Goal: Task Accomplishment & Management: Manage account settings

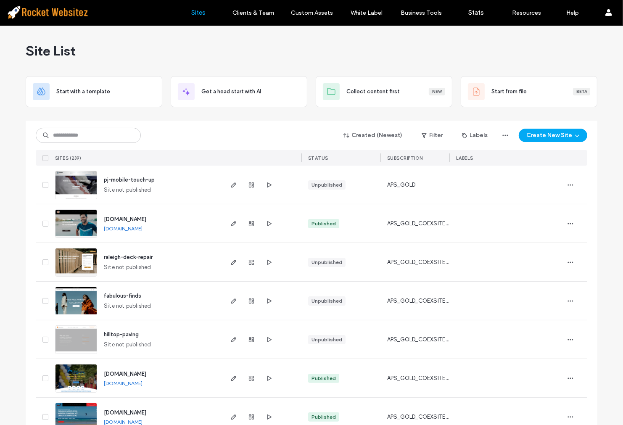
click at [74, 219] on img at bounding box center [75, 238] width 41 height 57
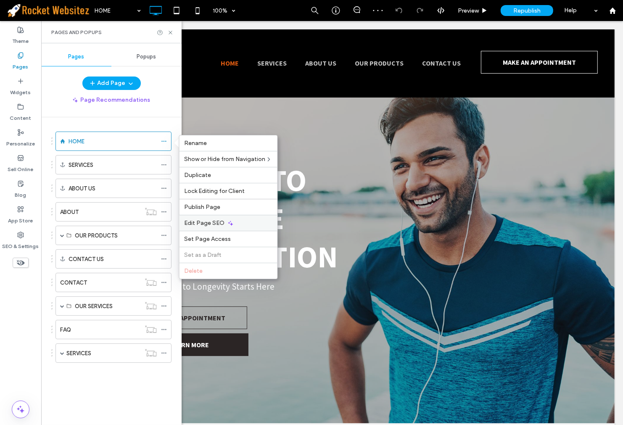
click at [216, 225] on span "Edit Page SEO" at bounding box center [205, 222] width 40 height 7
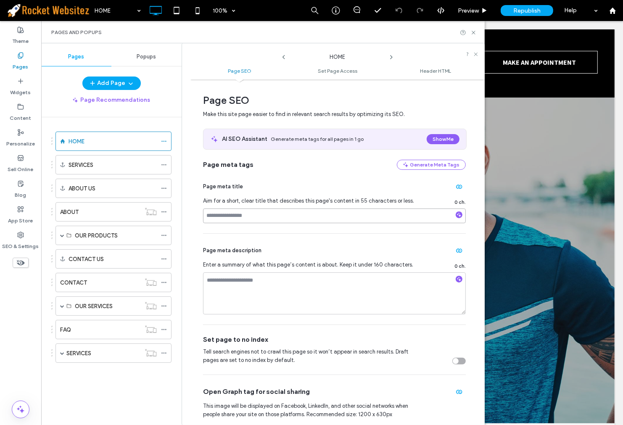
click at [278, 212] on input at bounding box center [334, 216] width 263 height 15
type input "**********"
click at [314, 193] on div "**********" at bounding box center [334, 201] width 263 height 63
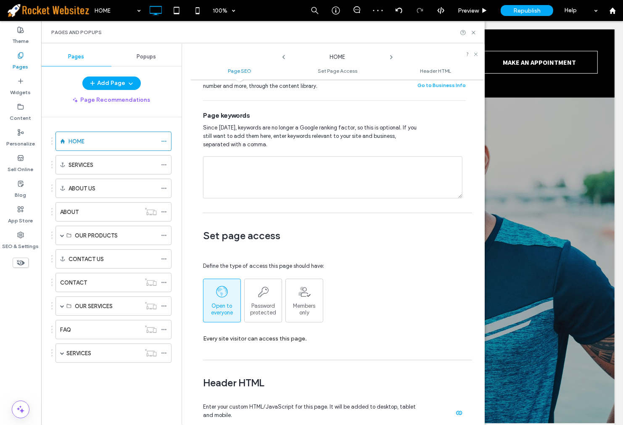
scroll to position [280, 0]
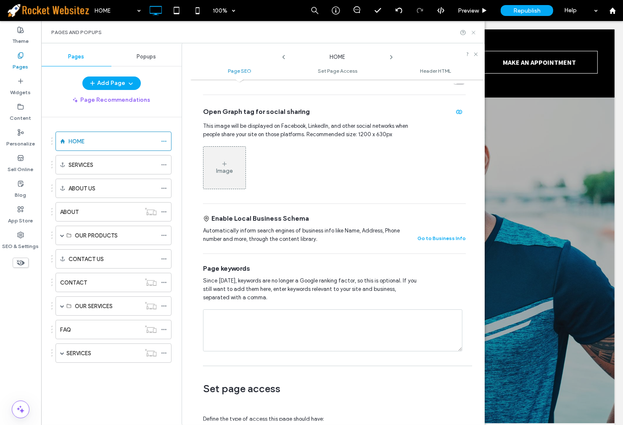
click at [473, 32] on use at bounding box center [473, 32] width 3 height 3
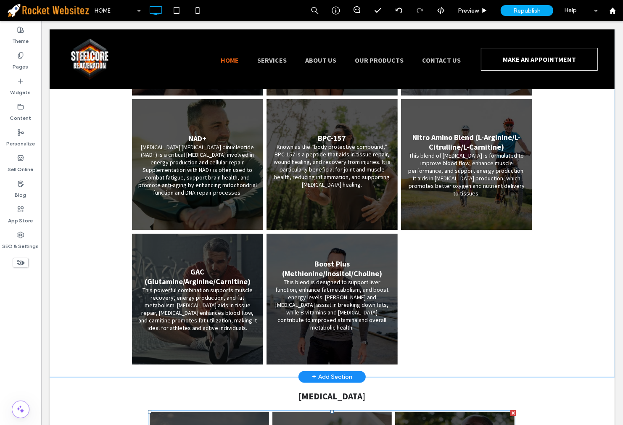
scroll to position [934, 0]
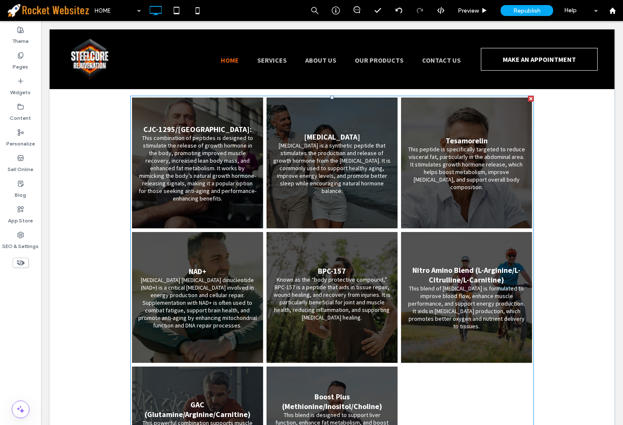
drag, startPoint x: 453, startPoint y: 272, endPoint x: 526, endPoint y: 282, distance: 74.3
click at [453, 272] on link at bounding box center [466, 297] width 139 height 139
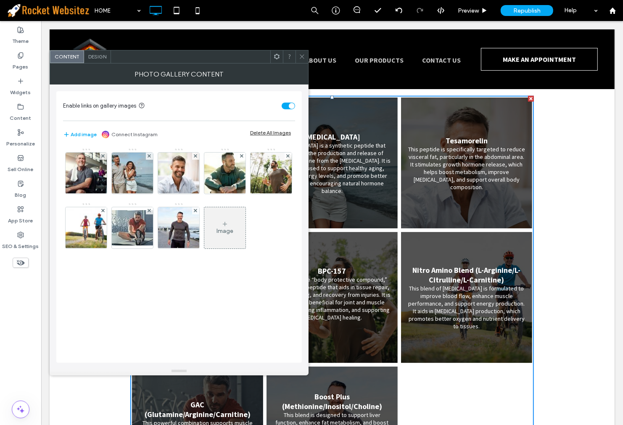
click at [204, 248] on div "Image" at bounding box center [224, 228] width 41 height 40
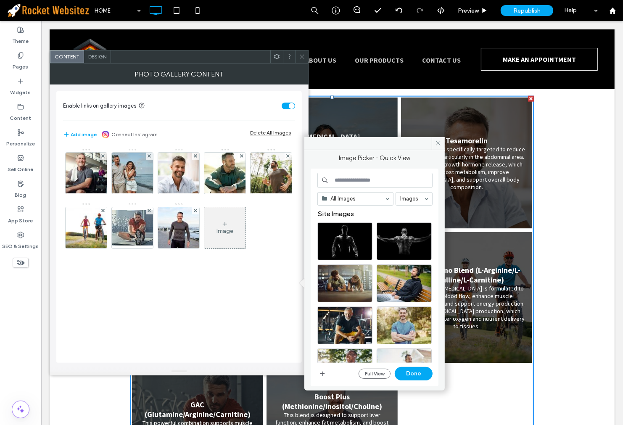
click at [299, 52] on span at bounding box center [302, 56] width 6 height 13
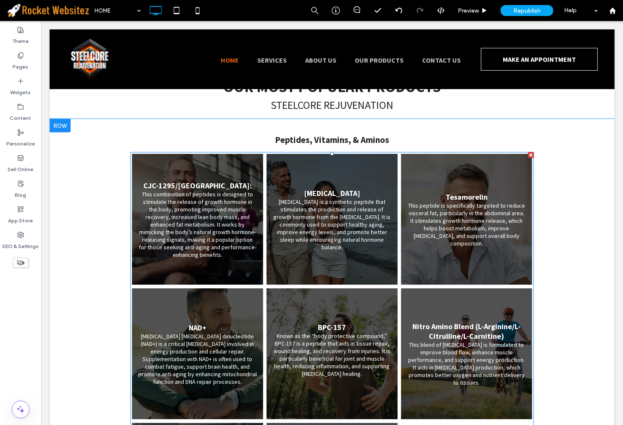
scroll to position [794, 0]
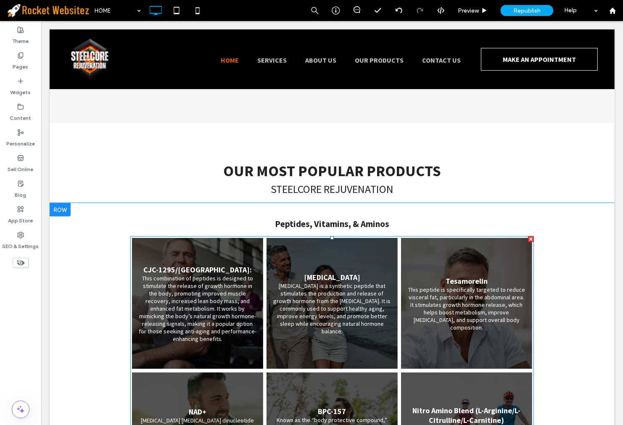
click at [195, 260] on link at bounding box center [197, 303] width 139 height 139
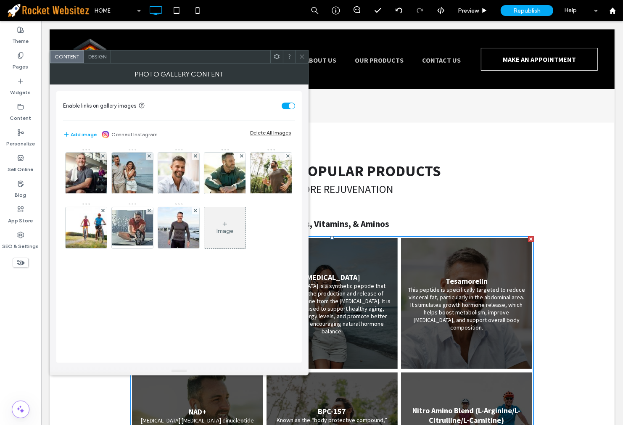
click at [108, 62] on div "Design" at bounding box center [97, 56] width 27 height 13
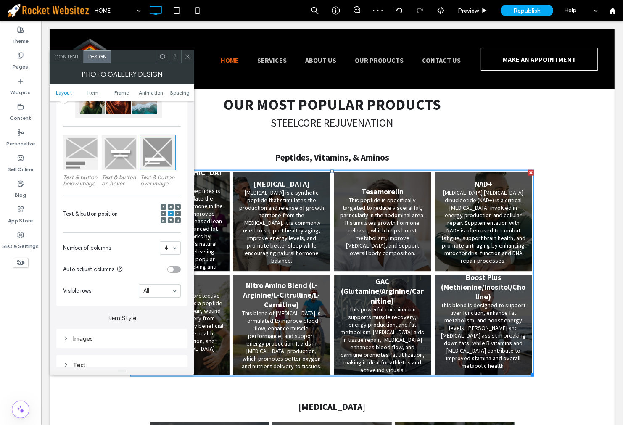
scroll to position [841, 0]
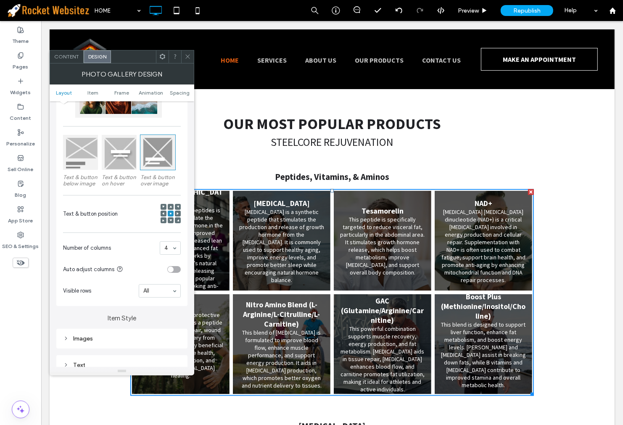
click at [164, 252] on div at bounding box center [170, 248] width 20 height 13
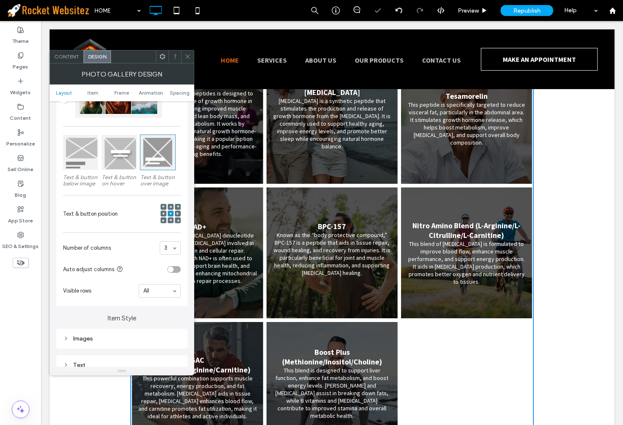
scroll to position [981, 0]
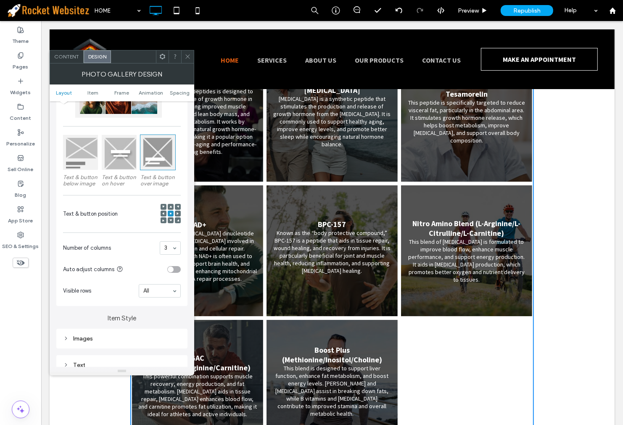
click at [185, 55] on icon at bounding box center [188, 56] width 6 height 6
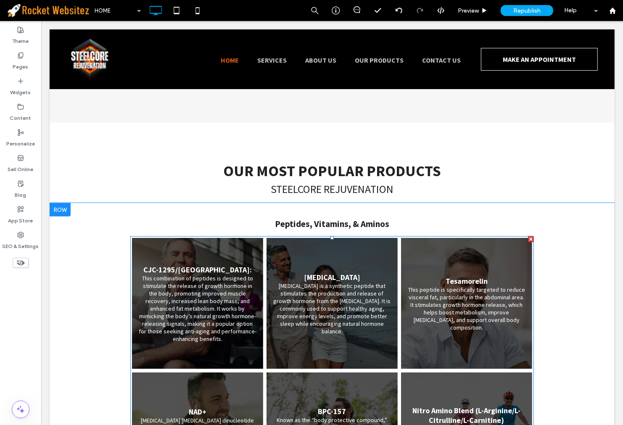
scroll to position [1027, 0]
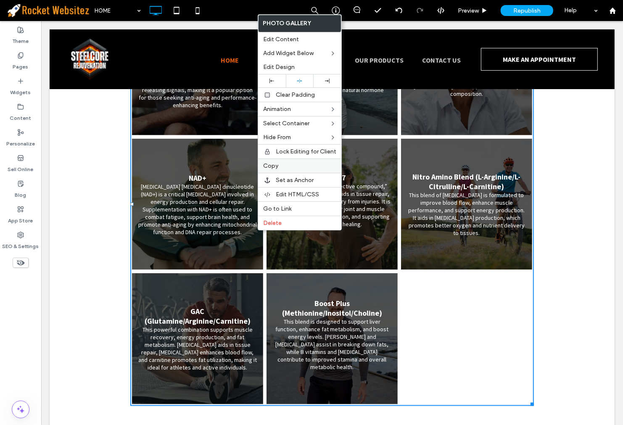
click at [284, 163] on label "Copy" at bounding box center [299, 165] width 73 height 7
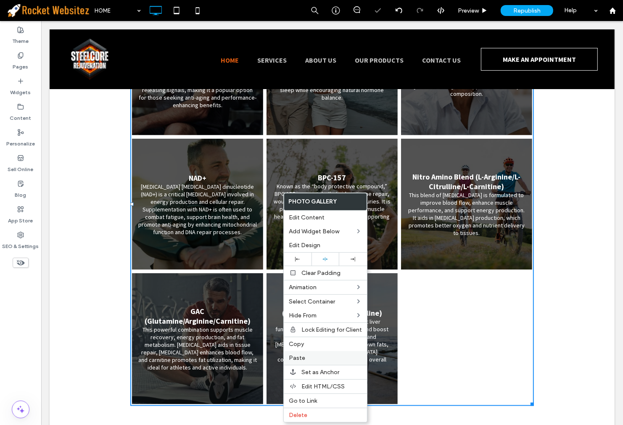
click at [316, 355] on label "Paste" at bounding box center [325, 357] width 73 height 7
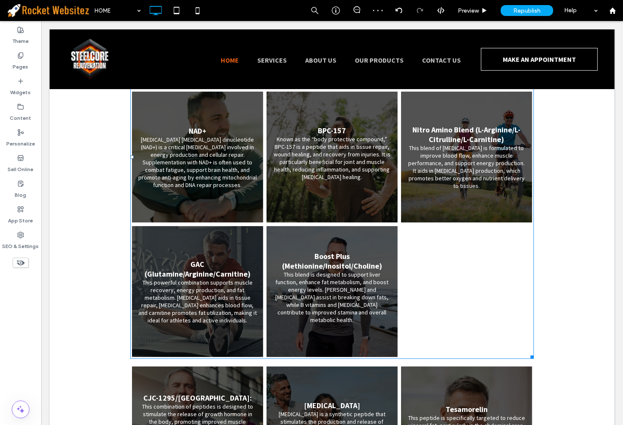
scroll to position [1041, 0]
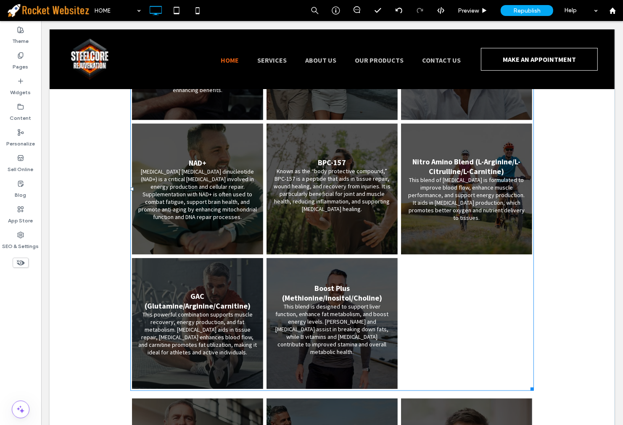
click at [328, 284] on link at bounding box center [331, 323] width 139 height 139
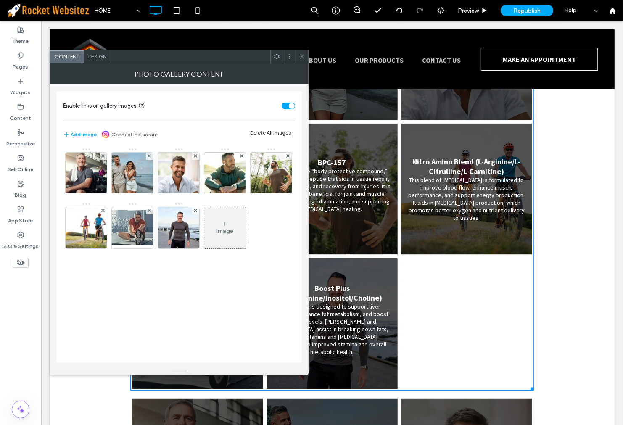
click at [301, 56] on icon at bounding box center [302, 56] width 6 height 6
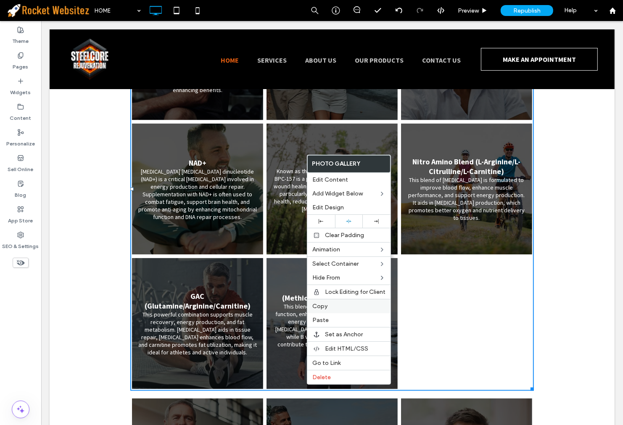
click at [337, 304] on label "Copy" at bounding box center [348, 306] width 73 height 7
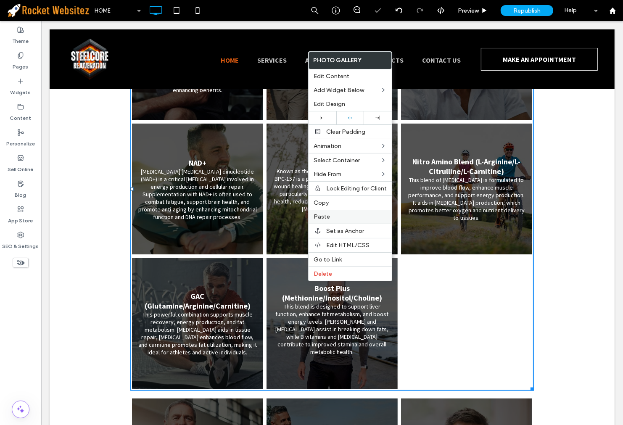
click at [325, 218] on span "Paste" at bounding box center [322, 216] width 16 height 7
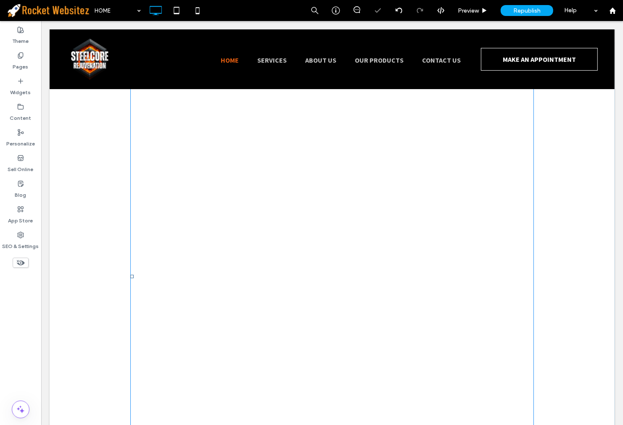
scroll to position [948, 0]
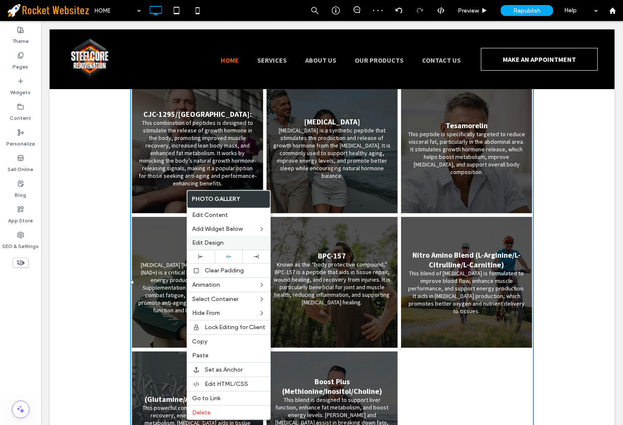
click at [209, 245] on span "Edit Design" at bounding box center [208, 242] width 32 height 7
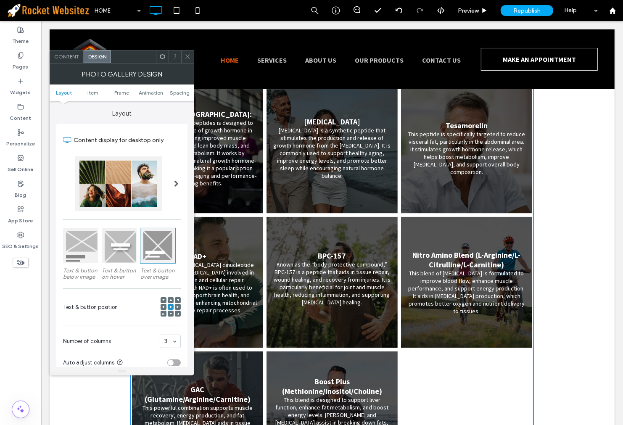
click at [163, 65] on div "Photo Gallery Design" at bounding box center [122, 73] width 145 height 21
click at [160, 61] on span at bounding box center [162, 56] width 6 height 13
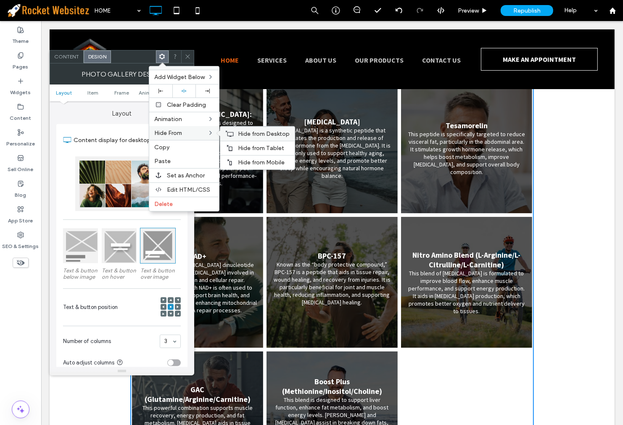
click at [262, 135] on span "Hide from Desktop" at bounding box center [264, 133] width 52 height 7
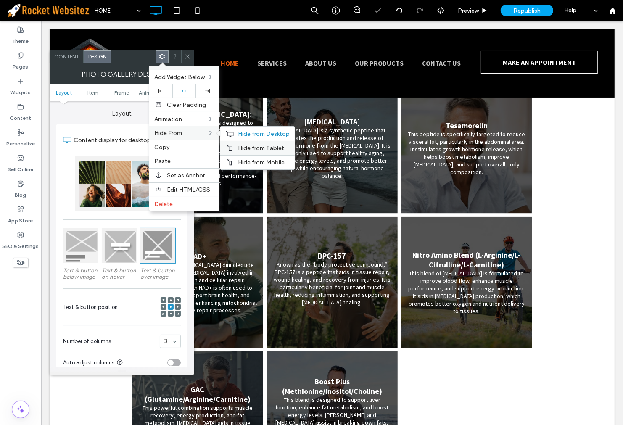
click at [264, 143] on div "Hide from Tablet" at bounding box center [257, 148] width 74 height 14
click at [266, 158] on div "Hide from Mobile" at bounding box center [257, 162] width 74 height 14
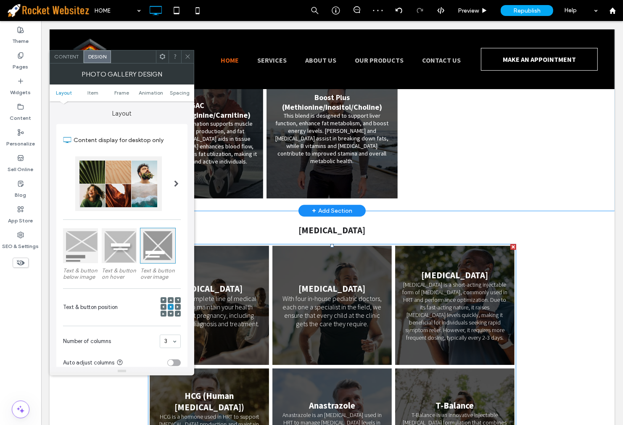
scroll to position [1461, 0]
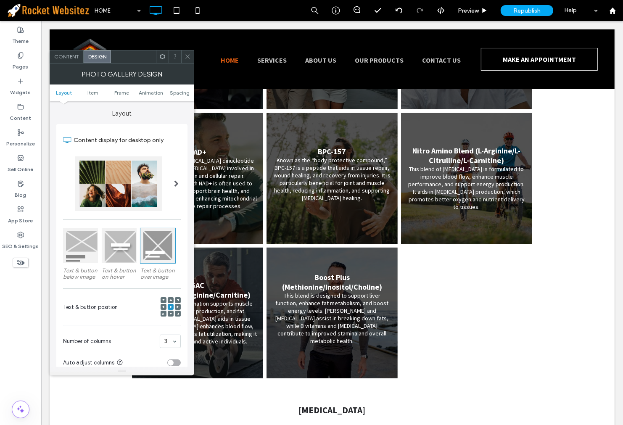
click at [185, 57] on icon at bounding box center [188, 56] width 6 height 6
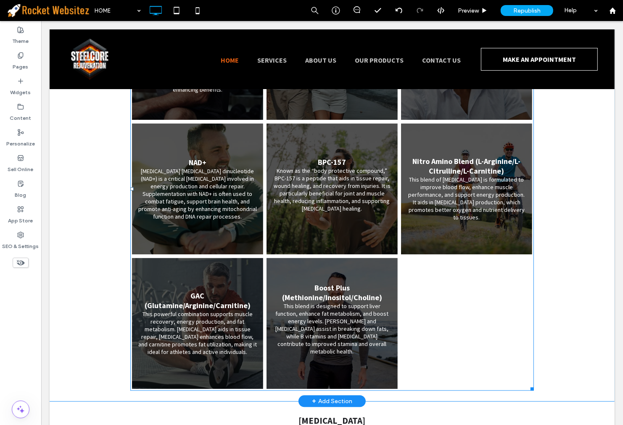
scroll to position [1368, 0]
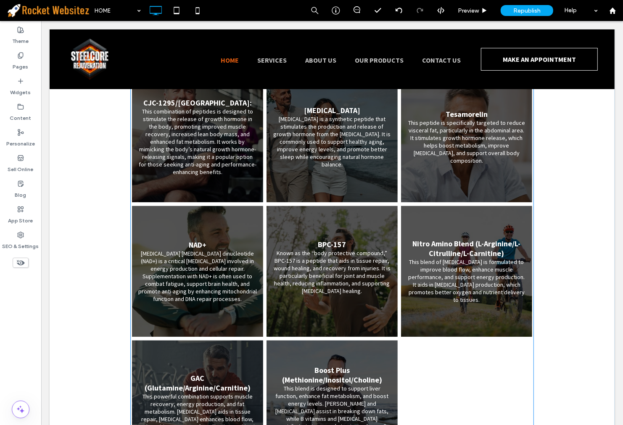
click at [331, 248] on link at bounding box center [331, 271] width 139 height 139
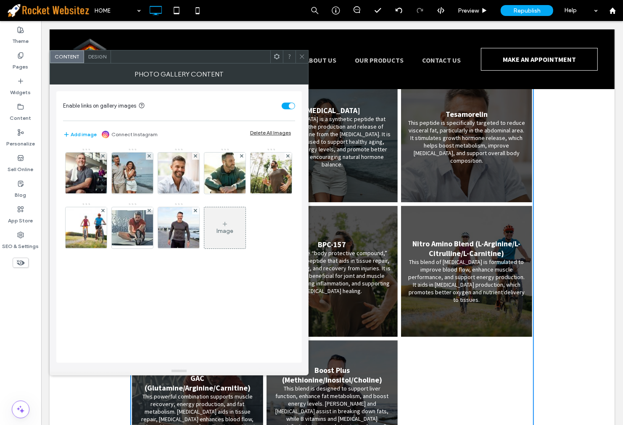
click at [303, 51] on span at bounding box center [302, 56] width 6 height 13
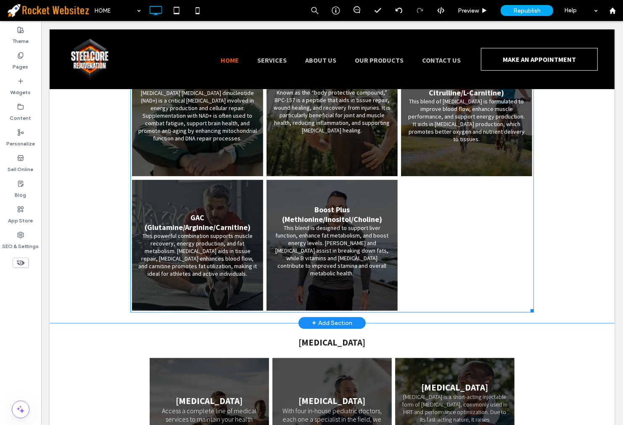
scroll to position [1461, 0]
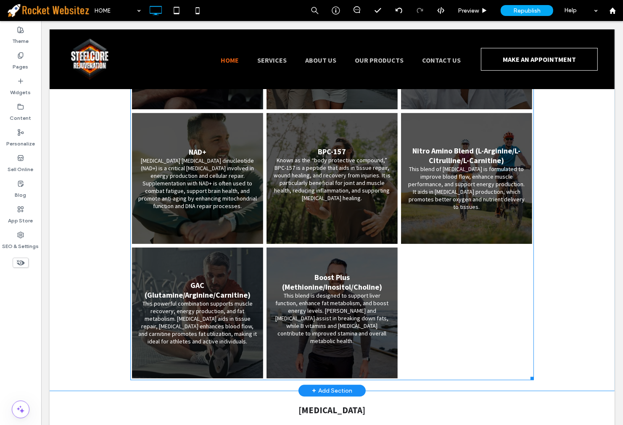
click at [318, 267] on link at bounding box center [331, 312] width 139 height 139
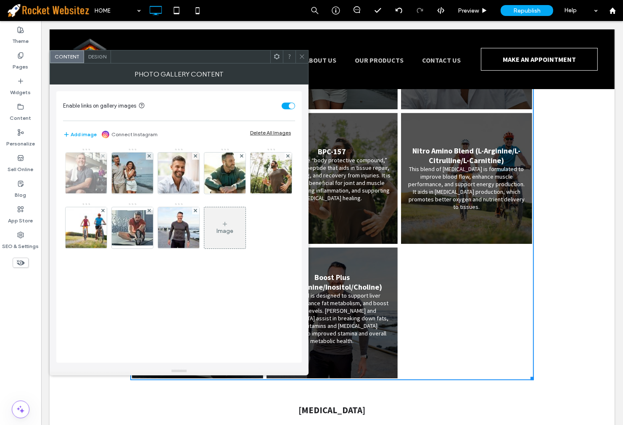
click at [101, 157] on div at bounding box center [103, 156] width 7 height 7
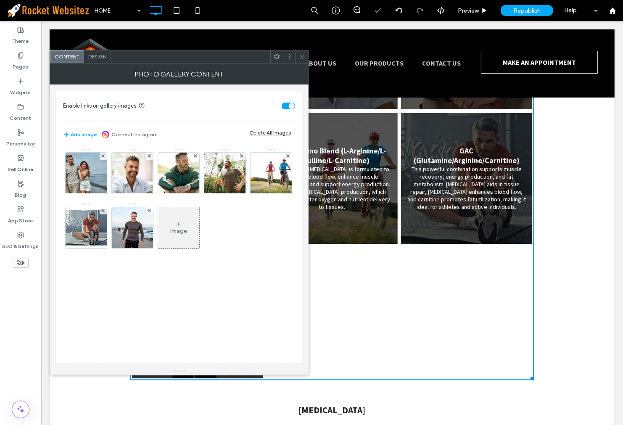
click at [101, 157] on div at bounding box center [103, 156] width 7 height 7
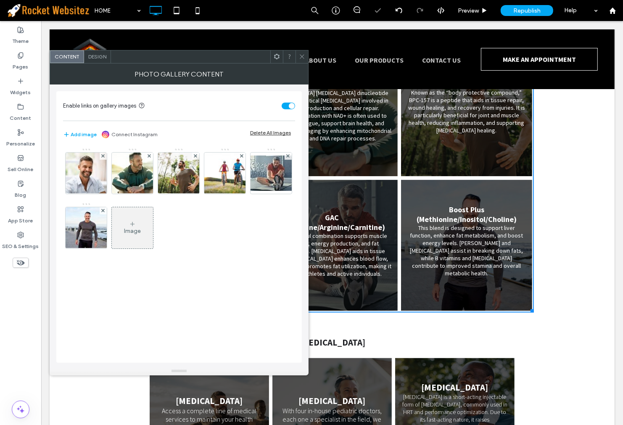
click at [101, 157] on div at bounding box center [103, 156] width 7 height 7
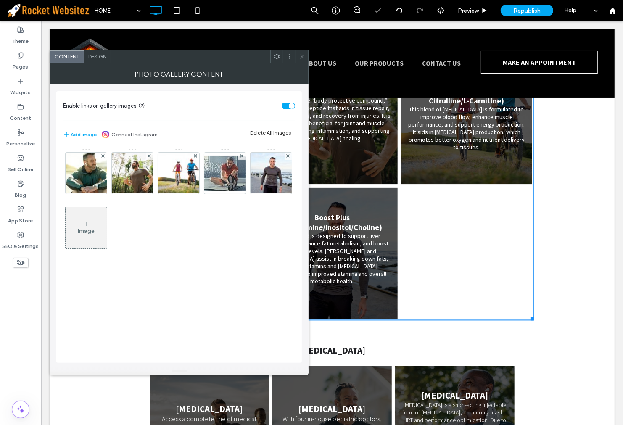
click at [101, 157] on div at bounding box center [103, 156] width 7 height 7
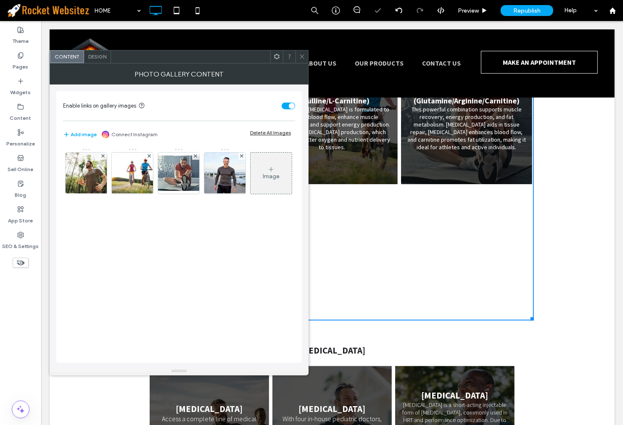
click at [101, 157] on div at bounding box center [103, 156] width 7 height 7
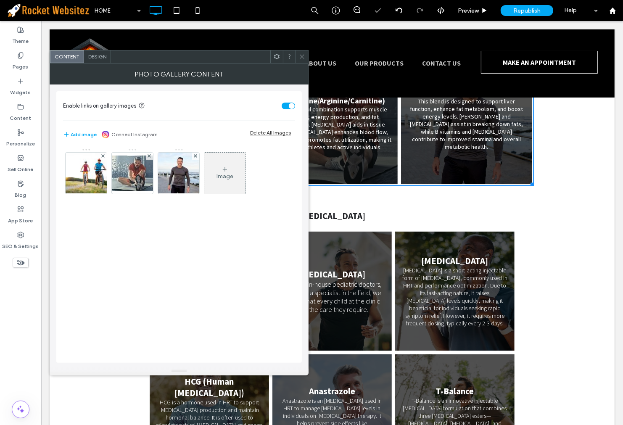
click at [101, 157] on div at bounding box center [103, 156] width 7 height 7
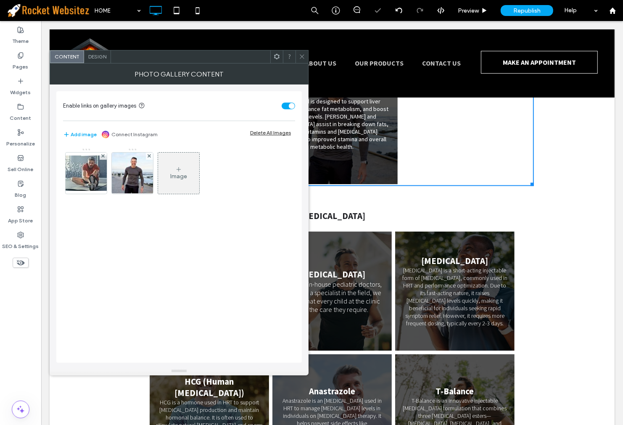
click at [296, 55] on div at bounding box center [302, 56] width 13 height 13
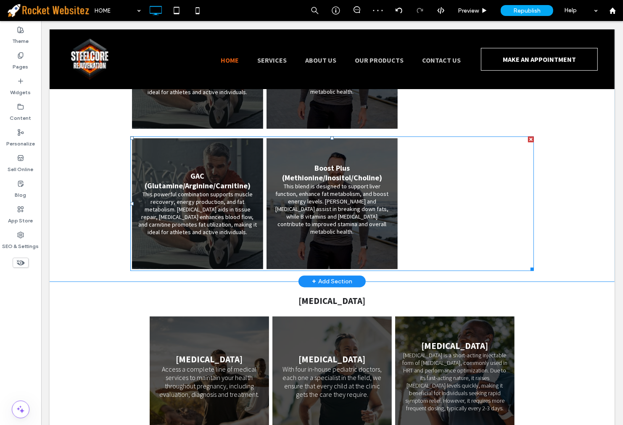
scroll to position [1199, 0]
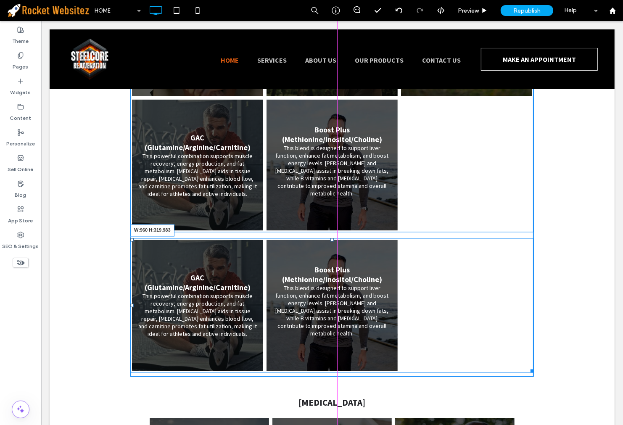
drag, startPoint x: 526, startPoint y: 339, endPoint x: 571, endPoint y: 353, distance: 47.2
click at [530, 332] on div "Peptides, Vitamins, & Aminos CJC-1295/Ipamorelin: This combination of peptides …" at bounding box center [331, 90] width 565 height 586
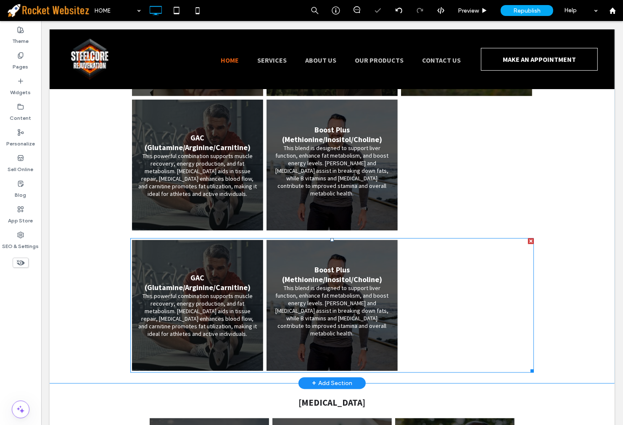
click at [459, 267] on div at bounding box center [466, 305] width 135 height 135
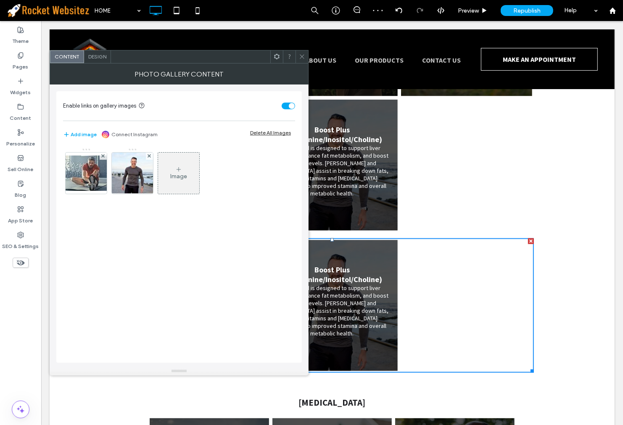
click at [101, 57] on span "Design" at bounding box center [97, 56] width 18 height 6
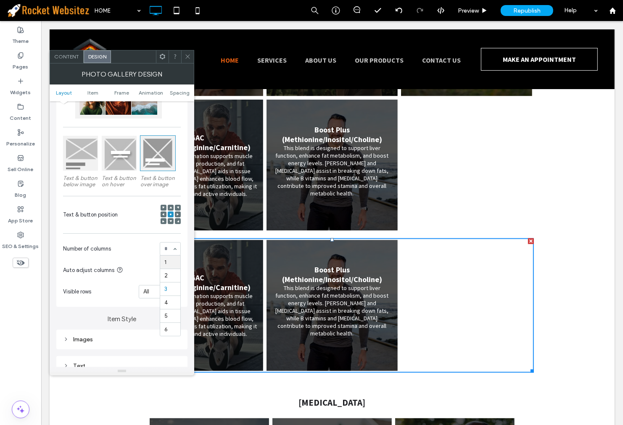
scroll to position [93, 0]
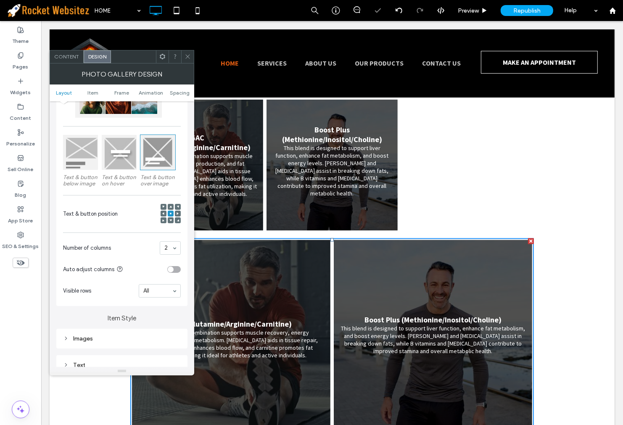
drag, startPoint x: 188, startPoint y: 57, endPoint x: 258, endPoint y: 152, distance: 118.2
click at [188, 57] on icon at bounding box center [188, 56] width 6 height 6
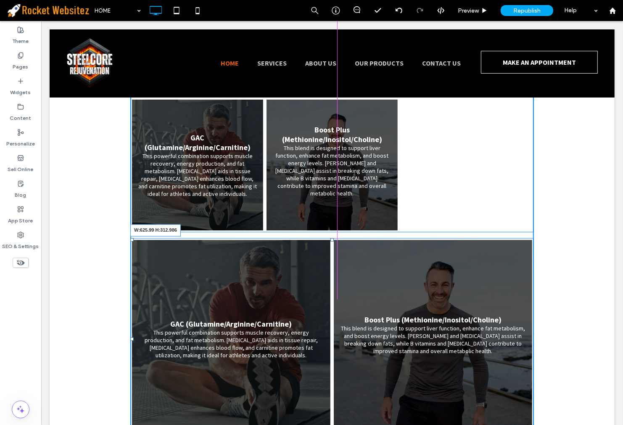
drag, startPoint x: 529, startPoint y: 406, endPoint x: 459, endPoint y: 384, distance: 73.5
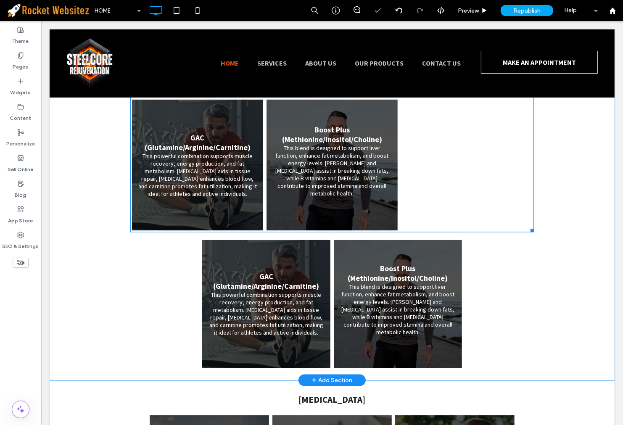
click at [329, 157] on link at bounding box center [331, 165] width 139 height 139
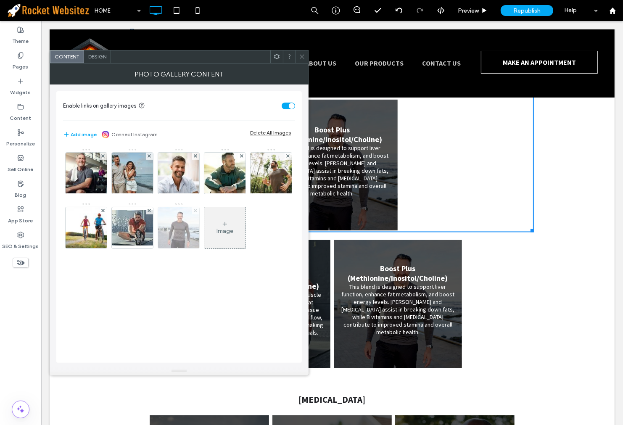
click at [197, 213] on span at bounding box center [195, 210] width 3 height 7
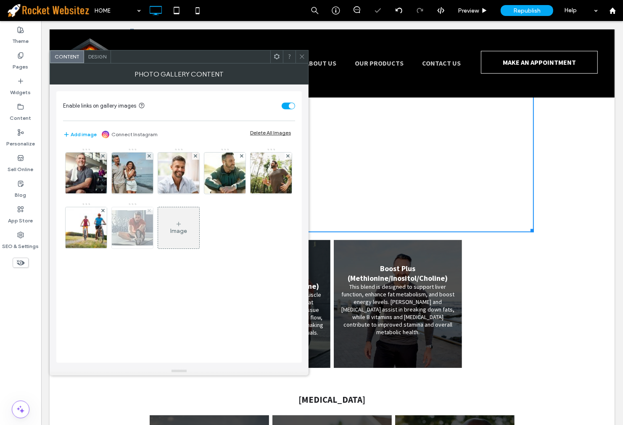
click at [151, 212] on icon at bounding box center [149, 210] width 3 height 3
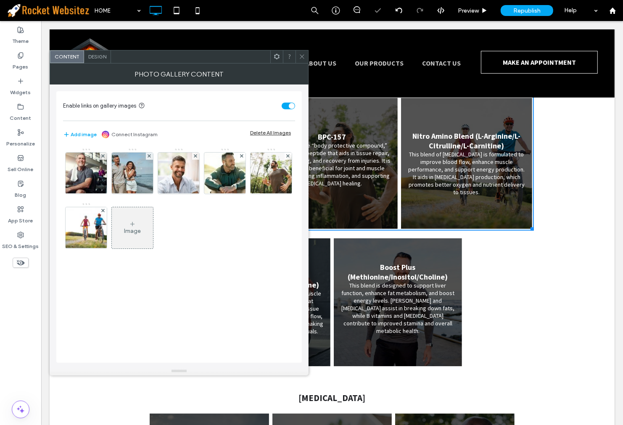
click at [301, 55] on icon at bounding box center [302, 56] width 6 height 6
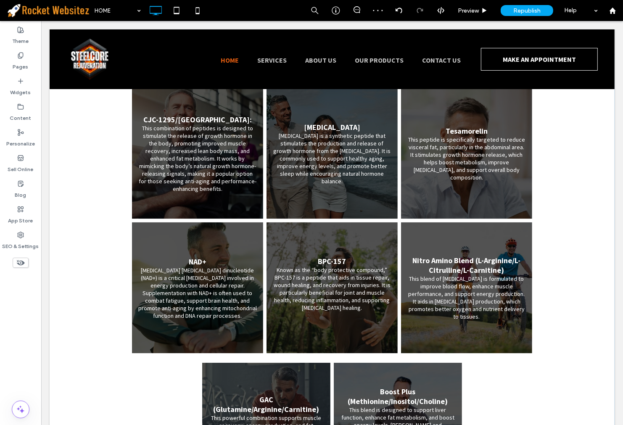
scroll to position [1018, 0]
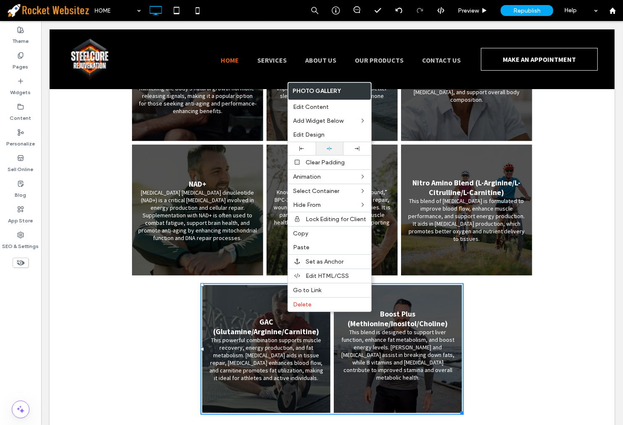
click at [330, 148] on icon at bounding box center [329, 148] width 5 height 5
click at [498, 238] on link at bounding box center [466, 210] width 139 height 139
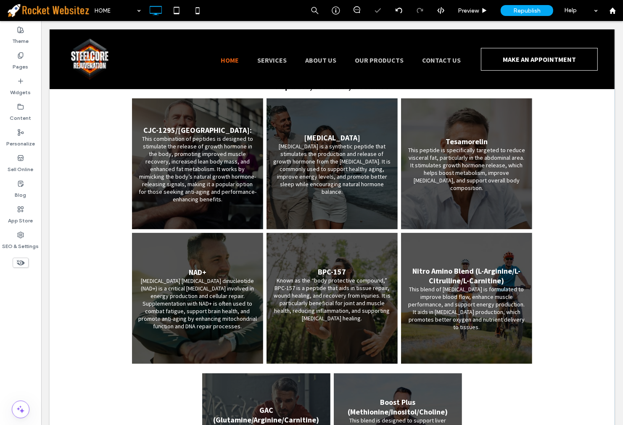
scroll to position [878, 0]
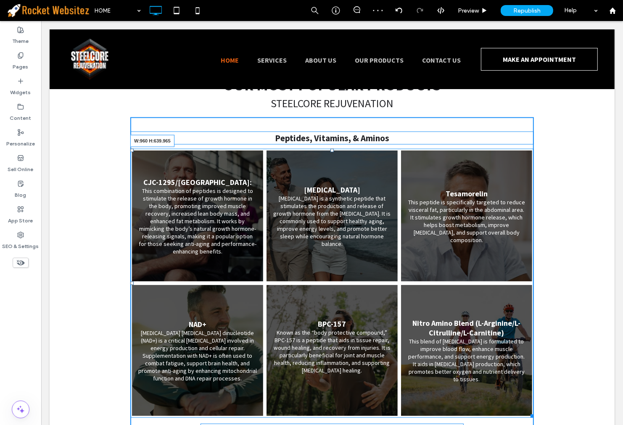
click at [528, 412] on div at bounding box center [530, 415] width 6 height 6
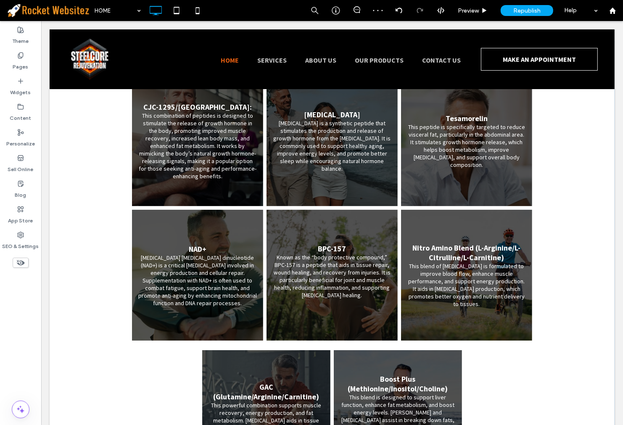
scroll to position [1065, 0]
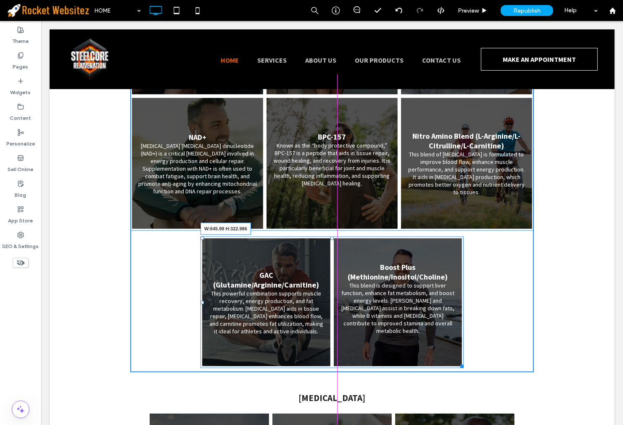
drag, startPoint x: 459, startPoint y: 332, endPoint x: 503, endPoint y: 349, distance: 47.8
click at [463, 329] on div "GAC (Glutamine/Arginine/Carnitine) This powerful combination supports muscle re…" at bounding box center [331, 303] width 263 height 132
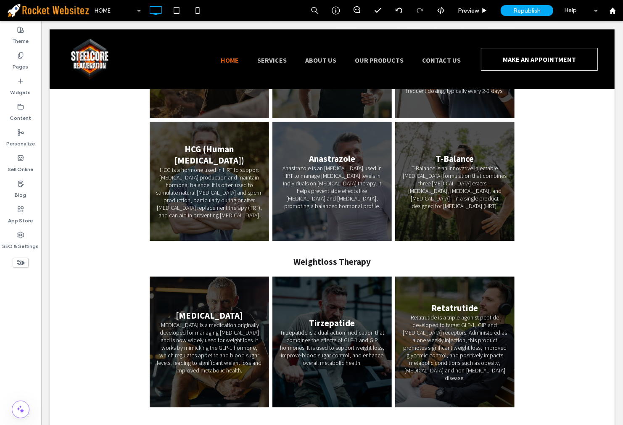
scroll to position [1625, 0]
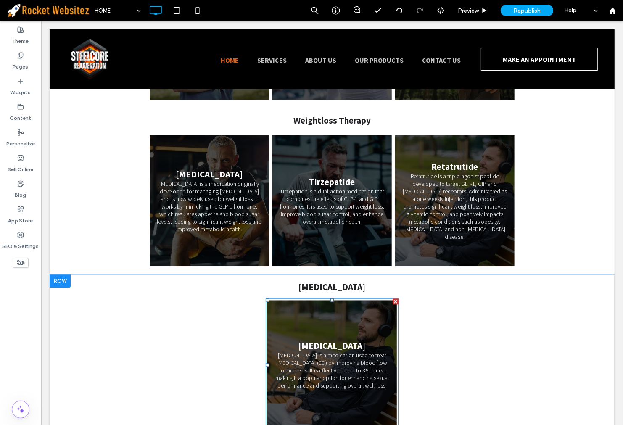
click at [367, 296] on link at bounding box center [331, 364] width 137 height 137
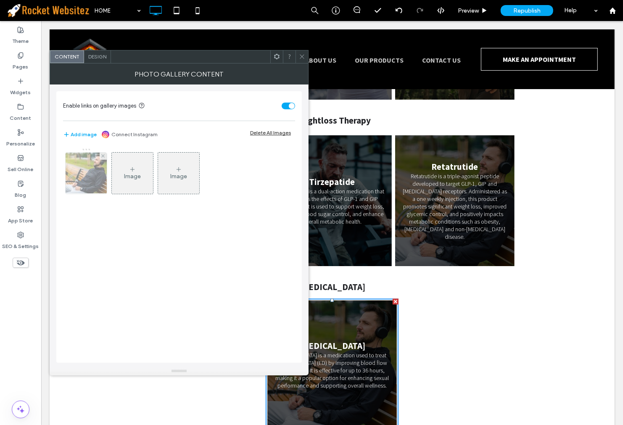
click at [77, 185] on img at bounding box center [86, 173] width 62 height 41
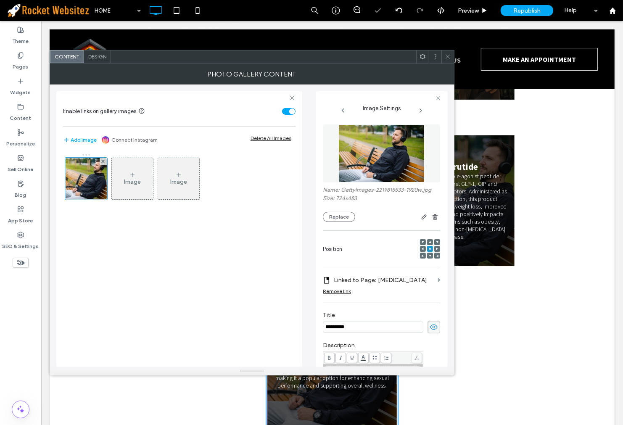
scroll to position [0, 0]
click at [333, 215] on button "Replace" at bounding box center [339, 217] width 32 height 10
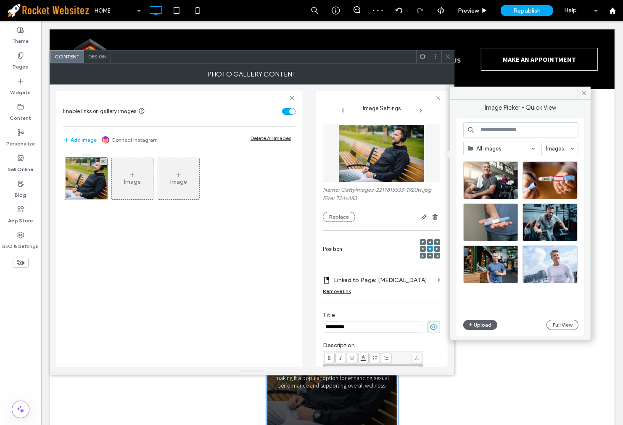
scroll to position [360, 0]
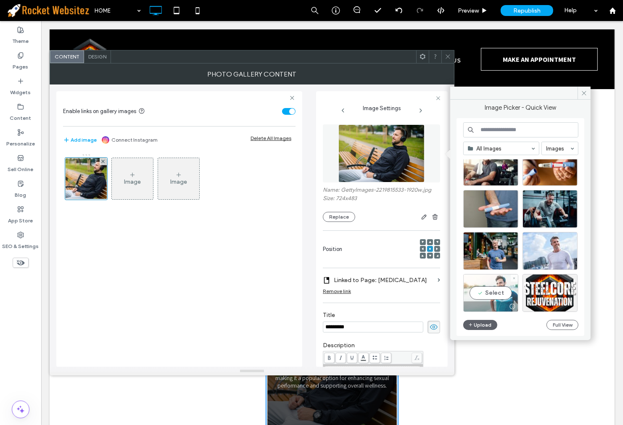
click at [506, 283] on div "Select" at bounding box center [490, 293] width 55 height 38
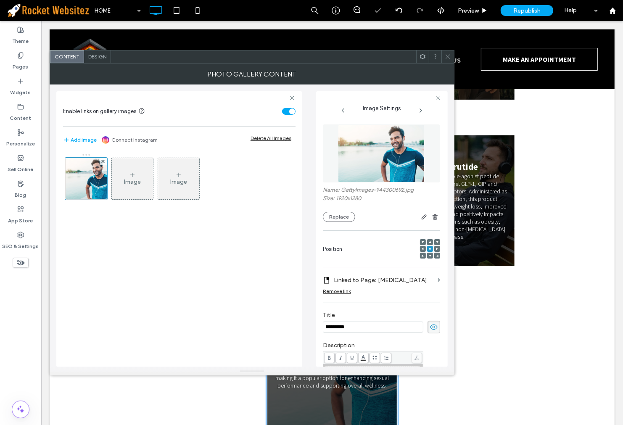
click at [446, 57] on icon at bounding box center [448, 56] width 6 height 6
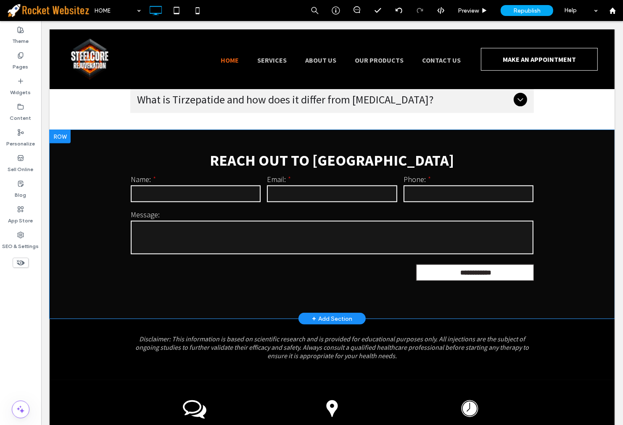
scroll to position [3280, 0]
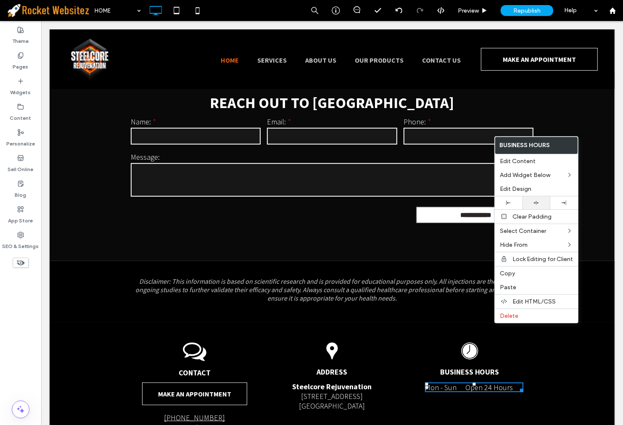
click at [536, 203] on icon at bounding box center [535, 202] width 5 height 5
click at [468, 277] on p "Disclaimer: This information is based on scientific research and is provided fo…" at bounding box center [332, 289] width 404 height 25
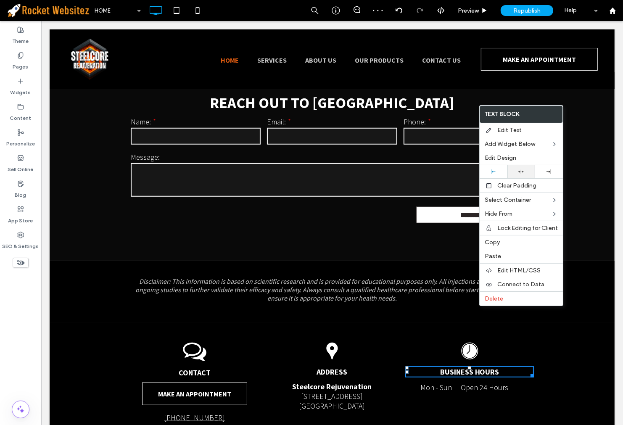
click at [516, 170] on div at bounding box center [521, 171] width 19 height 5
click at [430, 367] on h5 "BUSINESS HOURS" at bounding box center [469, 372] width 129 height 10
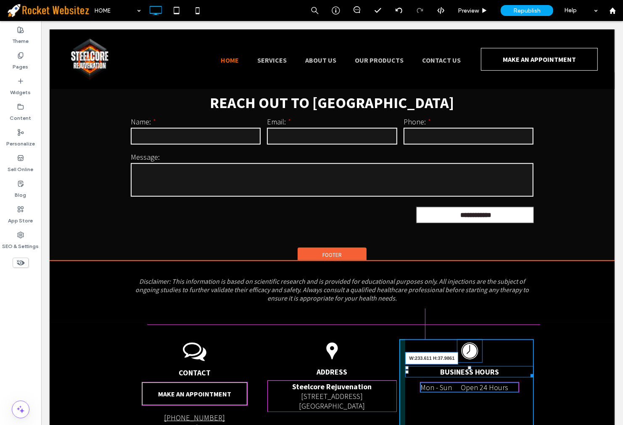
drag, startPoint x: 525, startPoint y: 309, endPoint x: 552, endPoint y: 330, distance: 34.0
click at [511, 366] on div "BUSINESS HOURS W:233.611 H:37.9861" at bounding box center [469, 371] width 129 height 11
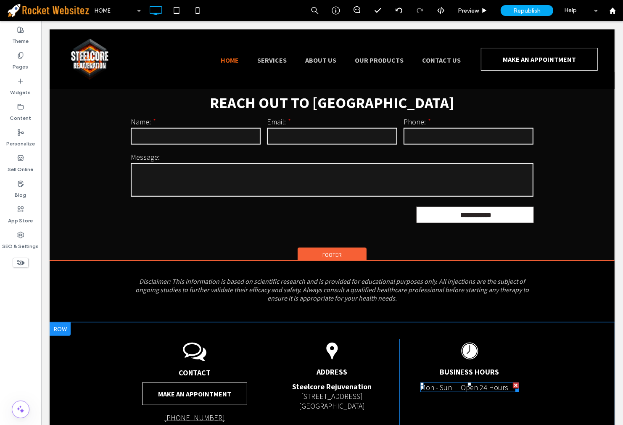
click at [488, 383] on dd "Open 24 Hours" at bounding box center [489, 388] width 58 height 10
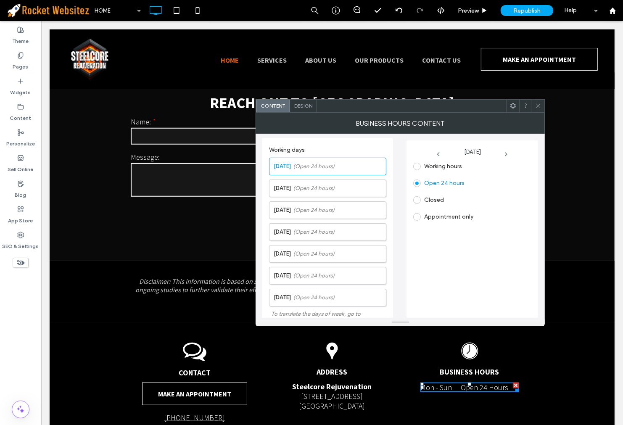
click at [308, 106] on span "Design" at bounding box center [303, 106] width 18 height 6
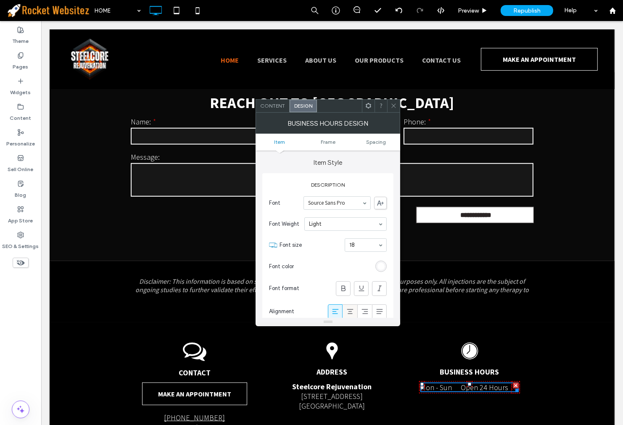
click at [352, 309] on icon at bounding box center [350, 311] width 8 height 8
click at [367, 309] on icon at bounding box center [365, 311] width 8 height 8
click at [388, 106] on div at bounding box center [393, 106] width 13 height 13
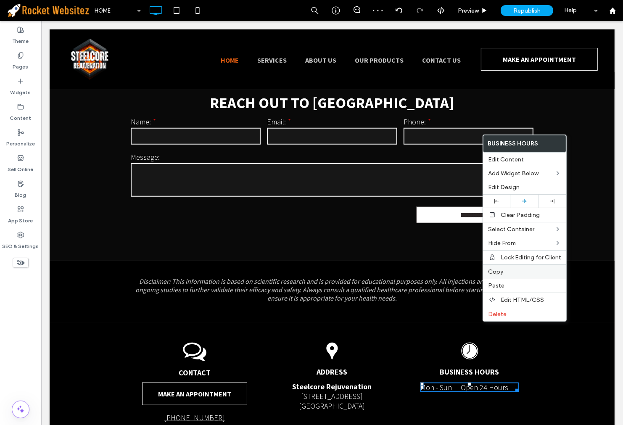
click at [505, 268] on label "Copy" at bounding box center [524, 271] width 73 height 7
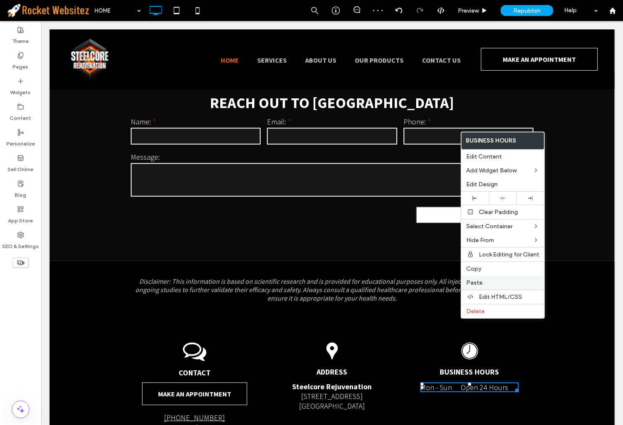
click at [486, 279] on label "Paste" at bounding box center [502, 282] width 73 height 7
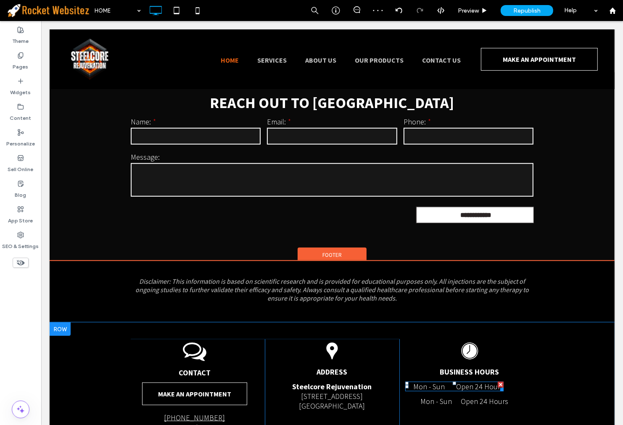
click at [471, 382] on dd "Open 24 Hours" at bounding box center [474, 387] width 58 height 10
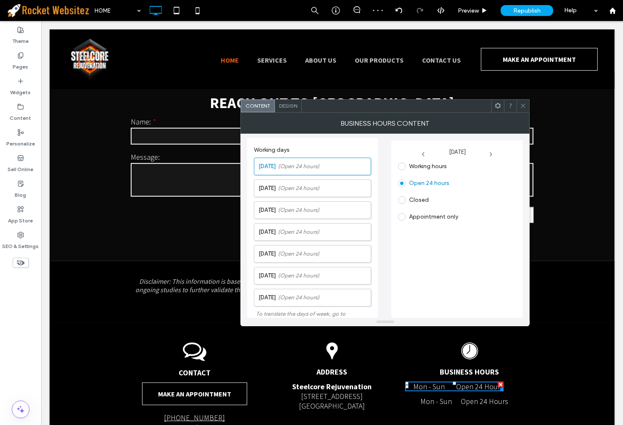
click at [296, 110] on div "Design" at bounding box center [288, 106] width 27 height 13
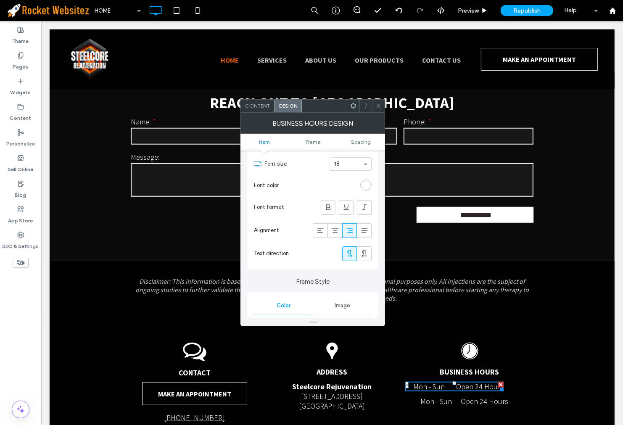
scroll to position [93, 0]
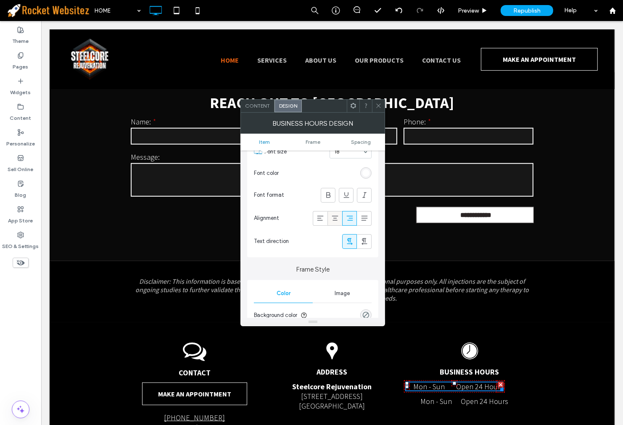
click at [333, 215] on icon at bounding box center [335, 218] width 8 height 8
click at [322, 217] on icon at bounding box center [320, 218] width 8 height 8
click at [328, 217] on div at bounding box center [335, 218] width 14 height 14
drag, startPoint x: 375, startPoint y: 110, endPoint x: 357, endPoint y: 144, distance: 38.8
click at [375, 110] on span at bounding box center [378, 106] width 6 height 13
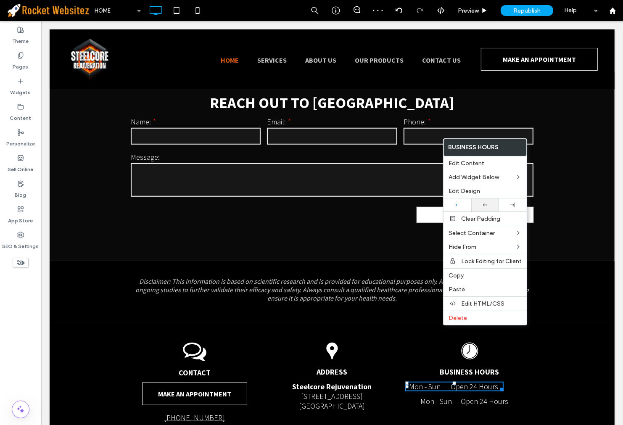
click at [489, 202] on div at bounding box center [484, 204] width 19 height 5
click at [383, 339] on div "ADDRESS Steelcore Rejuvenation ﻿ 1150 North Cedar Street New Castle, PA 16105 C…" at bounding box center [331, 387] width 135 height 97
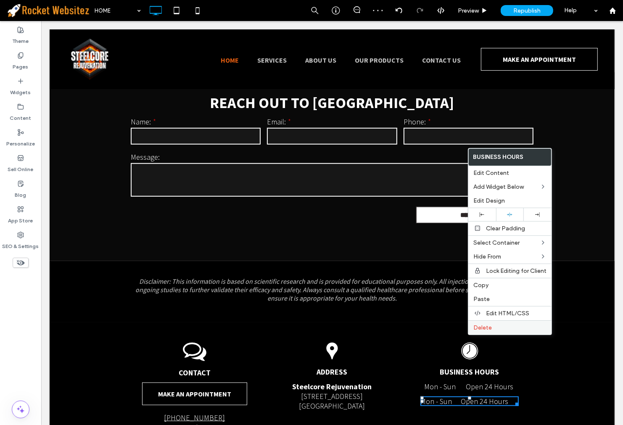
click at [488, 329] on span "Delete" at bounding box center [482, 327] width 18 height 7
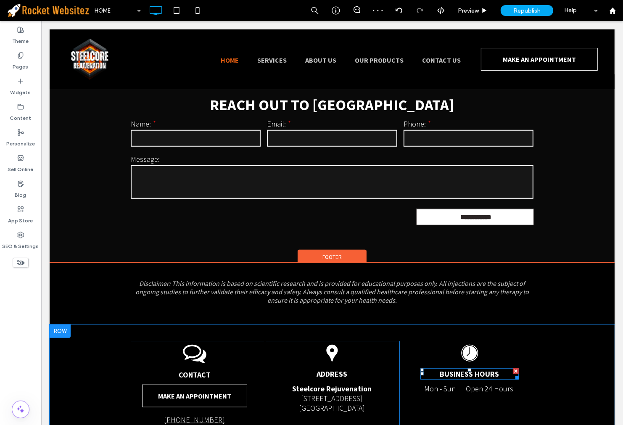
scroll to position [3282, 0]
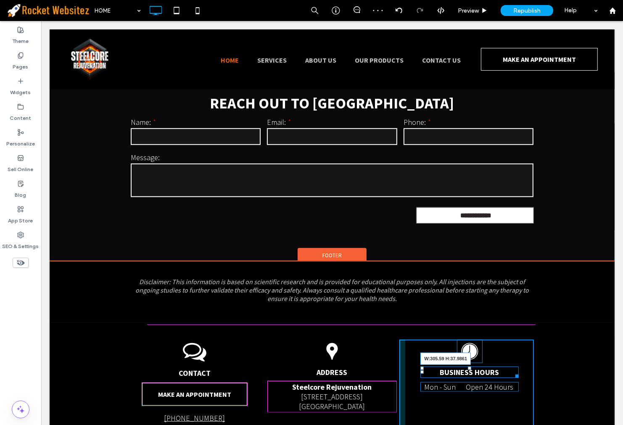
drag, startPoint x: 509, startPoint y: 309, endPoint x: 599, endPoint y: 329, distance: 91.9
click at [557, 323] on div "CONTACT MAKE AN APPOINTMENT 724-944-1545 Email Us Click To Paste ADDRESS Steelc…" at bounding box center [331, 388] width 565 height 131
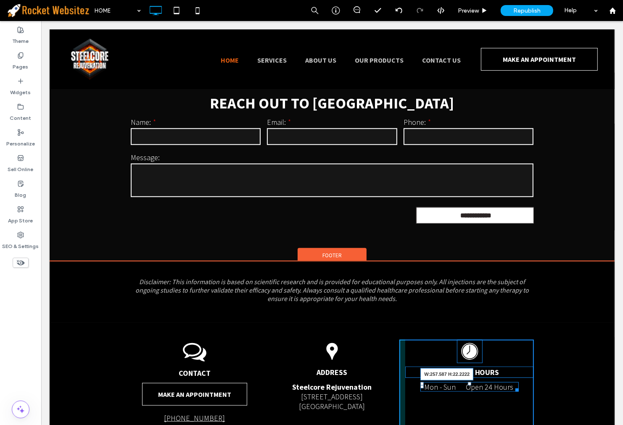
drag, startPoint x: 513, startPoint y: 322, endPoint x: 518, endPoint y: 319, distance: 5.6
click at [518, 385] on div at bounding box center [515, 388] width 6 height 6
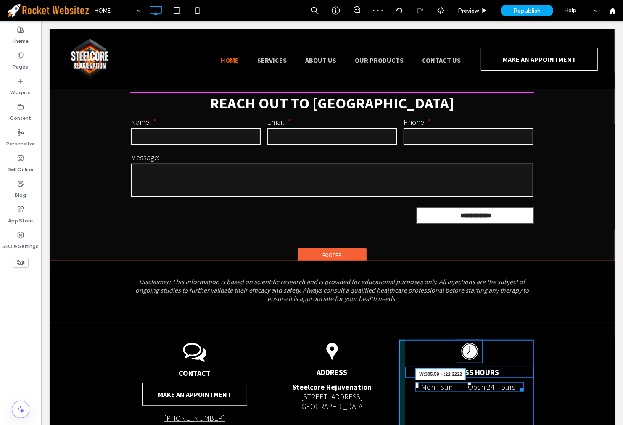
drag, startPoint x: 560, startPoint y: 341, endPoint x: 583, endPoint y: 338, distance: 23.7
click at [531, 323] on div "CONTACT MAKE AN APPOINTMENT 724-944-1545 Email Us Click To Paste ADDRESS Steelc…" at bounding box center [331, 388] width 565 height 131
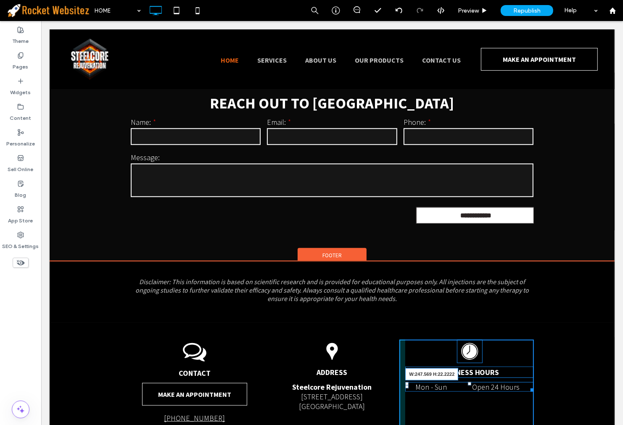
drag, startPoint x: 524, startPoint y: 324, endPoint x: 512, endPoint y: 324, distance: 12.2
click at [527, 385] on div at bounding box center [530, 388] width 6 height 6
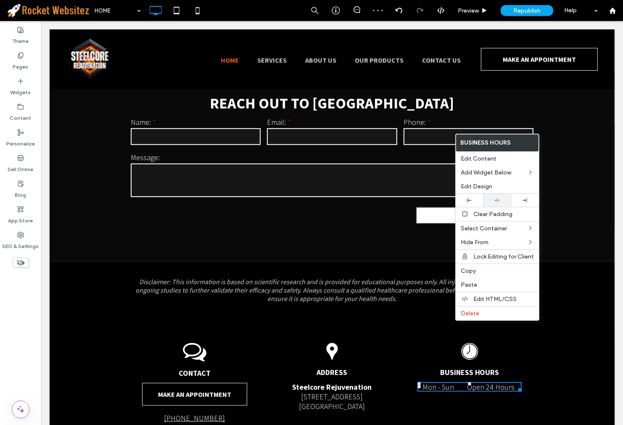
click at [494, 203] on div at bounding box center [497, 200] width 28 height 13
click at [406, 340] on div "BUSINESS HOURS Mon - Sun Open 24 Hours Click To Paste" at bounding box center [466, 388] width 135 height 97
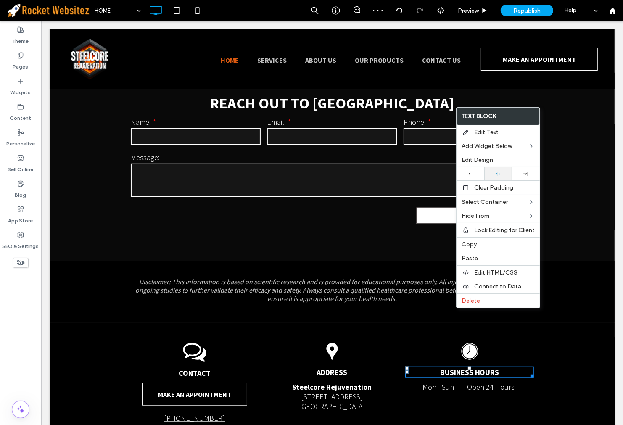
click at [496, 177] on div at bounding box center [498, 173] width 28 height 13
click at [399, 352] on div "BUSINESS HOURS Mon - Sun Open 24 Hours Click To Paste" at bounding box center [466, 388] width 135 height 97
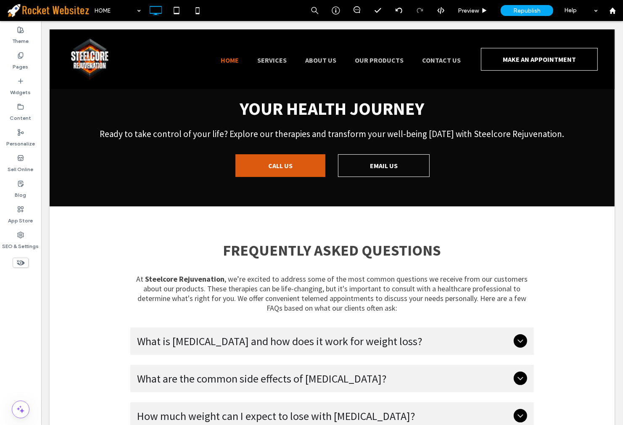
scroll to position [2721, 0]
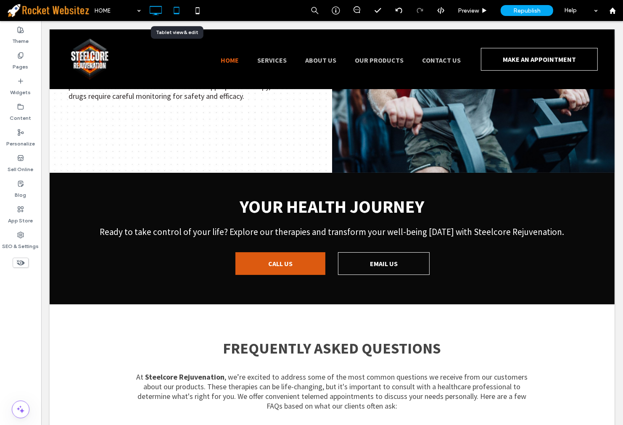
click at [179, 11] on use at bounding box center [176, 10] width 5 height 7
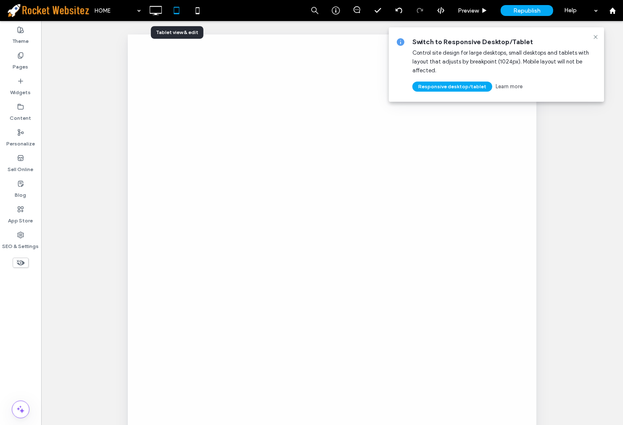
scroll to position [0, 0]
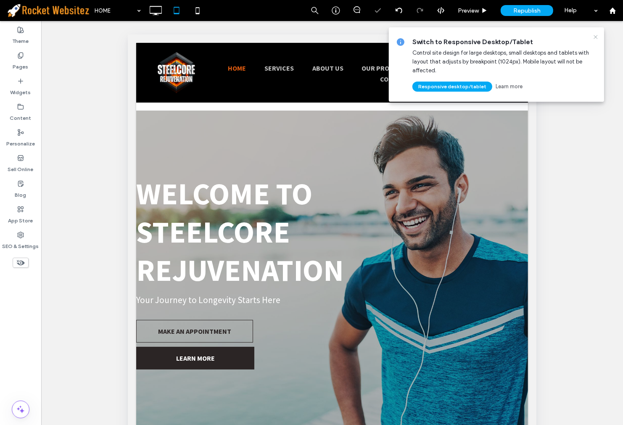
click at [594, 36] on icon at bounding box center [595, 37] width 7 height 7
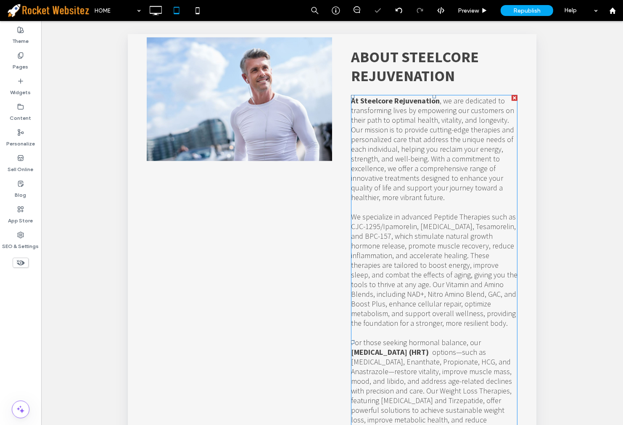
scroll to position [318, 0]
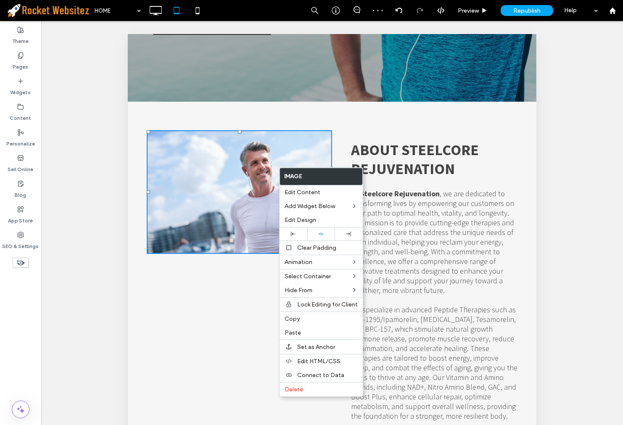
click at [233, 118] on div "Click To Paste" at bounding box center [238, 429] width 185 height 657
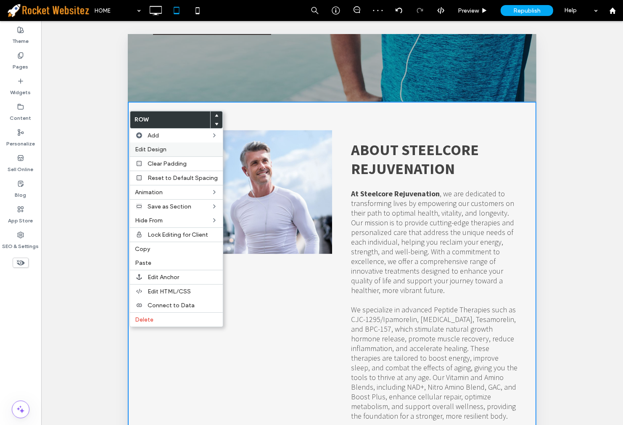
click at [183, 154] on div "Edit Design" at bounding box center [176, 150] width 93 height 14
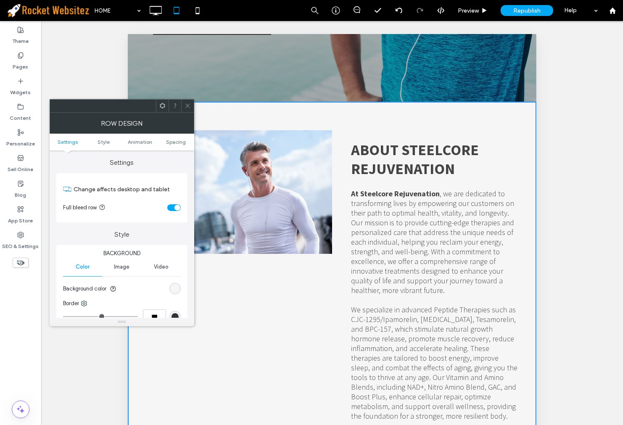
click at [162, 114] on div "Row Design" at bounding box center [122, 123] width 145 height 21
click at [162, 113] on div "Row Design" at bounding box center [122, 123] width 145 height 21
click at [162, 111] on span at bounding box center [162, 106] width 6 height 13
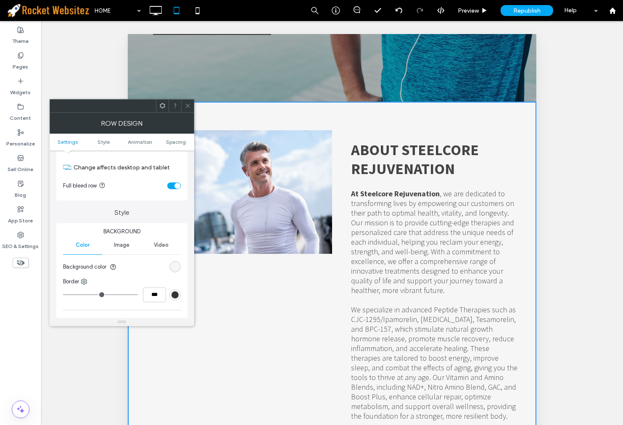
scroll to position [0, 0]
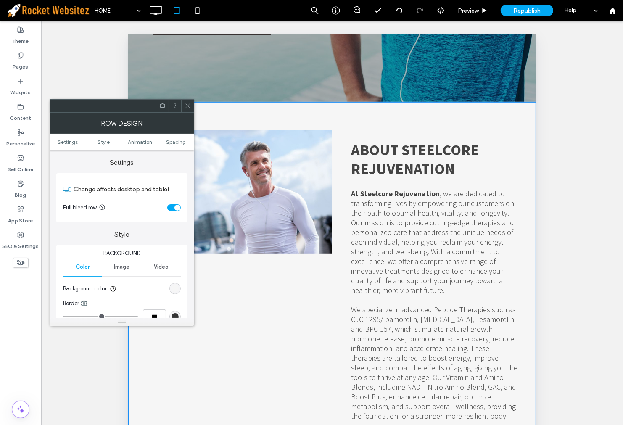
click at [189, 103] on icon at bounding box center [188, 106] width 6 height 6
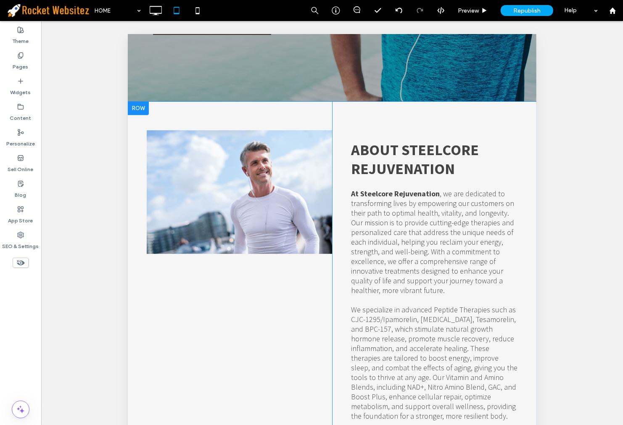
click at [146, 105] on div at bounding box center [137, 107] width 21 height 13
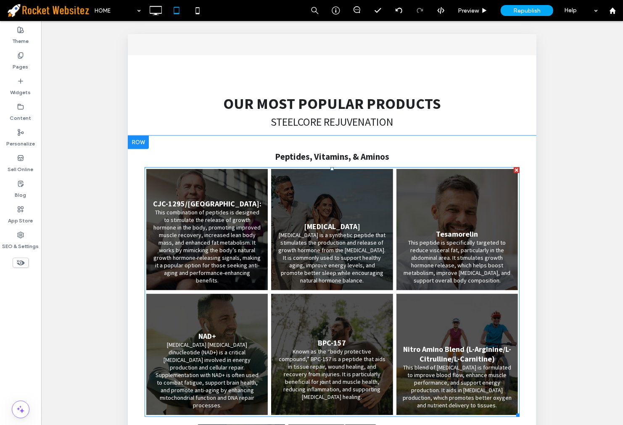
scroll to position [1159, 0]
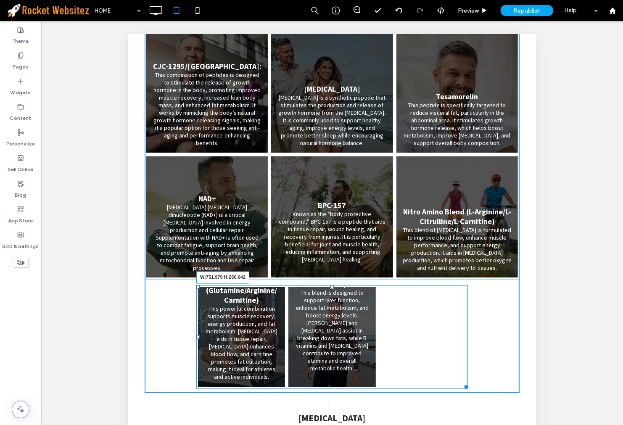
drag, startPoint x: 463, startPoint y: 355, endPoint x: 486, endPoint y: 357, distance: 22.4
click at [467, 382] on div at bounding box center [464, 385] width 6 height 6
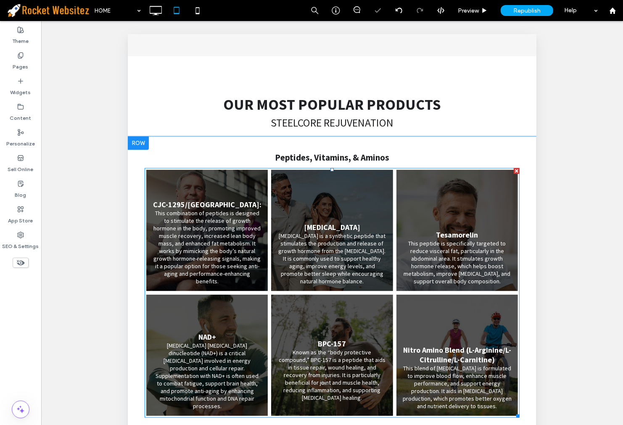
scroll to position [1019, 0]
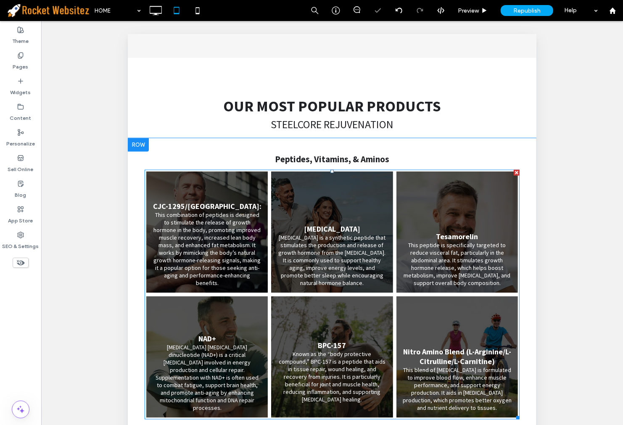
click at [240, 208] on link at bounding box center [206, 231] width 129 height 129
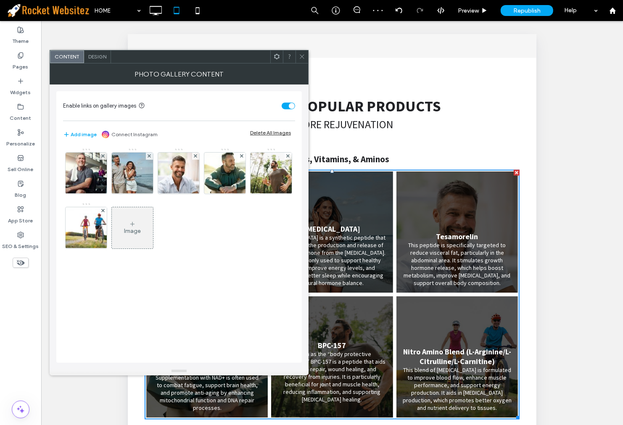
click at [103, 56] on span "Design" at bounding box center [97, 56] width 18 height 6
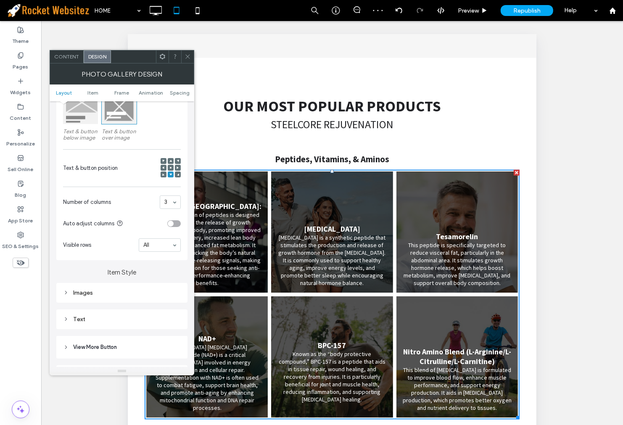
scroll to position [140, 0]
click at [171, 167] on use at bounding box center [171, 167] width 2 height 2
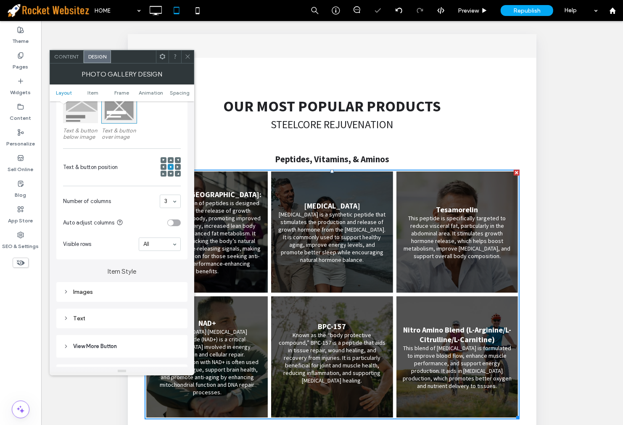
click at [190, 55] on icon at bounding box center [188, 56] width 6 height 6
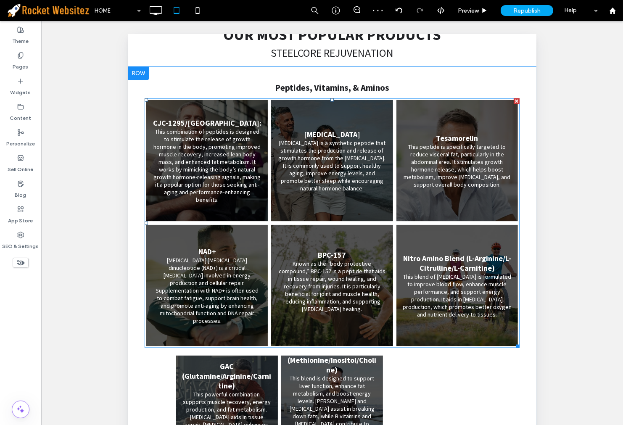
scroll to position [1206, 0]
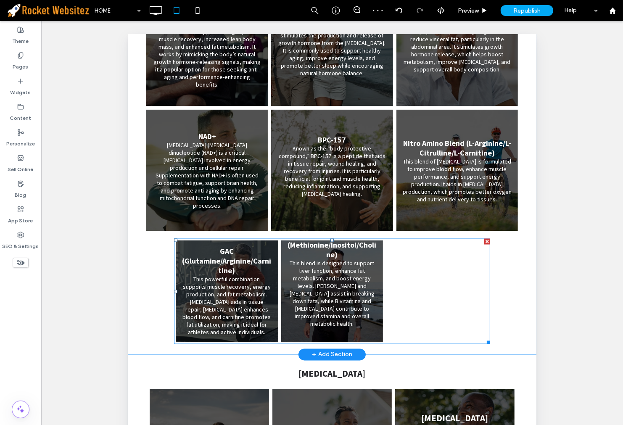
click at [297, 237] on link at bounding box center [331, 291] width 108 height 108
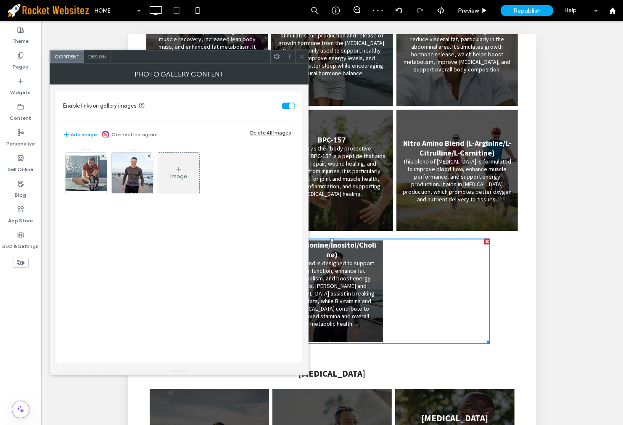
click at [97, 62] on div "Design" at bounding box center [97, 56] width 27 height 13
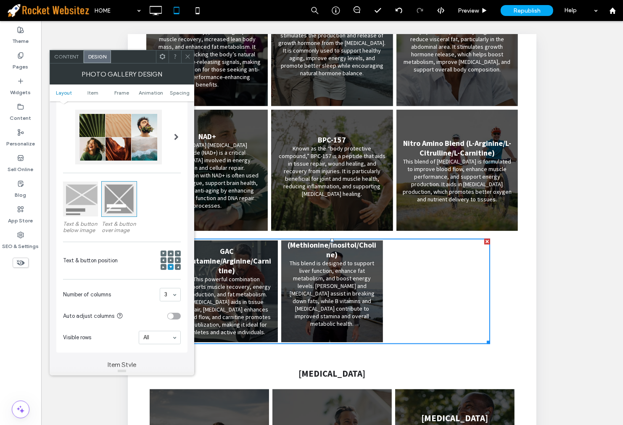
scroll to position [0, 0]
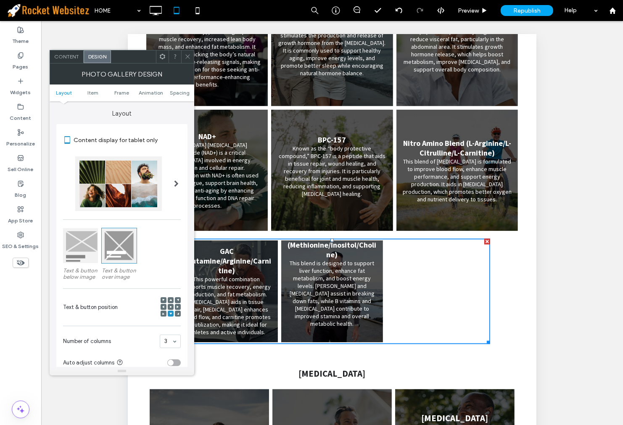
click at [172, 303] on div at bounding box center [171, 300] width 6 height 6
click at [172, 304] on div at bounding box center [171, 307] width 6 height 6
click at [171, 306] on icon at bounding box center [170, 307] width 3 height 3
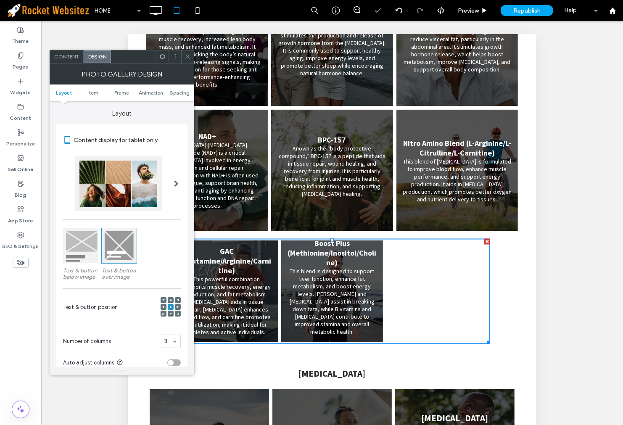
click at [170, 306] on icon at bounding box center [170, 307] width 3 height 3
click at [163, 306] on icon at bounding box center [163, 307] width 3 height 3
click at [167, 306] on div at bounding box center [171, 307] width 20 height 20
click at [168, 306] on div at bounding box center [171, 307] width 6 height 6
click at [171, 306] on icon at bounding box center [170, 307] width 3 height 3
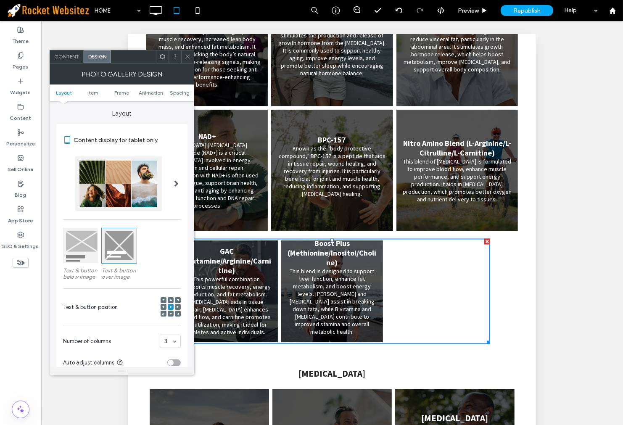
click at [185, 53] on icon at bounding box center [188, 56] width 6 height 6
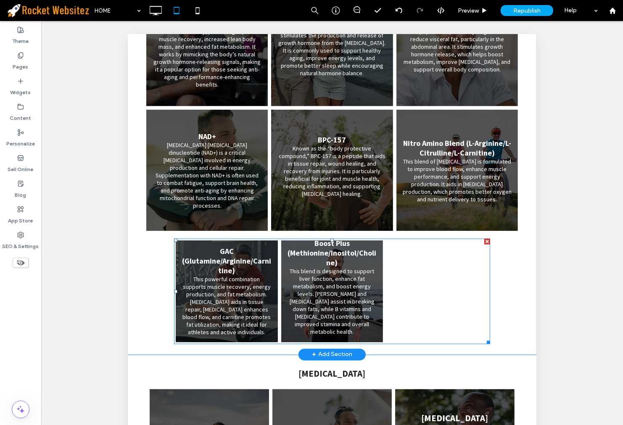
click at [379, 284] on li "Boost Plus (Methionine/Inositol/Choline) This blend is designed to support live…" at bounding box center [332, 291] width 106 height 106
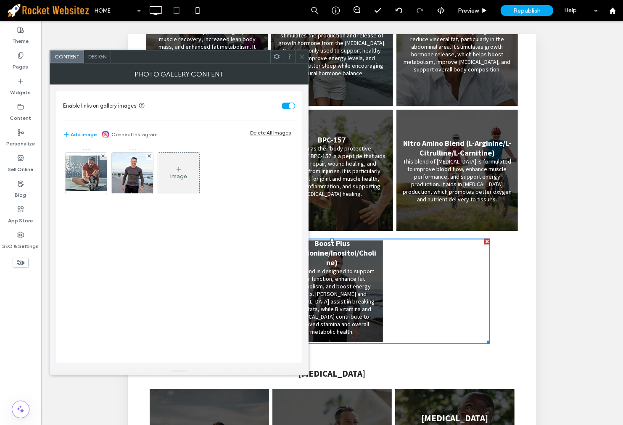
click at [98, 59] on span "Design" at bounding box center [97, 56] width 18 height 6
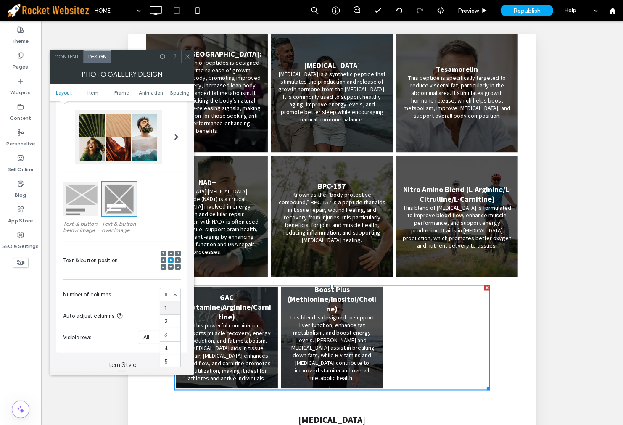
scroll to position [1159, 0]
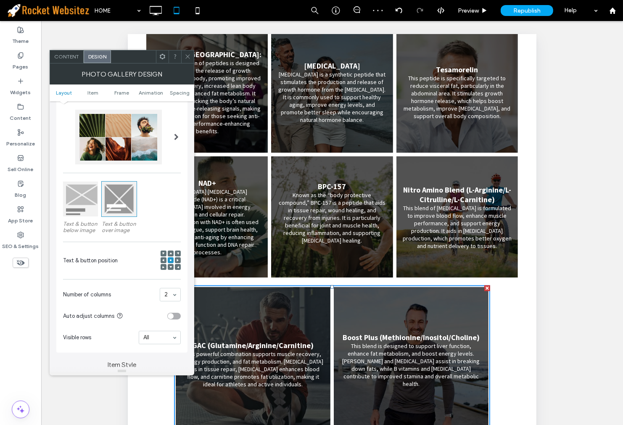
click at [185, 60] on span at bounding box center [188, 56] width 6 height 13
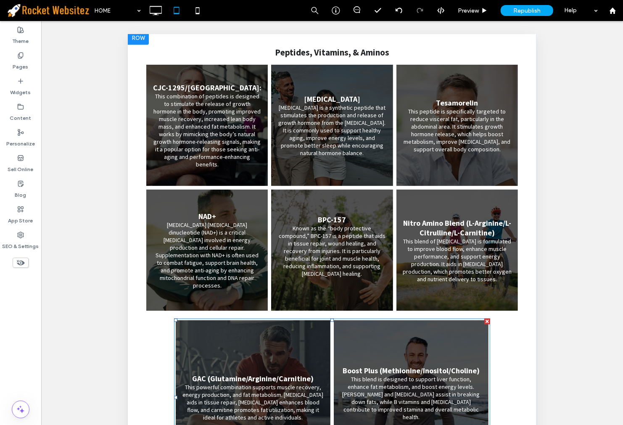
scroll to position [1253, 0]
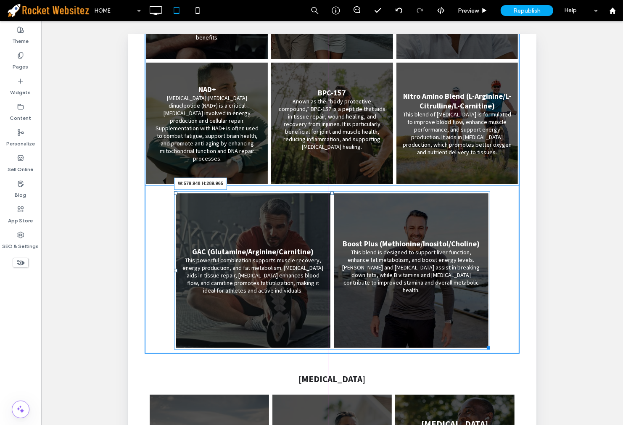
drag, startPoint x: 484, startPoint y: 313, endPoint x: 573, endPoint y: 335, distance: 91.5
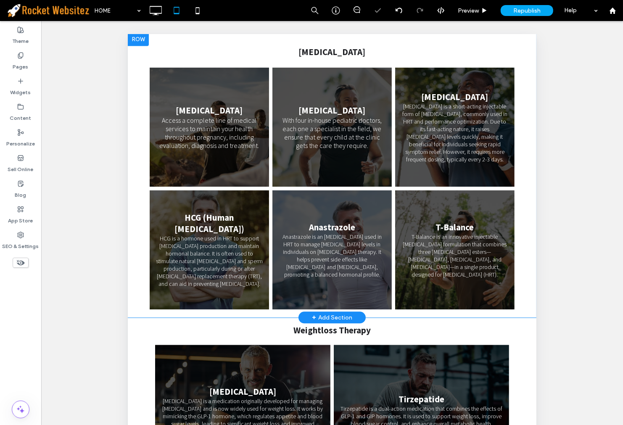
scroll to position [1626, 0]
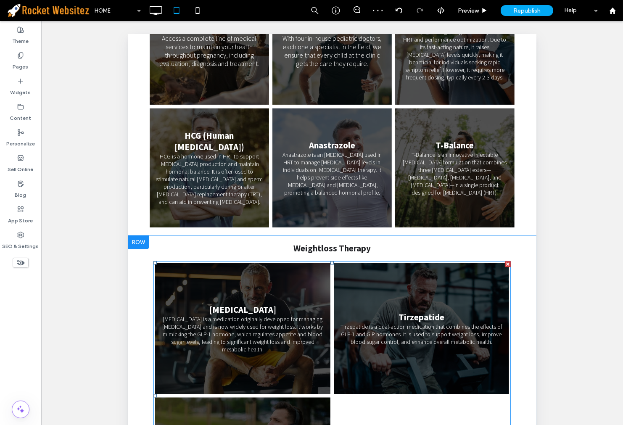
click at [378, 301] on link at bounding box center [421, 328] width 186 height 139
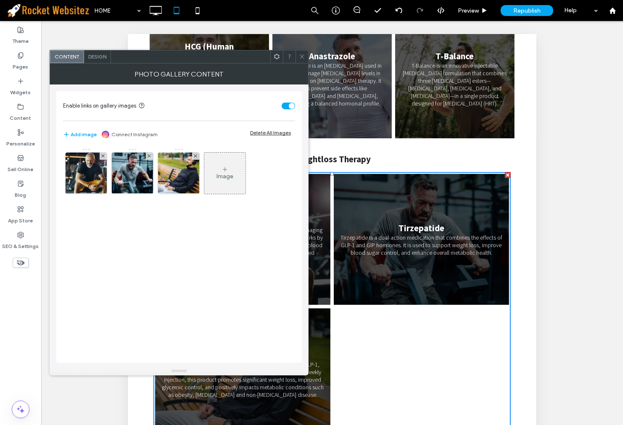
scroll to position [1720, 0]
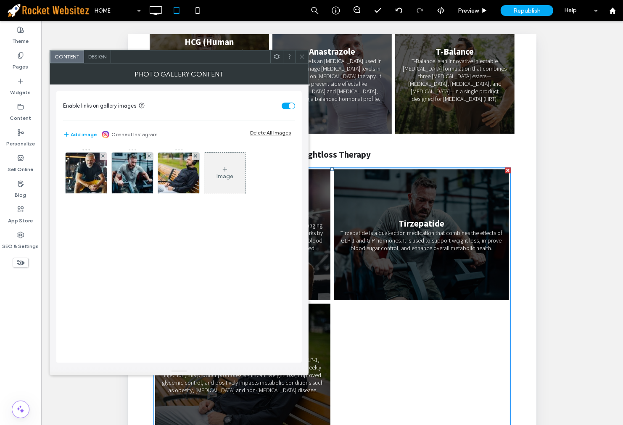
click at [297, 54] on div at bounding box center [302, 56] width 13 height 13
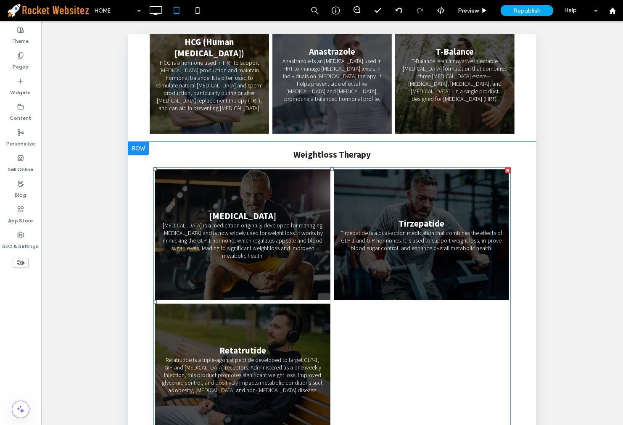
click at [344, 220] on link at bounding box center [421, 234] width 186 height 139
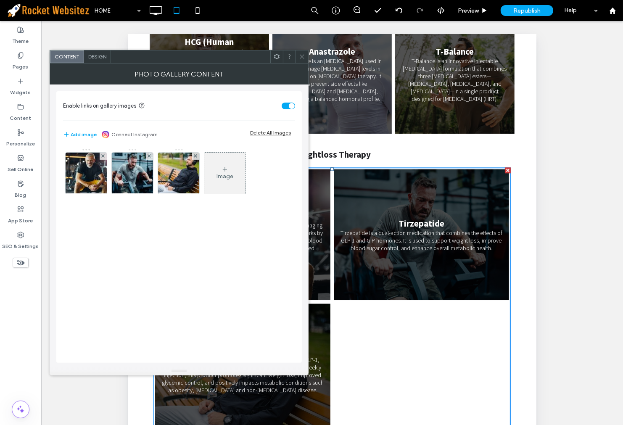
click at [105, 62] on div "Design" at bounding box center [97, 56] width 27 height 13
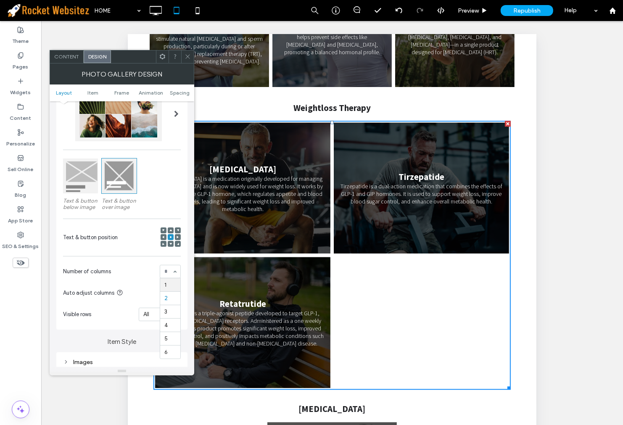
scroll to position [140, 0]
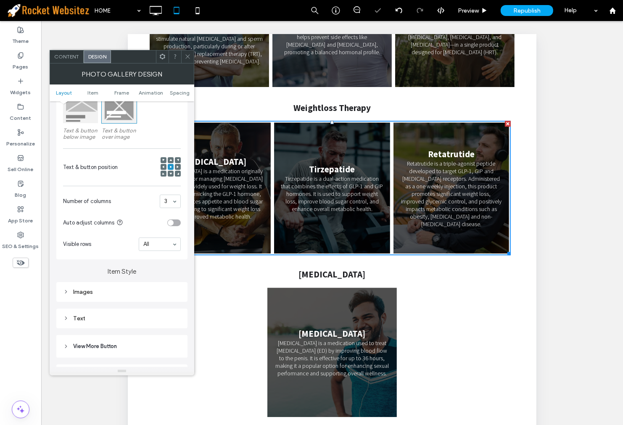
click at [188, 56] on icon at bounding box center [188, 56] width 6 height 6
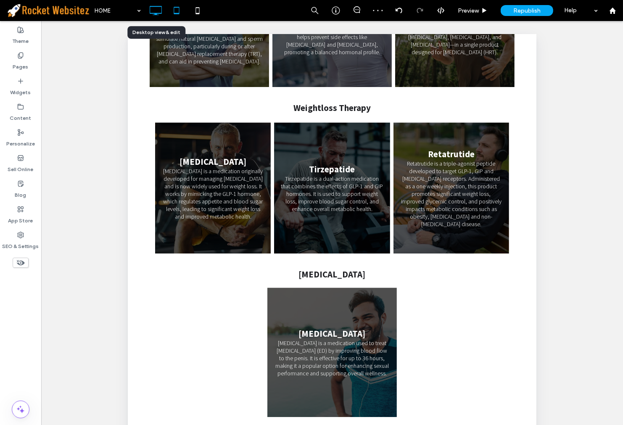
click at [158, 7] on icon at bounding box center [155, 10] width 17 height 17
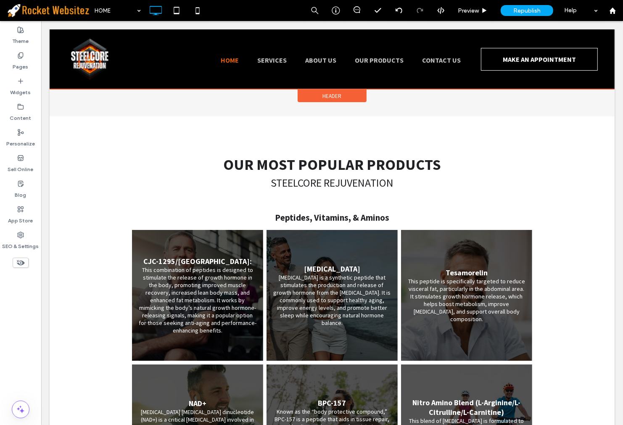
scroll to position [879, 0]
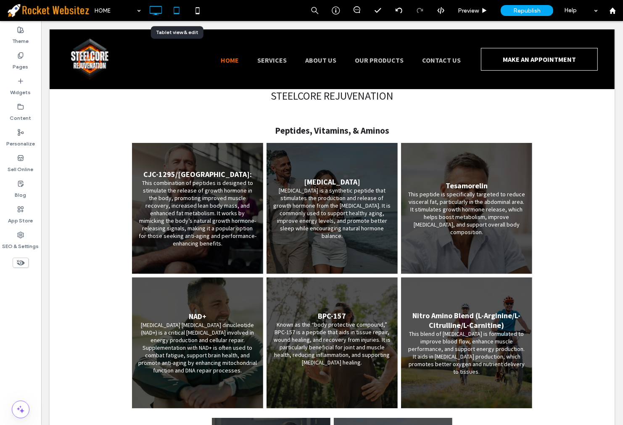
click at [170, 6] on icon at bounding box center [176, 10] width 17 height 17
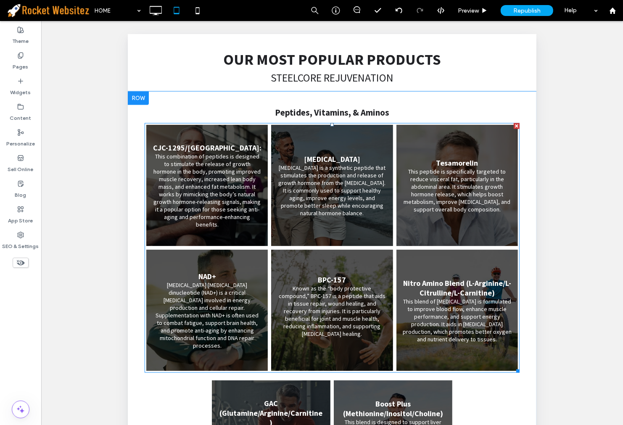
scroll to position [1299, 0]
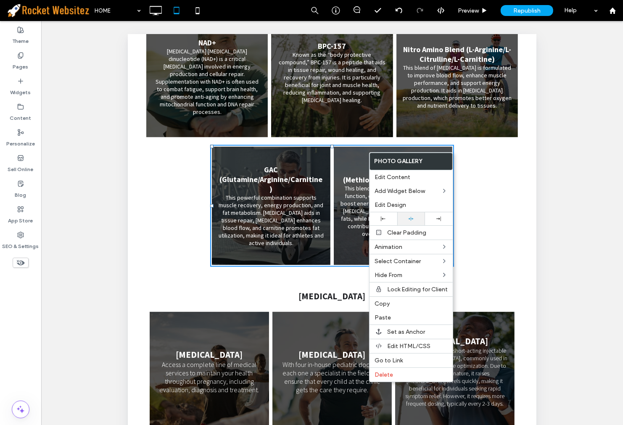
click at [409, 223] on div at bounding box center [411, 218] width 28 height 13
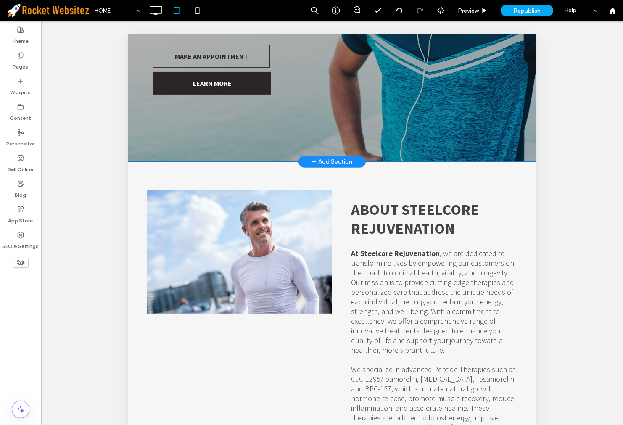
scroll to position [225, 0]
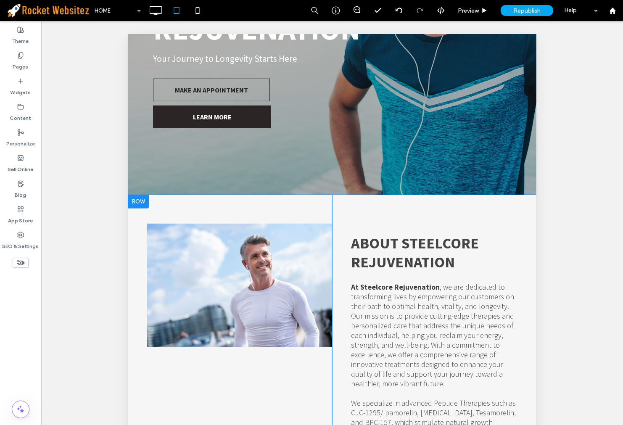
click at [137, 198] on div at bounding box center [137, 201] width 21 height 13
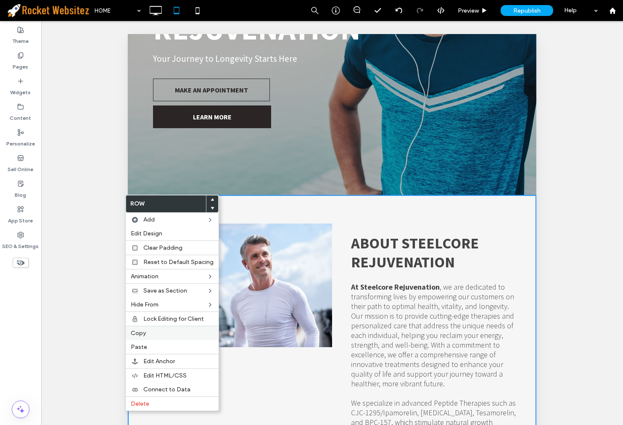
click at [153, 338] on div "Copy" at bounding box center [172, 333] width 93 height 14
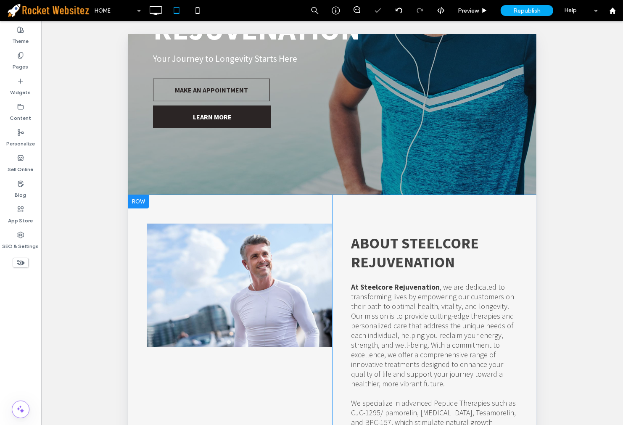
click at [142, 198] on div at bounding box center [137, 201] width 21 height 13
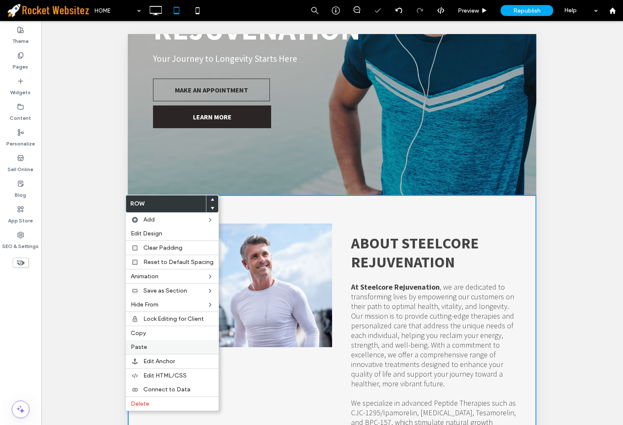
click at [160, 345] on label "Paste" at bounding box center [172, 346] width 83 height 7
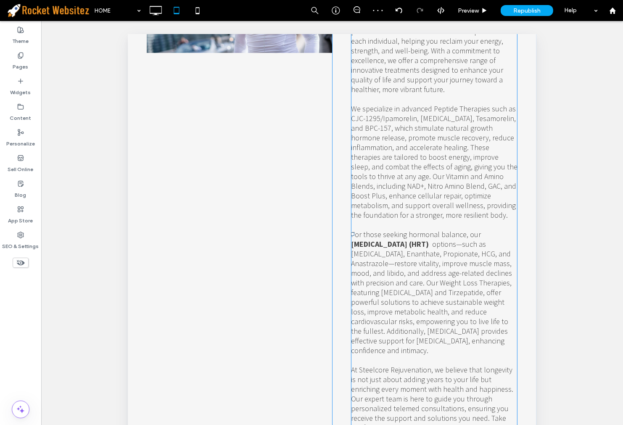
scroll to position [365, 0]
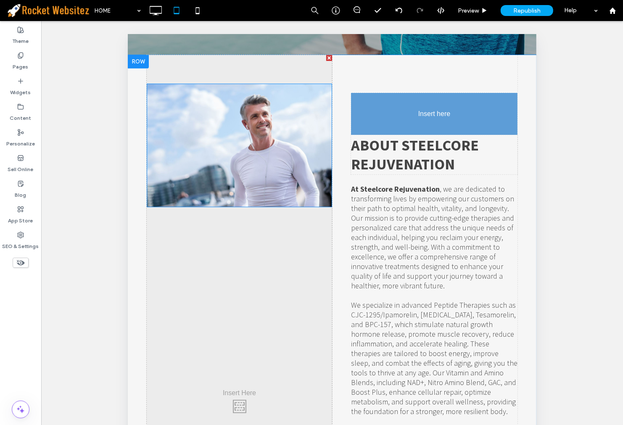
drag, startPoint x: 256, startPoint y: 124, endPoint x: 436, endPoint y: 85, distance: 183.5
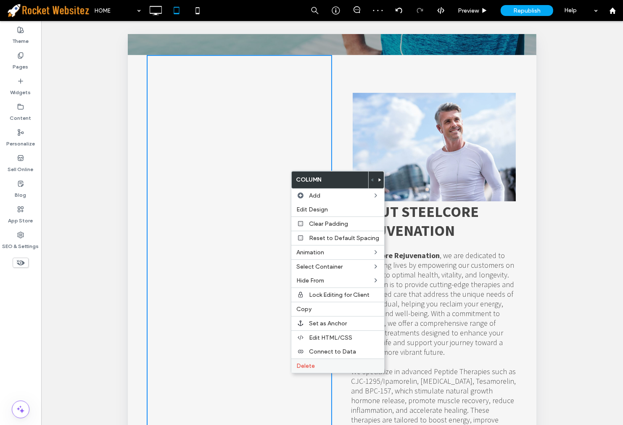
click at [309, 369] on div "Delete" at bounding box center [337, 366] width 93 height 14
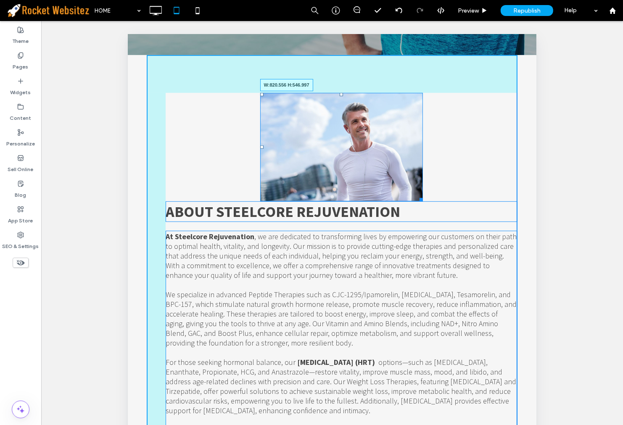
drag, startPoint x: 417, startPoint y: 195, endPoint x: 661, endPoint y: 233, distance: 247.2
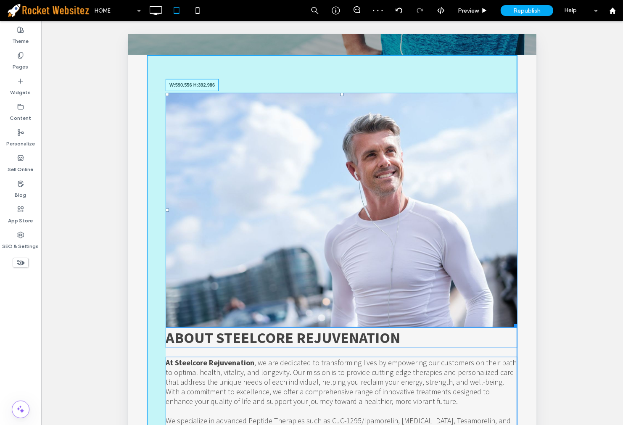
drag, startPoint x: 507, startPoint y: 317, endPoint x: 458, endPoint y: 245, distance: 87.7
click at [458, 245] on div "W:590.556 H:392.986" at bounding box center [341, 209] width 352 height 235
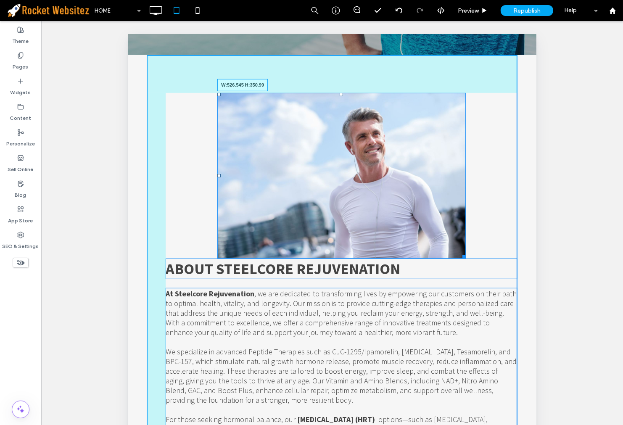
drag, startPoint x: 458, startPoint y: 252, endPoint x: 570, endPoint y: 270, distance: 113.2
click at [459, 252] on div at bounding box center [462, 255] width 6 height 6
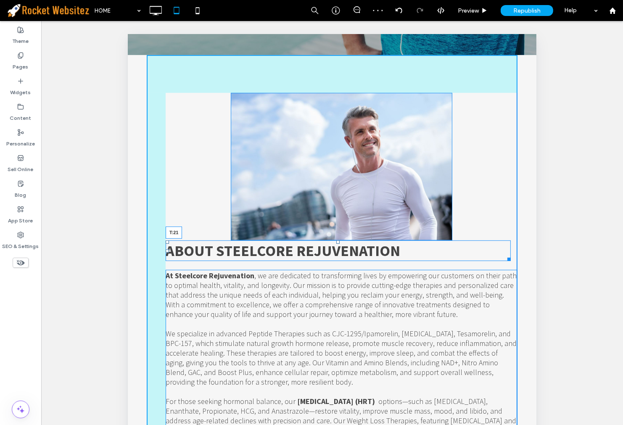
drag, startPoint x: 337, startPoint y: 242, endPoint x: 338, endPoint y: 251, distance: 8.8
click at [338, 243] on div at bounding box center [337, 241] width 3 height 3
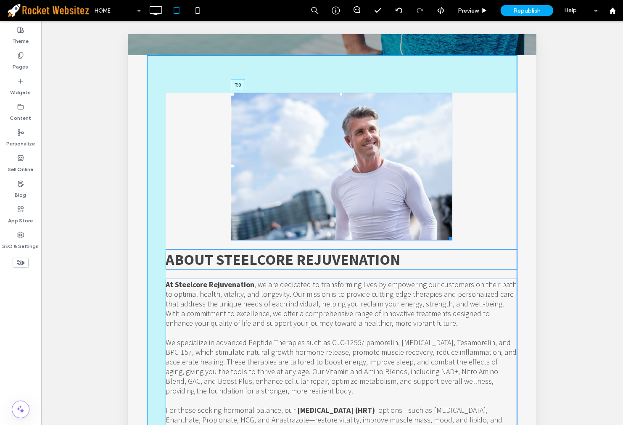
drag, startPoint x: 338, startPoint y: 92, endPoint x: 338, endPoint y: 82, distance: 10.1
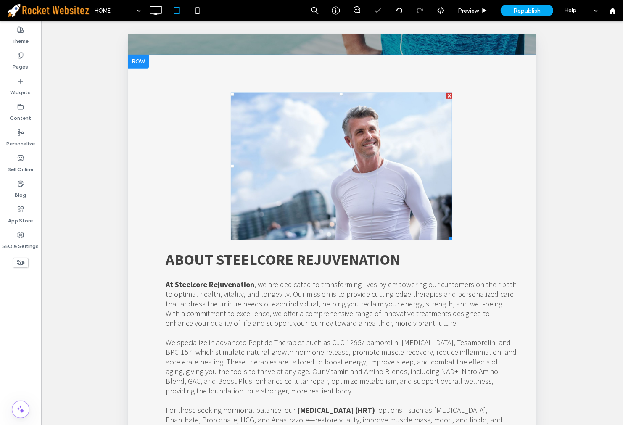
click at [254, 68] on div "About Steelcore Rejuvenation At Steelcore Rejuvenation , we are dedicated to tr…" at bounding box center [331, 326] width 371 height 543
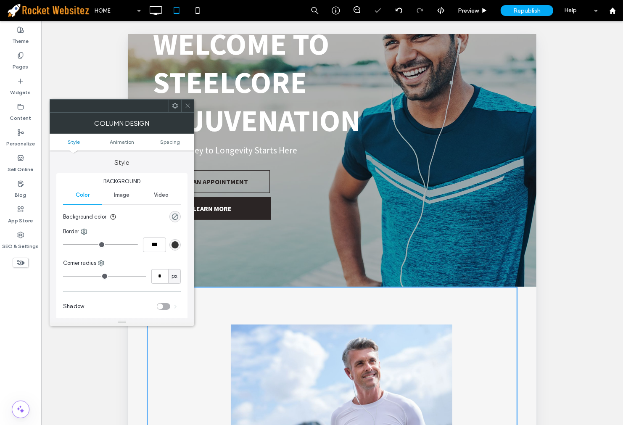
scroll to position [132, 0]
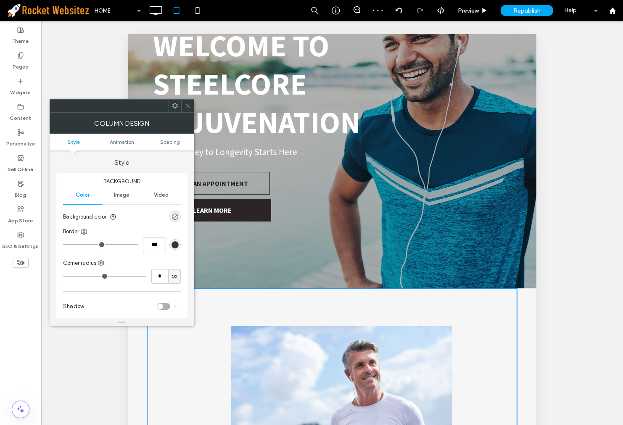
click at [183, 106] on div at bounding box center [187, 106] width 13 height 13
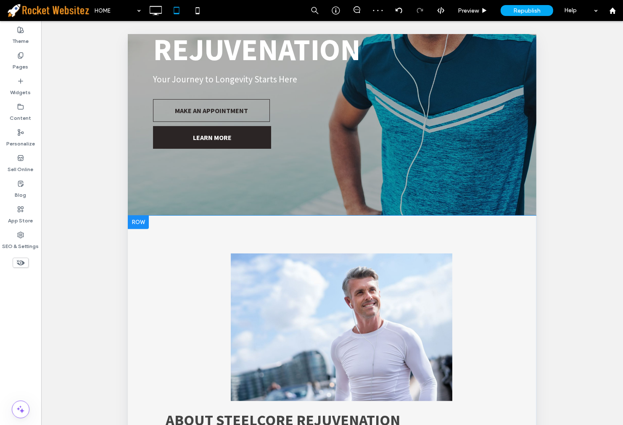
scroll to position [318, 0]
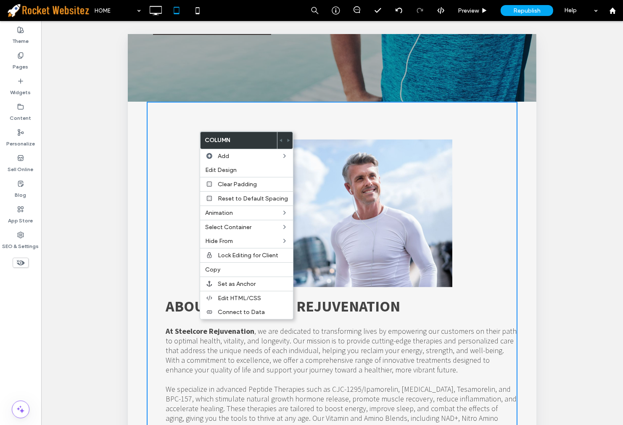
click at [450, 187] on div "About Steelcore Rejuvenation At Steelcore Rejuvenation , we are dedicated to tr…" at bounding box center [331, 372] width 371 height 543
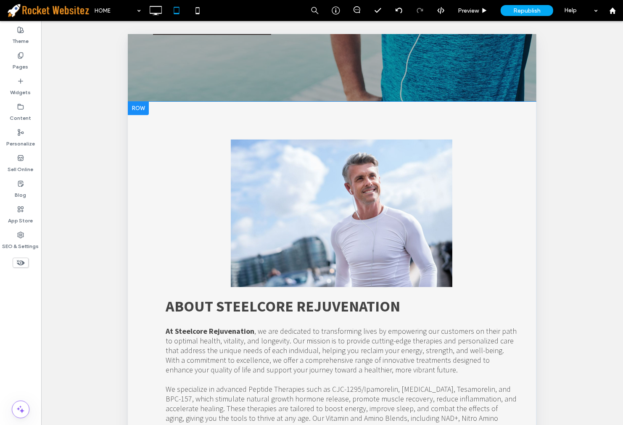
click at [197, 173] on div "About Steelcore Rejuvenation At Steelcore Rejuvenation , we are dedicated to tr…" at bounding box center [331, 372] width 371 height 543
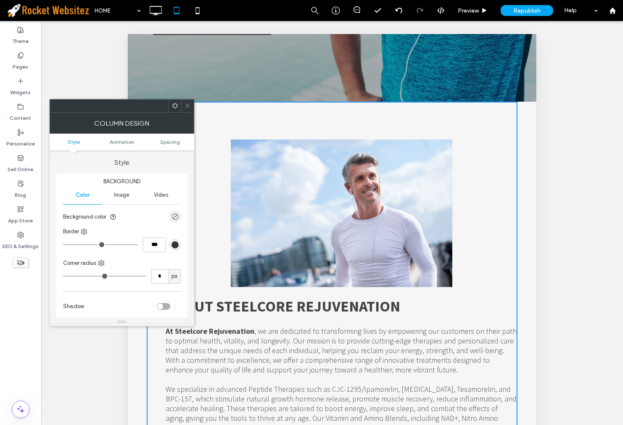
click at [133, 137] on ul "Style Animation Spacing" at bounding box center [122, 142] width 145 height 17
click at [128, 139] on span "Animation" at bounding box center [122, 142] width 24 height 6
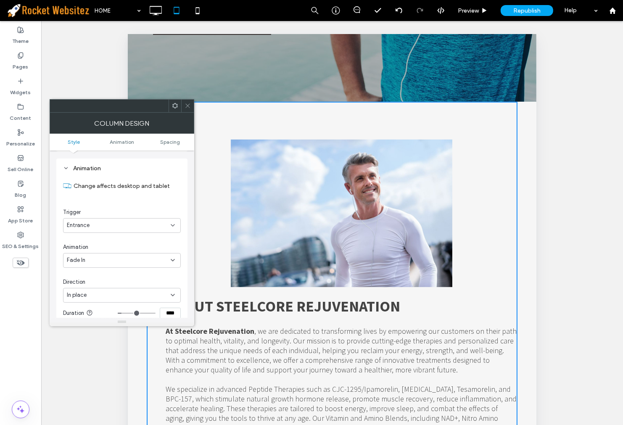
scroll to position [170, 0]
click at [167, 114] on div "Column Design" at bounding box center [122, 123] width 145 height 21
click at [175, 111] on span at bounding box center [175, 106] width 6 height 13
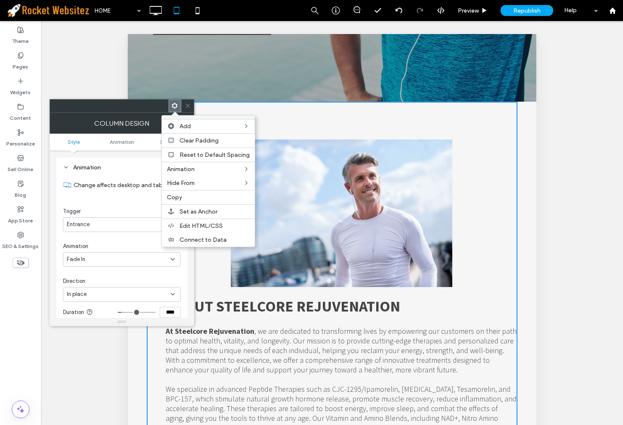
click at [188, 108] on icon at bounding box center [188, 106] width 6 height 6
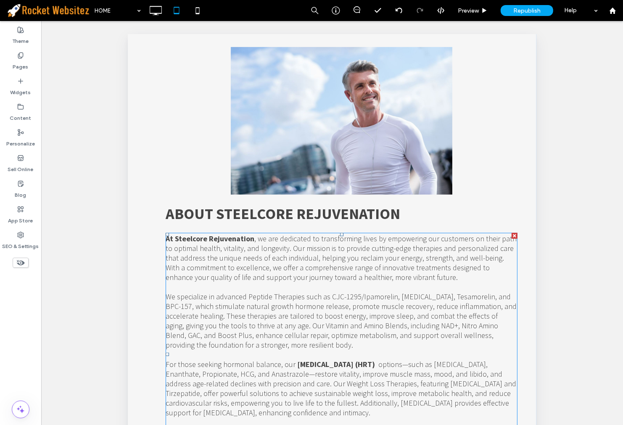
scroll to position [412, 0]
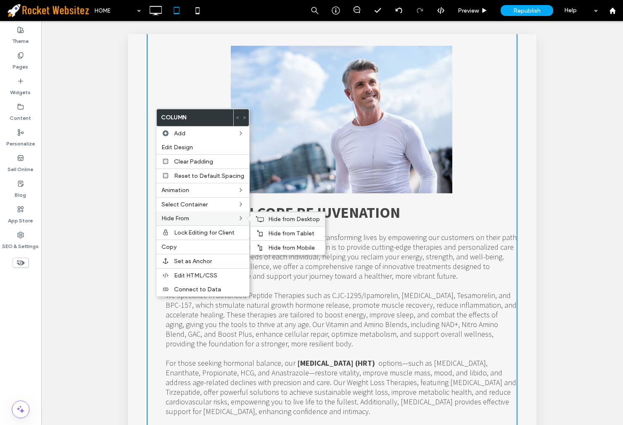
click at [284, 221] on span "Hide from Desktop" at bounding box center [294, 219] width 52 height 7
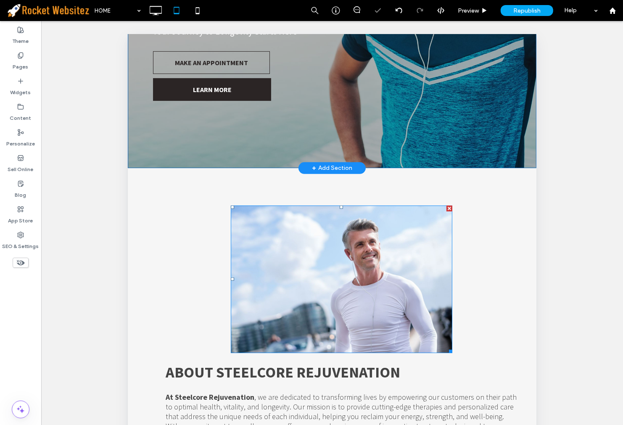
scroll to position [318, 0]
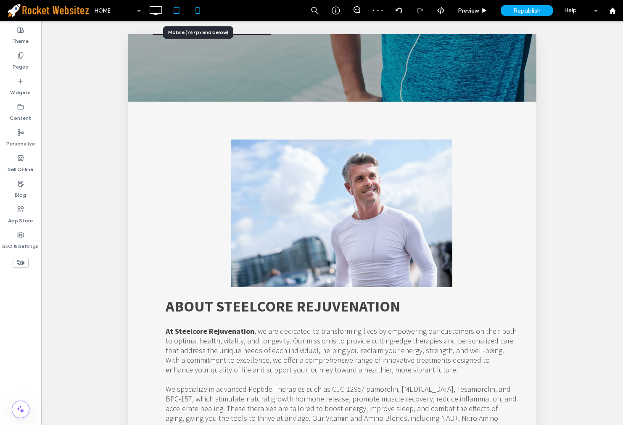
click at [193, 8] on icon at bounding box center [197, 10] width 17 height 17
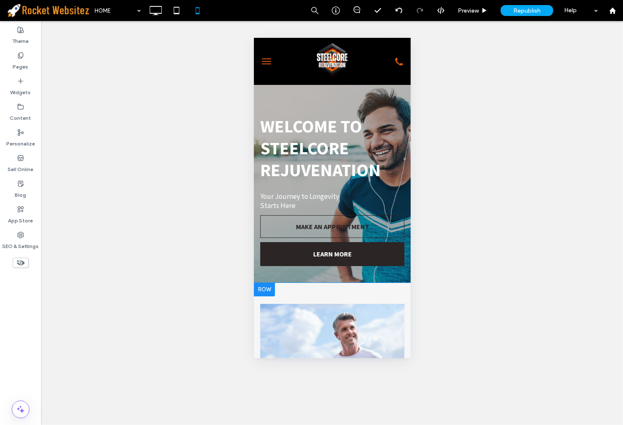
scroll to position [187, 0]
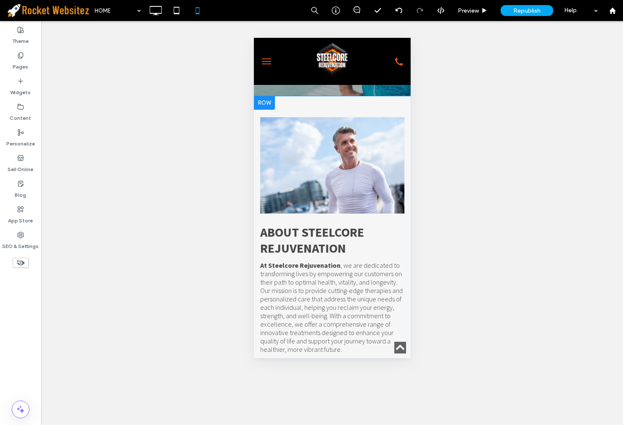
click at [269, 98] on div at bounding box center [263, 102] width 21 height 13
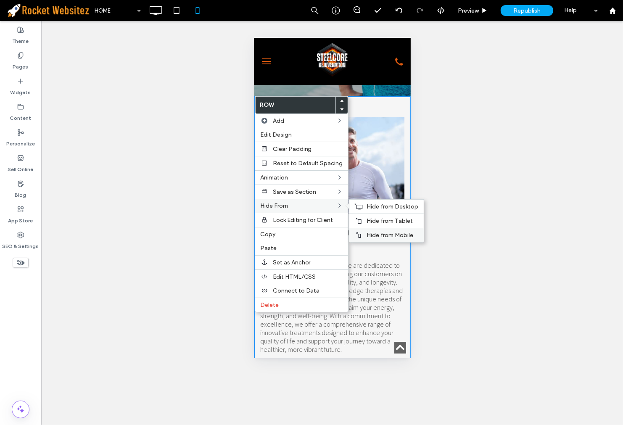
click at [374, 230] on div "Hide from Mobile" at bounding box center [386, 235] width 74 height 14
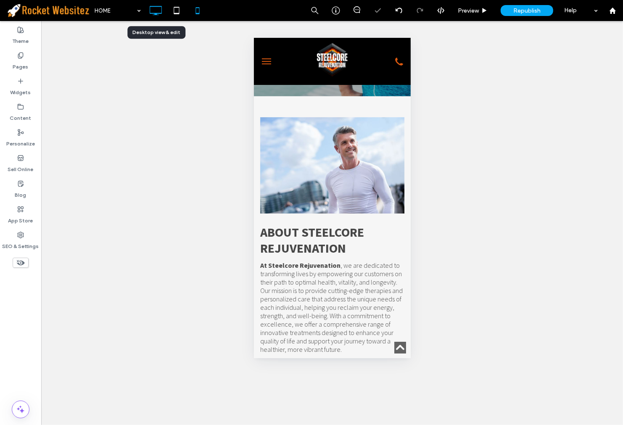
click at [156, 14] on use at bounding box center [156, 10] width 12 height 9
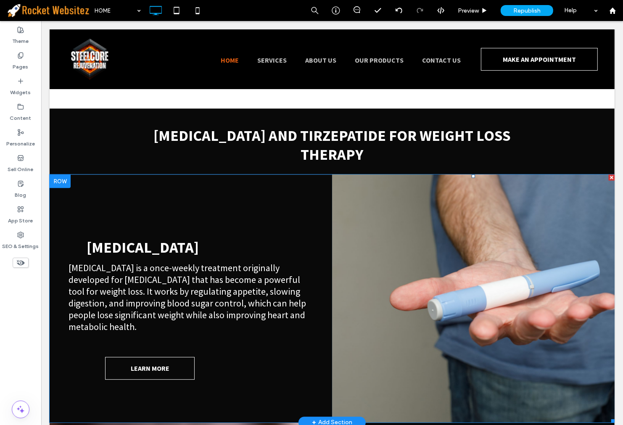
scroll to position [1962, 0]
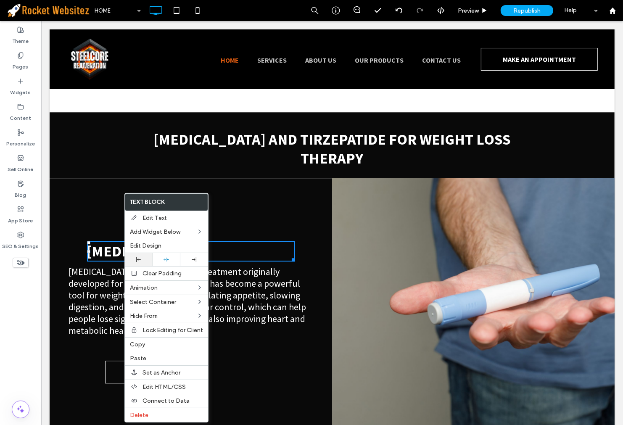
click at [141, 257] on div at bounding box center [138, 259] width 19 height 5
click at [108, 178] on div "Semaglutide Semaglutide is a once-weekly treatment originally developed for dia…" at bounding box center [190, 302] width 282 height 248
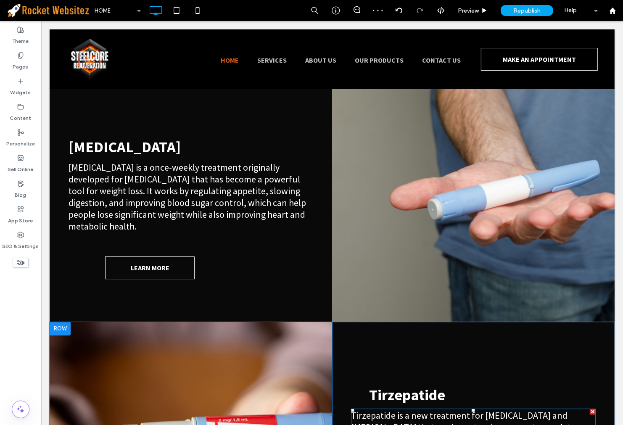
scroll to position [2149, 0]
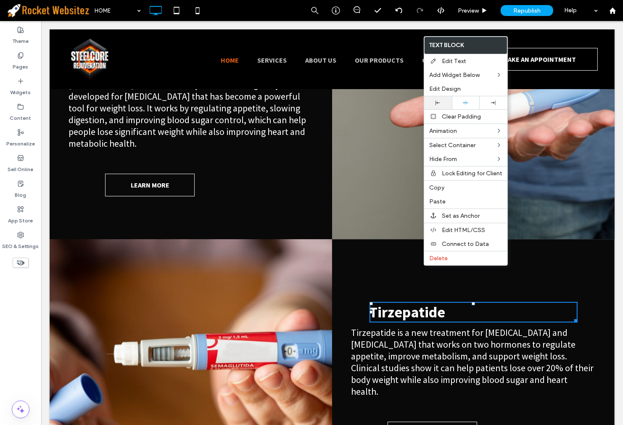
click at [436, 101] on icon at bounding box center [438, 102] width 5 height 5
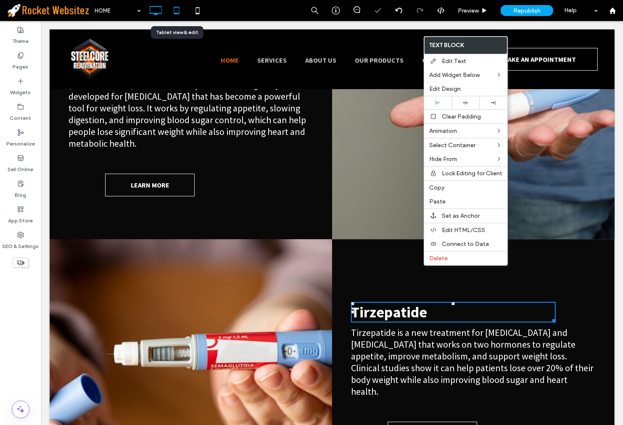
click at [169, 9] on icon at bounding box center [176, 10] width 17 height 17
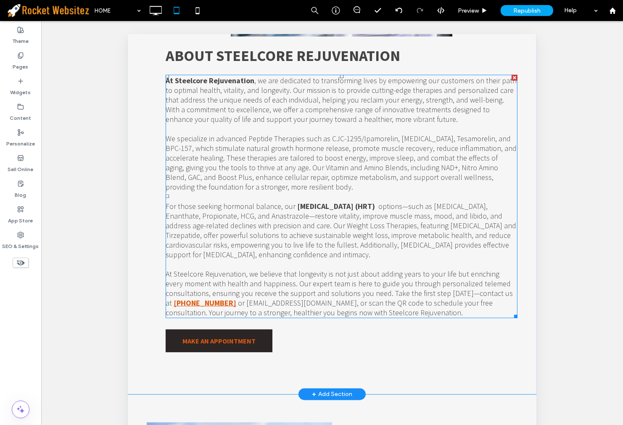
scroll to position [645, 0]
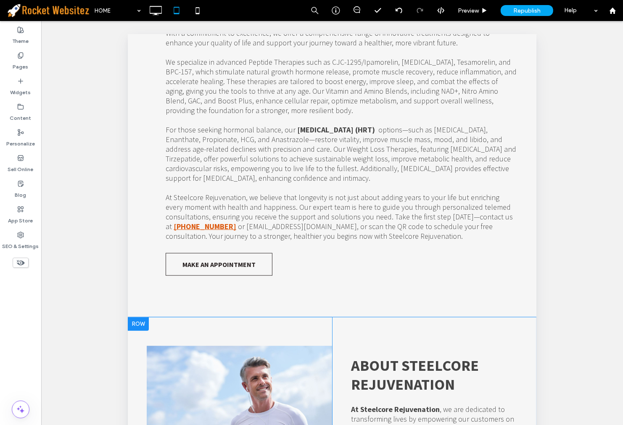
click at [143, 317] on div at bounding box center [137, 323] width 21 height 13
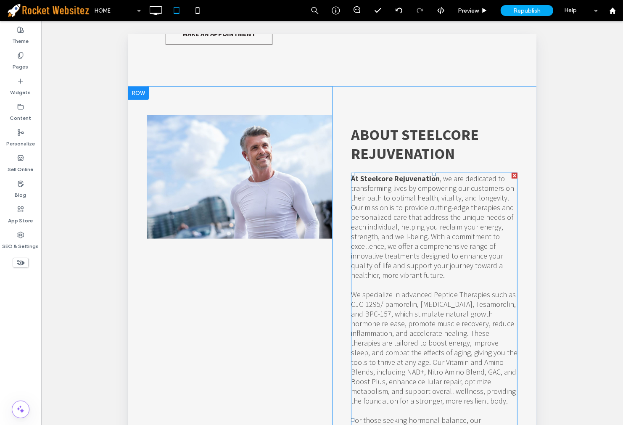
scroll to position [692, 0]
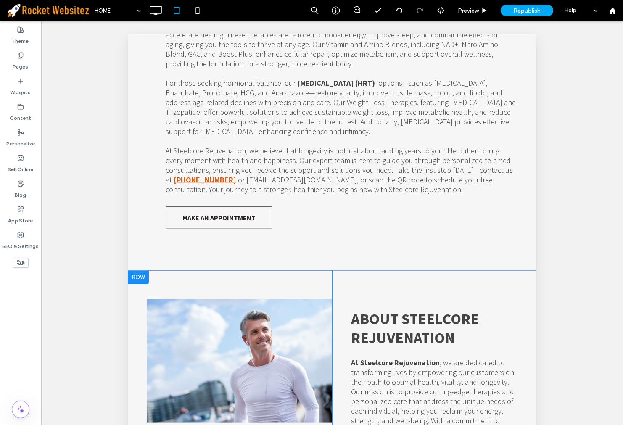
click at [137, 270] on div at bounding box center [137, 276] width 21 height 13
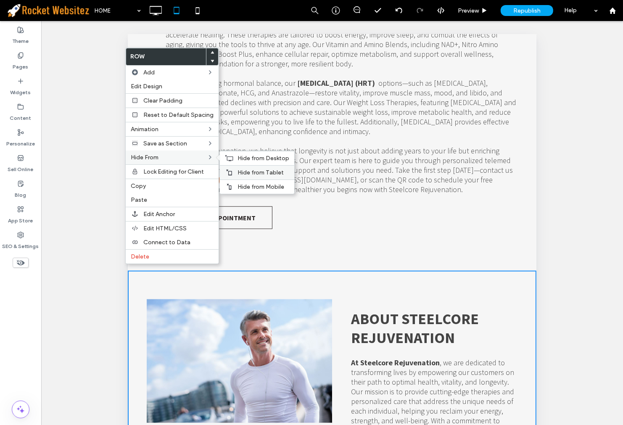
click at [247, 174] on span "Hide from Tablet" at bounding box center [261, 172] width 46 height 7
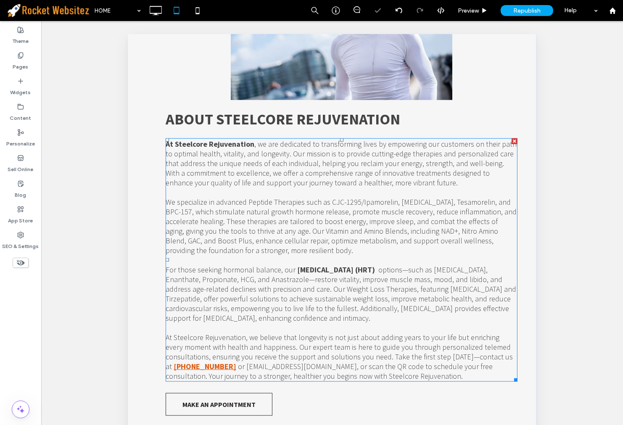
scroll to position [318, 0]
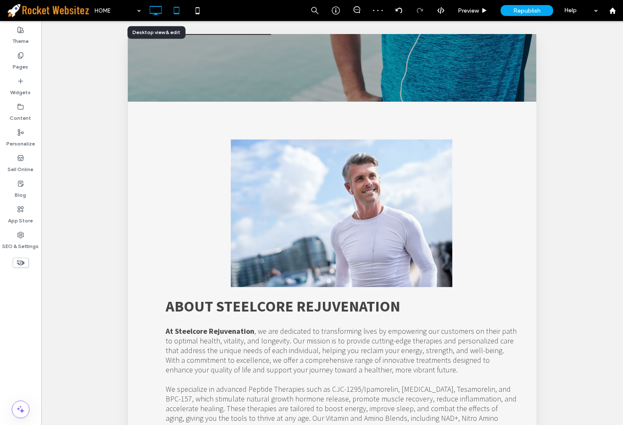
click at [156, 8] on icon at bounding box center [155, 10] width 17 height 17
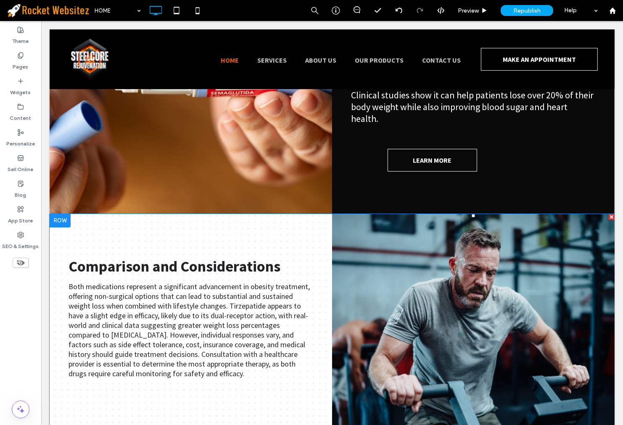
scroll to position [2429, 0]
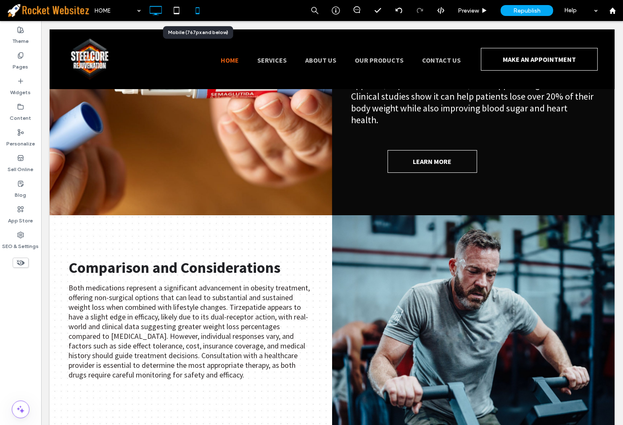
click at [195, 13] on icon at bounding box center [197, 10] width 17 height 17
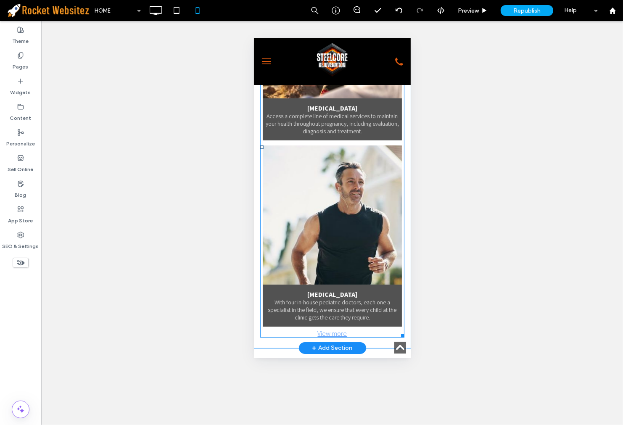
scroll to position [2849, 0]
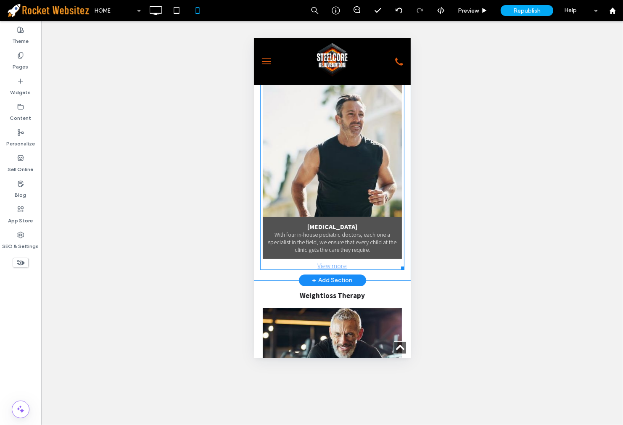
click at [325, 222] on h3 "[MEDICAL_DATA]" at bounding box center [332, 226] width 50 height 8
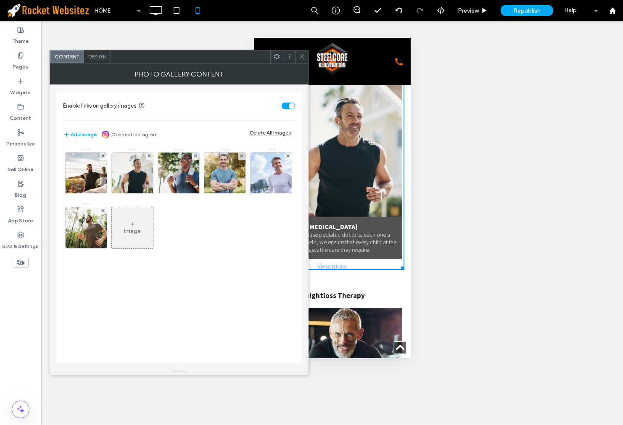
click at [99, 61] on div "Design" at bounding box center [97, 56] width 27 height 13
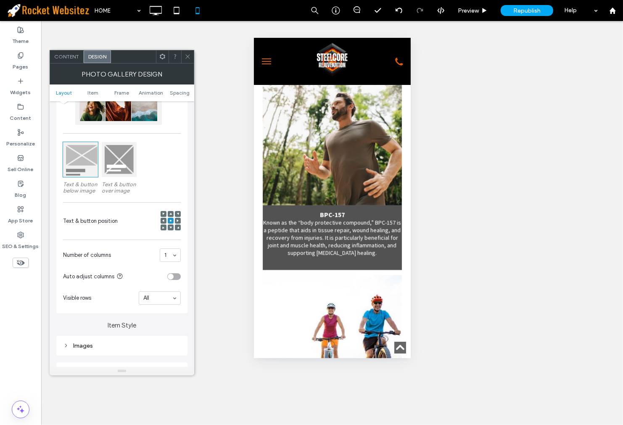
scroll to position [0, 0]
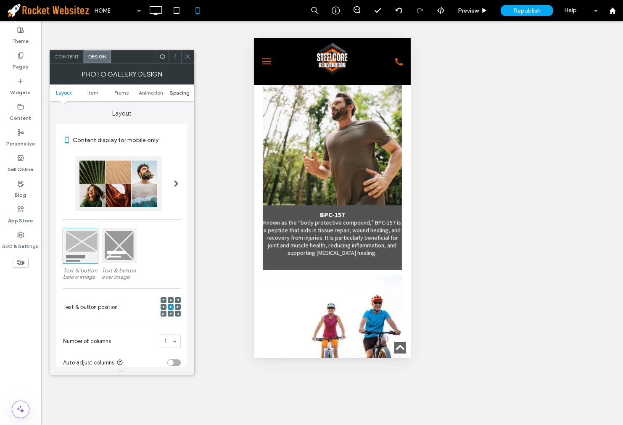
click at [179, 93] on span "Spacing" at bounding box center [180, 93] width 20 height 6
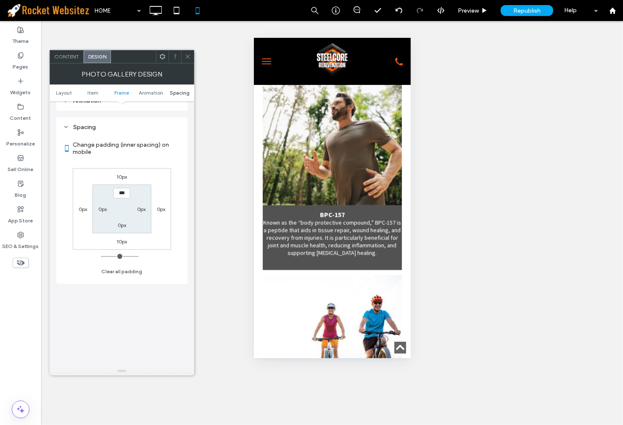
scroll to position [449, 0]
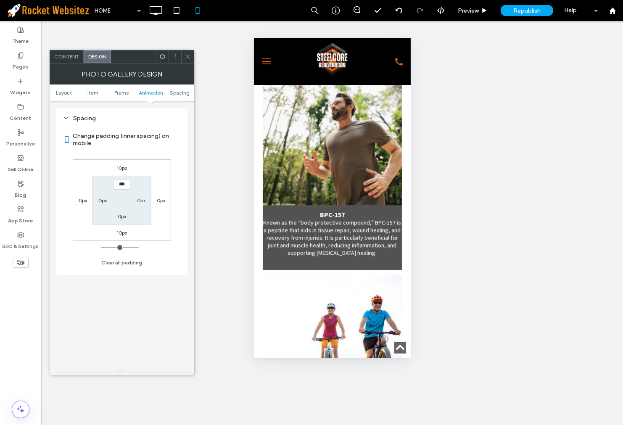
click at [139, 193] on section "*** 0px 0px 0px" at bounding box center [121, 200] width 58 height 48
click at [139, 196] on div "0px" at bounding box center [141, 200] width 8 height 8
click at [139, 197] on label "0px" at bounding box center [141, 200] width 8 height 6
type input "**"
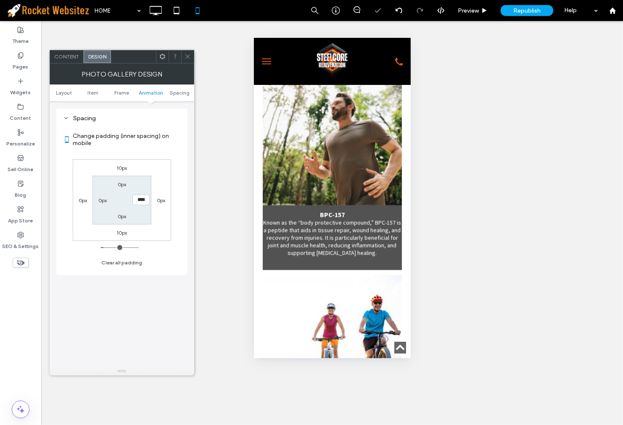
click at [140, 197] on input "****" at bounding box center [140, 200] width 17 height 11
type input "*"
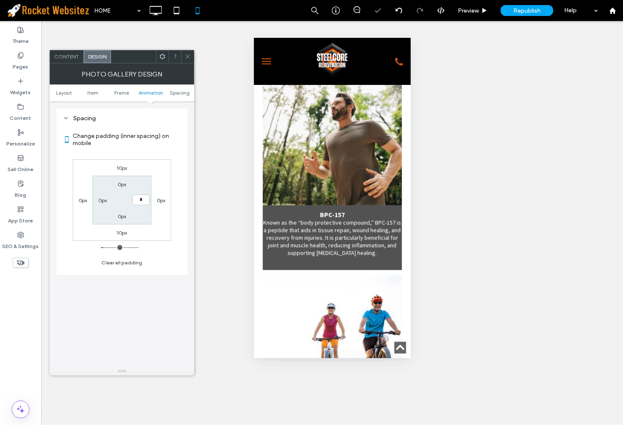
type input "***"
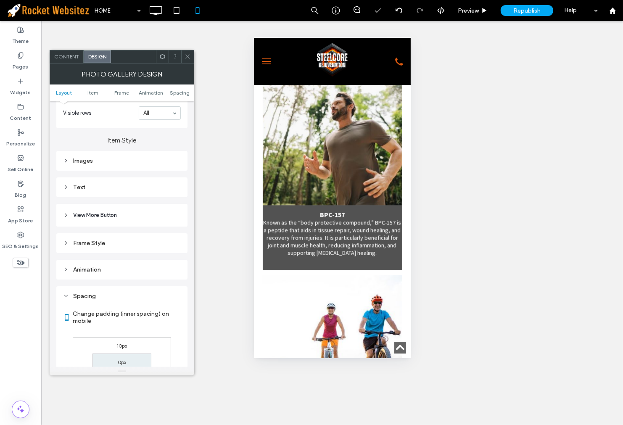
scroll to position [122, 0]
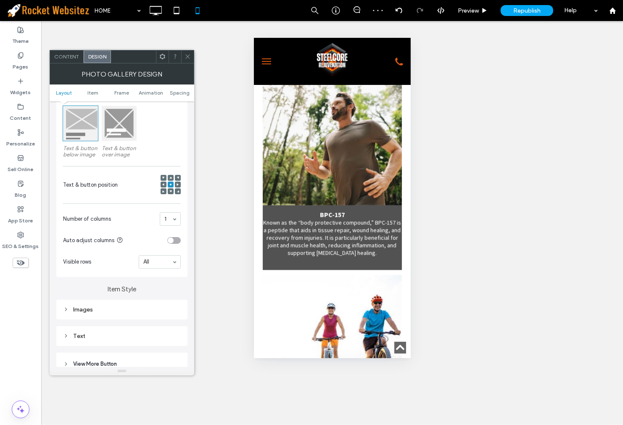
click at [107, 327] on div "Text" at bounding box center [121, 336] width 131 height 20
click at [104, 334] on div "Text" at bounding box center [122, 336] width 118 height 7
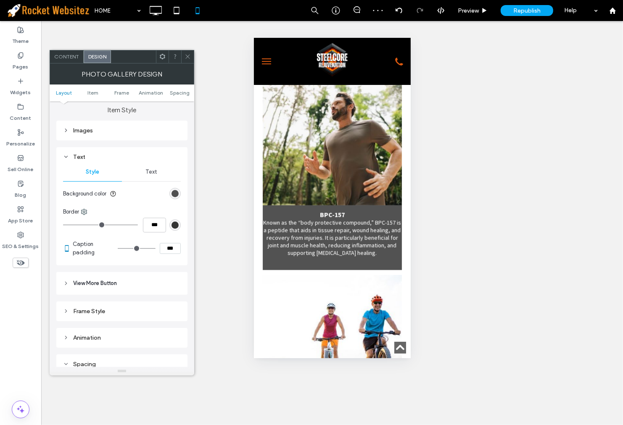
scroll to position [309, 0]
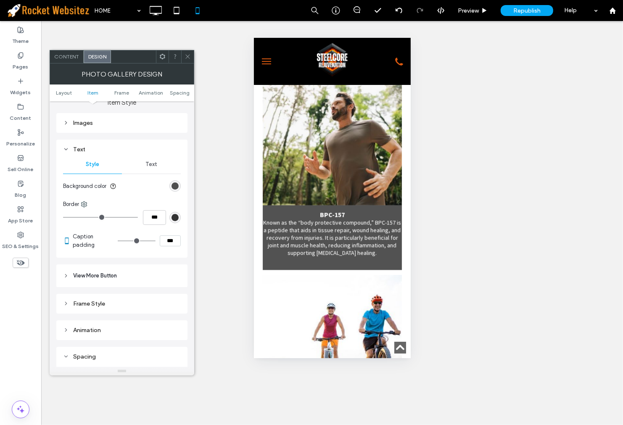
type input "*"
type input "***"
type input "*"
type input "***"
type input "*"
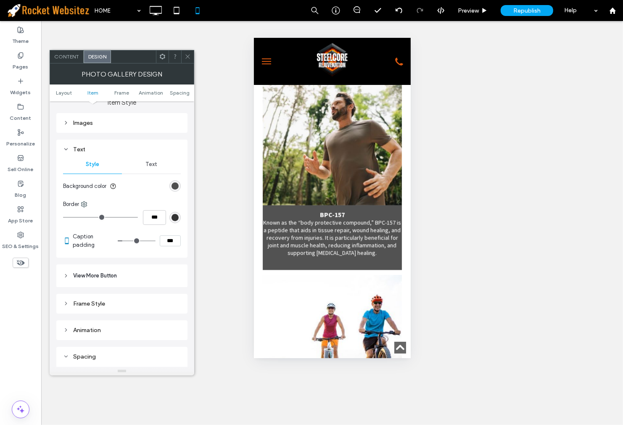
type input "***"
click at [125, 241] on input "range" at bounding box center [137, 240] width 38 height 1
type input "*"
type input "***"
type input "*"
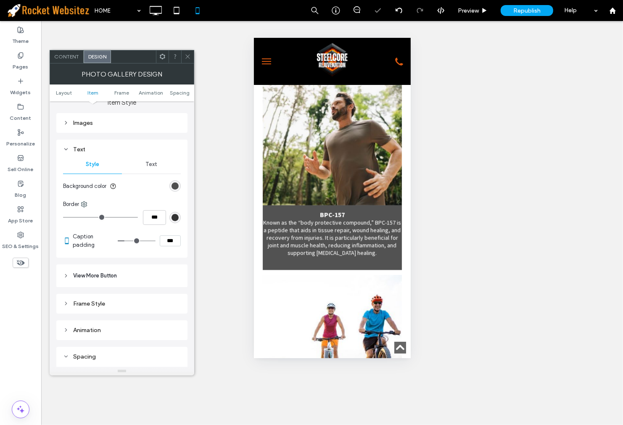
type input "***"
click at [127, 241] on input "range" at bounding box center [137, 240] width 38 height 1
type input "*"
type input "***"
type input "*"
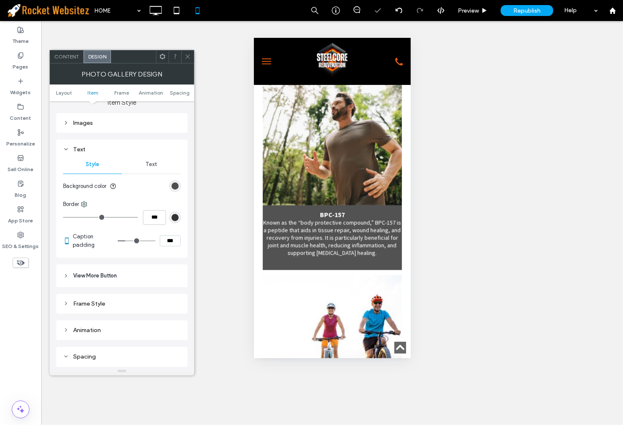
type input "***"
drag, startPoint x: 127, startPoint y: 241, endPoint x: 108, endPoint y: 232, distance: 21.4
type input "*"
click at [118, 241] on input "range" at bounding box center [137, 240] width 38 height 1
click at [187, 60] on span at bounding box center [188, 56] width 6 height 13
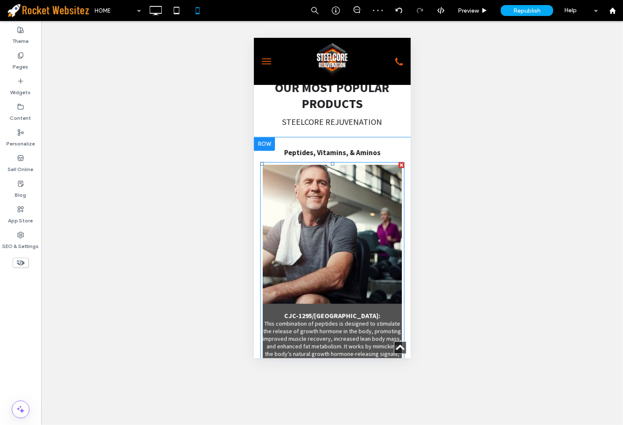
scroll to position [966, 0]
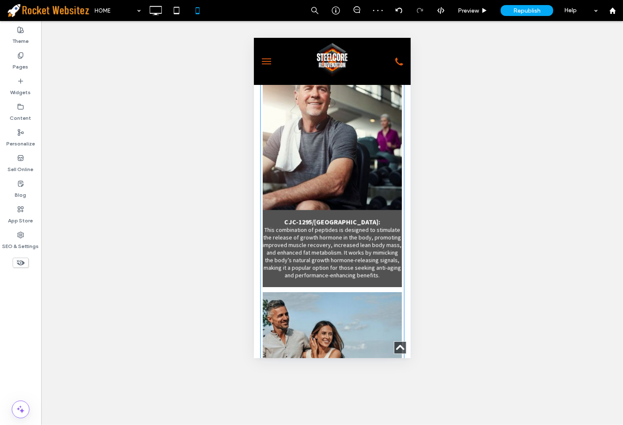
click at [317, 185] on link at bounding box center [332, 140] width 148 height 148
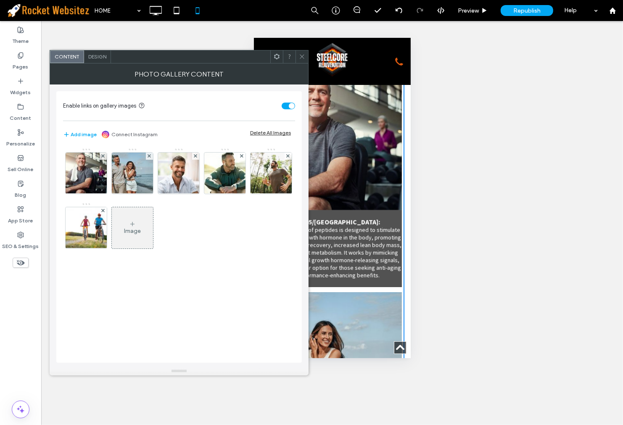
click at [95, 59] on span "Design" at bounding box center [97, 56] width 18 height 6
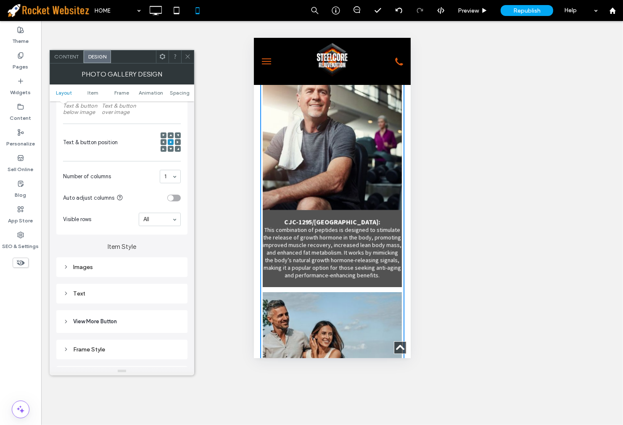
scroll to position [187, 0]
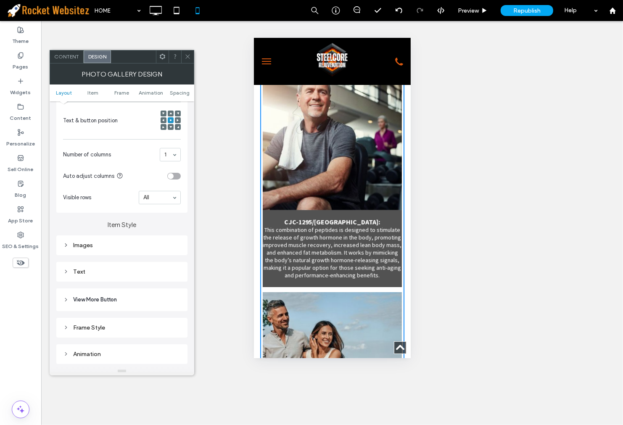
click at [118, 271] on div "Text" at bounding box center [122, 271] width 118 height 7
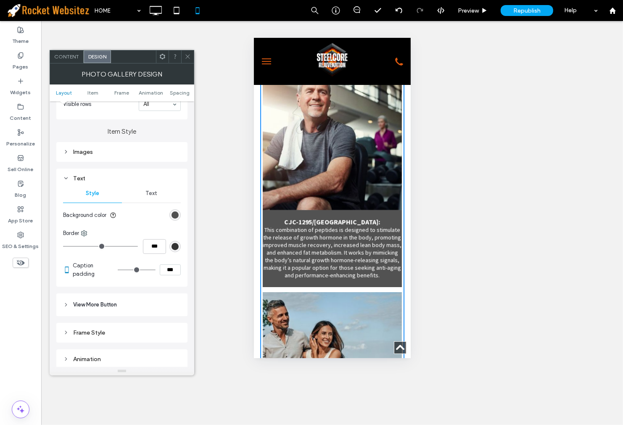
type input "*"
type input "***"
type input "*"
type input "***"
type input "*"
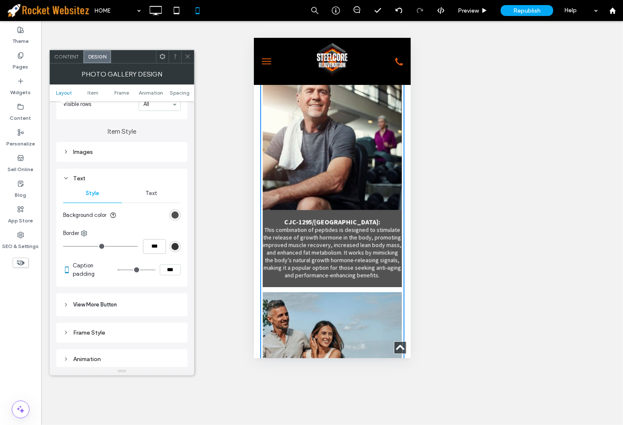
type input "***"
drag, startPoint x: 119, startPoint y: 267, endPoint x: 124, endPoint y: 267, distance: 5.0
click at [124, 269] on input "range" at bounding box center [137, 269] width 38 height 1
type input "*"
type input "***"
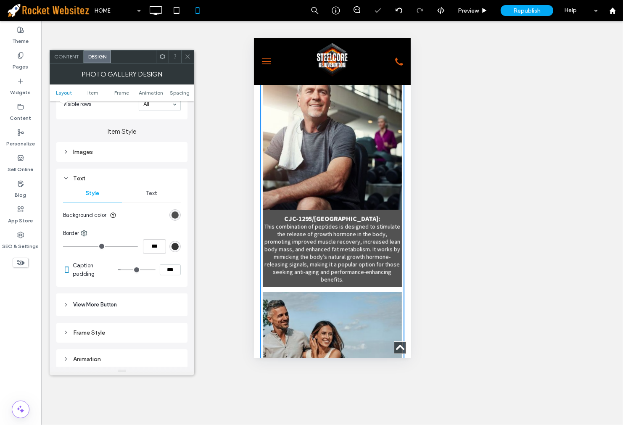
type input "*"
type input "***"
type input "*"
type input "***"
type input "*"
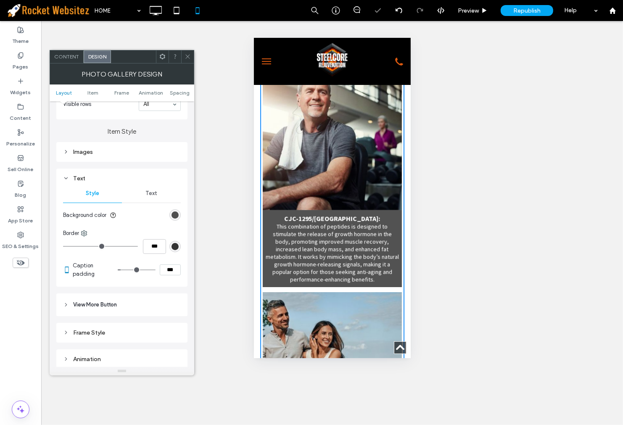
type input "***"
type input "**"
type input "****"
drag, startPoint x: 124, startPoint y: 267, endPoint x: 128, endPoint y: 267, distance: 4.6
type input "**"
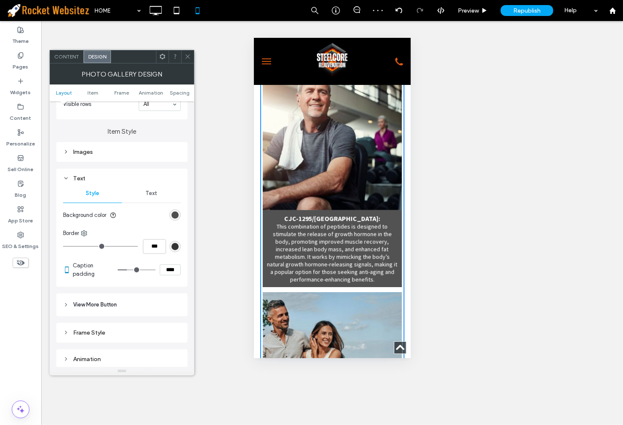
click at [128, 269] on input "range" at bounding box center [137, 269] width 38 height 1
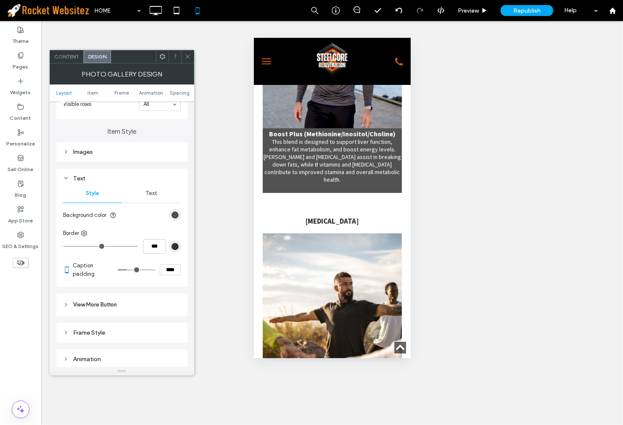
scroll to position [2180, 0]
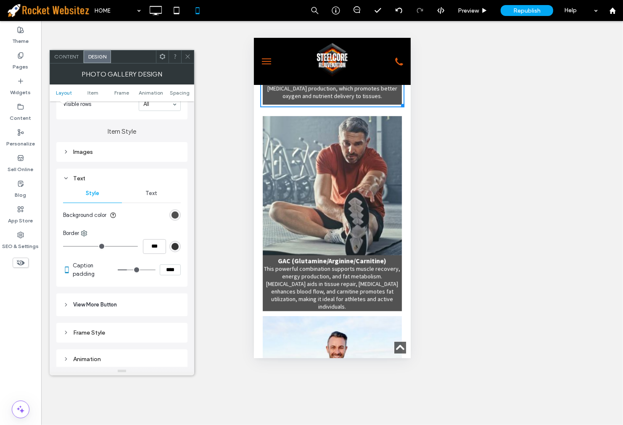
click at [344, 211] on link at bounding box center [332, 185] width 148 height 148
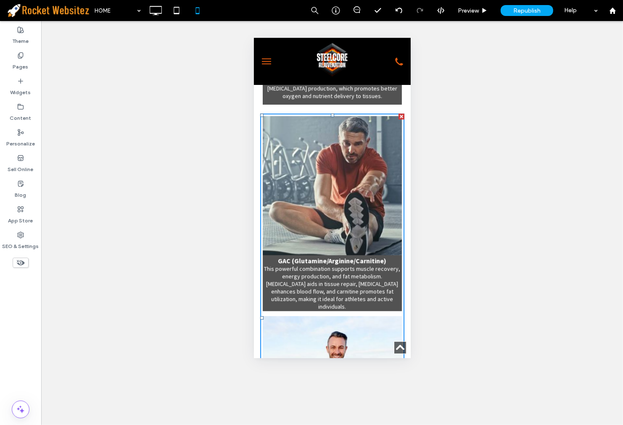
click at [314, 255] on span "GAC (Glutamine/Arginine/Carnitine) This powerful combination supports muscle re…" at bounding box center [331, 283] width 139 height 56
click at [291, 148] on link at bounding box center [332, 185] width 148 height 148
click at [315, 196] on link at bounding box center [332, 185] width 148 height 148
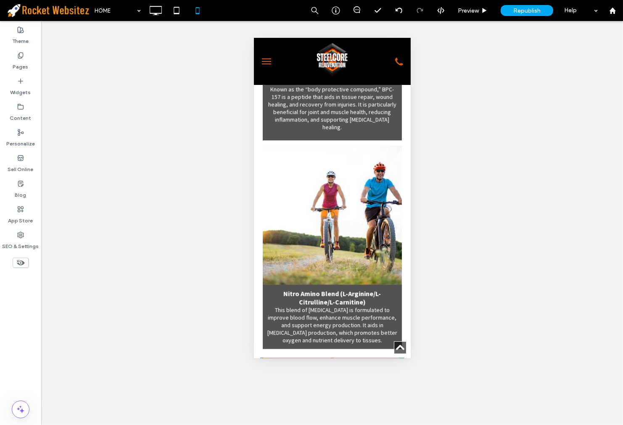
scroll to position [2040, 0]
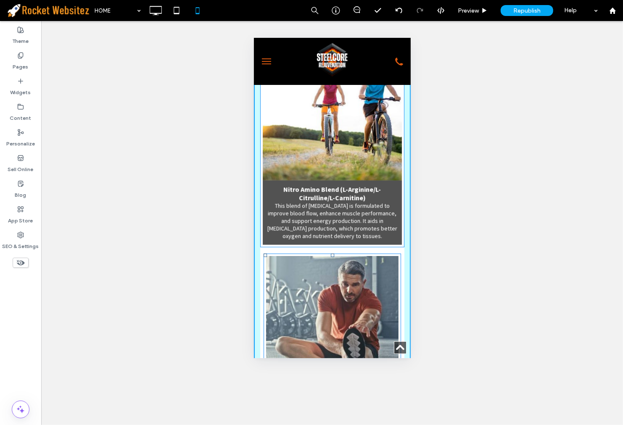
click at [330, 253] on div at bounding box center [331, 254] width 3 height 3
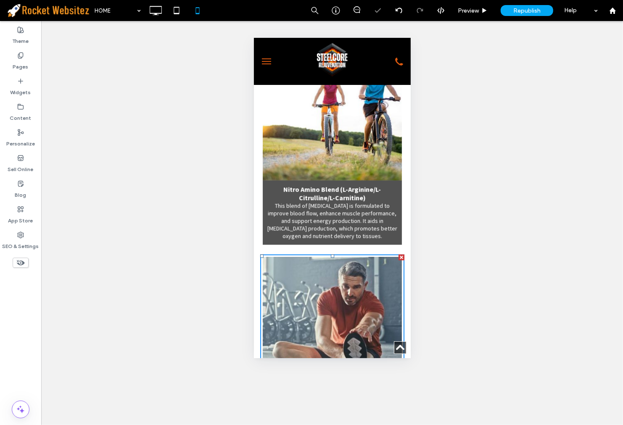
click at [324, 260] on link at bounding box center [331, 325] width 139 height 139
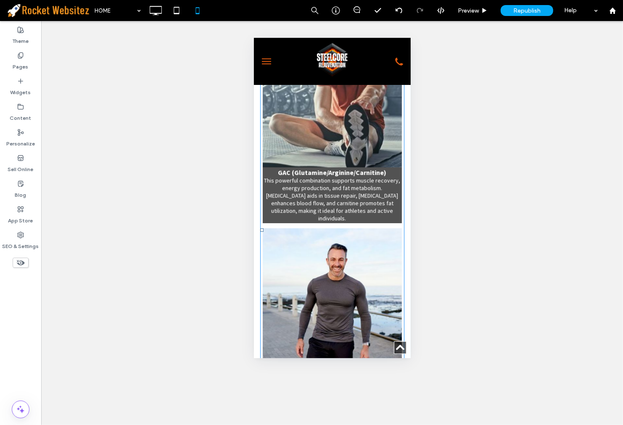
scroll to position [2149, 0]
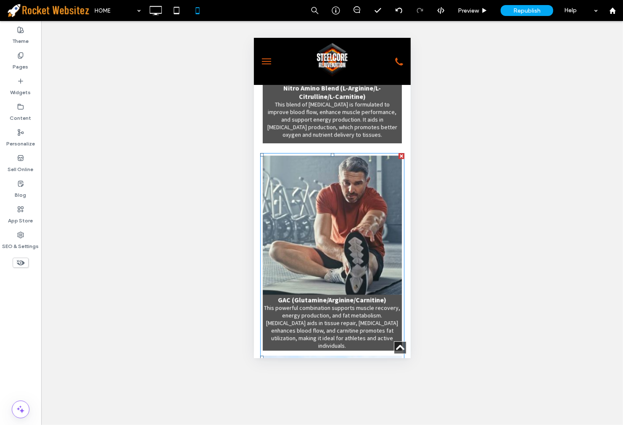
click at [324, 226] on link at bounding box center [332, 225] width 148 height 148
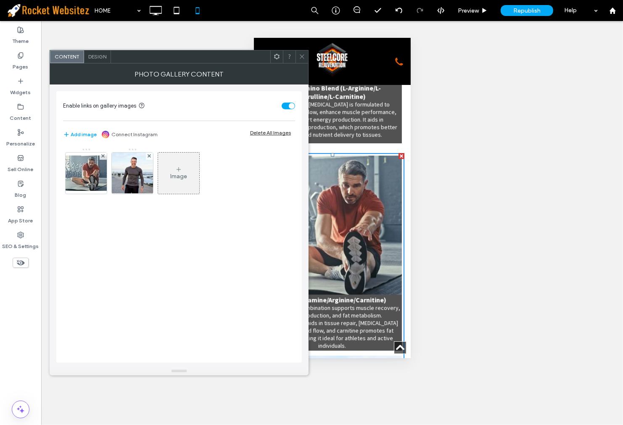
click at [101, 57] on span "Design" at bounding box center [97, 56] width 18 height 6
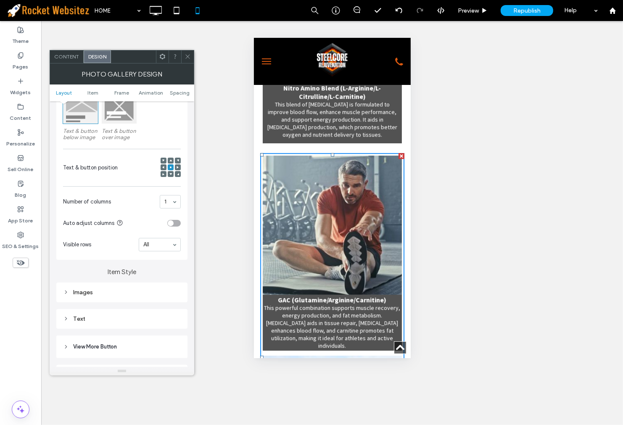
scroll to position [140, 0]
click at [106, 320] on div "Text" at bounding box center [122, 318] width 118 height 7
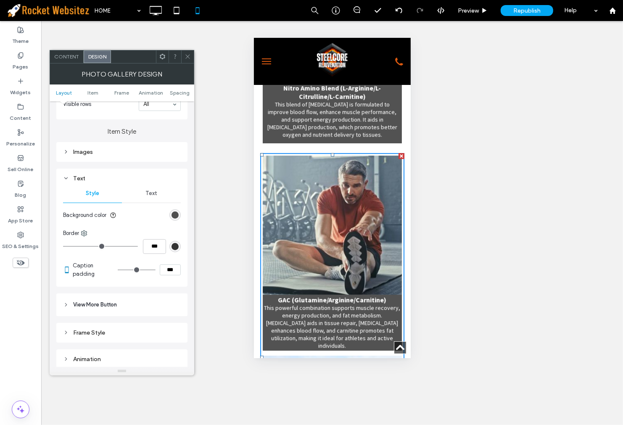
type input "*"
type input "***"
type input "*"
type input "***"
type input "*"
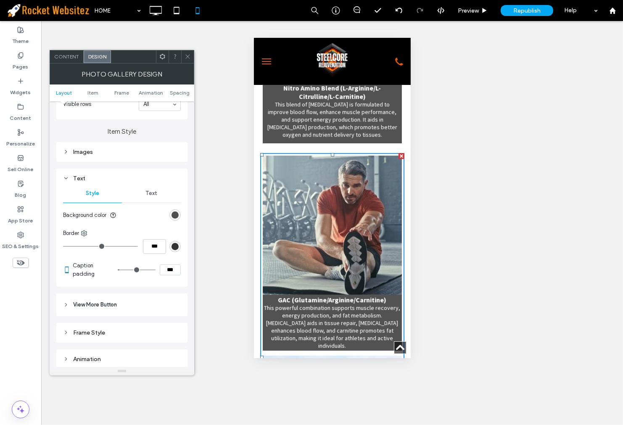
type input "***"
type input "*"
type input "***"
type input "*"
type input "***"
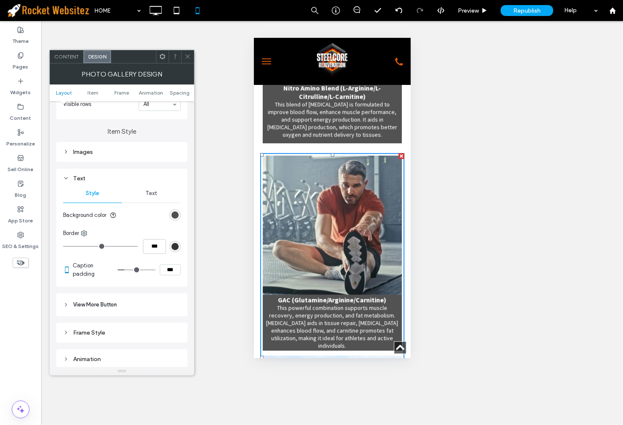
type input "*"
type input "***"
type input "**"
type input "****"
drag, startPoint x: 118, startPoint y: 268, endPoint x: 129, endPoint y: 268, distance: 10.9
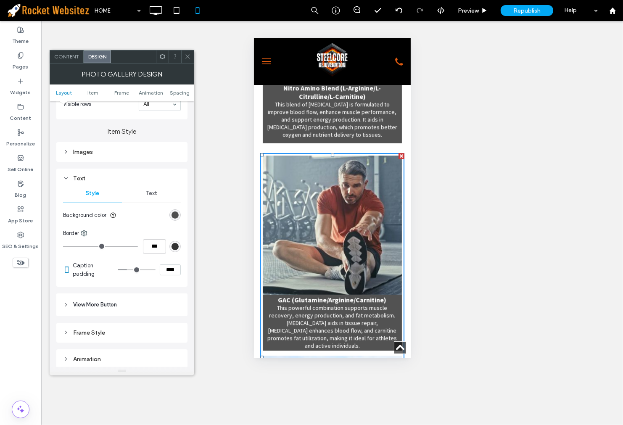
type input "**"
click at [129, 269] on input "range" at bounding box center [137, 269] width 38 height 1
click at [186, 61] on span at bounding box center [188, 56] width 6 height 13
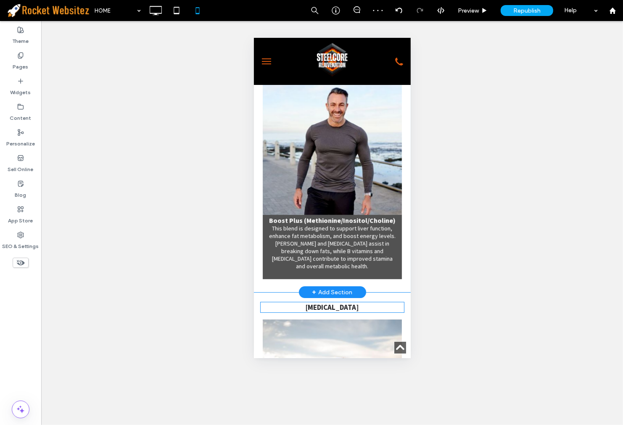
scroll to position [2662, 0]
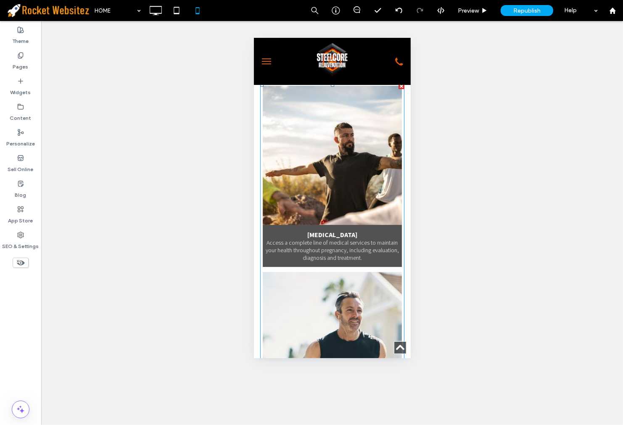
click at [346, 172] on link at bounding box center [332, 156] width 148 height 148
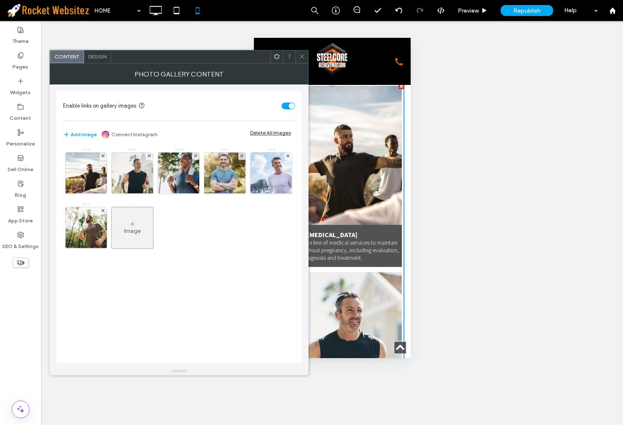
click at [100, 61] on div "Design" at bounding box center [97, 56] width 27 height 13
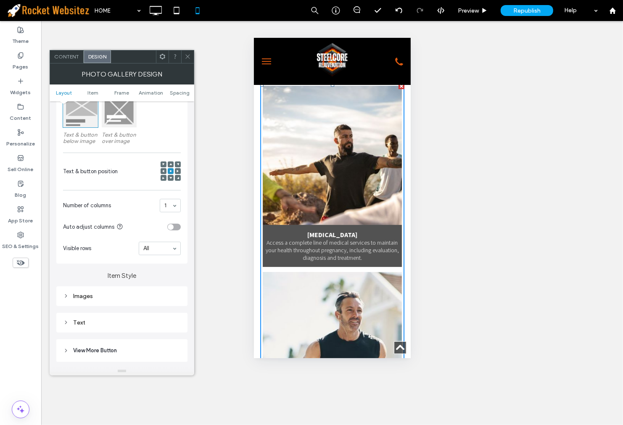
scroll to position [140, 0]
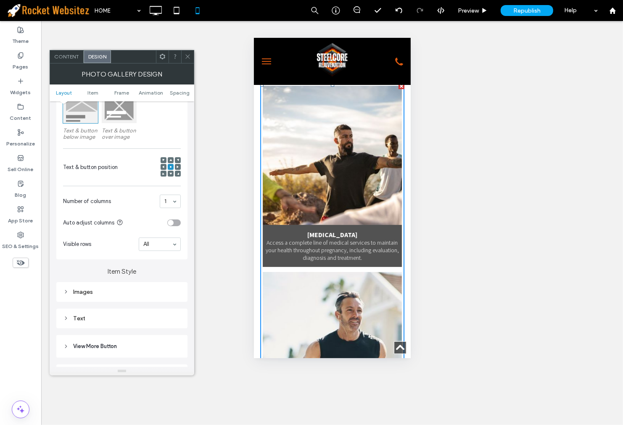
click at [115, 321] on div "Text" at bounding box center [122, 318] width 118 height 7
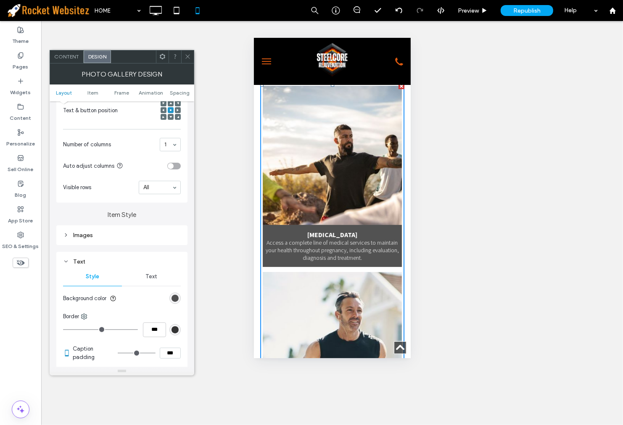
scroll to position [280, 0]
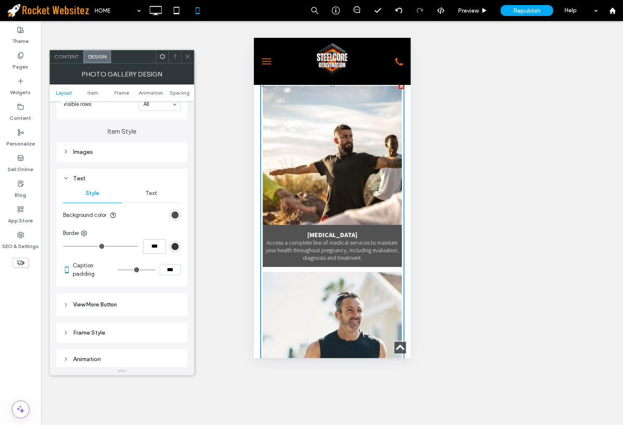
click at [111, 312] on header "View More Button" at bounding box center [121, 304] width 131 height 23
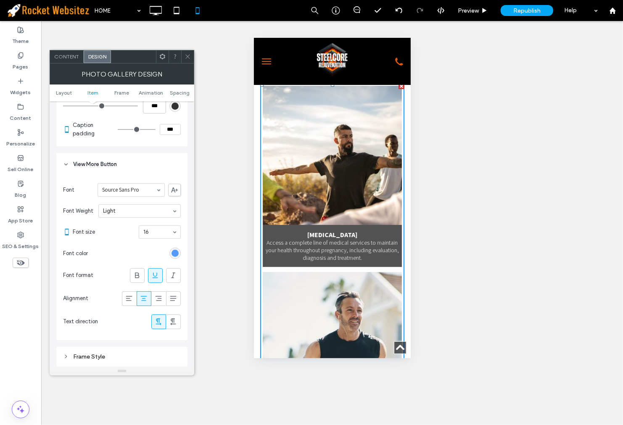
scroll to position [327, 0]
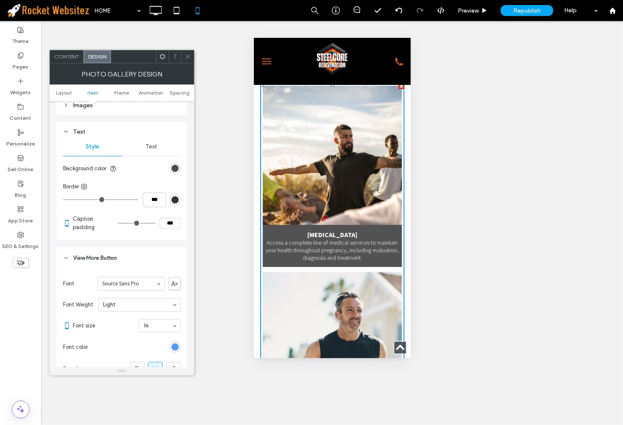
click at [169, 227] on input "***" at bounding box center [170, 223] width 21 height 11
type input "****"
type input "**"
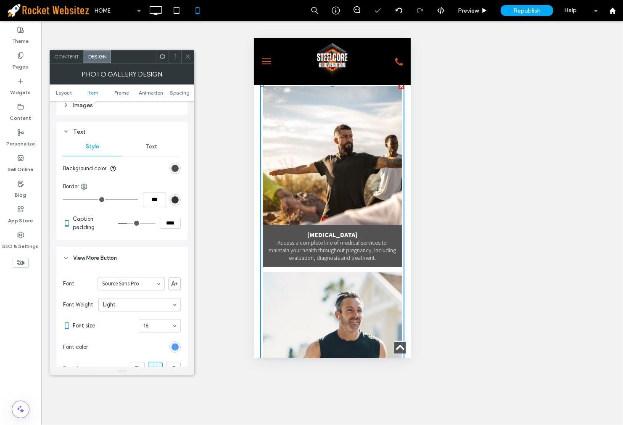
click at [183, 52] on div at bounding box center [187, 56] width 13 height 13
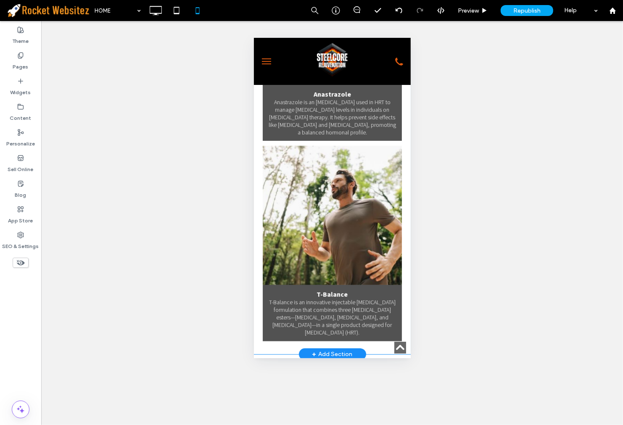
scroll to position [3783, 0]
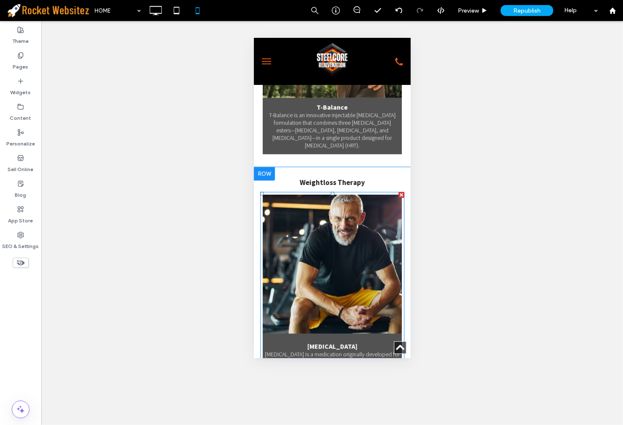
click at [341, 333] on span "Semaglutide Semaglutide is a medication originally developed for managing type …" at bounding box center [331, 364] width 139 height 63
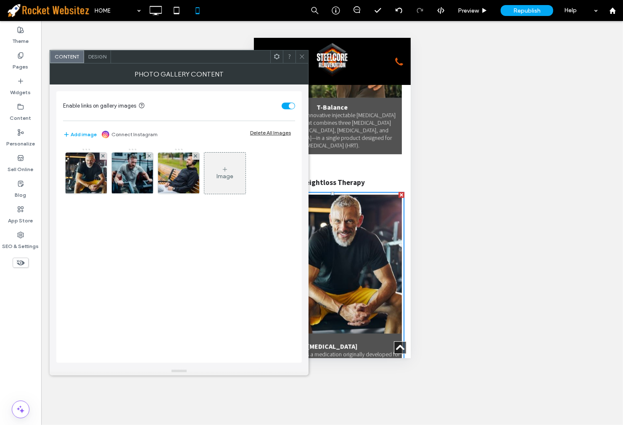
click at [96, 60] on div "Design" at bounding box center [97, 56] width 27 height 13
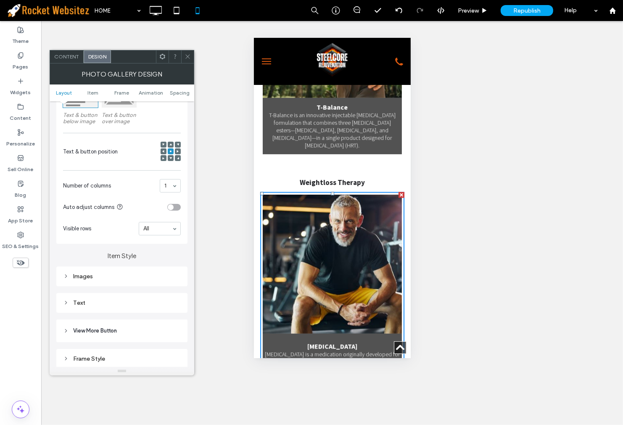
scroll to position [233, 0]
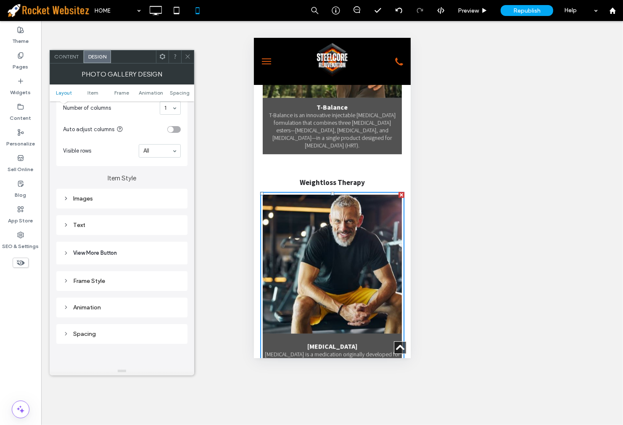
click at [111, 222] on div "Text" at bounding box center [122, 225] width 118 height 7
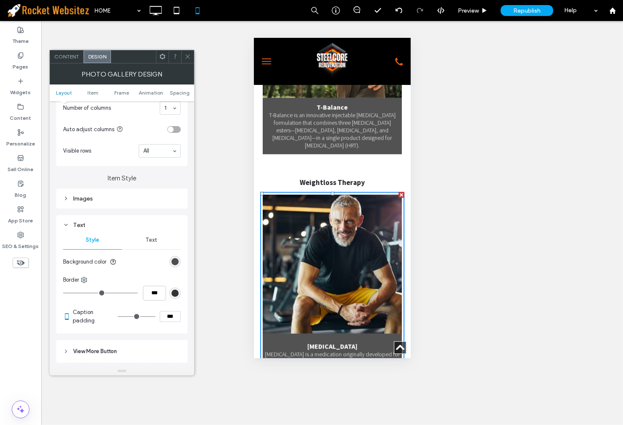
click at [171, 316] on input "***" at bounding box center [170, 316] width 21 height 11
type input "****"
type input "**"
click at [191, 57] on div at bounding box center [187, 56] width 13 height 13
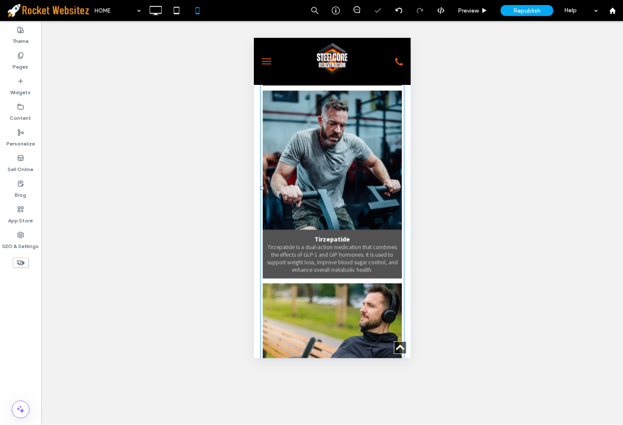
scroll to position [4204, 0]
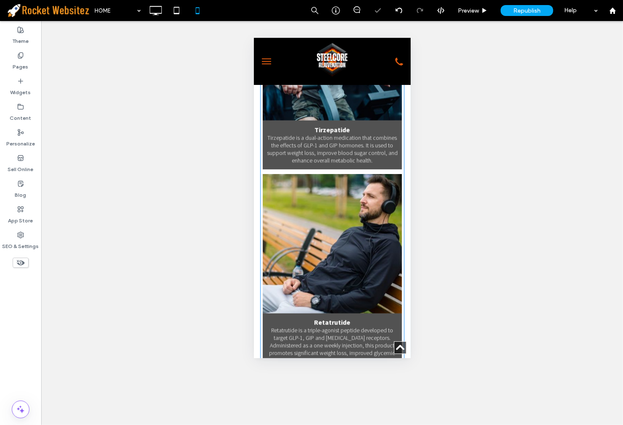
click at [345, 326] on p "Retatrutide is a triple-agonist peptide developed to target GLP-1, GIP and gluc…" at bounding box center [332, 352] width 131 height 53
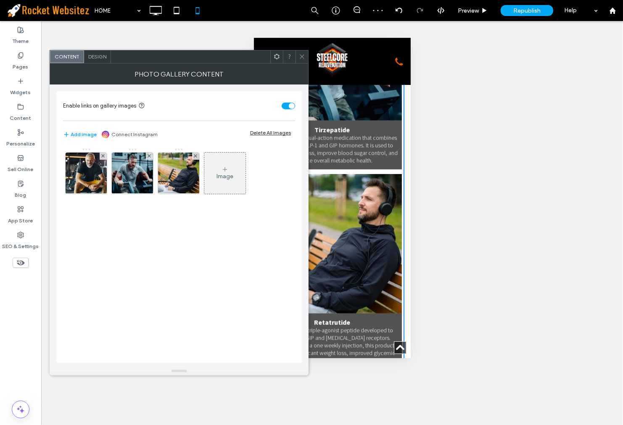
click at [101, 54] on span "Design" at bounding box center [97, 56] width 18 height 6
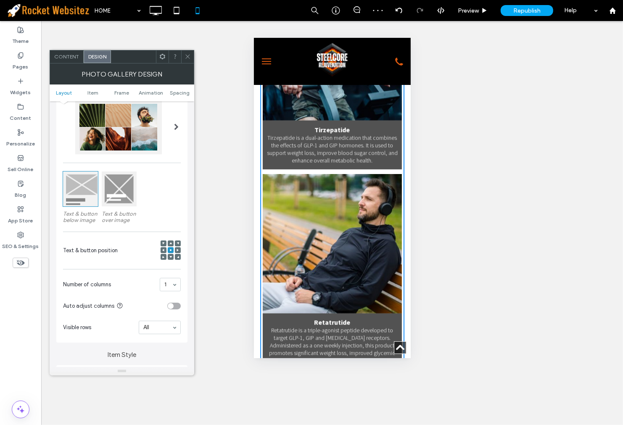
scroll to position [187, 0]
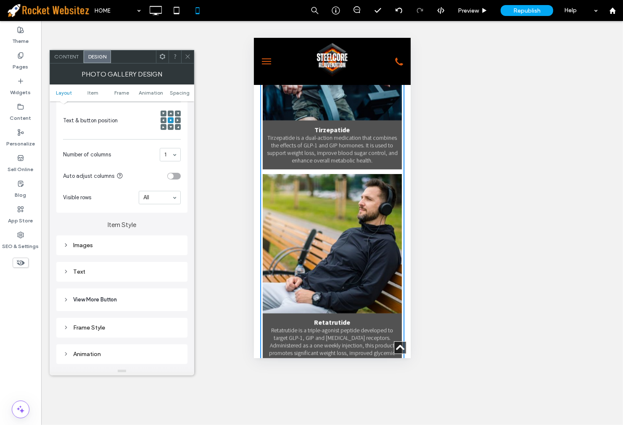
click at [115, 267] on div "Text" at bounding box center [122, 271] width 118 height 11
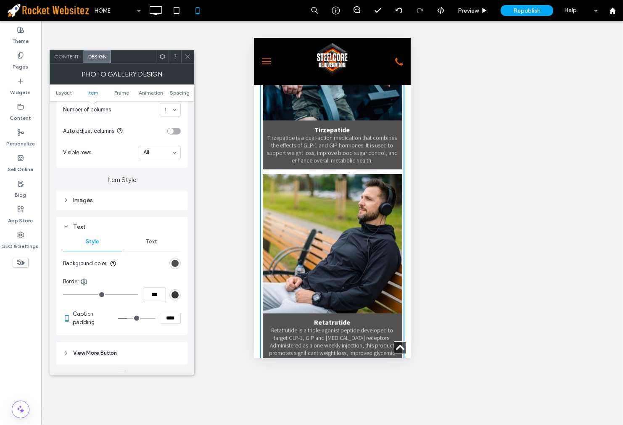
scroll to position [327, 0]
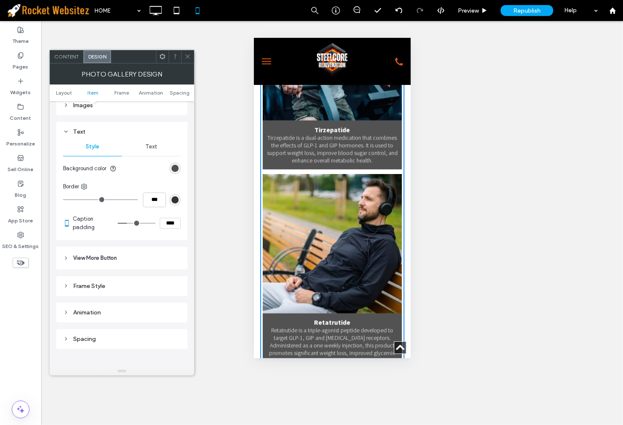
click at [190, 60] on span at bounding box center [188, 56] width 6 height 13
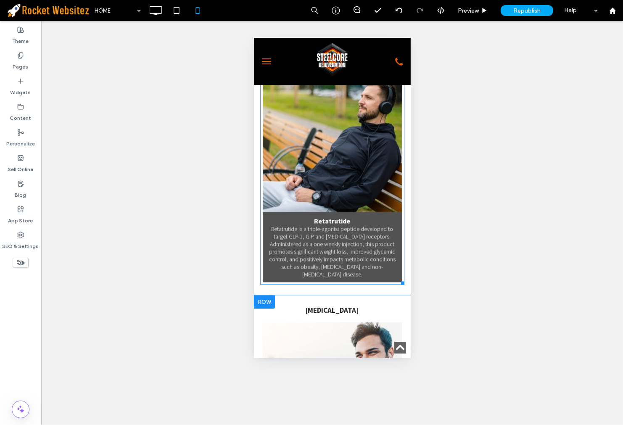
scroll to position [4390, 0]
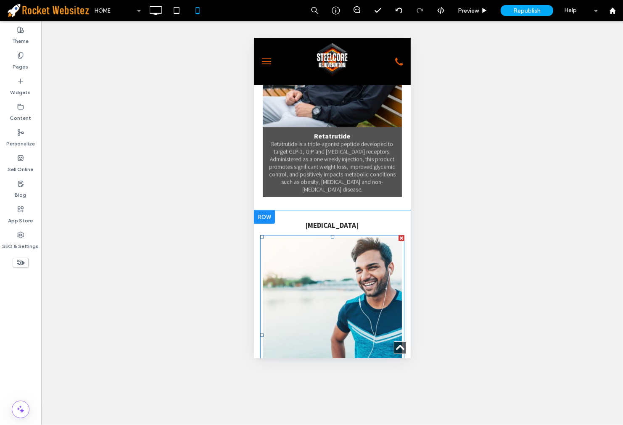
click at [304, 233] on link at bounding box center [332, 307] width 148 height 148
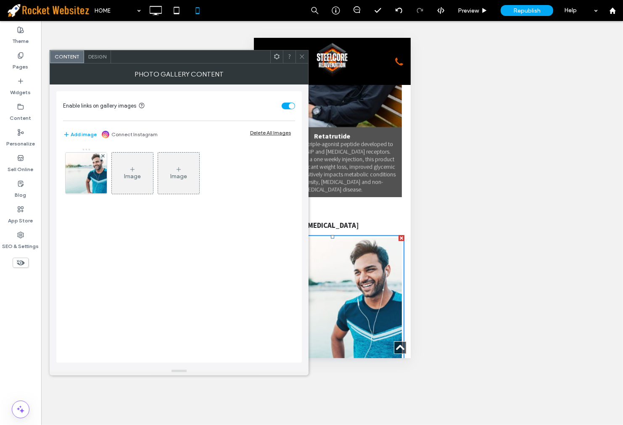
click at [101, 61] on div "Design" at bounding box center [97, 56] width 27 height 13
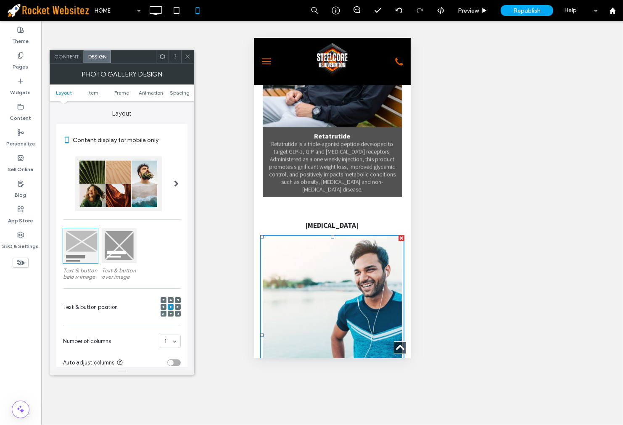
scroll to position [233, 0]
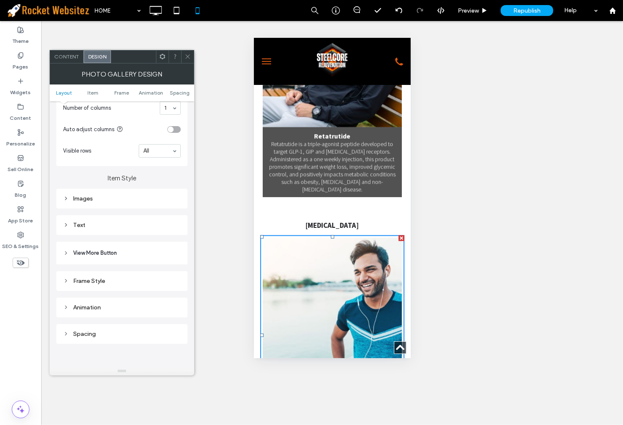
click at [130, 225] on div "Text" at bounding box center [122, 225] width 118 height 7
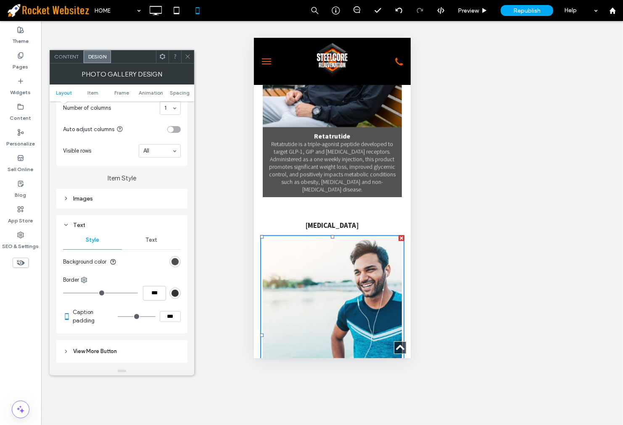
click at [174, 314] on input "***" at bounding box center [170, 316] width 21 height 11
type input "****"
type input "**"
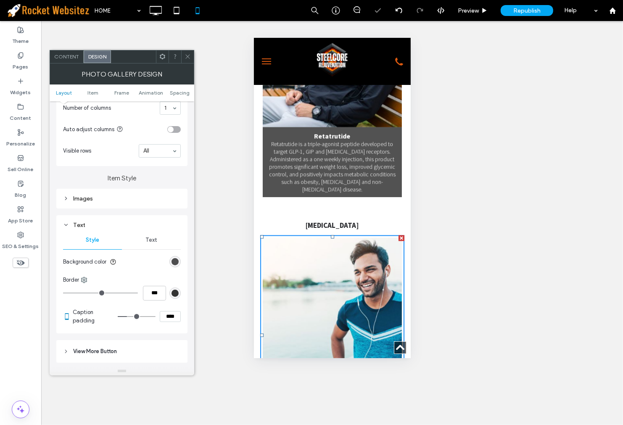
click at [182, 58] on div at bounding box center [187, 56] width 13 height 13
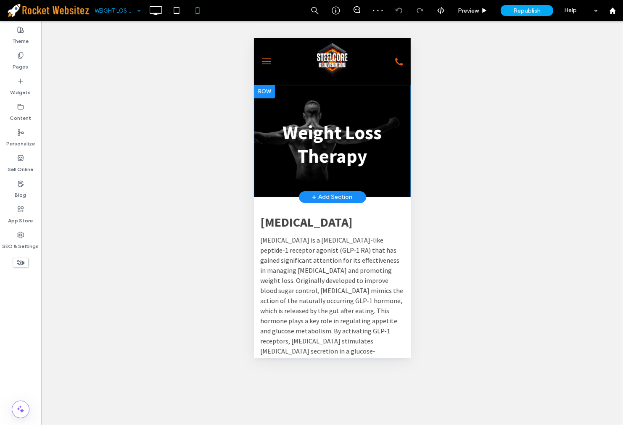
click at [329, 93] on div "Weight Loss Therapy Click To Paste Row + Add Section" at bounding box center [331, 140] width 157 height 112
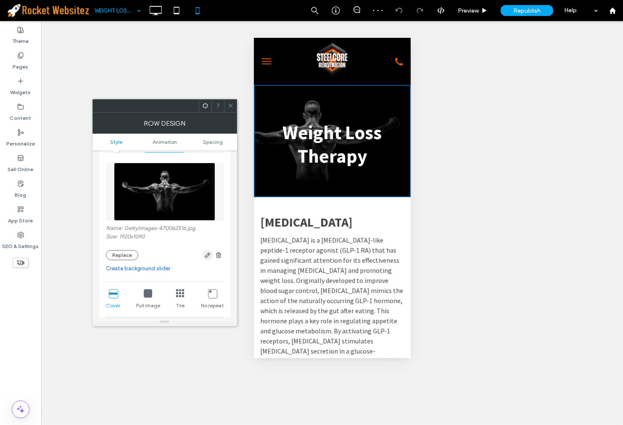
scroll to position [187, 0]
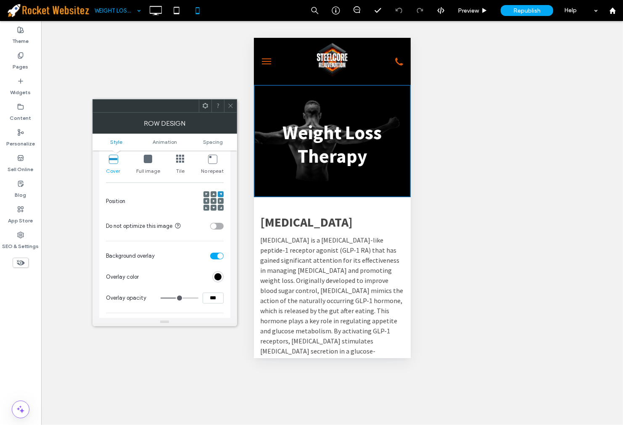
click at [213, 199] on span at bounding box center [213, 201] width 3 height 6
click at [226, 104] on div at bounding box center [230, 106] width 13 height 13
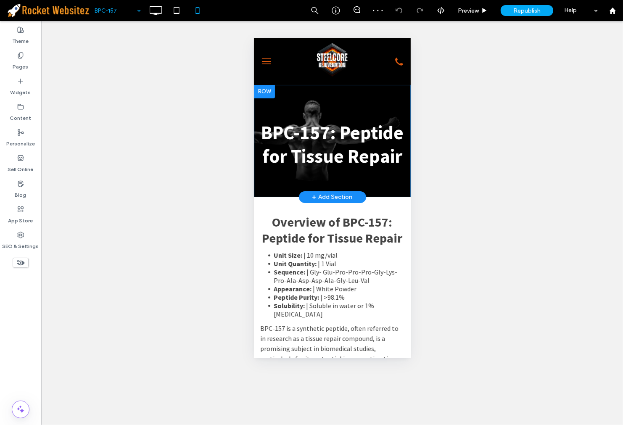
click at [365, 106] on div "BPC-157: Peptide for Tissue Repair Click To Paste" at bounding box center [331, 137] width 157 height 68
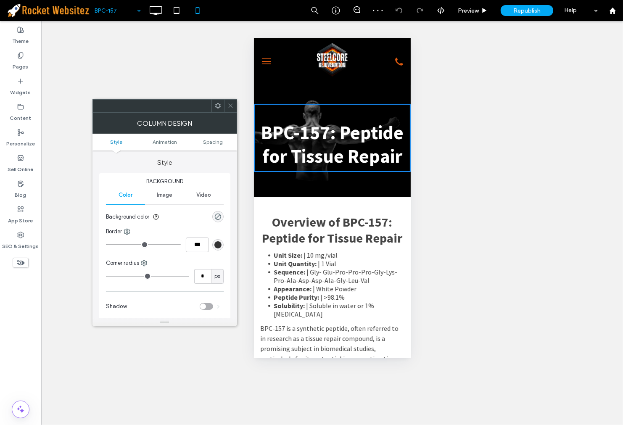
click at [215, 108] on icon at bounding box center [218, 106] width 6 height 6
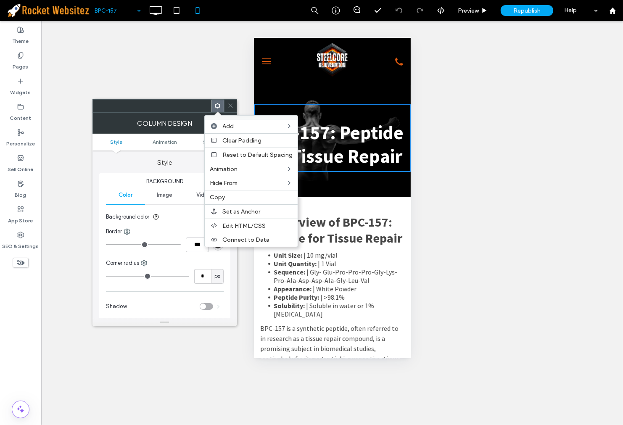
click at [164, 158] on label "Style" at bounding box center [164, 158] width 131 height 16
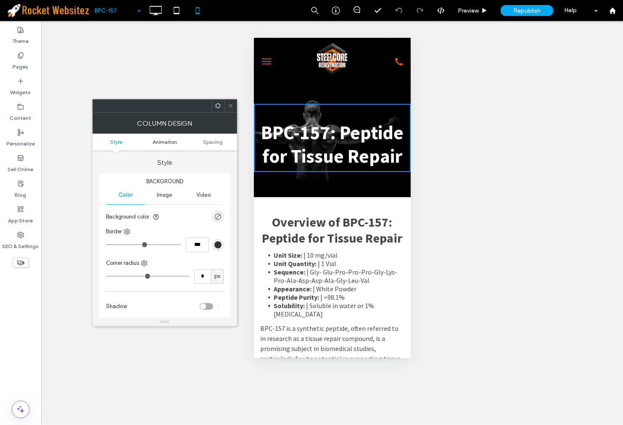
click at [176, 139] on span "Animation" at bounding box center [165, 142] width 24 height 6
click at [163, 195] on span "Image" at bounding box center [165, 195] width 16 height 7
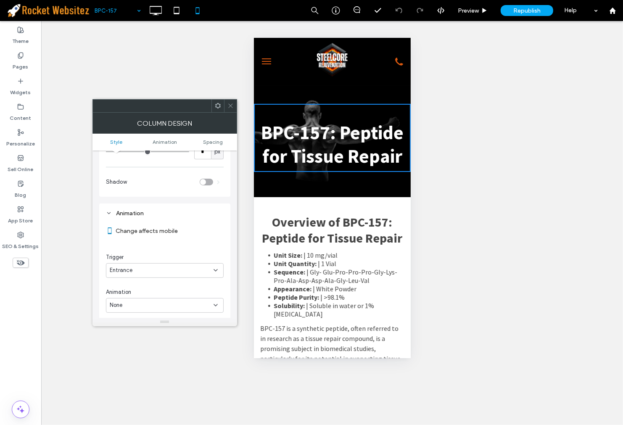
scroll to position [187, 0]
click at [222, 109] on div at bounding box center [217, 106] width 13 height 13
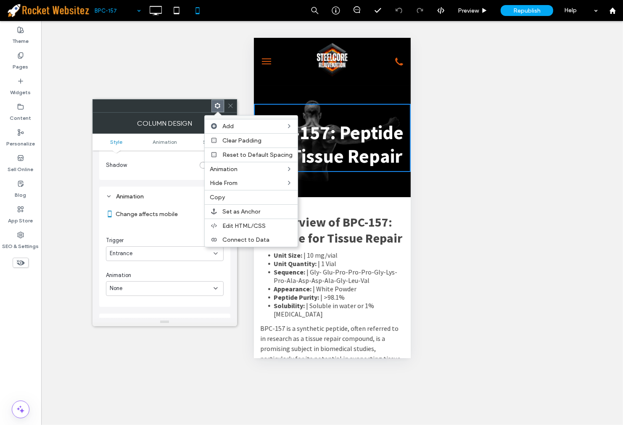
click at [230, 104] on icon at bounding box center [230, 106] width 6 height 6
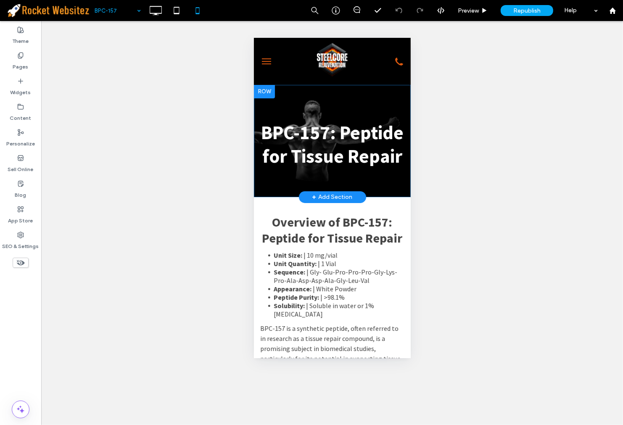
click at [268, 93] on div at bounding box center [263, 90] width 21 height 13
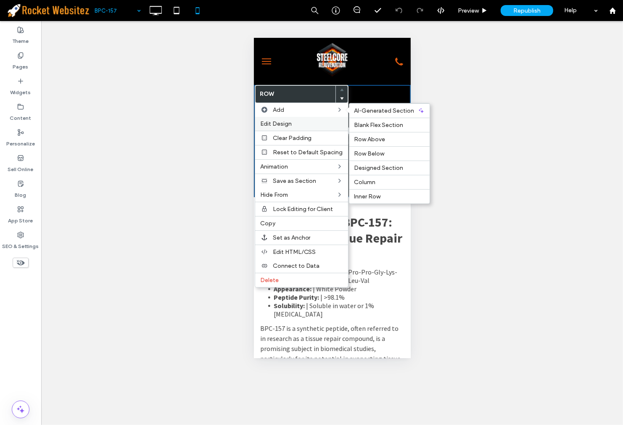
click at [275, 118] on div "Edit Design" at bounding box center [301, 124] width 93 height 14
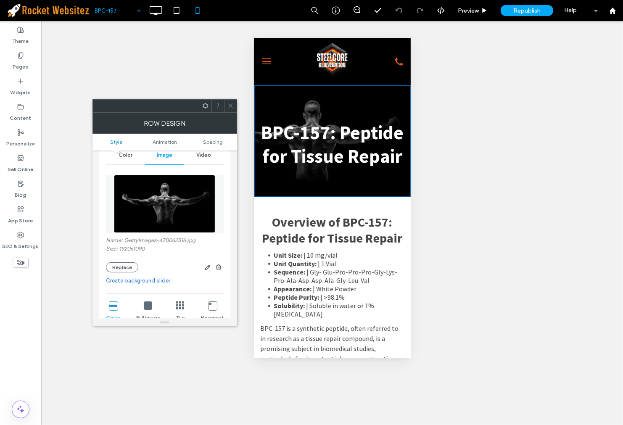
scroll to position [93, 0]
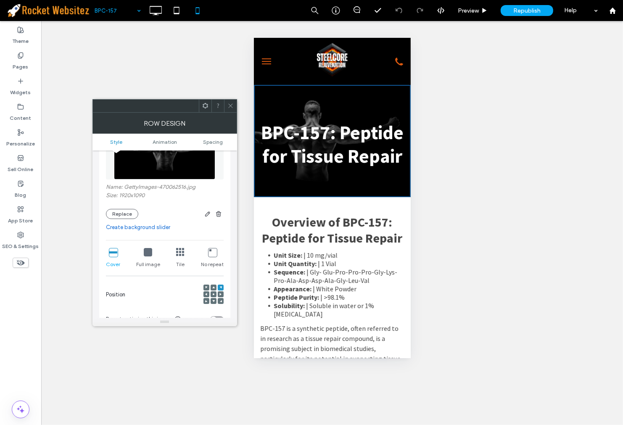
click at [211, 292] on div at bounding box center [214, 294] width 6 height 6
click at [212, 295] on icon at bounding box center [213, 294] width 3 height 3
click at [235, 102] on div at bounding box center [230, 106] width 13 height 13
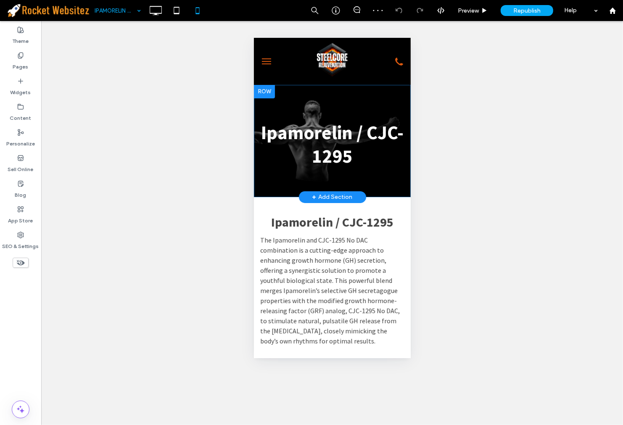
click at [285, 103] on div "Ipamorelin / CJC-1295 Click To Paste" at bounding box center [331, 137] width 157 height 68
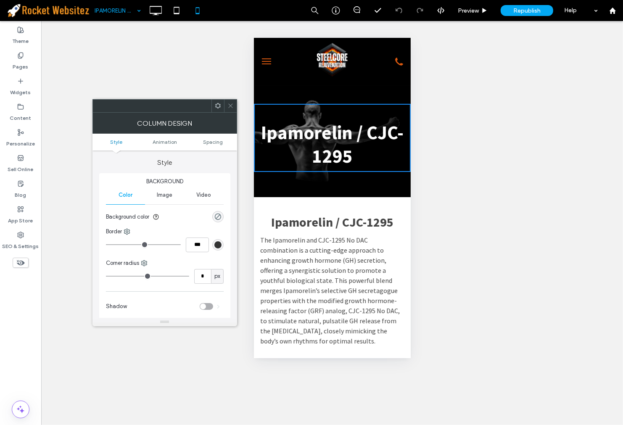
drag, startPoint x: 232, startPoint y: 108, endPoint x: 237, endPoint y: 100, distance: 9.4
click at [232, 107] on icon at bounding box center [230, 106] width 6 height 6
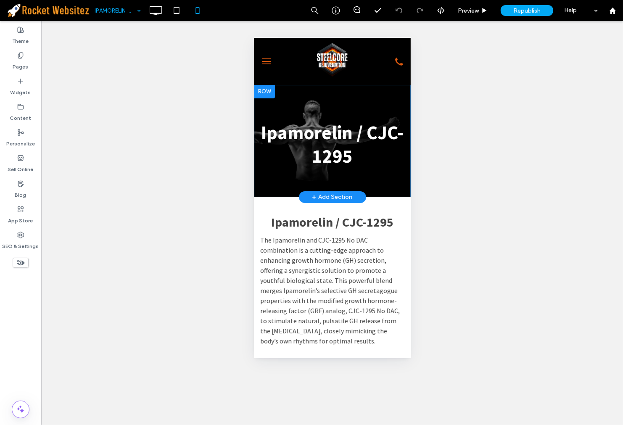
click at [304, 90] on div "Ipamorelin / CJC-1295 Click To Paste Row + Add Section" at bounding box center [331, 140] width 157 height 112
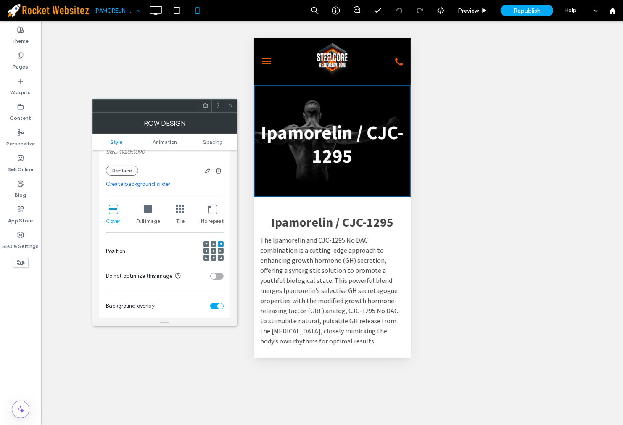
scroll to position [140, 0]
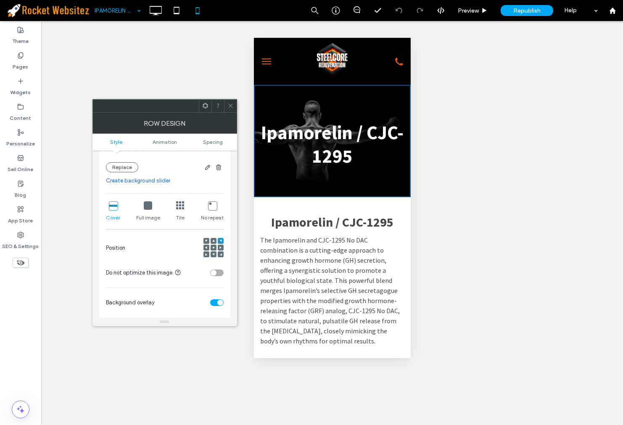
click at [209, 245] on div at bounding box center [213, 248] width 20 height 20
click at [212, 246] on span at bounding box center [213, 248] width 3 height 6
click at [230, 111] on span at bounding box center [230, 106] width 6 height 13
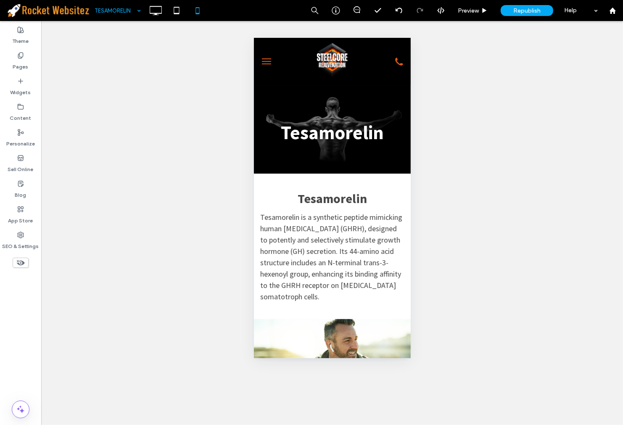
scroll to position [0, 0]
click at [109, 12] on input at bounding box center [116, 10] width 42 height 21
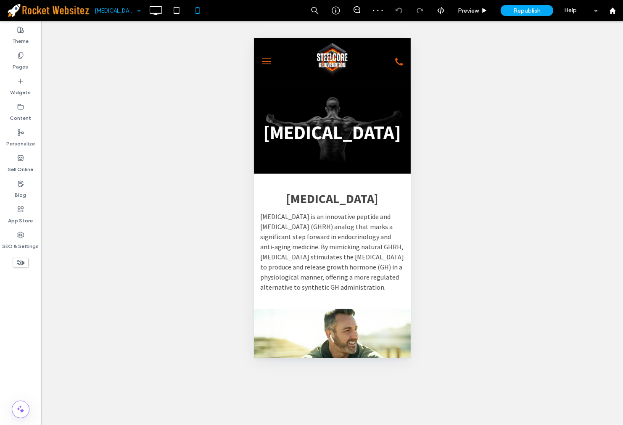
click at [123, 10] on input at bounding box center [116, 10] width 42 height 21
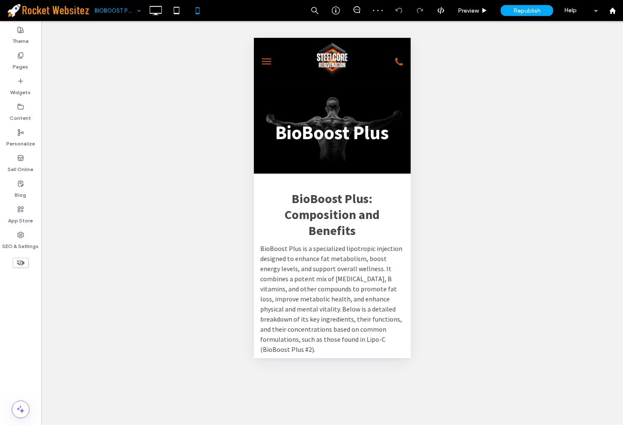
click at [116, 9] on input at bounding box center [116, 10] width 42 height 21
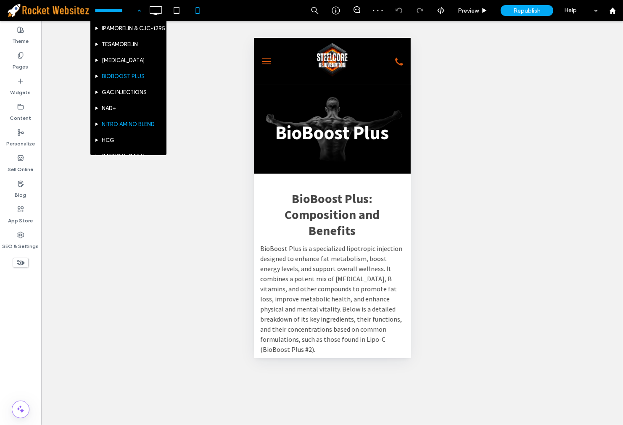
scroll to position [93, 0]
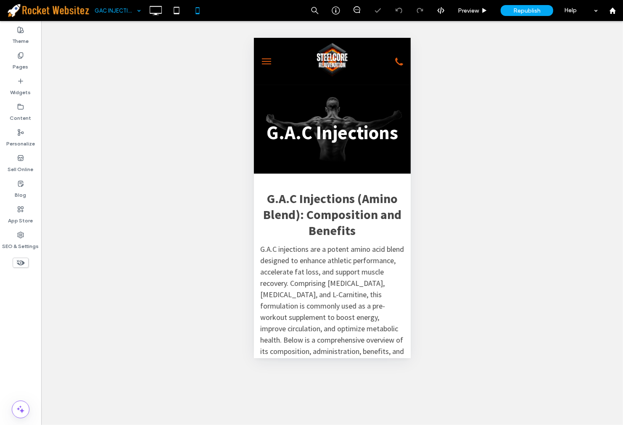
click at [131, 18] on input at bounding box center [116, 10] width 42 height 21
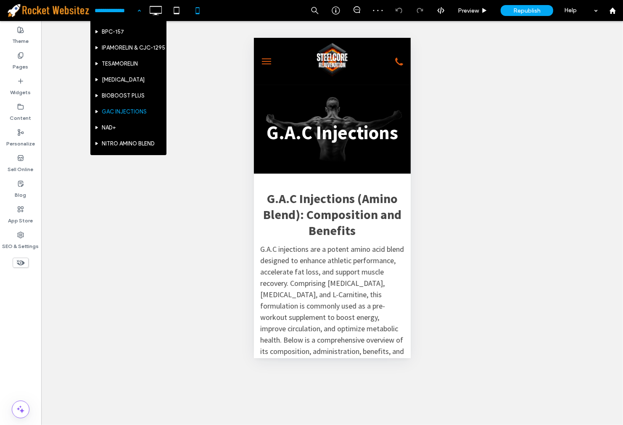
scroll to position [93, 0]
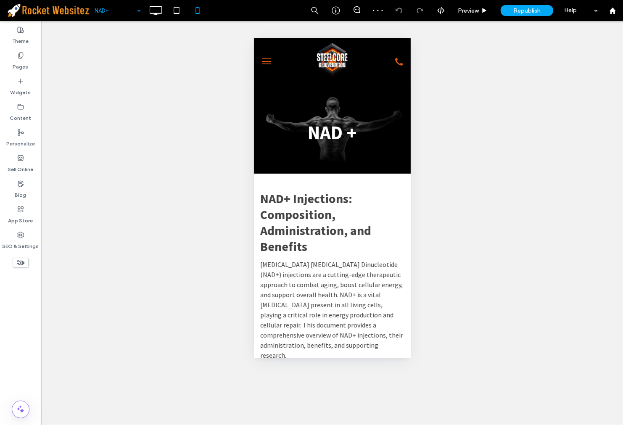
click at [102, 5] on input at bounding box center [116, 10] width 42 height 21
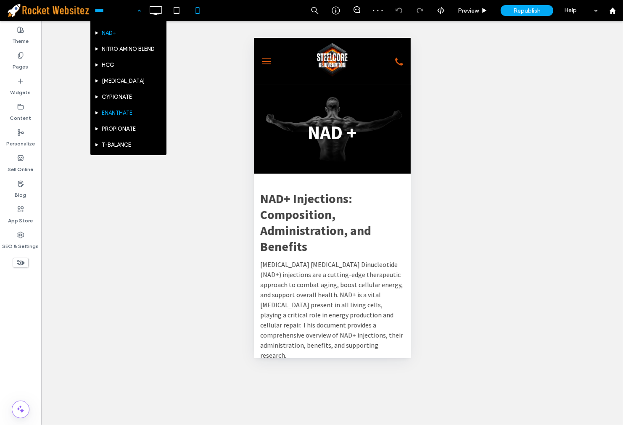
scroll to position [140, 0]
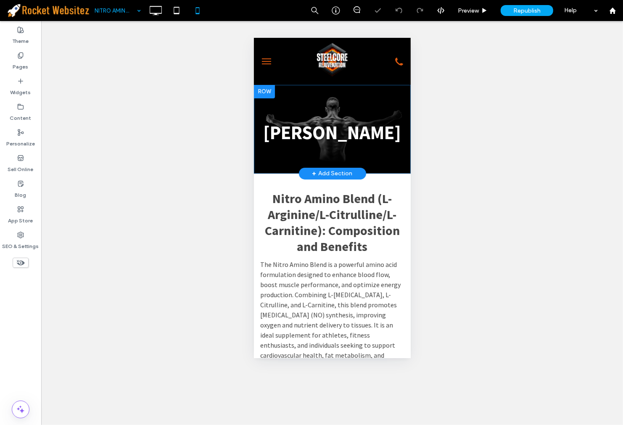
click at [335, 110] on div "Nitro Amino Blend Click To Paste" at bounding box center [331, 125] width 157 height 45
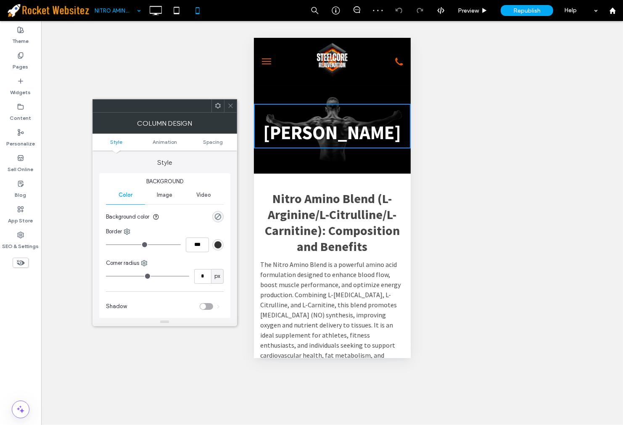
click at [228, 106] on icon at bounding box center [230, 106] width 6 height 6
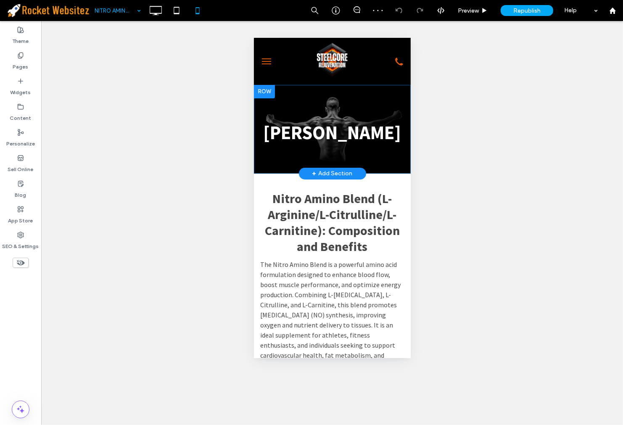
click at [276, 88] on div "Nitro Amino Blend Click To Paste Row + Add Section" at bounding box center [331, 128] width 157 height 89
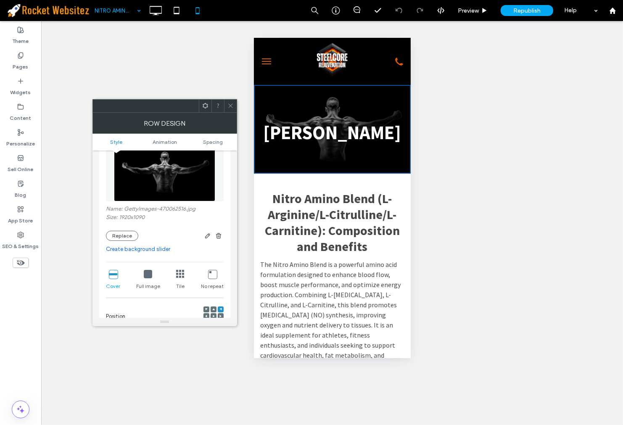
scroll to position [140, 0]
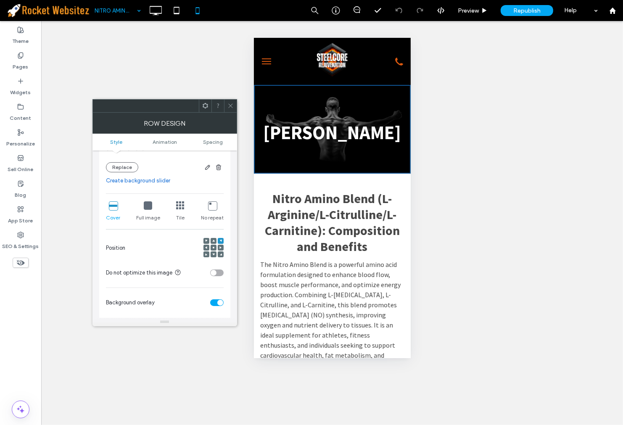
click at [211, 247] on div at bounding box center [214, 248] width 6 height 6
click at [214, 247] on div at bounding box center [214, 248] width 6 height 6
click at [214, 247] on icon at bounding box center [213, 247] width 3 height 3
click at [232, 111] on span at bounding box center [230, 106] width 6 height 13
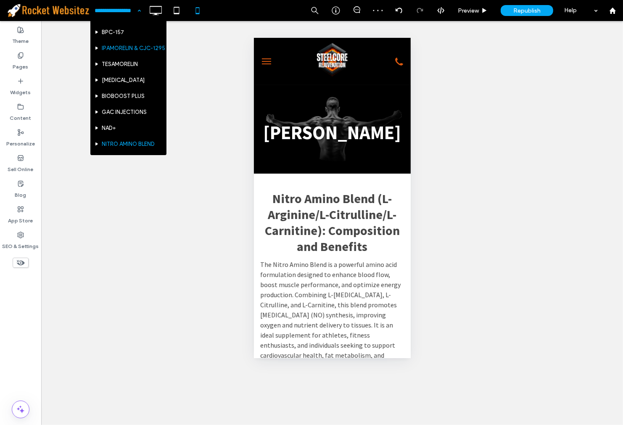
scroll to position [93, 0]
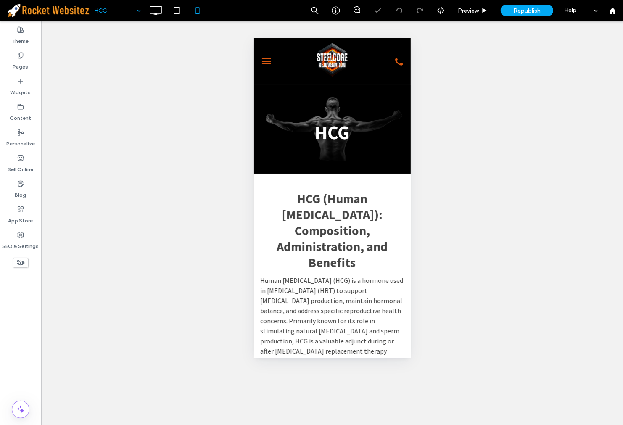
click at [118, 11] on input at bounding box center [116, 10] width 42 height 21
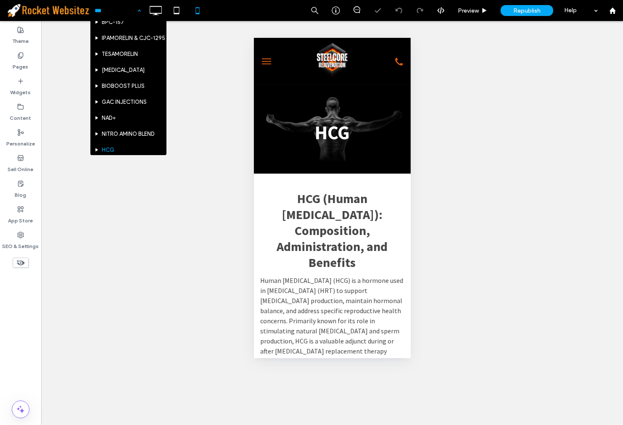
scroll to position [140, 0]
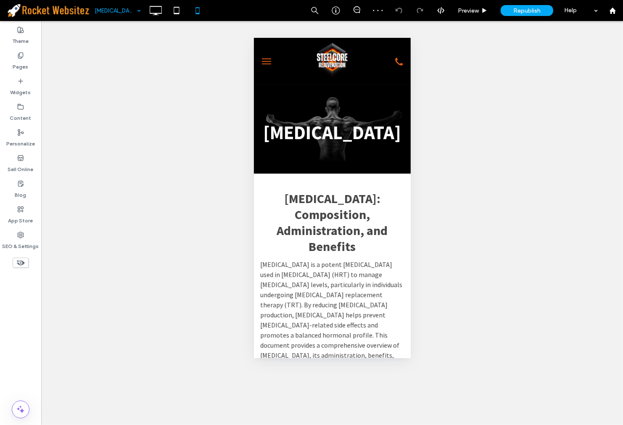
click at [114, 23] on div "Unhide? Yes Unhide? Yes Unhide? Yes Unhide? Yes Unhide? Yes Unhide? Yes Unhide?…" at bounding box center [332, 223] width 582 height 404
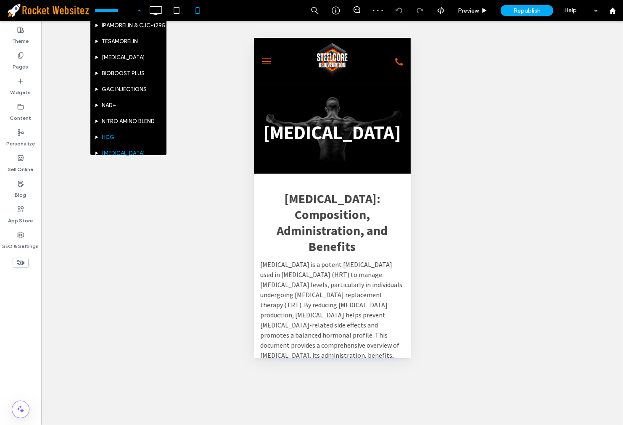
scroll to position [140, 0]
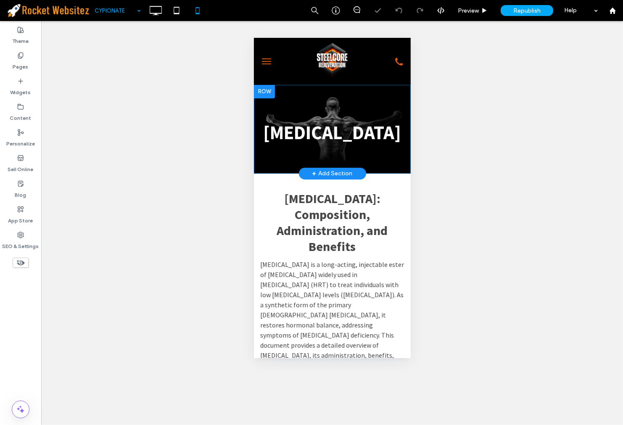
click at [316, 117] on div "Testosterone Cypionate Click To Paste" at bounding box center [331, 125] width 157 height 45
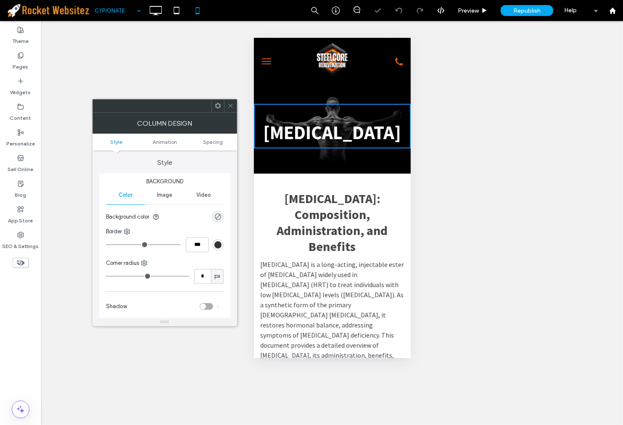
click at [301, 92] on div "Testosterone Cypionate Click To Paste Row + Add Section" at bounding box center [331, 128] width 157 height 89
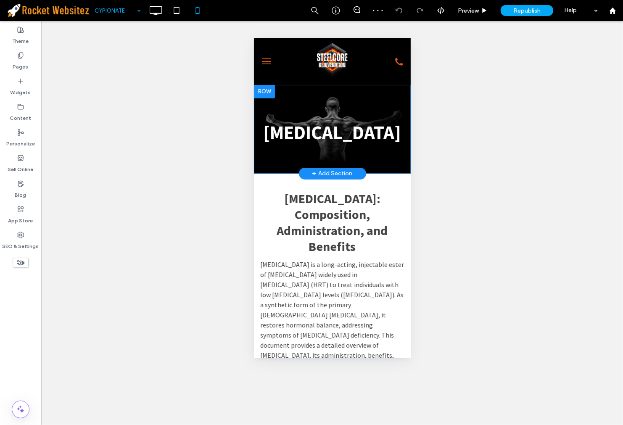
click at [284, 98] on div "Testosterone Cypionate Click To Paste Row + Add Section" at bounding box center [331, 128] width 157 height 89
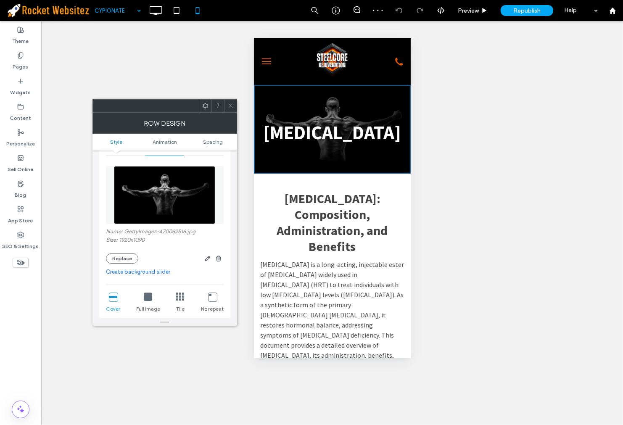
scroll to position [93, 0]
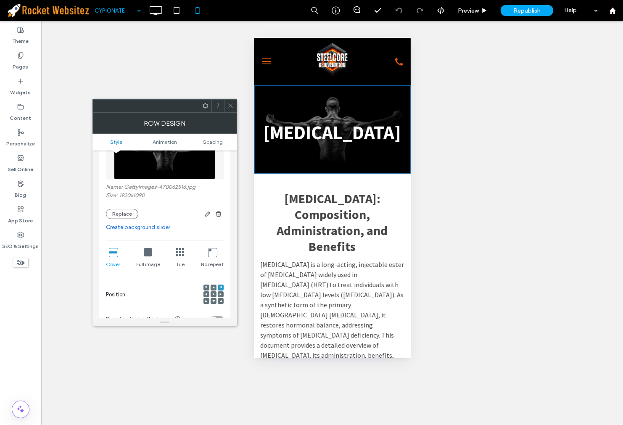
click at [210, 293] on div at bounding box center [213, 295] width 20 height 20
click at [212, 295] on icon at bounding box center [213, 294] width 3 height 3
click at [231, 109] on span at bounding box center [230, 106] width 6 height 13
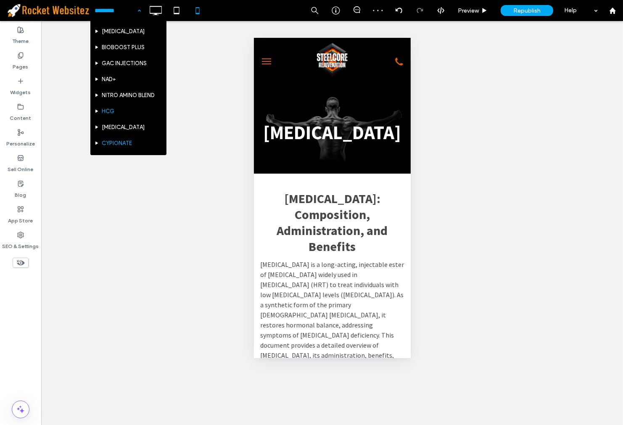
scroll to position [187, 0]
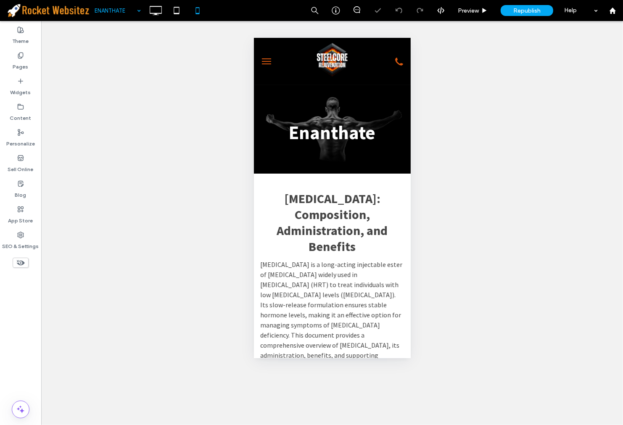
click at [114, 20] on div "ENANTHATE" at bounding box center [117, 10] width 55 height 21
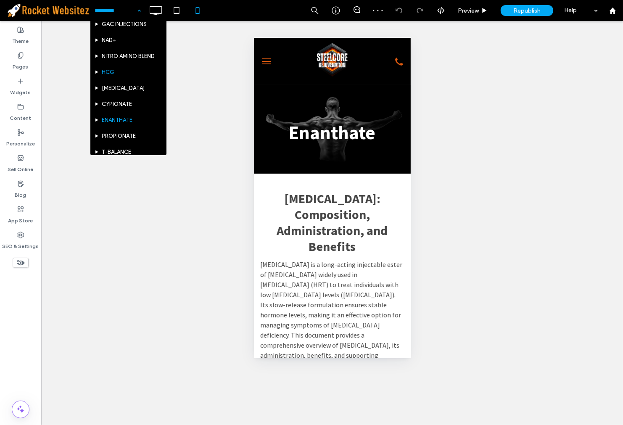
scroll to position [187, 0]
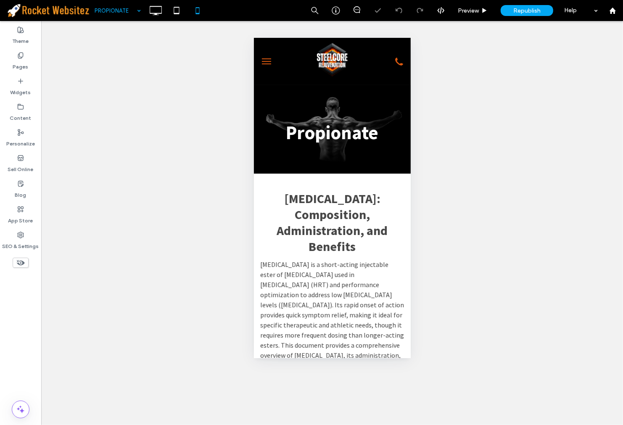
click at [115, 17] on input at bounding box center [116, 10] width 42 height 21
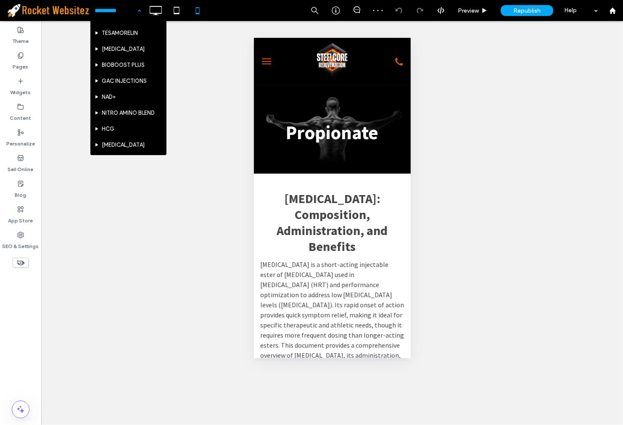
scroll to position [187, 0]
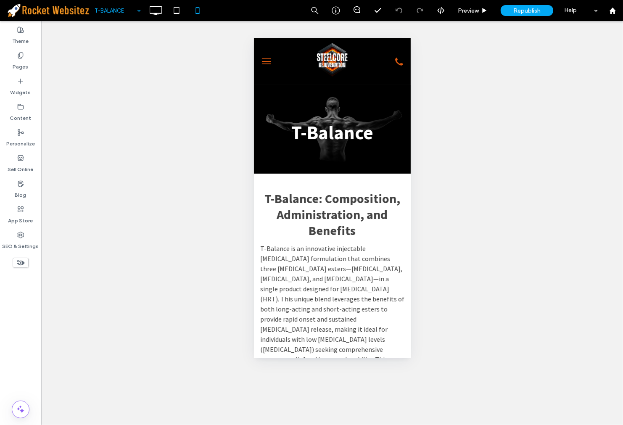
click at [117, 7] on input at bounding box center [116, 10] width 42 height 21
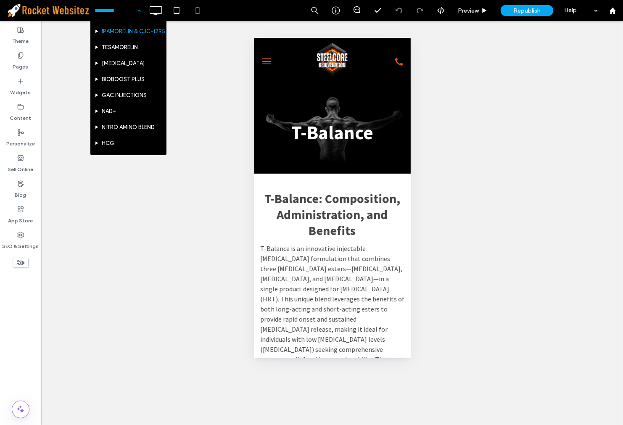
scroll to position [187, 0]
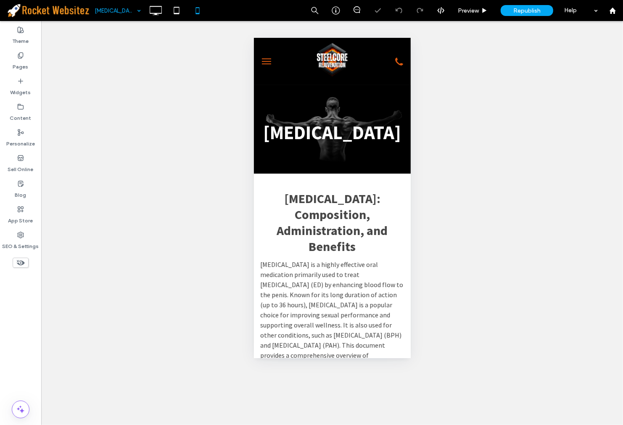
click at [125, 10] on input at bounding box center [116, 10] width 42 height 21
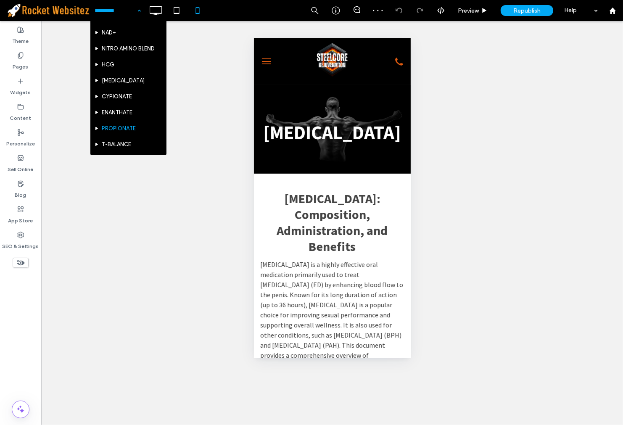
scroll to position [222, 0]
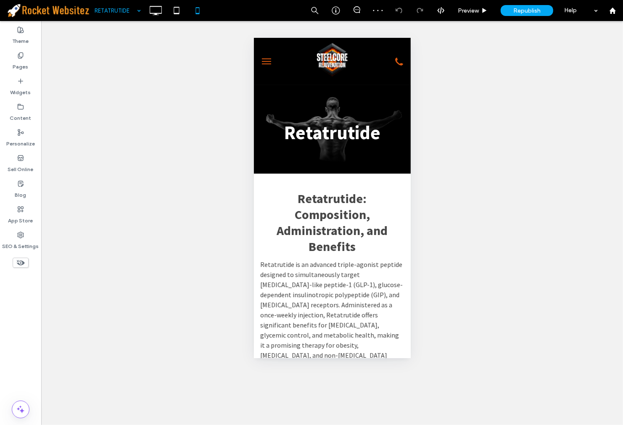
click at [110, 15] on input at bounding box center [116, 10] width 42 height 21
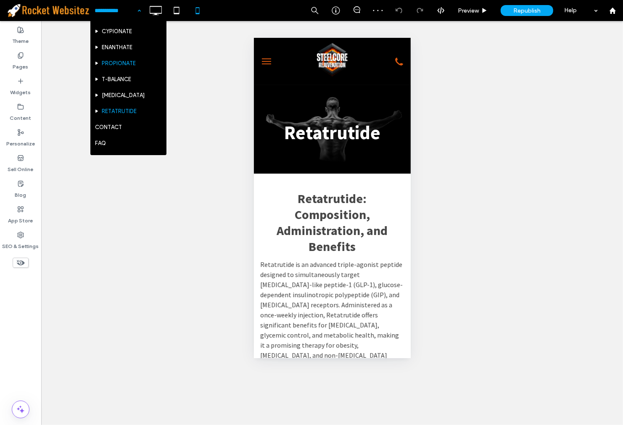
scroll to position [222, 0]
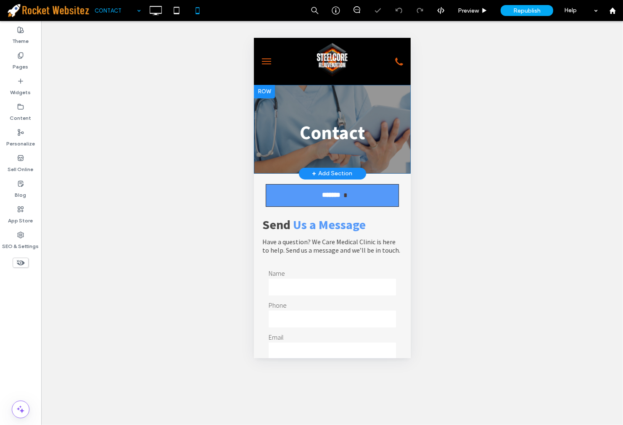
click at [303, 107] on div "Contact Click To Paste" at bounding box center [331, 125] width 157 height 45
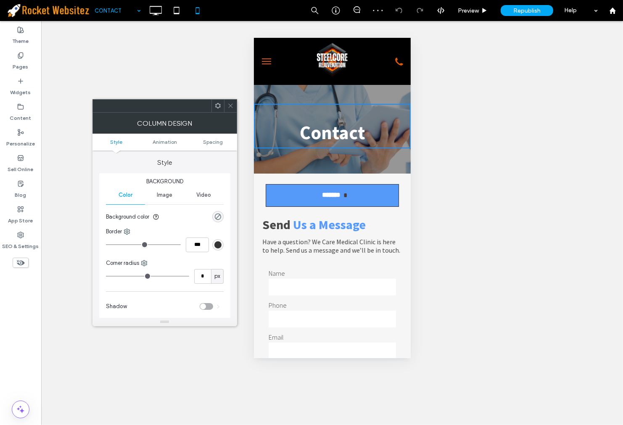
click at [230, 111] on span at bounding box center [230, 106] width 6 height 13
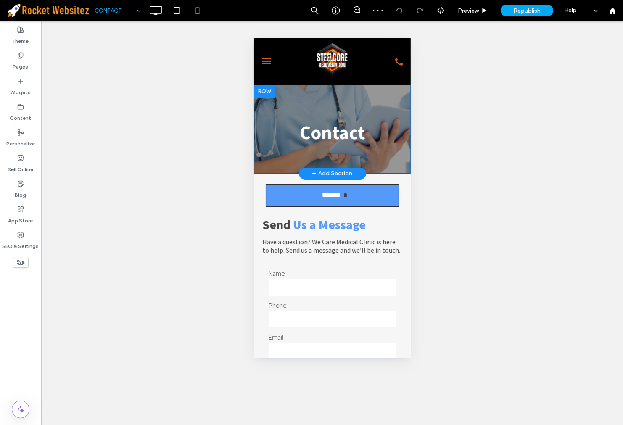
click at [288, 89] on div "Contact Click To Paste Row + Add Section" at bounding box center [331, 128] width 157 height 89
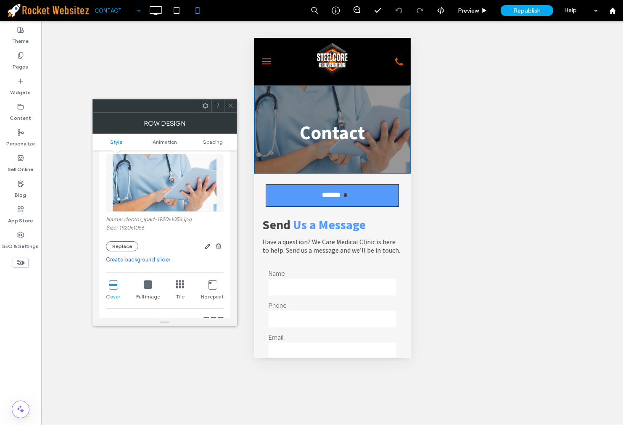
scroll to position [140, 0]
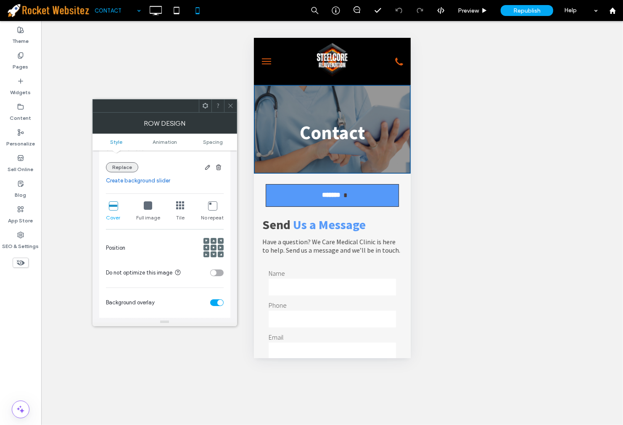
click at [125, 166] on button "Replace" at bounding box center [122, 167] width 32 height 10
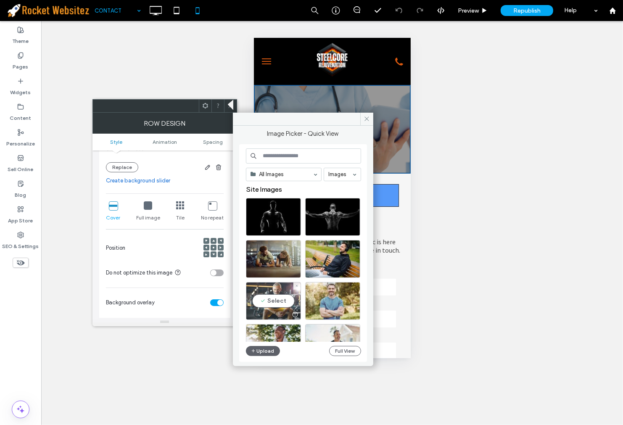
click at [279, 296] on div "Select" at bounding box center [273, 301] width 55 height 38
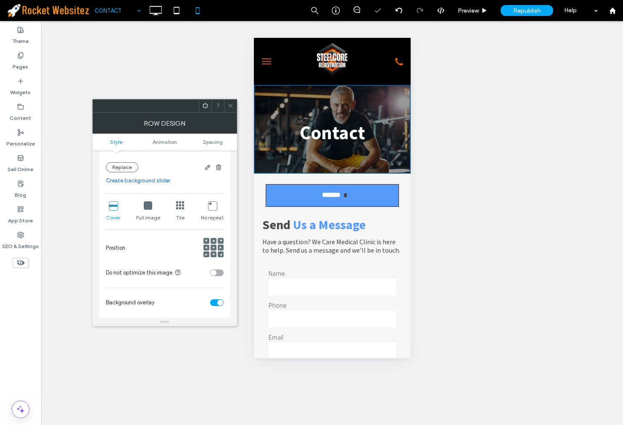
click at [232, 110] on span at bounding box center [230, 106] width 6 height 13
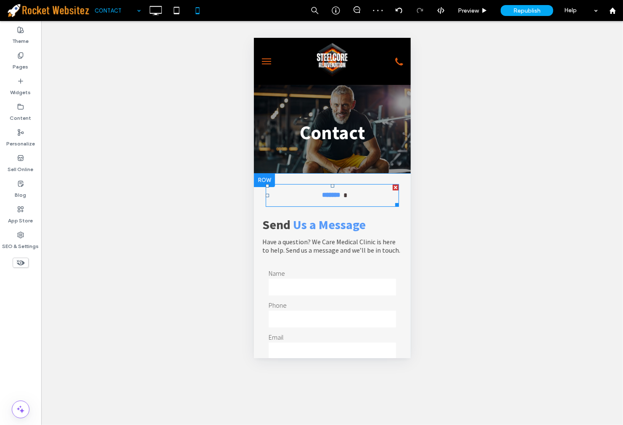
click at [354, 202] on link "*******" at bounding box center [331, 195] width 133 height 23
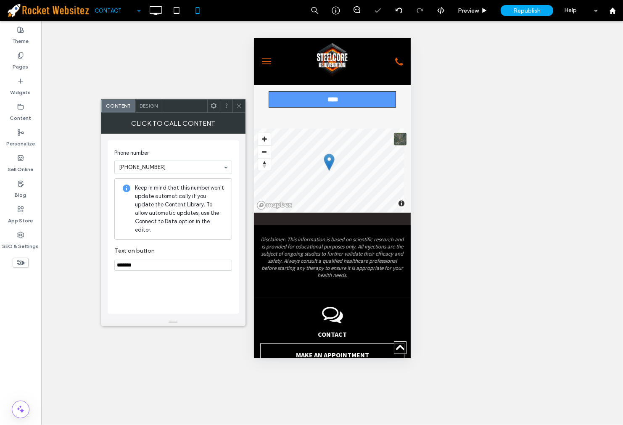
scroll to position [554, 0]
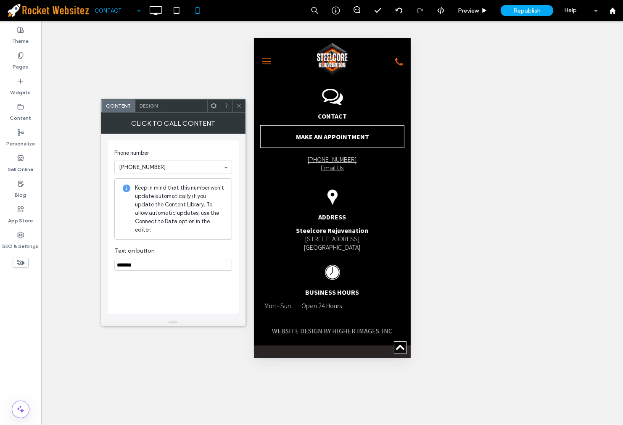
click at [161, 170] on input at bounding box center [171, 167] width 104 height 6
click at [230, 110] on div at bounding box center [226, 106] width 13 height 13
drag, startPoint x: 234, startPoint y: 106, endPoint x: 17, endPoint y: 92, distance: 216.9
click at [234, 106] on div at bounding box center [238, 106] width 13 height 13
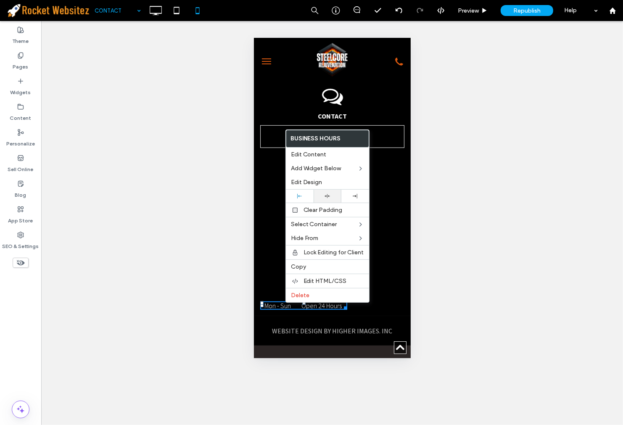
click at [322, 191] on div at bounding box center [328, 196] width 28 height 13
click at [461, 228] on div "Unhide? Yes Unhide? Yes Unhide? Yes Unhide? Yes Unhide? Yes Unhide? Yes Unhide?…" at bounding box center [332, 223] width 582 height 404
click at [187, 140] on div "Unhide? Yes Unhide? Yes Unhide? Yes Unhide? Yes Unhide? Yes Unhide? Yes Unhide?…" at bounding box center [332, 223] width 582 height 404
click at [453, 170] on div "Unhide? Yes Unhide? Yes Unhide? Yes Unhide? Yes Unhide? Yes Unhide? Yes Unhide?…" at bounding box center [332, 223] width 582 height 404
click at [320, 179] on span "Edit Design" at bounding box center [307, 182] width 32 height 7
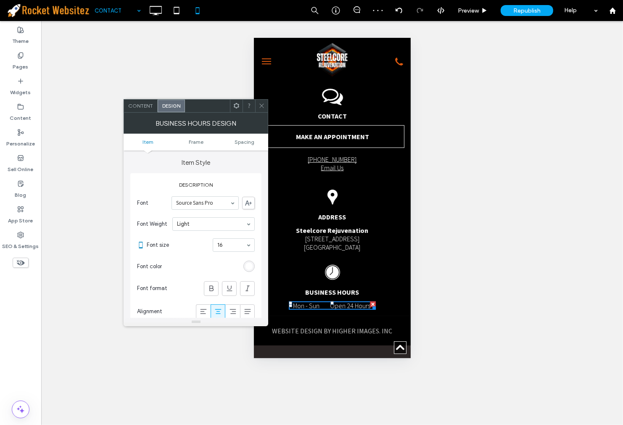
click at [264, 106] on icon at bounding box center [262, 106] width 6 height 6
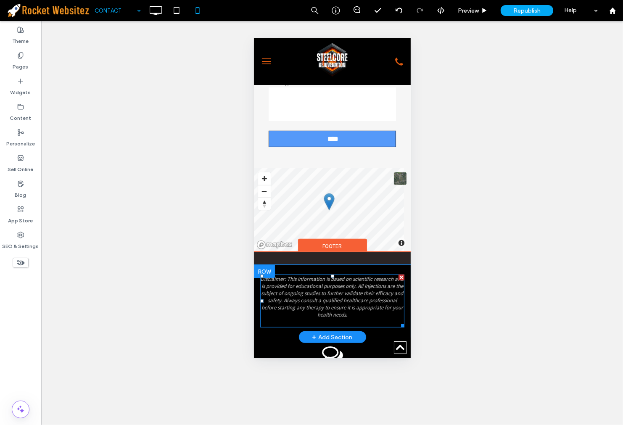
scroll to position [320, 0]
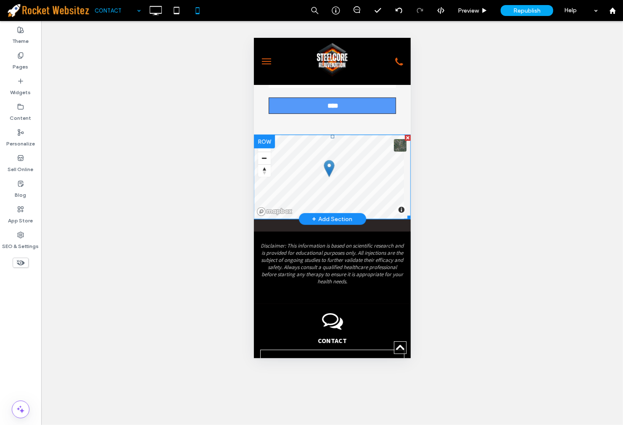
click at [338, 186] on span at bounding box center [331, 177] width 157 height 84
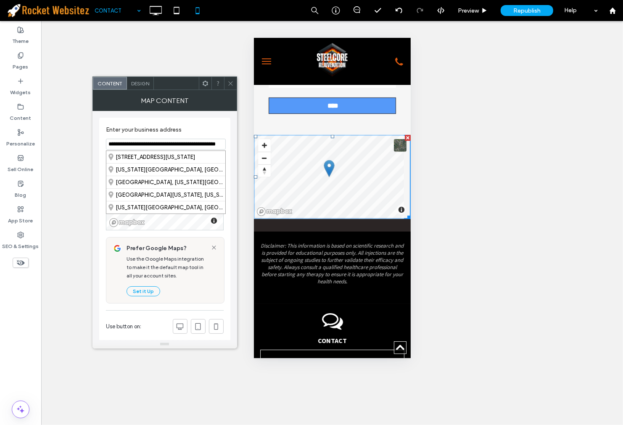
drag, startPoint x: 162, startPoint y: 139, endPoint x: 179, endPoint y: 140, distance: 16.4
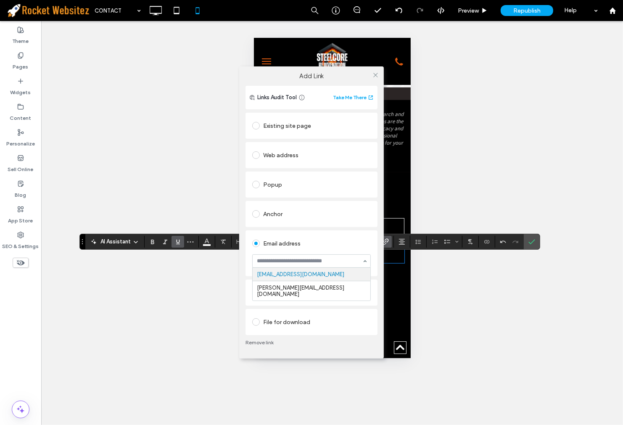
click at [304, 261] on input at bounding box center [309, 261] width 105 height 6
click at [517, 293] on div "Add Link Links Audit Tool Take Me There Existing site page Web address Popup An…" at bounding box center [311, 212] width 623 height 425
click at [375, 72] on icon at bounding box center [375, 75] width 6 height 6
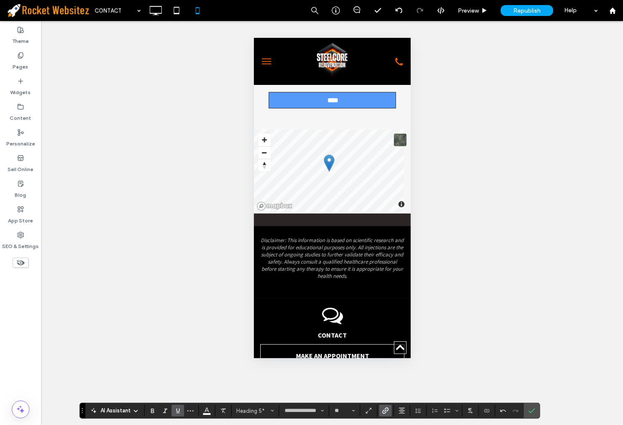
scroll to position [180, 0]
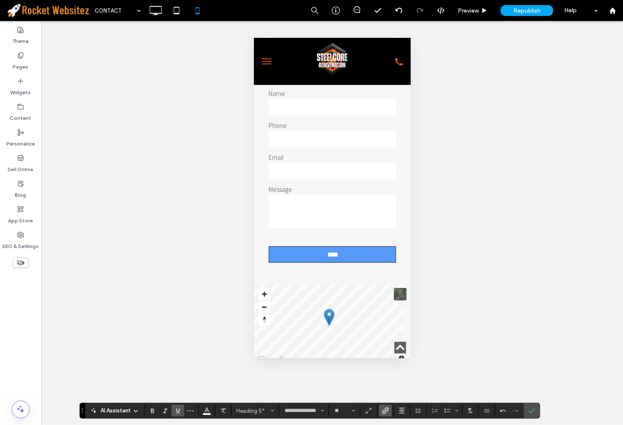
click at [338, 207] on textarea at bounding box center [331, 211] width 127 height 34
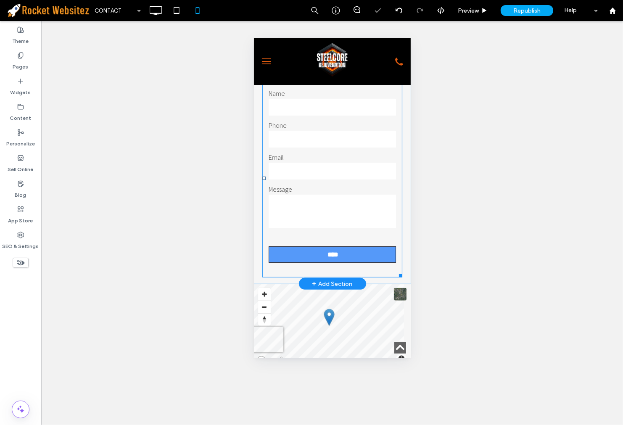
click at [303, 161] on label "Email" at bounding box center [331, 157] width 127 height 8
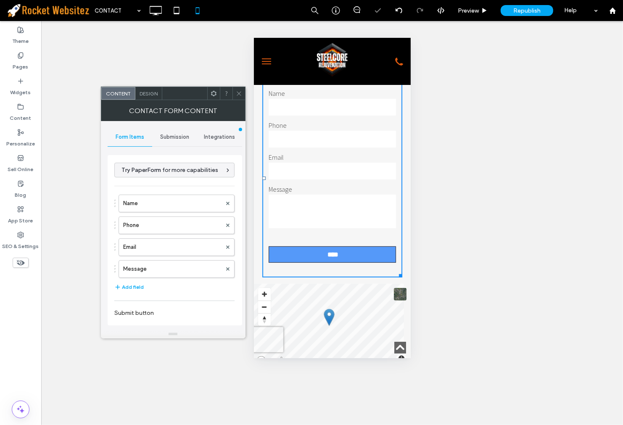
click at [168, 137] on span "Submission" at bounding box center [174, 137] width 29 height 7
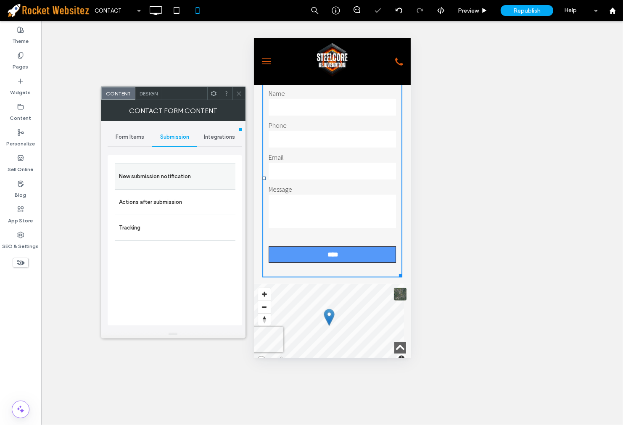
click at [156, 171] on label "New submission notification" at bounding box center [175, 176] width 112 height 17
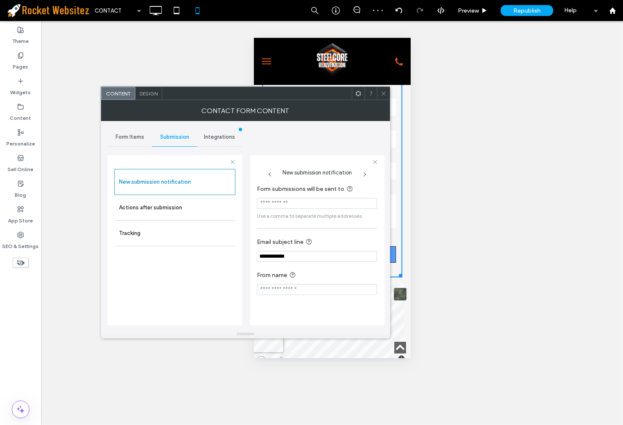
click at [324, 205] on input "Form submissions will be sent to" at bounding box center [317, 203] width 120 height 11
type input "**********"
click at [0, 0] on div at bounding box center [0, 0] width 0 height 0
click at [301, 203] on input "**********" at bounding box center [317, 203] width 120 height 11
click at [380, 90] on div at bounding box center [383, 93] width 13 height 13
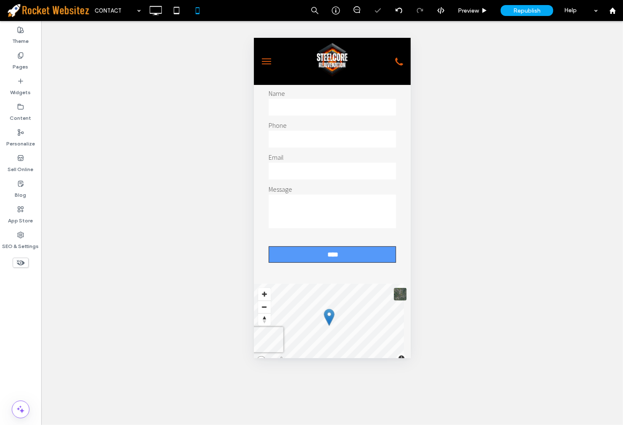
scroll to position [40, 0]
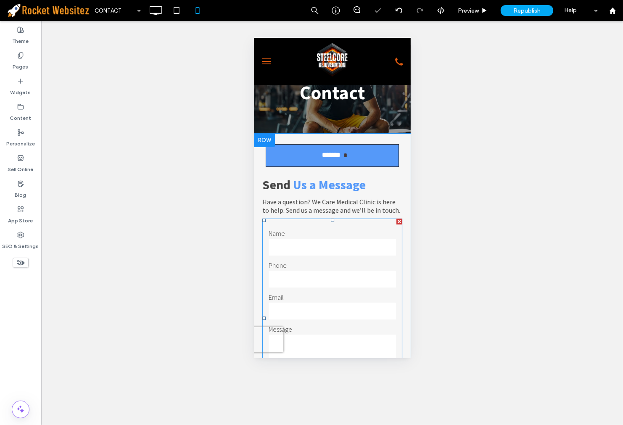
click at [351, 287] on input "tel" at bounding box center [331, 278] width 127 height 17
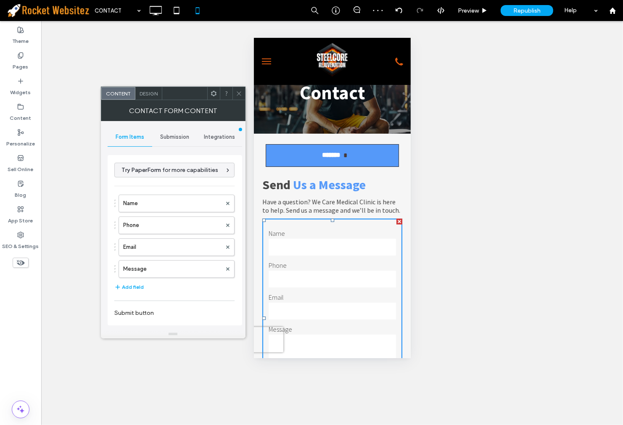
click at [240, 96] on icon at bounding box center [239, 93] width 6 height 6
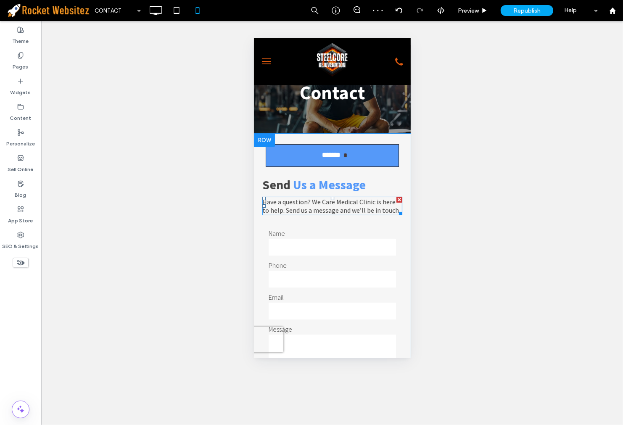
click at [336, 200] on span "Have a question? We Care Medical Clinic is here to help. Send us a message and …" at bounding box center [331, 205] width 138 height 17
type input "**********"
type input "**"
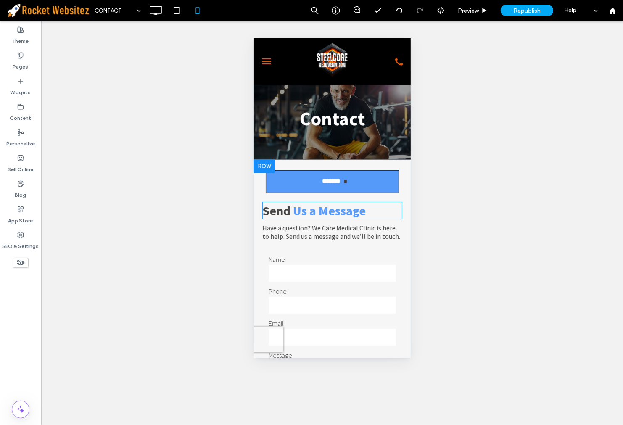
scroll to position [0, 0]
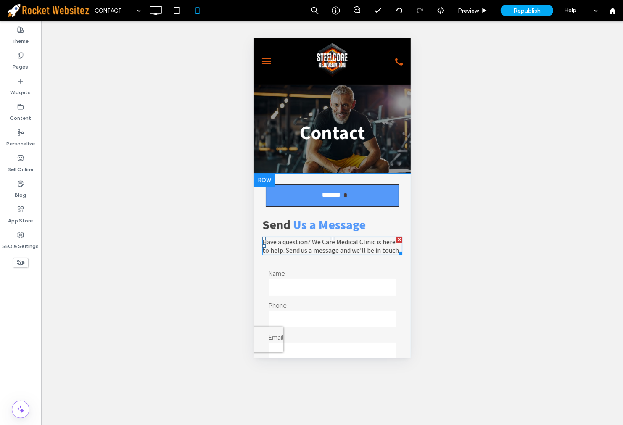
click at [342, 250] on span "Have a question? We Care Medical Clinic is here to help. Send us a message and …" at bounding box center [331, 245] width 138 height 17
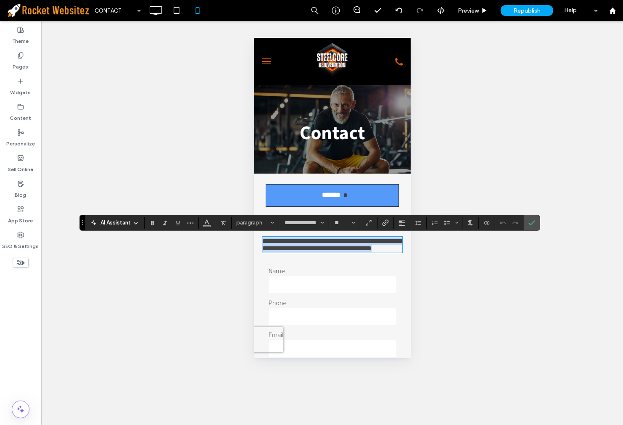
click at [354, 251] on span "**********" at bounding box center [331, 244] width 139 height 13
drag, startPoint x: 285, startPoint y: 249, endPoint x: 311, endPoint y: 245, distance: 26.5
click at [311, 245] on span "**********" at bounding box center [331, 244] width 139 height 13
drag, startPoint x: 373, startPoint y: 242, endPoint x: 310, endPoint y: 241, distance: 63.1
click at [310, 241] on span "**********" at bounding box center [331, 244] width 139 height 13
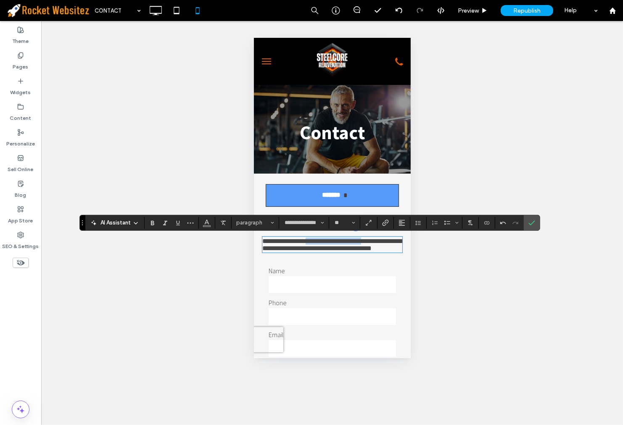
drag, startPoint x: 310, startPoint y: 244, endPoint x: 375, endPoint y: 243, distance: 64.7
click at [375, 243] on span "**********" at bounding box center [331, 244] width 139 height 13
click at [149, 223] on icon "Bold" at bounding box center [152, 222] width 7 height 7
click at [203, 224] on icon "Color" at bounding box center [206, 222] width 7 height 7
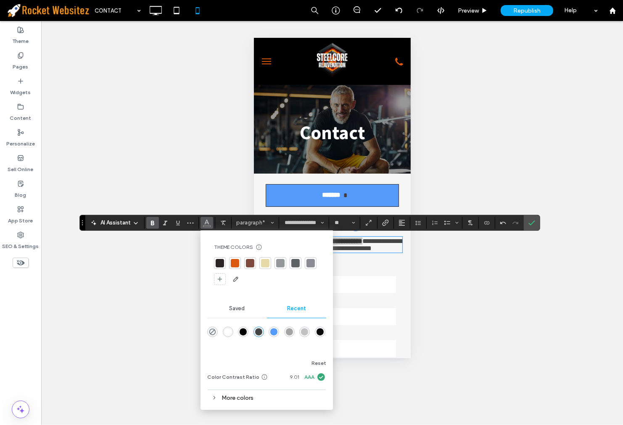
click at [239, 262] on div at bounding box center [235, 263] width 8 height 8
click at [531, 221] on icon "Confirm" at bounding box center [531, 222] width 7 height 7
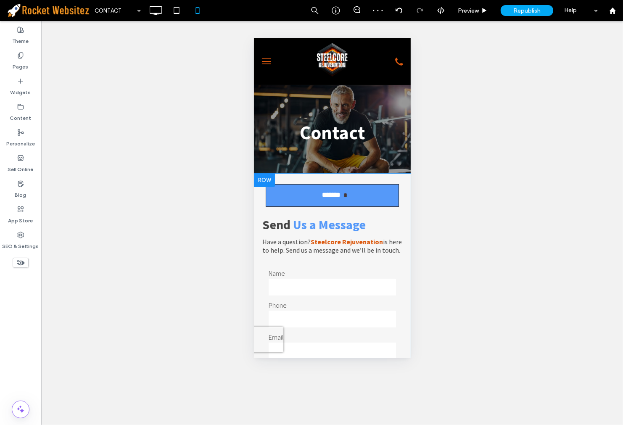
click at [324, 231] on span "Us a Message" at bounding box center [329, 224] width 73 height 16
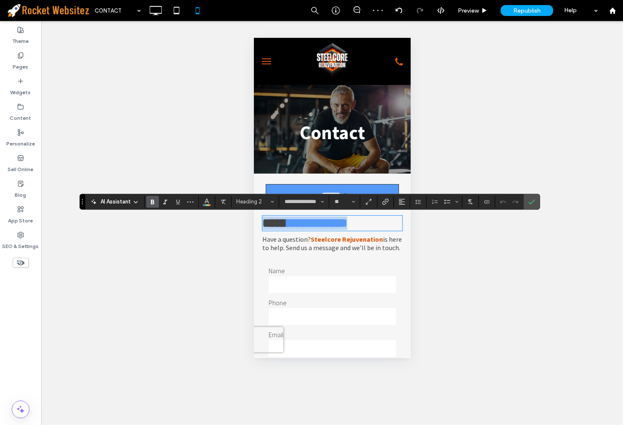
click at [328, 229] on span "**********" at bounding box center [317, 222] width 60 height 12
click at [330, 229] on span "**********" at bounding box center [317, 222] width 60 height 12
click at [347, 229] on span "**********" at bounding box center [317, 222] width 60 height 12
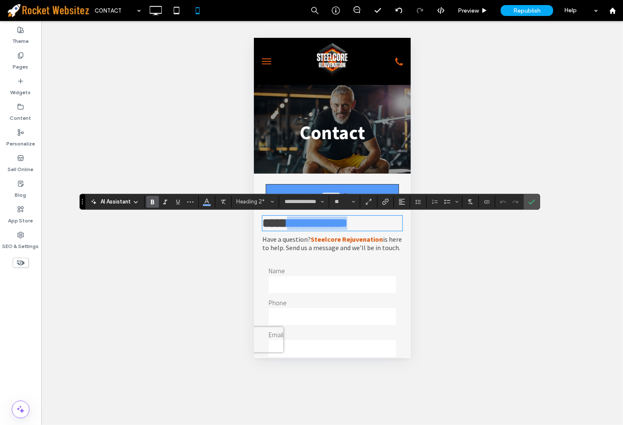
drag, startPoint x: 337, startPoint y: 229, endPoint x: 295, endPoint y: 224, distance: 41.9
click at [295, 224] on span "**********" at bounding box center [317, 222] width 60 height 12
click at [202, 199] on button "Color" at bounding box center [207, 202] width 13 height 12
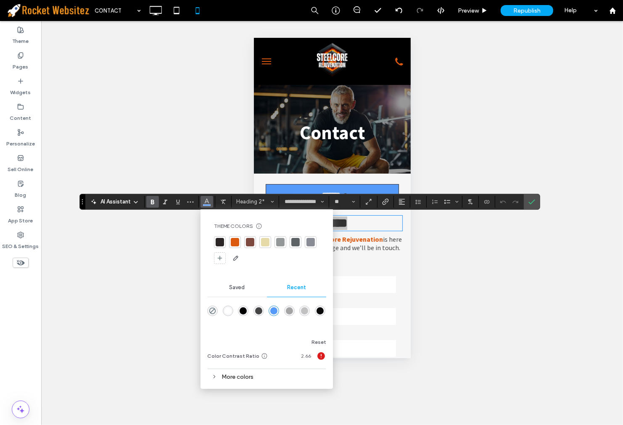
click at [231, 241] on div at bounding box center [235, 242] width 8 height 8
click at [535, 201] on icon "Confirm" at bounding box center [531, 201] width 7 height 7
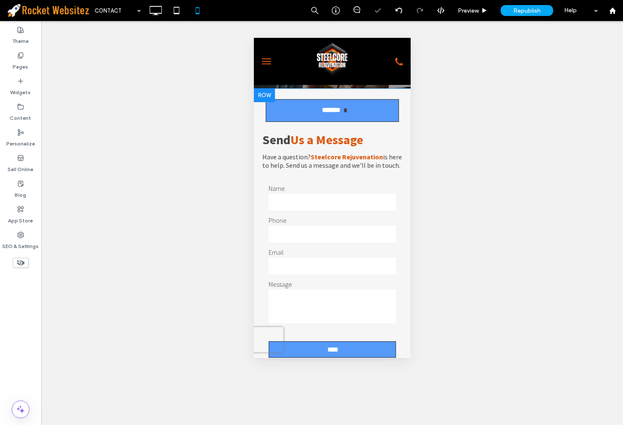
scroll to position [233, 0]
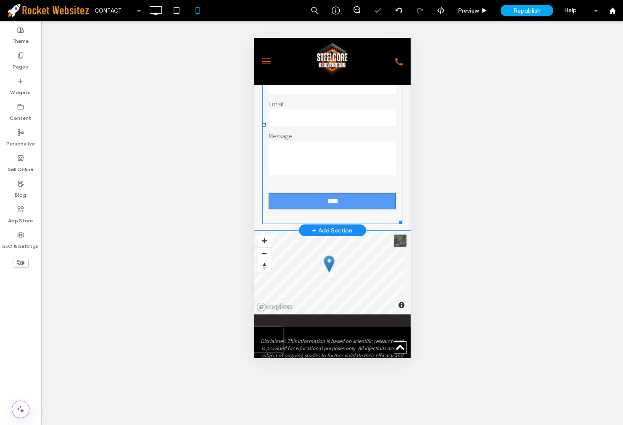
click at [365, 219] on form "Name Phone Email Message ****" at bounding box center [332, 124] width 140 height 199
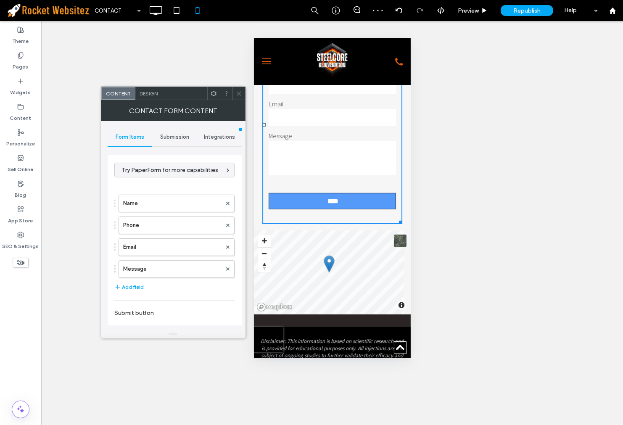
click at [234, 89] on div at bounding box center [238, 93] width 13 height 13
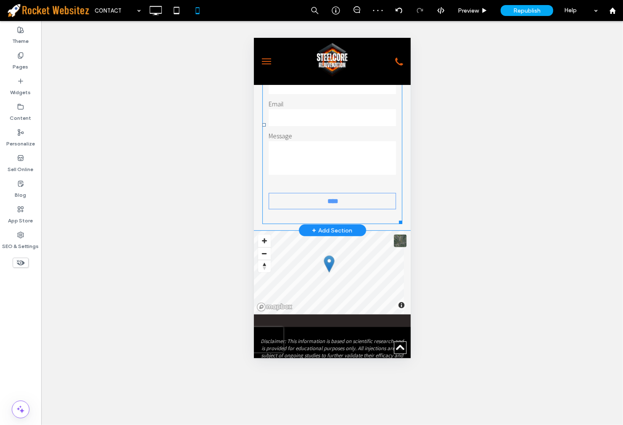
click at [333, 204] on input "****" at bounding box center [333, 201] width 118 height 16
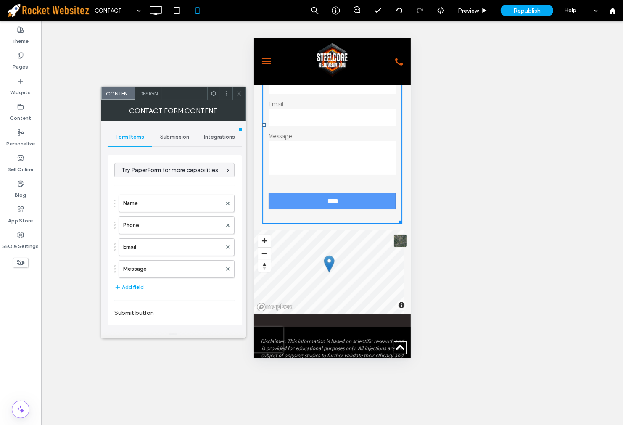
click at [145, 98] on div "Design" at bounding box center [148, 93] width 27 height 13
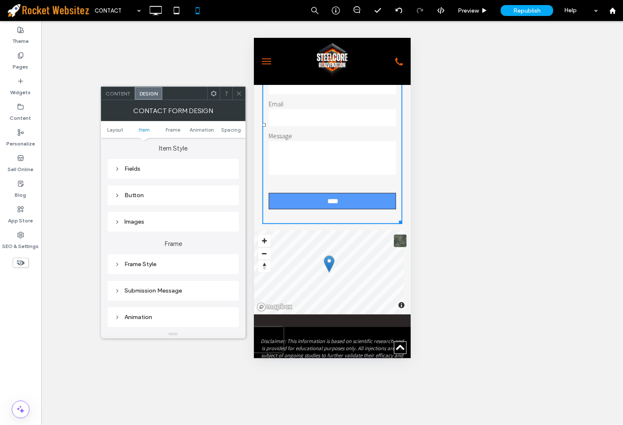
scroll to position [140, 0]
click at [162, 187] on div "Button" at bounding box center [173, 190] width 118 height 7
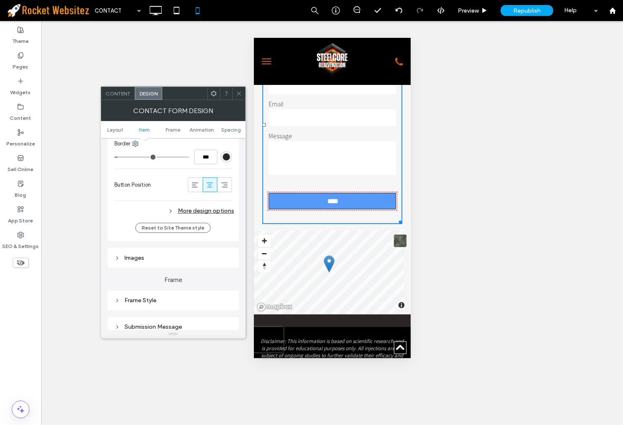
scroll to position [420, 0]
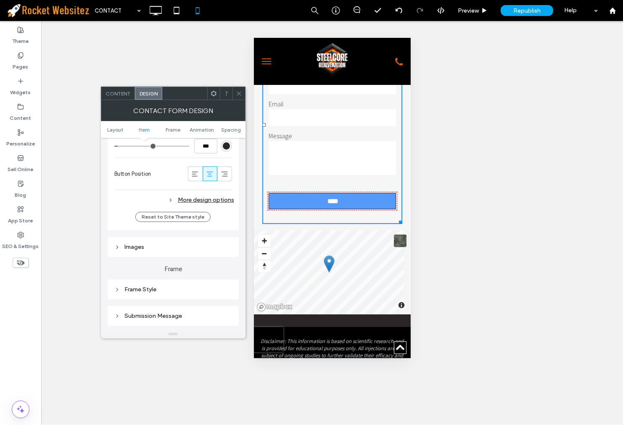
click at [204, 206] on div "More design options" at bounding box center [173, 200] width 118 height 13
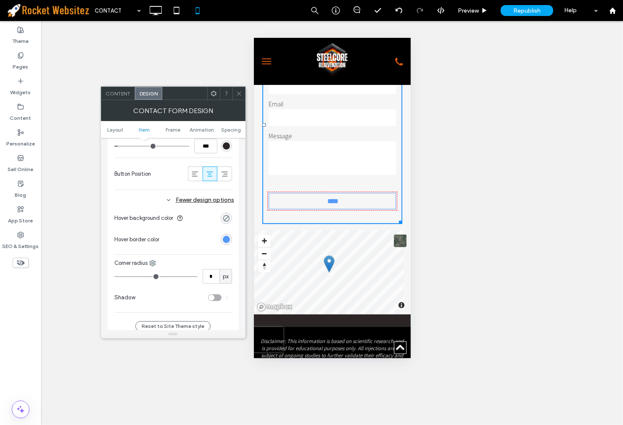
click at [224, 240] on div "rgb(85, 153, 249)" at bounding box center [226, 239] width 7 height 7
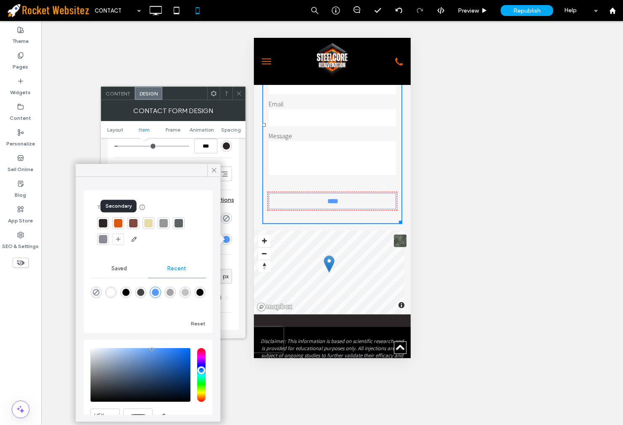
click at [120, 224] on div at bounding box center [118, 223] width 8 height 8
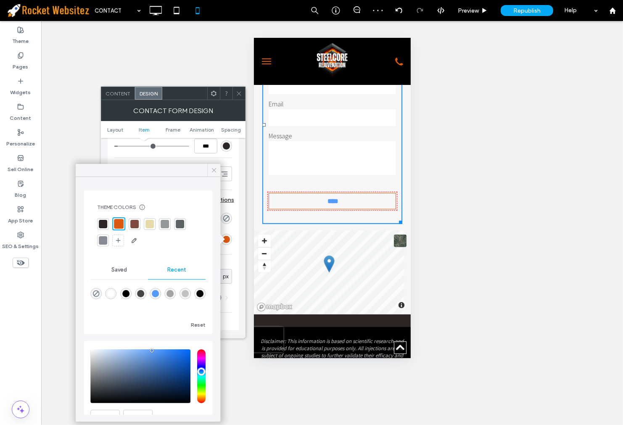
click at [211, 171] on icon at bounding box center [214, 170] width 8 height 8
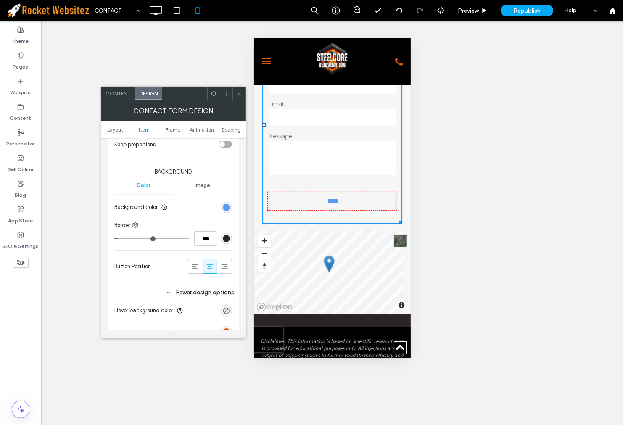
scroll to position [327, 0]
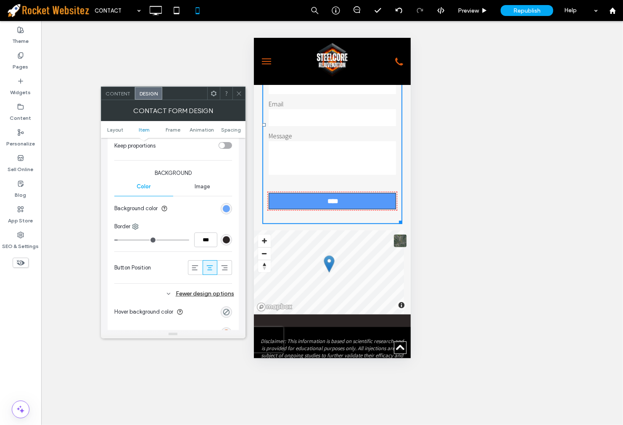
click at [223, 206] on div "rgb(85, 153, 249)" at bounding box center [226, 208] width 7 height 7
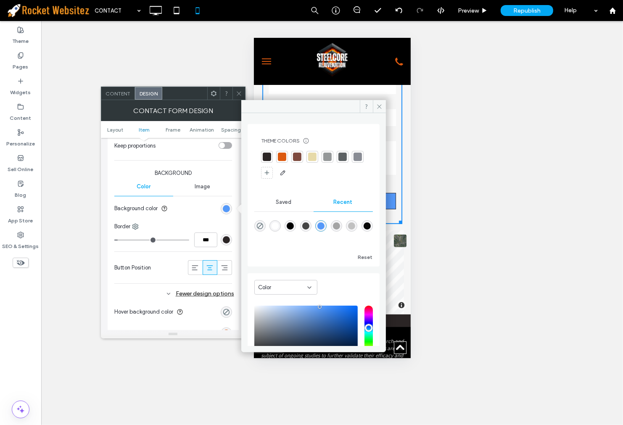
click at [280, 161] on div at bounding box center [282, 157] width 8 height 8
click at [237, 92] on icon at bounding box center [239, 93] width 6 height 6
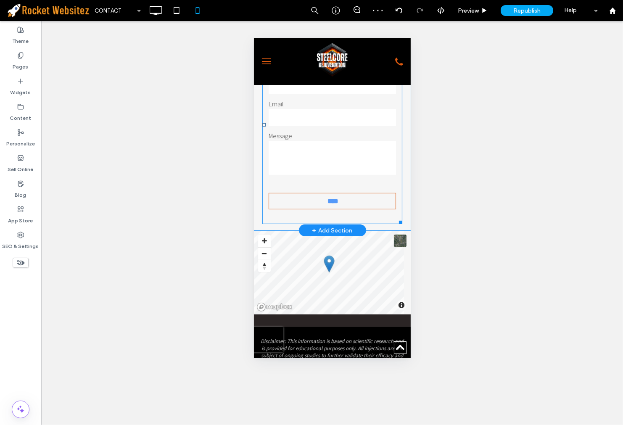
click at [337, 209] on input "****" at bounding box center [333, 201] width 118 height 16
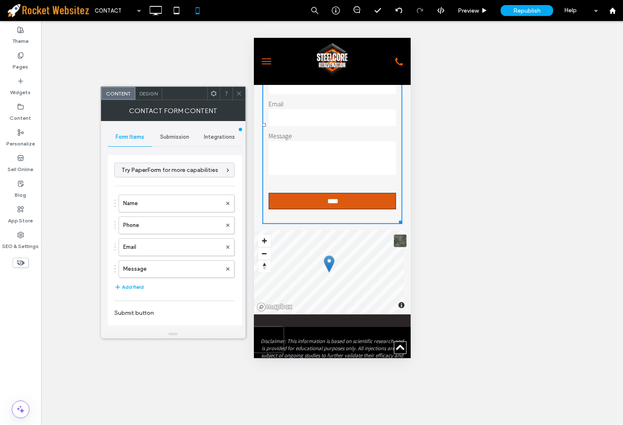
click at [148, 90] on span "Design" at bounding box center [149, 93] width 18 height 6
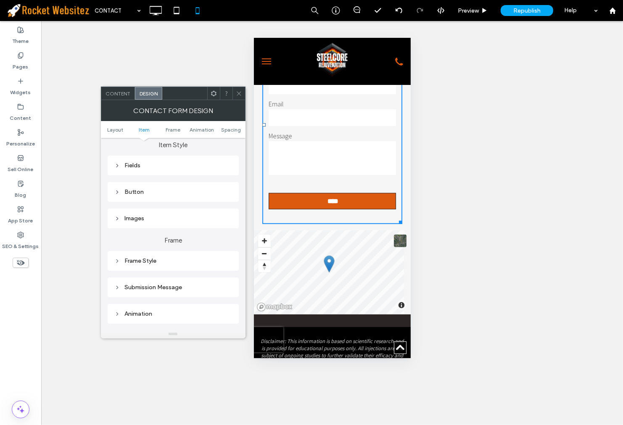
scroll to position [140, 0]
click at [161, 198] on div "Button" at bounding box center [173, 191] width 131 height 20
click at [161, 195] on div "Button" at bounding box center [173, 190] width 118 height 11
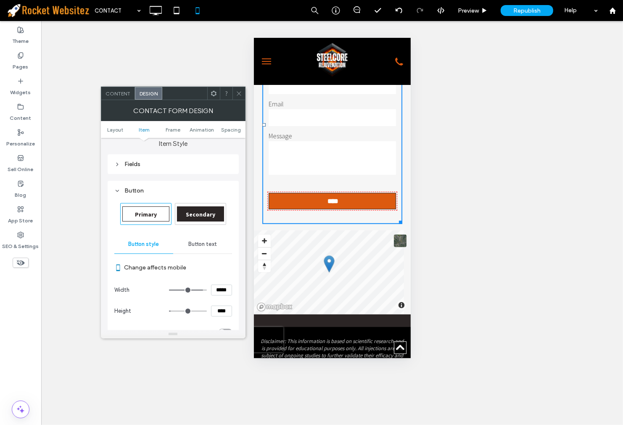
click at [199, 252] on div "Button text" at bounding box center [202, 244] width 59 height 18
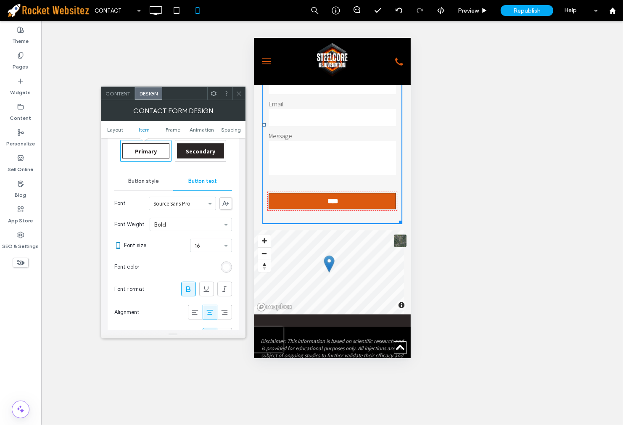
scroll to position [280, 0]
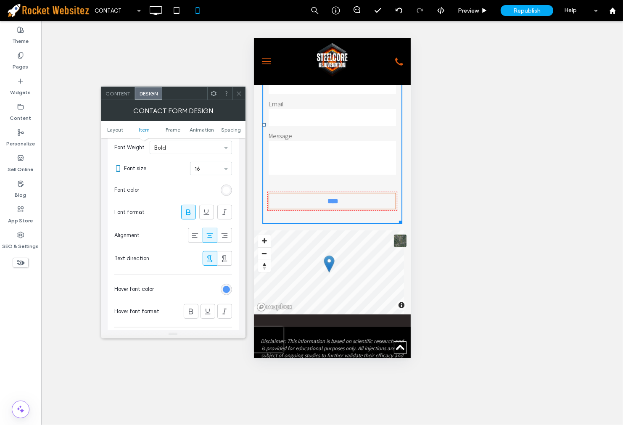
click at [229, 282] on section "Hover font color" at bounding box center [173, 289] width 118 height 21
click at [227, 286] on div "rgb(85, 153, 249)" at bounding box center [226, 289] width 7 height 7
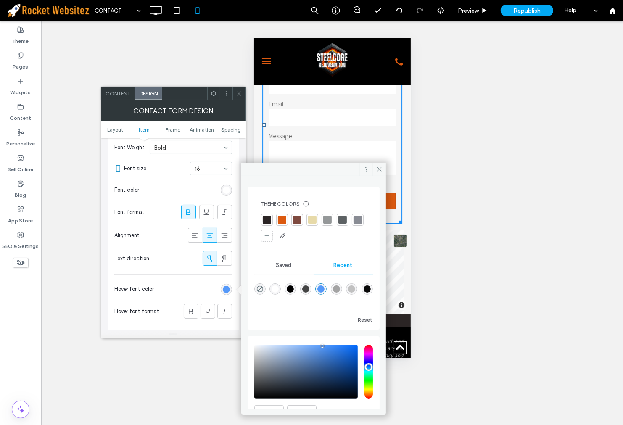
click at [280, 222] on div at bounding box center [282, 220] width 8 height 8
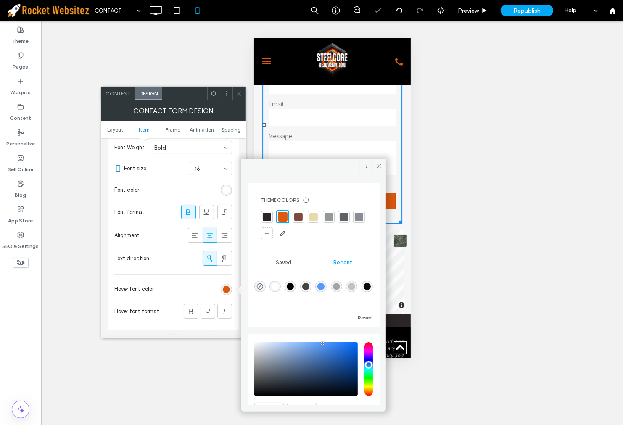
click at [236, 92] on icon at bounding box center [239, 93] width 6 height 6
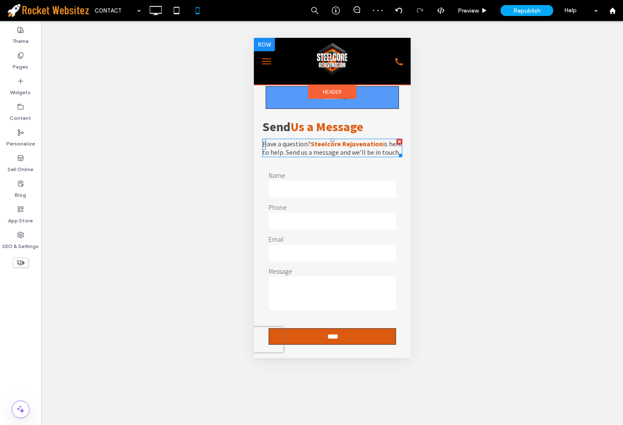
scroll to position [93, 0]
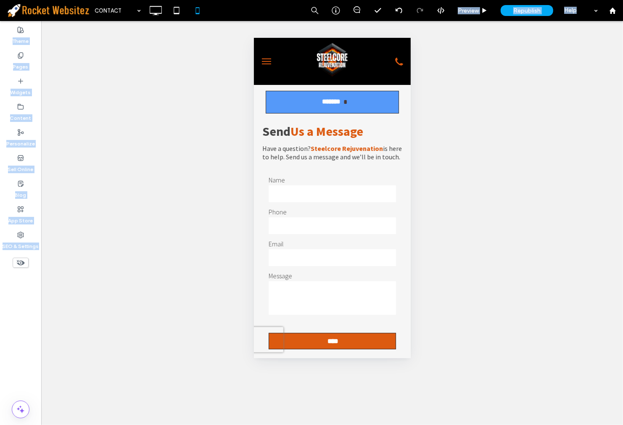
drag, startPoint x: 178, startPoint y: 3, endPoint x: 164, endPoint y: 69, distance: 67.8
click at [164, 69] on div "CONTACT Preview Republish Help Site Comments Team & Clients Automate new commen…" at bounding box center [311, 212] width 623 height 425
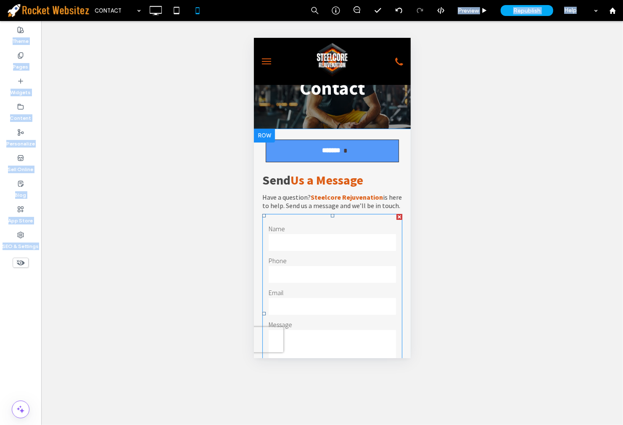
scroll to position [0, 0]
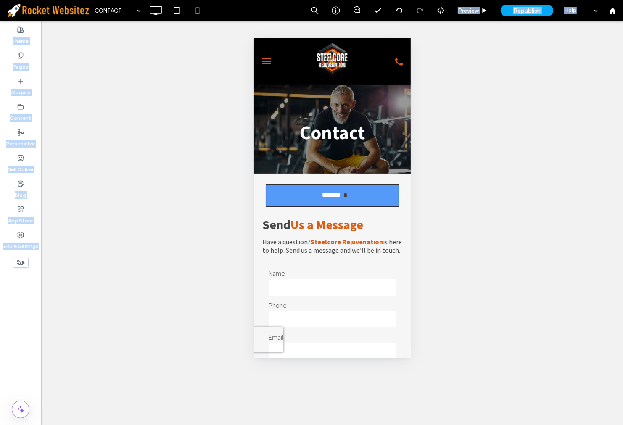
click at [459, 244] on div "Unhide? Yes Unhide? Yes Unhide? Yes Unhide? Yes Unhide? Yes Unhide? Yes Unhide?…" at bounding box center [332, 223] width 582 height 404
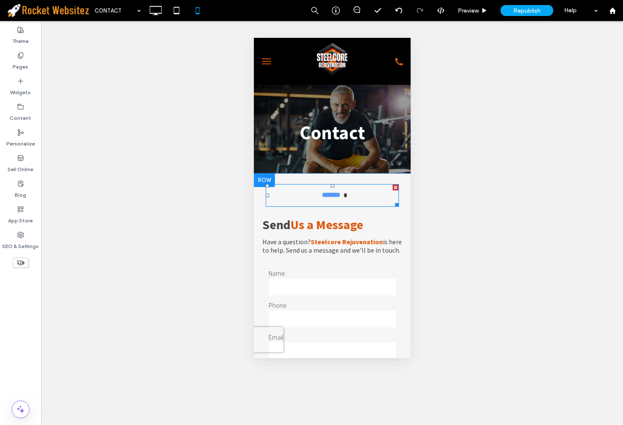
click at [340, 195] on span "*******" at bounding box center [331, 195] width 24 height 22
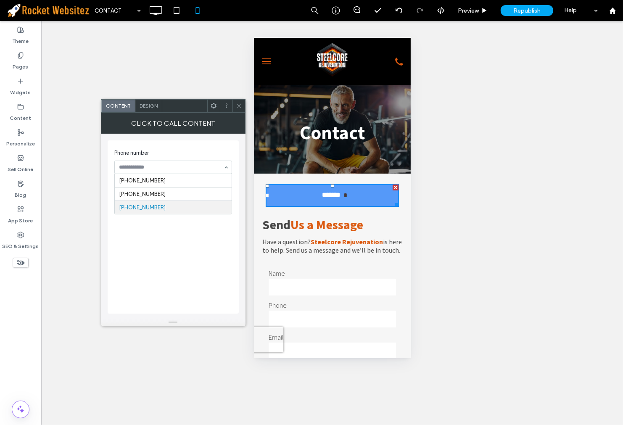
click at [165, 150] on span "Phone number" at bounding box center [171, 153] width 114 height 8
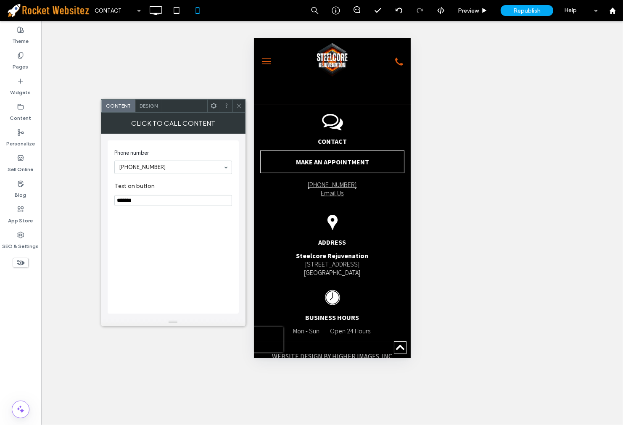
scroll to position [562, 0]
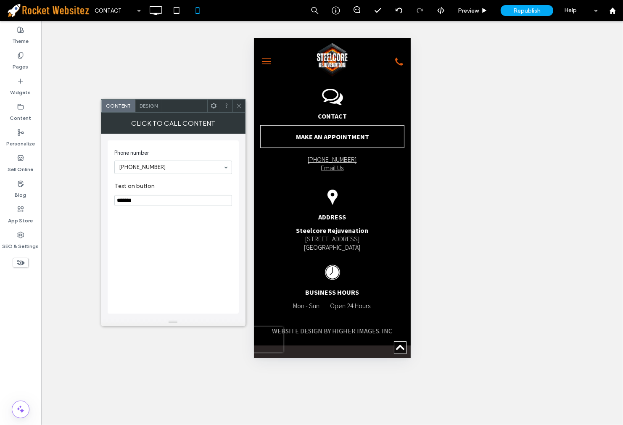
click at [240, 98] on div "Unhide? Yes Unhide? Yes Unhide? Yes Unhide? Yes Unhide? Yes Unhide? Yes Unhide?…" at bounding box center [332, 223] width 582 height 404
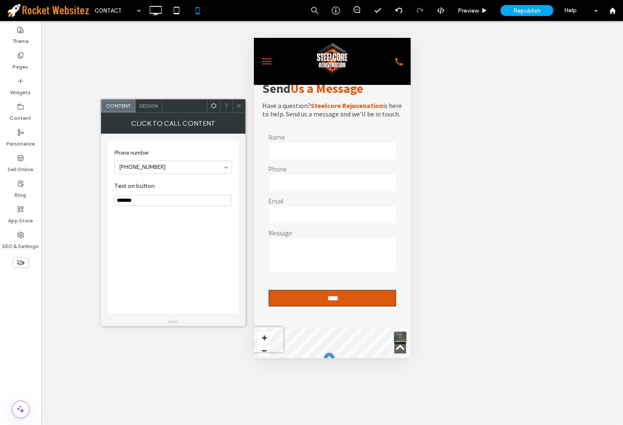
scroll to position [2, 0]
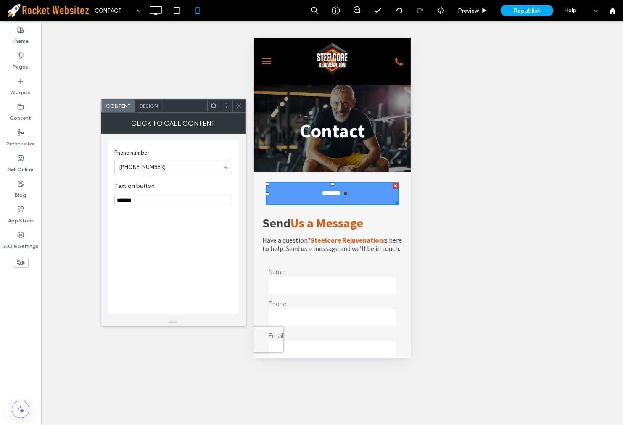
click at [237, 110] on span at bounding box center [239, 106] width 6 height 13
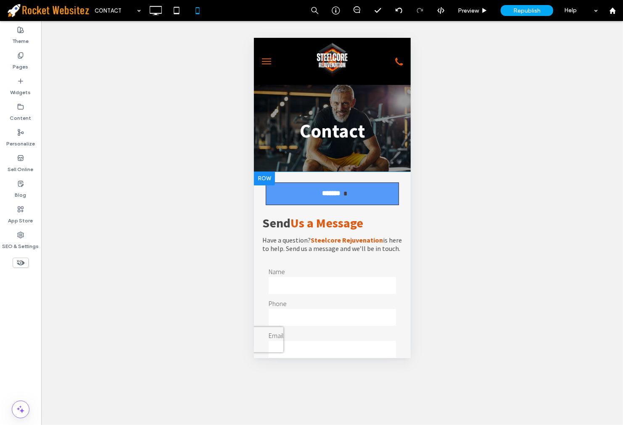
scroll to position [0, 0]
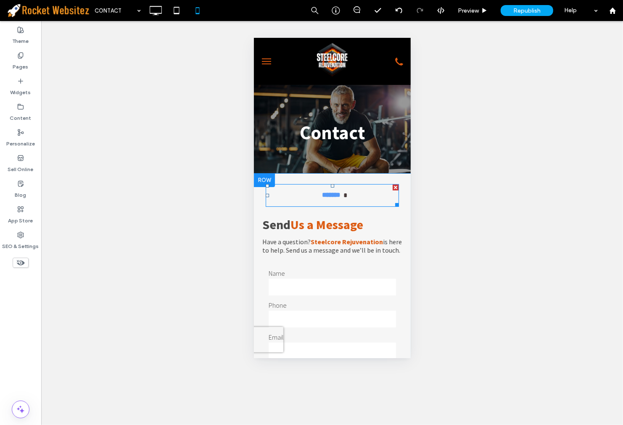
click at [319, 193] on span "*******" at bounding box center [331, 195] width 24 height 22
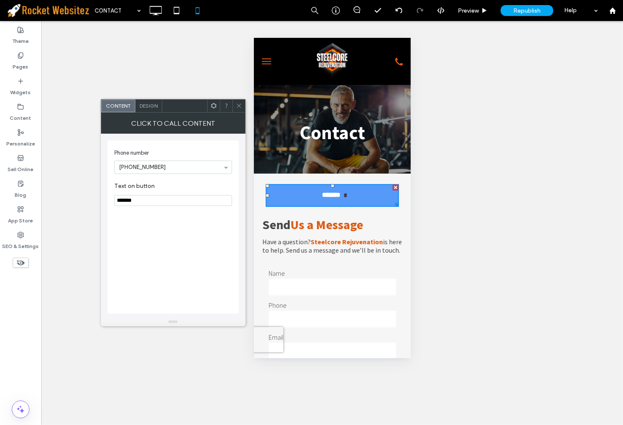
click at [161, 107] on div "Design" at bounding box center [148, 106] width 27 height 13
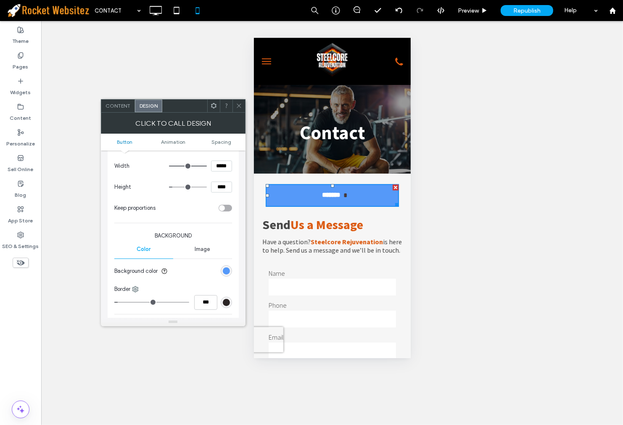
scroll to position [140, 0]
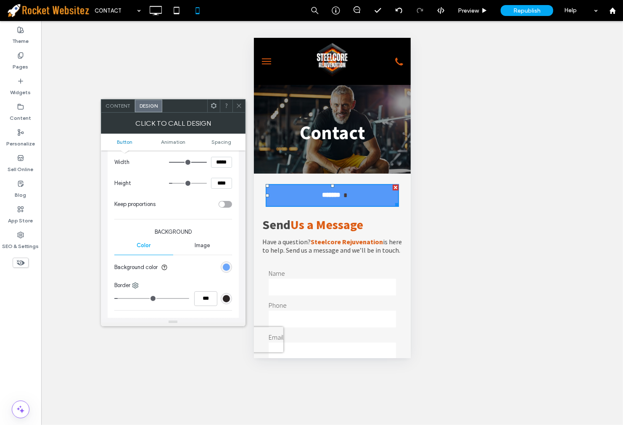
click at [224, 269] on div "rgb(85, 153, 249)" at bounding box center [226, 267] width 7 height 7
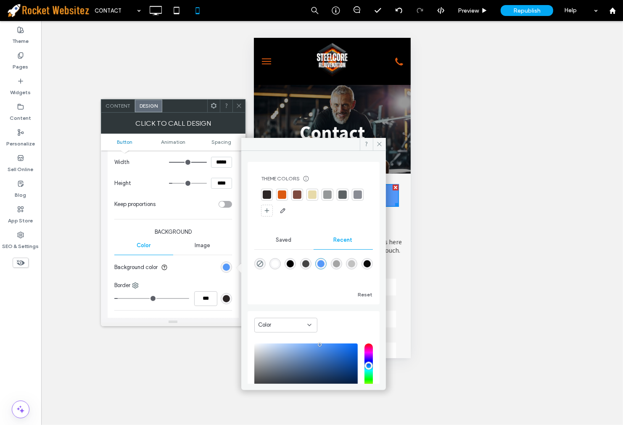
click at [283, 196] on div at bounding box center [282, 194] width 8 height 8
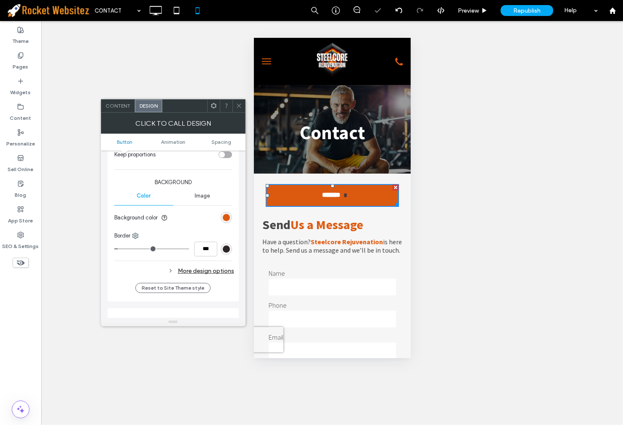
scroll to position [280, 0]
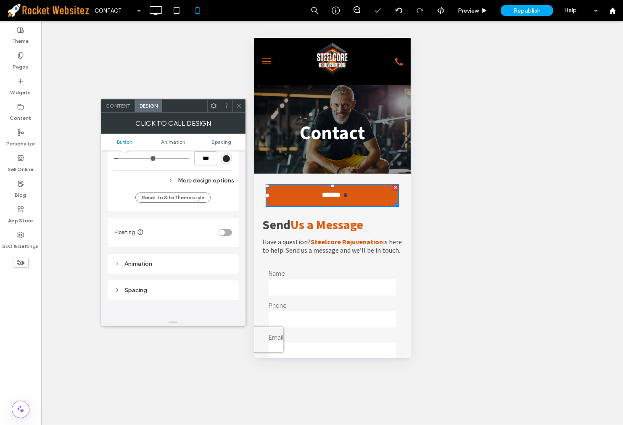
click at [212, 175] on div "More design options" at bounding box center [174, 180] width 120 height 11
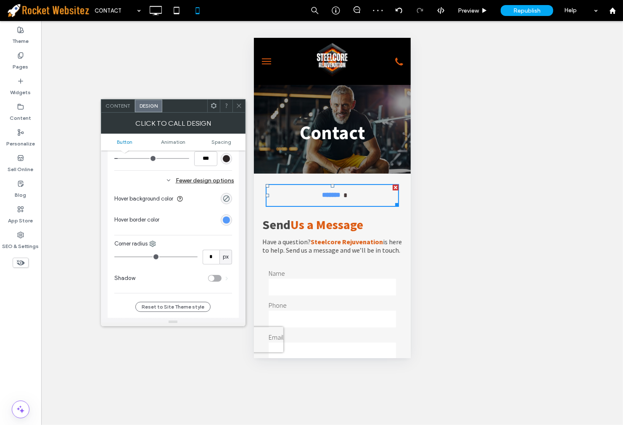
click at [224, 216] on div "rgb(85, 153, 249)" at bounding box center [226, 219] width 7 height 7
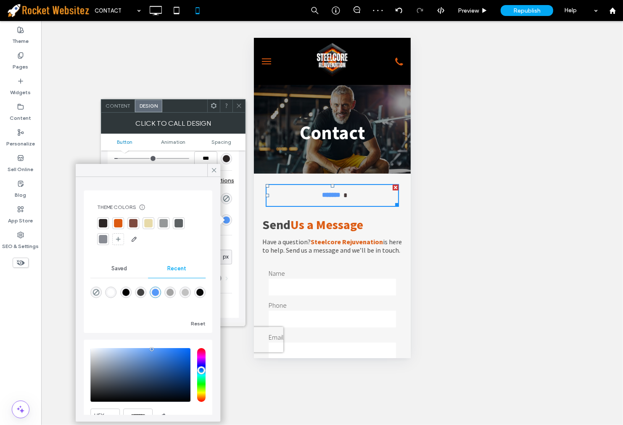
click at [116, 223] on div at bounding box center [118, 223] width 8 height 8
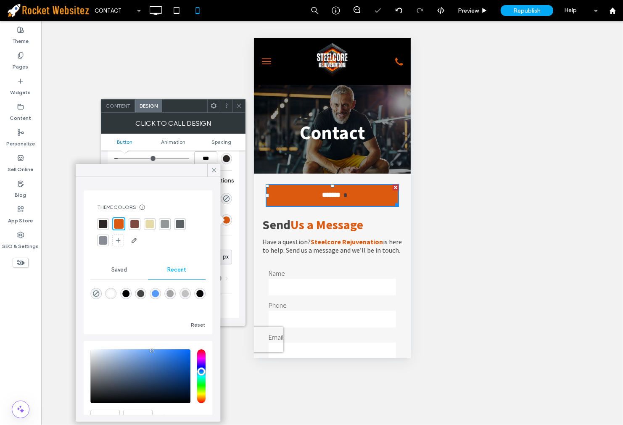
click at [225, 235] on hr at bounding box center [173, 235] width 118 height 0
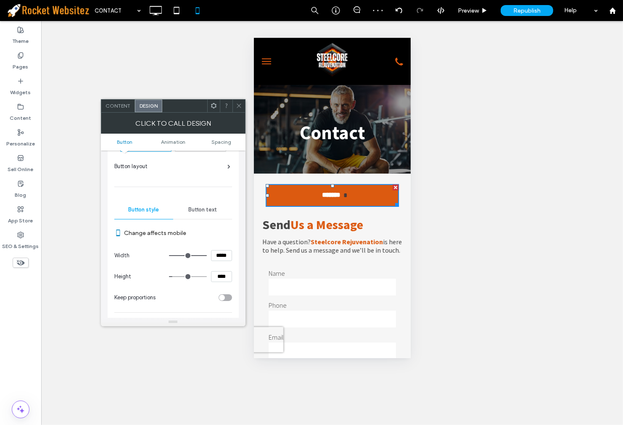
click at [213, 209] on span "Button text" at bounding box center [202, 209] width 29 height 7
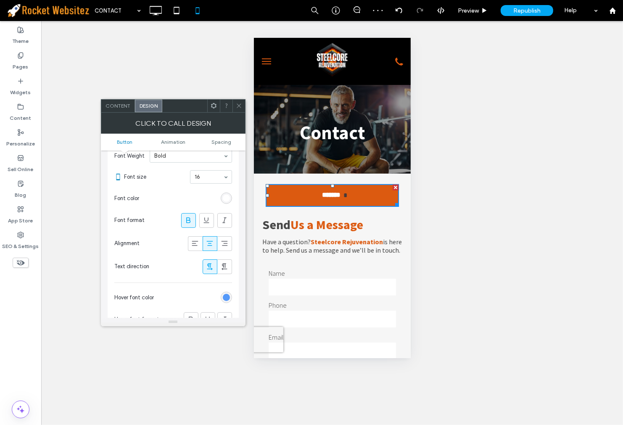
scroll to position [187, 0]
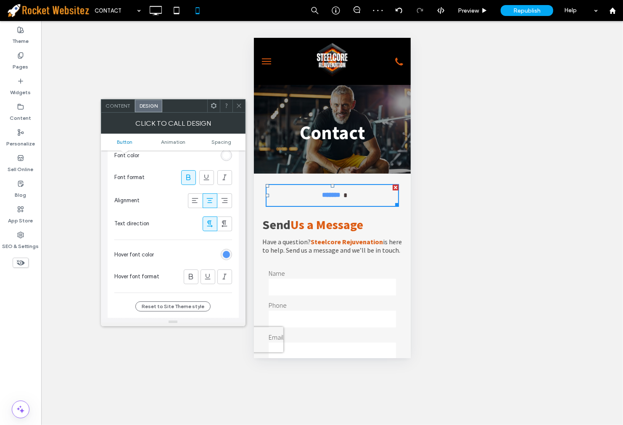
click at [224, 250] on div "rgb(85, 153, 249)" at bounding box center [226, 254] width 11 height 11
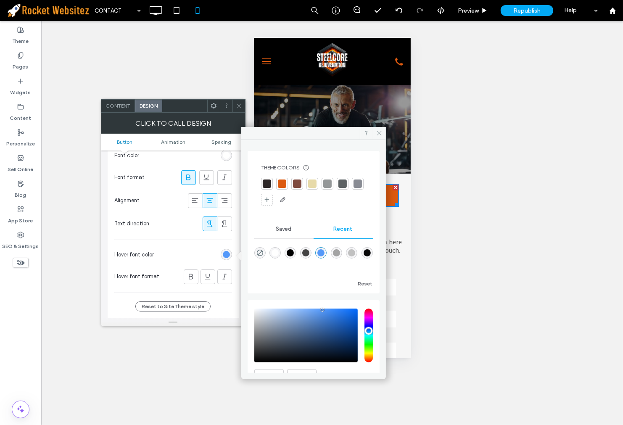
click at [280, 189] on div at bounding box center [282, 184] width 12 height 12
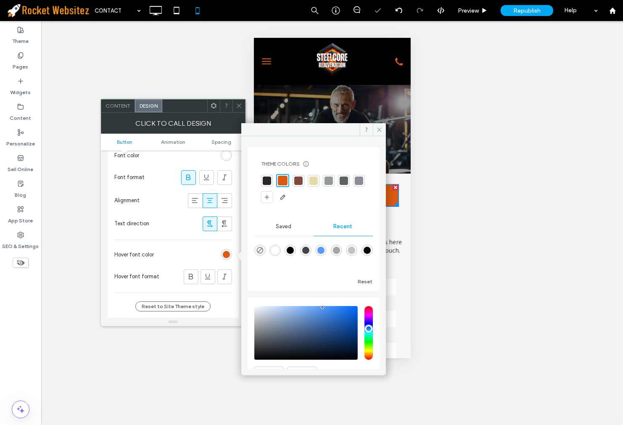
click at [240, 105] on icon at bounding box center [239, 106] width 6 height 6
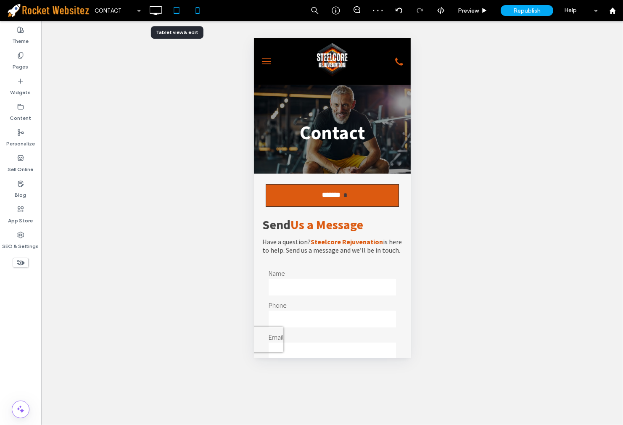
click at [176, 15] on icon at bounding box center [176, 10] width 17 height 17
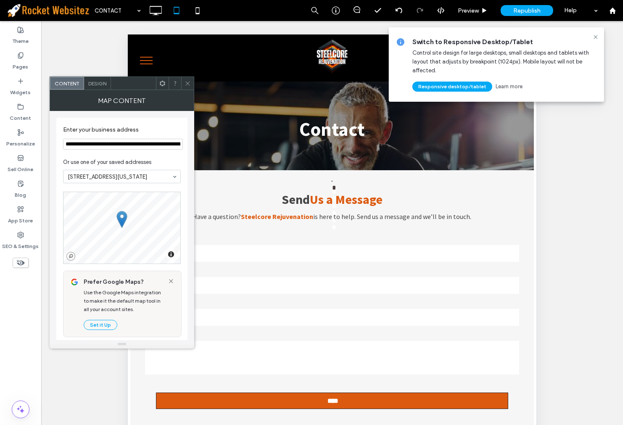
click at [185, 84] on icon at bounding box center [188, 83] width 6 height 6
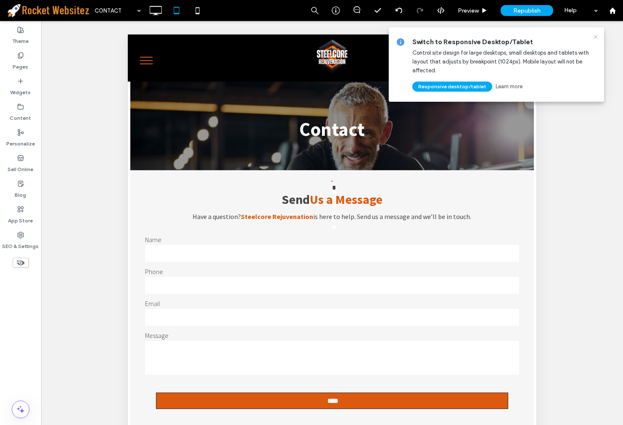
click at [596, 38] on icon at bounding box center [595, 37] width 7 height 7
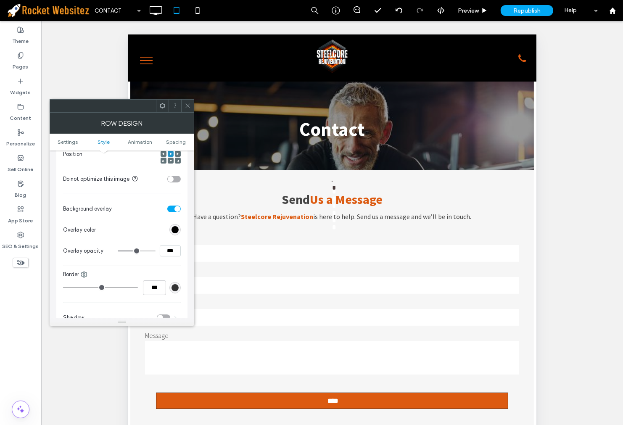
scroll to position [233, 0]
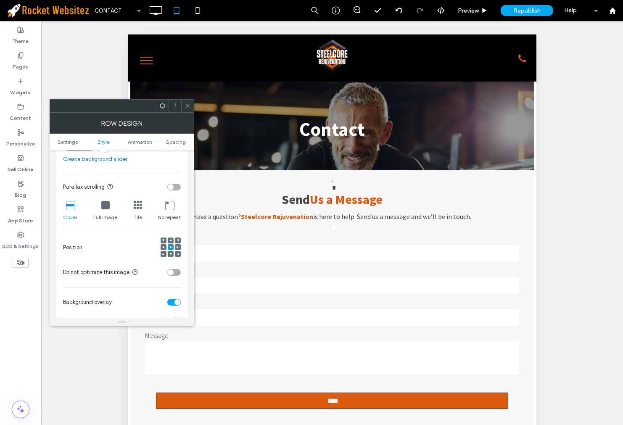
click at [170, 253] on icon at bounding box center [170, 254] width 3 height 3
click at [170, 242] on span at bounding box center [170, 241] width 3 height 6
click at [201, 14] on icon at bounding box center [197, 10] width 17 height 17
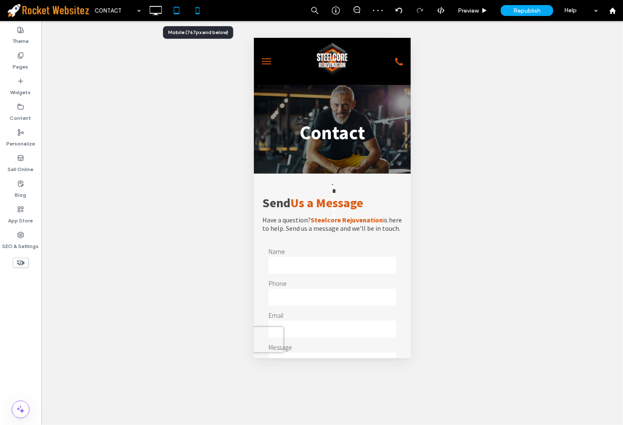
click at [177, 16] on icon at bounding box center [176, 10] width 17 height 17
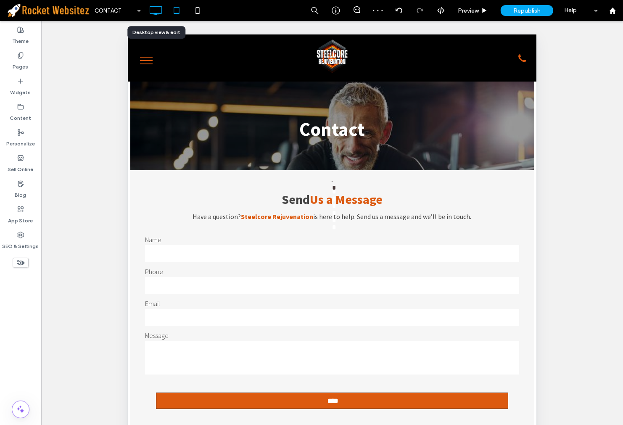
click at [156, 16] on icon at bounding box center [155, 10] width 17 height 17
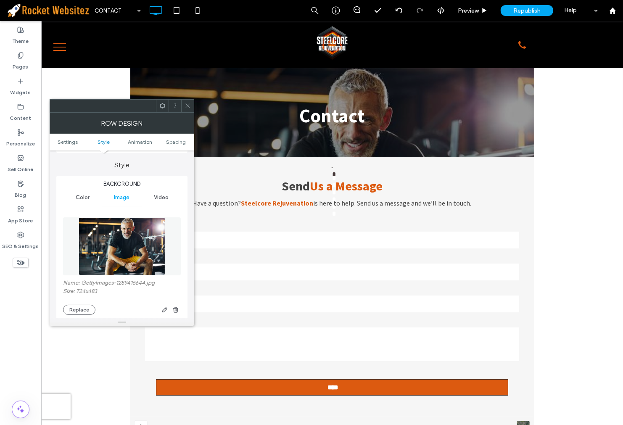
scroll to position [187, 0]
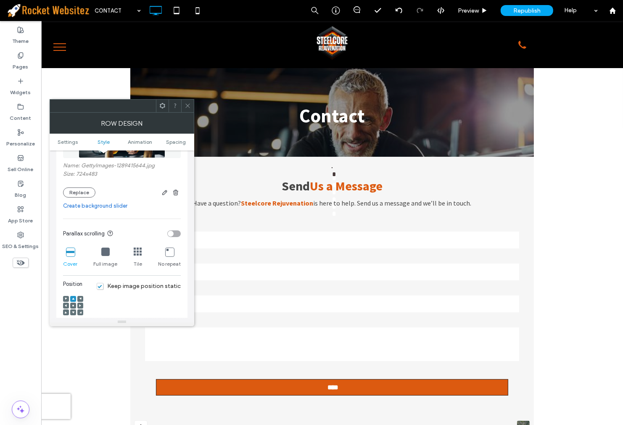
click at [71, 306] on div at bounding box center [73, 306] width 6 height 6
click at [72, 305] on icon at bounding box center [73, 305] width 3 height 3
click at [72, 295] on div at bounding box center [73, 306] width 20 height 29
click at [73, 296] on span at bounding box center [73, 299] width 3 height 6
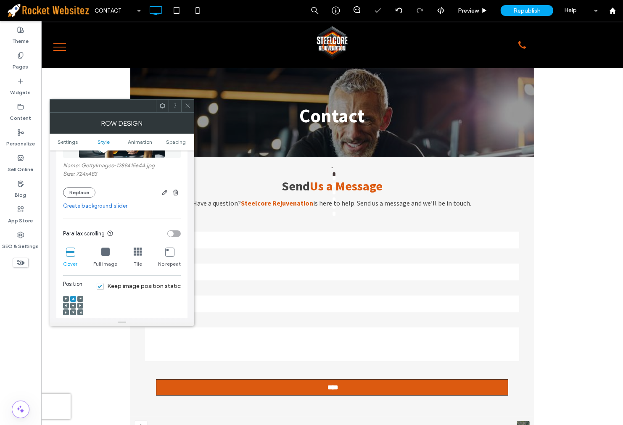
click at [192, 106] on div at bounding box center [187, 106] width 13 height 13
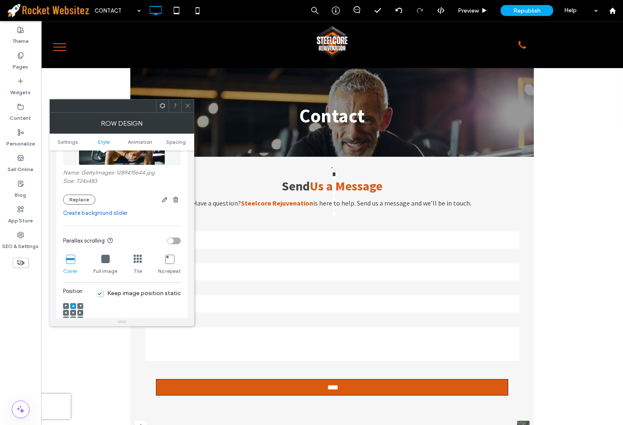
scroll to position [233, 0]
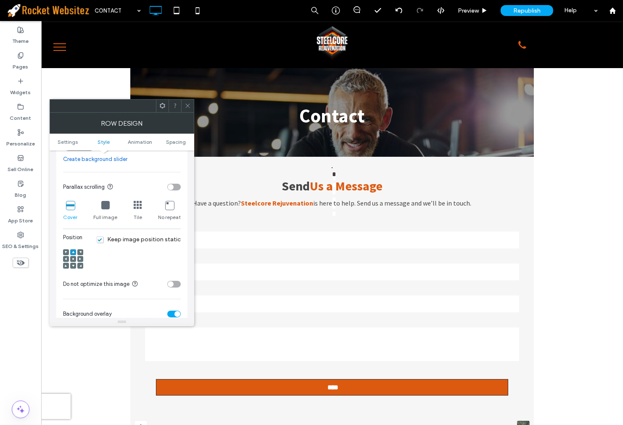
click at [73, 261] on span at bounding box center [73, 259] width 3 height 6
click at [79, 258] on icon at bounding box center [80, 259] width 3 height 3
click at [74, 264] on span at bounding box center [73, 266] width 3 height 6
click at [74, 260] on icon at bounding box center [73, 259] width 3 height 3
click at [74, 253] on icon at bounding box center [73, 252] width 3 height 3
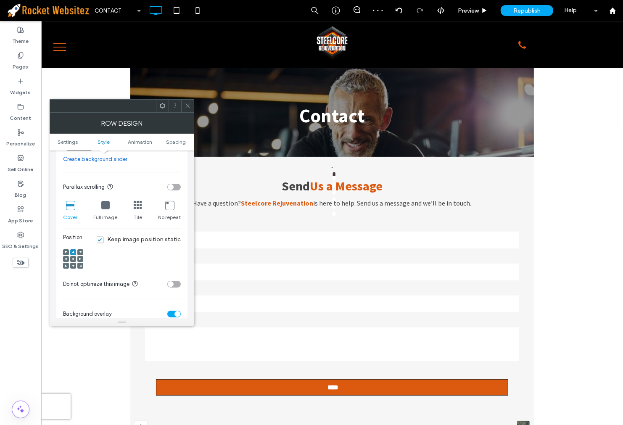
click at [188, 111] on span at bounding box center [188, 106] width 6 height 13
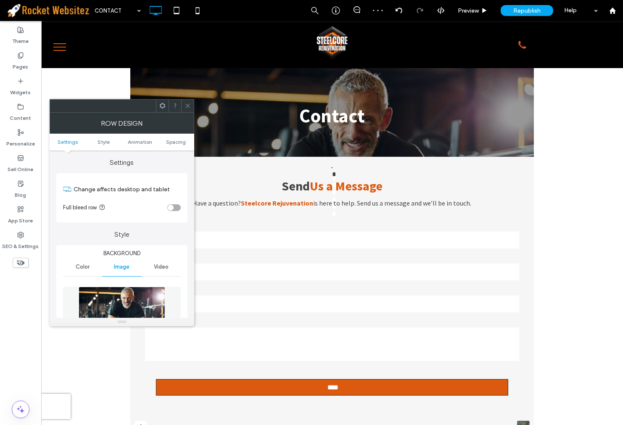
scroll to position [187, 0]
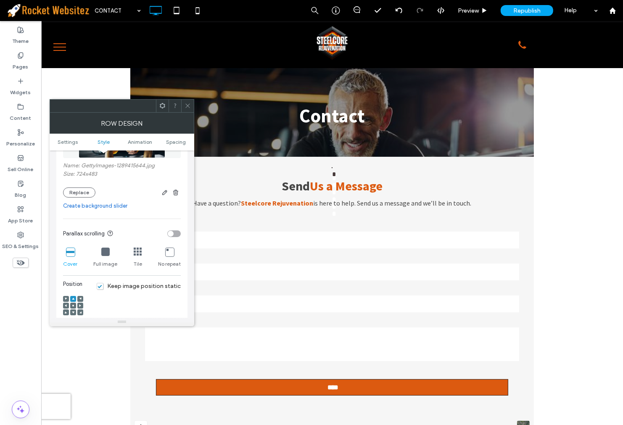
click at [73, 304] on span at bounding box center [73, 306] width 3 height 6
click at [119, 285] on span "Keep image position static" at bounding box center [139, 285] width 84 height 7
click at [71, 299] on div at bounding box center [73, 299] width 6 height 6
click at [74, 299] on div at bounding box center [73, 299] width 6 height 6
click at [73, 299] on use at bounding box center [73, 299] width 3 height 2
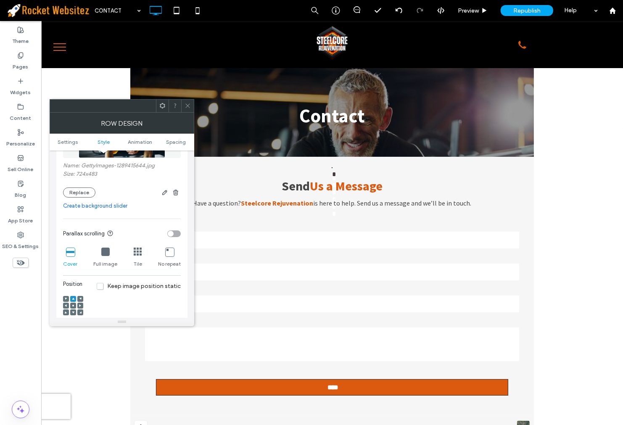
click at [186, 105] on icon at bounding box center [188, 106] width 6 height 6
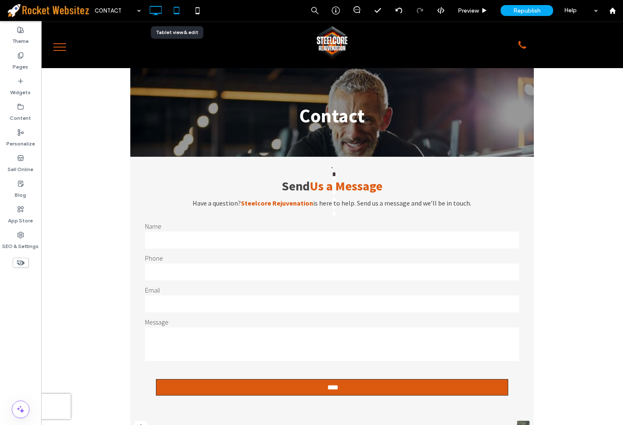
click at [173, 11] on icon at bounding box center [176, 10] width 17 height 17
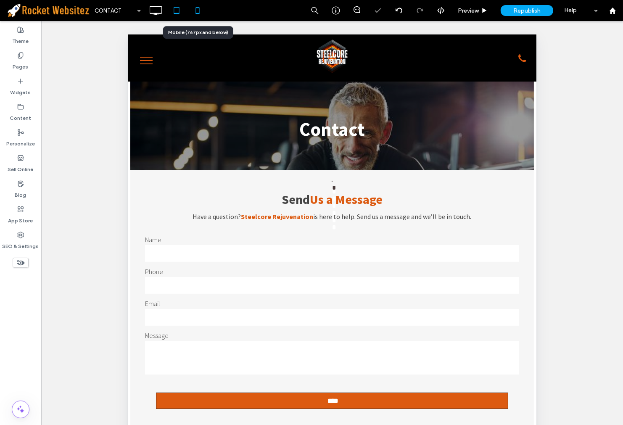
click at [208, 14] on div at bounding box center [197, 10] width 21 height 21
click at [197, 13] on use at bounding box center [198, 10] width 4 height 7
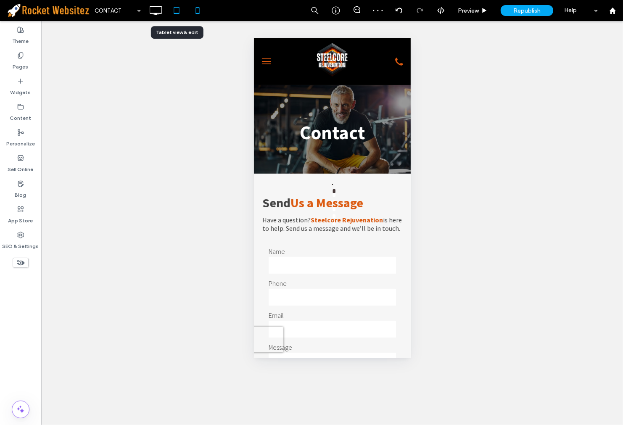
click at [171, 11] on icon at bounding box center [176, 10] width 17 height 17
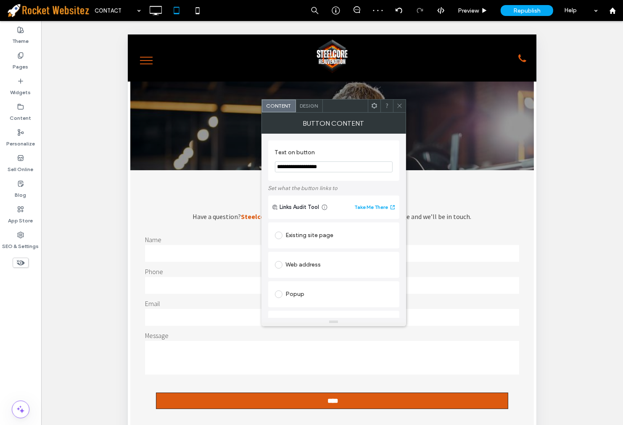
scroll to position [173, 0]
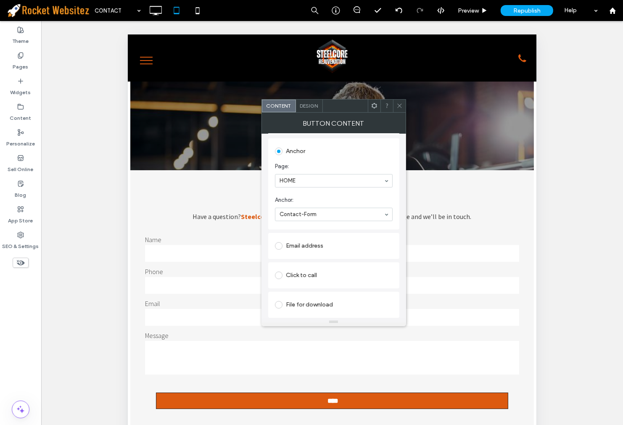
click at [400, 103] on icon at bounding box center [399, 106] width 6 height 6
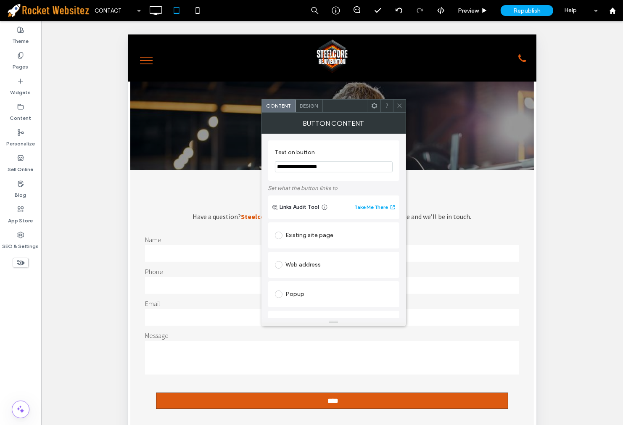
click at [402, 106] on div at bounding box center [399, 106] width 13 height 13
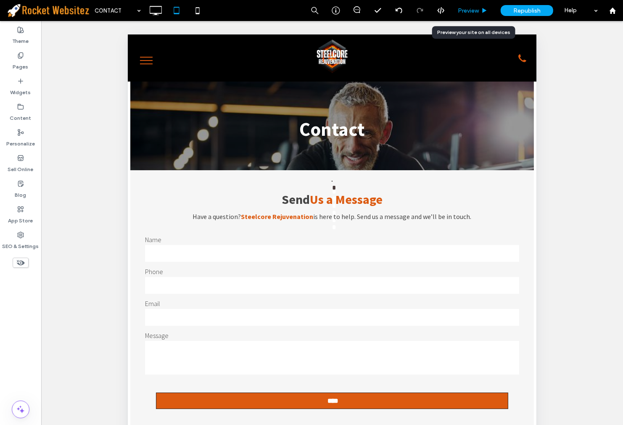
click at [478, 12] on span "Preview" at bounding box center [468, 10] width 21 height 7
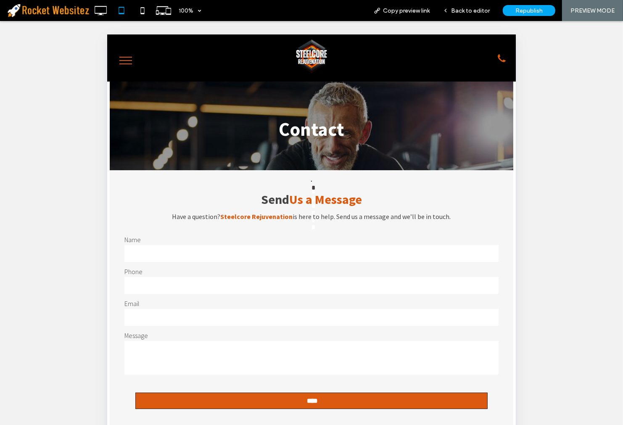
scroll to position [142, 0]
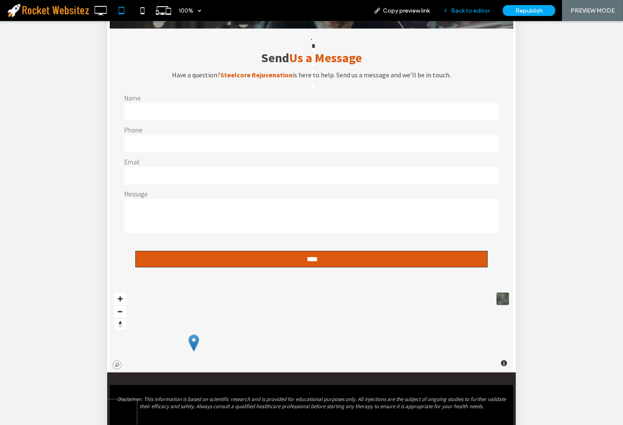
click at [483, 5] on div "Back to editor" at bounding box center [466, 10] width 60 height 21
click at [469, 15] on div "Back to editor" at bounding box center [466, 10] width 60 height 21
click at [469, 14] on div "Back to editor" at bounding box center [466, 10] width 60 height 21
click at [470, 10] on span "Back to editor" at bounding box center [470, 10] width 39 height 7
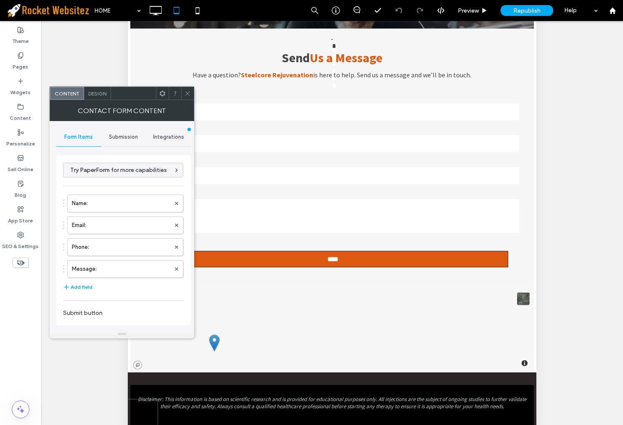
type input "**********"
click at [136, 129] on div "Submission" at bounding box center [123, 137] width 45 height 18
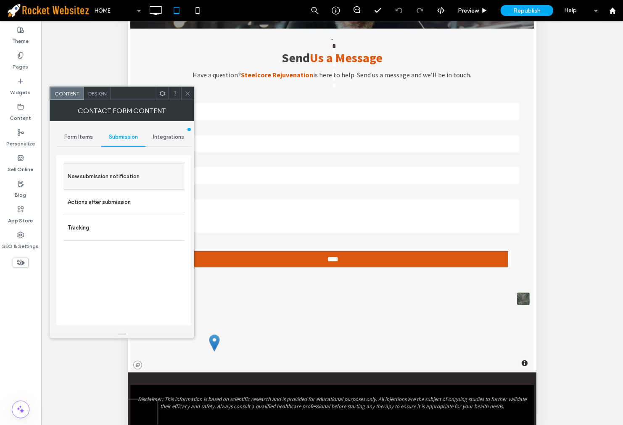
click at [121, 174] on label "New submission notification" at bounding box center [124, 176] width 112 height 17
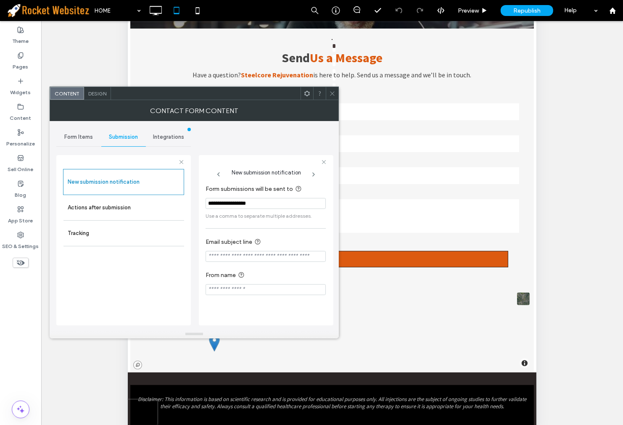
click at [332, 90] on icon at bounding box center [332, 93] width 6 height 6
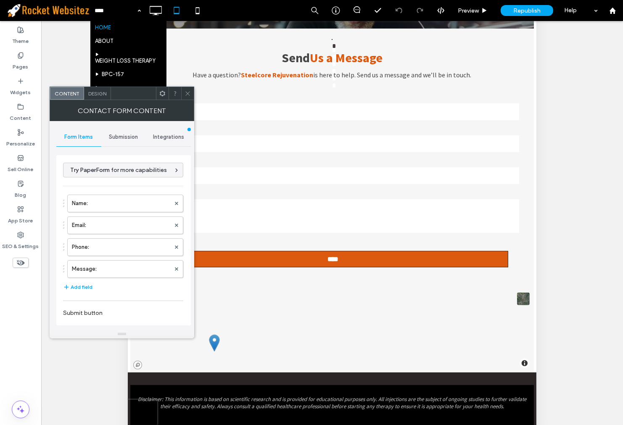
click at [116, 140] on span "Submission" at bounding box center [123, 137] width 29 height 7
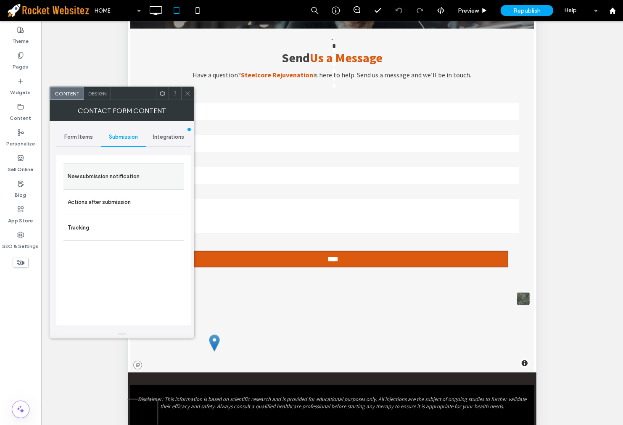
click at [123, 180] on label "New submission notification" at bounding box center [124, 176] width 112 height 17
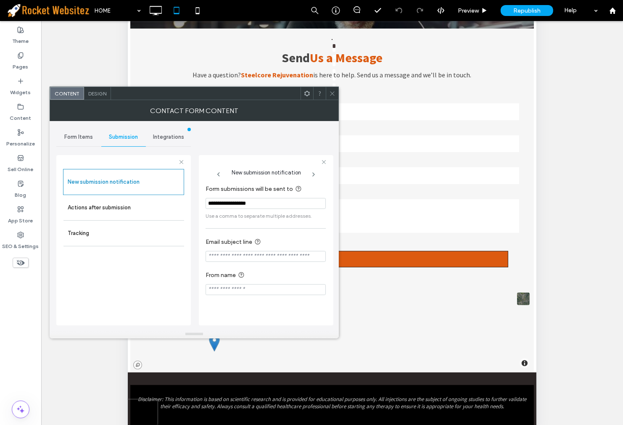
click at [238, 204] on input "**********" at bounding box center [266, 203] width 120 height 11
click at [336, 95] on div at bounding box center [332, 93] width 13 height 13
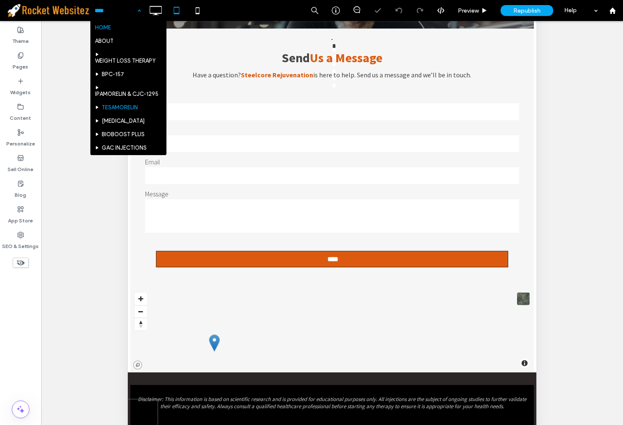
scroll to position [180, 0]
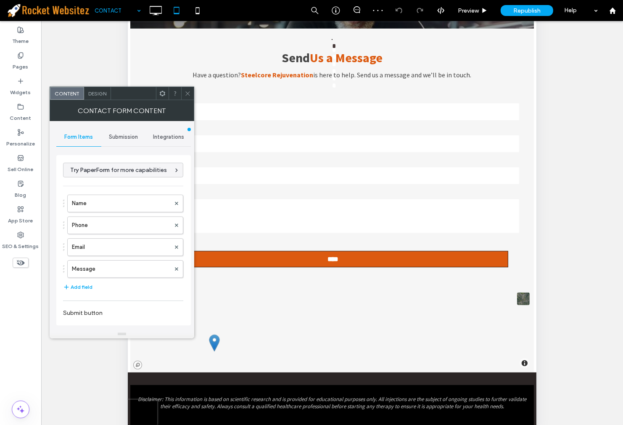
click at [127, 128] on div "Submission" at bounding box center [123, 137] width 45 height 18
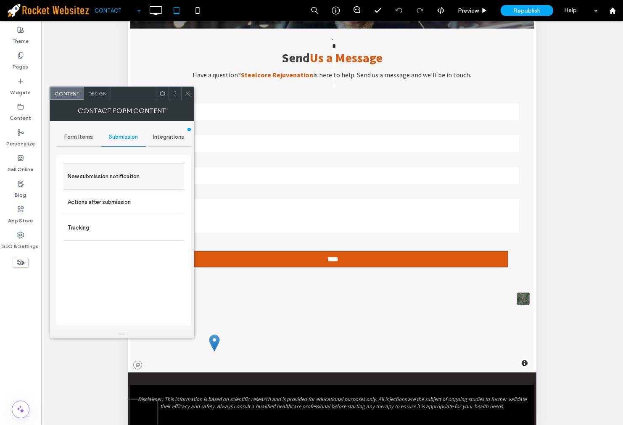
click at [103, 188] on div "New submission notification" at bounding box center [123, 177] width 121 height 26
click at [164, 182] on label "New submission notification" at bounding box center [124, 176] width 112 height 17
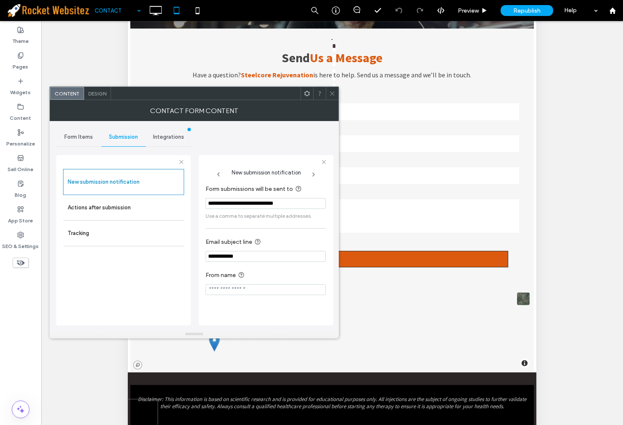
click at [227, 206] on input "**********" at bounding box center [266, 203] width 120 height 11
paste input "Form submissions will be sent to"
type input "**********"
click at [335, 98] on div at bounding box center [332, 93] width 13 height 13
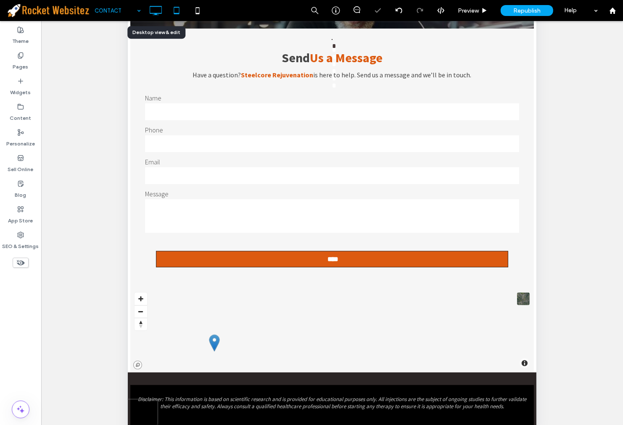
click at [153, 10] on icon at bounding box center [155, 10] width 17 height 17
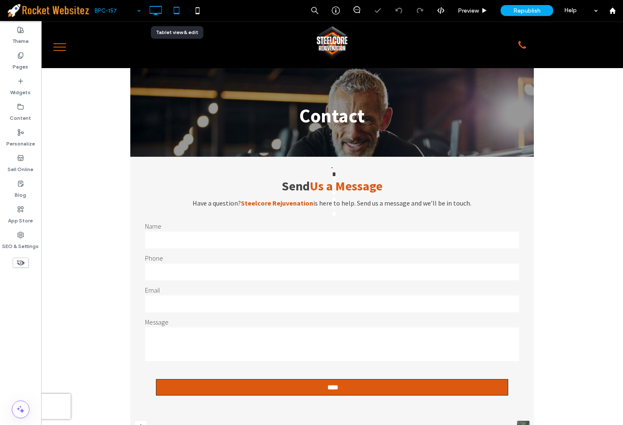
click at [181, 15] on icon at bounding box center [176, 10] width 17 height 17
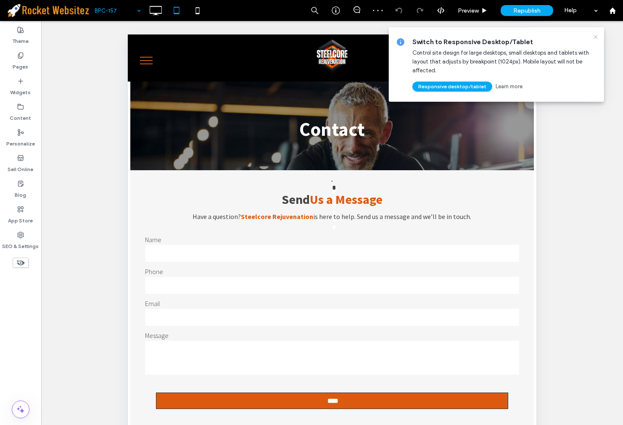
click at [594, 35] on icon at bounding box center [595, 37] width 7 height 7
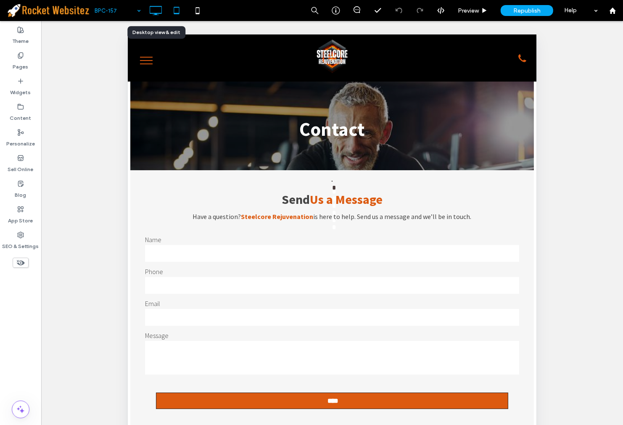
click at [150, 16] on icon at bounding box center [155, 10] width 17 height 17
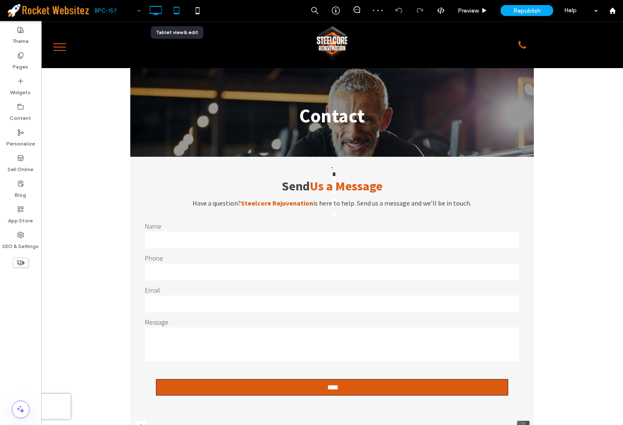
click at [173, 6] on icon at bounding box center [176, 10] width 17 height 17
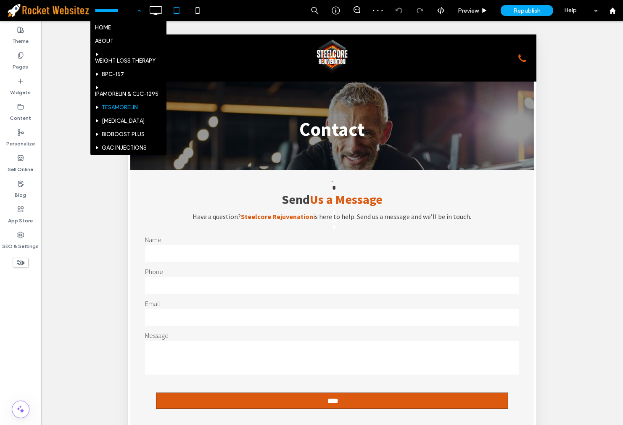
click at [115, 7] on input at bounding box center [116, 10] width 42 height 21
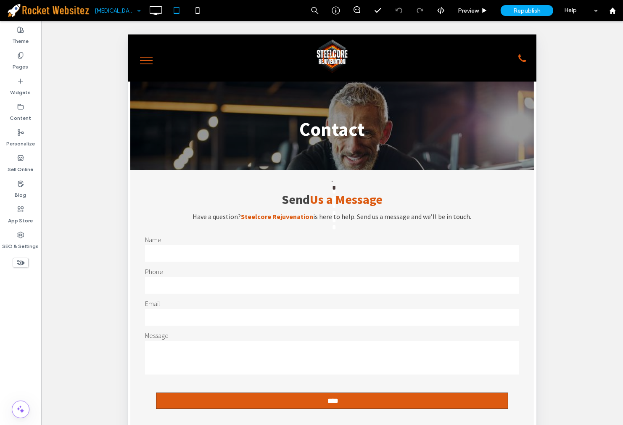
click at [114, 16] on input at bounding box center [116, 10] width 42 height 21
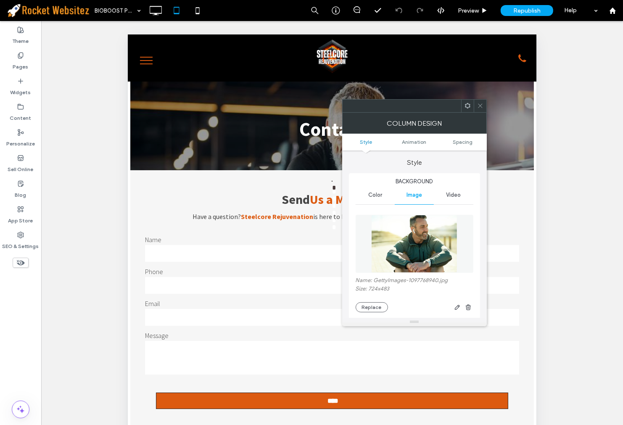
scroll to position [140, 0]
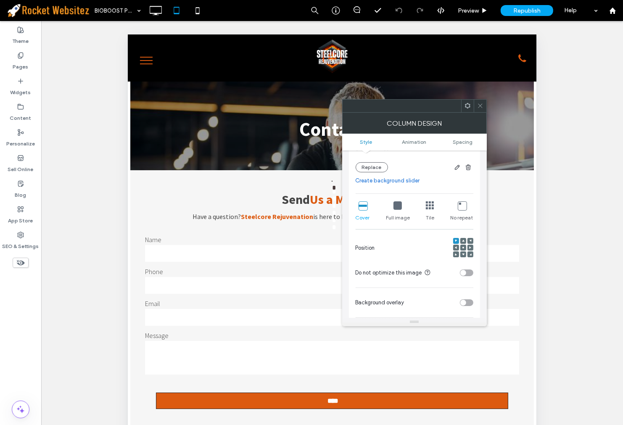
click at [465, 248] on div at bounding box center [463, 248] width 6 height 6
click at [463, 248] on use at bounding box center [463, 248] width 2 height 2
click at [149, 15] on icon at bounding box center [155, 10] width 17 height 17
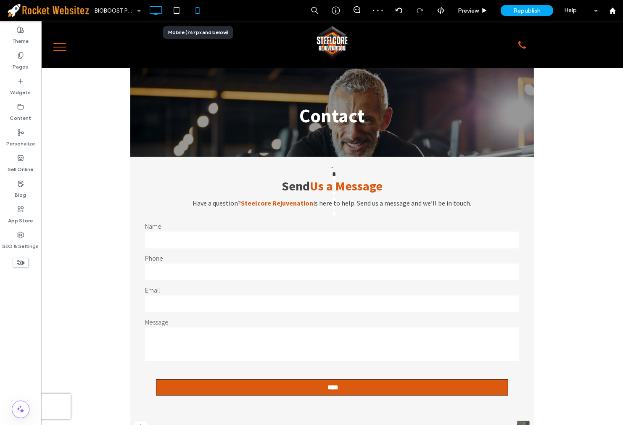
click at [201, 13] on icon at bounding box center [197, 10] width 17 height 17
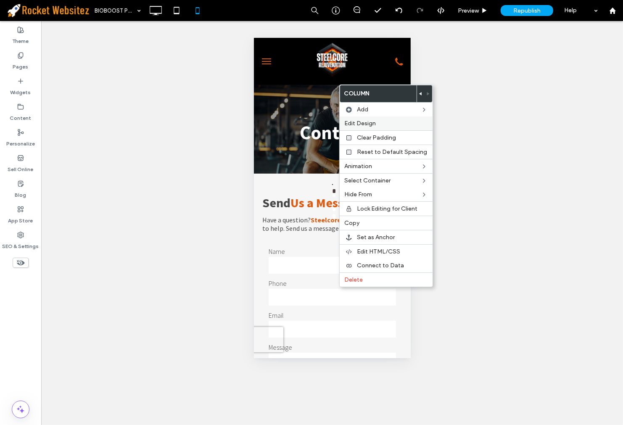
click at [393, 120] on label "Edit Design" at bounding box center [386, 123] width 83 height 7
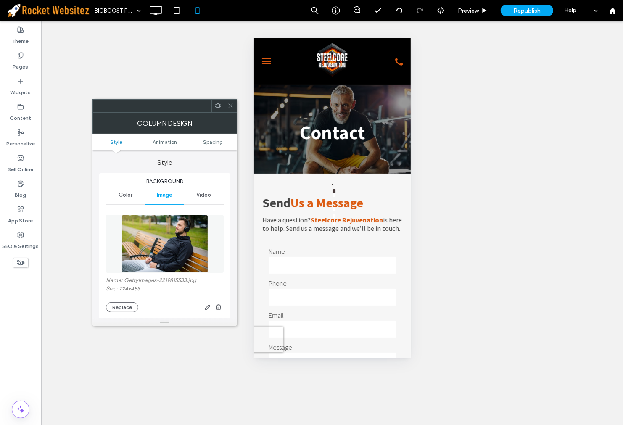
click at [216, 105] on use at bounding box center [217, 105] width 5 height 5
click at [229, 100] on span at bounding box center [230, 106] width 6 height 13
click at [227, 110] on span at bounding box center [230, 106] width 6 height 13
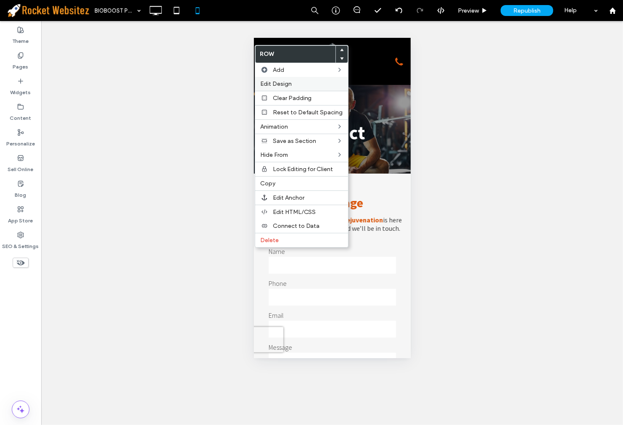
click at [303, 82] on label "Edit Design" at bounding box center [301, 83] width 83 height 7
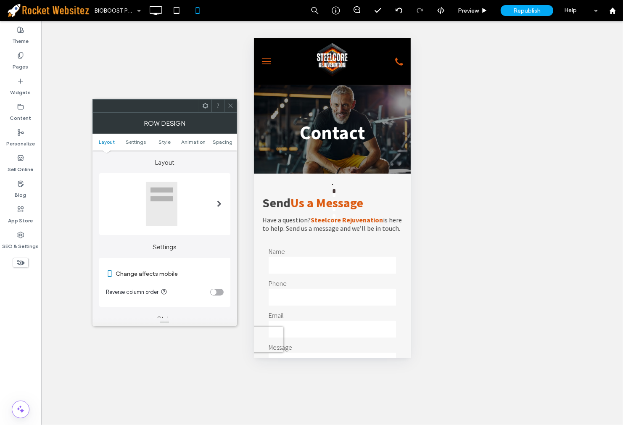
click at [221, 291] on div "toggle" at bounding box center [216, 292] width 13 height 7
click at [230, 103] on icon at bounding box center [230, 106] width 6 height 6
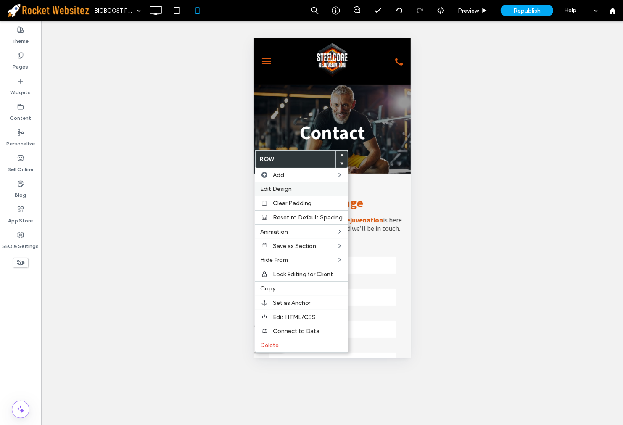
click at [286, 185] on span "Edit Design" at bounding box center [276, 188] width 32 height 7
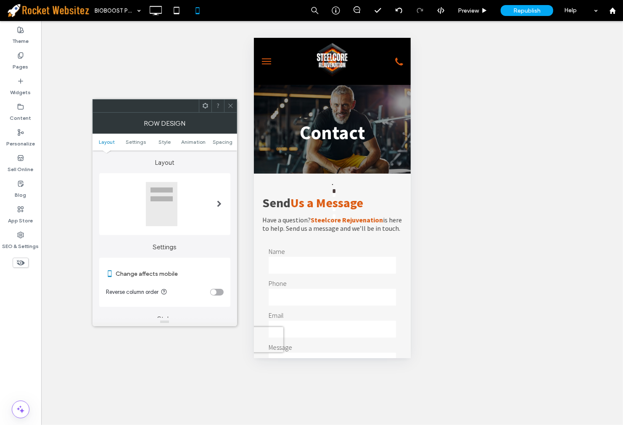
click at [187, 198] on div at bounding box center [165, 204] width 118 height 45
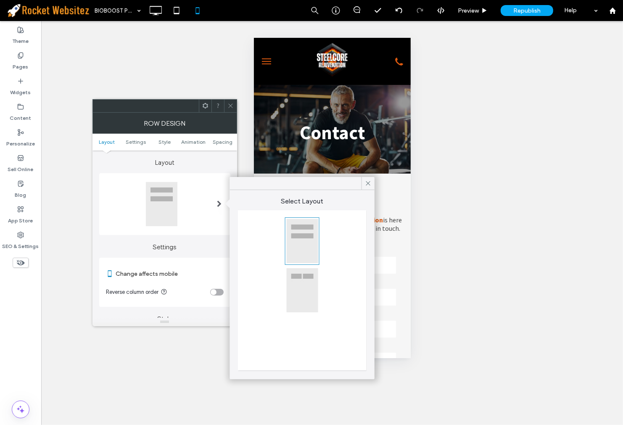
click at [311, 266] on div at bounding box center [302, 290] width 129 height 160
click at [200, 108] on div at bounding box center [205, 106] width 13 height 13
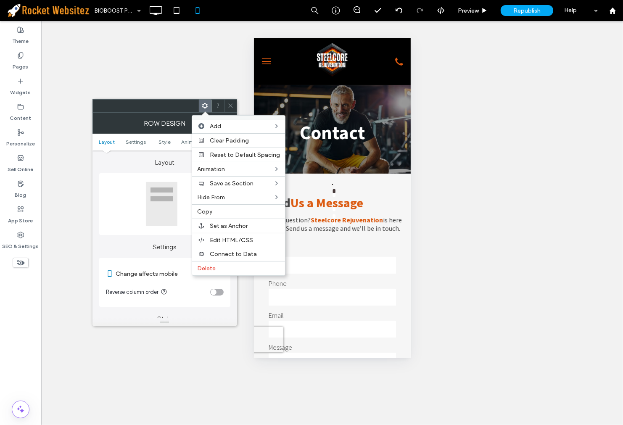
click at [225, 102] on div at bounding box center [230, 106] width 13 height 13
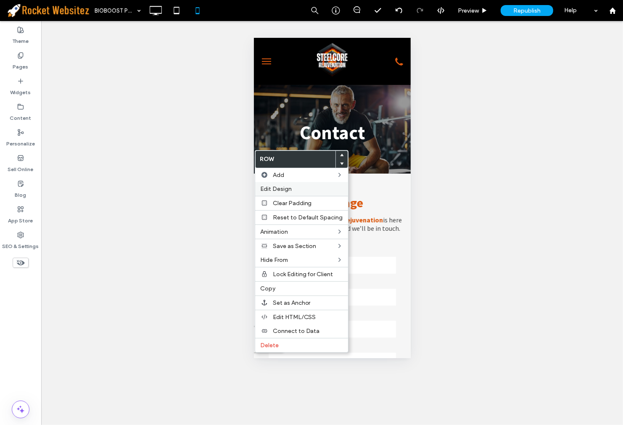
click at [288, 190] on span "Edit Design" at bounding box center [276, 188] width 32 height 7
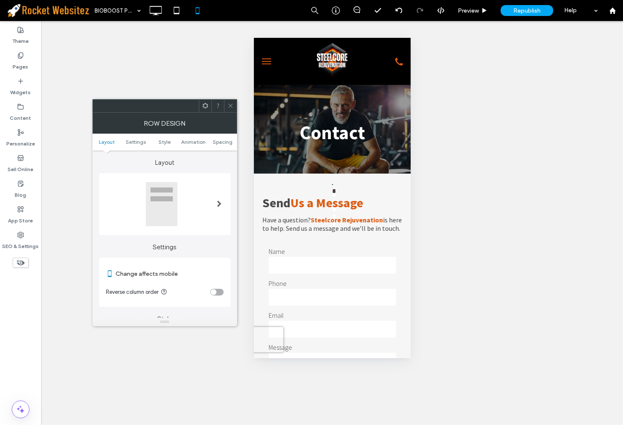
click at [220, 289] on div "toggle" at bounding box center [216, 292] width 13 height 7
click at [229, 107] on icon at bounding box center [230, 106] width 6 height 6
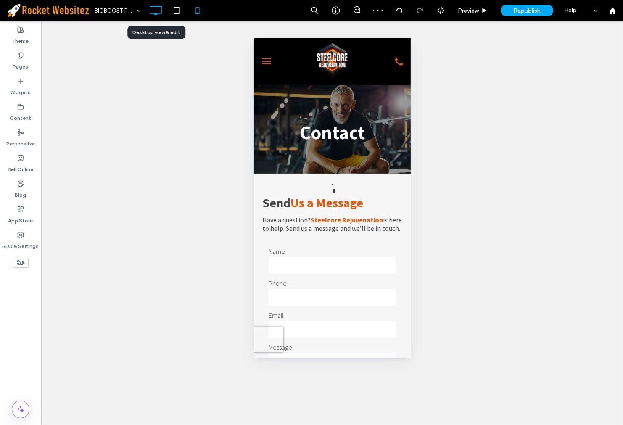
click at [163, 12] on icon at bounding box center [155, 10] width 17 height 17
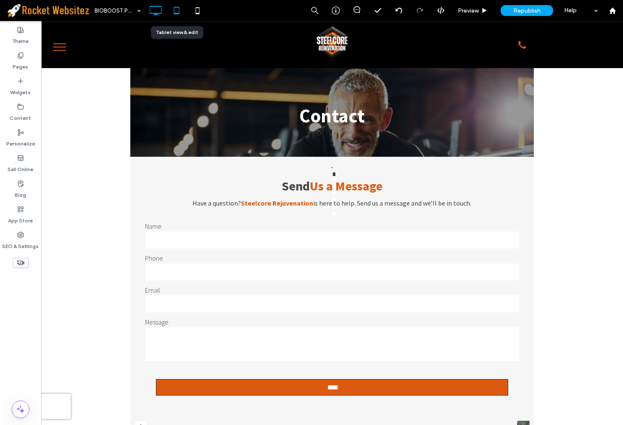
click at [174, 13] on icon at bounding box center [176, 10] width 17 height 17
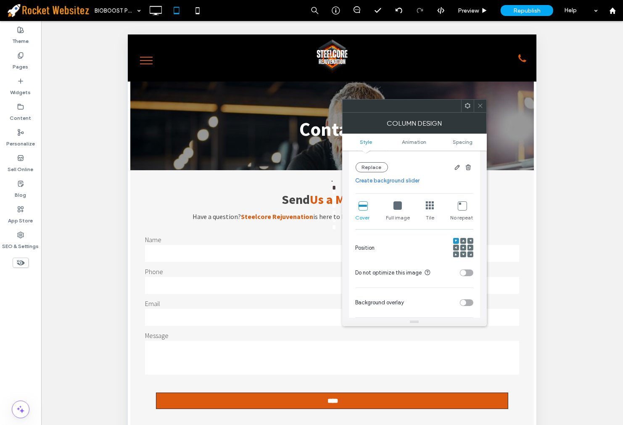
click at [463, 251] on div at bounding box center [463, 248] width 20 height 20
click at [463, 251] on span at bounding box center [463, 248] width 3 height 6
click at [478, 105] on icon at bounding box center [480, 106] width 6 height 6
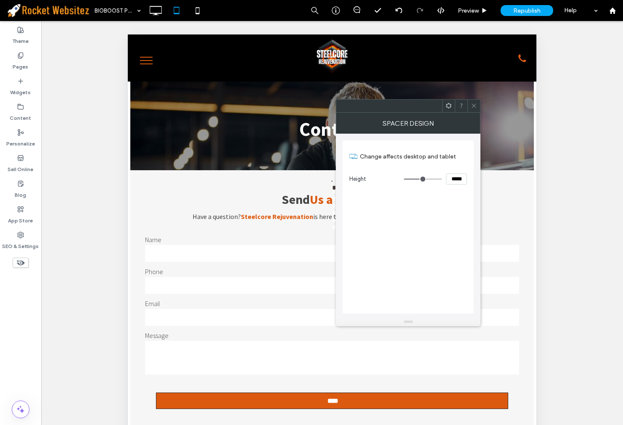
click at [472, 103] on icon at bounding box center [474, 106] width 6 height 6
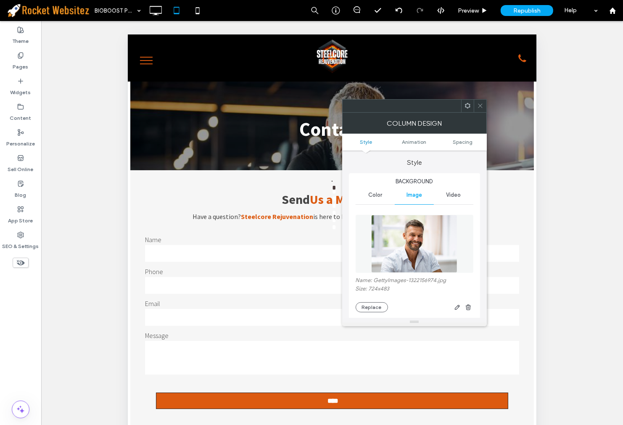
click at [480, 106] on use at bounding box center [480, 106] width 4 height 4
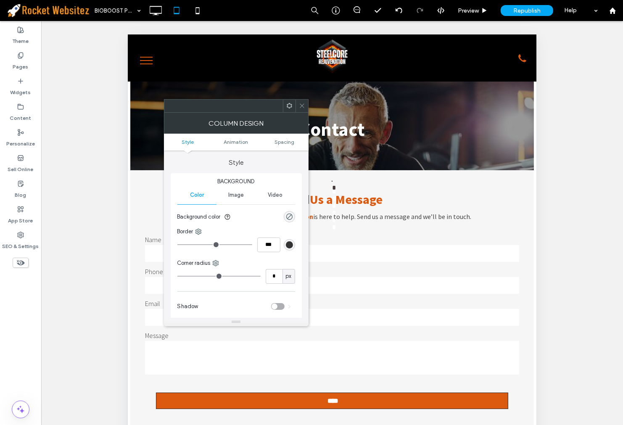
click at [216, 186] on div "Image" at bounding box center [235, 195] width 39 height 18
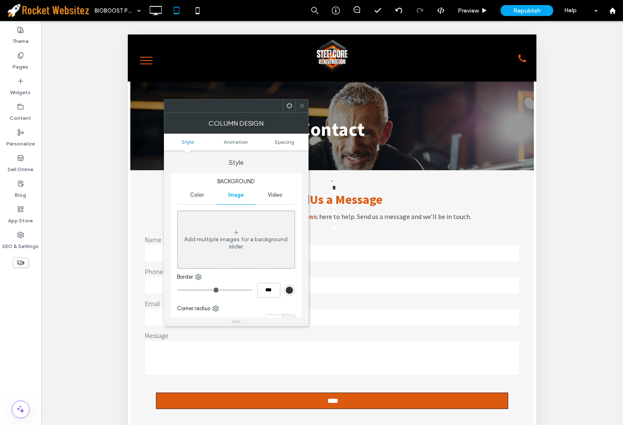
click at [244, 194] on span "Image" at bounding box center [236, 195] width 16 height 7
click at [304, 115] on div "Column Design" at bounding box center [236, 123] width 145 height 21
click at [297, 107] on div at bounding box center [302, 106] width 13 height 13
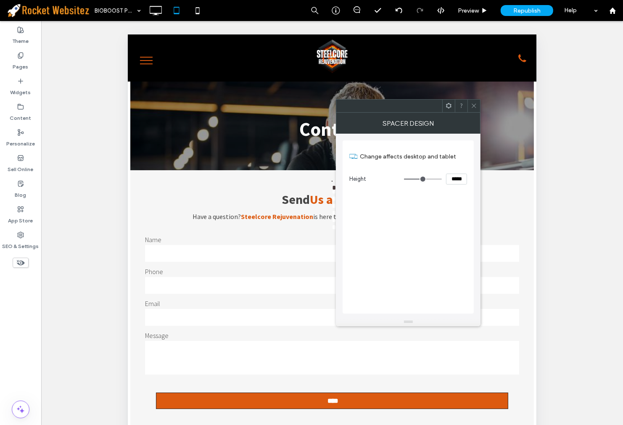
click at [471, 103] on icon at bounding box center [474, 106] width 6 height 6
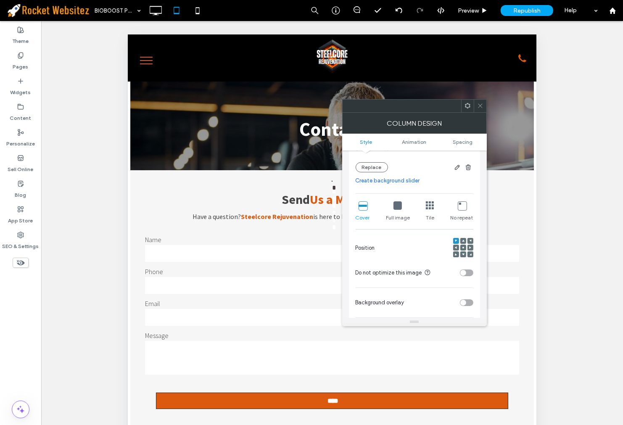
click at [464, 249] on icon at bounding box center [463, 247] width 3 height 3
click at [480, 103] on icon at bounding box center [480, 106] width 6 height 6
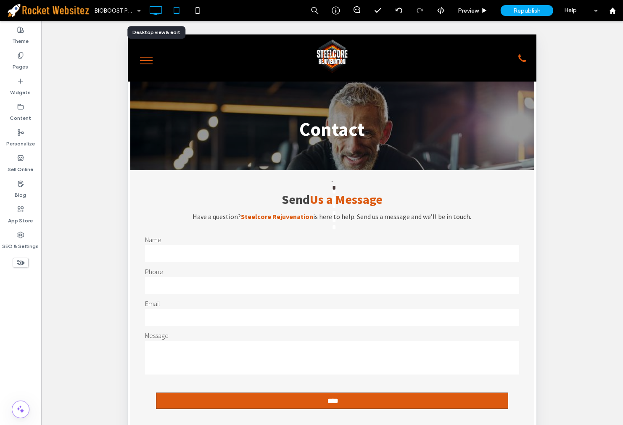
click at [156, 3] on icon at bounding box center [155, 10] width 17 height 17
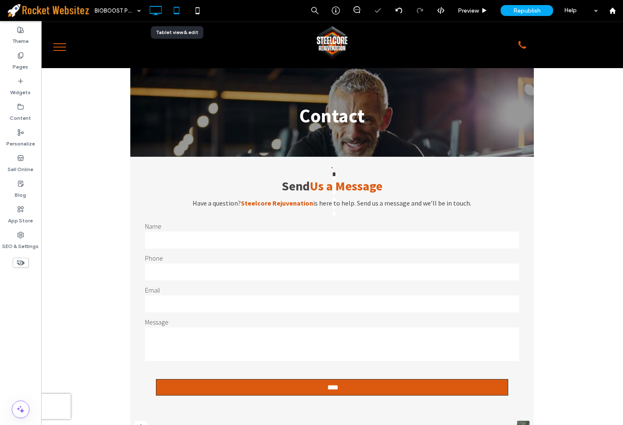
click at [170, 14] on icon at bounding box center [176, 10] width 17 height 17
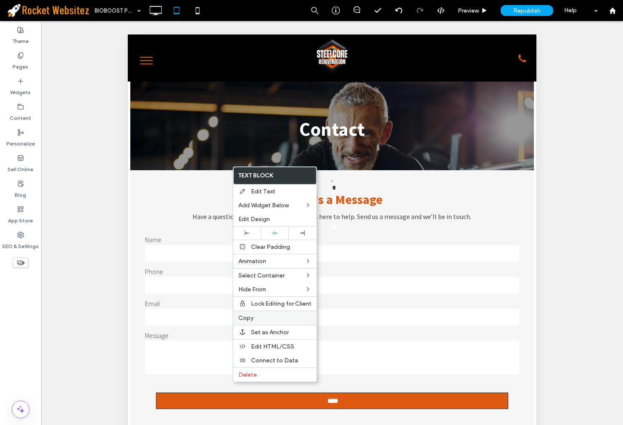
click at [253, 320] on span "Copy" at bounding box center [245, 317] width 15 height 7
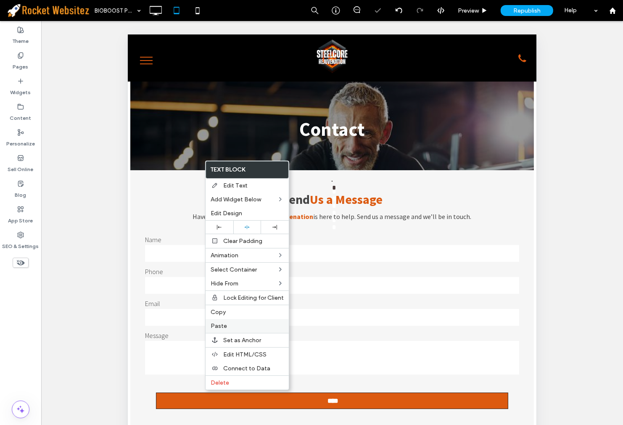
click at [228, 322] on label "Paste" at bounding box center [247, 325] width 73 height 7
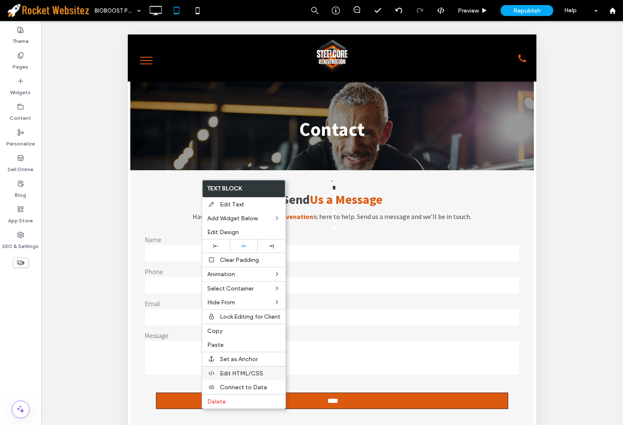
click at [223, 401] on span "Delete" at bounding box center [216, 401] width 18 height 7
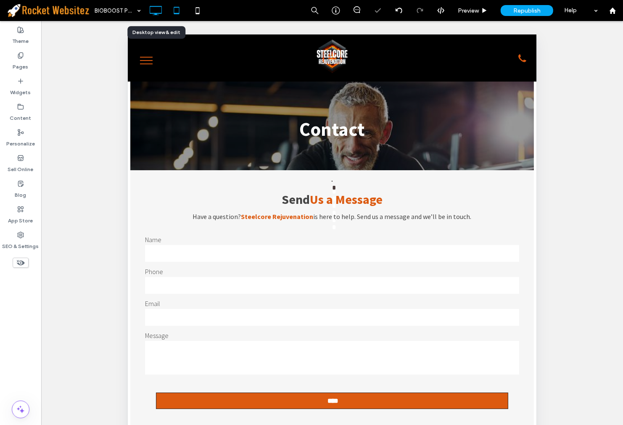
click at [158, 14] on icon at bounding box center [155, 10] width 17 height 17
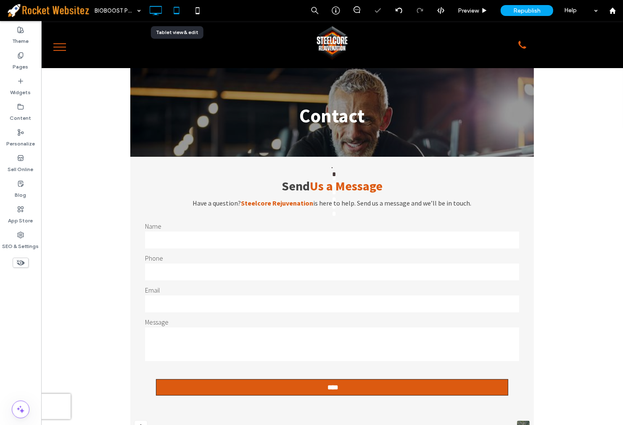
click at [179, 16] on icon at bounding box center [176, 10] width 17 height 17
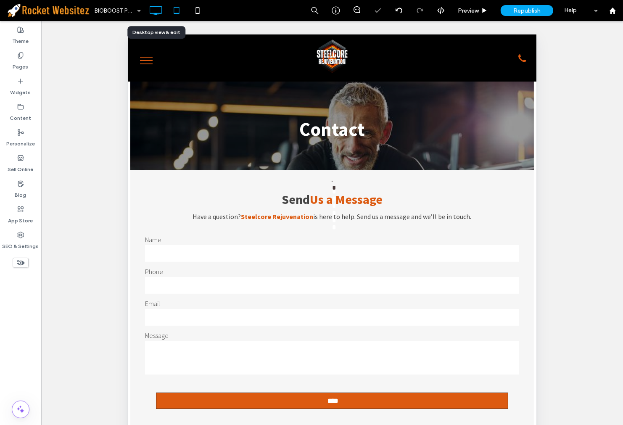
click at [157, 5] on icon at bounding box center [155, 10] width 17 height 17
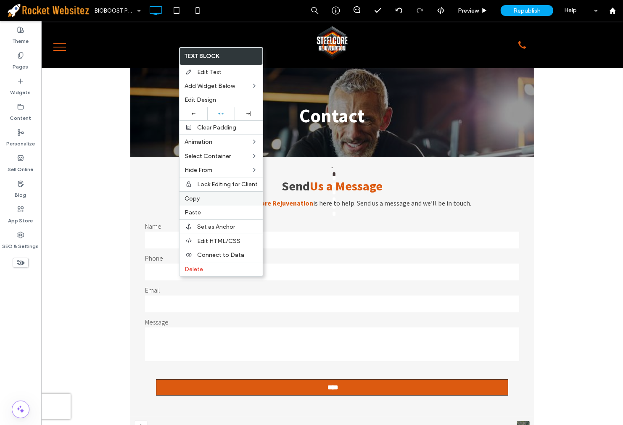
click at [216, 202] on div "Copy" at bounding box center [221, 198] width 83 height 14
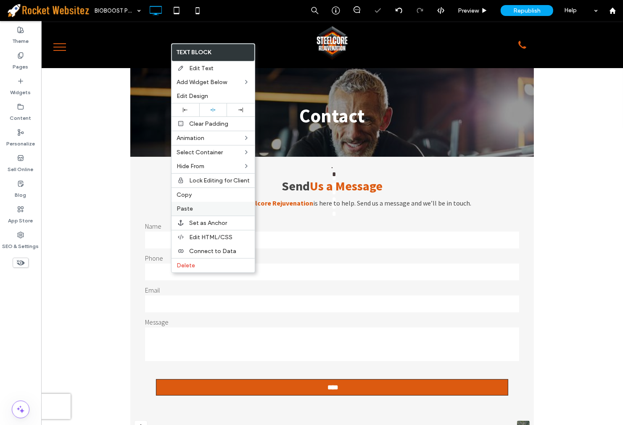
click at [211, 213] on div "Paste" at bounding box center [213, 209] width 83 height 14
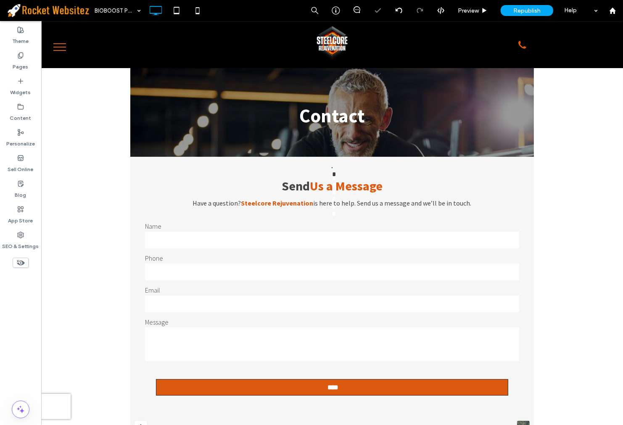
type input "**********"
type input "**"
type input "**********"
type input "**"
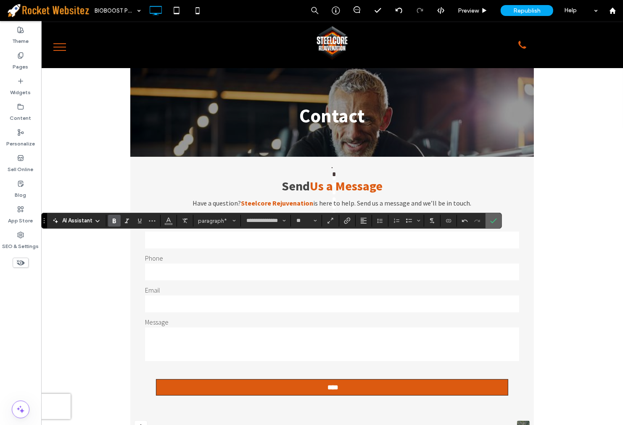
click at [496, 216] on span "Confirm" at bounding box center [493, 221] width 7 height 14
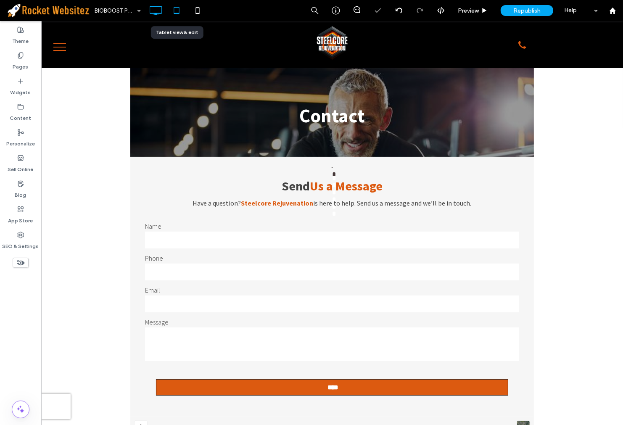
click at [186, 13] on div at bounding box center [176, 10] width 21 height 17
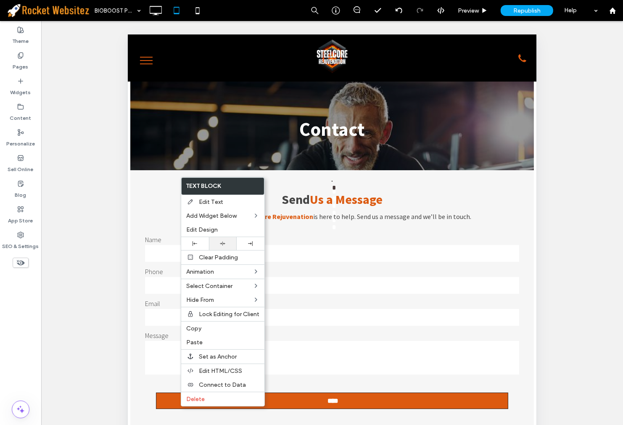
click at [223, 237] on div at bounding box center [223, 243] width 28 height 13
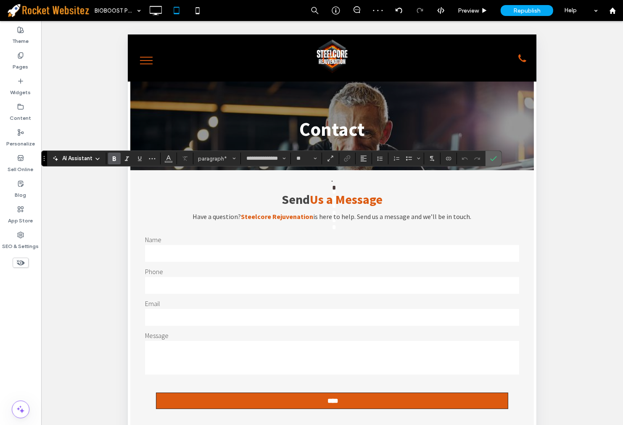
click at [499, 154] on label "Confirm" at bounding box center [493, 158] width 13 height 15
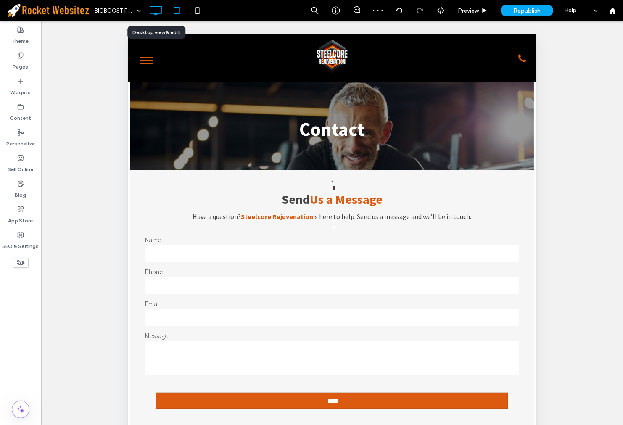
click at [161, 8] on icon at bounding box center [155, 10] width 17 height 17
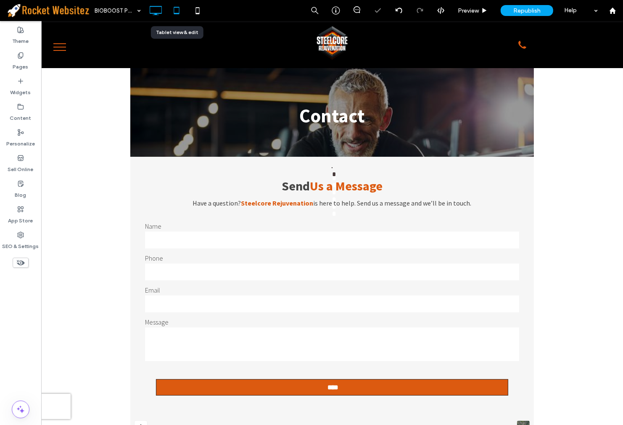
click at [177, 11] on icon at bounding box center [176, 10] width 17 height 17
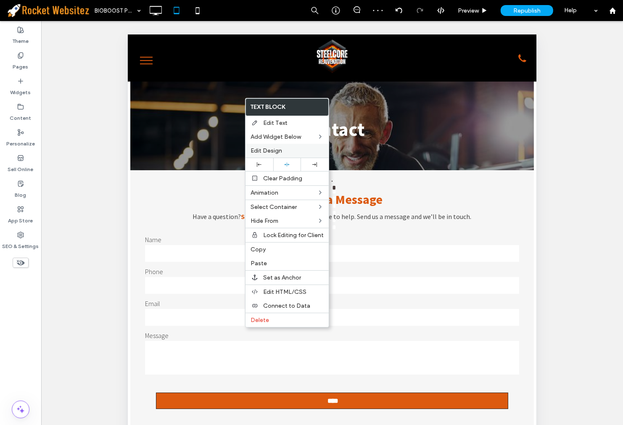
click at [288, 150] on label "Edit Design" at bounding box center [287, 150] width 73 height 7
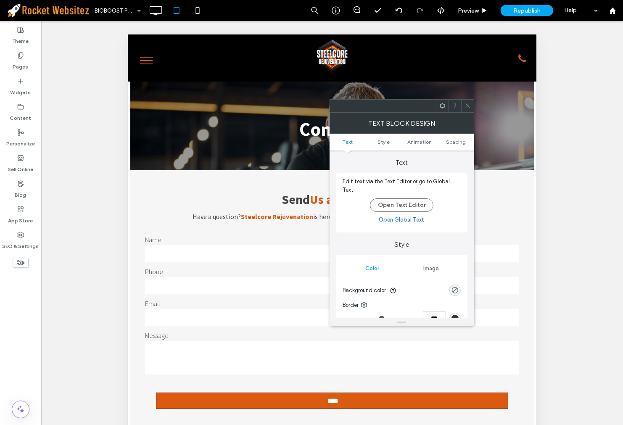
click at [451, 138] on ul "Text Style Animation Spacing" at bounding box center [402, 142] width 145 height 17
click at [452, 139] on span "Spacing" at bounding box center [456, 142] width 20 height 6
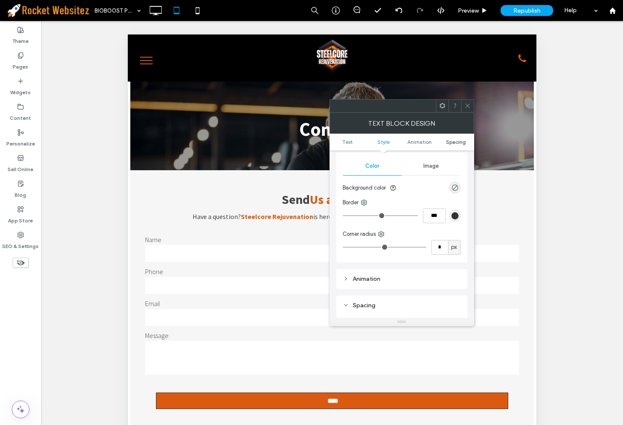
scroll to position [236, 0]
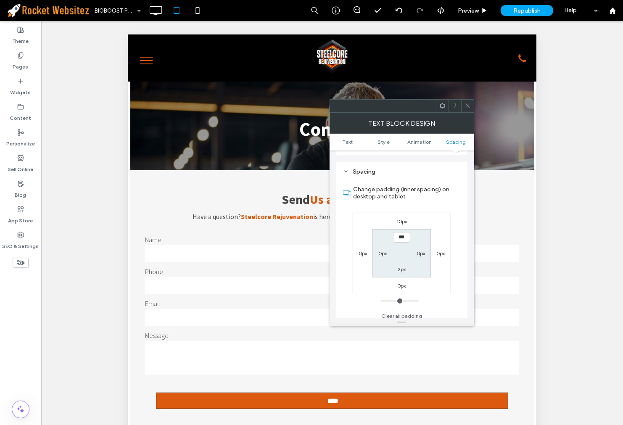
click at [468, 108] on icon at bounding box center [468, 106] width 6 height 6
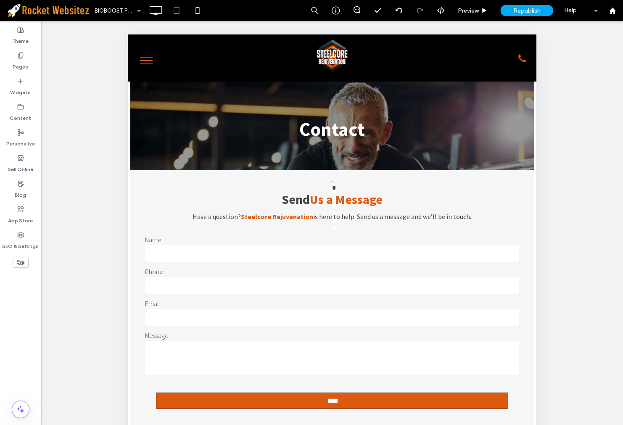
type input "**********"
type input "**"
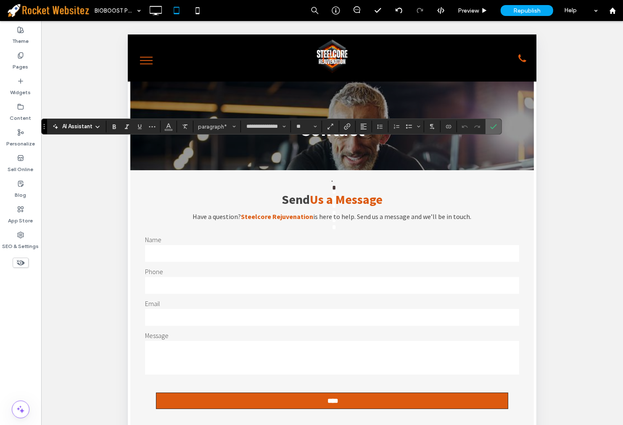
click at [491, 123] on icon "Confirm" at bounding box center [493, 126] width 7 height 7
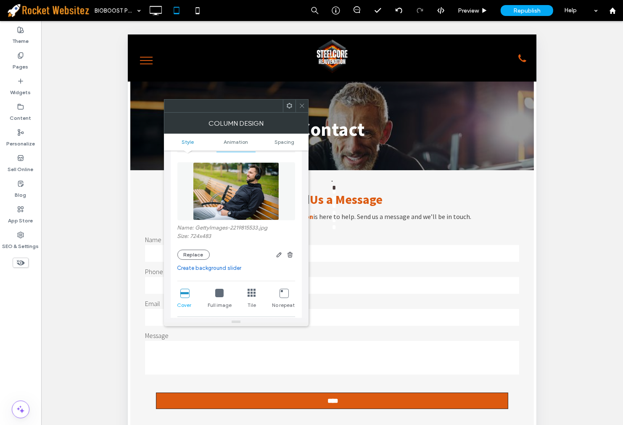
scroll to position [0, 0]
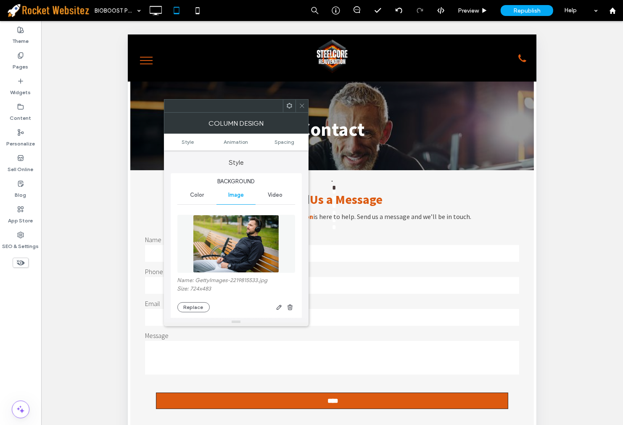
click at [302, 105] on icon at bounding box center [302, 106] width 6 height 6
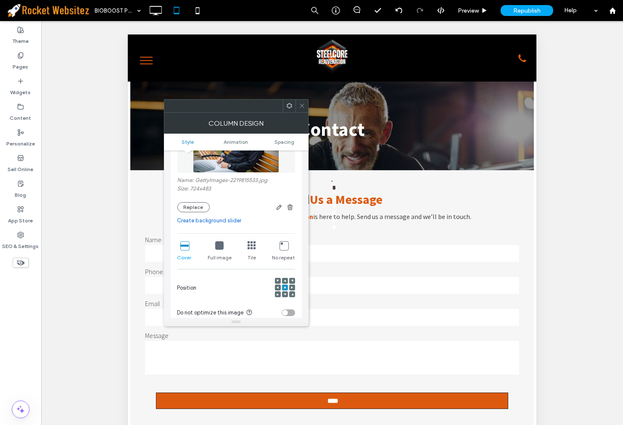
scroll to position [93, 0]
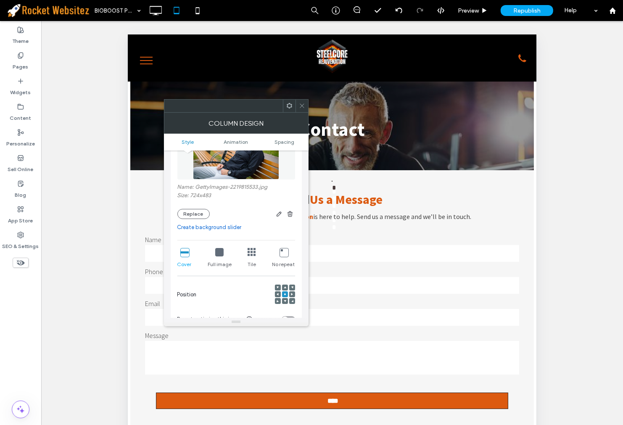
click at [278, 293] on icon at bounding box center [278, 294] width 3 height 3
click at [282, 293] on div at bounding box center [285, 294] width 6 height 6
click at [289, 293] on div at bounding box center [292, 294] width 6 height 6
click at [290, 293] on div at bounding box center [292, 294] width 6 height 6
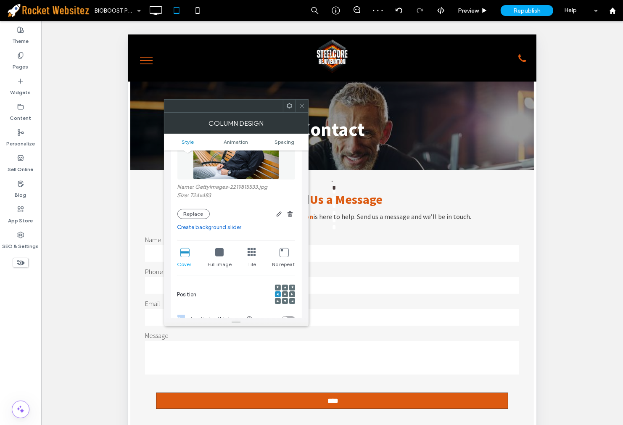
click at [291, 293] on span at bounding box center [292, 294] width 3 height 6
click at [287, 295] on div at bounding box center [285, 294] width 6 height 6
click at [284, 295] on icon at bounding box center [285, 294] width 3 height 3
click at [305, 114] on div "Column Design" at bounding box center [236, 123] width 145 height 21
click at [306, 102] on div at bounding box center [302, 106] width 13 height 13
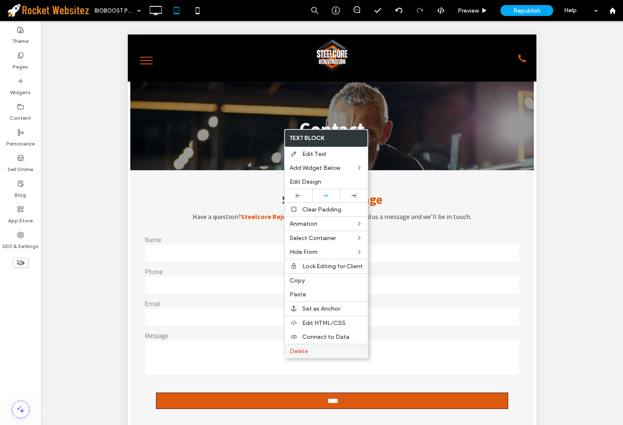
click at [309, 355] on div "Delete" at bounding box center [326, 351] width 83 height 14
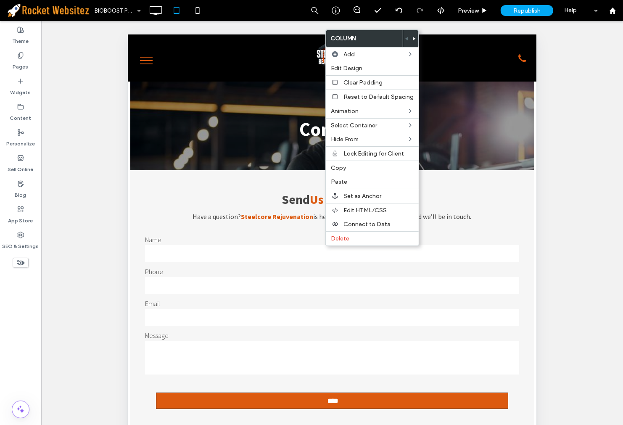
click at [415, 34] on div "Column" at bounding box center [372, 39] width 93 height 18
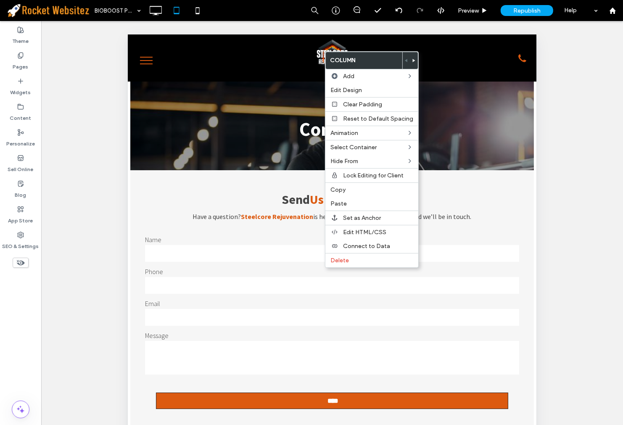
click at [412, 62] on icon at bounding box center [413, 60] width 3 height 3
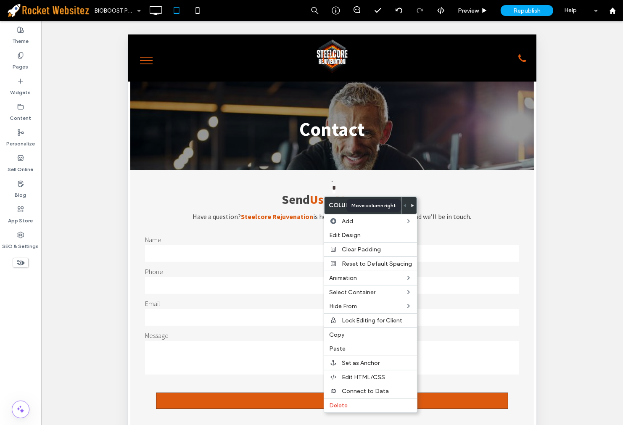
click at [409, 206] on div at bounding box center [413, 205] width 8 height 17
click at [411, 205] on use at bounding box center [412, 205] width 3 height 3
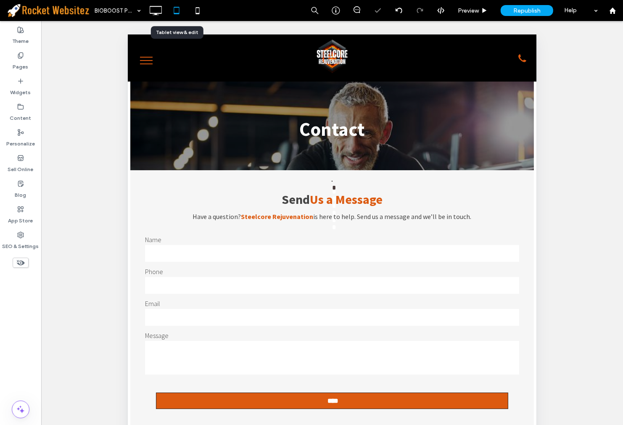
click at [166, 14] on div at bounding box center [176, 10] width 21 height 17
click at [161, 13] on use at bounding box center [156, 10] width 12 height 9
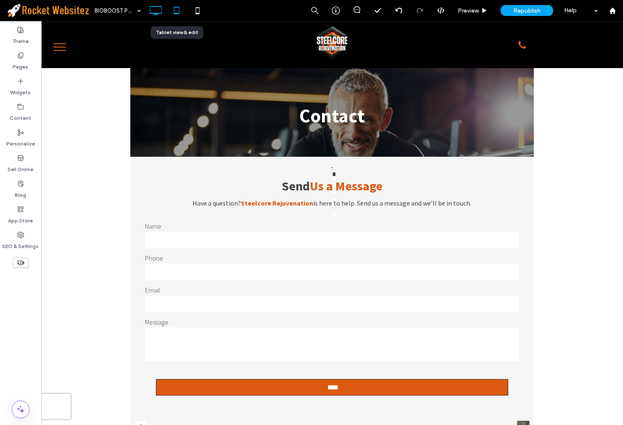
click at [172, 7] on icon at bounding box center [176, 10] width 17 height 17
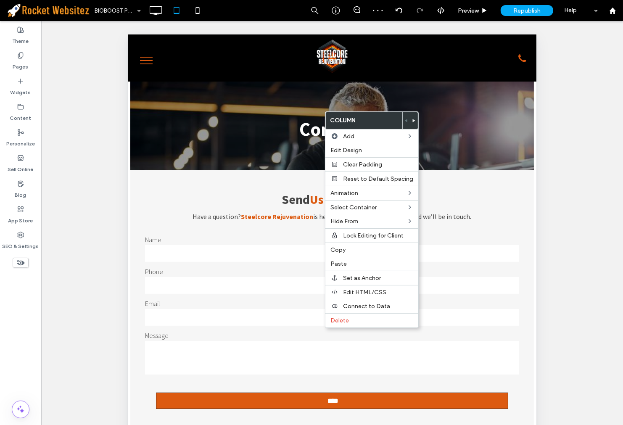
click at [412, 119] on use at bounding box center [413, 120] width 3 height 3
click at [409, 120] on div at bounding box center [413, 120] width 8 height 17
click at [411, 119] on icon at bounding box center [412, 120] width 3 height 3
click at [155, 18] on icon at bounding box center [155, 10] width 17 height 17
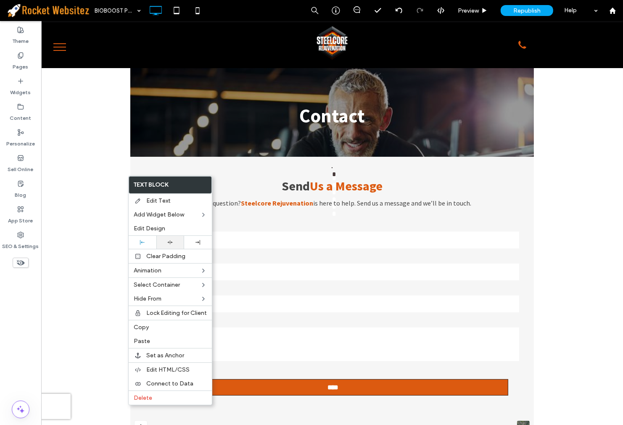
click at [169, 240] on icon at bounding box center [169, 242] width 5 height 5
click at [142, 242] on use at bounding box center [142, 242] width 5 height 5
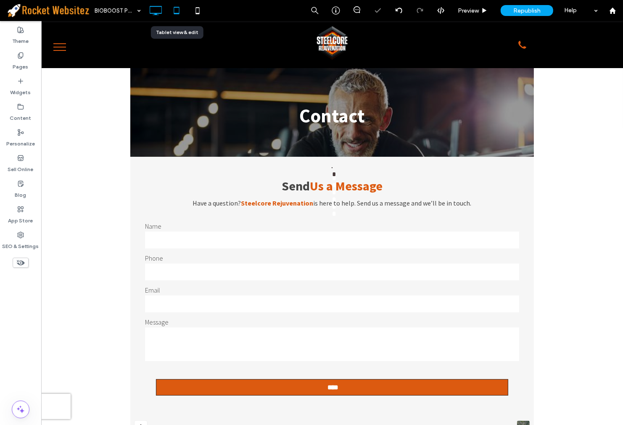
click at [180, 11] on icon at bounding box center [176, 10] width 17 height 17
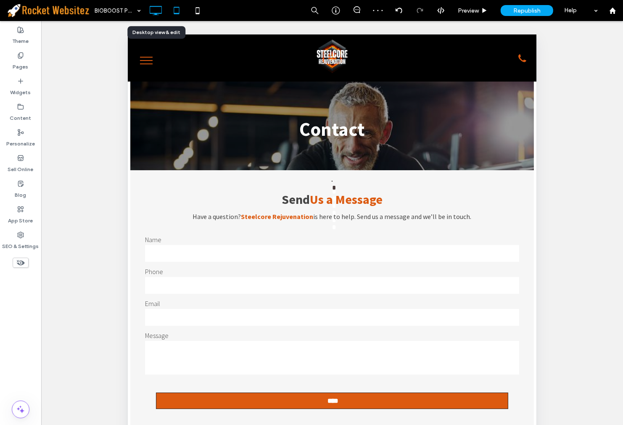
click at [150, 13] on icon at bounding box center [155, 10] width 17 height 17
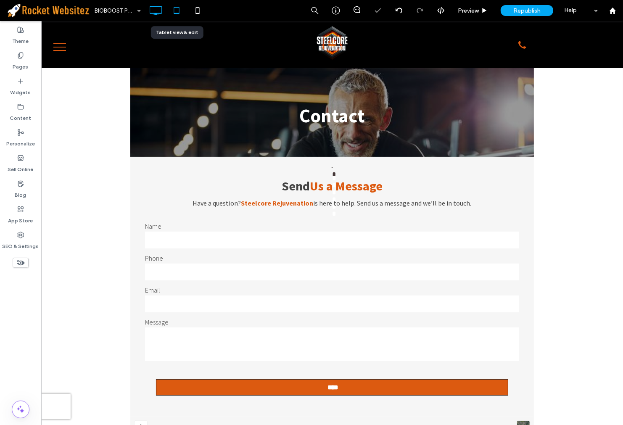
click at [176, 11] on icon at bounding box center [176, 10] width 17 height 17
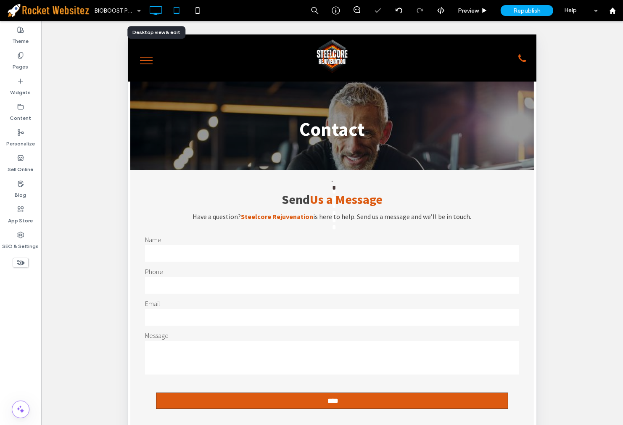
click at [156, 16] on icon at bounding box center [155, 10] width 17 height 17
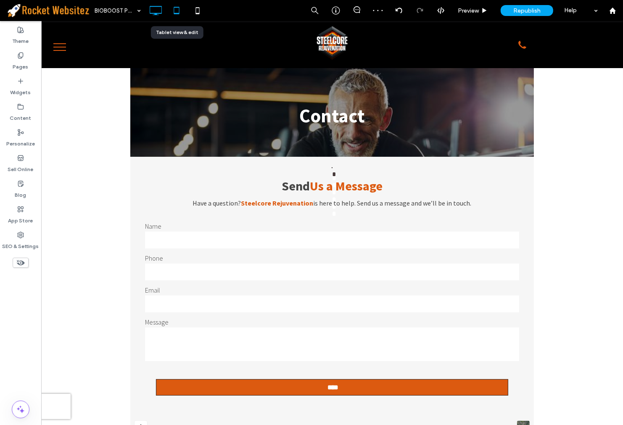
click at [174, 15] on icon at bounding box center [176, 10] width 17 height 17
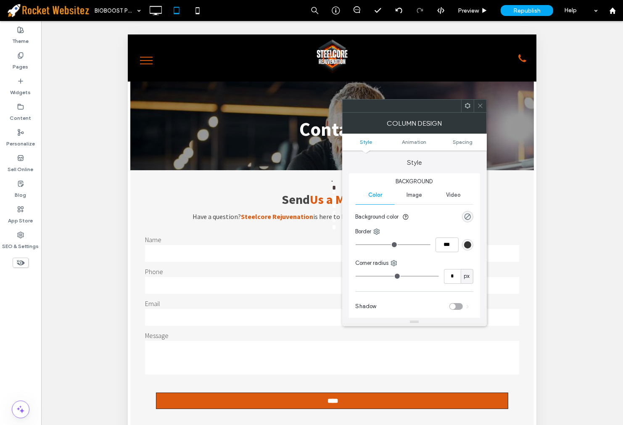
click at [477, 101] on span at bounding box center [480, 106] width 6 height 13
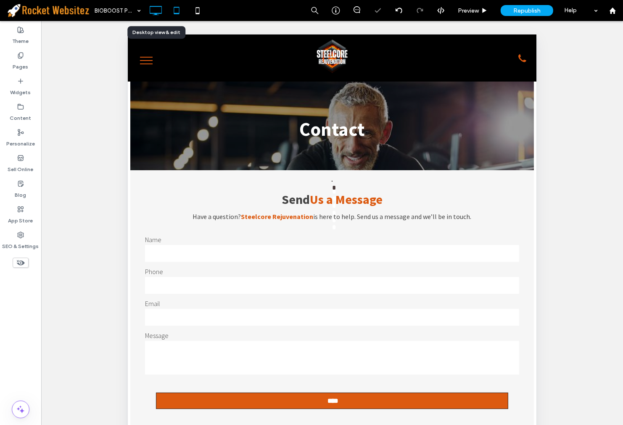
click at [148, 15] on icon at bounding box center [155, 10] width 17 height 17
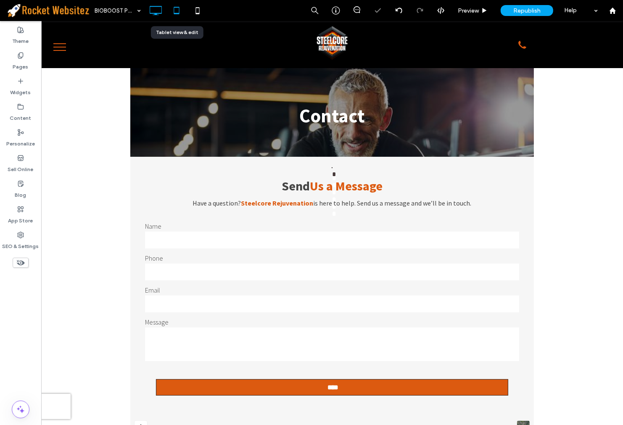
click at [178, 5] on icon at bounding box center [176, 10] width 17 height 17
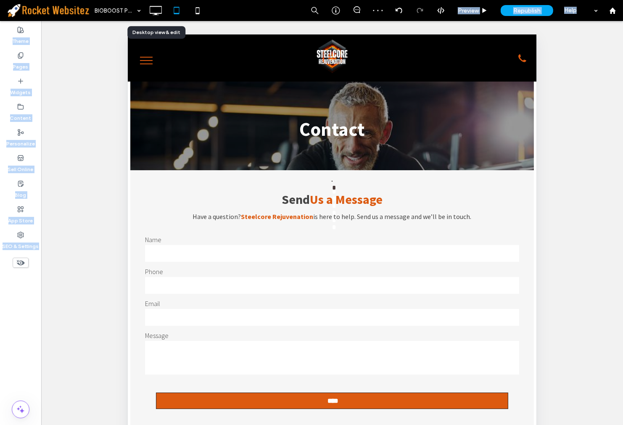
drag, startPoint x: 167, startPoint y: 14, endPoint x: 177, endPoint y: 22, distance: 13.0
click at [177, 22] on div "BIOBOOST PLUS Preview Republish Help Site Comments Team & Clients Automate new …" at bounding box center [311, 212] width 623 height 425
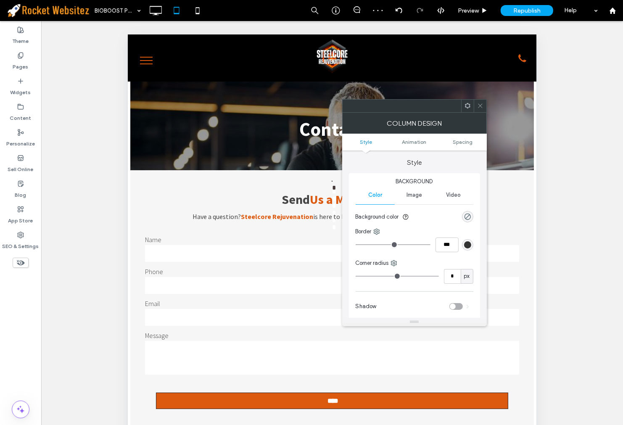
click at [478, 108] on icon at bounding box center [480, 106] width 6 height 6
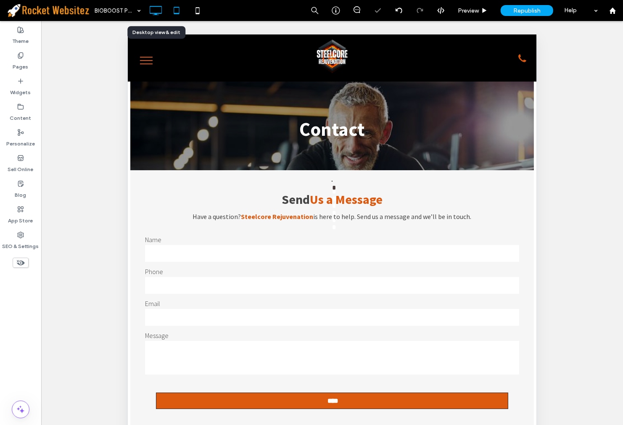
click at [159, 13] on use at bounding box center [156, 10] width 12 height 9
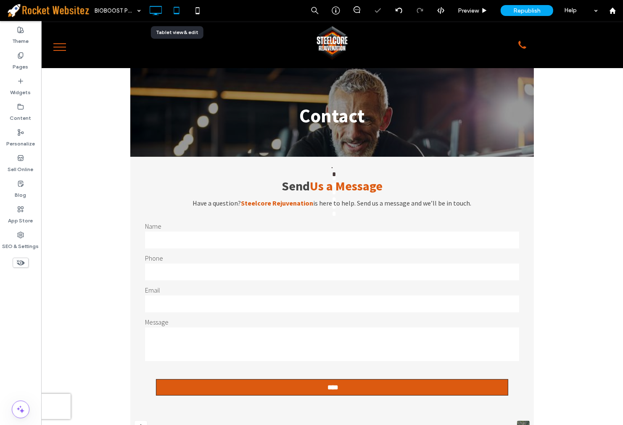
click at [177, 12] on icon at bounding box center [176, 10] width 17 height 17
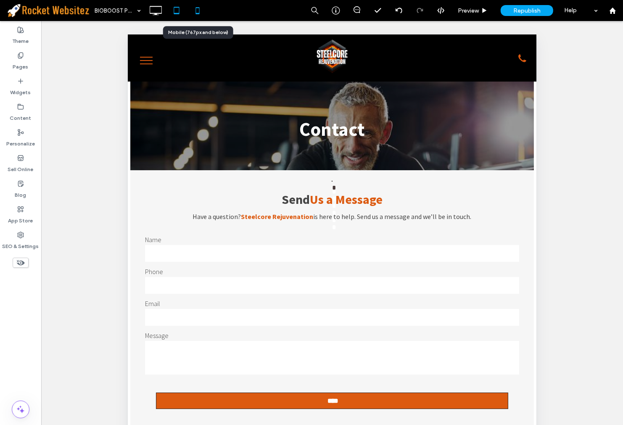
click at [196, 8] on icon at bounding box center [197, 10] width 17 height 17
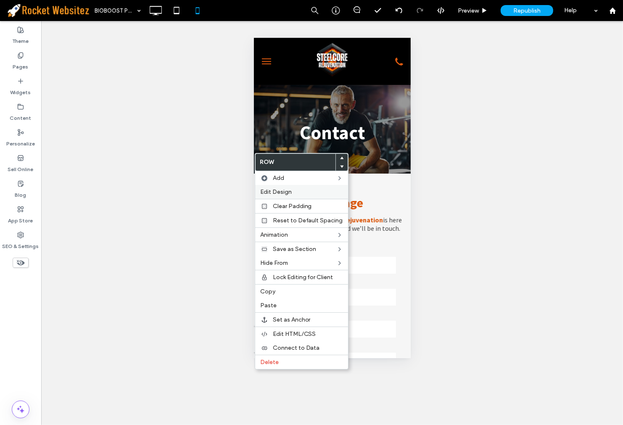
click at [297, 193] on label "Edit Design" at bounding box center [301, 191] width 83 height 7
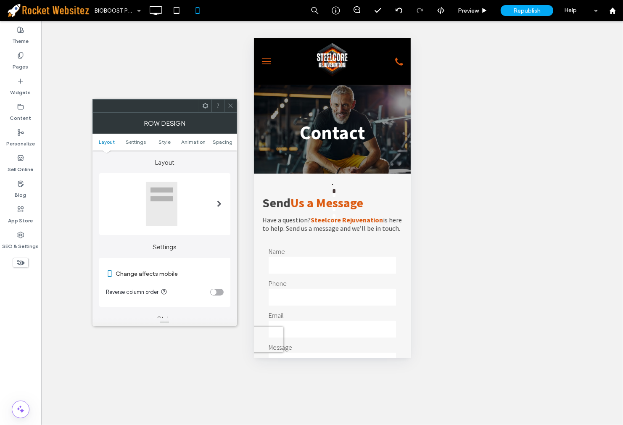
click at [216, 293] on div "toggle" at bounding box center [214, 292] width 6 height 6
click at [230, 111] on span at bounding box center [230, 106] width 6 height 13
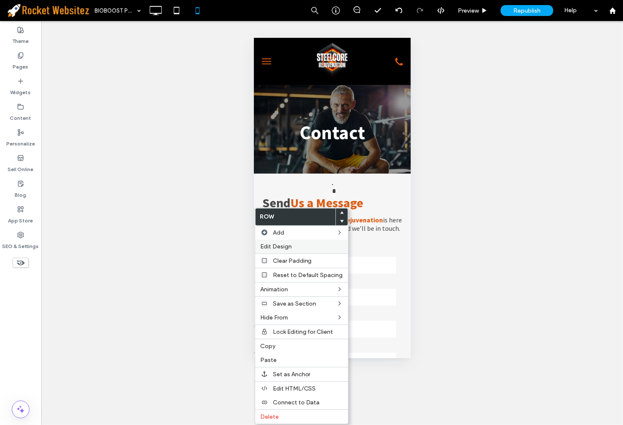
click at [295, 250] on div "Edit Design" at bounding box center [301, 247] width 93 height 14
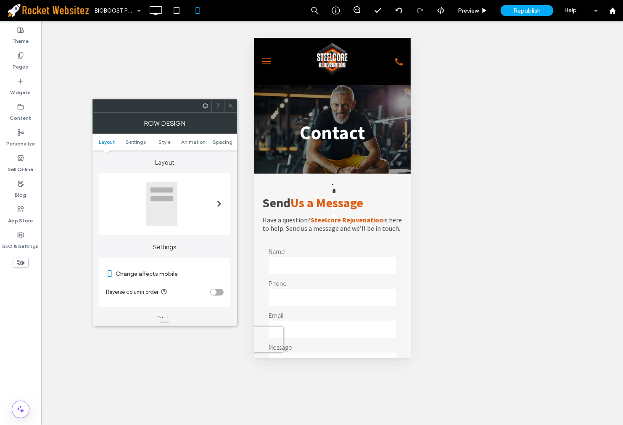
click at [213, 287] on section "Reverse column order" at bounding box center [165, 292] width 118 height 21
click at [214, 289] on div "toggle" at bounding box center [214, 292] width 6 height 6
click at [235, 107] on div at bounding box center [230, 106] width 13 height 13
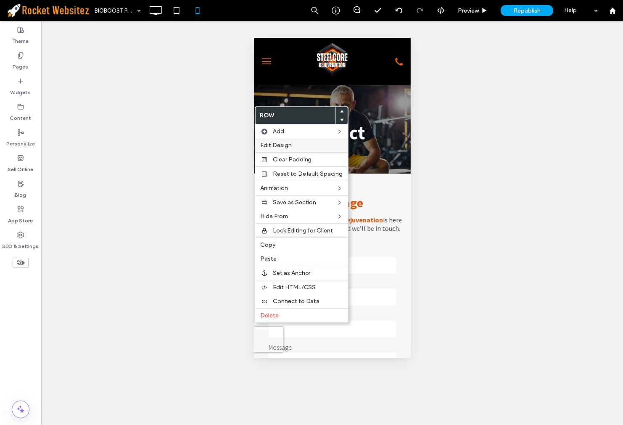
click at [295, 144] on label "Edit Design" at bounding box center [301, 145] width 83 height 7
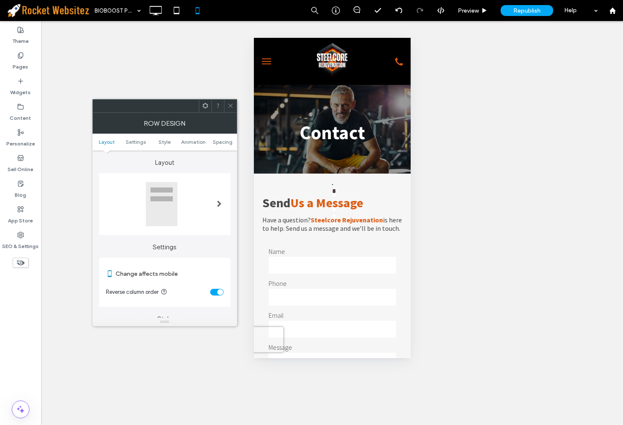
click at [221, 290] on div "toggle" at bounding box center [220, 292] width 6 height 6
click at [232, 109] on span at bounding box center [230, 106] width 6 height 13
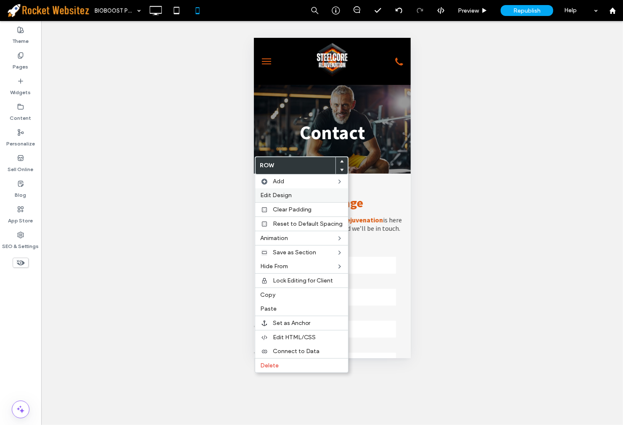
click at [303, 201] on div "Edit Design" at bounding box center [301, 195] width 93 height 14
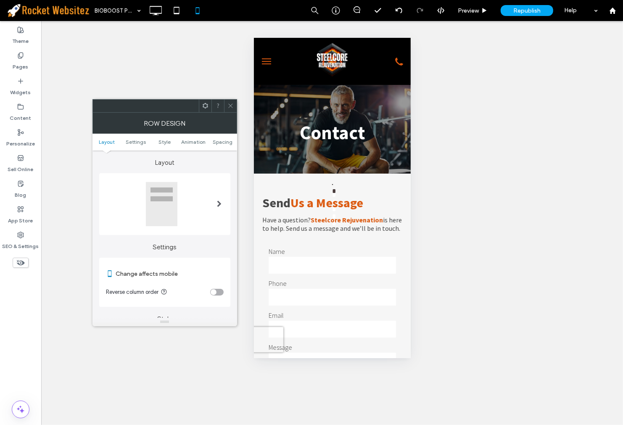
click at [214, 293] on div "toggle" at bounding box center [214, 292] width 6 height 6
click at [227, 108] on icon at bounding box center [230, 106] width 6 height 6
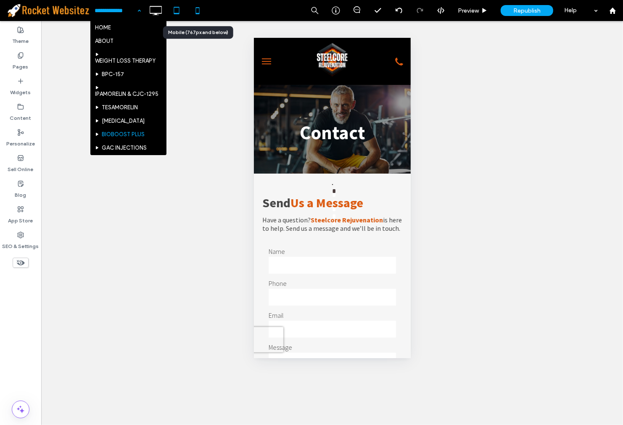
click at [187, 13] on div at bounding box center [176, 10] width 21 height 17
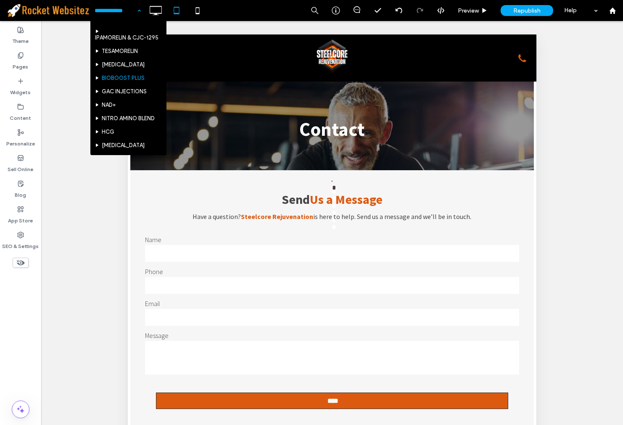
scroll to position [40, 0]
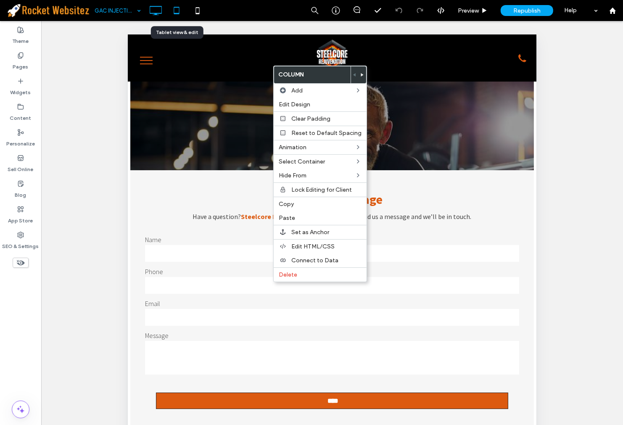
click at [158, 14] on icon at bounding box center [155, 10] width 17 height 17
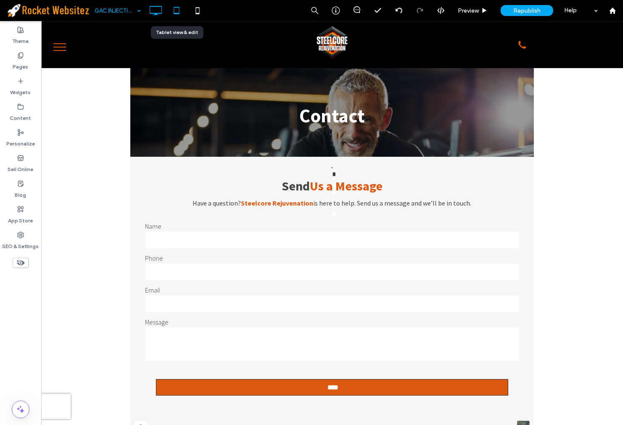
click at [180, 15] on icon at bounding box center [176, 10] width 17 height 17
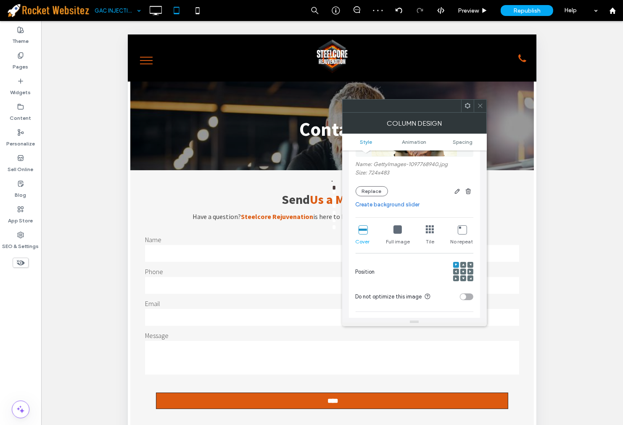
scroll to position [140, 0]
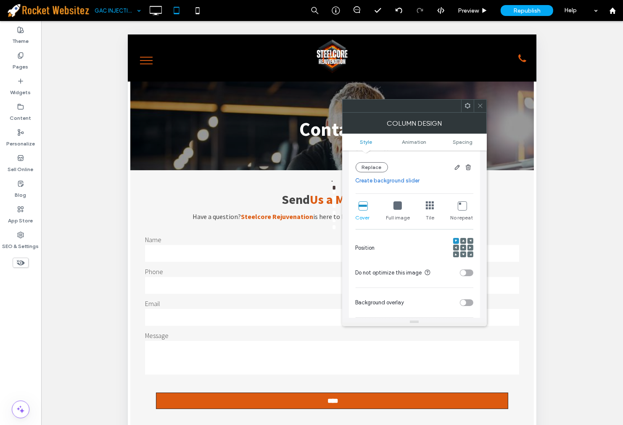
click at [467, 246] on div at bounding box center [470, 248] width 6 height 6
click at [464, 247] on icon at bounding box center [463, 247] width 3 height 3
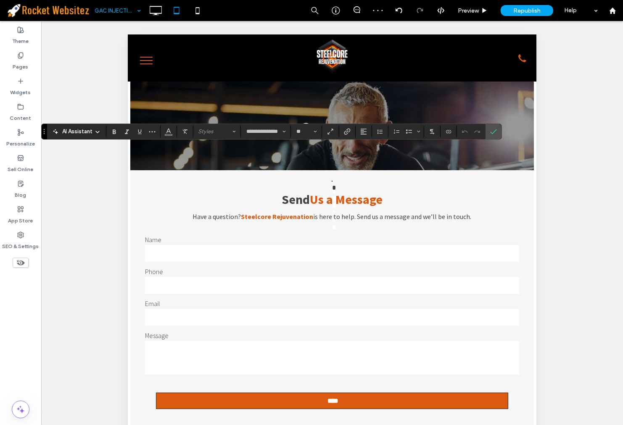
click at [171, 133] on icon "Color" at bounding box center [168, 130] width 7 height 7
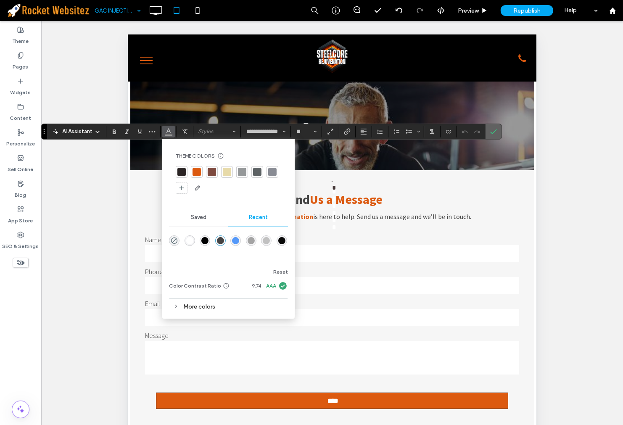
click at [497, 124] on span "Confirm" at bounding box center [493, 131] width 7 height 14
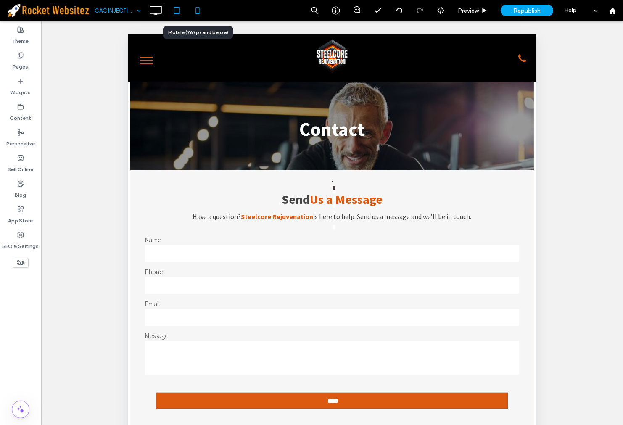
click at [205, 10] on icon at bounding box center [197, 10] width 17 height 17
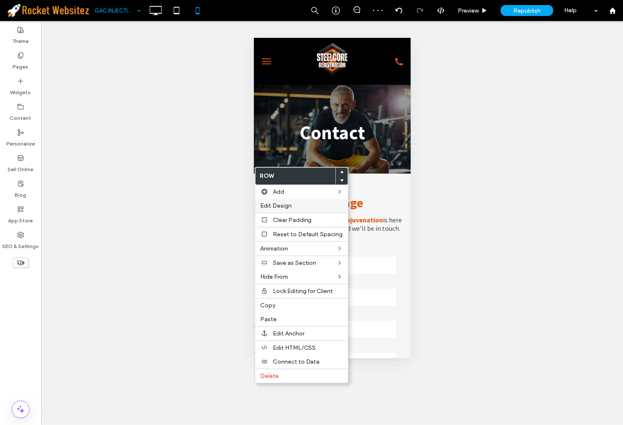
click at [307, 209] on div "Edit Design" at bounding box center [301, 206] width 93 height 14
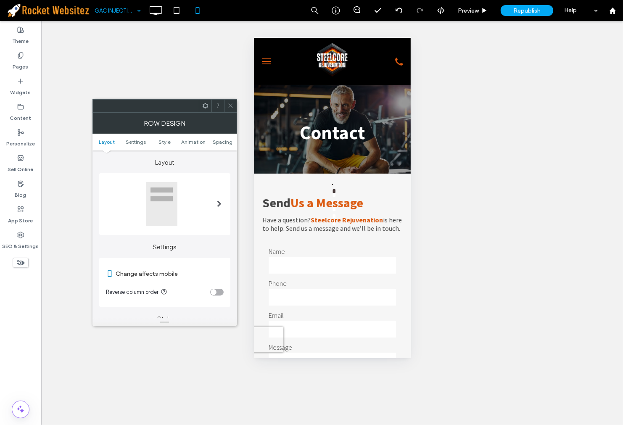
click at [218, 289] on div "toggle" at bounding box center [216, 292] width 13 height 7
drag, startPoint x: 231, startPoint y: 105, endPoint x: 244, endPoint y: 120, distance: 19.7
click at [230, 105] on icon at bounding box center [230, 106] width 6 height 6
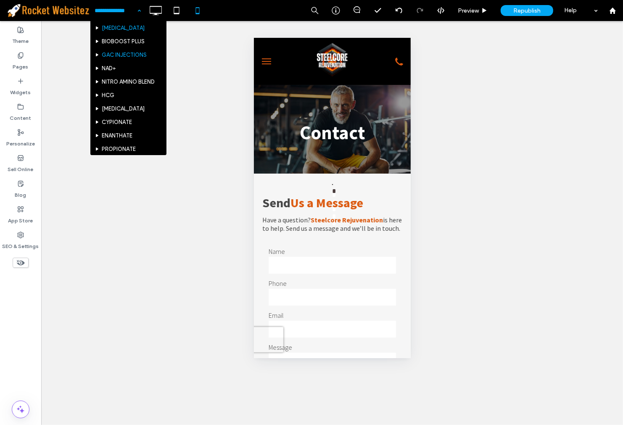
scroll to position [93, 0]
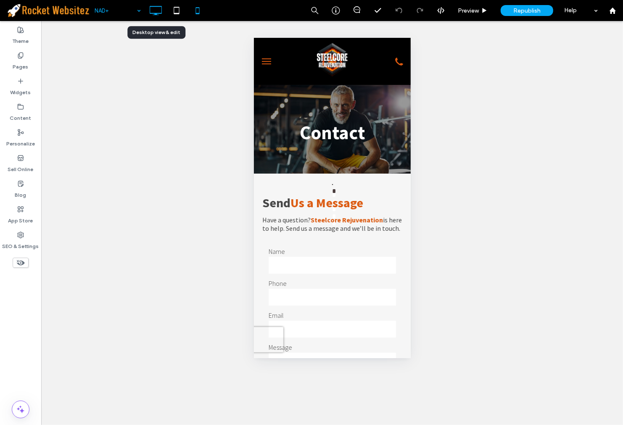
click at [156, 5] on icon at bounding box center [155, 10] width 17 height 17
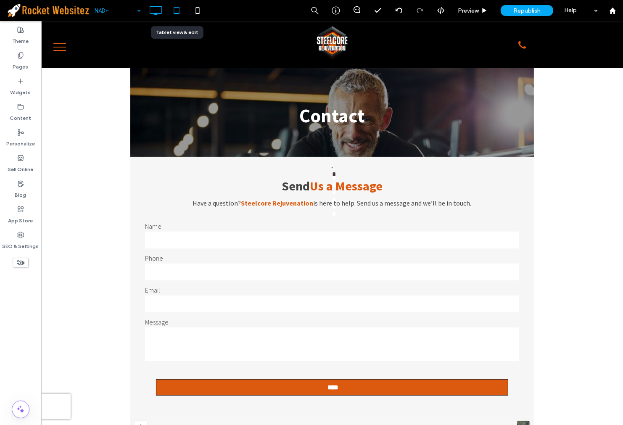
click at [182, 15] on icon at bounding box center [176, 10] width 17 height 17
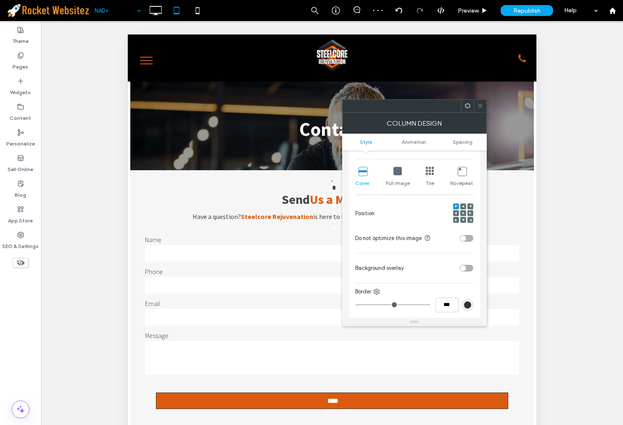
scroll to position [187, 0]
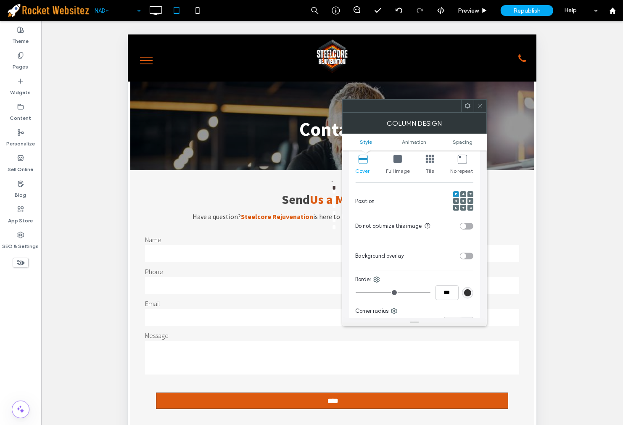
click at [462, 199] on span at bounding box center [463, 201] width 3 height 6
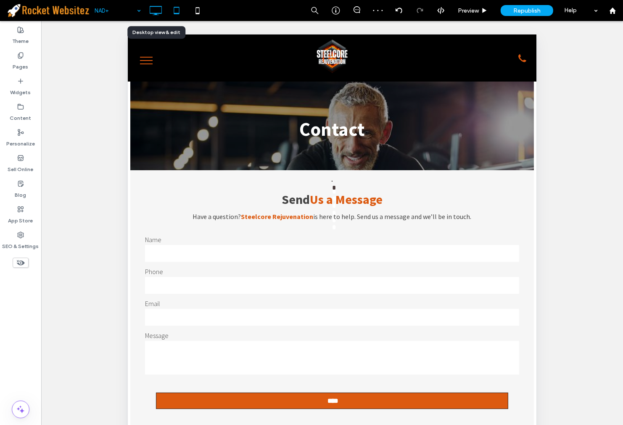
click at [153, 18] on icon at bounding box center [155, 10] width 17 height 17
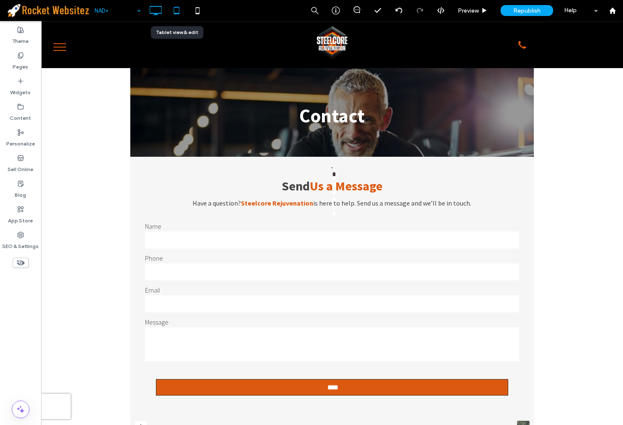
click at [174, 16] on icon at bounding box center [176, 10] width 17 height 17
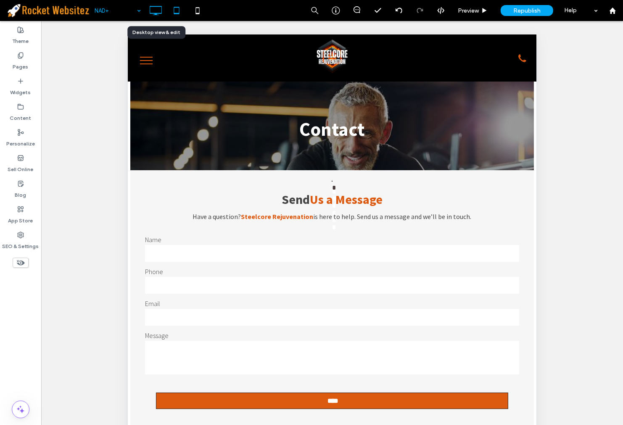
click at [149, 11] on icon at bounding box center [155, 10] width 17 height 17
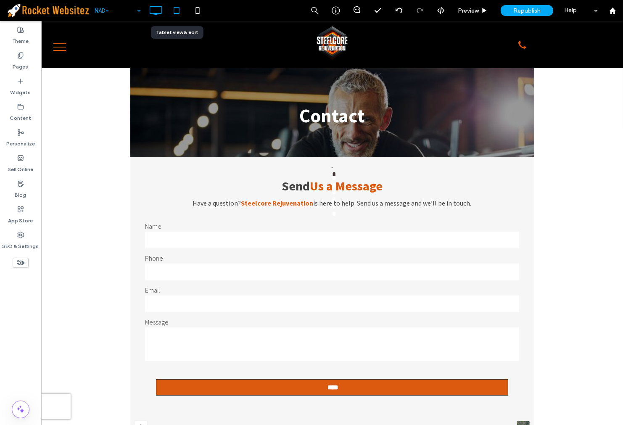
click at [181, 10] on icon at bounding box center [176, 10] width 17 height 17
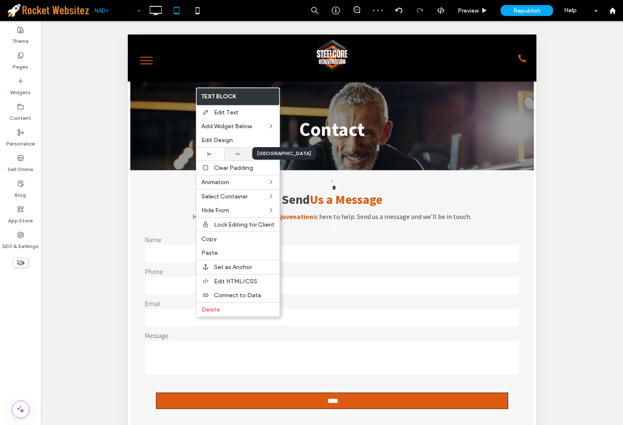
click at [241, 153] on div at bounding box center [237, 153] width 19 height 5
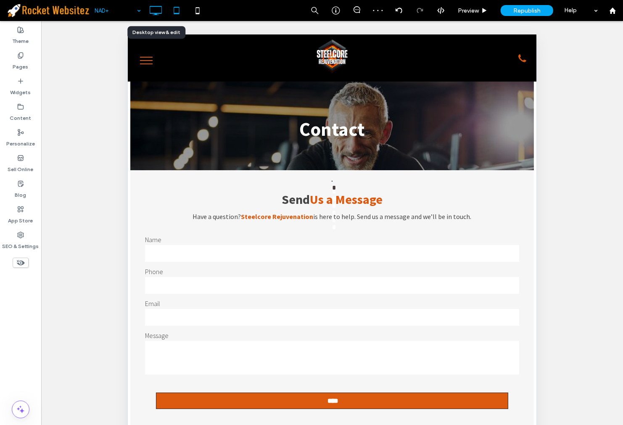
click at [155, 13] on use at bounding box center [156, 10] width 12 height 9
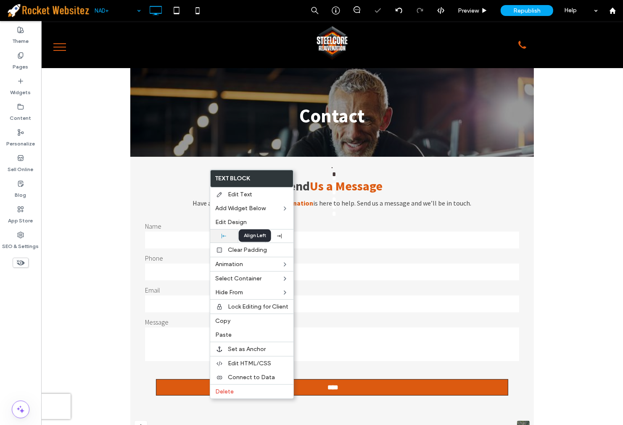
click at [223, 235] on icon at bounding box center [224, 236] width 5 height 5
click at [230, 238] on div at bounding box center [224, 236] width 28 height 13
click at [227, 237] on div at bounding box center [223, 236] width 19 height 5
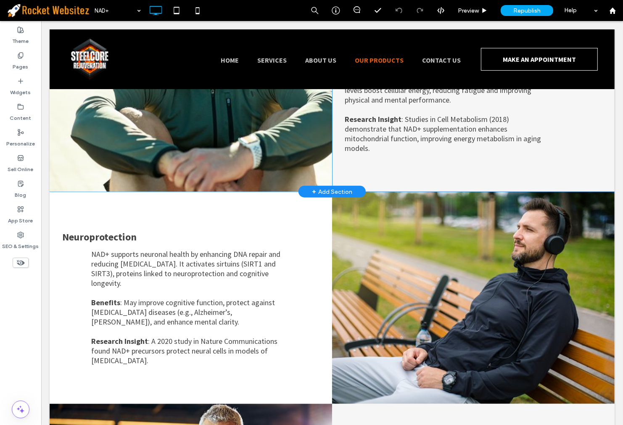
scroll to position [841, 0]
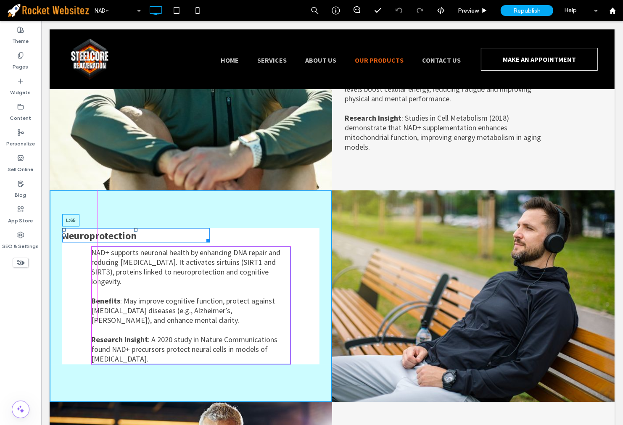
drag, startPoint x: 64, startPoint y: 189, endPoint x: 91, endPoint y: 188, distance: 26.9
click at [65, 234] on div at bounding box center [63, 235] width 3 height 3
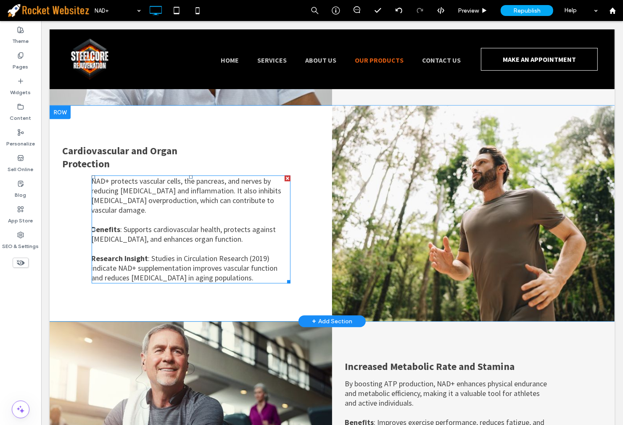
scroll to position [1588, 0]
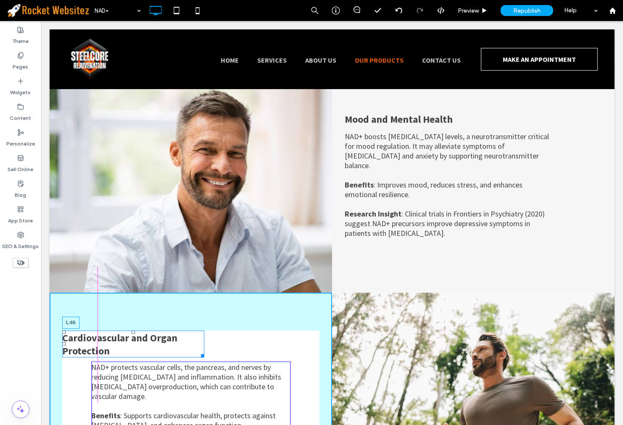
drag, startPoint x: 64, startPoint y: 270, endPoint x: 92, endPoint y: 272, distance: 28.7
click at [65, 342] on div at bounding box center [63, 343] width 3 height 3
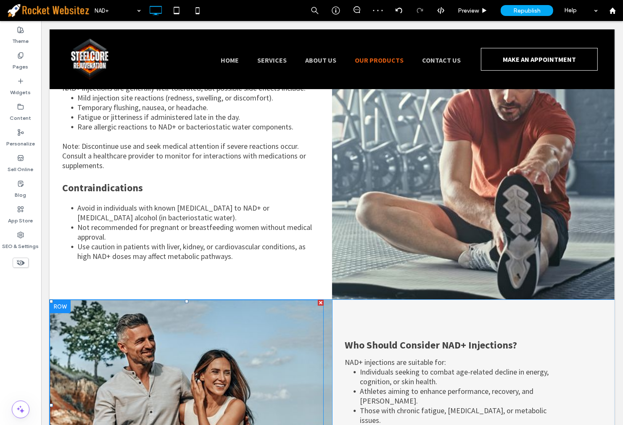
scroll to position [2335, 0]
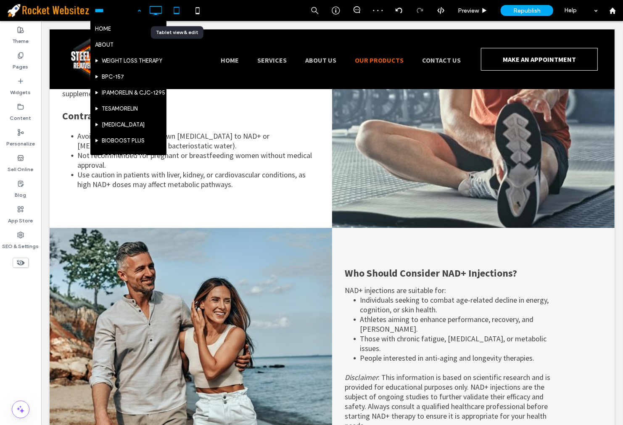
click at [180, 13] on icon at bounding box center [176, 10] width 17 height 17
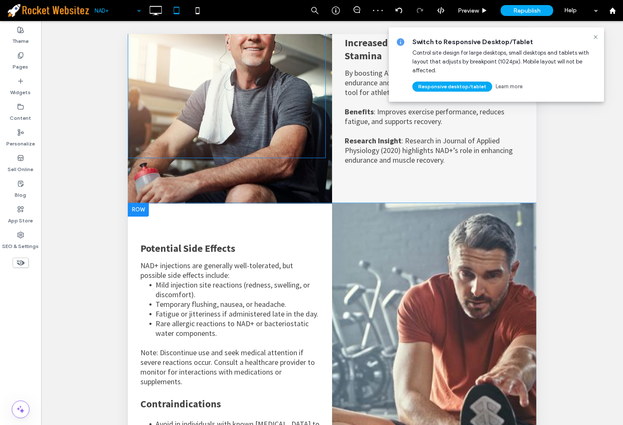
scroll to position [2233, 0]
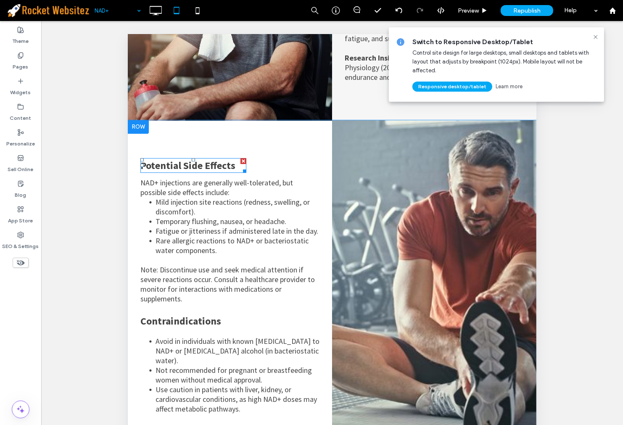
click at [243, 166] on div at bounding box center [243, 169] width 6 height 6
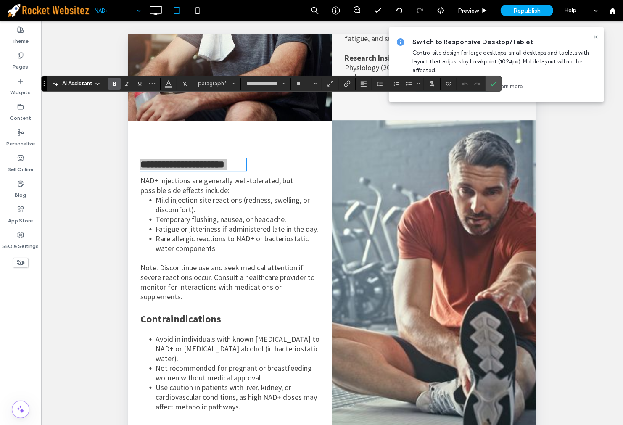
drag, startPoint x: 86, startPoint y: 70, endPoint x: 492, endPoint y: 82, distance: 406.3
click at [492, 82] on icon "Confirm" at bounding box center [493, 83] width 7 height 7
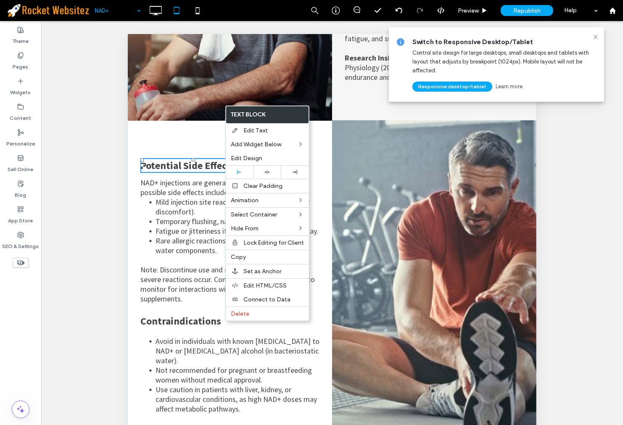
click at [129, 155] on div "Potential Side Effects NAD+ injections are generally well-tolerated, but possib…" at bounding box center [229, 286] width 204 height 332
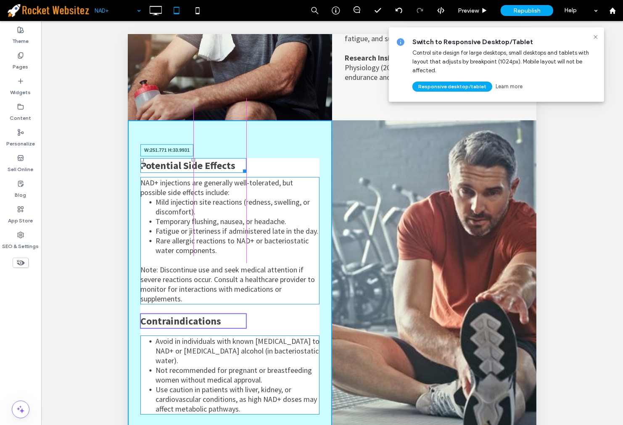
drag, startPoint x: 245, startPoint y: 107, endPoint x: 370, endPoint y: 142, distance: 129.5
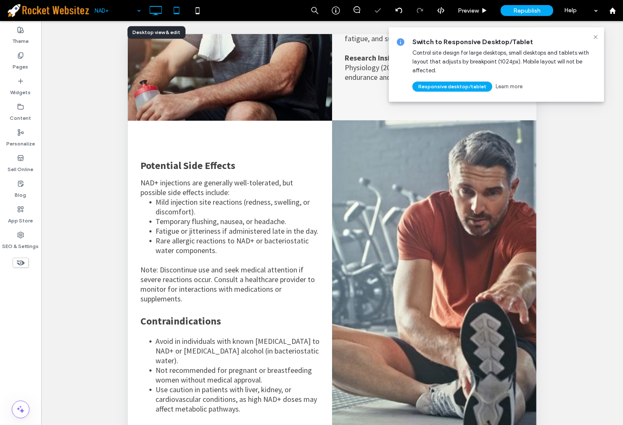
click at [151, 11] on icon at bounding box center [155, 10] width 17 height 17
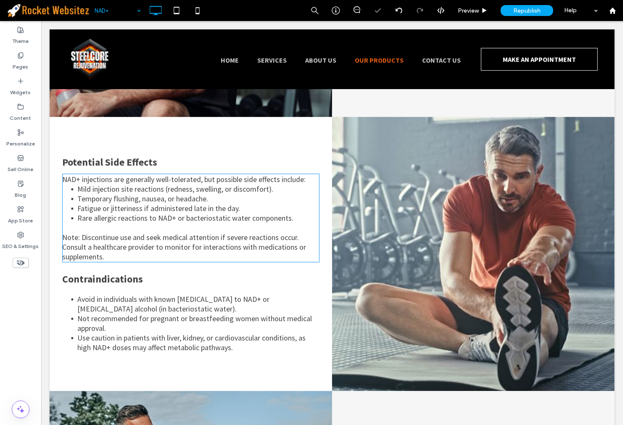
scroll to position [2088, 0]
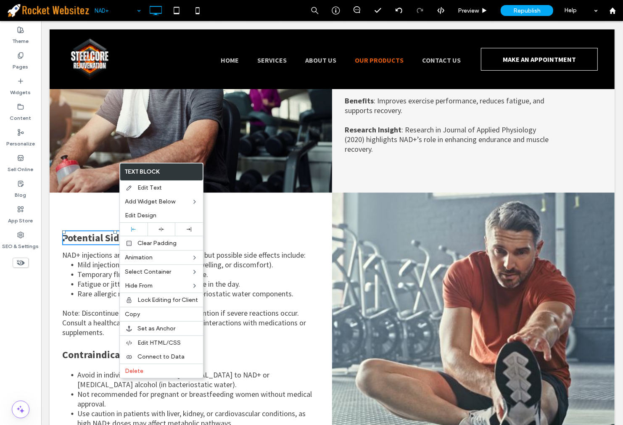
click at [119, 193] on div "Potential Side Effects NAD+ injections are generally well-tolerated, but possib…" at bounding box center [190, 330] width 282 height 274
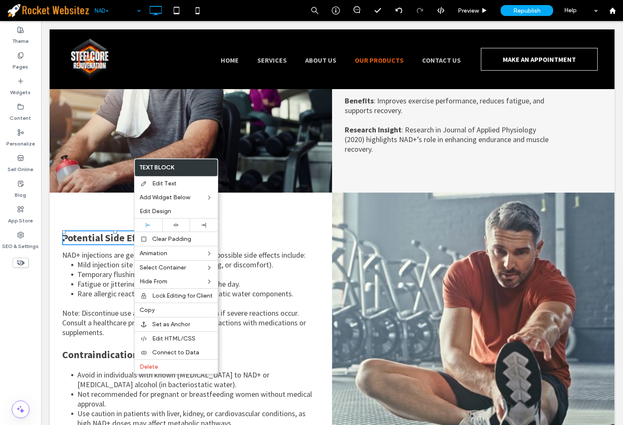
click at [96, 250] on span "NAD+ injections are generally well-tolerated, but possible side effects include:" at bounding box center [183, 255] width 243 height 10
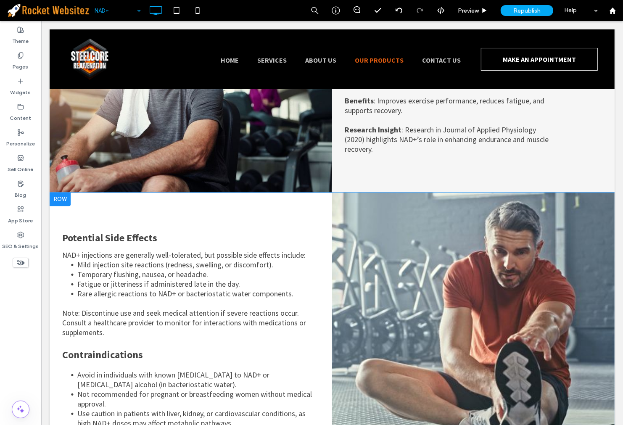
click at [63, 193] on div at bounding box center [59, 199] width 21 height 13
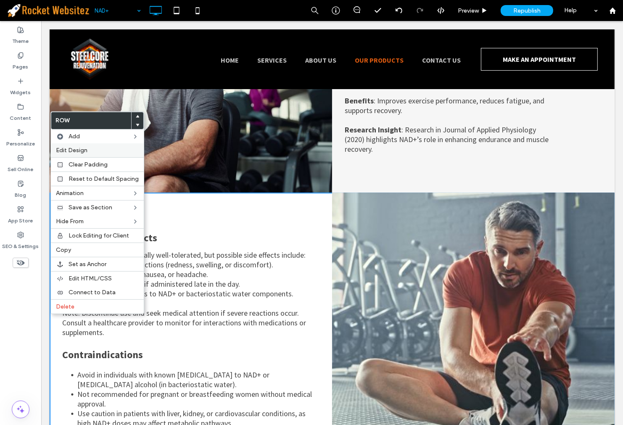
click at [93, 153] on label "Edit Design" at bounding box center [97, 150] width 83 height 7
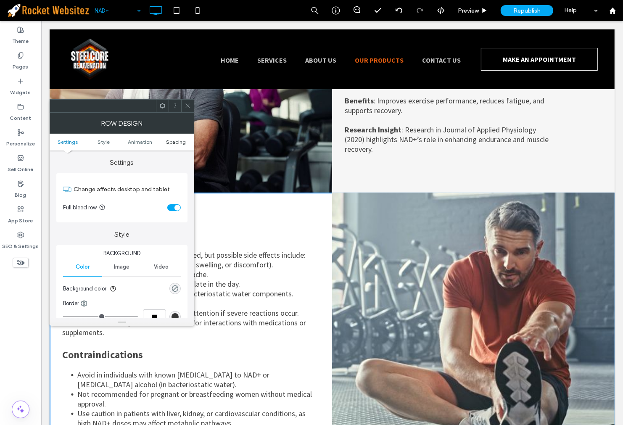
click at [176, 141] on span "Spacing" at bounding box center [176, 142] width 20 height 6
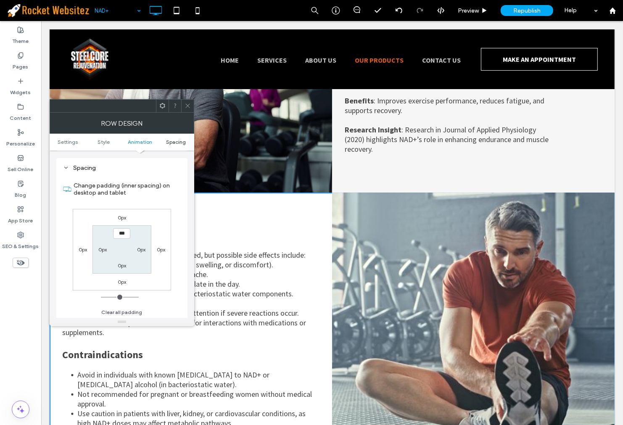
scroll to position [237, 0]
drag, startPoint x: 187, startPoint y: 109, endPoint x: 153, endPoint y: 159, distance: 59.9
click at [187, 109] on span at bounding box center [188, 106] width 6 height 13
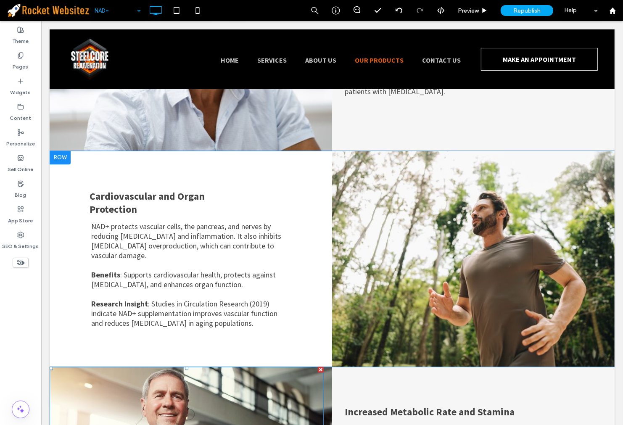
scroll to position [1575, 0]
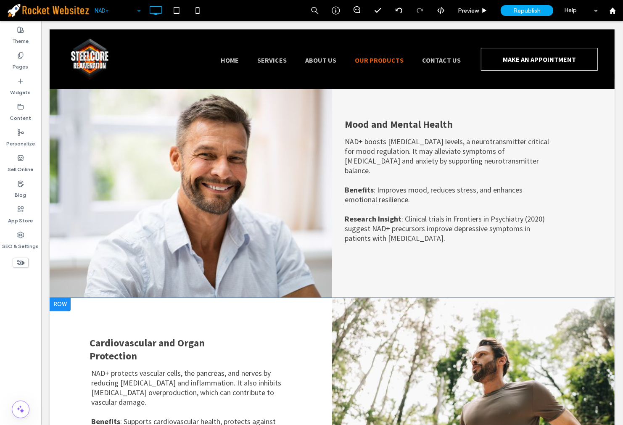
click at [60, 298] on div at bounding box center [59, 304] width 21 height 13
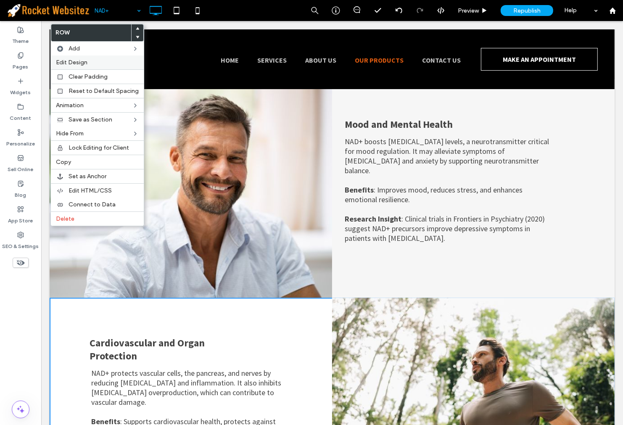
click at [97, 62] on label "Edit Design" at bounding box center [97, 62] width 83 height 7
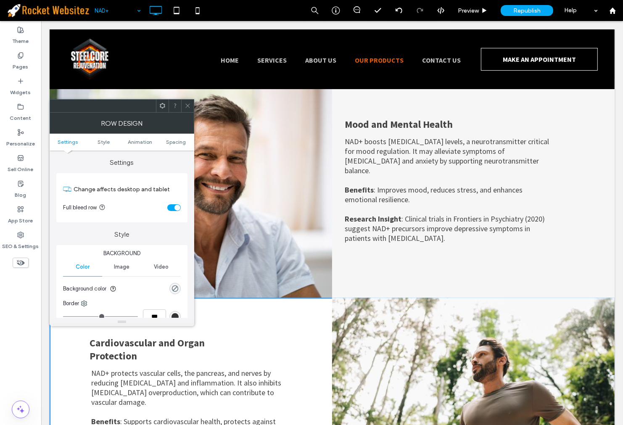
click at [177, 136] on ul "Settings Style Animation Spacing" at bounding box center [122, 142] width 145 height 17
click at [177, 139] on span "Spacing" at bounding box center [176, 142] width 20 height 6
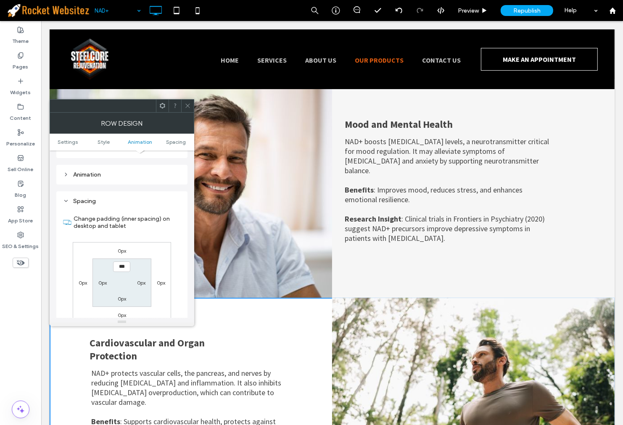
scroll to position [237, 0]
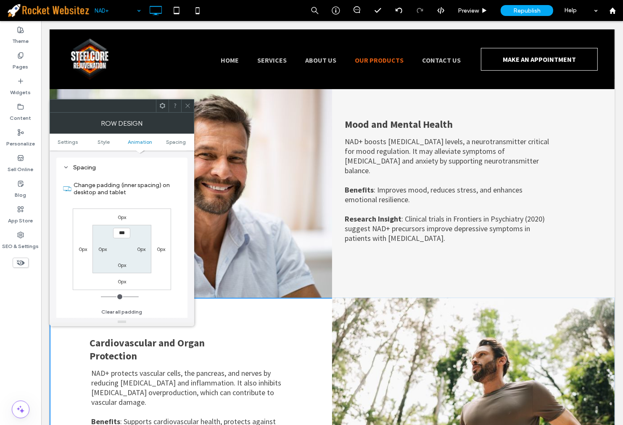
click at [192, 106] on div at bounding box center [187, 106] width 13 height 13
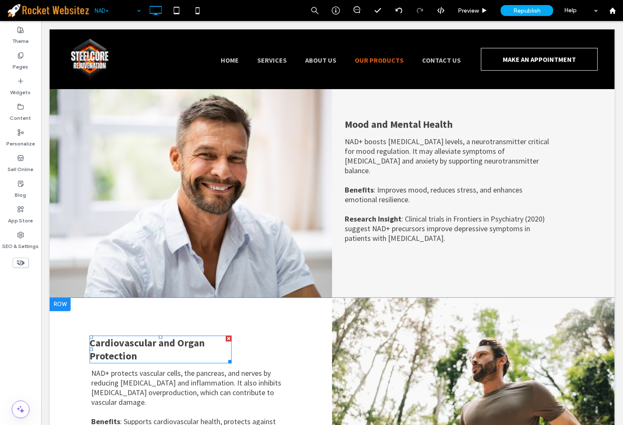
drag, startPoint x: 124, startPoint y: 276, endPoint x: 227, endPoint y: 203, distance: 126.6
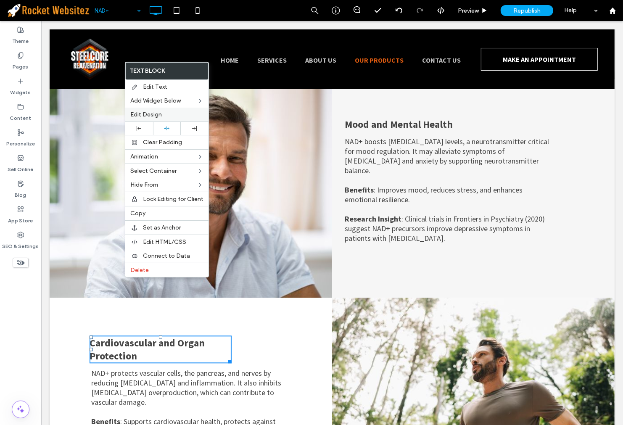
click at [179, 115] on label "Edit Design" at bounding box center [166, 114] width 73 height 7
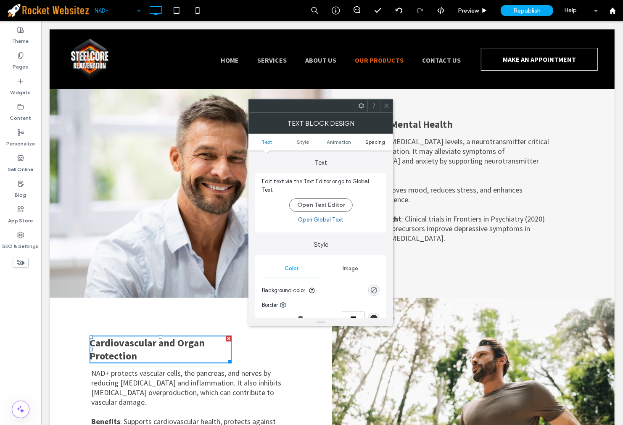
click at [375, 140] on span "Spacing" at bounding box center [375, 142] width 20 height 6
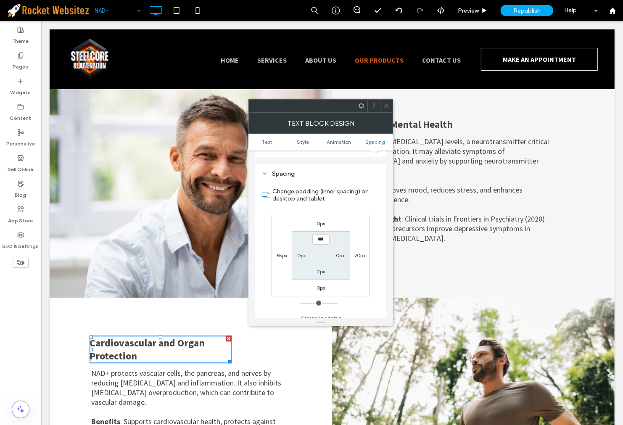
scroll to position [236, 0]
click at [387, 106] on icon at bounding box center [386, 106] width 6 height 6
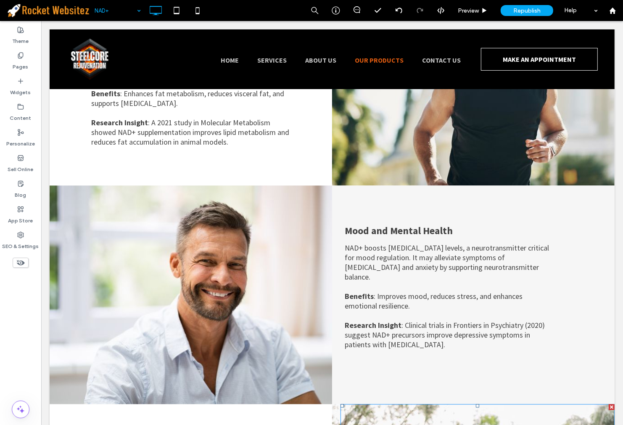
scroll to position [1621, 0]
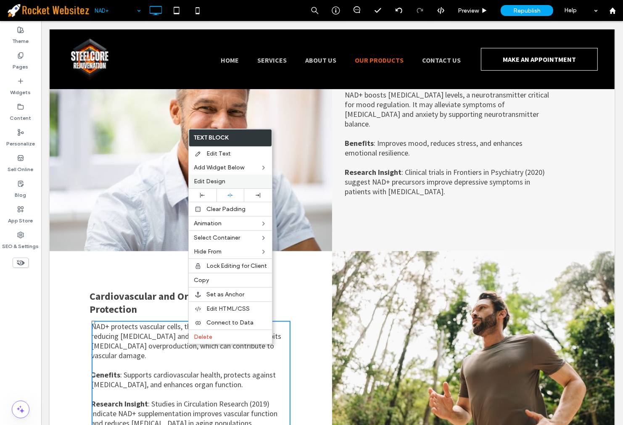
click at [203, 187] on div "Edit Design" at bounding box center [230, 181] width 83 height 14
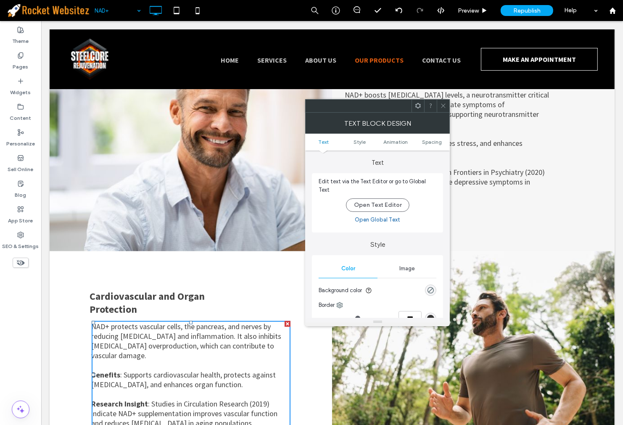
click at [448, 101] on div at bounding box center [443, 106] width 13 height 13
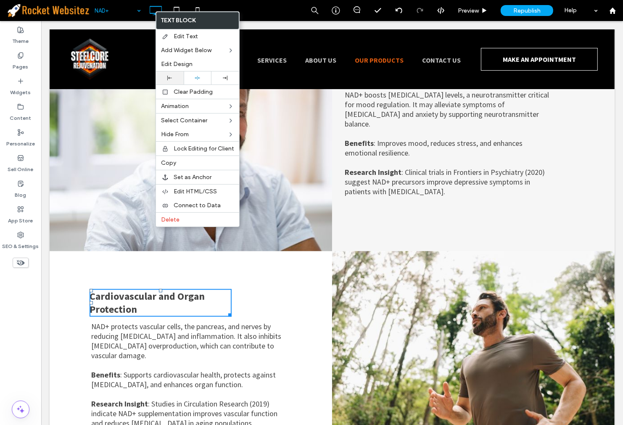
click at [173, 80] on div at bounding box center [170, 77] width 28 height 13
click at [141, 370] on span ": Supports cardiovascular health, protects against [MEDICAL_DATA], and enhances…" at bounding box center [183, 379] width 185 height 19
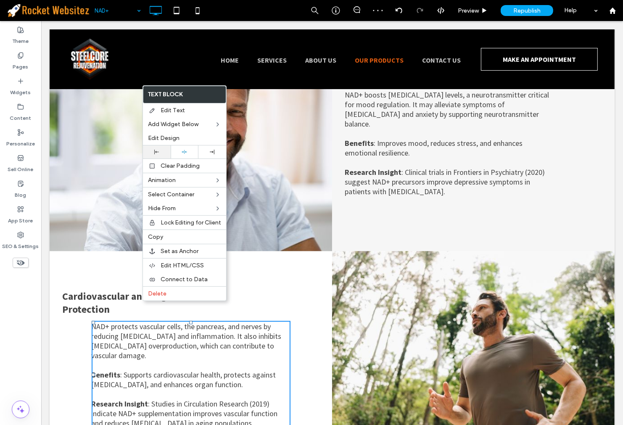
click at [161, 146] on div at bounding box center [157, 151] width 28 height 13
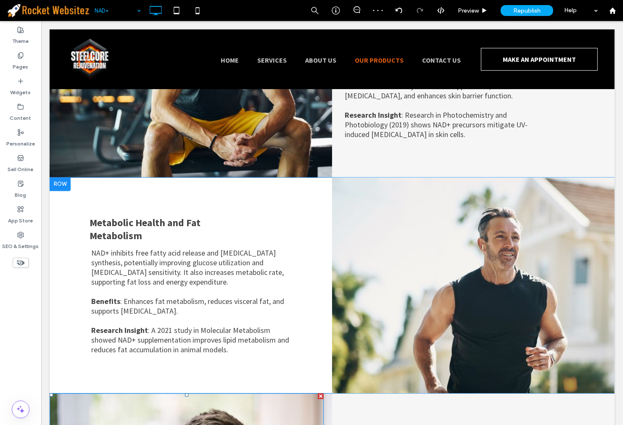
scroll to position [1154, 0]
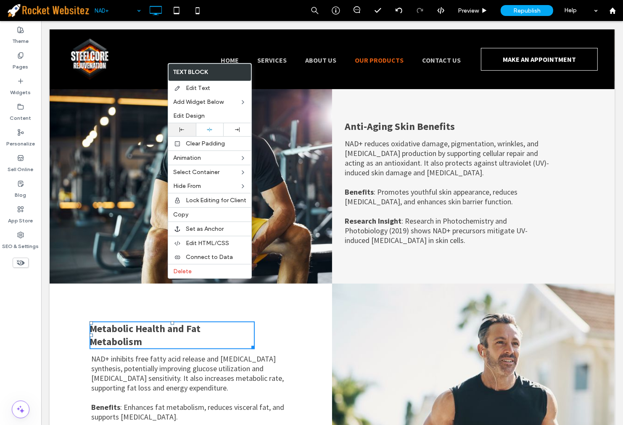
click at [190, 133] on div at bounding box center [182, 129] width 28 height 13
click at [62, 318] on div "Metabolic Health and Fat Metabolism NAD+ inhibits free fatty acid release and […" at bounding box center [190, 392] width 282 height 216
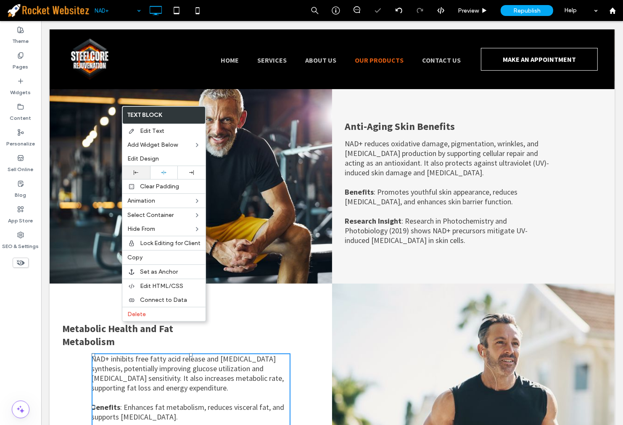
click at [141, 172] on div at bounding box center [136, 172] width 19 height 5
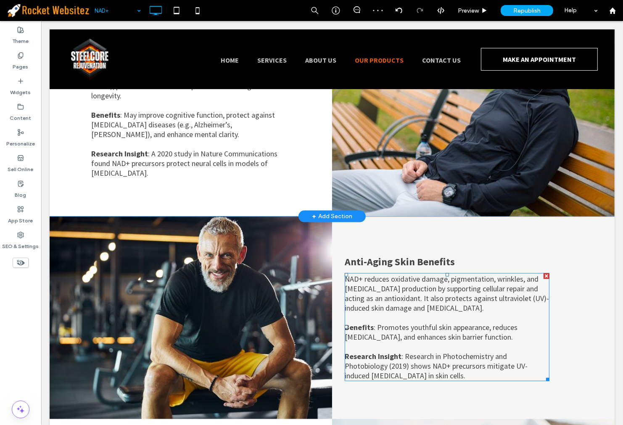
scroll to position [874, 0]
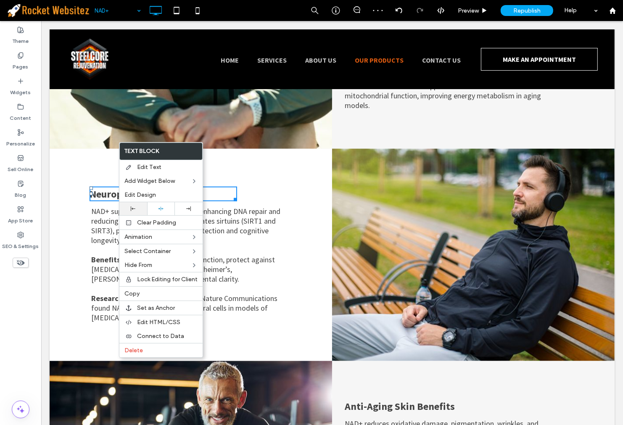
click at [145, 208] on div at bounding box center [133, 208] width 28 height 13
click at [88, 192] on div "Neuroprotection NAD+ supports neuronal health by enhancing DNA repair and reduc…" at bounding box center [190, 255] width 282 height 212
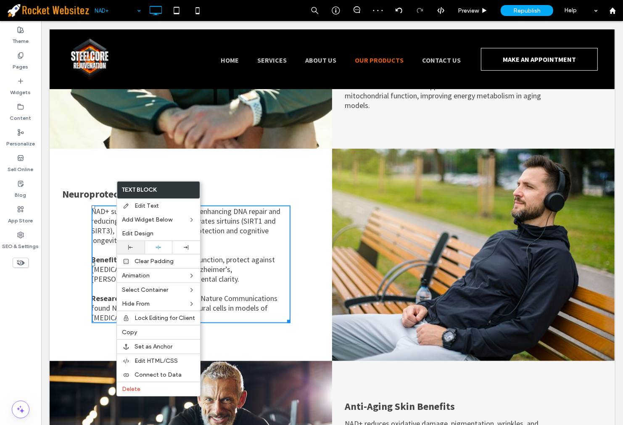
click at [140, 248] on div at bounding box center [130, 247] width 19 height 5
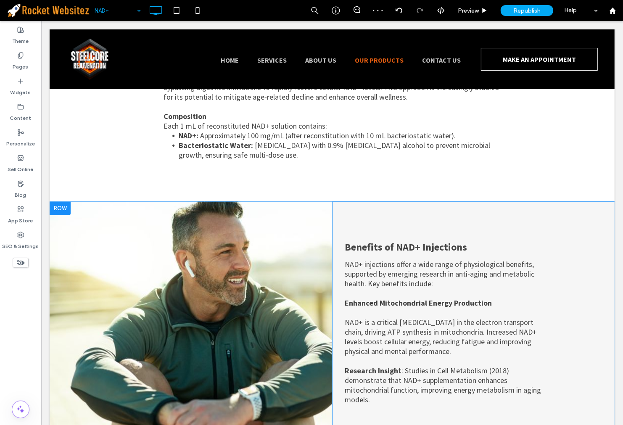
scroll to position [734, 0]
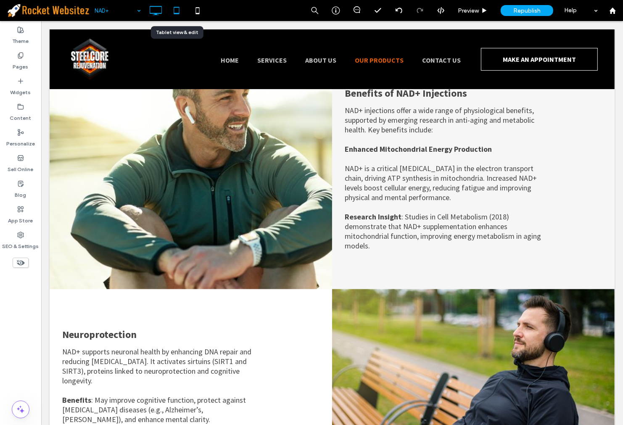
click at [179, 14] on use at bounding box center [176, 10] width 5 height 7
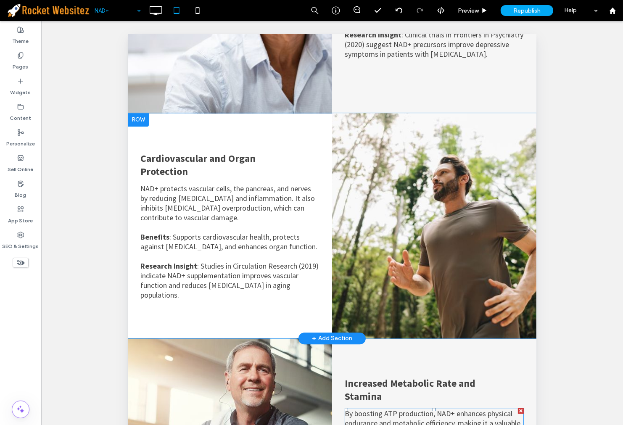
scroll to position [1669, 0]
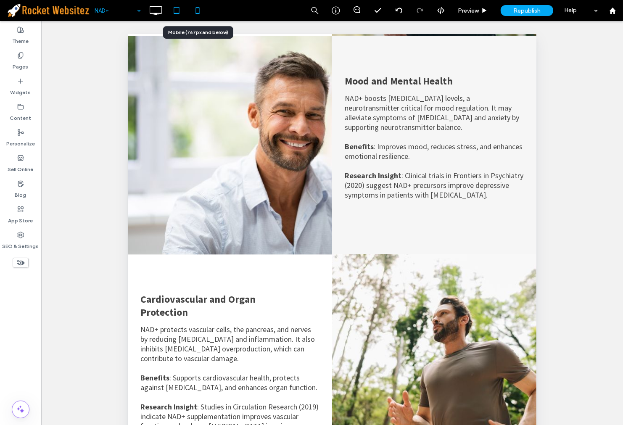
click at [198, 8] on icon at bounding box center [197, 10] width 17 height 17
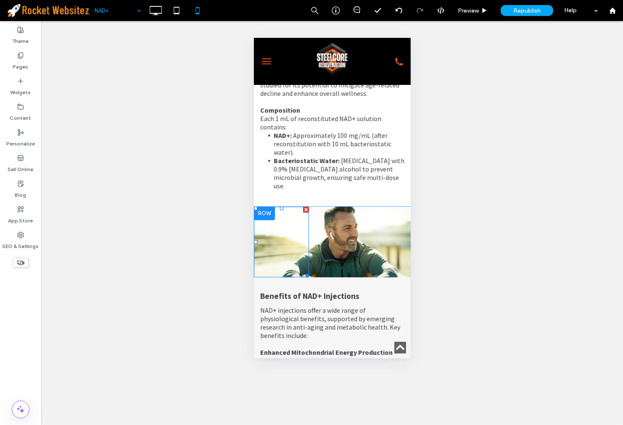
scroll to position [887, 0]
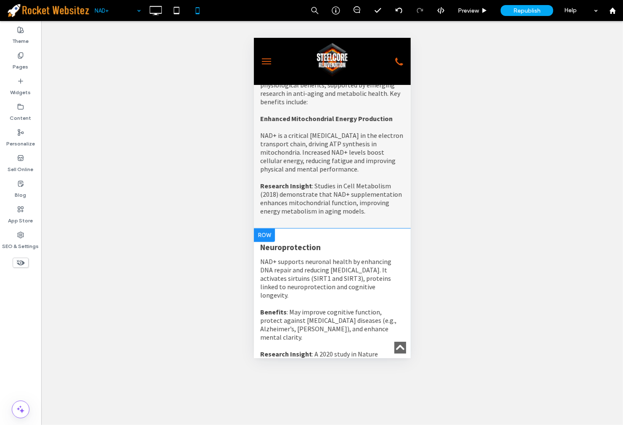
click at [266, 228] on div at bounding box center [263, 234] width 21 height 13
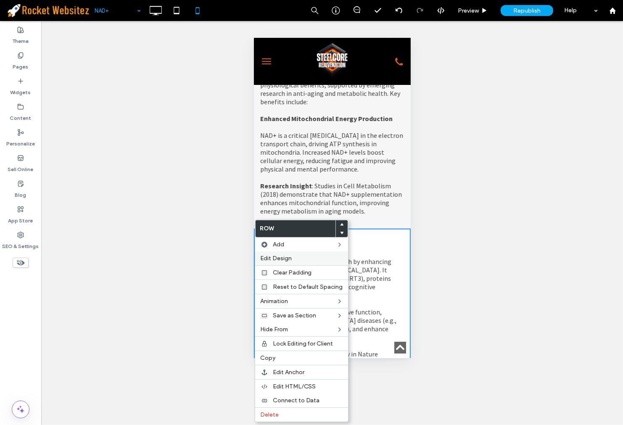
click at [291, 254] on div "Edit Design" at bounding box center [301, 258] width 93 height 14
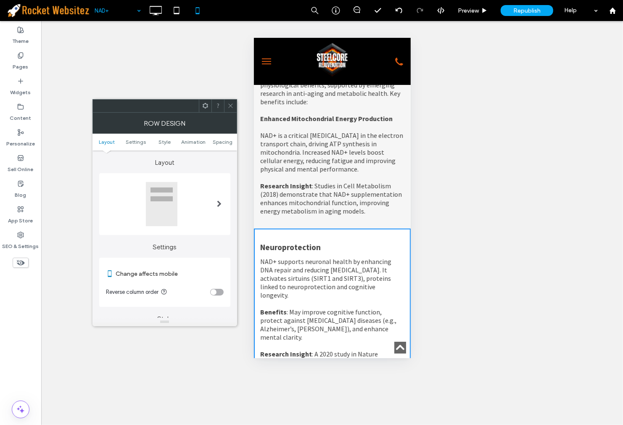
click at [218, 290] on div "toggle" at bounding box center [216, 292] width 13 height 7
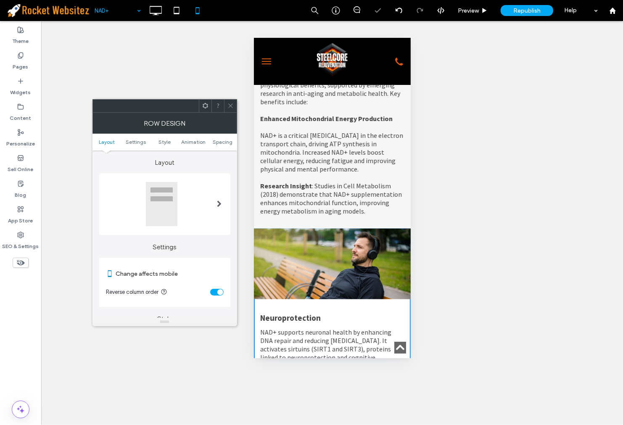
click at [231, 102] on span at bounding box center [230, 106] width 6 height 13
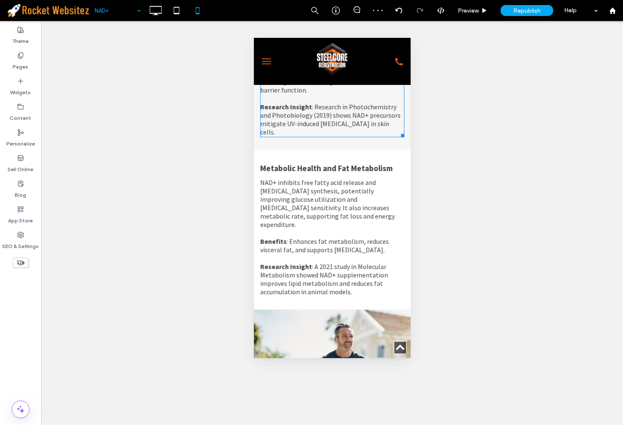
scroll to position [1448, 0]
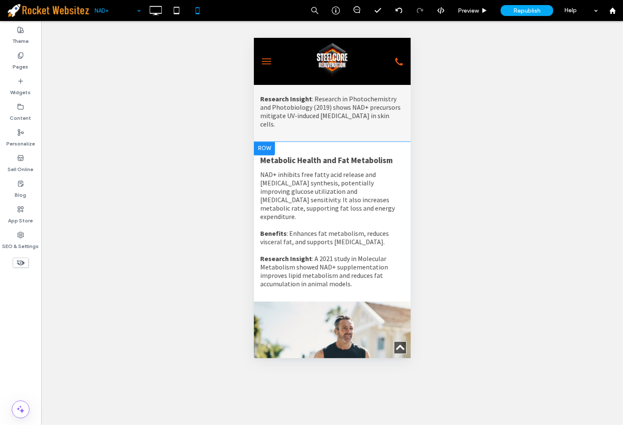
click at [266, 141] on div at bounding box center [263, 147] width 21 height 13
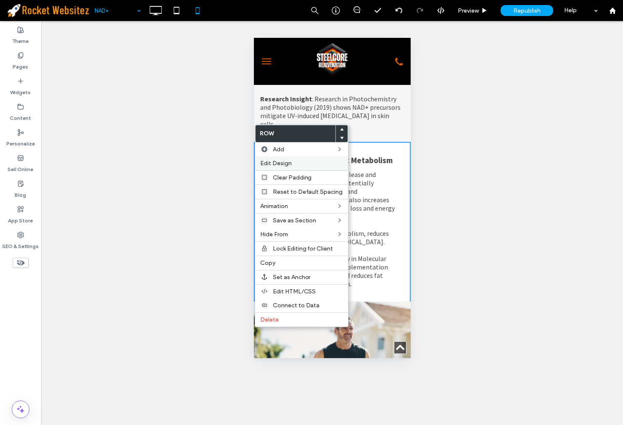
click at [294, 166] on div "Edit Design" at bounding box center [301, 163] width 93 height 14
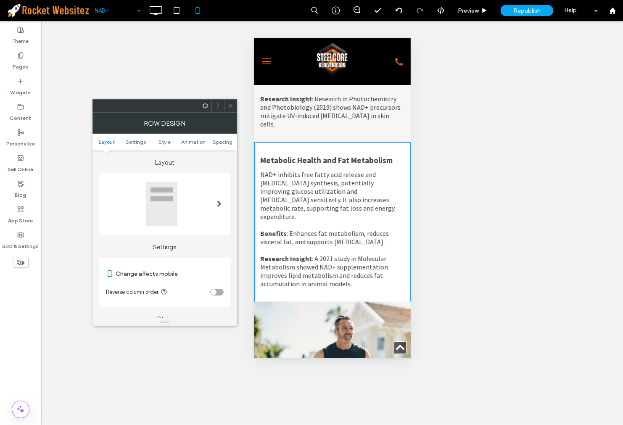
click at [217, 292] on div "toggle" at bounding box center [216, 292] width 13 height 7
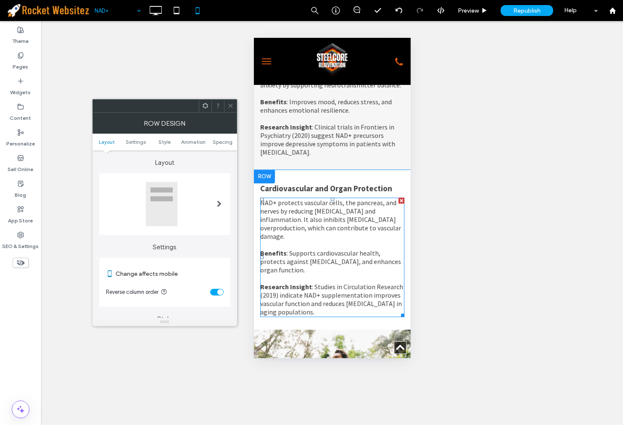
scroll to position [1868, 0]
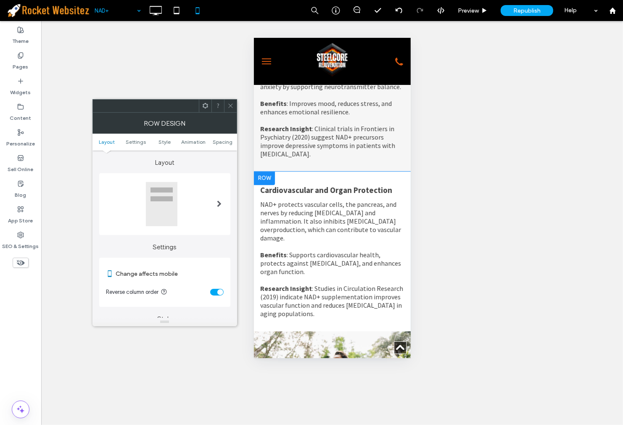
click at [259, 171] on div at bounding box center [263, 177] width 21 height 13
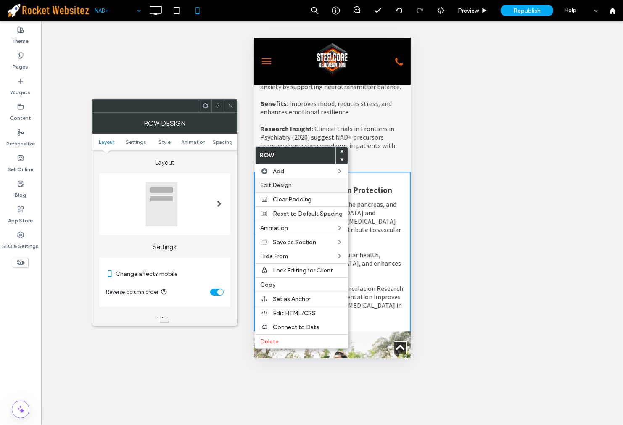
click at [305, 182] on label "Edit Design" at bounding box center [301, 185] width 83 height 7
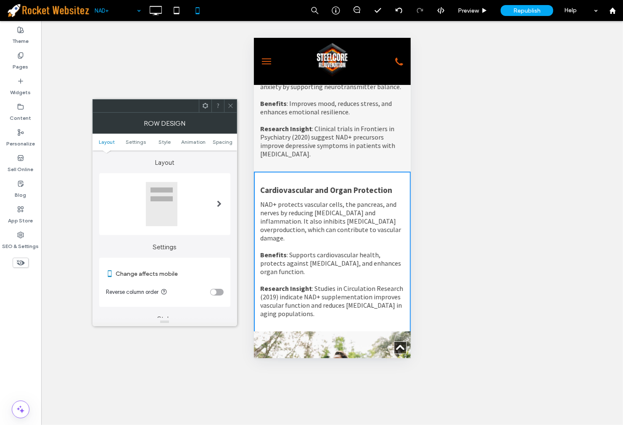
click at [211, 286] on section "Reverse column order" at bounding box center [165, 292] width 118 height 21
click at [214, 287] on section "Reverse column order" at bounding box center [165, 292] width 118 height 21
click at [214, 292] on div "toggle" at bounding box center [214, 292] width 6 height 6
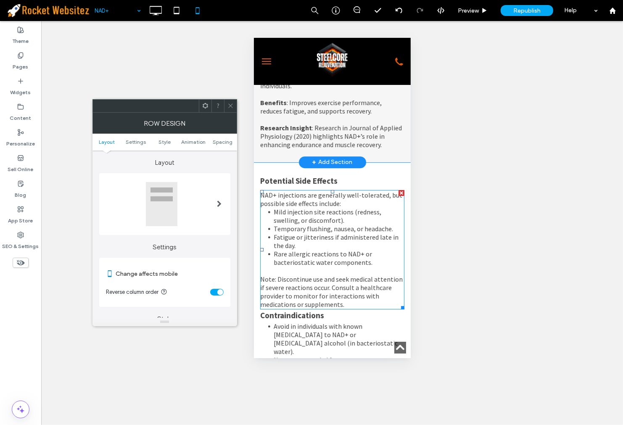
scroll to position [2242, 0]
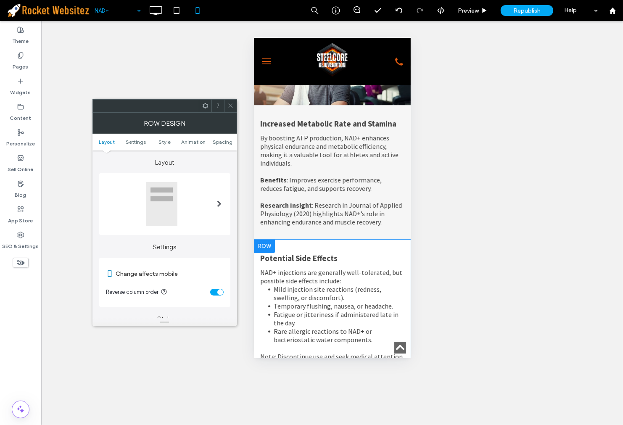
click at [272, 239] on div at bounding box center [263, 245] width 21 height 13
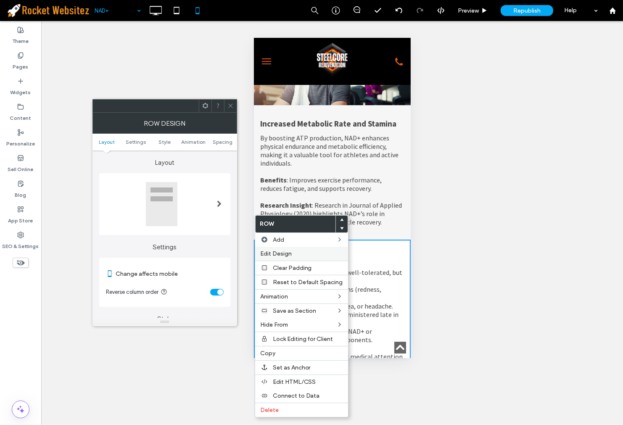
click at [285, 255] on span "Edit Design" at bounding box center [276, 253] width 32 height 7
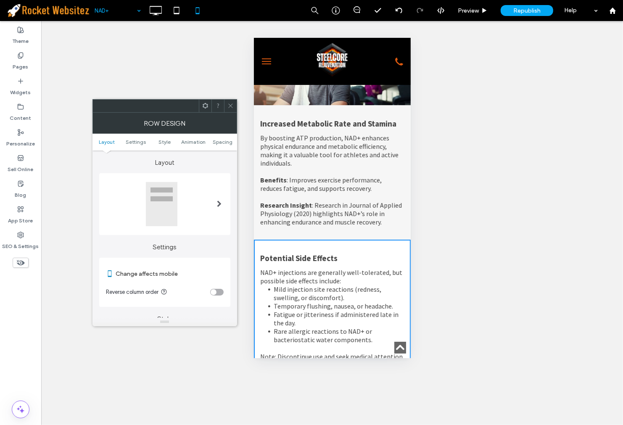
click at [220, 290] on div "toggle" at bounding box center [216, 292] width 13 height 7
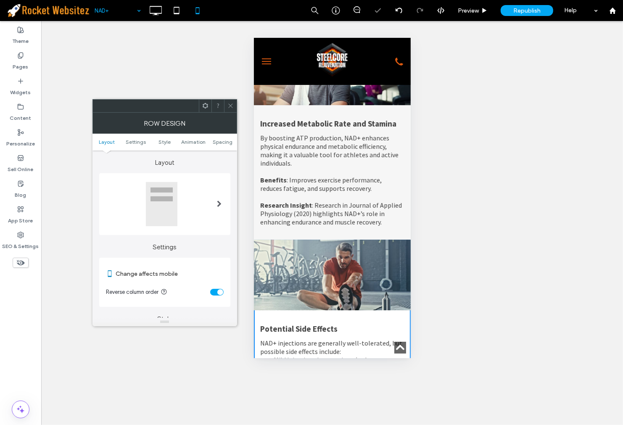
click at [232, 110] on span at bounding box center [230, 106] width 6 height 13
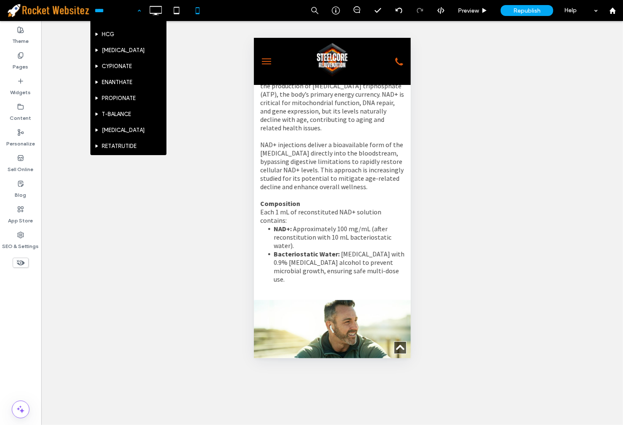
scroll to position [82, 0]
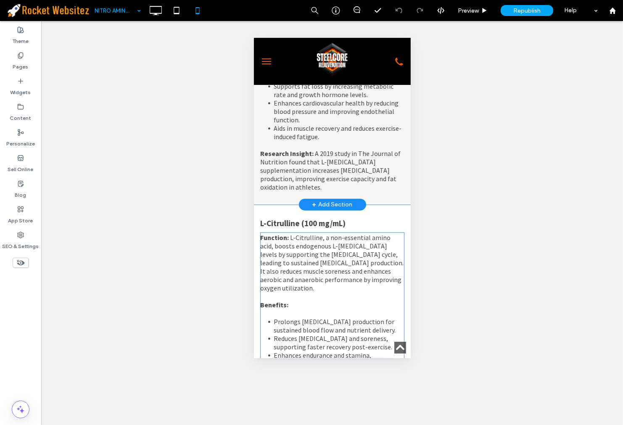
scroll to position [887, 0]
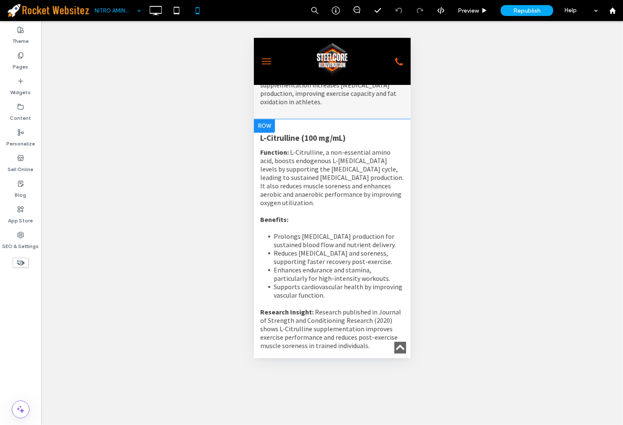
click at [263, 125] on div at bounding box center [263, 125] width 21 height 13
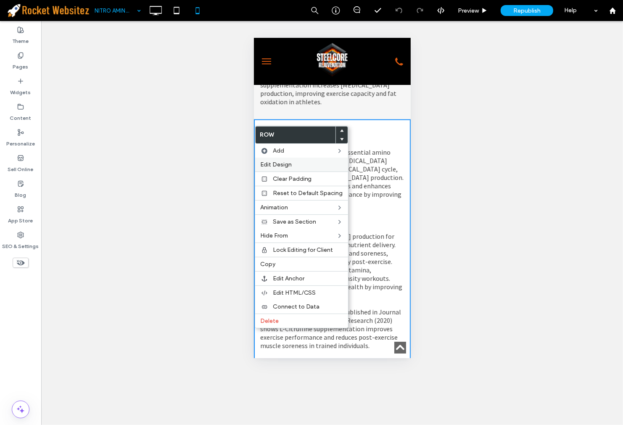
click at [310, 166] on label "Edit Design" at bounding box center [301, 164] width 83 height 7
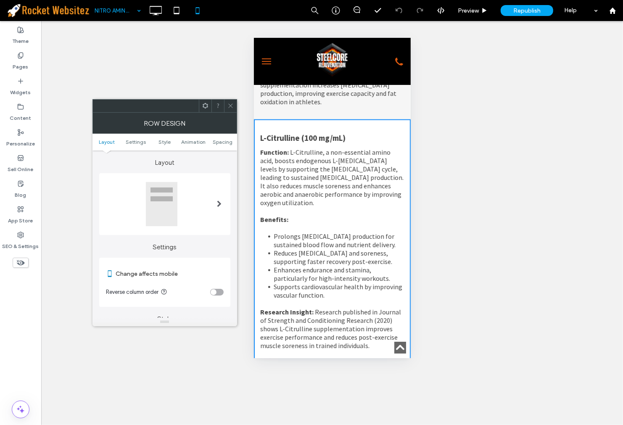
click at [214, 296] on section "Reverse column order" at bounding box center [165, 292] width 118 height 21
click at [213, 295] on div "toggle" at bounding box center [216, 292] width 13 height 7
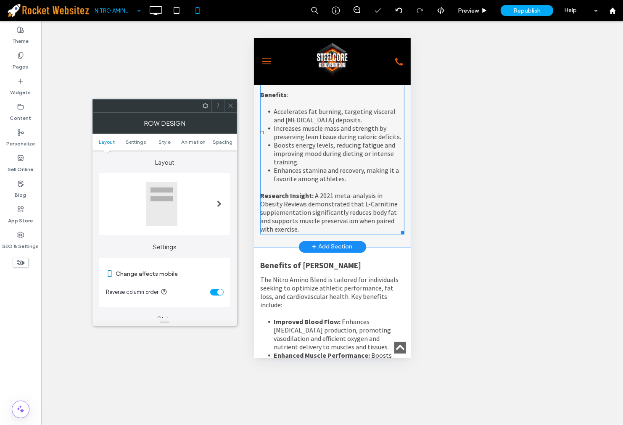
scroll to position [1541, 0]
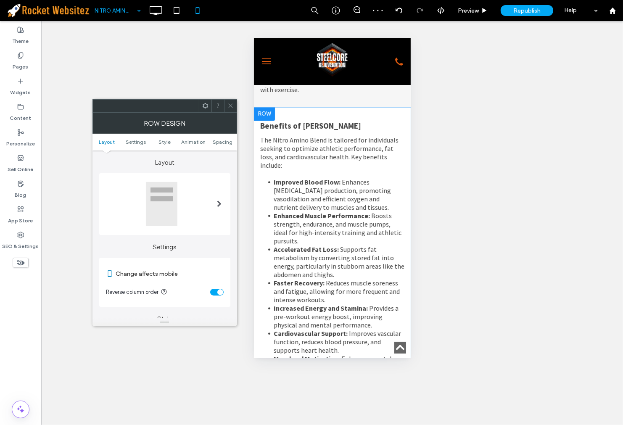
click at [262, 120] on div at bounding box center [263, 113] width 21 height 13
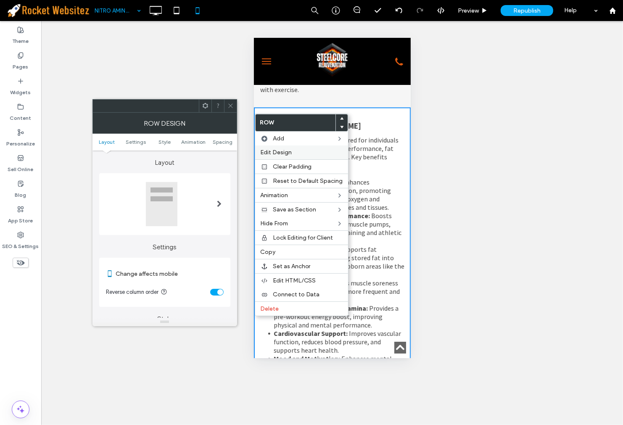
click at [293, 155] on label "Edit Design" at bounding box center [301, 152] width 83 height 7
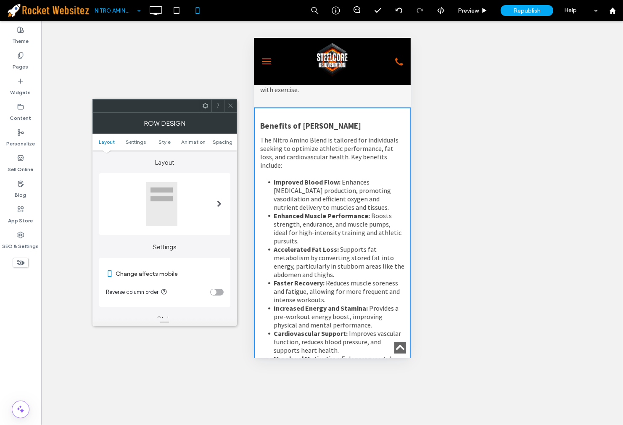
click at [216, 291] on div "toggle" at bounding box center [214, 292] width 6 height 6
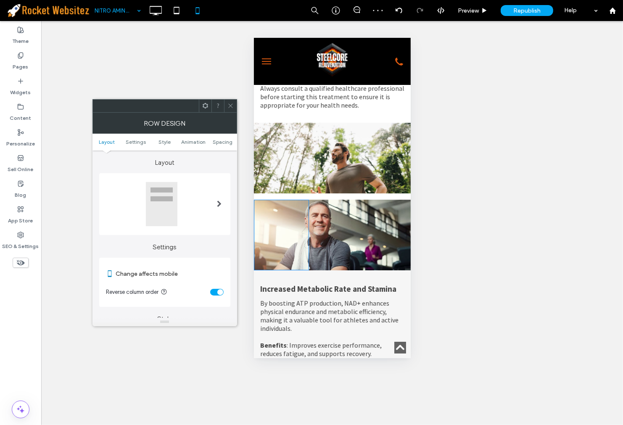
scroll to position [2289, 0]
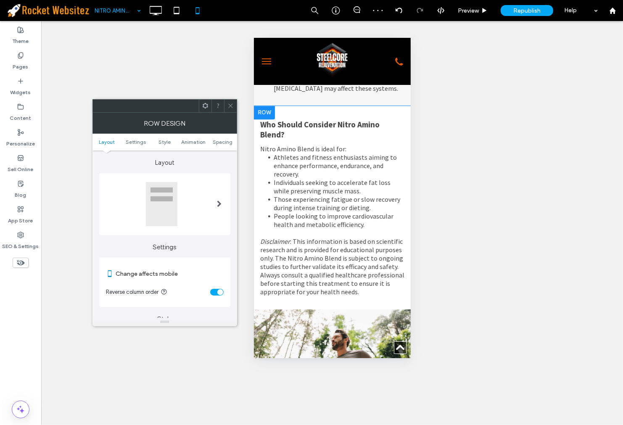
click at [269, 110] on div at bounding box center [263, 112] width 21 height 13
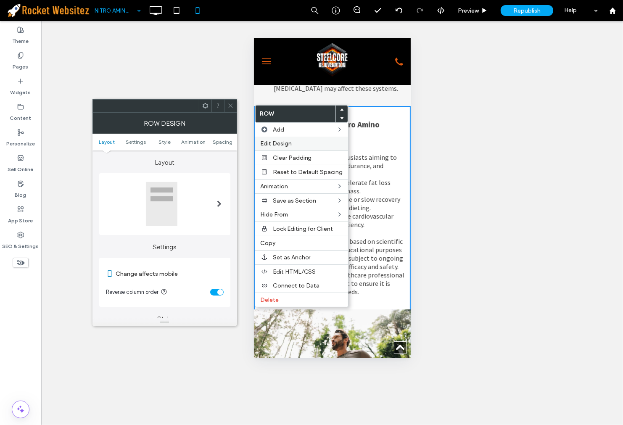
click at [288, 143] on span "Edit Design" at bounding box center [276, 143] width 32 height 7
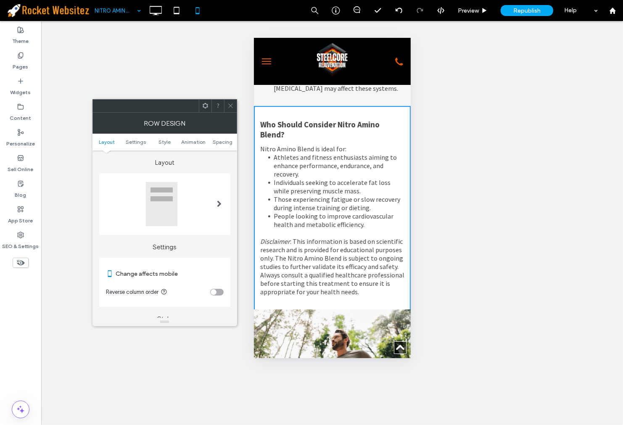
click at [217, 290] on div "toggle" at bounding box center [216, 292] width 13 height 7
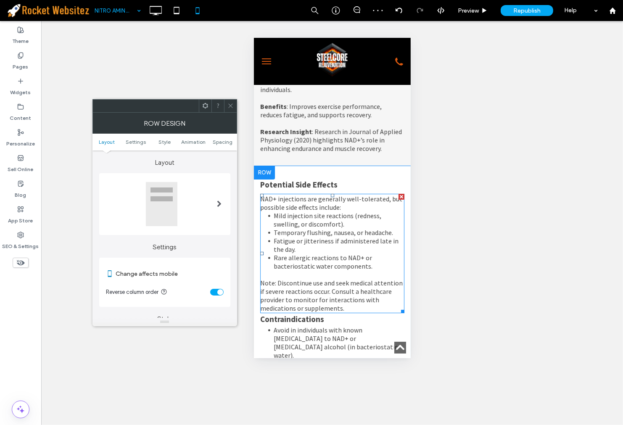
scroll to position [2709, 0]
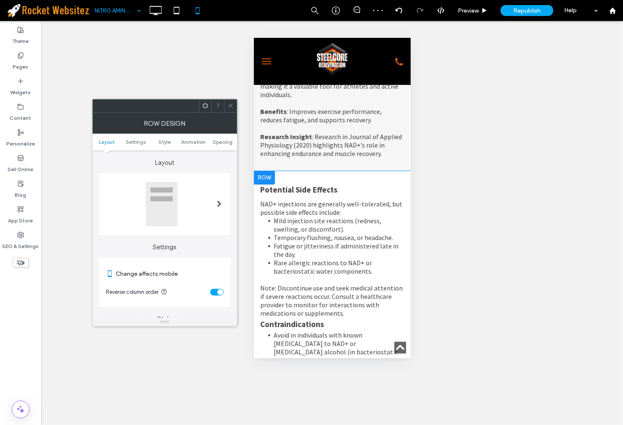
click at [269, 184] on div at bounding box center [263, 177] width 21 height 13
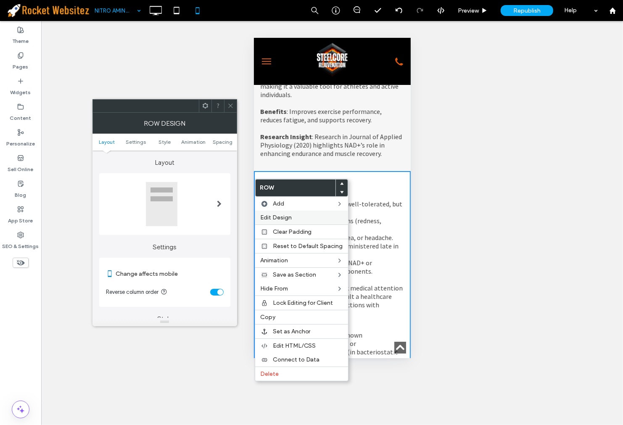
click at [293, 216] on label "Edit Design" at bounding box center [301, 217] width 83 height 7
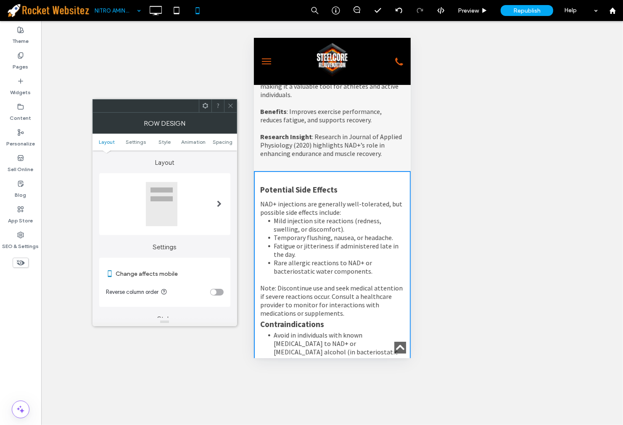
click at [220, 289] on div "toggle" at bounding box center [216, 292] width 13 height 7
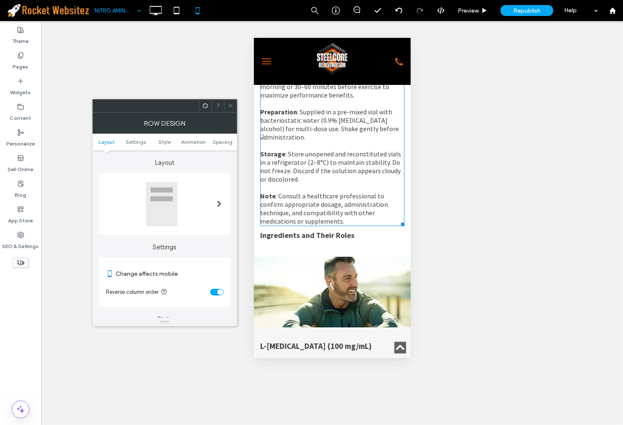
scroll to position [327, 0]
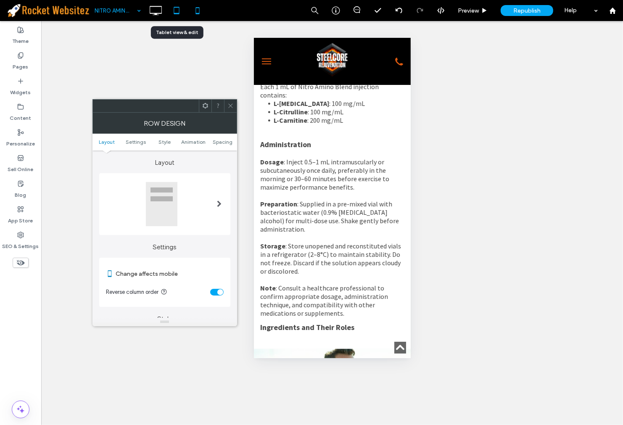
click at [184, 14] on icon at bounding box center [176, 10] width 17 height 17
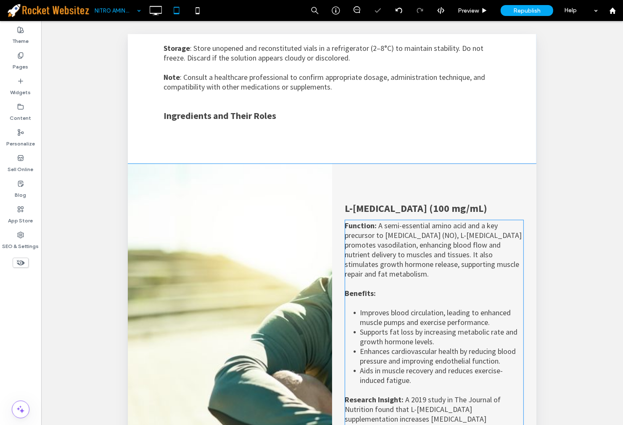
scroll to position [645, 0]
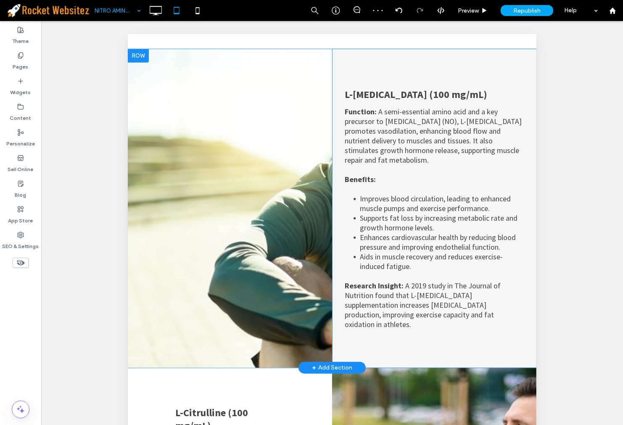
click at [308, 272] on div "Click To Paste" at bounding box center [229, 208] width 204 height 319
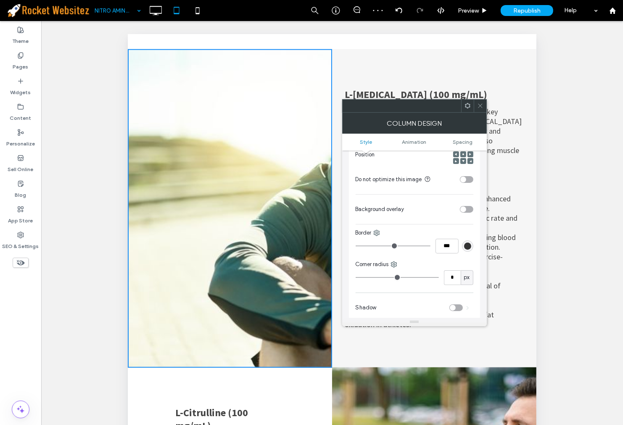
scroll to position [187, 0]
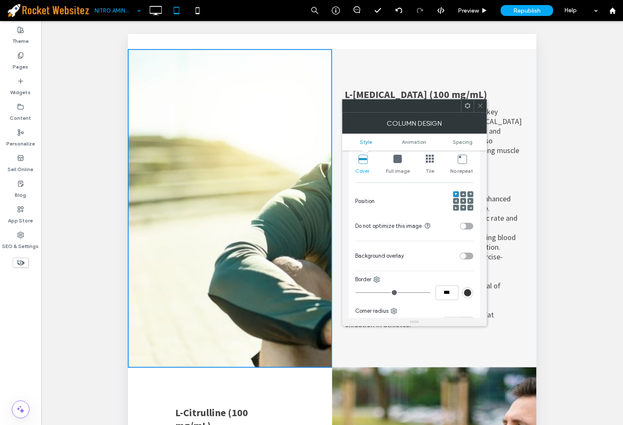
click at [465, 202] on div at bounding box center [463, 201] width 6 height 6
click at [463, 202] on use at bounding box center [463, 201] width 2 height 2
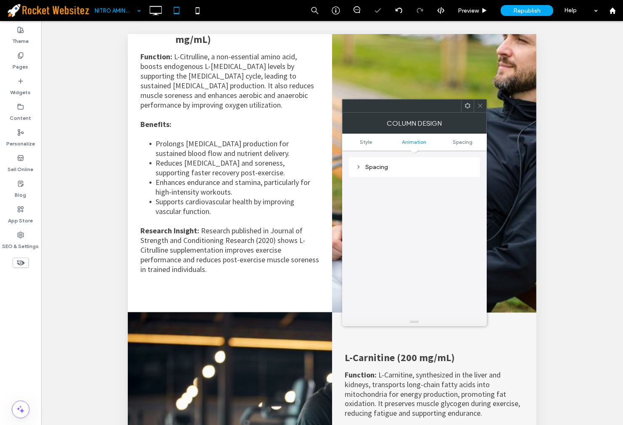
scroll to position [1159, 0]
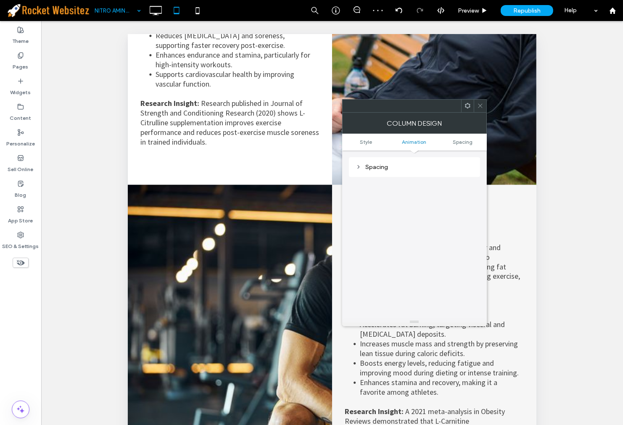
click at [283, 290] on div at bounding box center [226, 265] width 198 height 161
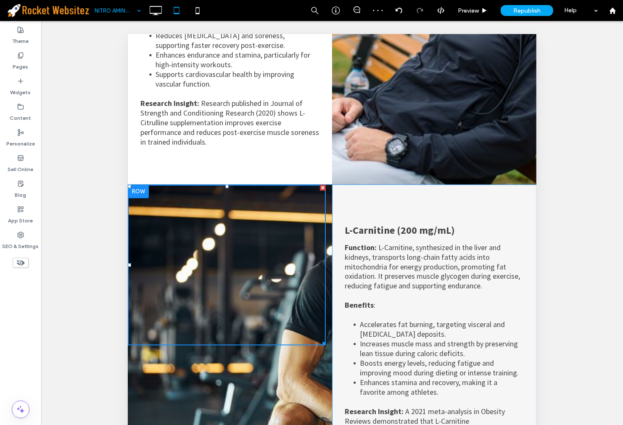
click at [288, 345] on div "Click To Paste" at bounding box center [229, 334] width 204 height 299
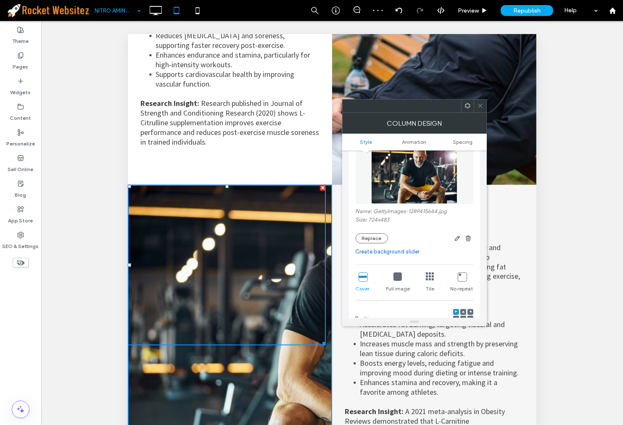
scroll to position [140, 0]
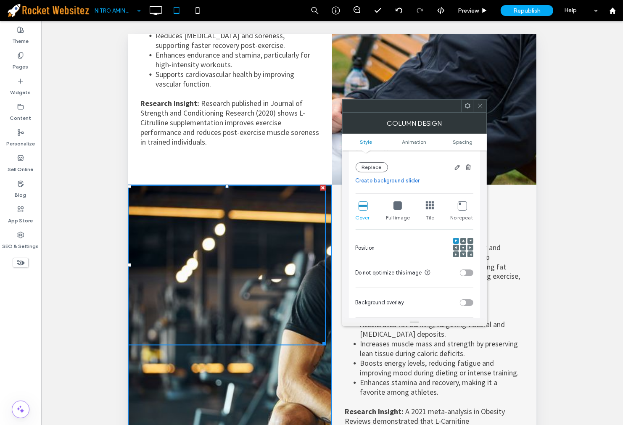
click at [464, 249] on icon at bounding box center [463, 247] width 3 height 3
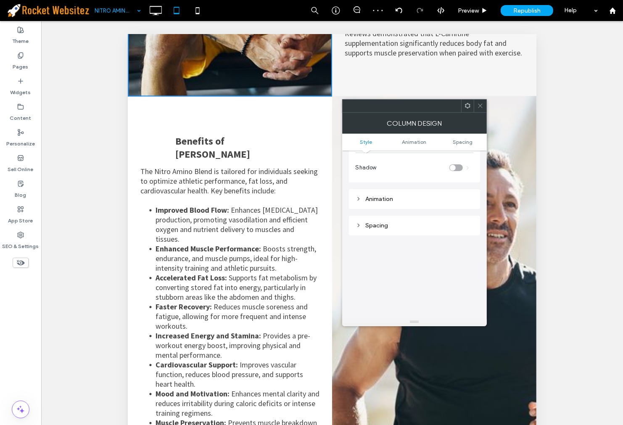
scroll to position [1533, 0]
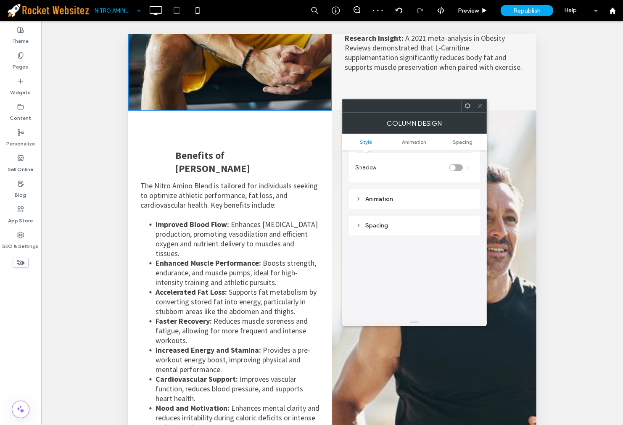
click at [429, 398] on div "Click To Paste" at bounding box center [434, 305] width 204 height 390
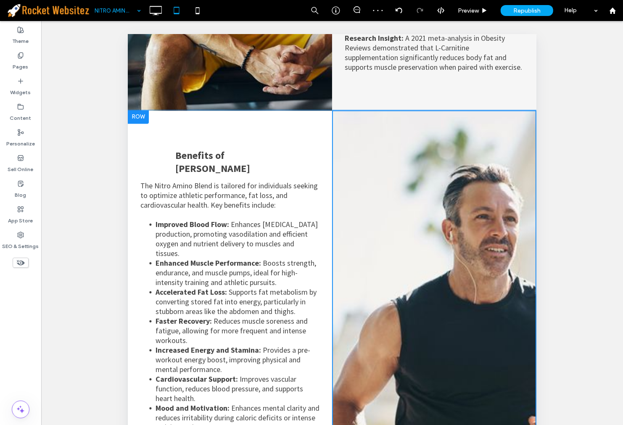
click at [465, 342] on div "Click To Paste" at bounding box center [434, 305] width 204 height 390
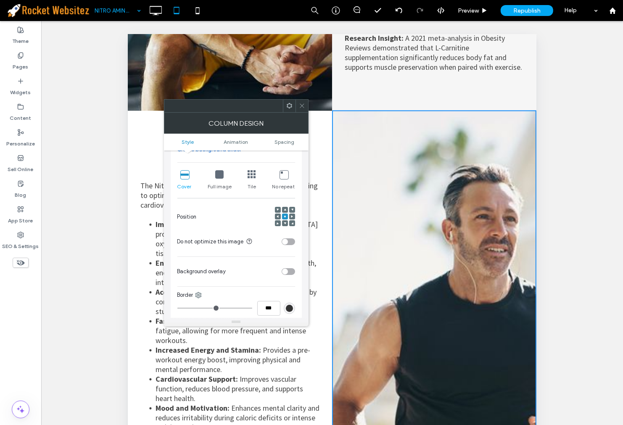
scroll to position [187, 0]
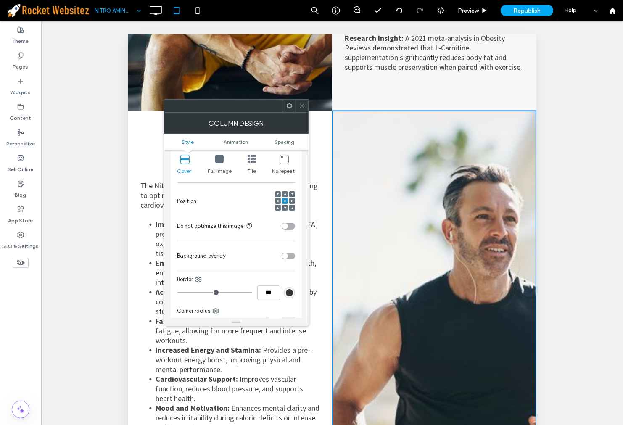
click at [293, 202] on div at bounding box center [292, 201] width 6 height 6
click at [292, 202] on icon at bounding box center [292, 201] width 3 height 3
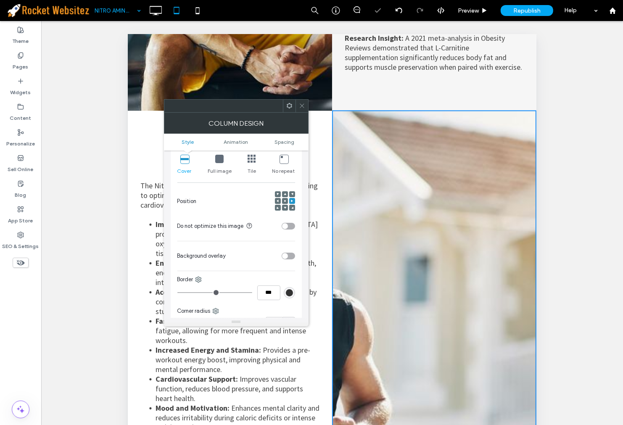
click at [285, 201] on use at bounding box center [285, 201] width 2 height 2
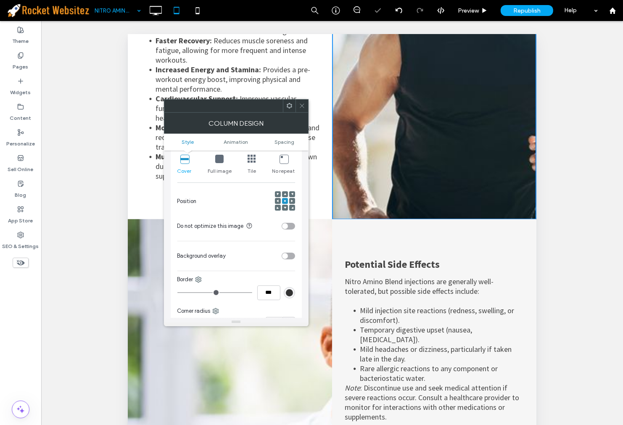
scroll to position [233, 0]
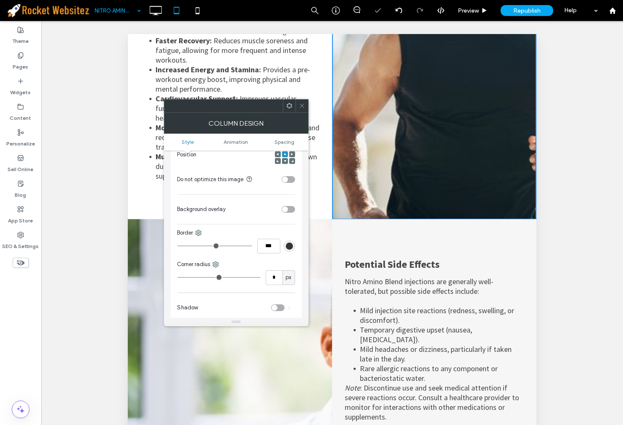
click at [268, 380] on div at bounding box center [226, 328] width 198 height 219
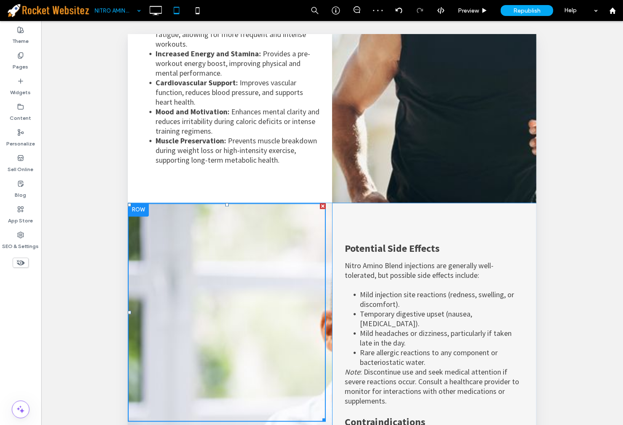
scroll to position [1953, 0]
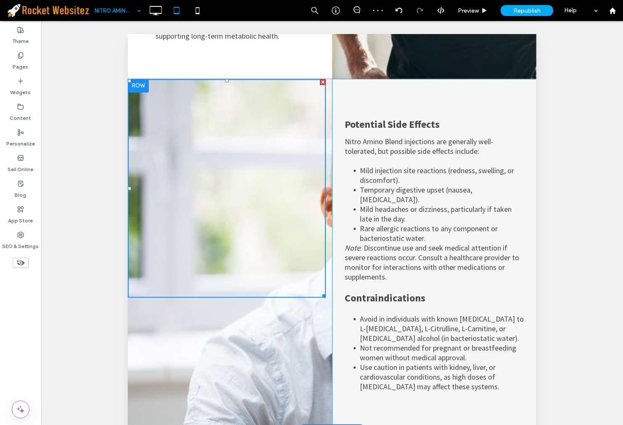
click at [222, 288] on div "Click To Paste" at bounding box center [229, 254] width 204 height 351
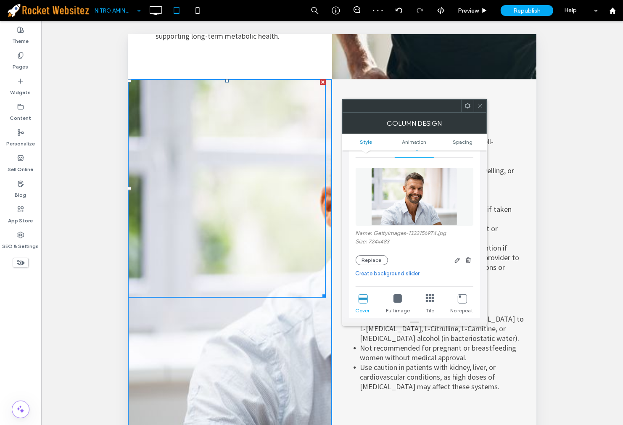
scroll to position [140, 0]
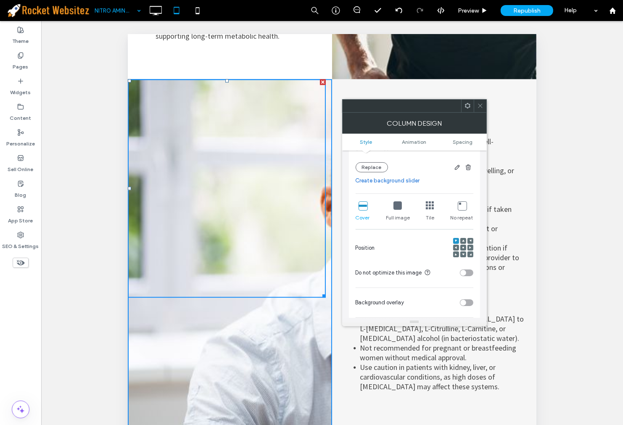
click at [462, 250] on span at bounding box center [463, 248] width 3 height 6
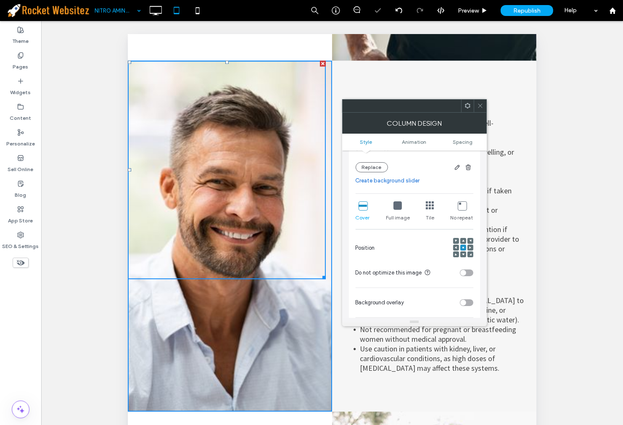
scroll to position [2187, 0]
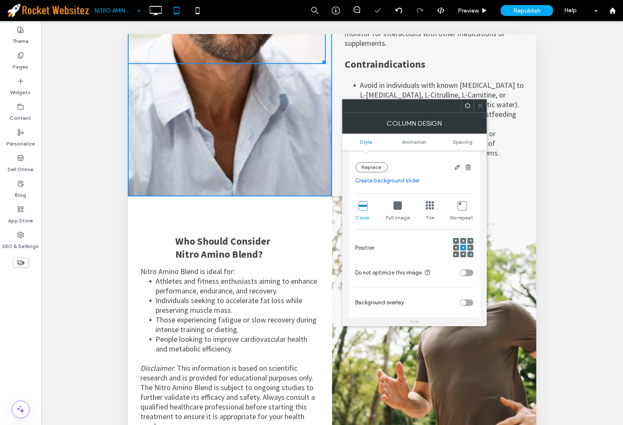
click at [281, 363] on span ": This information is based on scientific research and is provided for educatio…" at bounding box center [227, 397] width 174 height 68
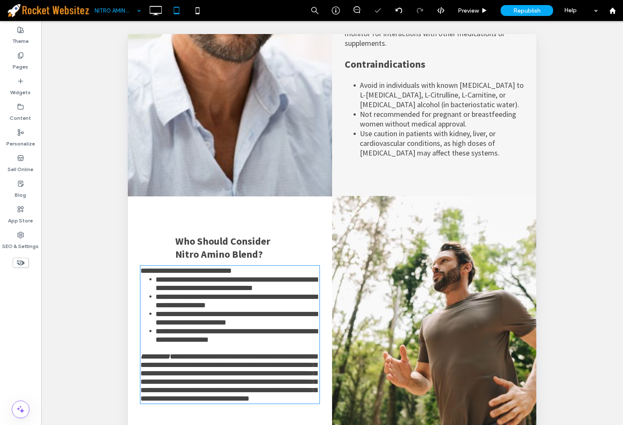
type input "**********"
type input "**"
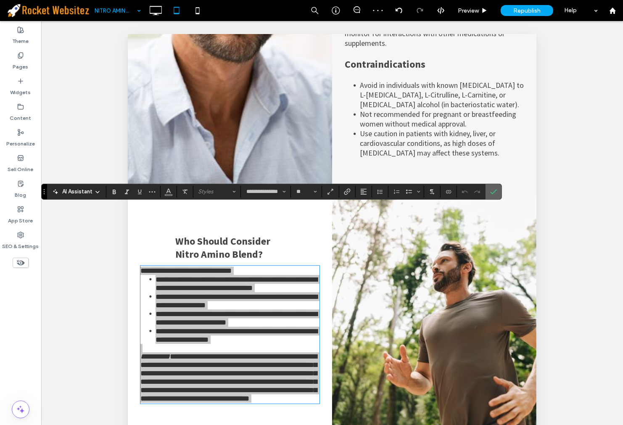
click at [493, 195] on icon "Confirm" at bounding box center [493, 191] width 7 height 7
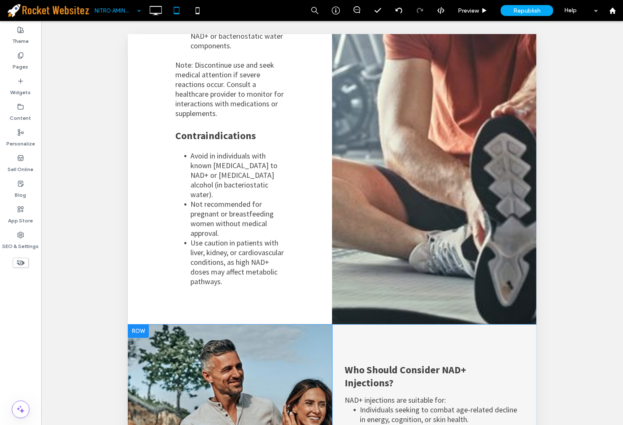
scroll to position [2887, 0]
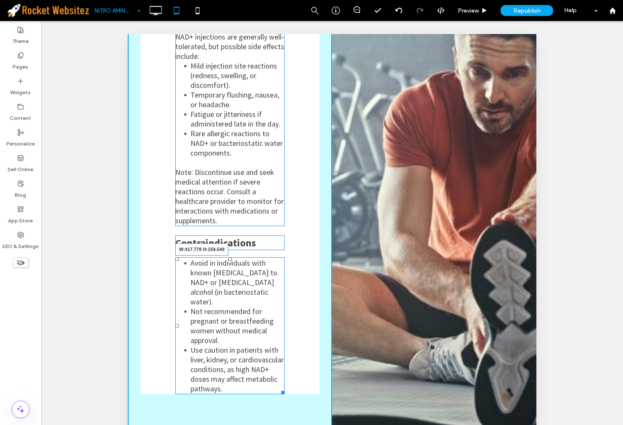
drag, startPoint x: 277, startPoint y: 301, endPoint x: 409, endPoint y: 306, distance: 132.9
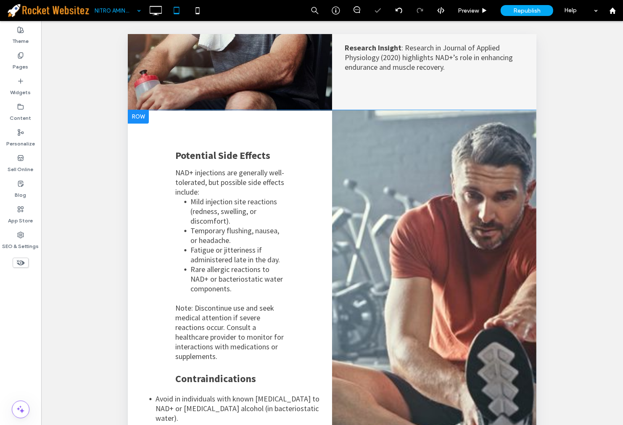
scroll to position [2747, 0]
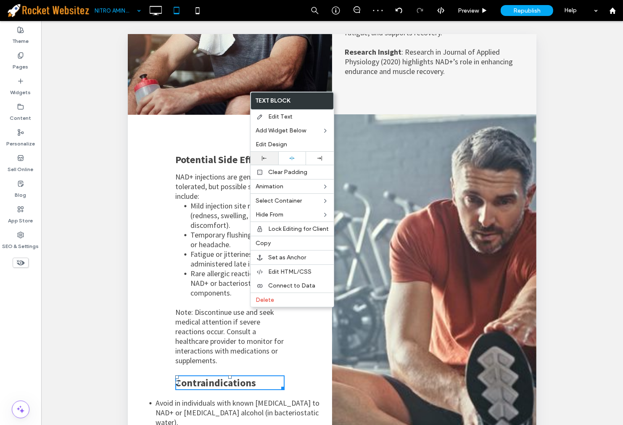
click at [267, 161] on div at bounding box center [265, 158] width 28 height 13
click at [190, 307] on span "﻿ Note: Discontinue use and seek medical attention if severe reactions occur. C…" at bounding box center [229, 336] width 108 height 58
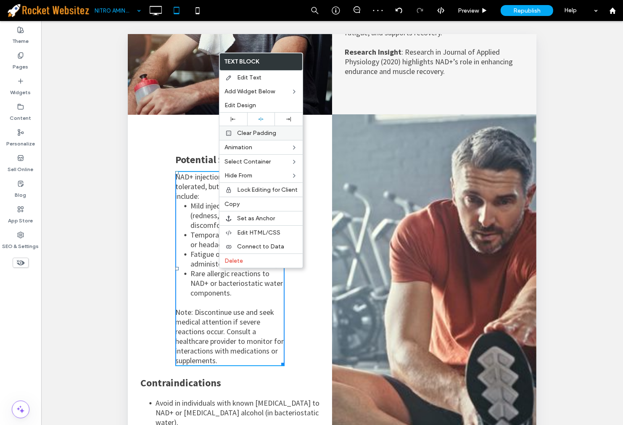
click at [230, 127] on div "Clear Padding" at bounding box center [260, 133] width 83 height 14
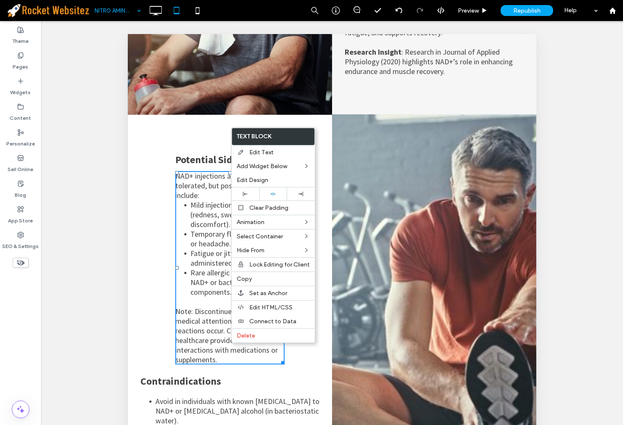
click at [186, 396] on span "Avoid in individuals with known allergies to NAD+ or benzyl alcohol (in bacteri…" at bounding box center [237, 410] width 164 height 29
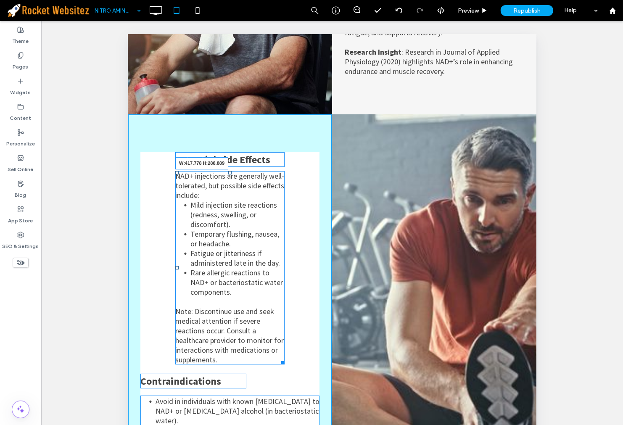
drag, startPoint x: 277, startPoint y: 286, endPoint x: 444, endPoint y: 322, distance: 170.6
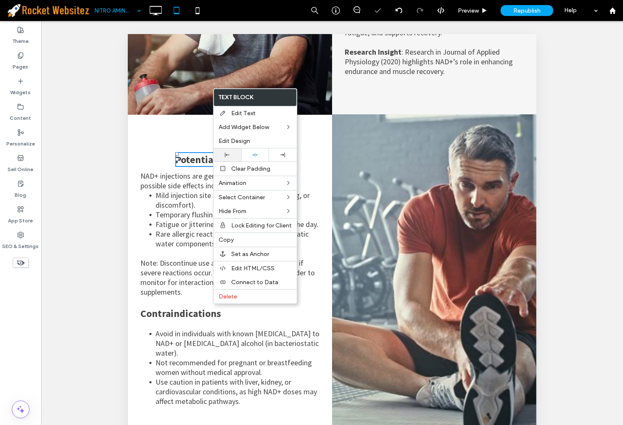
click at [232, 152] on div at bounding box center [228, 154] width 28 height 13
click at [148, 258] on span "﻿ Note: Discontinue use and seek medical attention if severe reactions occur. C…" at bounding box center [227, 277] width 174 height 39
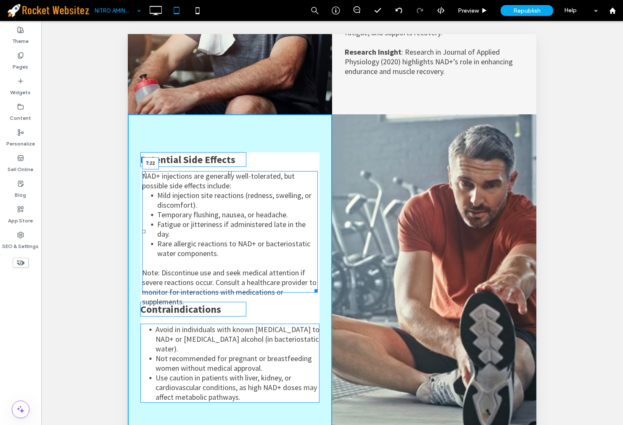
drag, startPoint x: 228, startPoint y: 103, endPoint x: 353, endPoint y: 142, distance: 130.6
click at [228, 171] on div at bounding box center [229, 172] width 3 height 3
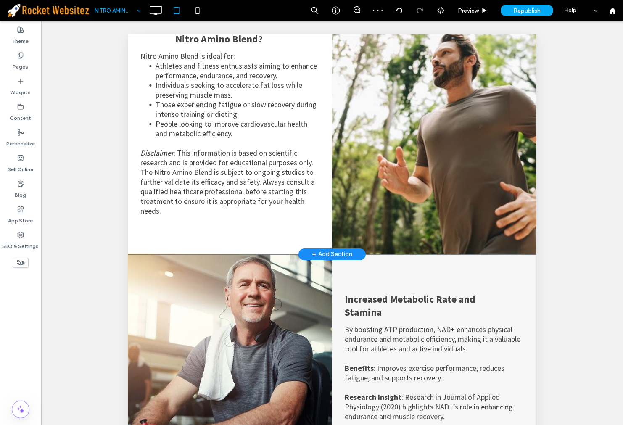
scroll to position [2280, 0]
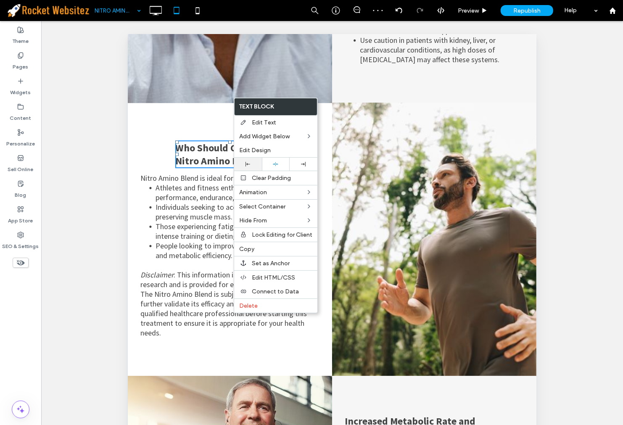
click at [251, 162] on div at bounding box center [247, 164] width 19 height 5
click at [204, 182] on span "Athletes and fitness enthusiasts aiming to enhance performance, endurance, and …" at bounding box center [235, 191] width 161 height 19
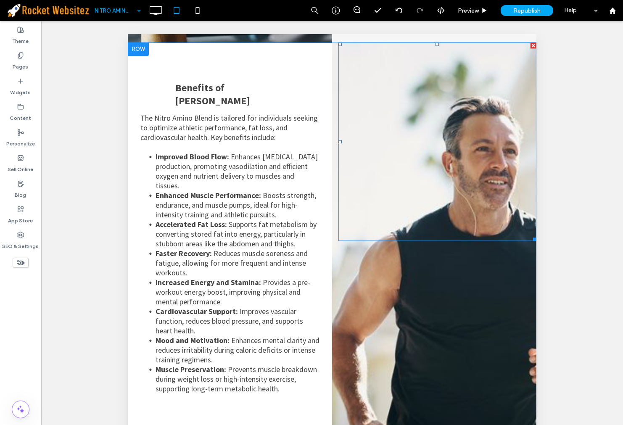
scroll to position [1579, 0]
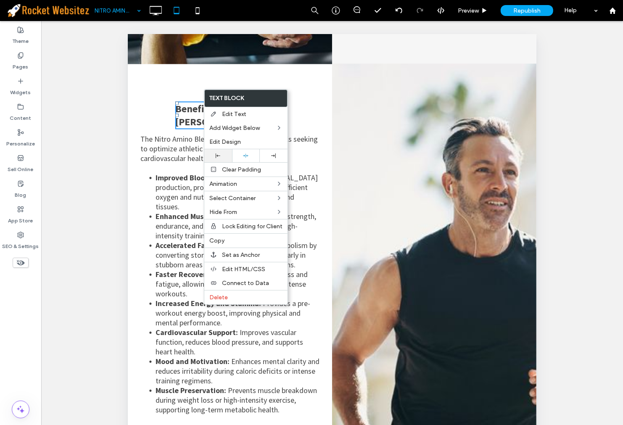
click at [222, 152] on div at bounding box center [218, 155] width 28 height 13
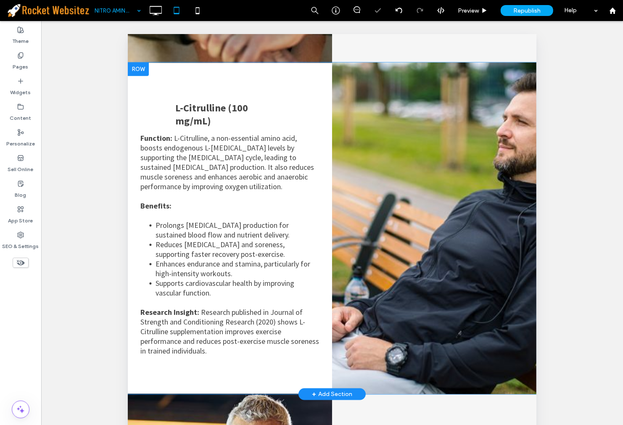
scroll to position [832, 0]
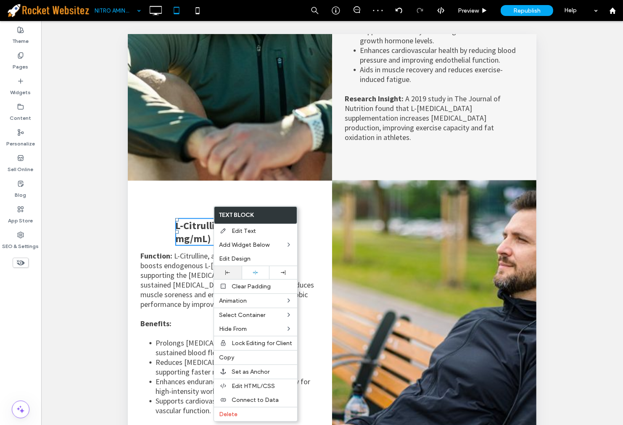
click at [233, 270] on div at bounding box center [227, 272] width 19 height 5
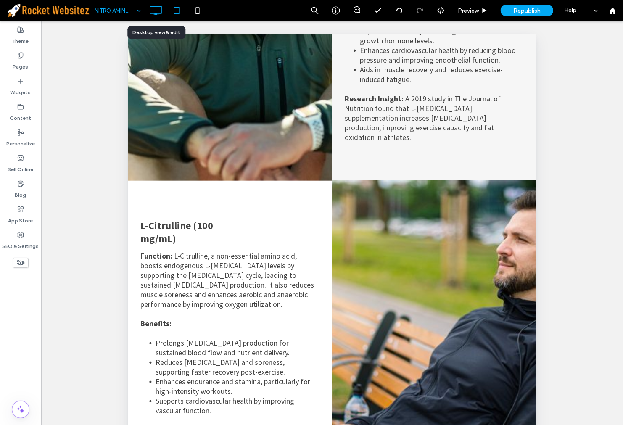
click at [163, 3] on icon at bounding box center [155, 10] width 17 height 17
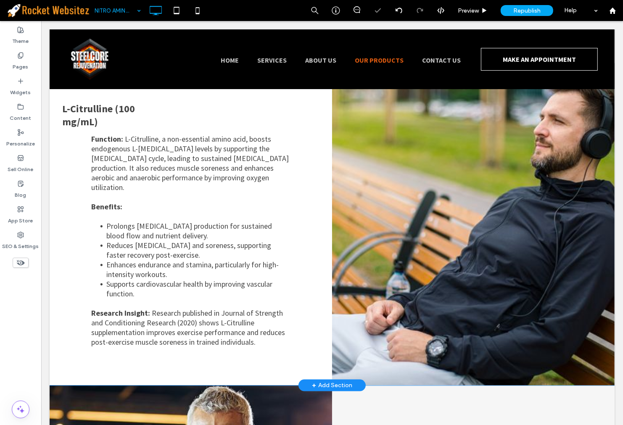
scroll to position [794, 0]
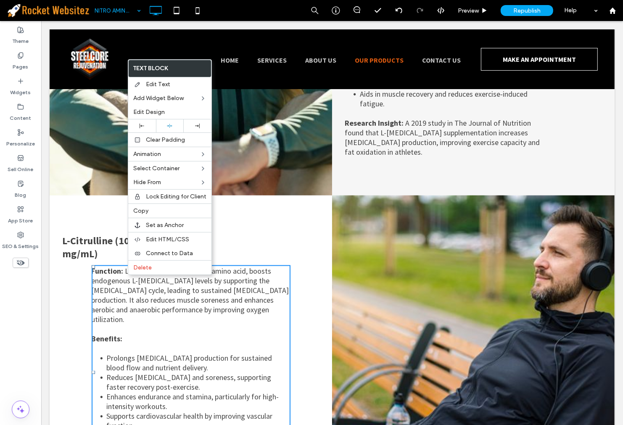
click at [105, 266] on strong "Function:" at bounding box center [107, 271] width 32 height 10
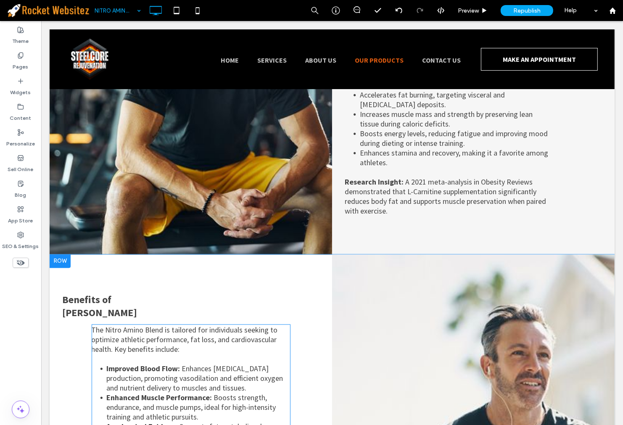
scroll to position [1494, 0]
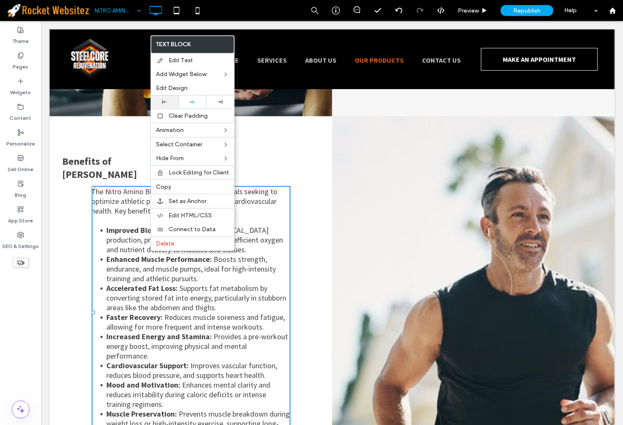
click at [166, 100] on icon at bounding box center [164, 102] width 5 height 5
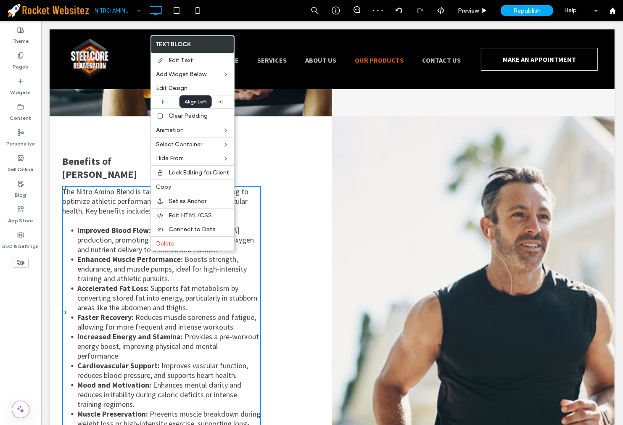
click at [186, 102] on div "Align Left" at bounding box center [196, 101] width 32 height 13
click at [191, 105] on div at bounding box center [193, 101] width 28 height 13
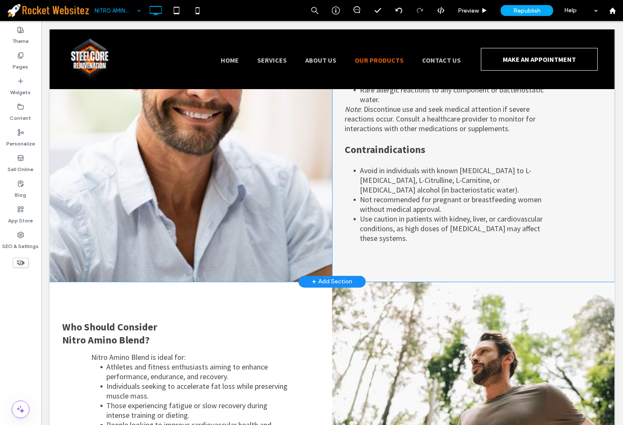
scroll to position [2149, 0]
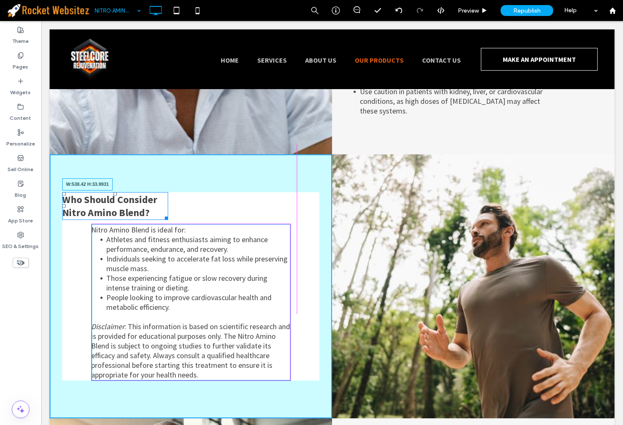
drag, startPoint x: 166, startPoint y: 159, endPoint x: 314, endPoint y: 194, distance: 152.5
click at [288, 169] on div "Who Should Consider Nitro Amino Blend? W:538.42 H:33.9931 Nitro Amino Blend is …" at bounding box center [190, 286] width 282 height 264
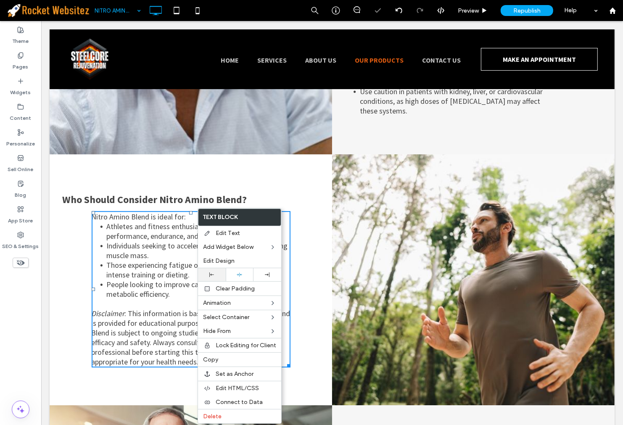
click at [220, 275] on div at bounding box center [211, 274] width 19 height 5
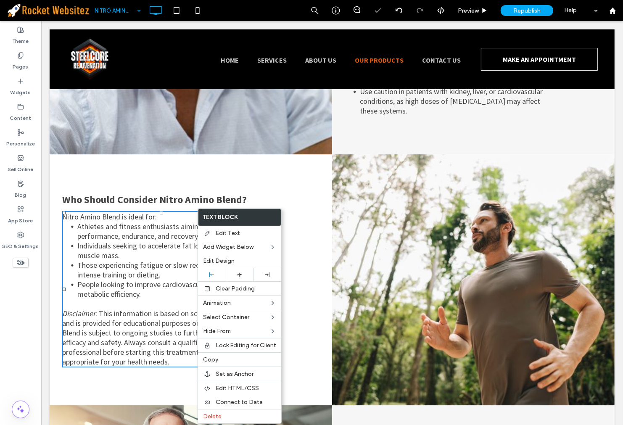
click at [106, 280] on span "People looking to improve cardiovascular health and metabolic efficiency." at bounding box center [159, 289] width 165 height 19
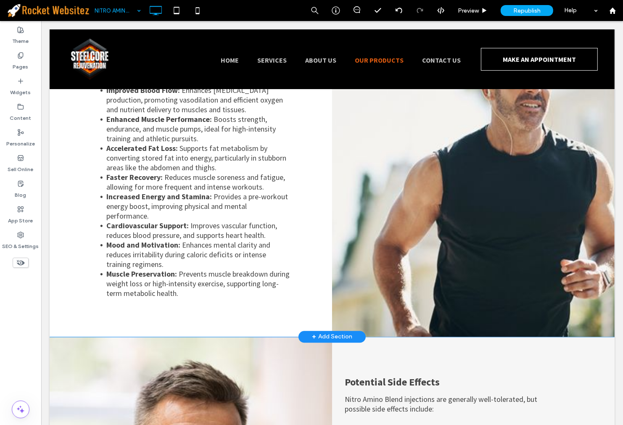
scroll to position [1448, 0]
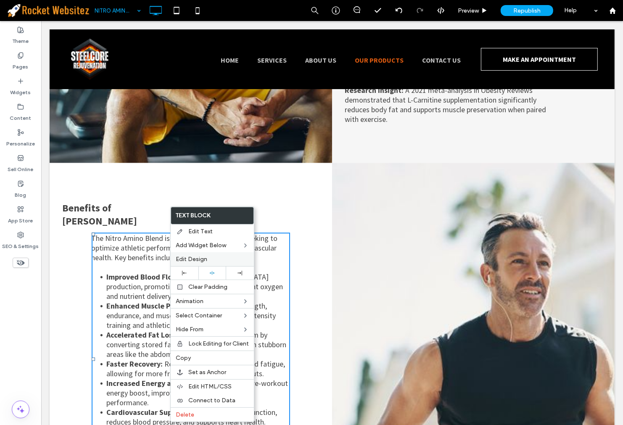
click at [195, 265] on div "Edit Design" at bounding box center [212, 259] width 83 height 14
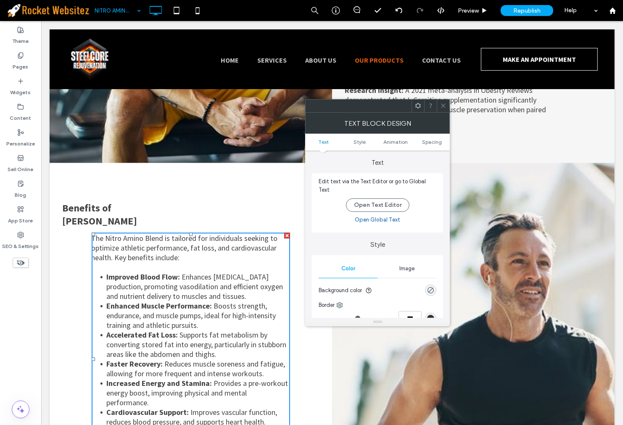
click at [438, 101] on div at bounding box center [443, 106] width 13 height 13
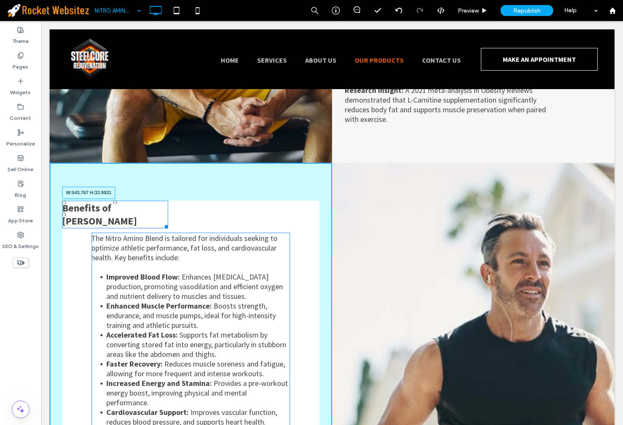
drag, startPoint x: 167, startPoint y: 183, endPoint x: 289, endPoint y: 186, distance: 121.9
click at [289, 186] on div "Benefits of Nitro Amino Blend W:543.767 H:33.9931 The Nitro Amino Blend is tail…" at bounding box center [190, 343] width 282 height 361
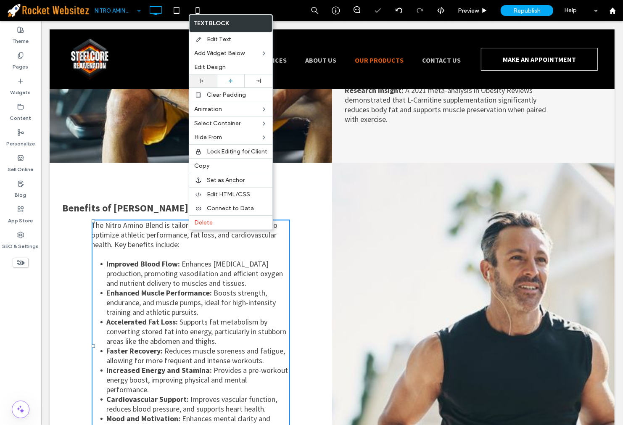
click at [204, 80] on icon at bounding box center [203, 81] width 5 height 5
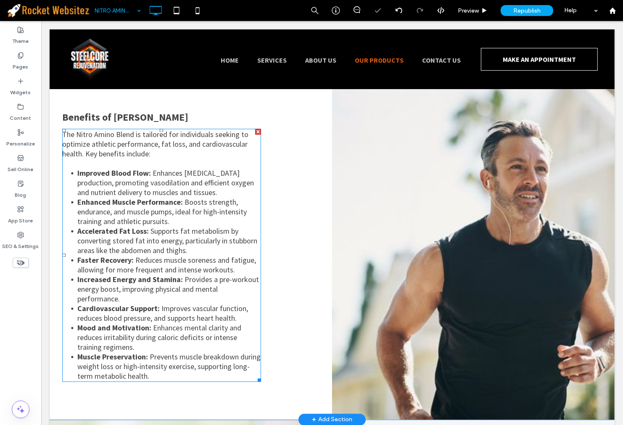
scroll to position [1541, 0]
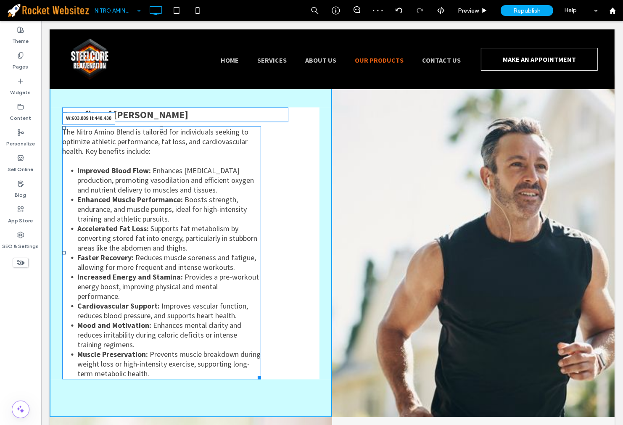
drag, startPoint x: 258, startPoint y: 327, endPoint x: 314, endPoint y: 321, distance: 55.8
click at [314, 321] on div "Nitro Amino Blend Click To Paste Row Nitro Amino Blend (L-Arginine/L-Citrulline…" at bounding box center [331, 129] width 565 height 3163
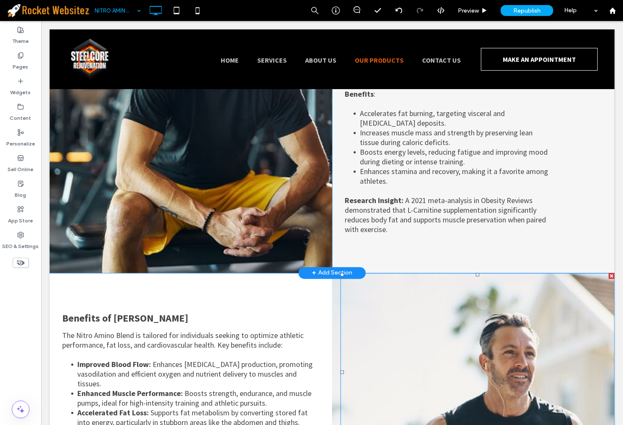
scroll to position [1448, 0]
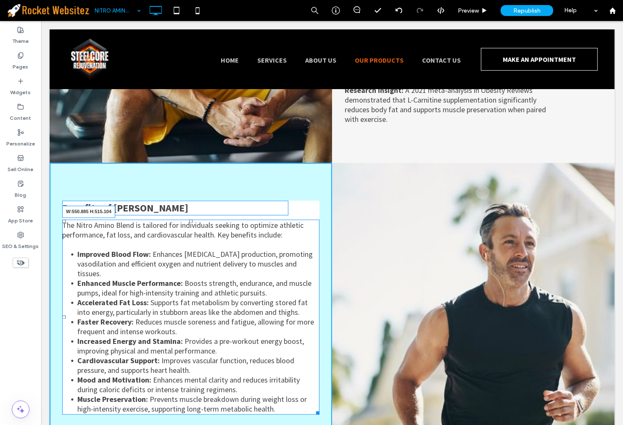
drag, startPoint x: 312, startPoint y: 364, endPoint x: 374, endPoint y: 308, distance: 83.3
click at [290, 364] on div "The Nitro Amino Blend is tailored for individuals seeking to optimize athletic …" at bounding box center [190, 316] width 257 height 195
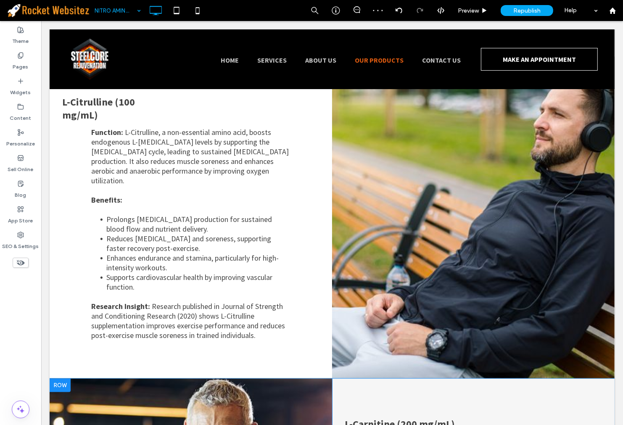
scroll to position [841, 0]
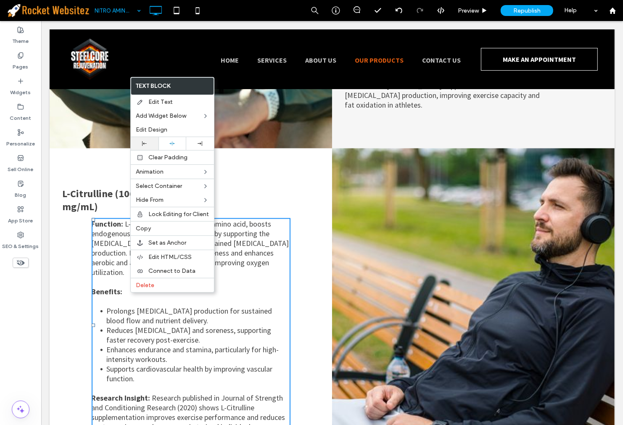
click at [146, 146] on div at bounding box center [145, 143] width 28 height 13
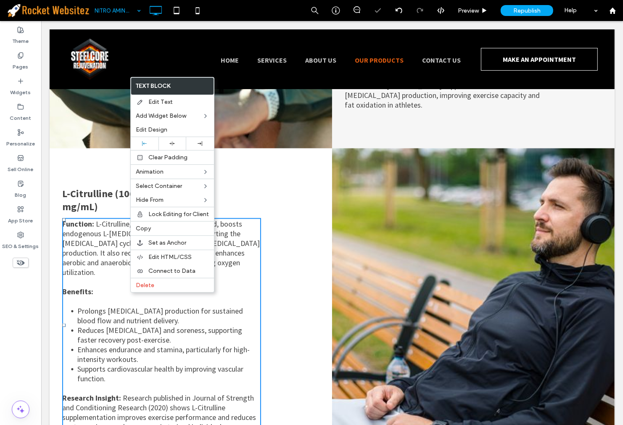
click at [241, 393] on span "Research published in Journal of Strength and Conditioning Research (2020) show…" at bounding box center [159, 412] width 194 height 39
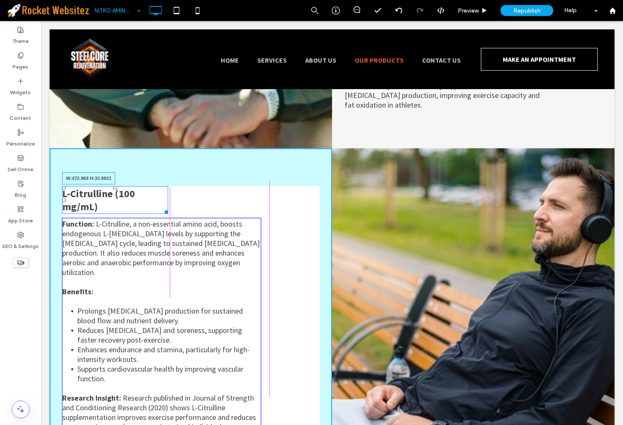
drag, startPoint x: 162, startPoint y: 196, endPoint x: 516, endPoint y: 132, distance: 359.8
click at [255, 193] on div "L-Citrulline (100 mg/mL) W:472.969 H:33.9931 Function: L-Citrulline, a non-esse…" at bounding box center [190, 309] width 282 height 322
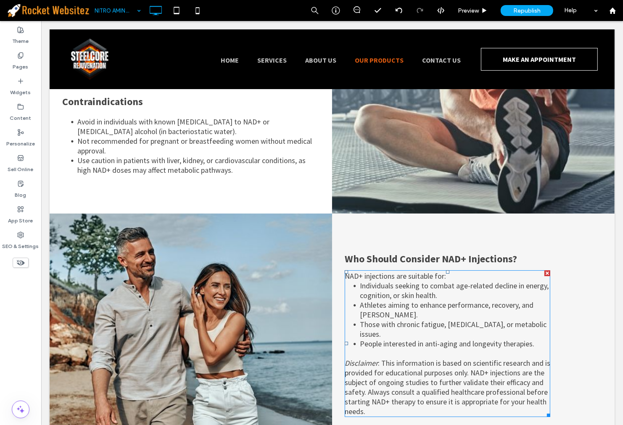
scroll to position [2802, 0]
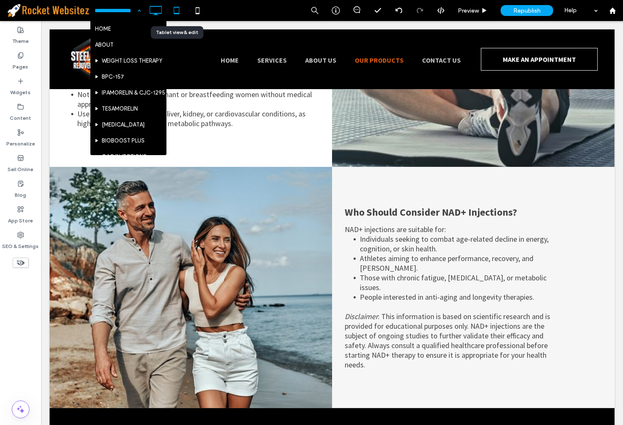
click at [181, 14] on icon at bounding box center [176, 10] width 17 height 17
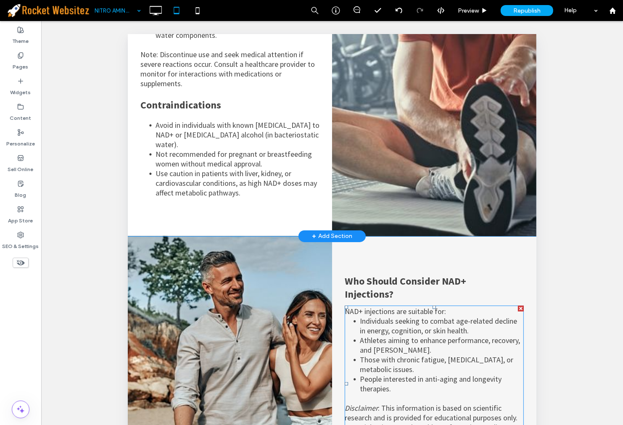
scroll to position [2999, 0]
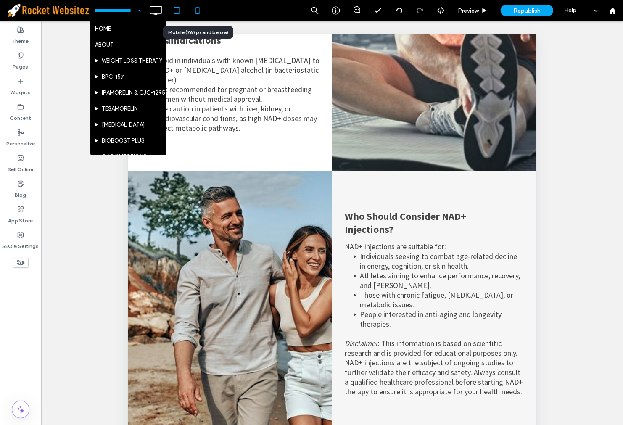
click at [198, 7] on icon at bounding box center [197, 10] width 17 height 17
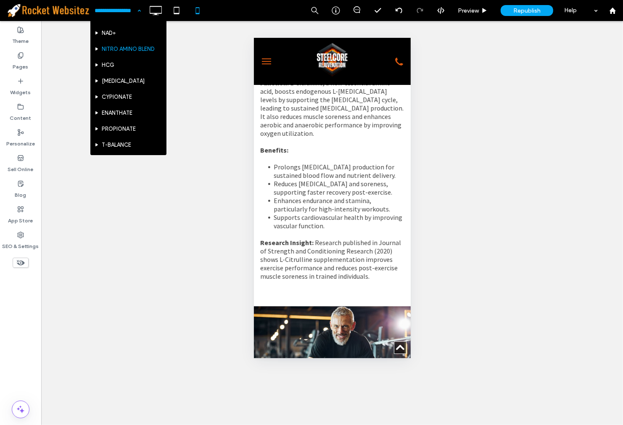
scroll to position [140, 0]
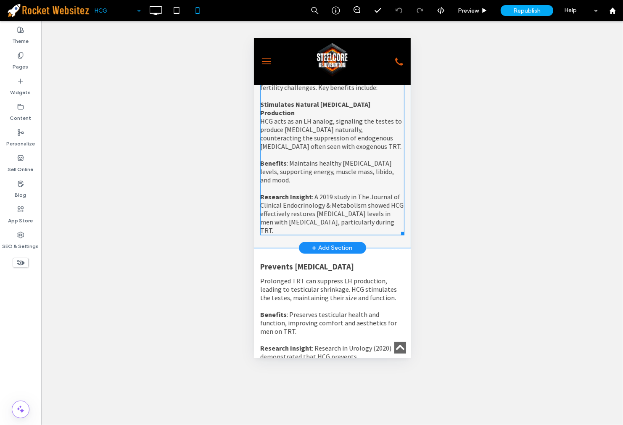
scroll to position [981, 0]
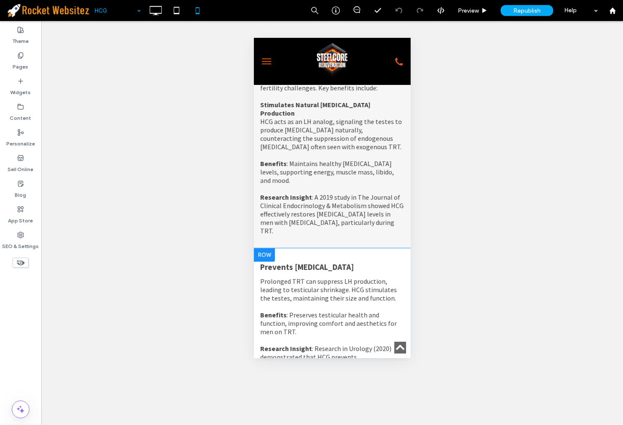
click at [261, 253] on div at bounding box center [263, 254] width 21 height 13
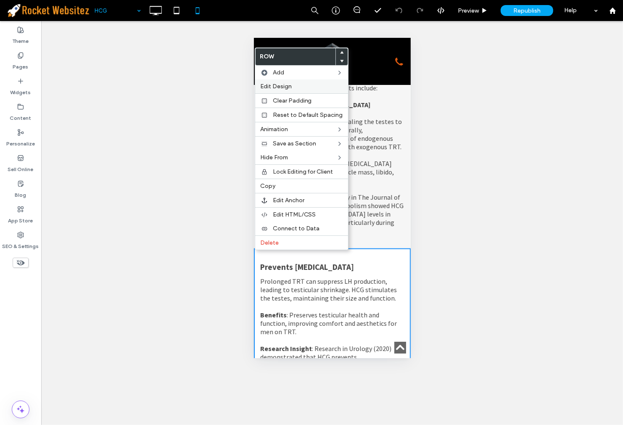
click at [291, 91] on div "Edit Design" at bounding box center [301, 86] width 93 height 14
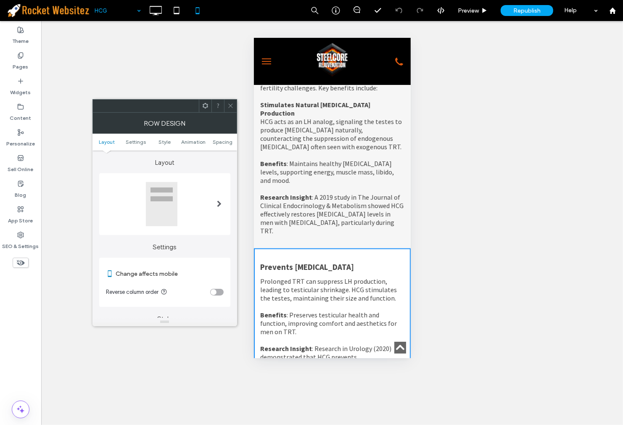
click at [212, 290] on div "toggle" at bounding box center [214, 292] width 6 height 6
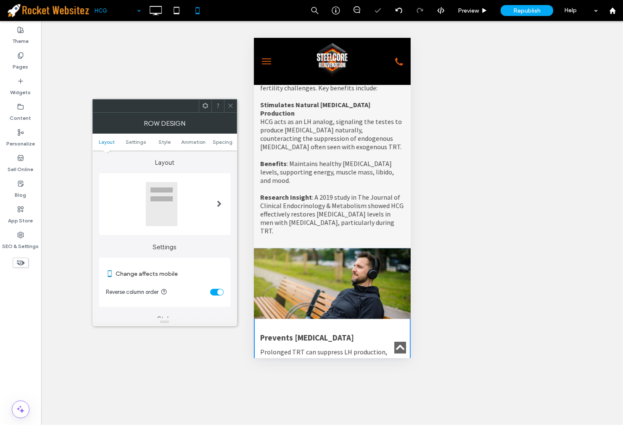
click at [230, 104] on icon at bounding box center [230, 106] width 6 height 6
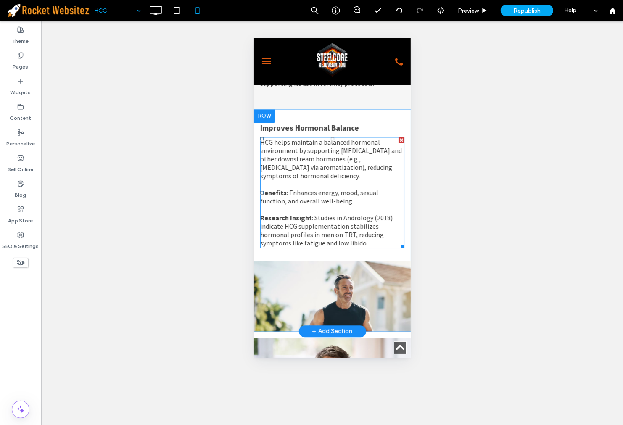
scroll to position [1541, 0]
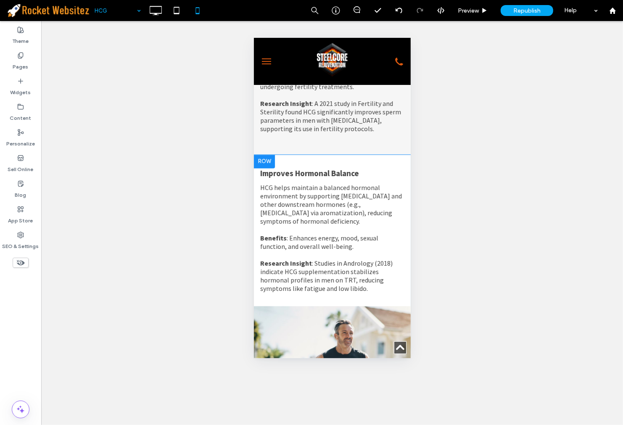
click at [266, 168] on div at bounding box center [263, 160] width 21 height 13
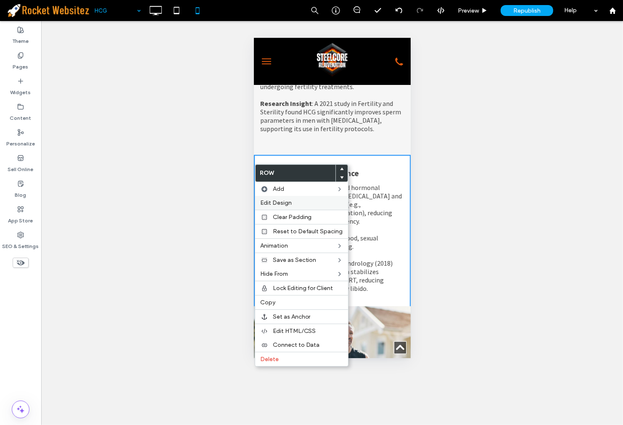
click at [299, 204] on label "Edit Design" at bounding box center [301, 202] width 83 height 7
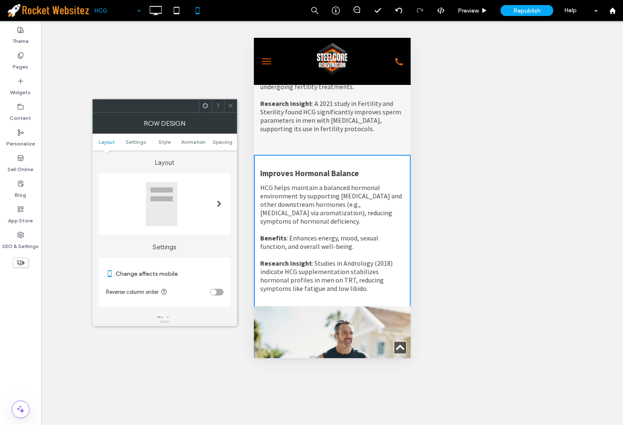
click at [204, 215] on div at bounding box center [165, 204] width 118 height 45
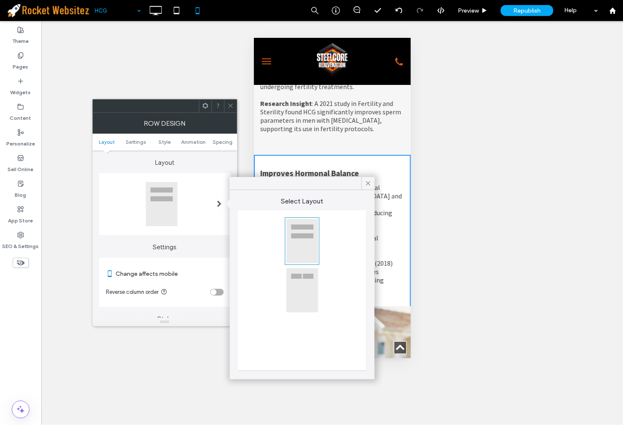
click at [180, 275] on label "Change affects mobile" at bounding box center [170, 274] width 108 height 16
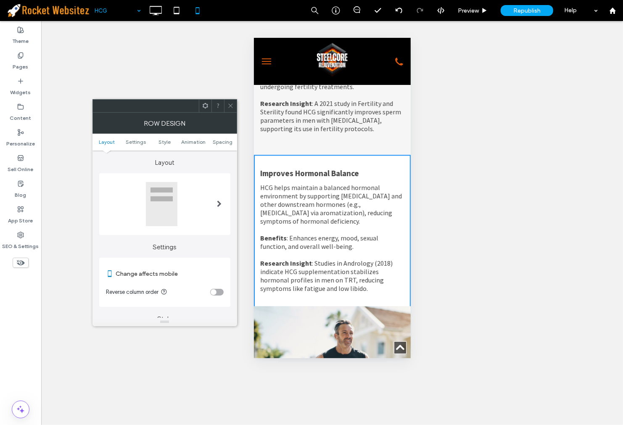
click at [211, 293] on div "toggle" at bounding box center [214, 292] width 6 height 6
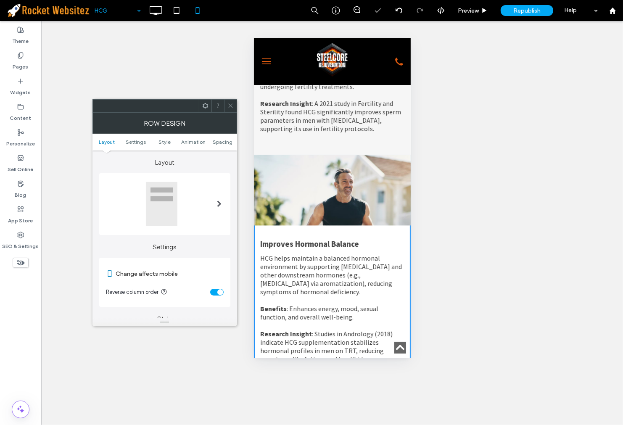
click at [228, 108] on icon at bounding box center [230, 106] width 6 height 6
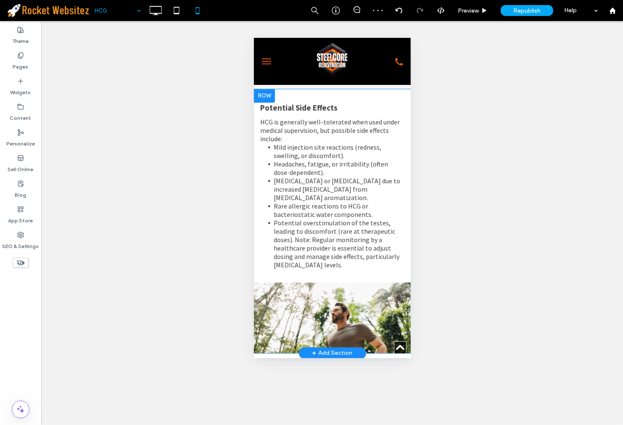
scroll to position [2055, 0]
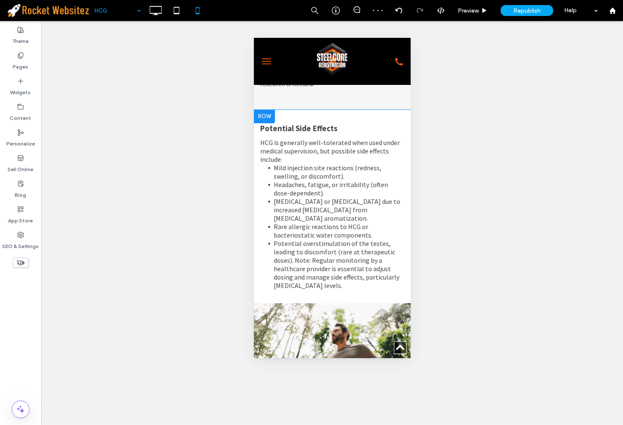
click at [261, 120] on div at bounding box center [263, 115] width 21 height 13
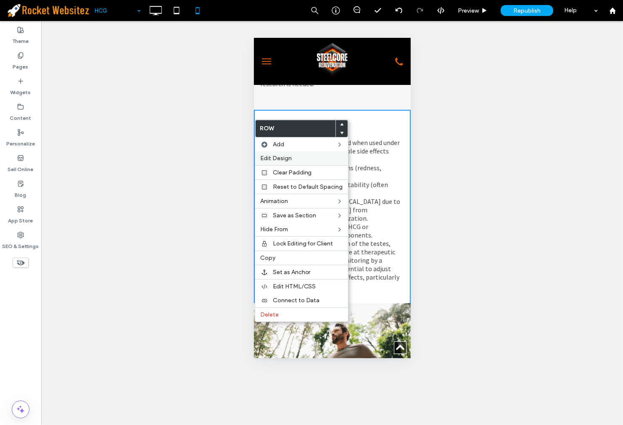
click at [283, 159] on span "Edit Design" at bounding box center [276, 158] width 32 height 7
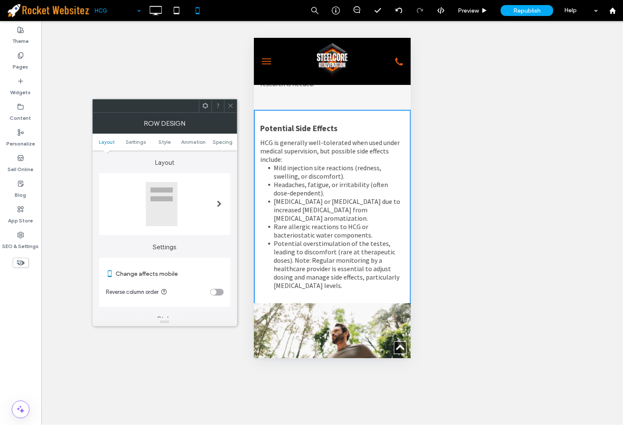
click at [219, 292] on div "toggle" at bounding box center [216, 292] width 13 height 7
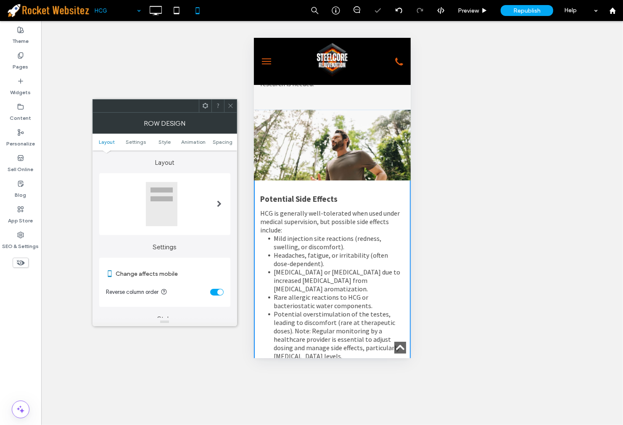
click at [230, 107] on icon at bounding box center [230, 106] width 6 height 6
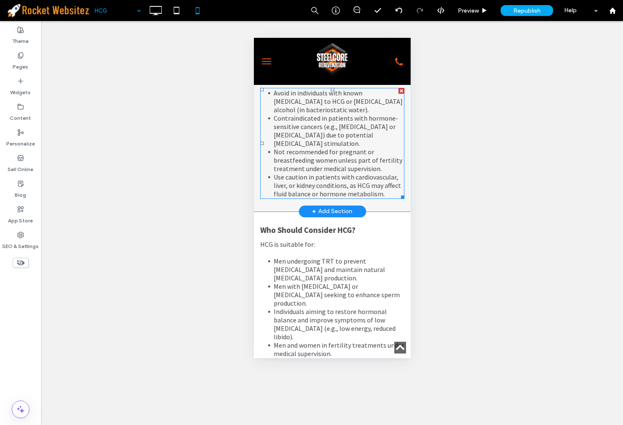
scroll to position [2429, 0]
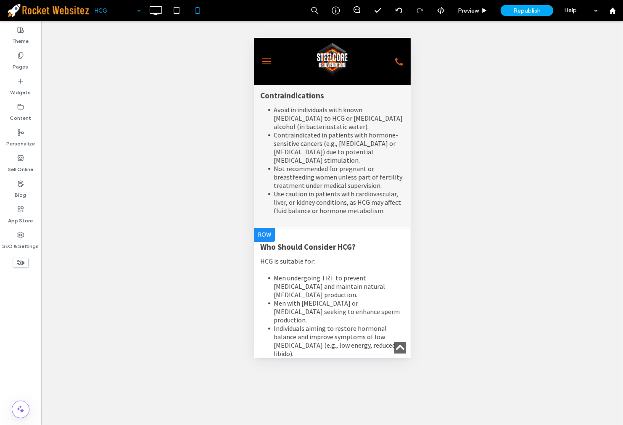
click at [264, 241] on div at bounding box center [263, 234] width 21 height 13
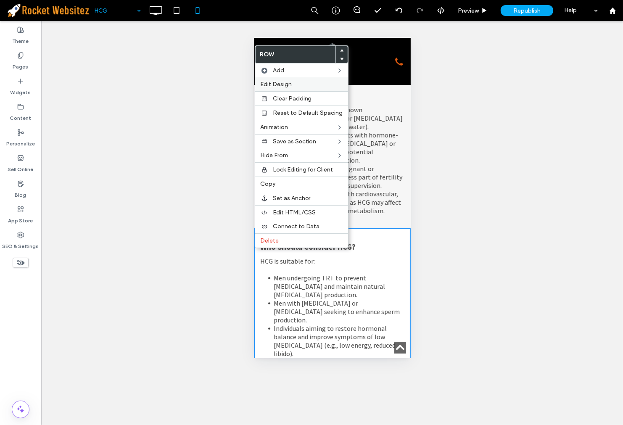
click at [293, 81] on label "Edit Design" at bounding box center [301, 84] width 83 height 7
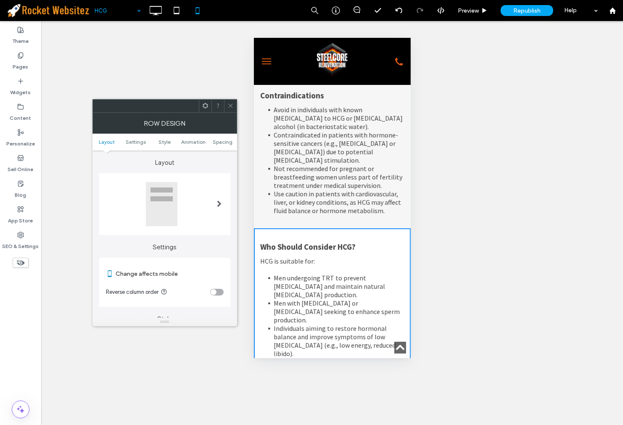
click at [216, 295] on div "toggle" at bounding box center [216, 292] width 13 height 7
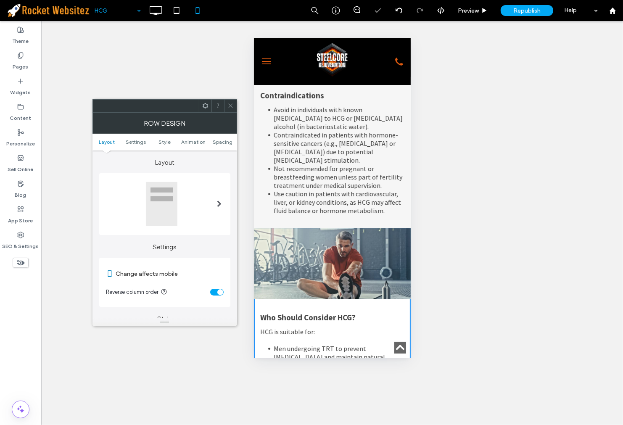
click at [229, 107] on use at bounding box center [230, 106] width 4 height 4
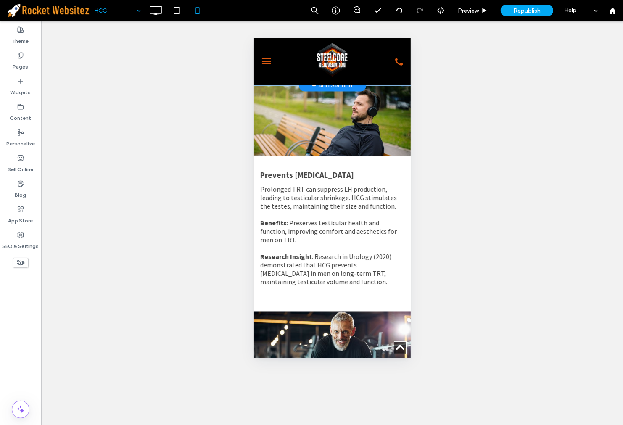
scroll to position [978, 0]
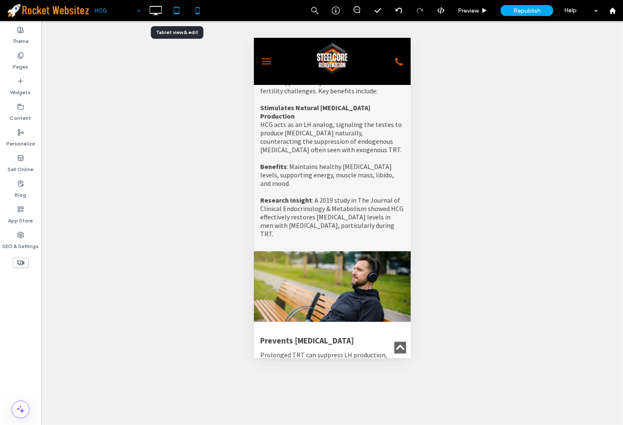
click at [174, 13] on use at bounding box center [176, 10] width 5 height 7
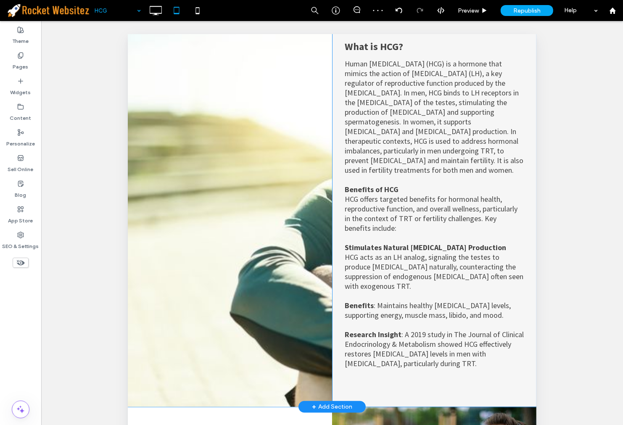
scroll to position [739, 0]
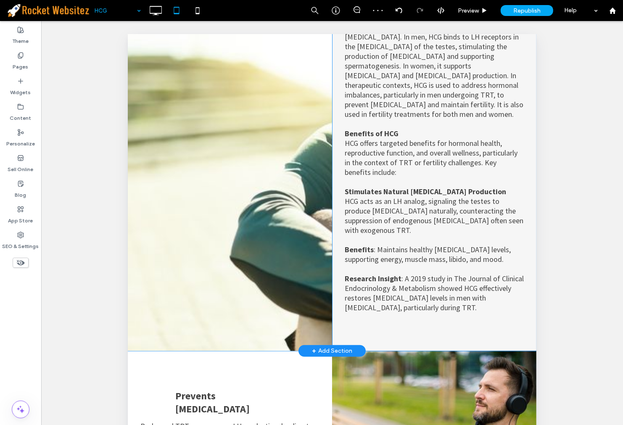
click at [267, 287] on div "Click To Paste" at bounding box center [229, 148] width 204 height 406
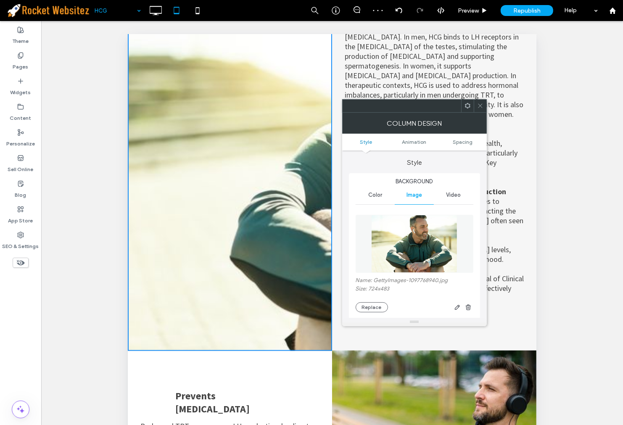
scroll to position [140, 0]
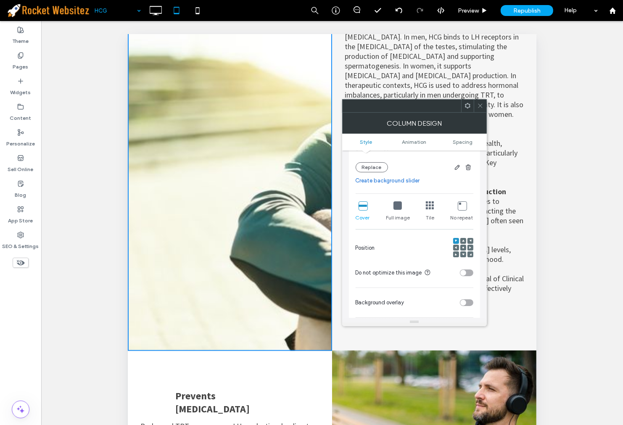
click at [463, 249] on icon at bounding box center [463, 247] width 3 height 3
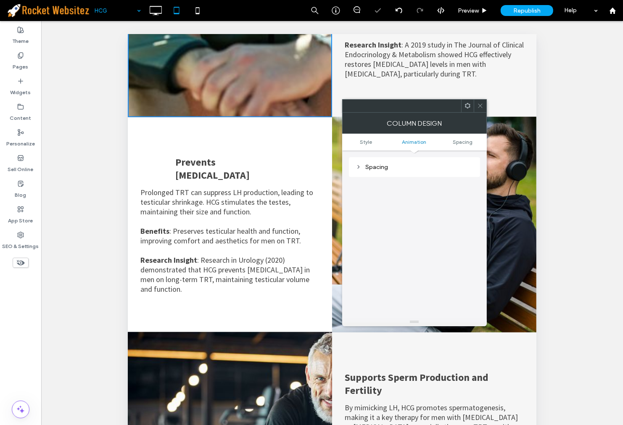
scroll to position [1206, 0]
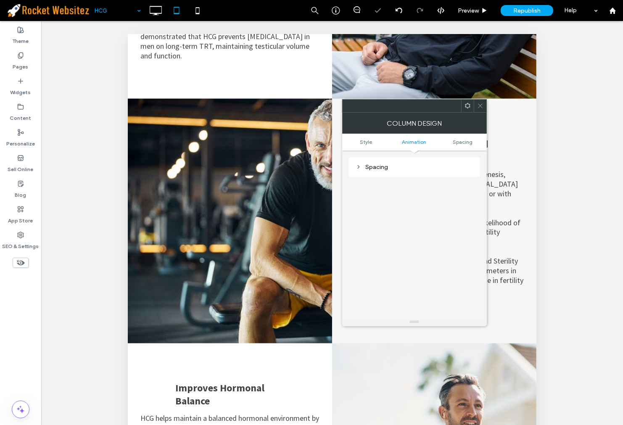
click at [259, 262] on div "Click To Paste" at bounding box center [229, 220] width 204 height 245
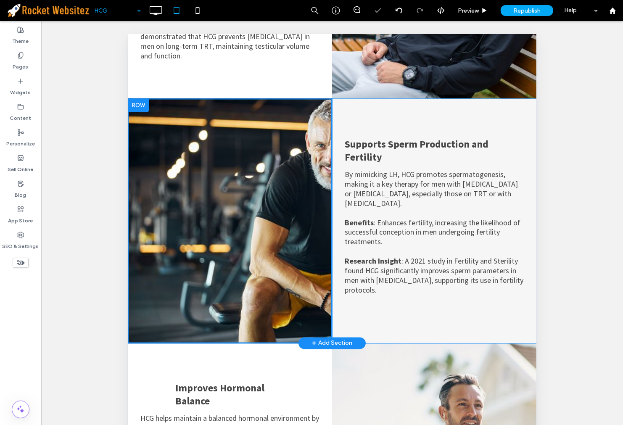
click at [266, 279] on div "Click To Paste" at bounding box center [229, 220] width 204 height 245
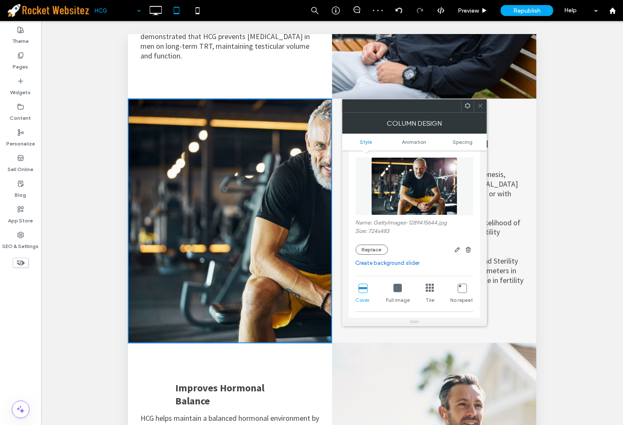
scroll to position [140, 0]
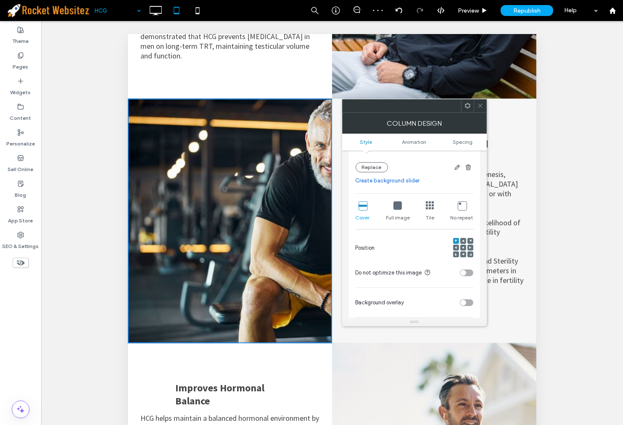
click at [462, 247] on icon at bounding box center [463, 247] width 3 height 3
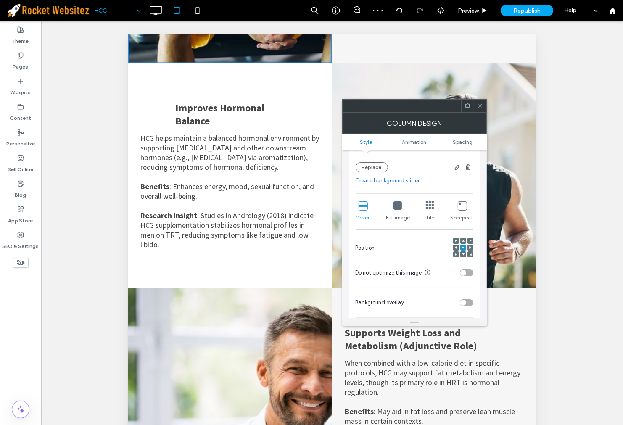
scroll to position [1579, 0]
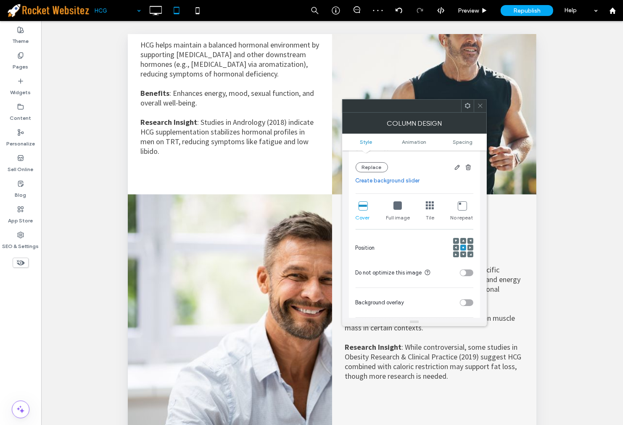
click at [251, 259] on div at bounding box center [226, 303] width 198 height 219
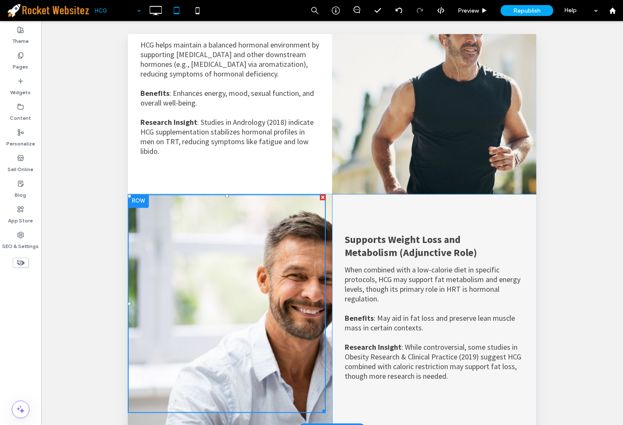
click at [262, 387] on div "Click To Paste" at bounding box center [229, 311] width 204 height 235
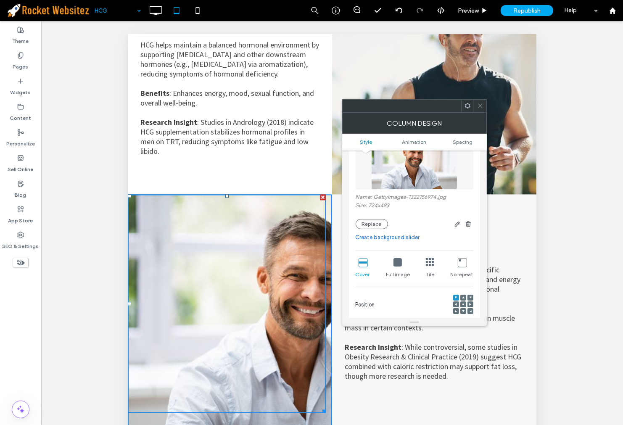
scroll to position [187, 0]
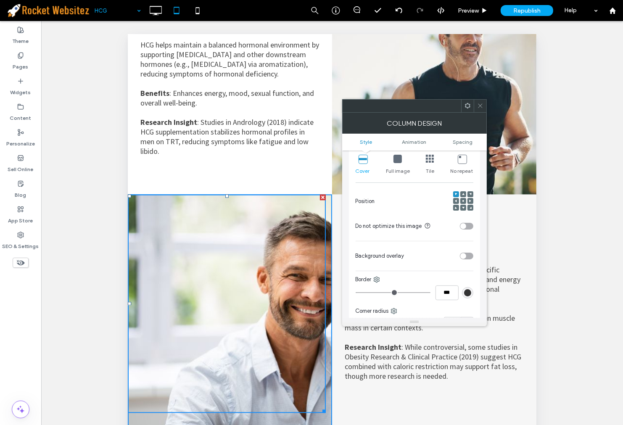
click at [463, 203] on span at bounding box center [463, 201] width 3 height 6
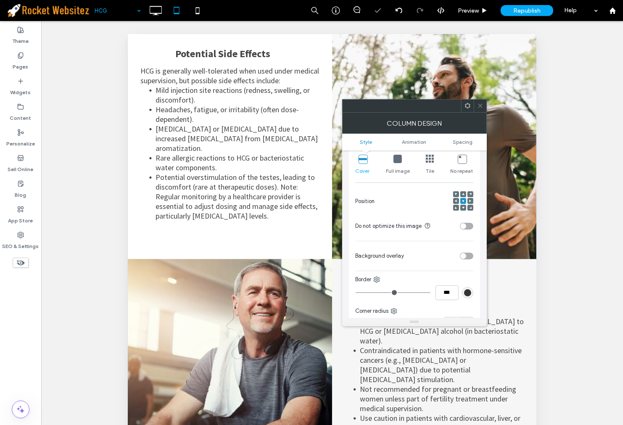
click at [253, 309] on div at bounding box center [226, 339] width 198 height 161
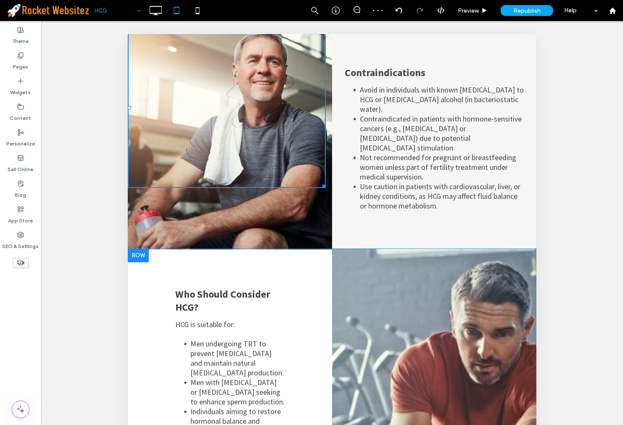
scroll to position [2373, 0]
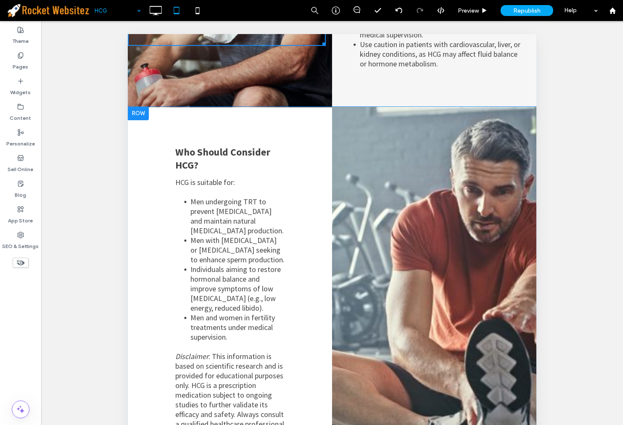
click at [428, 362] on div "Click To Paste" at bounding box center [434, 301] width 204 height 390
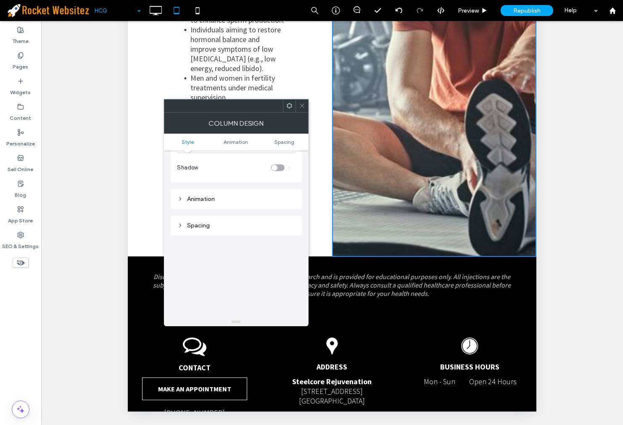
scroll to position [0, 0]
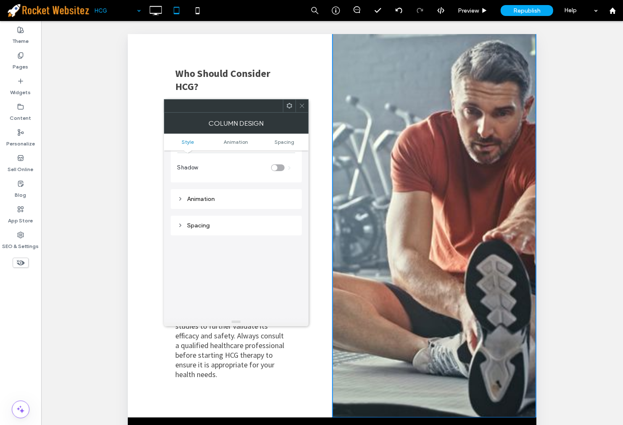
click at [304, 100] on span at bounding box center [302, 106] width 6 height 13
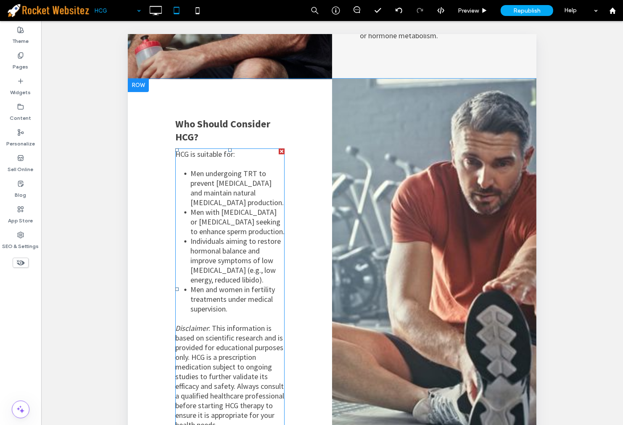
scroll to position [2452, 0]
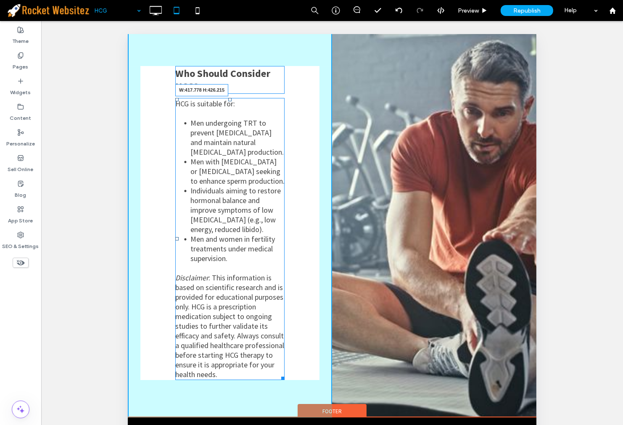
drag, startPoint x: 277, startPoint y: 312, endPoint x: 339, endPoint y: 307, distance: 62.0
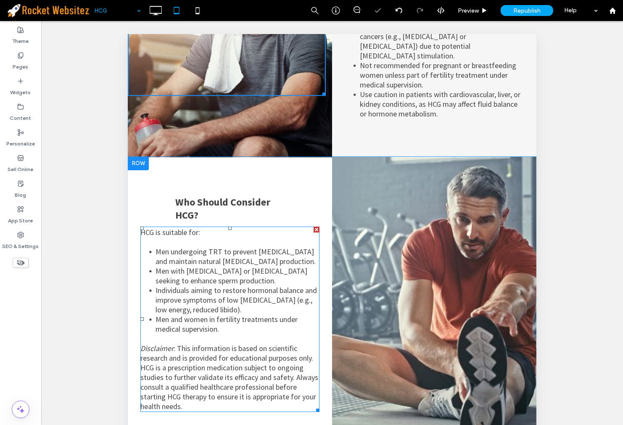
scroll to position [2153, 0]
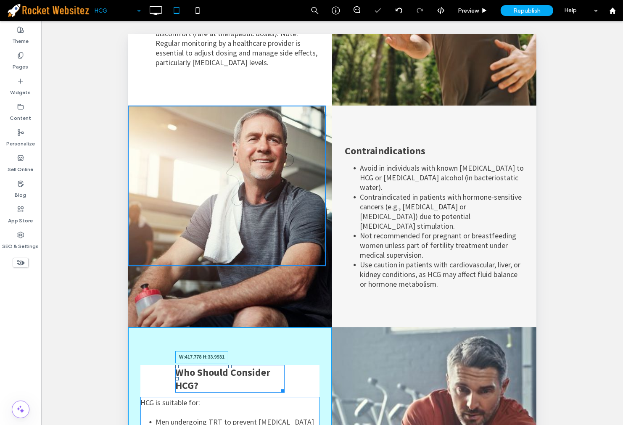
drag, startPoint x: 278, startPoint y: 312, endPoint x: 465, endPoint y: 345, distance: 189.5
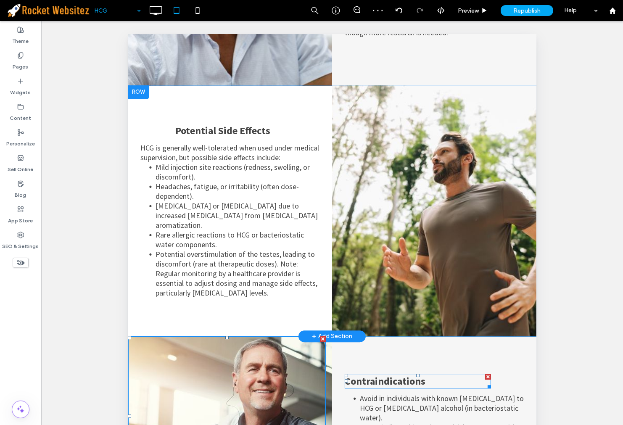
scroll to position [1919, 0]
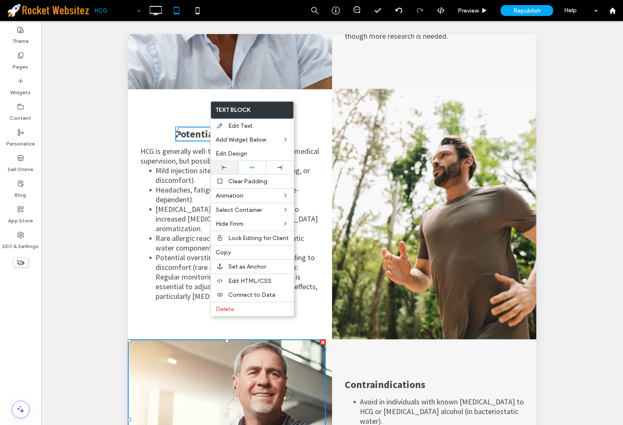
click at [230, 164] on div at bounding box center [225, 167] width 28 height 13
click at [167, 146] on span "HCG is generally well-tolerated when used under medical supervision, but possib…" at bounding box center [229, 155] width 179 height 19
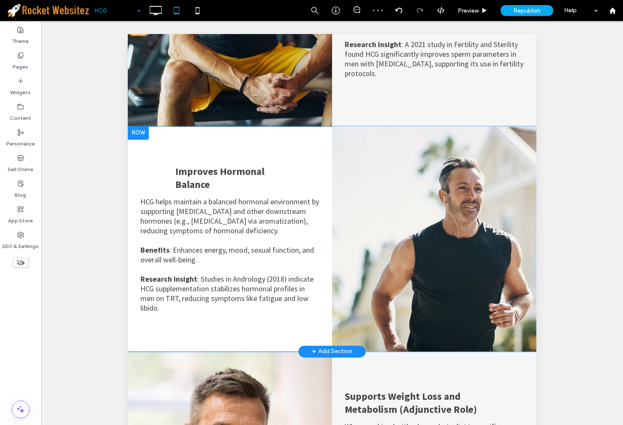
scroll to position [1406, 0]
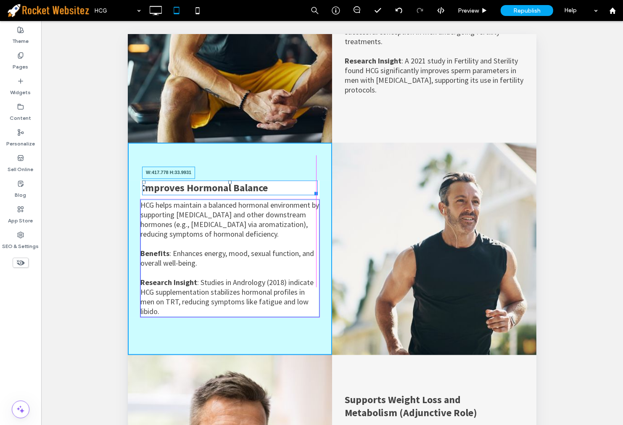
click at [310, 178] on div "Improves Hormonal Balance W:417.778 H:33.9931 HCG helps maintain a balanced hor…" at bounding box center [229, 249] width 204 height 212
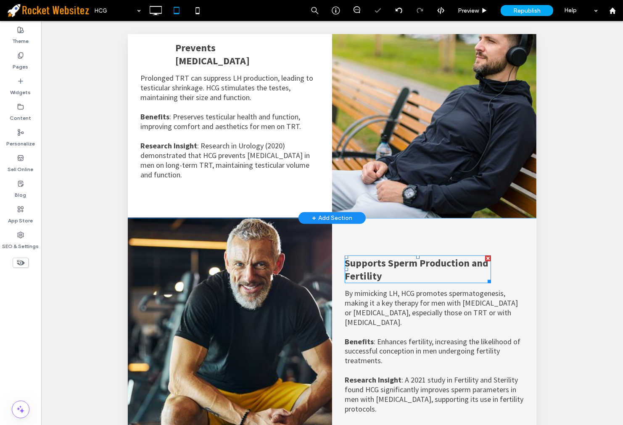
scroll to position [939, 0]
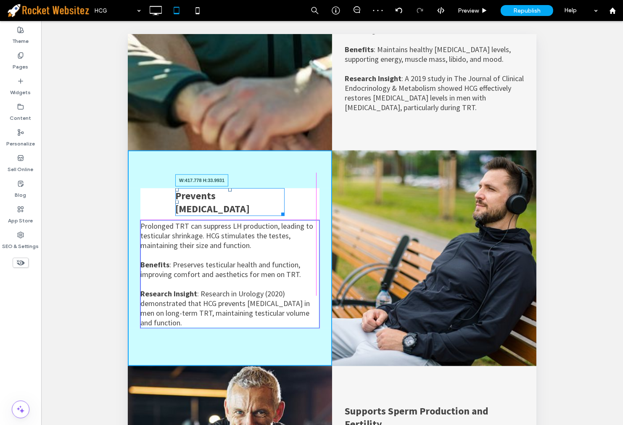
drag, startPoint x: 280, startPoint y: 198, endPoint x: 314, endPoint y: 196, distance: 34.1
click at [314, 196] on div "Prevents [MEDICAL_DATA] W:417.778 H:33.9931 Prolonged TRT can suppress LH produ…" at bounding box center [229, 258] width 204 height 216
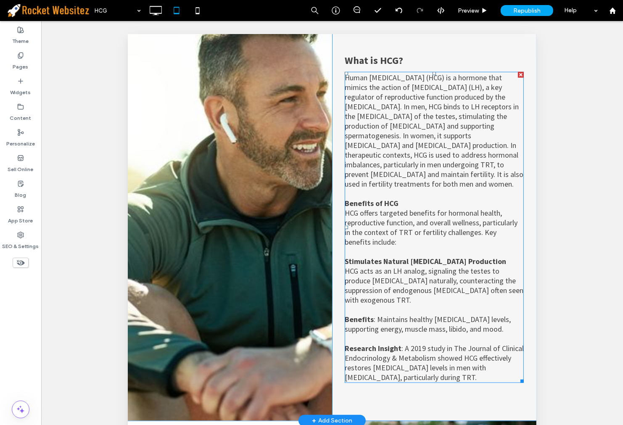
scroll to position [799, 0]
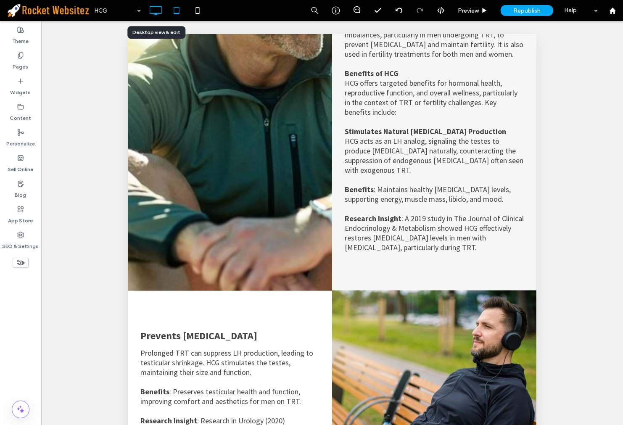
click at [150, 13] on icon at bounding box center [155, 10] width 17 height 17
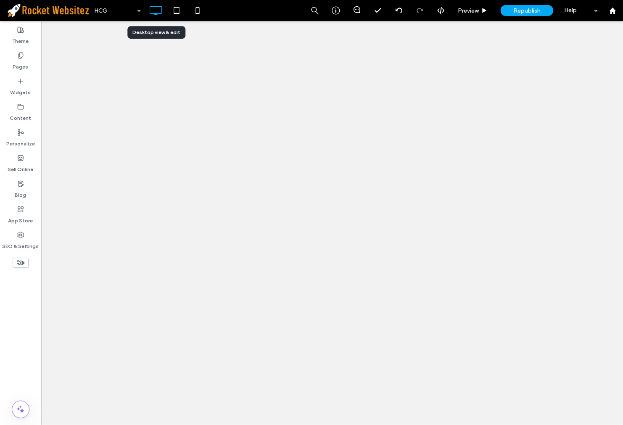
scroll to position [0, 0]
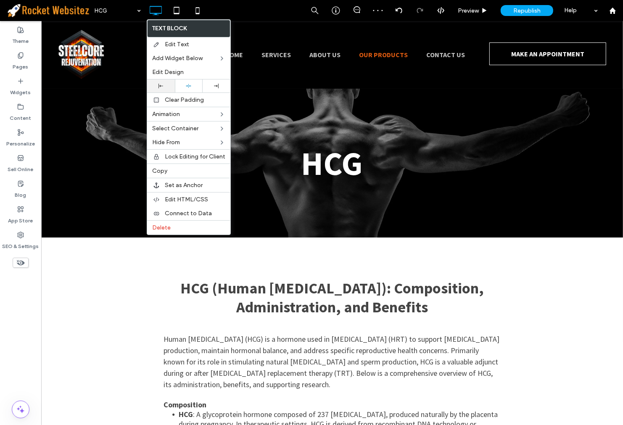
click at [165, 89] on div at bounding box center [161, 85] width 28 height 13
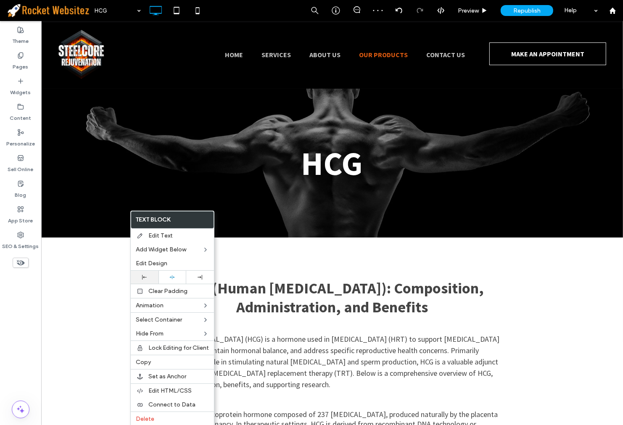
click at [140, 275] on div at bounding box center [144, 277] width 19 height 5
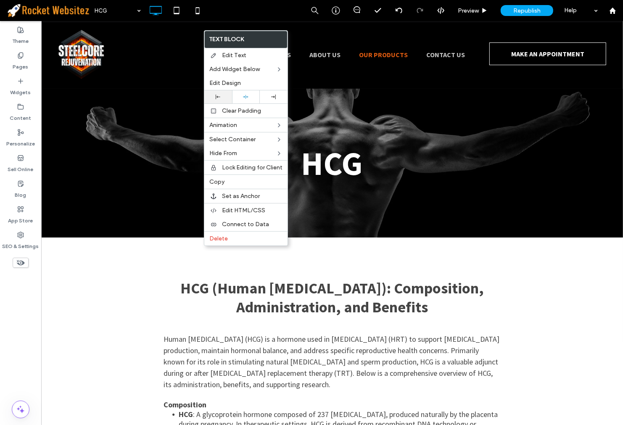
click at [219, 97] on icon at bounding box center [218, 97] width 5 height 5
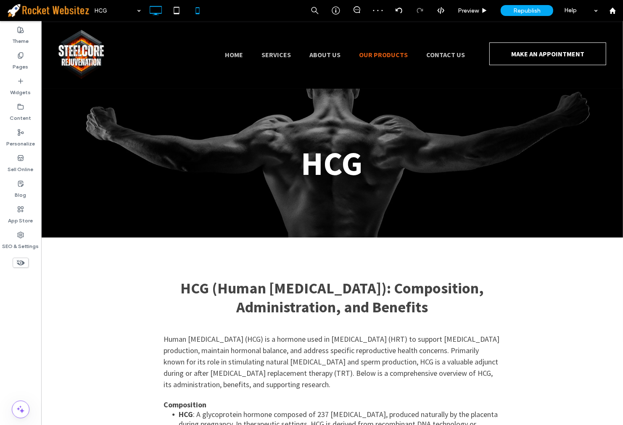
click at [198, 17] on icon at bounding box center [197, 10] width 17 height 17
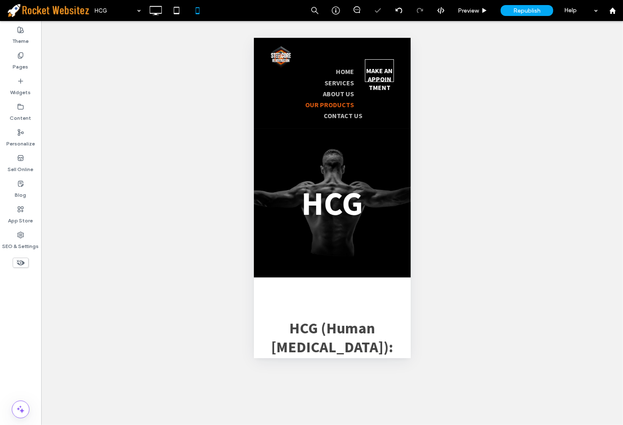
click at [123, 24] on div "Unhide? Yes Unhide? Yes Unhide? Yes Unhide? Yes Unhide? Yes Unhide? Yes Unhide?…" at bounding box center [332, 223] width 582 height 404
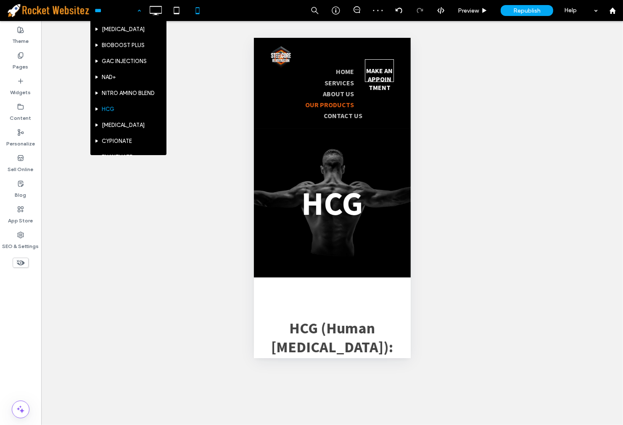
scroll to position [140, 0]
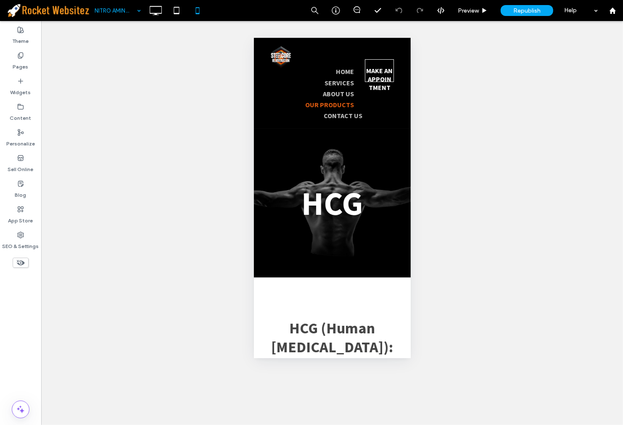
click at [102, 13] on input at bounding box center [116, 10] width 42 height 21
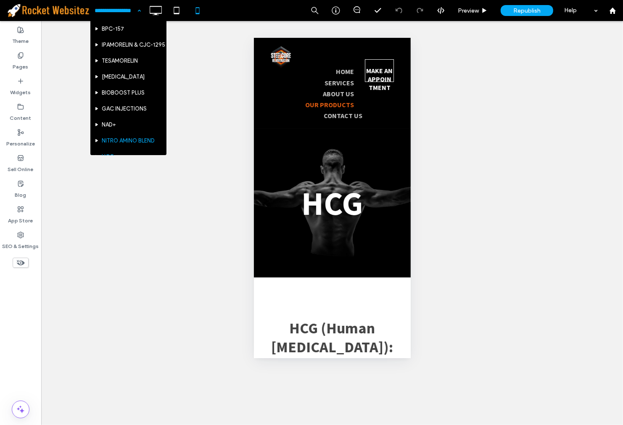
scroll to position [93, 0]
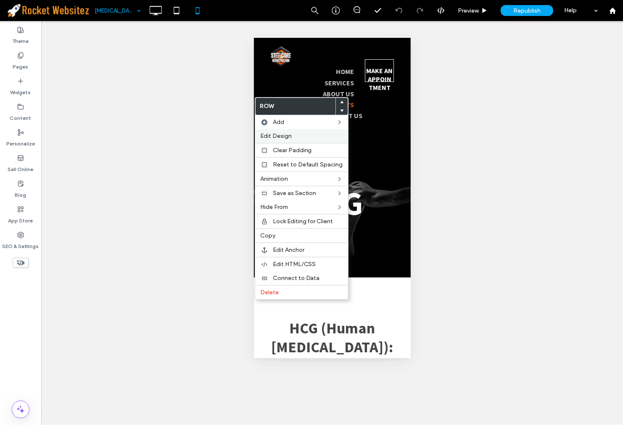
click at [292, 139] on label "Edit Design" at bounding box center [301, 135] width 83 height 7
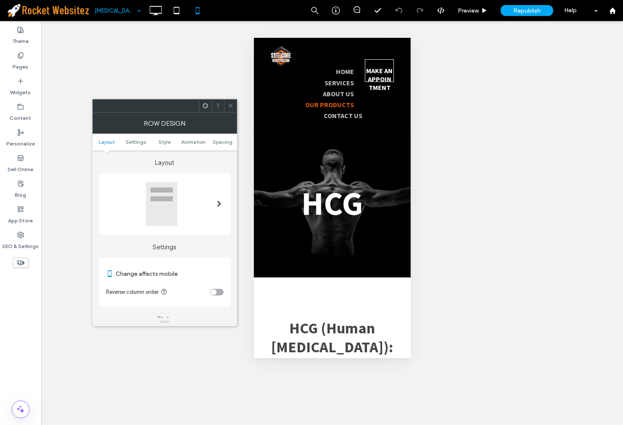
click at [221, 291] on div "toggle" at bounding box center [216, 292] width 13 height 7
click at [227, 108] on icon at bounding box center [230, 106] width 6 height 6
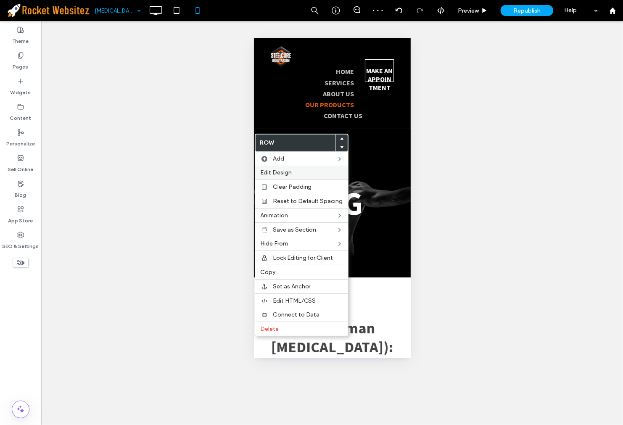
click at [290, 174] on span "Edit Design" at bounding box center [276, 172] width 32 height 7
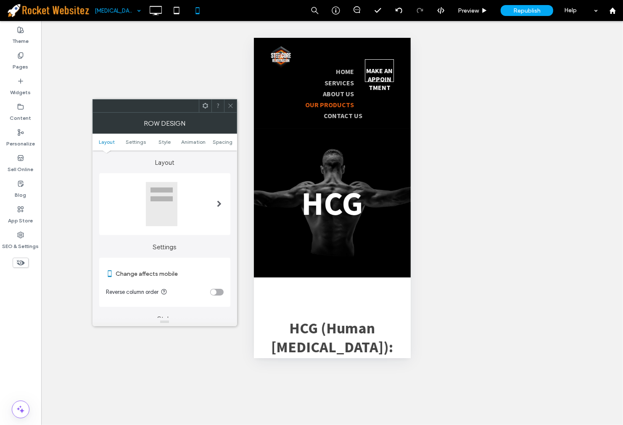
click at [219, 291] on div "toggle" at bounding box center [216, 292] width 13 height 7
click at [227, 108] on icon at bounding box center [230, 106] width 6 height 6
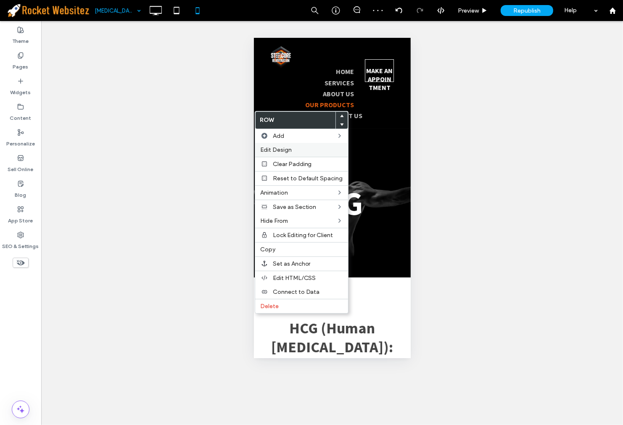
click at [292, 145] on div "Edit Design" at bounding box center [301, 150] width 93 height 14
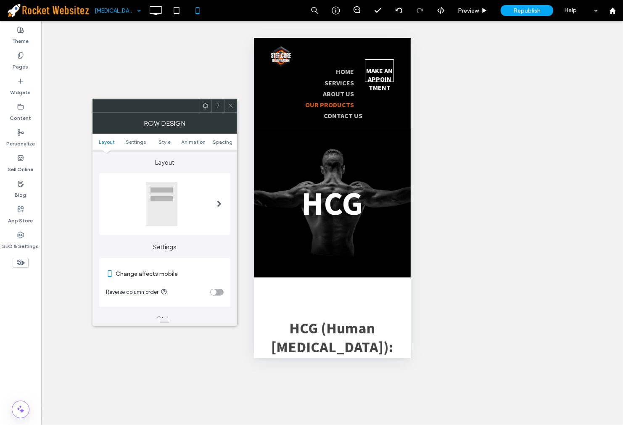
click at [216, 293] on div "toggle" at bounding box center [216, 292] width 13 height 7
click at [231, 110] on span at bounding box center [230, 106] width 6 height 13
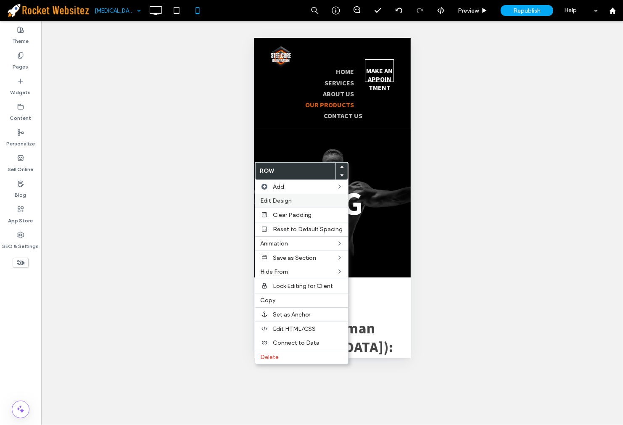
click at [288, 199] on span "Edit Design" at bounding box center [276, 200] width 32 height 7
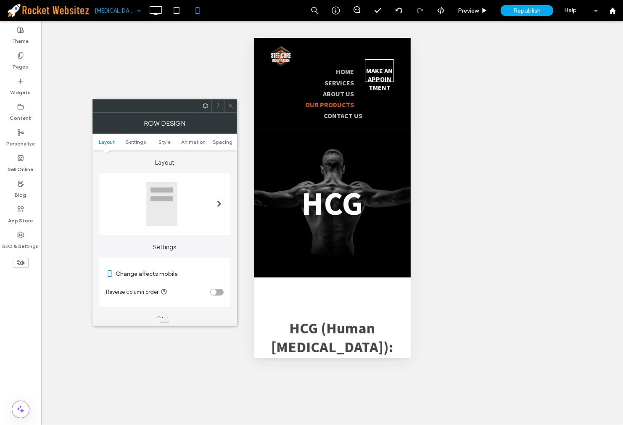
click at [211, 289] on div "toggle" at bounding box center [214, 292] width 6 height 6
click at [230, 109] on span at bounding box center [230, 106] width 6 height 13
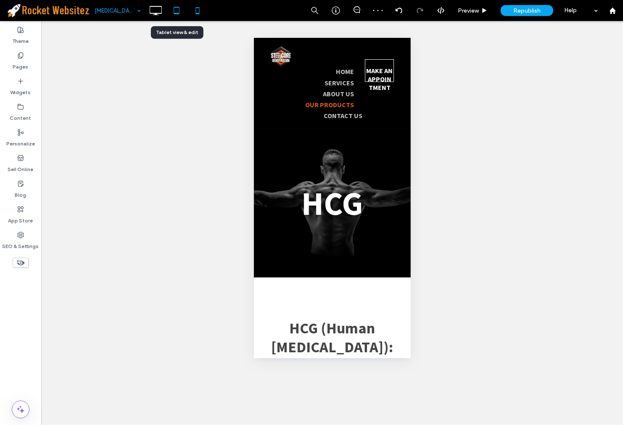
click at [184, 13] on icon at bounding box center [176, 10] width 17 height 17
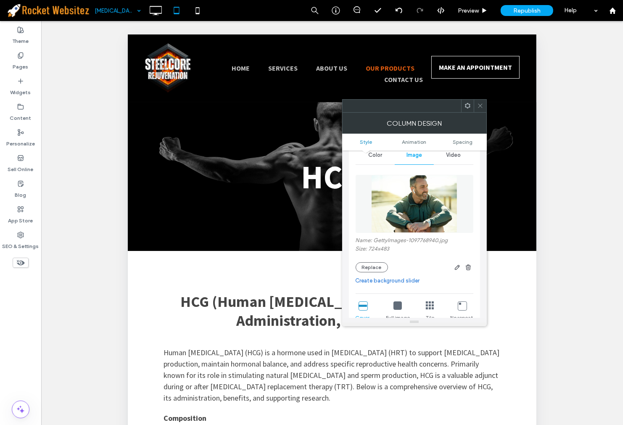
scroll to position [93, 0]
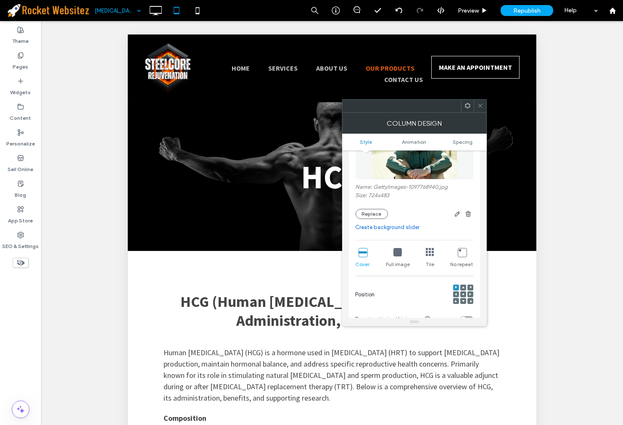
click at [462, 293] on span at bounding box center [463, 294] width 3 height 6
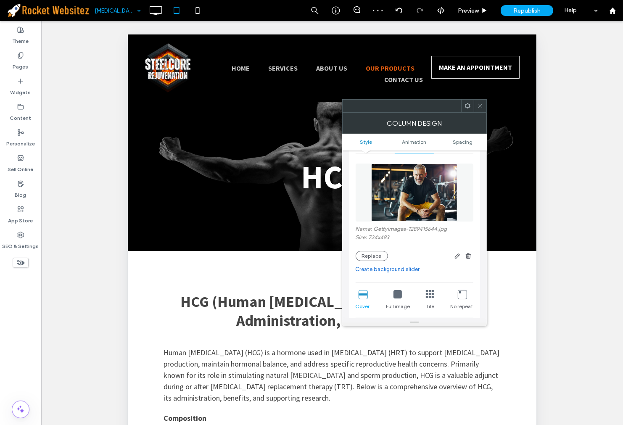
scroll to position [140, 0]
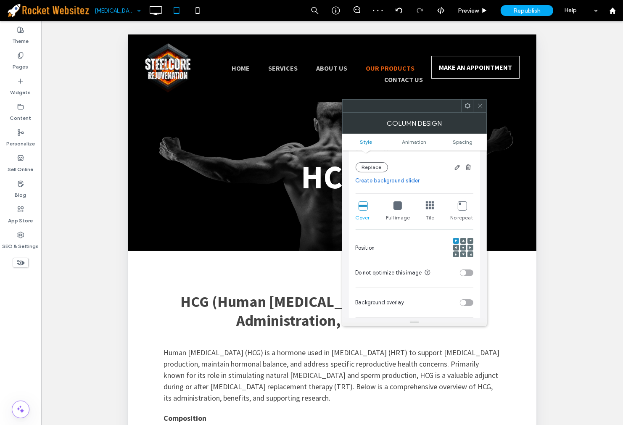
click at [460, 248] on div at bounding box center [463, 248] width 6 height 6
click at [462, 248] on icon at bounding box center [463, 247] width 3 height 3
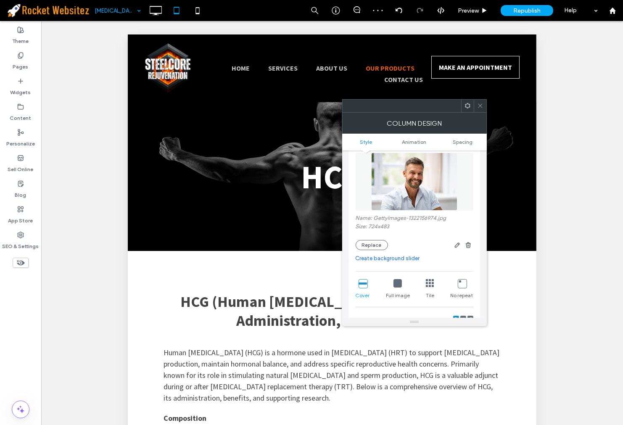
scroll to position [187, 0]
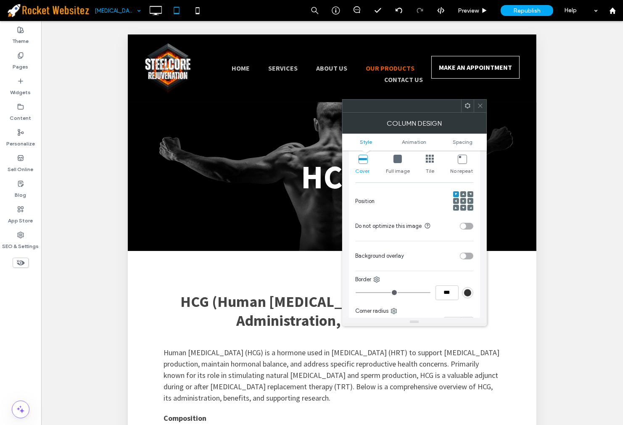
click at [462, 201] on icon at bounding box center [463, 201] width 3 height 3
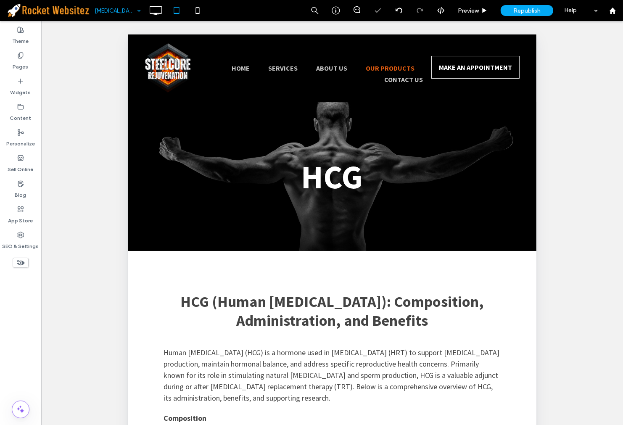
type input "**********"
type input "**"
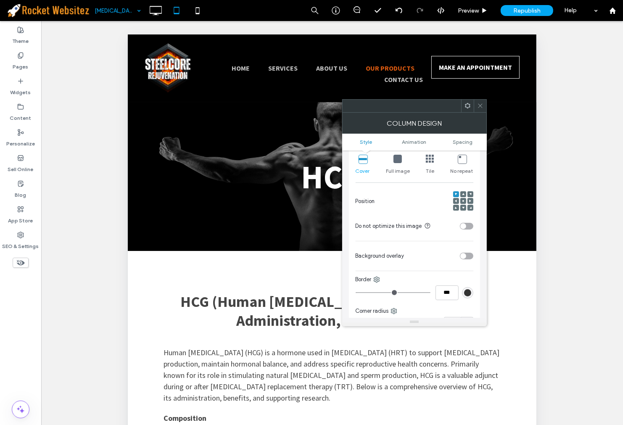
click at [464, 200] on icon at bounding box center [463, 201] width 3 height 3
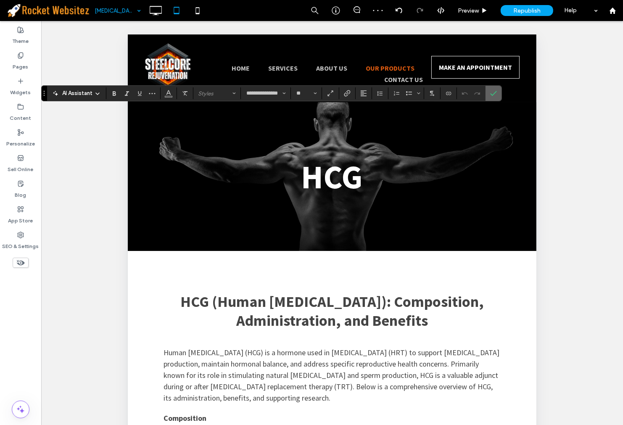
click at [494, 91] on icon "Confirm" at bounding box center [493, 93] width 7 height 7
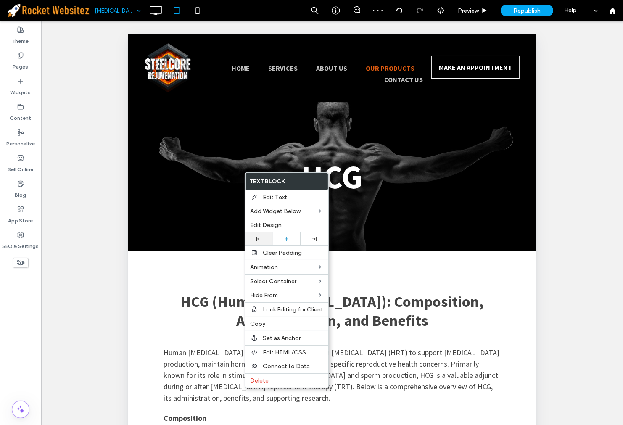
click at [266, 236] on div at bounding box center [259, 238] width 28 height 13
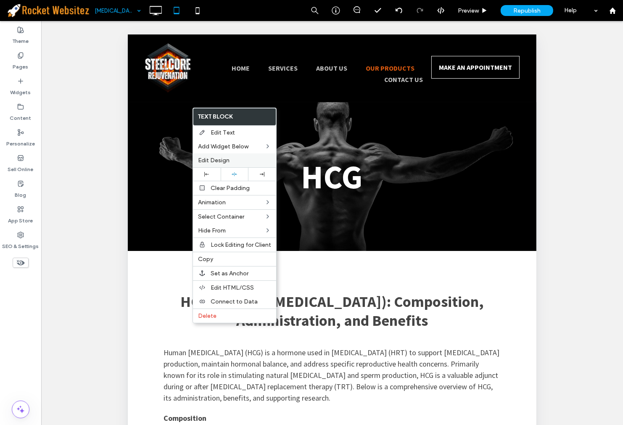
click at [211, 164] on div "Edit Design" at bounding box center [234, 160] width 83 height 14
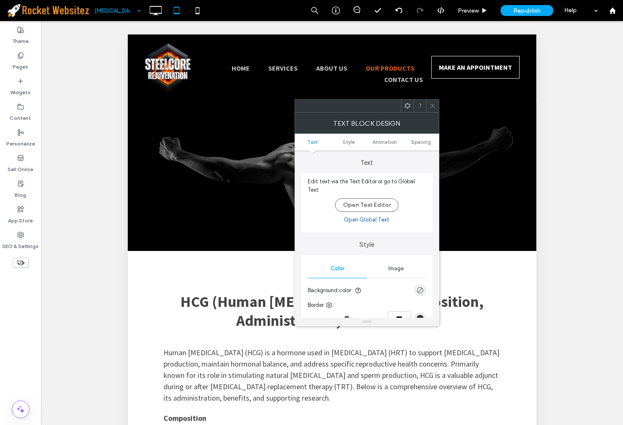
click at [430, 113] on div "Text block Design" at bounding box center [367, 123] width 145 height 21
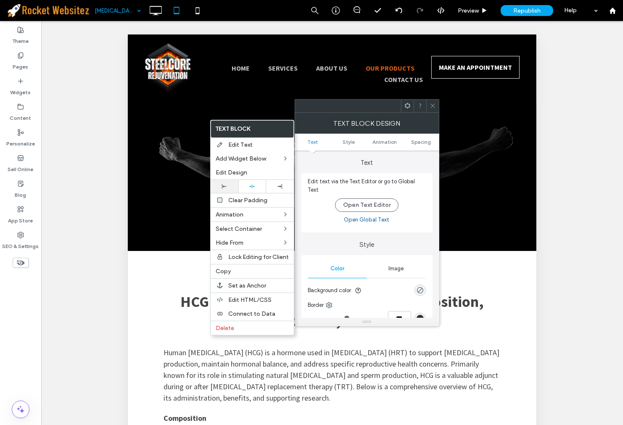
click at [217, 182] on div at bounding box center [225, 186] width 28 height 13
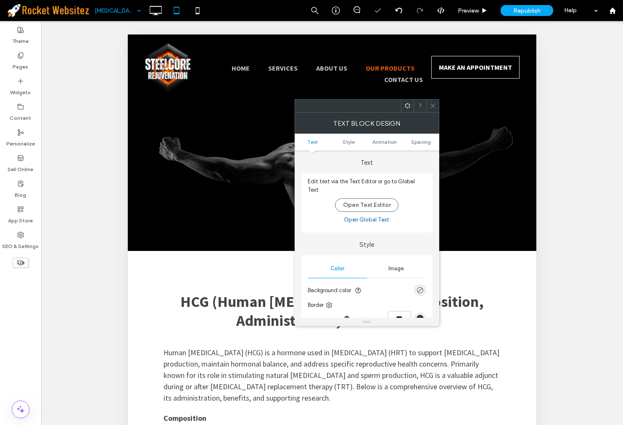
click at [430, 108] on icon at bounding box center [433, 106] width 6 height 6
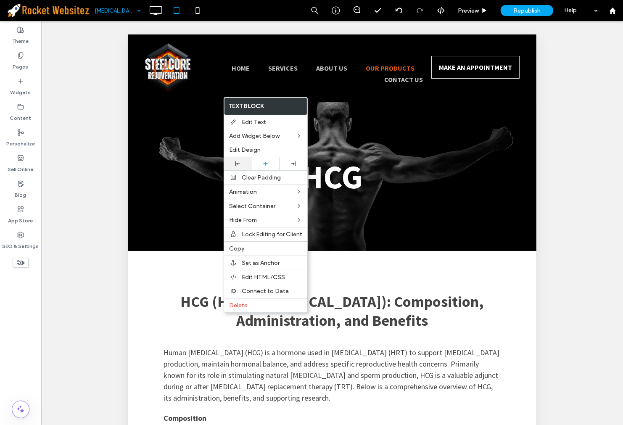
click at [243, 161] on div at bounding box center [237, 163] width 19 height 5
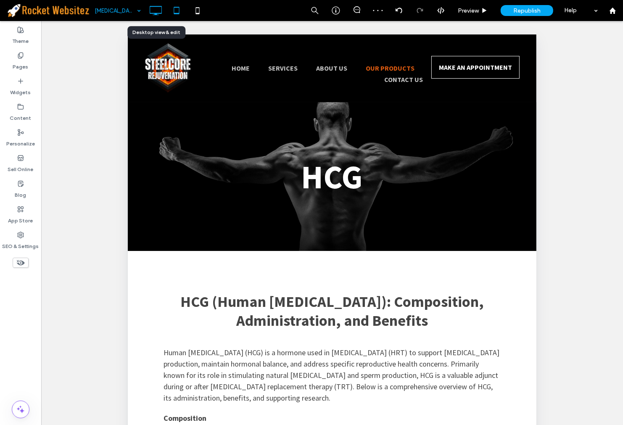
click at [149, 11] on icon at bounding box center [155, 10] width 17 height 17
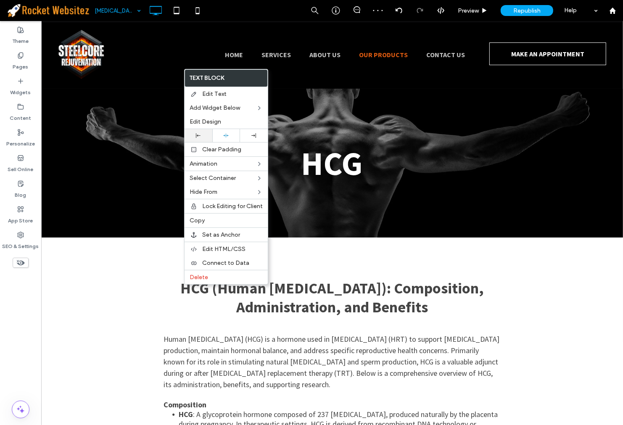
click at [203, 129] on div at bounding box center [199, 135] width 28 height 13
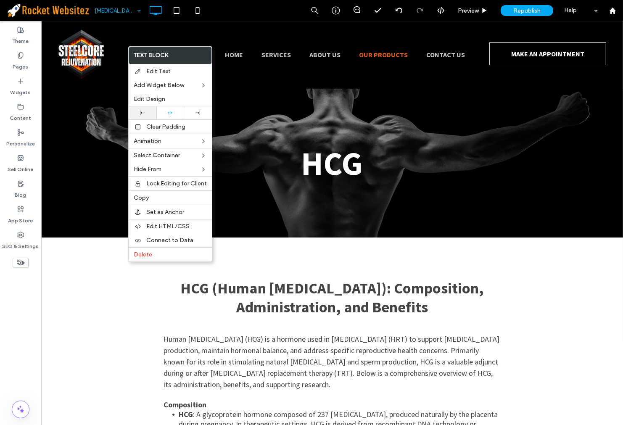
click at [143, 114] on icon at bounding box center [142, 113] width 5 height 5
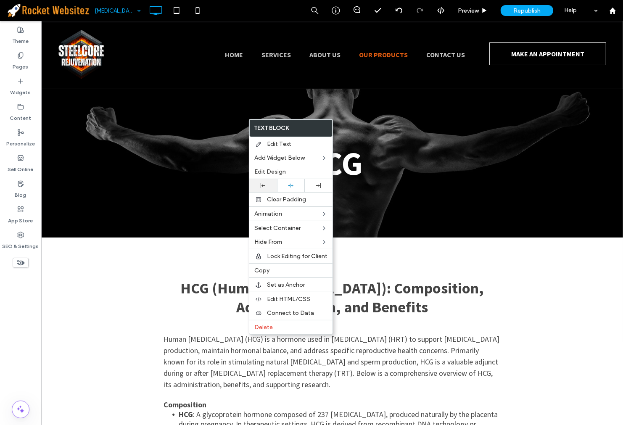
click at [268, 185] on div at bounding box center [262, 185] width 19 height 5
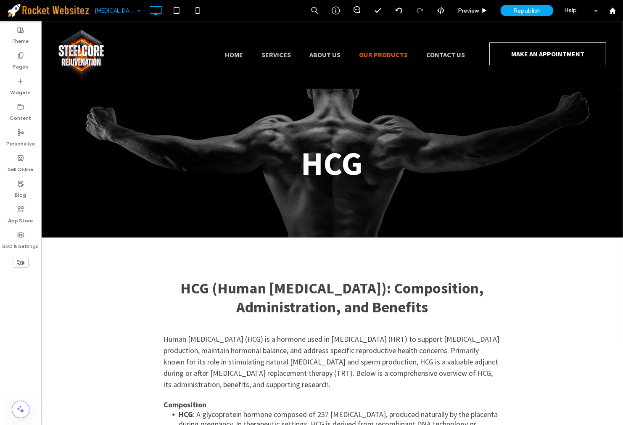
click at [133, 11] on div "[MEDICAL_DATA]" at bounding box center [117, 10] width 55 height 21
click at [201, 13] on icon at bounding box center [197, 10] width 17 height 17
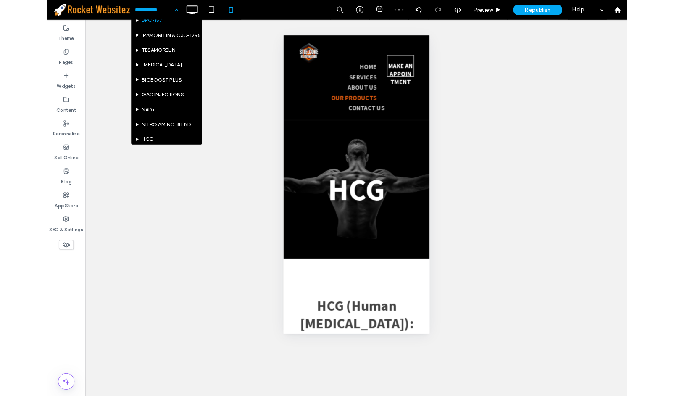
scroll to position [140, 0]
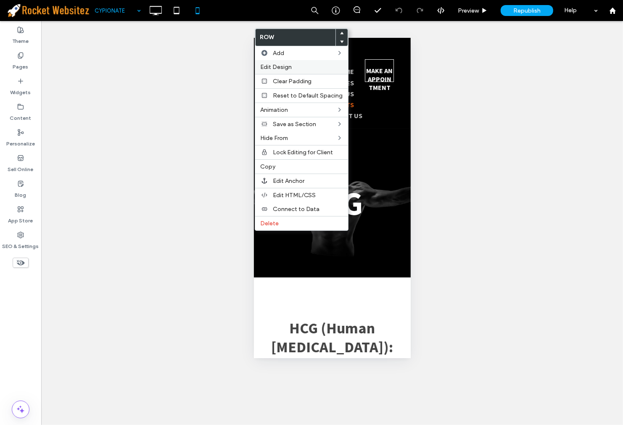
click at [293, 62] on div "Edit Design" at bounding box center [301, 67] width 93 height 14
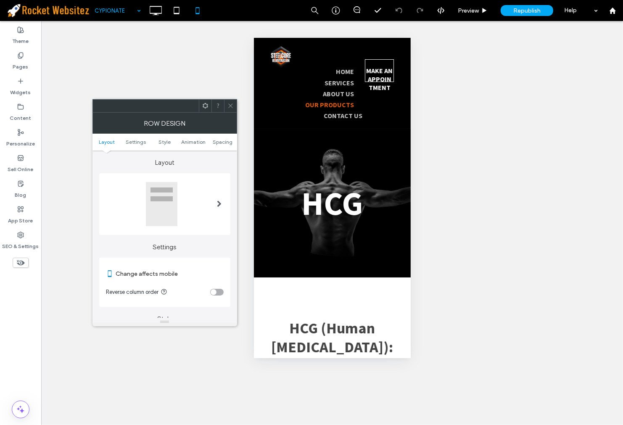
click at [216, 286] on section "Reverse column order" at bounding box center [165, 292] width 118 height 21
click at [216, 291] on div "toggle" at bounding box center [214, 292] width 6 height 6
click at [232, 104] on icon at bounding box center [230, 106] width 6 height 6
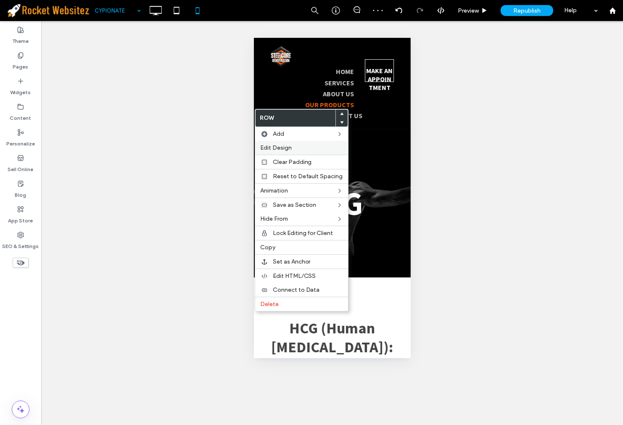
click at [298, 149] on label "Edit Design" at bounding box center [301, 147] width 83 height 7
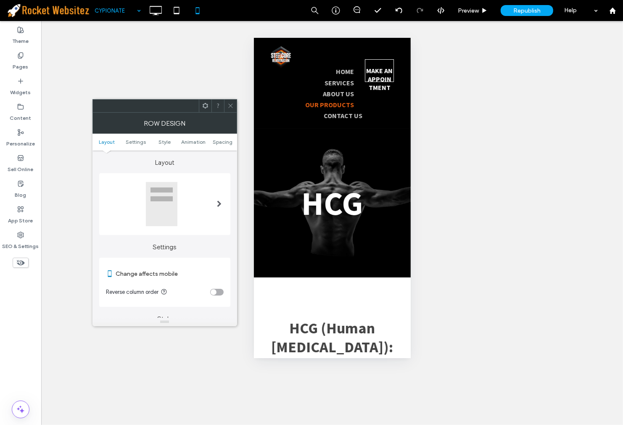
click at [216, 292] on div "toggle" at bounding box center [214, 292] width 6 height 6
click at [228, 105] on icon at bounding box center [230, 106] width 6 height 6
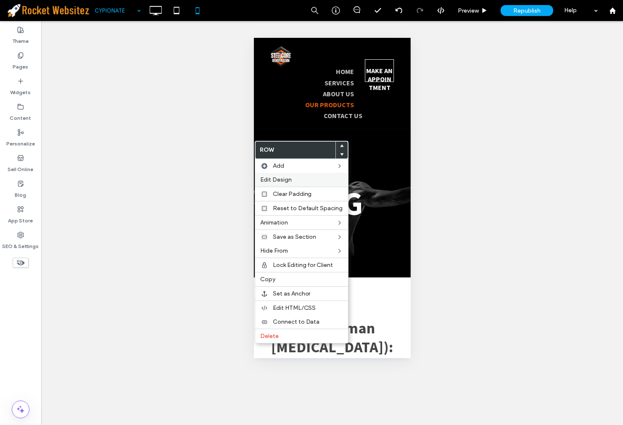
click at [278, 182] on span "Edit Design" at bounding box center [276, 179] width 32 height 7
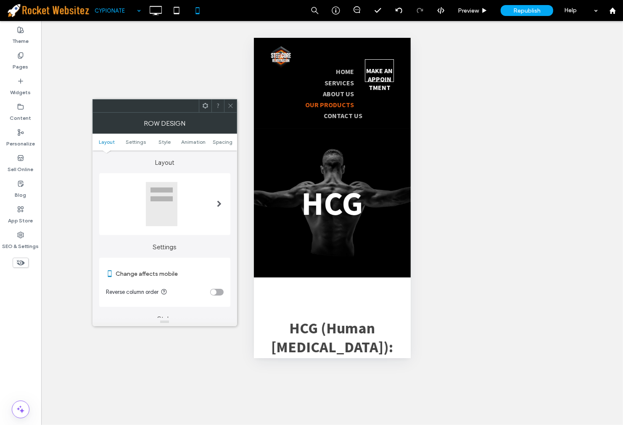
click at [217, 293] on div "toggle" at bounding box center [216, 292] width 13 height 7
click at [230, 111] on span at bounding box center [230, 106] width 6 height 13
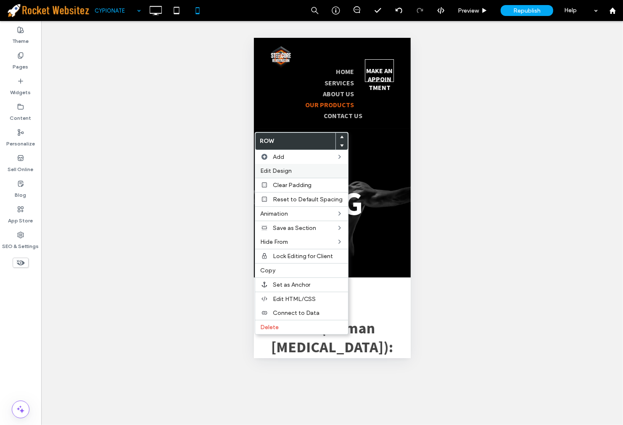
click at [278, 166] on div "Edit Design" at bounding box center [301, 171] width 93 height 14
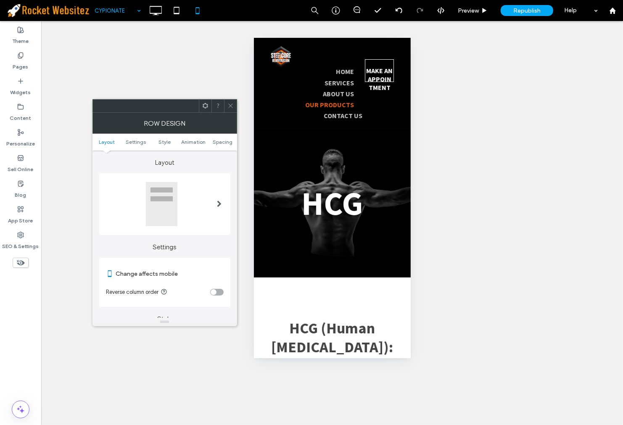
click at [215, 290] on div "toggle" at bounding box center [214, 292] width 6 height 6
click at [232, 106] on icon at bounding box center [230, 106] width 6 height 6
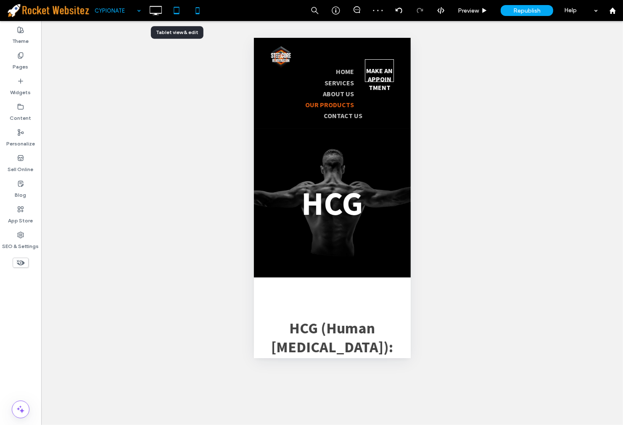
click at [175, 15] on icon at bounding box center [176, 10] width 17 height 17
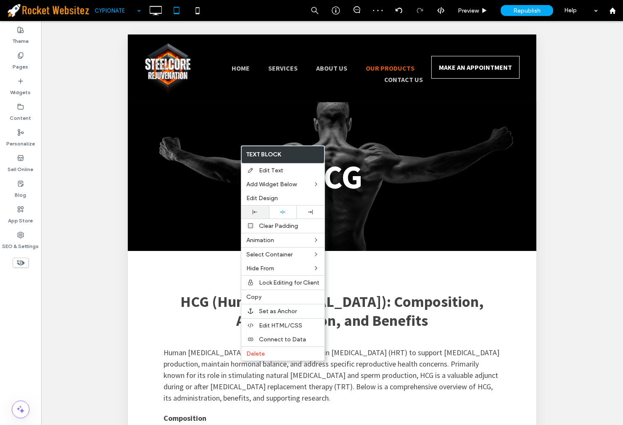
click at [253, 206] on div at bounding box center [255, 212] width 28 height 13
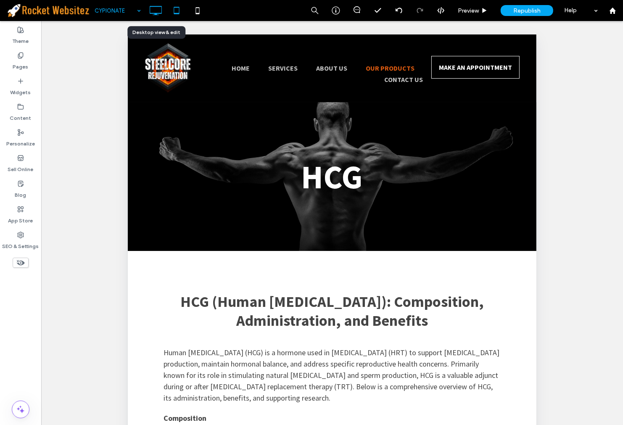
click at [161, 16] on icon at bounding box center [155, 10] width 17 height 17
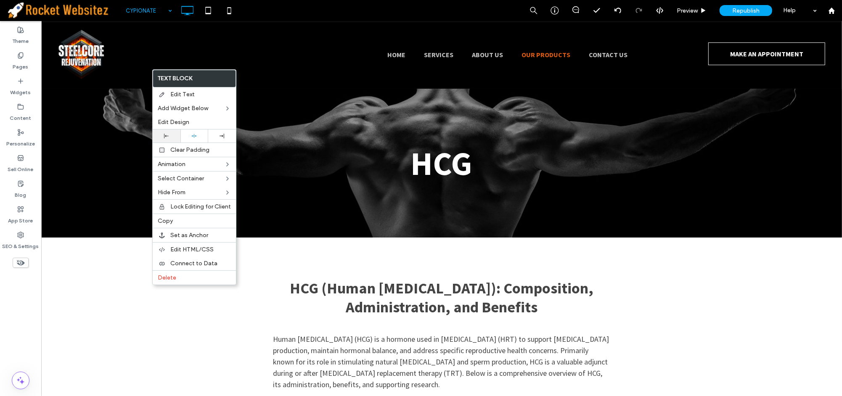
click at [166, 135] on icon at bounding box center [166, 136] width 5 height 5
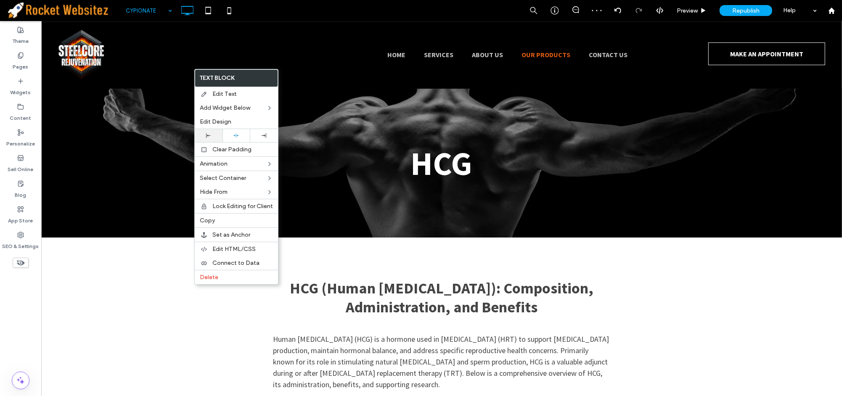
click at [207, 137] on icon at bounding box center [208, 135] width 5 height 5
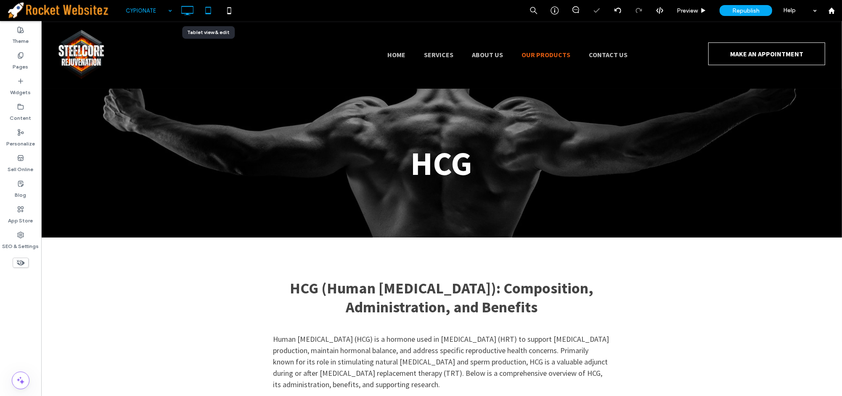
click at [213, 15] on icon at bounding box center [208, 10] width 17 height 17
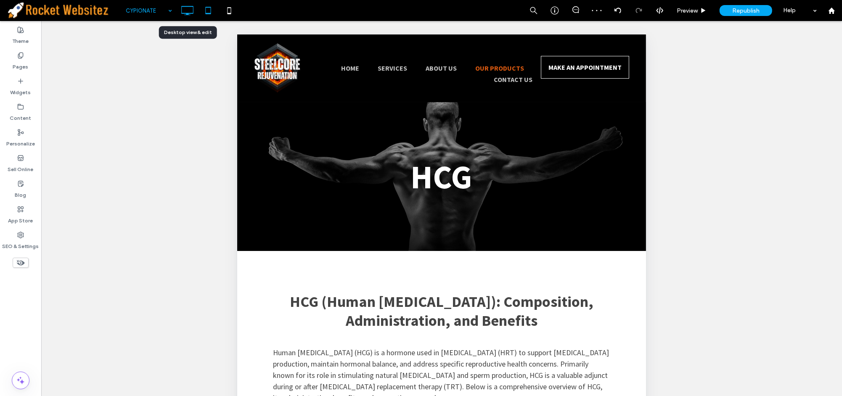
click at [185, 13] on use at bounding box center [187, 10] width 12 height 9
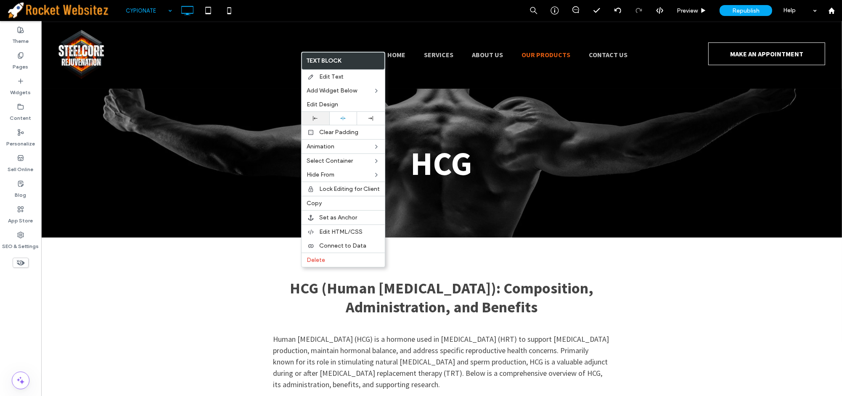
click at [318, 120] on div at bounding box center [315, 118] width 19 height 5
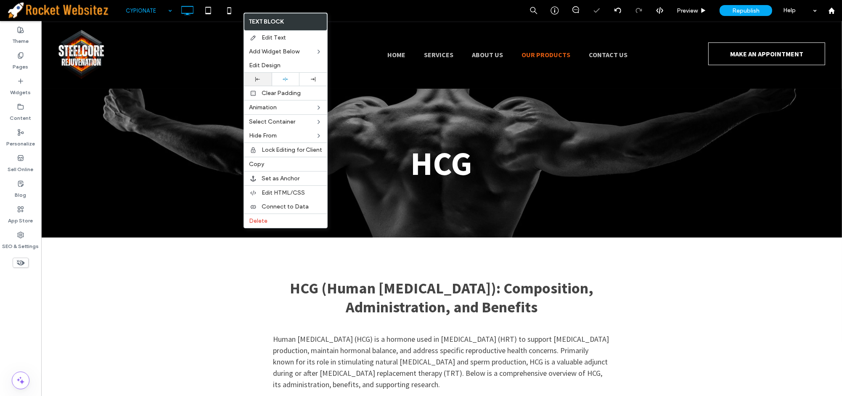
click at [262, 80] on div at bounding box center [257, 79] width 19 height 5
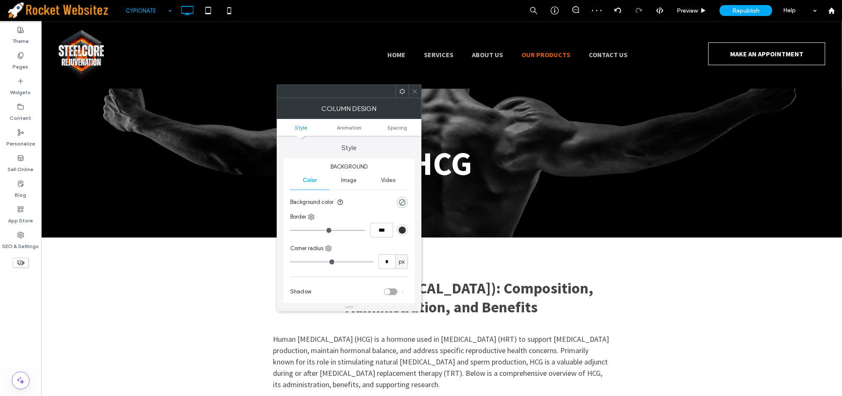
click at [412, 95] on span at bounding box center [415, 91] width 6 height 13
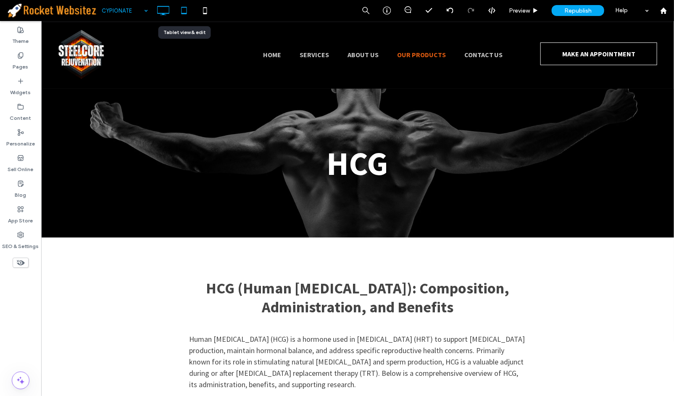
click at [183, 15] on icon at bounding box center [184, 10] width 17 height 17
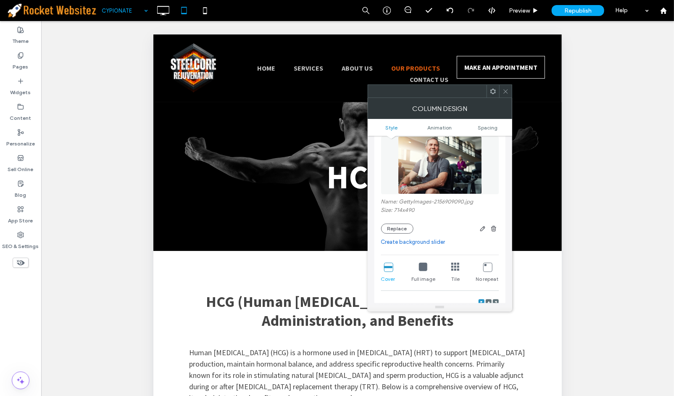
scroll to position [187, 0]
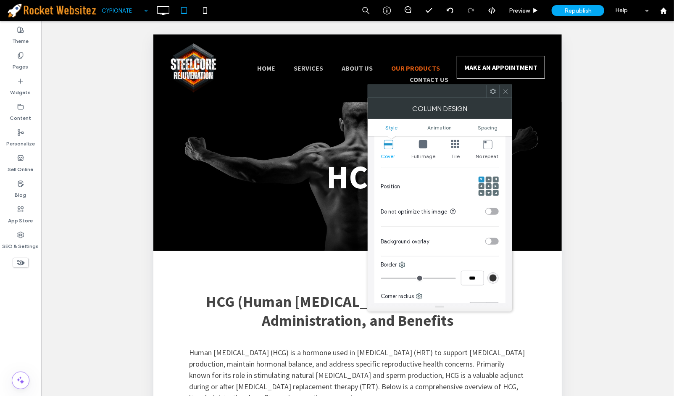
click at [488, 186] on icon at bounding box center [489, 186] width 3 height 3
click at [488, 188] on span at bounding box center [489, 186] width 3 height 6
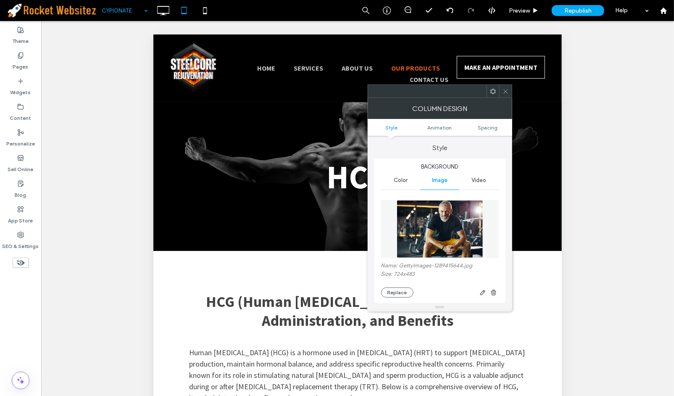
scroll to position [140, 0]
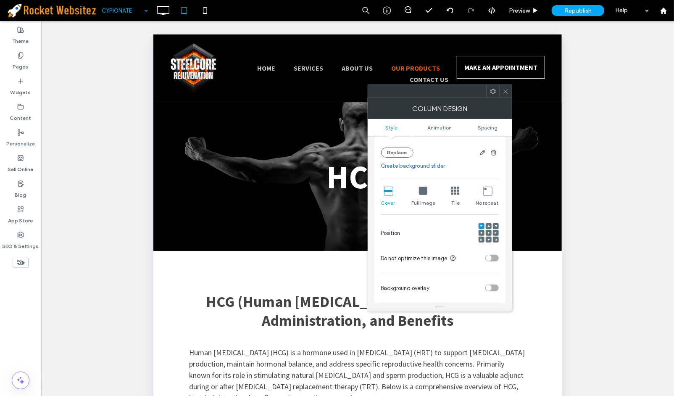
click at [486, 233] on div at bounding box center [489, 233] width 6 height 6
click at [488, 233] on icon at bounding box center [489, 233] width 3 height 3
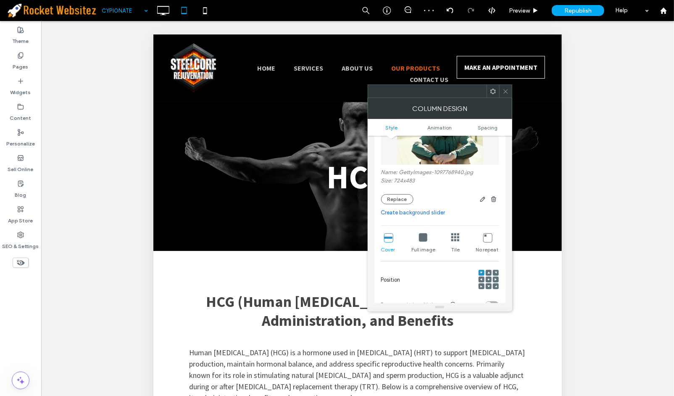
scroll to position [187, 0]
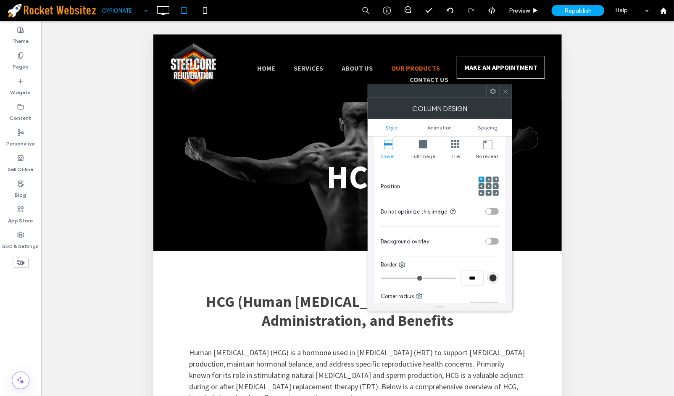
click at [488, 187] on icon at bounding box center [489, 186] width 3 height 3
click at [504, 95] on span at bounding box center [506, 91] width 6 height 13
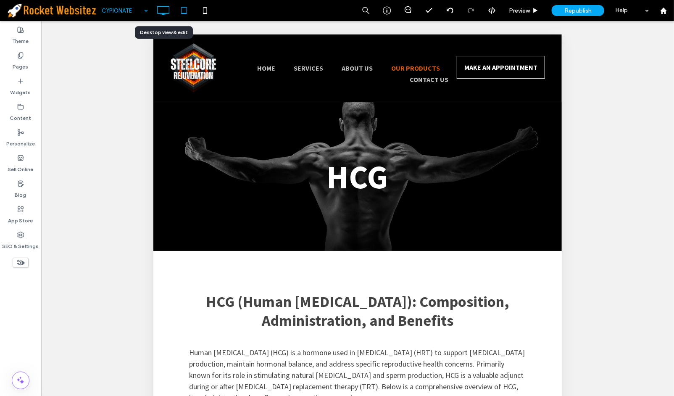
click at [161, 11] on icon at bounding box center [163, 10] width 17 height 17
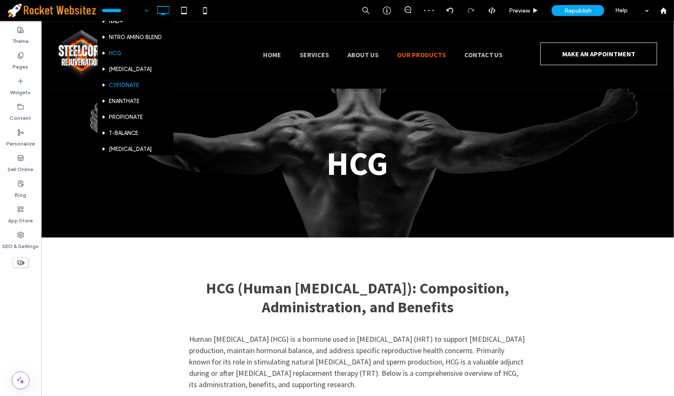
scroll to position [93, 0]
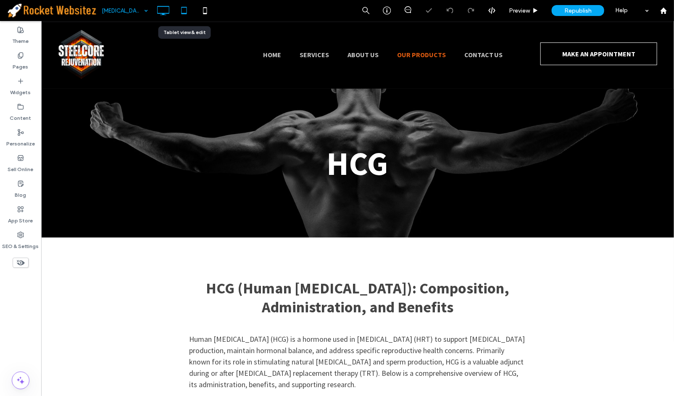
click at [178, 8] on icon at bounding box center [184, 10] width 17 height 17
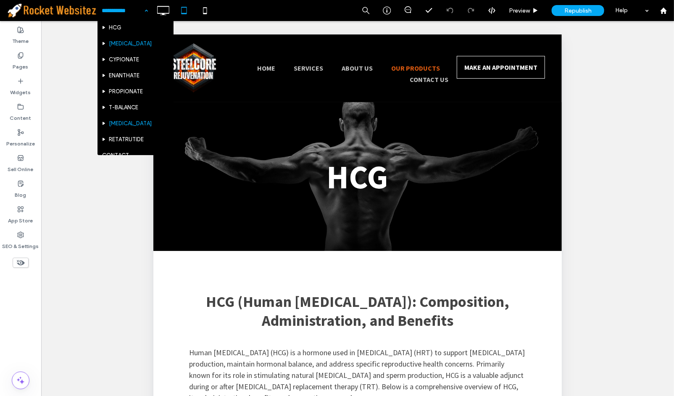
scroll to position [187, 0]
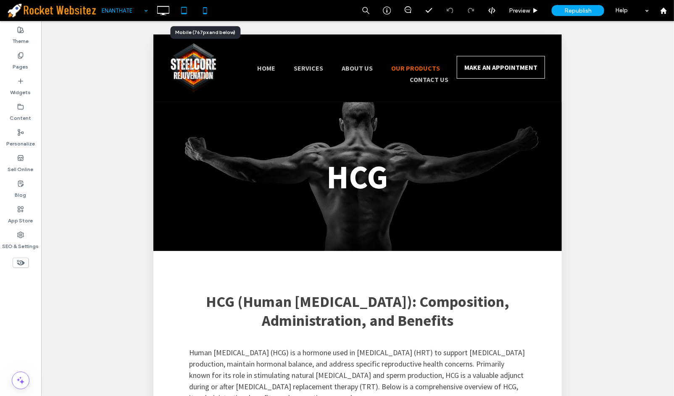
click at [201, 13] on icon at bounding box center [205, 10] width 17 height 17
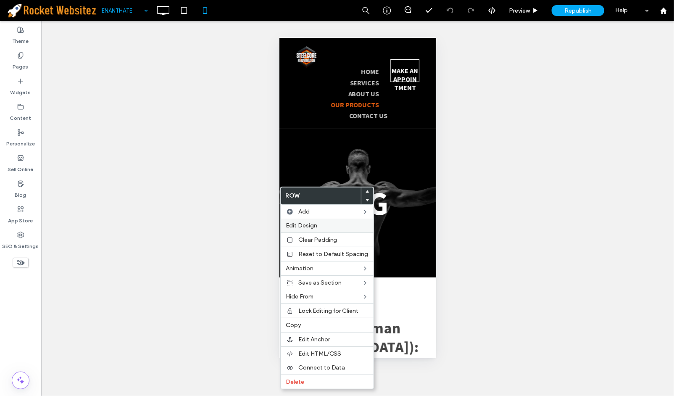
click at [320, 230] on div "Edit Design" at bounding box center [327, 226] width 93 height 14
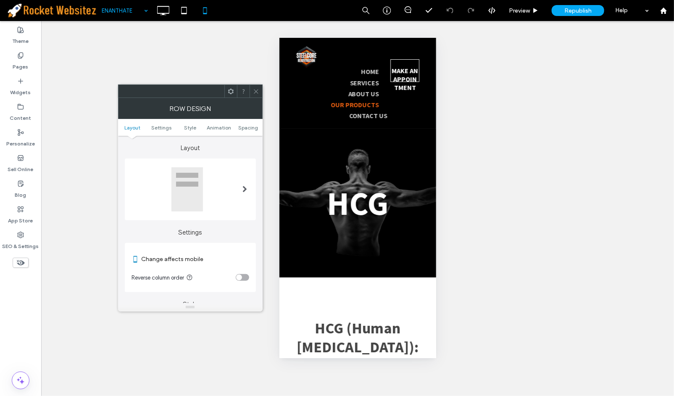
click at [246, 275] on div "toggle" at bounding box center [242, 277] width 13 height 7
click at [257, 90] on use at bounding box center [256, 91] width 4 height 4
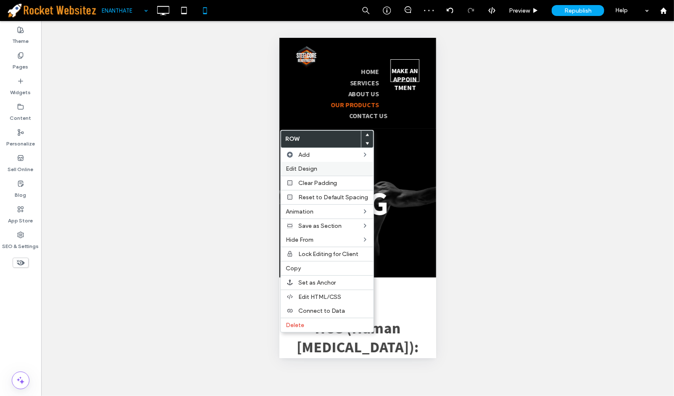
click at [308, 162] on div "Edit Design" at bounding box center [327, 169] width 93 height 14
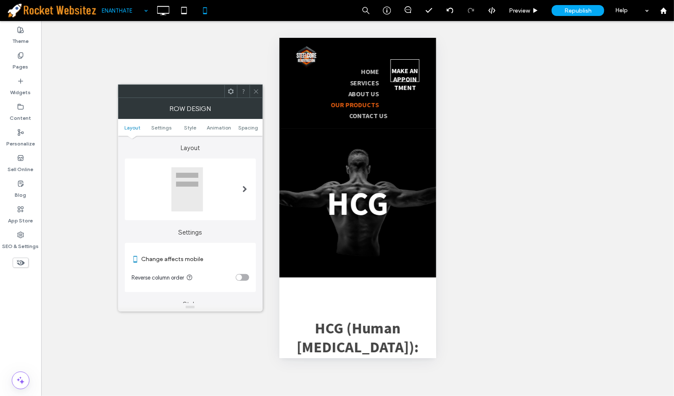
click at [246, 275] on div "toggle" at bounding box center [242, 277] width 13 height 7
click at [255, 94] on icon at bounding box center [256, 91] width 6 height 6
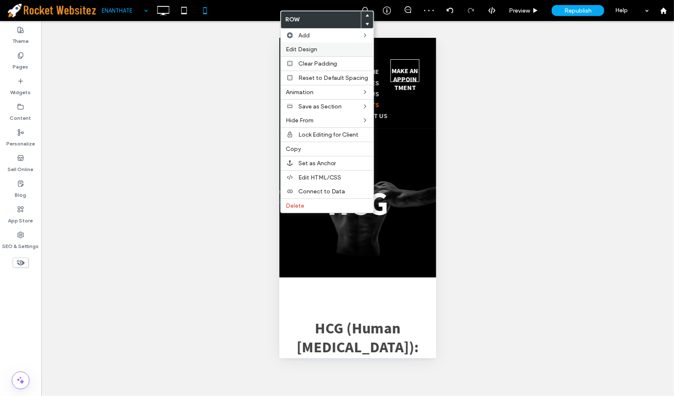
click at [306, 44] on div "Edit Design" at bounding box center [327, 49] width 93 height 14
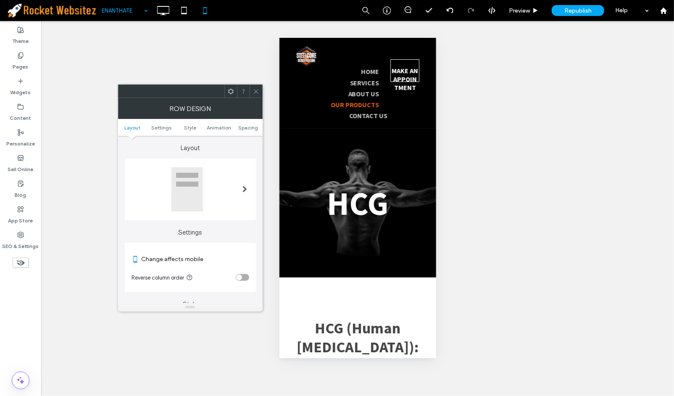
click at [241, 276] on div "toggle" at bounding box center [239, 278] width 6 height 6
click at [246, 275] on div "toggle" at bounding box center [246, 278] width 6 height 6
click at [260, 91] on div at bounding box center [256, 91] width 13 height 13
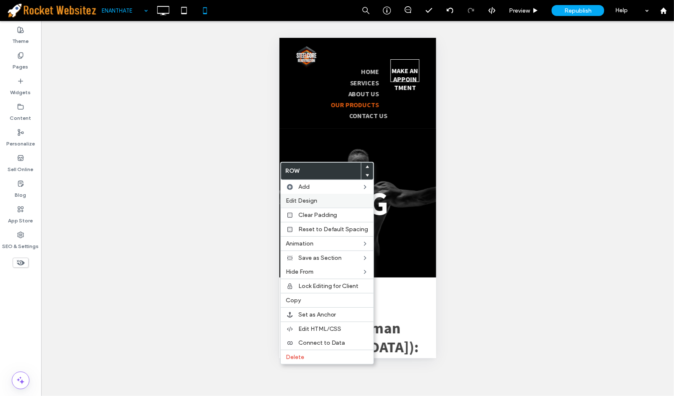
click at [301, 200] on span "Edit Design" at bounding box center [302, 200] width 32 height 7
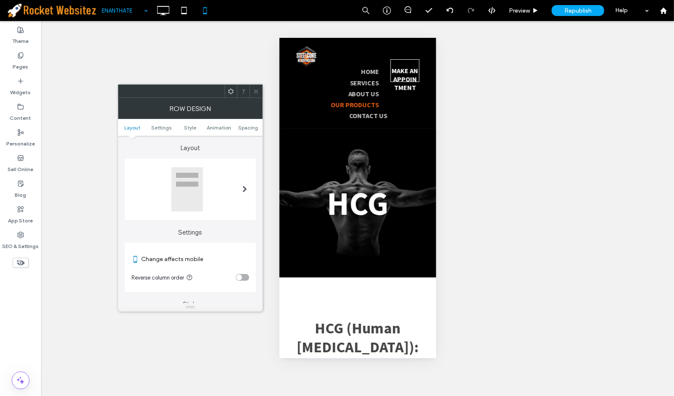
click at [242, 274] on div "toggle" at bounding box center [242, 277] width 13 height 7
click at [255, 90] on use at bounding box center [256, 91] width 4 height 4
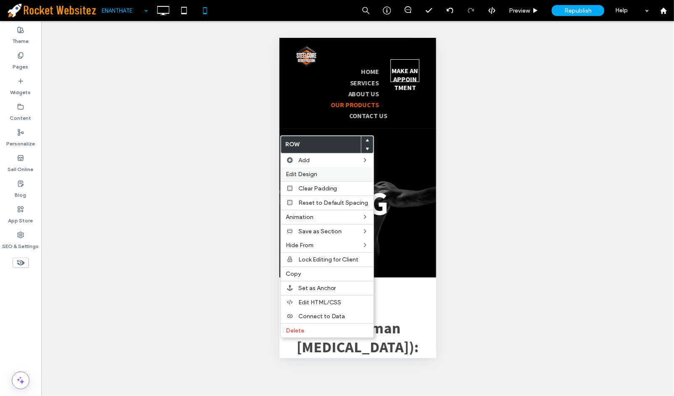
click at [314, 168] on div "Edit Design" at bounding box center [327, 174] width 93 height 14
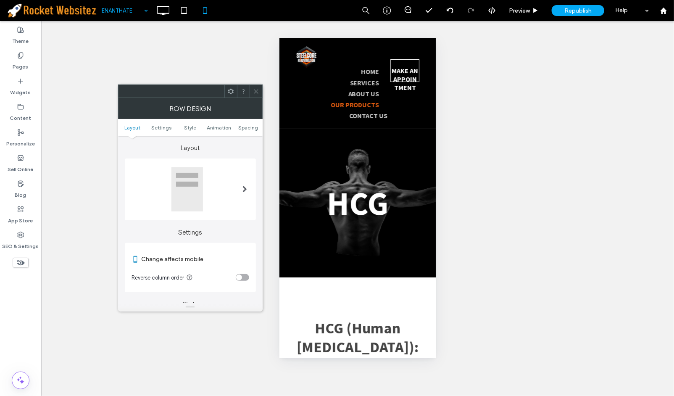
click at [241, 267] on section "Reverse column order" at bounding box center [191, 277] width 118 height 21
click at [243, 272] on section "Reverse column order" at bounding box center [191, 277] width 118 height 21
click at [244, 275] on div "toggle" at bounding box center [242, 277] width 13 height 7
click at [191, 14] on icon at bounding box center [184, 10] width 17 height 17
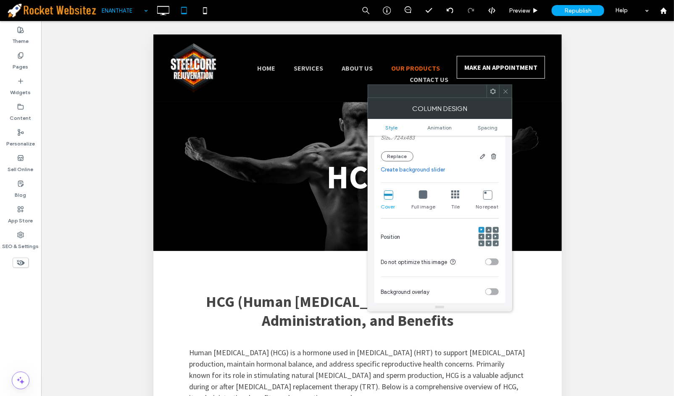
scroll to position [140, 0]
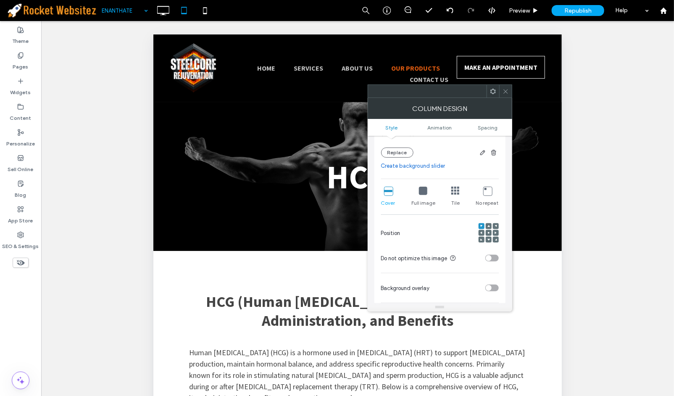
click at [489, 234] on icon at bounding box center [489, 233] width 3 height 3
click at [488, 233] on icon at bounding box center [489, 233] width 3 height 3
click at [492, 233] on div at bounding box center [489, 233] width 20 height 20
click at [490, 233] on div at bounding box center [489, 233] width 6 height 6
click at [489, 233] on use at bounding box center [489, 233] width 2 height 2
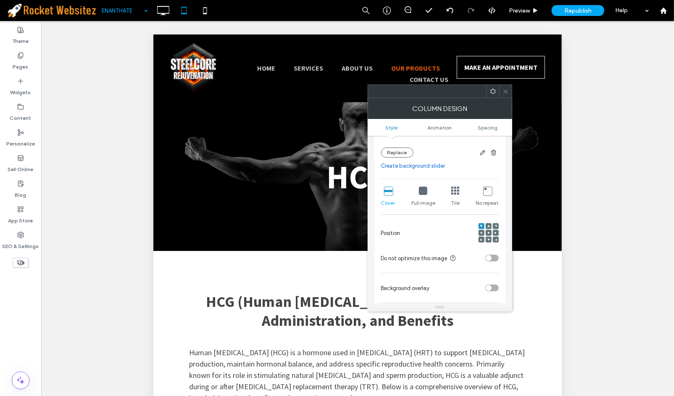
click at [489, 234] on icon at bounding box center [489, 233] width 3 height 3
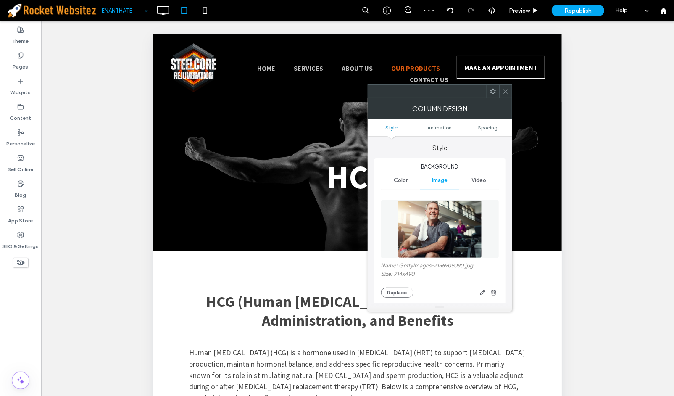
scroll to position [187, 0]
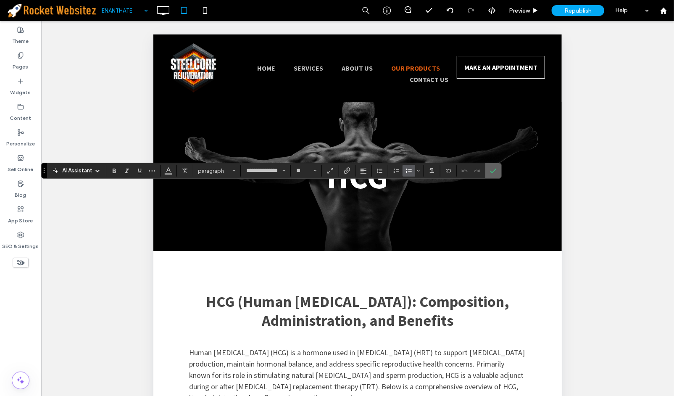
click at [496, 167] on icon "Confirm" at bounding box center [493, 170] width 7 height 7
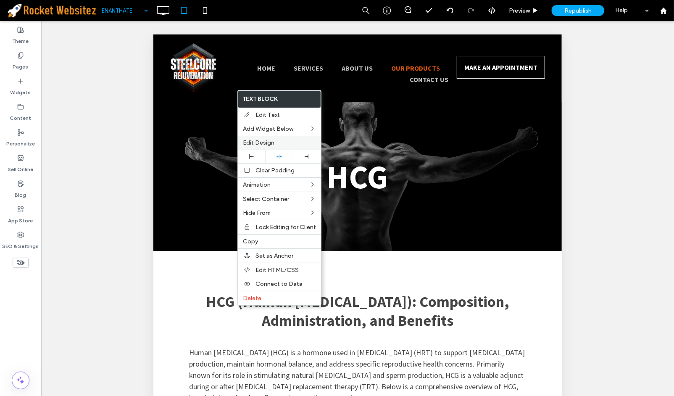
click at [258, 149] on div "Edit Design" at bounding box center [279, 143] width 83 height 14
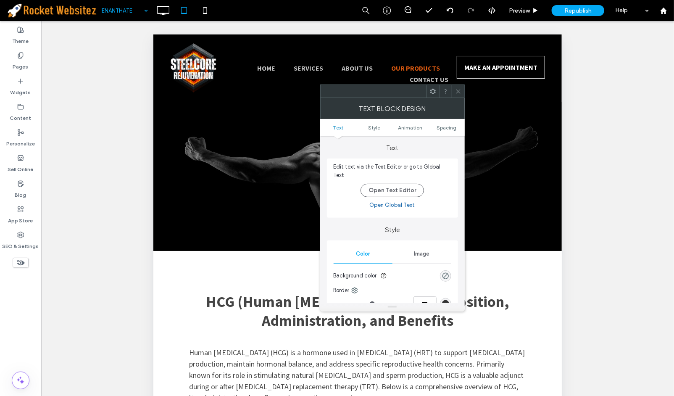
click at [455, 95] on span at bounding box center [458, 91] width 6 height 13
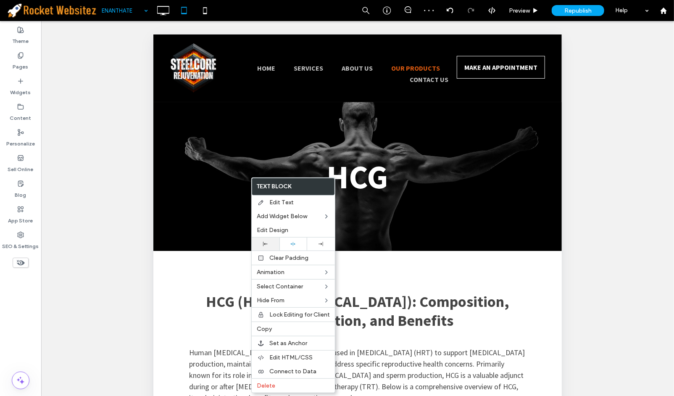
click at [266, 248] on div at bounding box center [266, 244] width 28 height 13
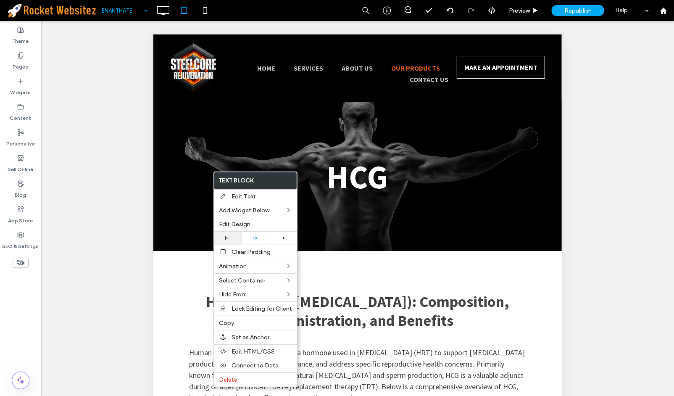
click at [227, 237] on use at bounding box center [227, 238] width 5 height 5
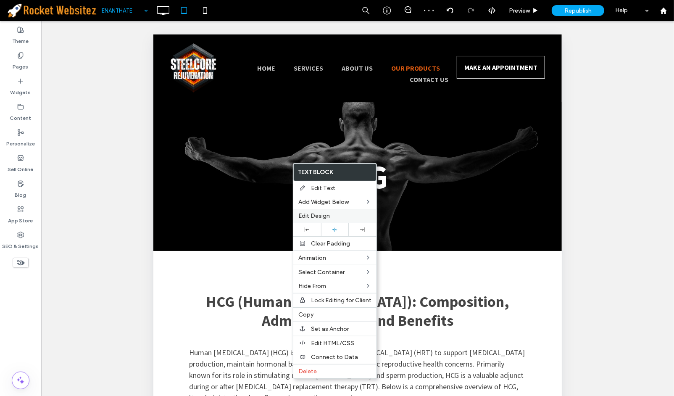
click at [306, 220] on div "Edit Design" at bounding box center [334, 216] width 83 height 14
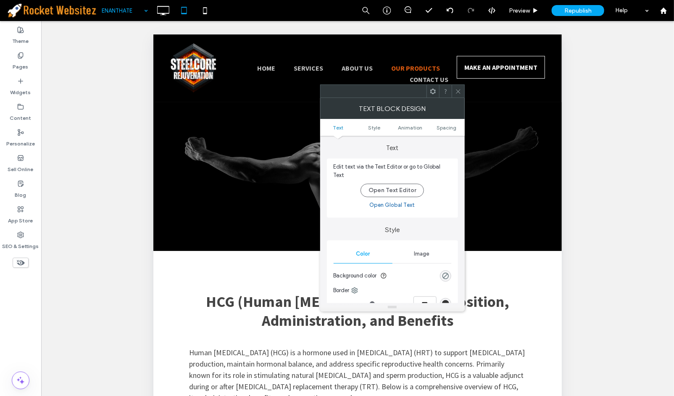
click at [457, 95] on span at bounding box center [458, 91] width 6 height 13
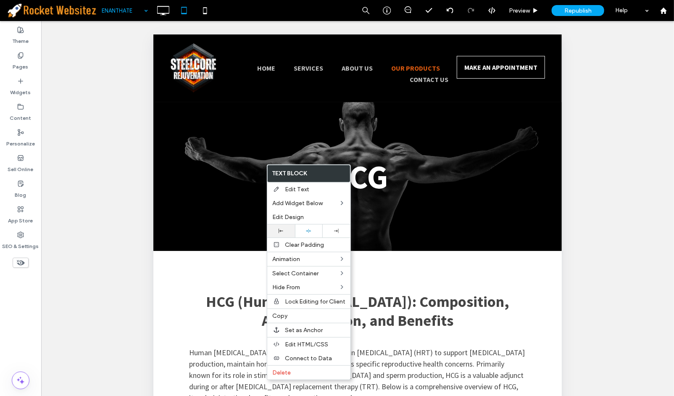
click at [288, 230] on div at bounding box center [281, 231] width 19 height 5
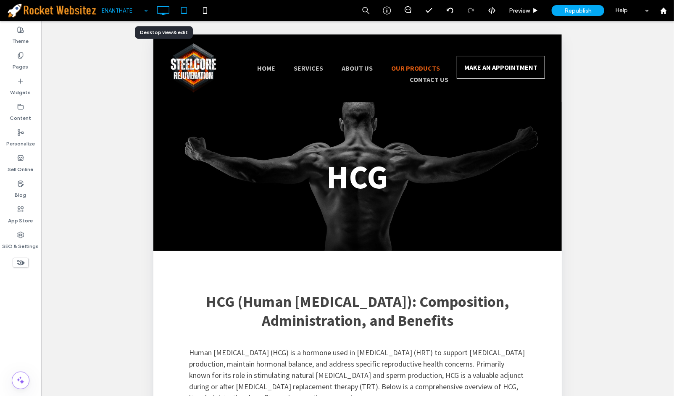
click at [162, 11] on icon at bounding box center [163, 10] width 17 height 17
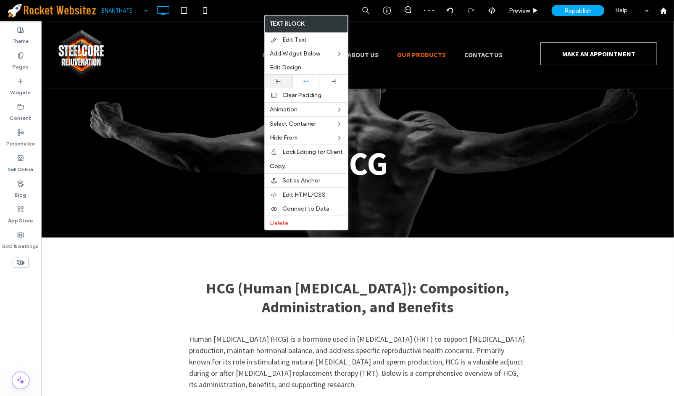
click at [284, 82] on div at bounding box center [278, 81] width 19 height 5
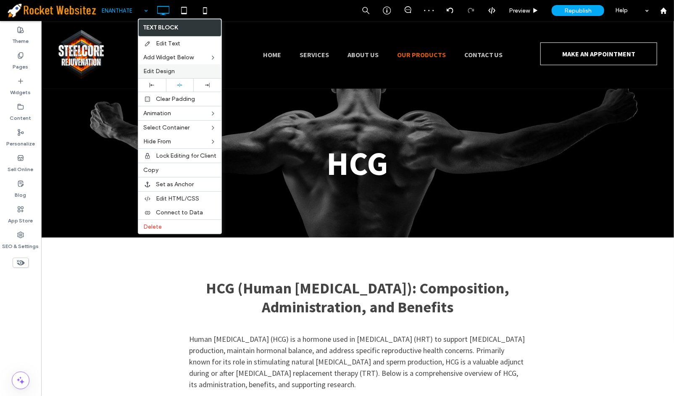
click at [153, 74] on span "Edit Design" at bounding box center [159, 71] width 32 height 7
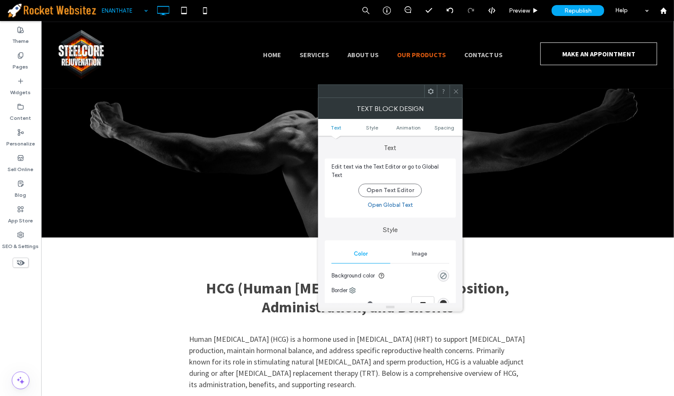
click at [453, 90] on icon at bounding box center [456, 91] width 6 height 6
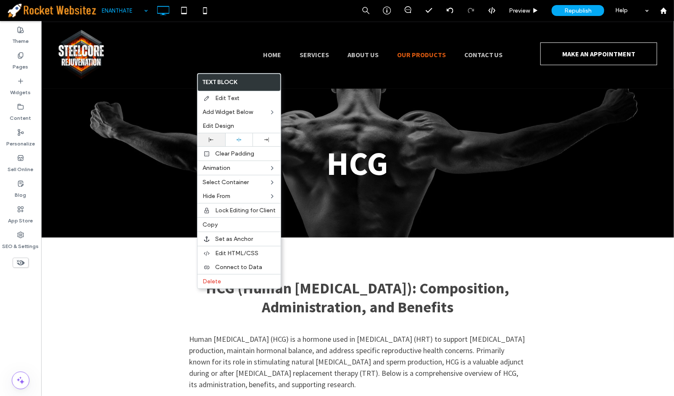
click at [215, 138] on div at bounding box center [211, 139] width 19 height 5
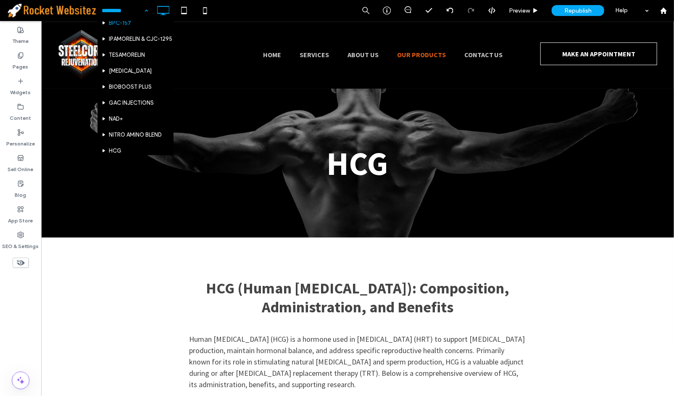
scroll to position [140, 0]
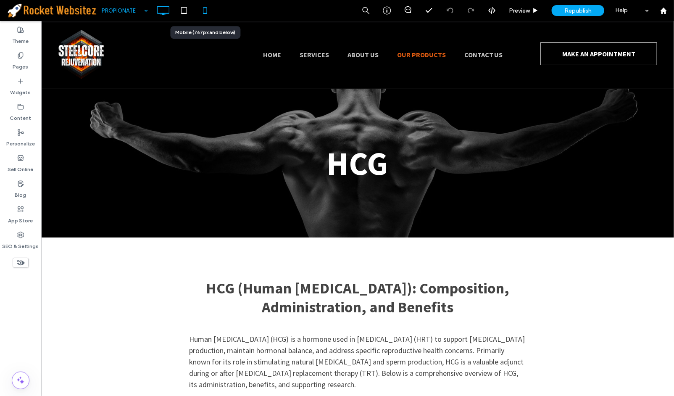
click at [203, 5] on icon at bounding box center [205, 10] width 17 height 17
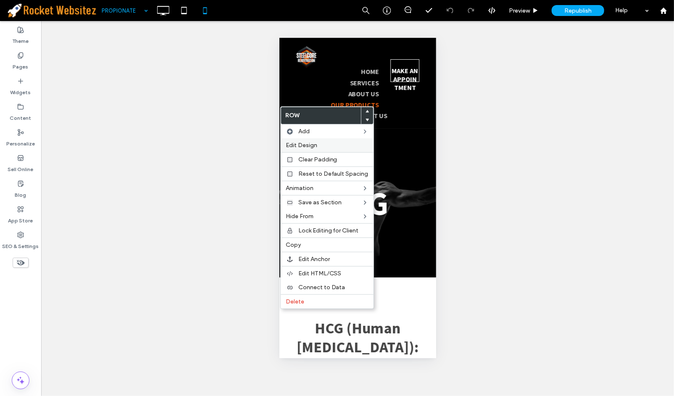
click at [314, 146] on span "Edit Design" at bounding box center [302, 145] width 32 height 7
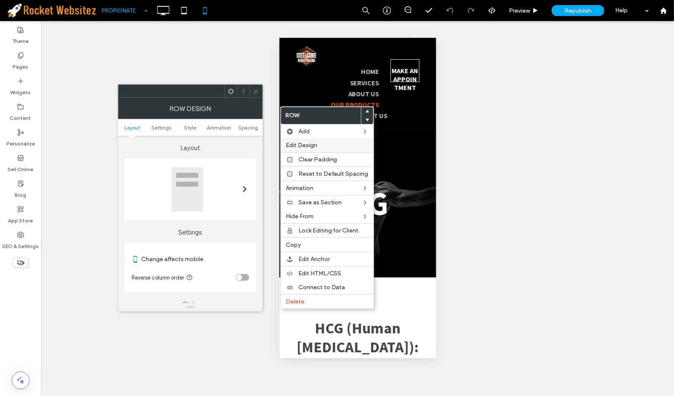
click at [322, 149] on div "Edit Design" at bounding box center [327, 145] width 93 height 14
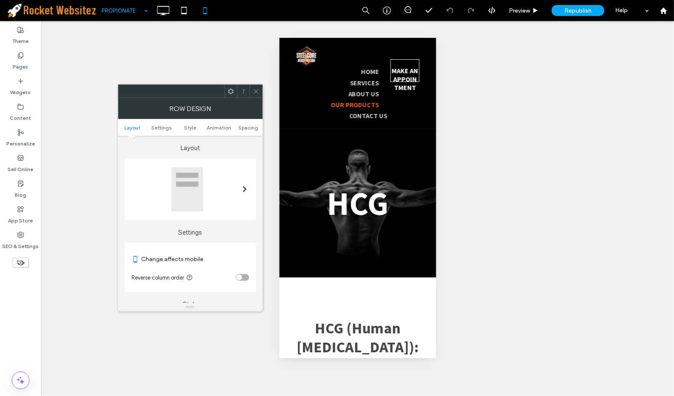
click at [244, 277] on div "toggle" at bounding box center [242, 277] width 13 height 7
click at [254, 92] on icon at bounding box center [256, 91] width 6 height 6
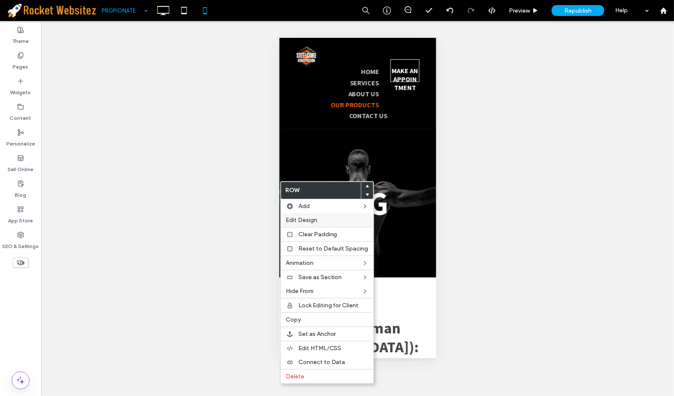
click at [304, 223] on span "Edit Design" at bounding box center [302, 219] width 32 height 7
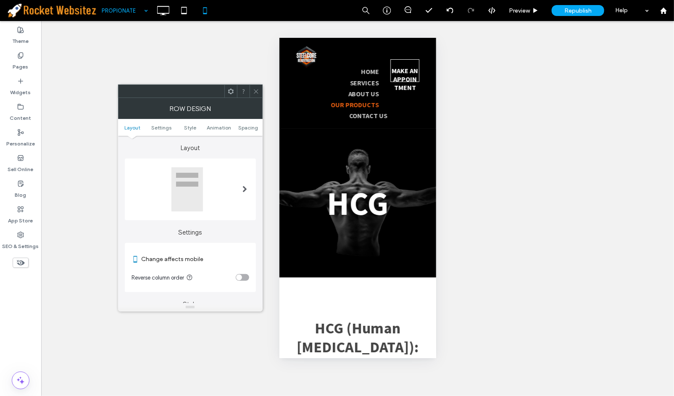
click at [238, 278] on div "toggle" at bounding box center [239, 278] width 6 height 6
click at [256, 95] on span at bounding box center [256, 91] width 6 height 13
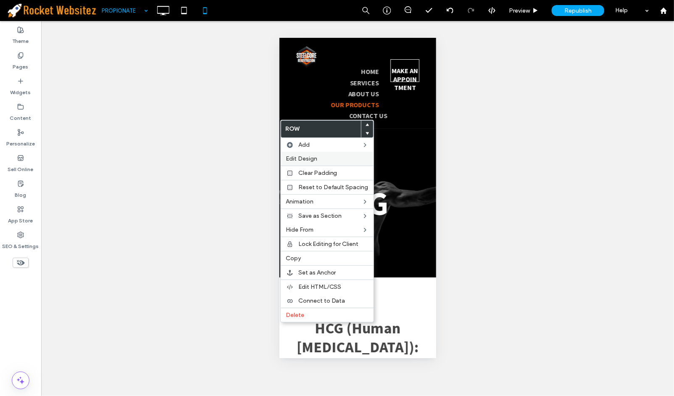
click at [308, 163] on div "Edit Design" at bounding box center [327, 159] width 93 height 14
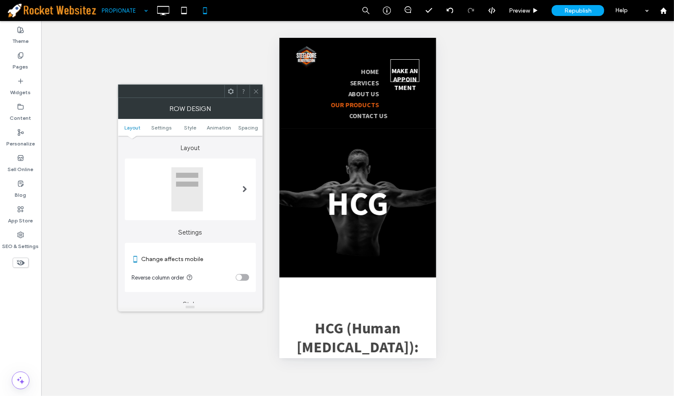
click at [251, 276] on div "Change affects mobile Reverse column order" at bounding box center [190, 267] width 131 height 49
click at [246, 277] on div "toggle" at bounding box center [242, 277] width 13 height 7
click at [260, 87] on div at bounding box center [256, 91] width 13 height 13
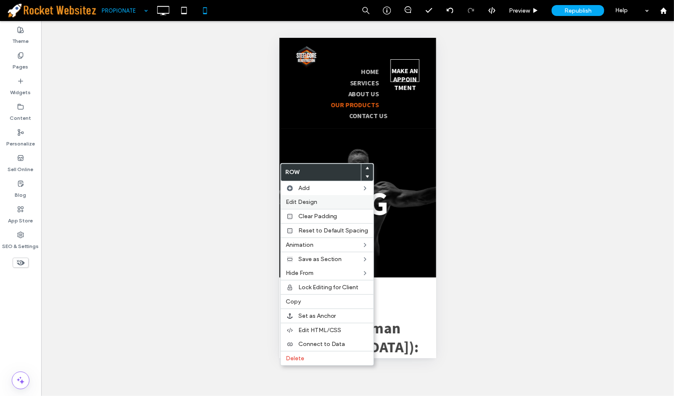
click at [312, 198] on div "Edit Design" at bounding box center [327, 202] width 93 height 14
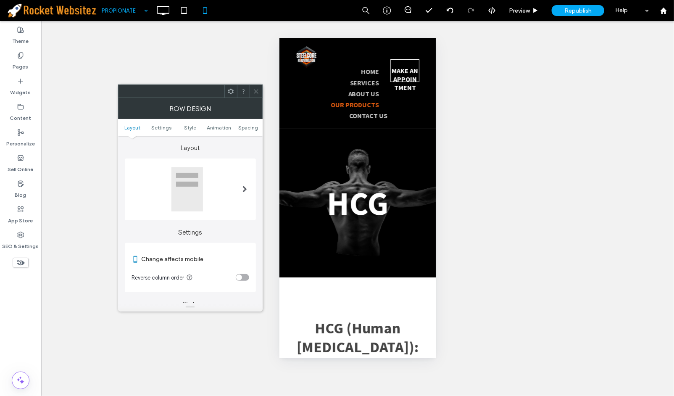
click at [245, 281] on section "Reverse column order" at bounding box center [191, 277] width 118 height 21
click at [243, 278] on div "toggle" at bounding box center [242, 277] width 13 height 7
click at [257, 90] on use at bounding box center [256, 91] width 4 height 4
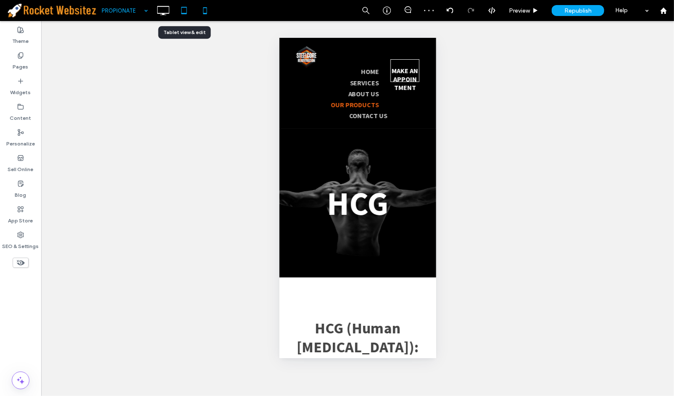
click at [182, 13] on use at bounding box center [183, 10] width 5 height 7
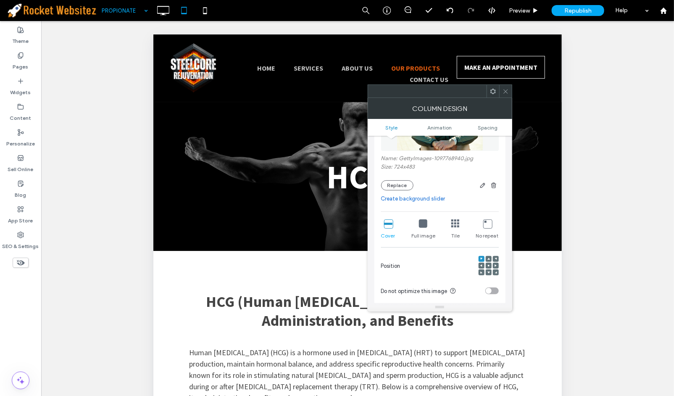
scroll to position [140, 0]
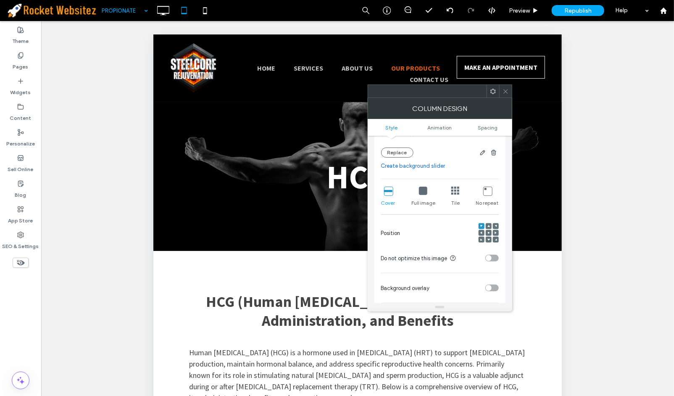
click at [488, 235] on span at bounding box center [489, 233] width 3 height 6
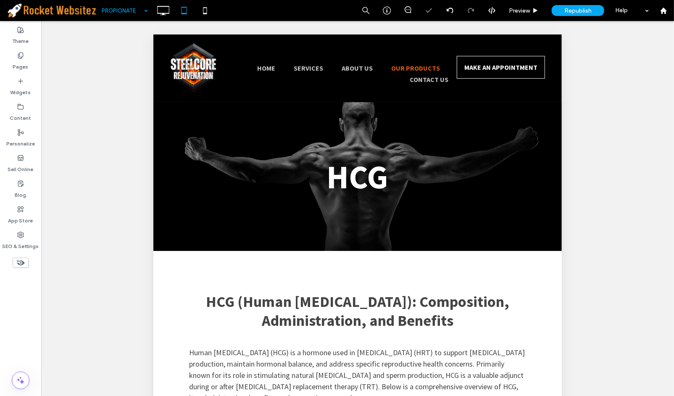
type input "**********"
type input "**"
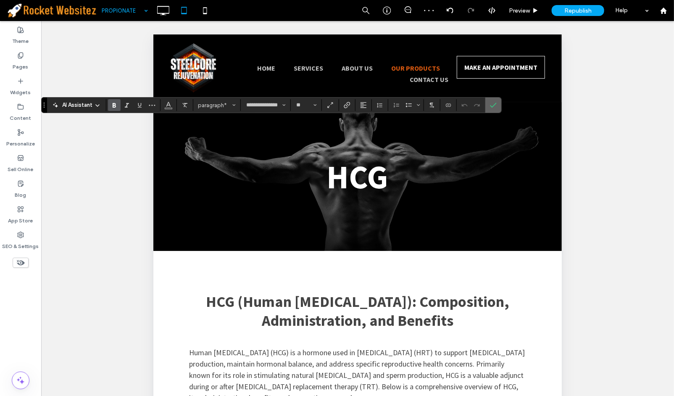
click at [496, 104] on icon "Confirm" at bounding box center [493, 105] width 7 height 7
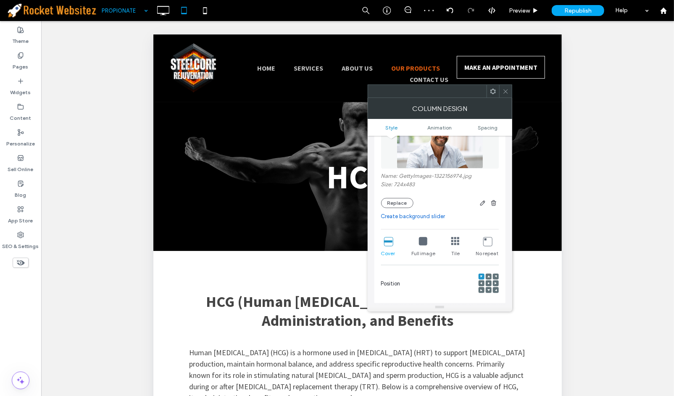
scroll to position [187, 0]
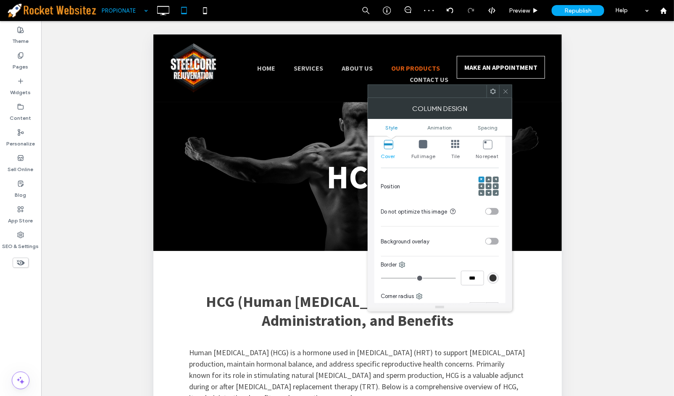
click at [488, 187] on icon at bounding box center [489, 186] width 3 height 3
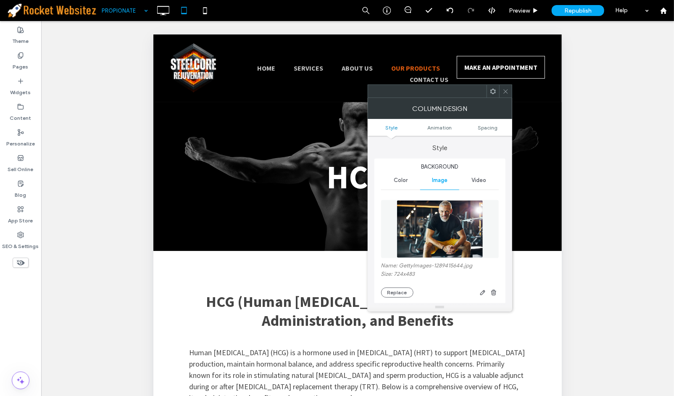
scroll to position [140, 0]
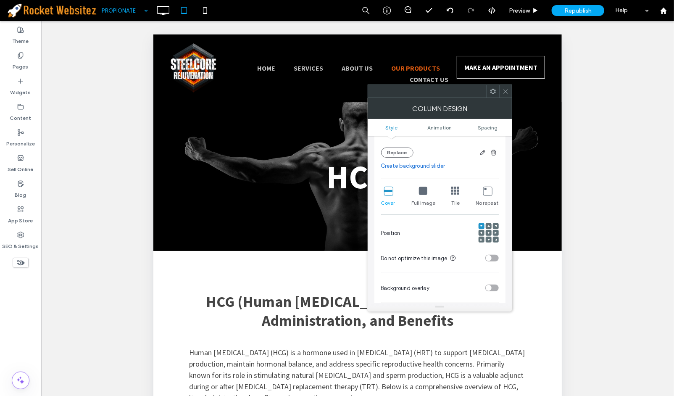
click at [480, 234] on icon at bounding box center [481, 233] width 3 height 3
click at [488, 233] on icon at bounding box center [489, 233] width 3 height 3
click at [505, 87] on span at bounding box center [506, 91] width 6 height 13
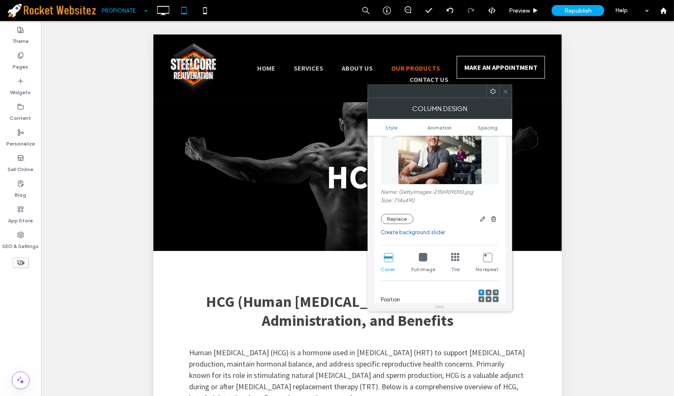
scroll to position [187, 0]
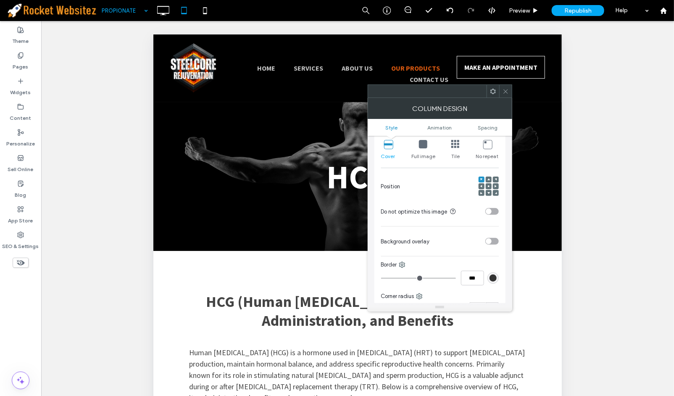
click at [490, 188] on span at bounding box center [489, 186] width 3 height 6
click at [506, 95] on span at bounding box center [506, 91] width 6 height 13
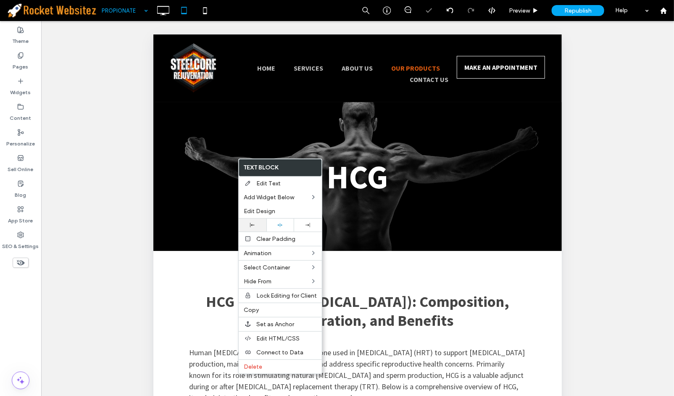
click at [258, 219] on div at bounding box center [253, 225] width 28 height 13
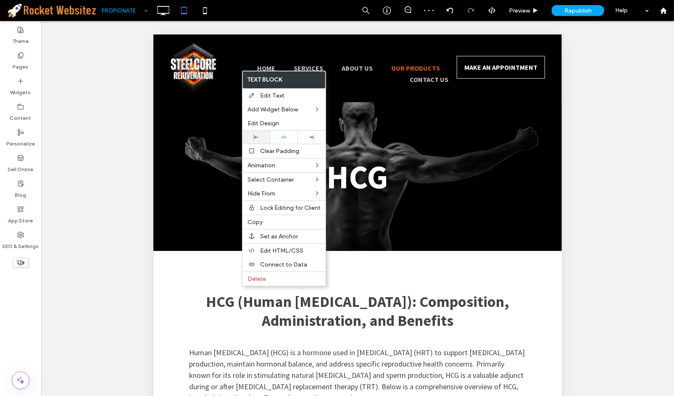
click at [259, 139] on div at bounding box center [256, 137] width 19 height 5
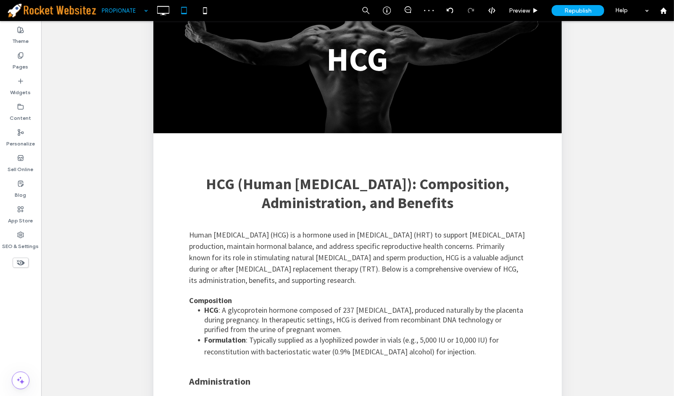
scroll to position [190, 0]
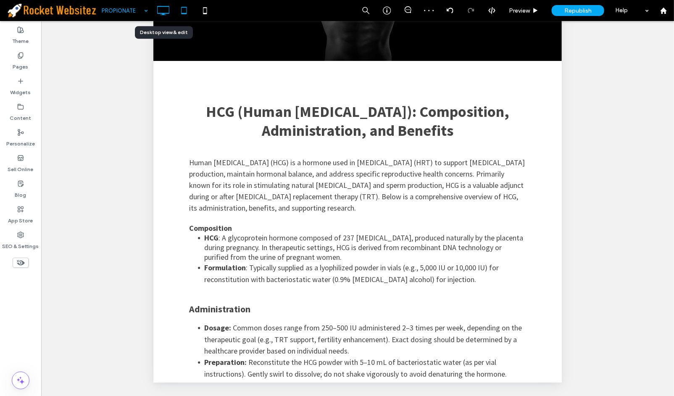
click at [161, 14] on icon at bounding box center [163, 10] width 17 height 17
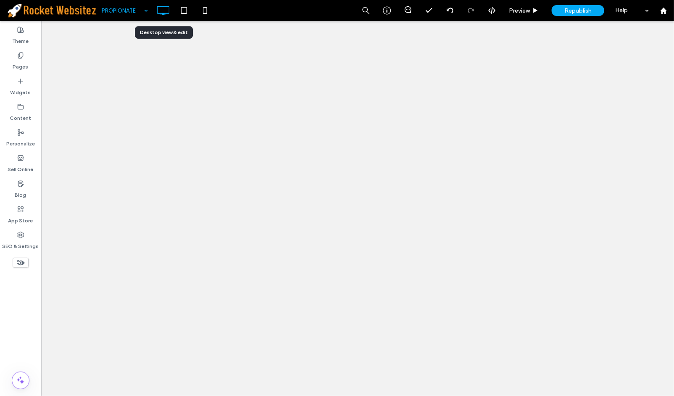
scroll to position [0, 0]
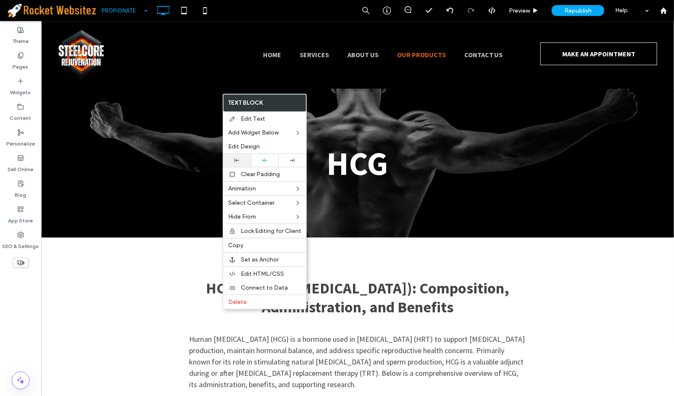
click at [236, 166] on div at bounding box center [237, 160] width 28 height 13
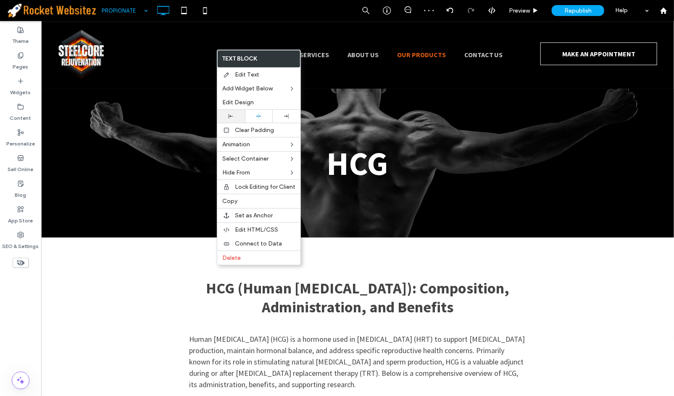
click at [236, 113] on div at bounding box center [231, 116] width 28 height 13
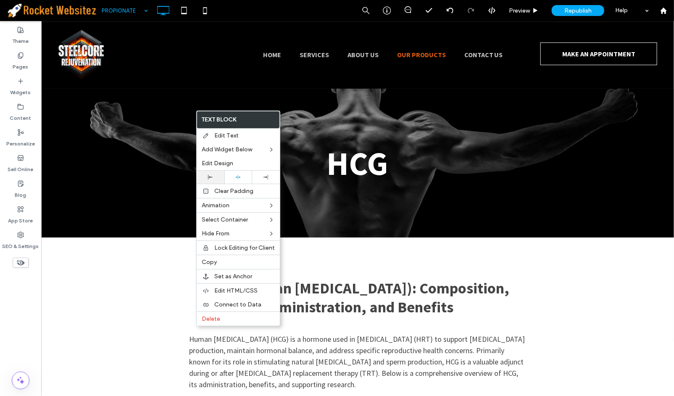
click at [206, 175] on div at bounding box center [210, 177] width 19 height 5
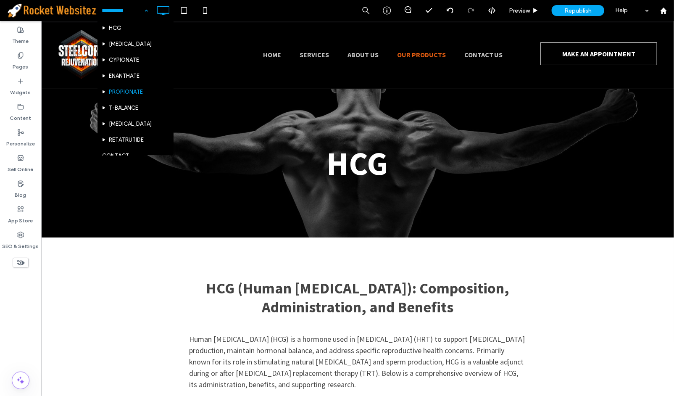
scroll to position [222, 0]
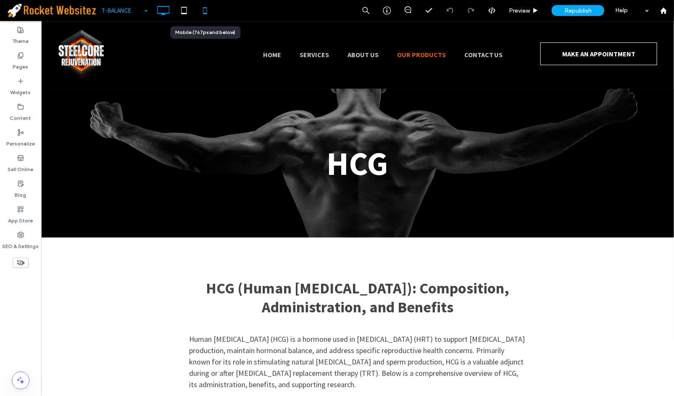
click at [201, 10] on icon at bounding box center [205, 10] width 17 height 17
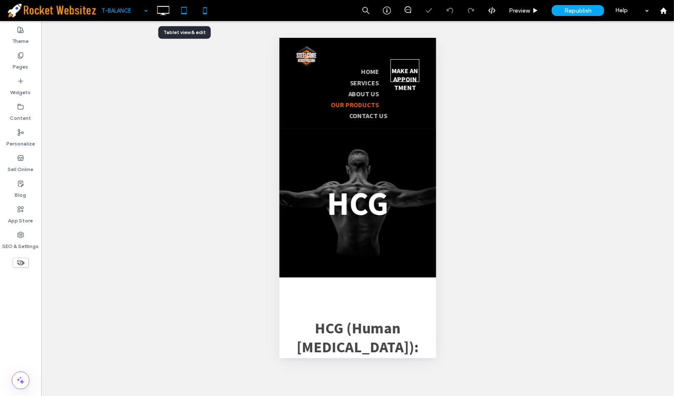
click at [182, 9] on icon at bounding box center [184, 10] width 17 height 17
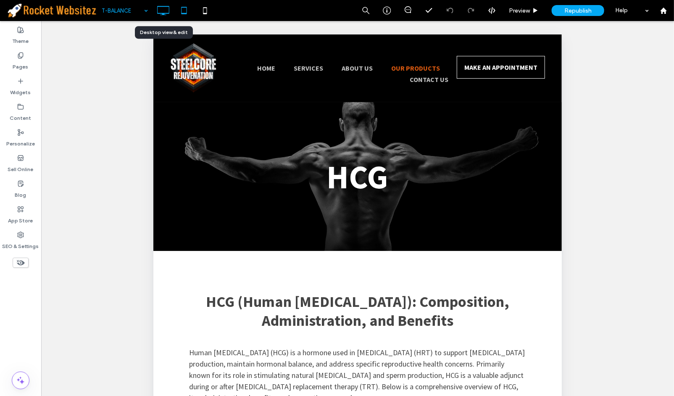
click at [154, 5] on div at bounding box center [163, 10] width 21 height 17
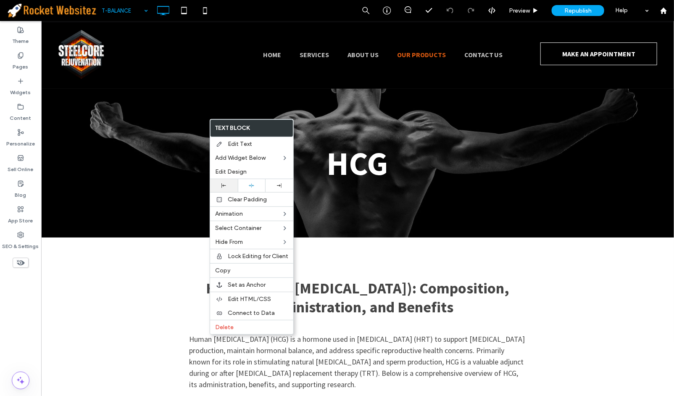
click at [231, 180] on div at bounding box center [224, 185] width 28 height 13
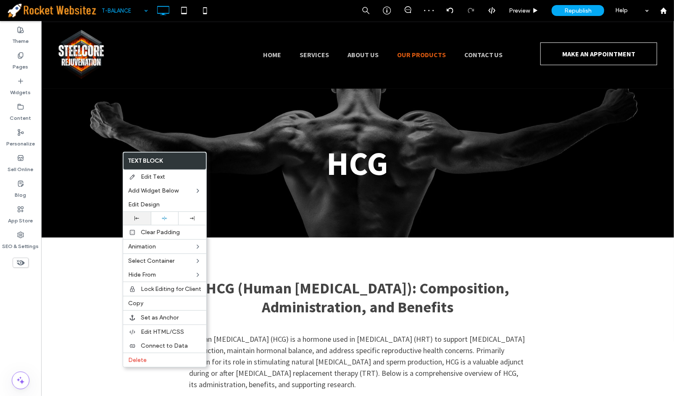
click at [145, 217] on div at bounding box center [136, 218] width 19 height 5
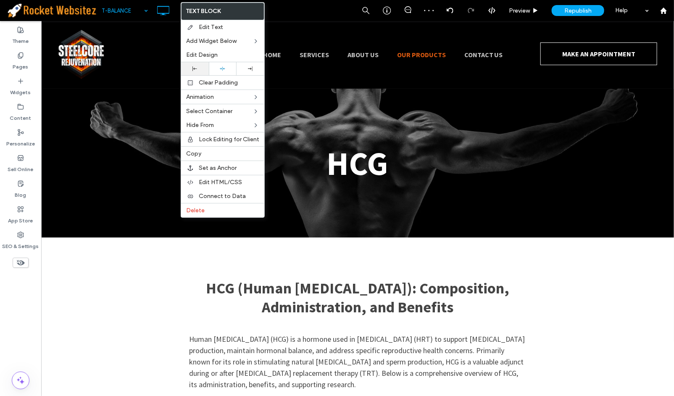
click at [196, 69] on icon at bounding box center [195, 68] width 5 height 5
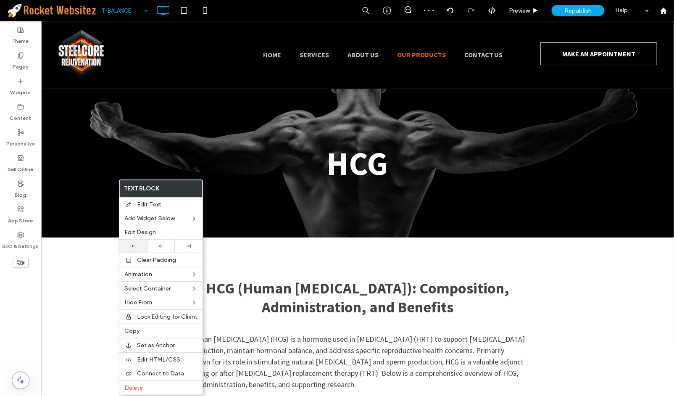
click at [136, 243] on div at bounding box center [133, 246] width 28 height 13
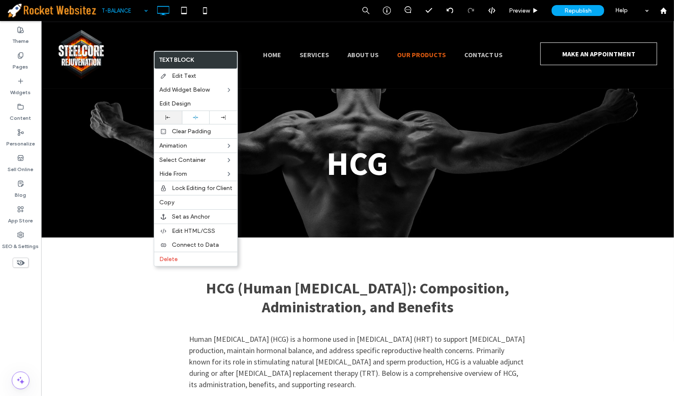
click at [166, 117] on icon at bounding box center [168, 117] width 5 height 5
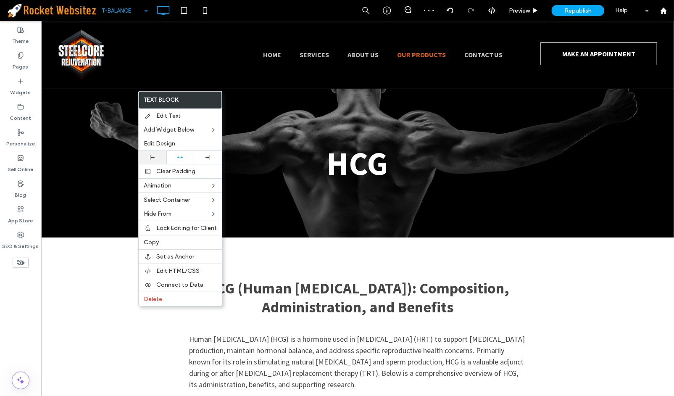
click at [160, 156] on div at bounding box center [152, 157] width 19 height 5
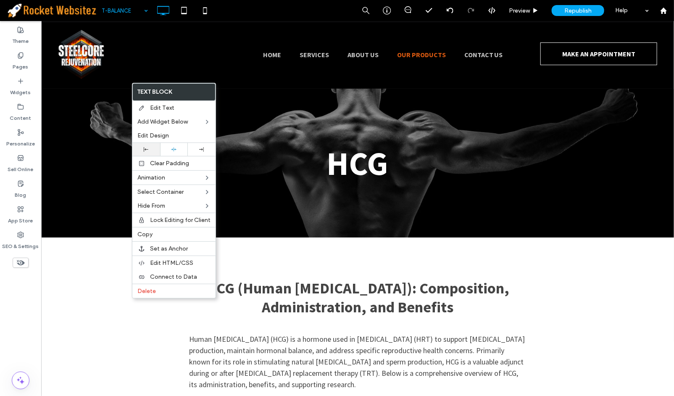
click at [141, 154] on div at bounding box center [146, 149] width 28 height 13
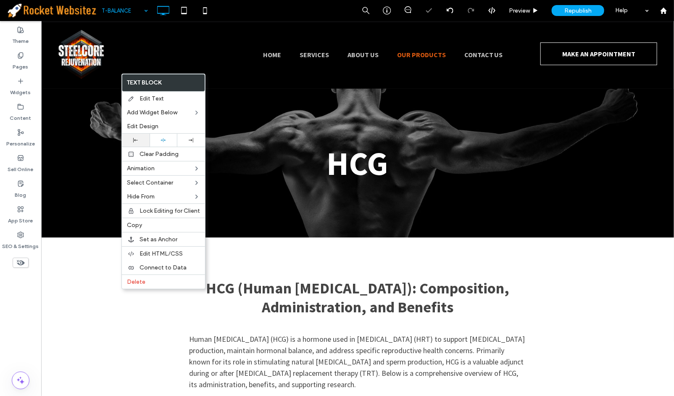
click at [139, 142] on div at bounding box center [135, 140] width 19 height 5
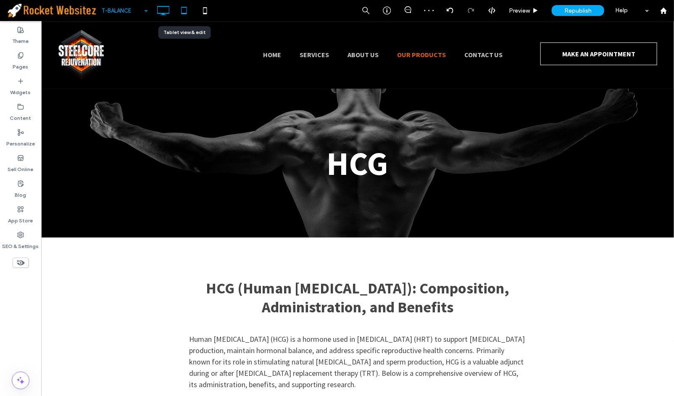
click at [181, 11] on icon at bounding box center [184, 10] width 17 height 17
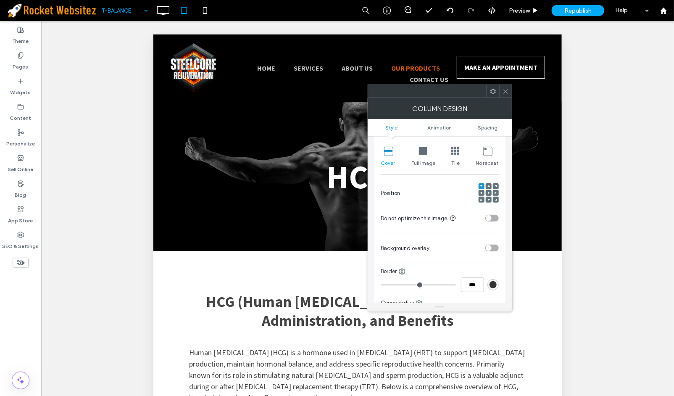
scroll to position [187, 0]
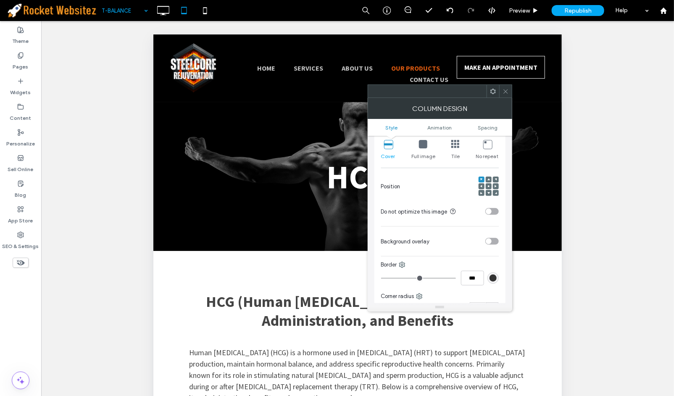
click at [488, 191] on span at bounding box center [489, 193] width 3 height 6
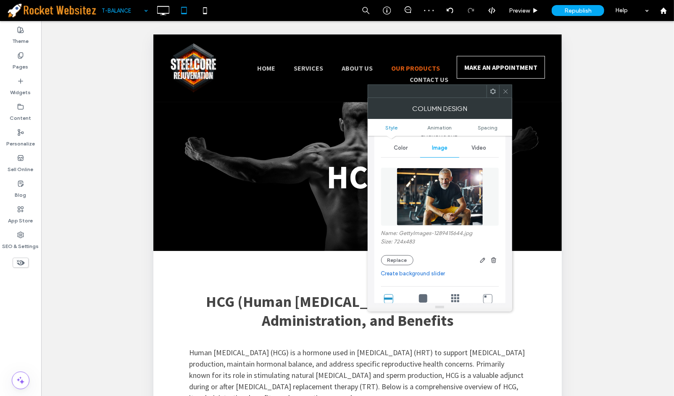
scroll to position [140, 0]
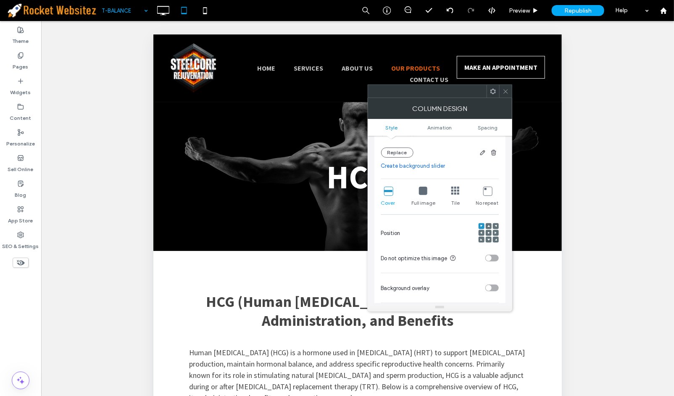
click at [486, 234] on div at bounding box center [489, 233] width 6 height 6
click at [488, 234] on icon at bounding box center [489, 233] width 3 height 3
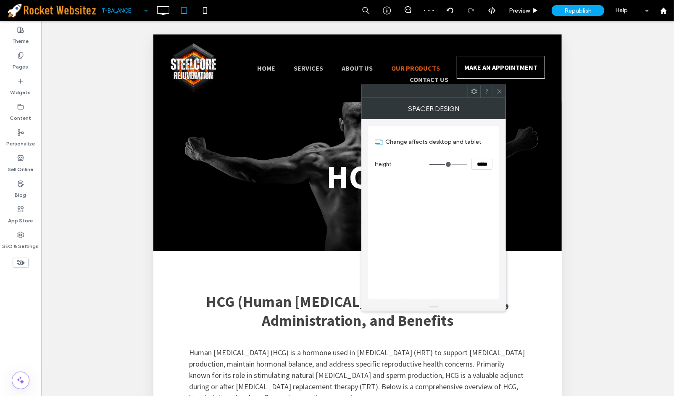
click at [496, 95] on div at bounding box center [499, 91] width 13 height 13
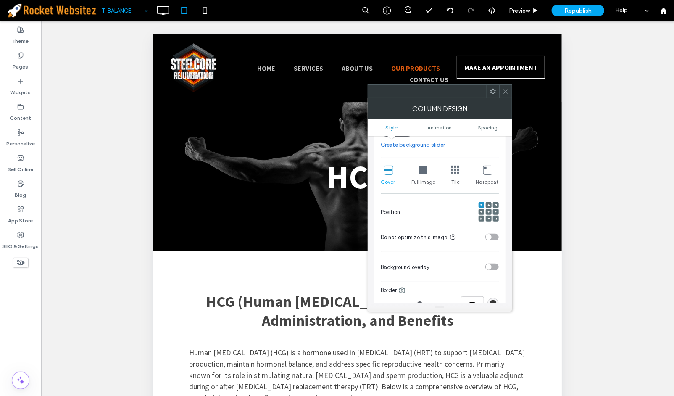
scroll to position [187, 0]
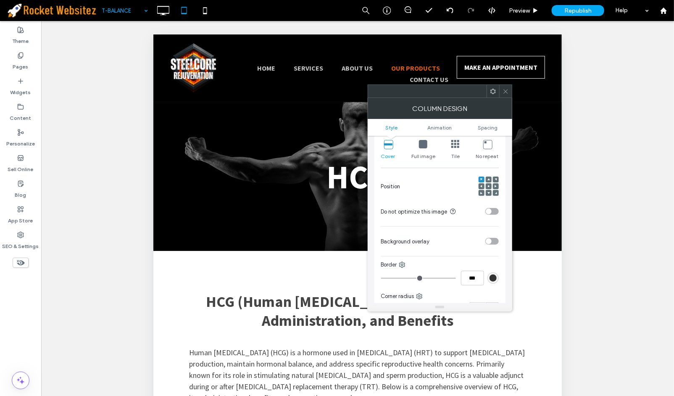
click at [490, 186] on icon at bounding box center [489, 186] width 3 height 3
click at [503, 90] on icon at bounding box center [506, 91] width 6 height 6
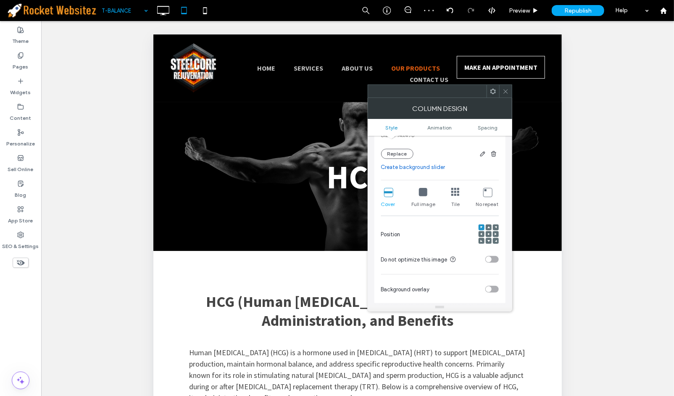
scroll to position [140, 0]
click at [489, 233] on use at bounding box center [489, 233] width 2 height 2
click at [506, 93] on icon at bounding box center [506, 91] width 6 height 6
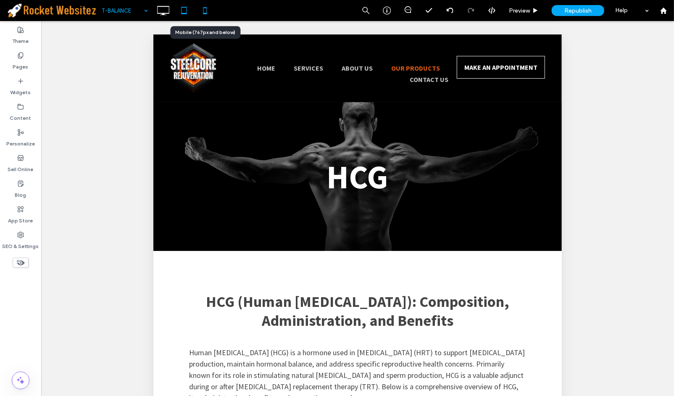
click at [205, 5] on icon at bounding box center [205, 10] width 17 height 17
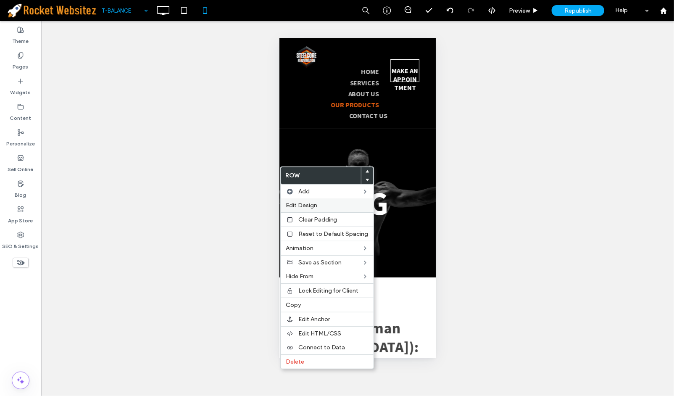
click at [316, 205] on span "Edit Design" at bounding box center [302, 205] width 32 height 7
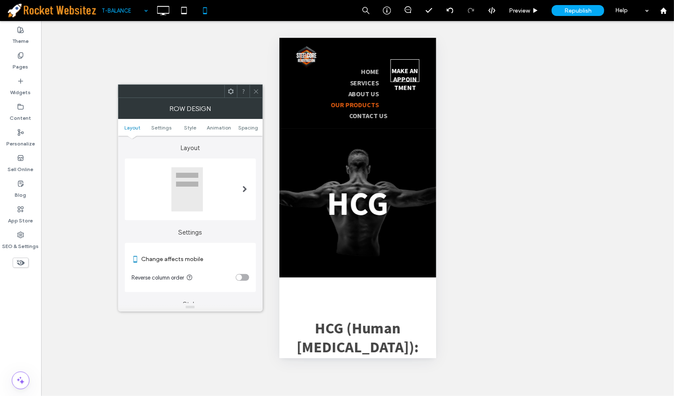
scroll to position [47, 0]
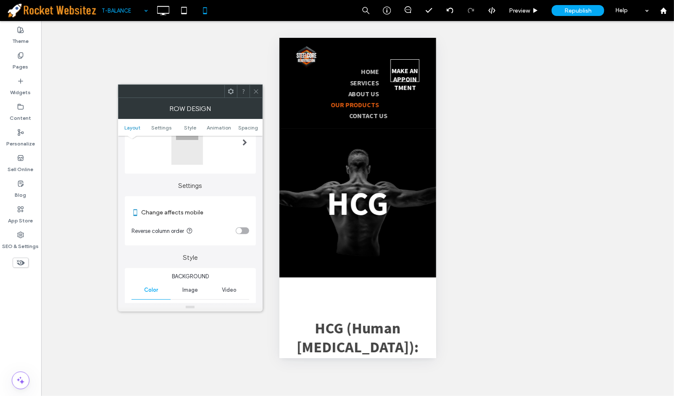
click at [238, 229] on div "toggle" at bounding box center [239, 231] width 6 height 6
click at [257, 92] on use at bounding box center [256, 91] width 4 height 4
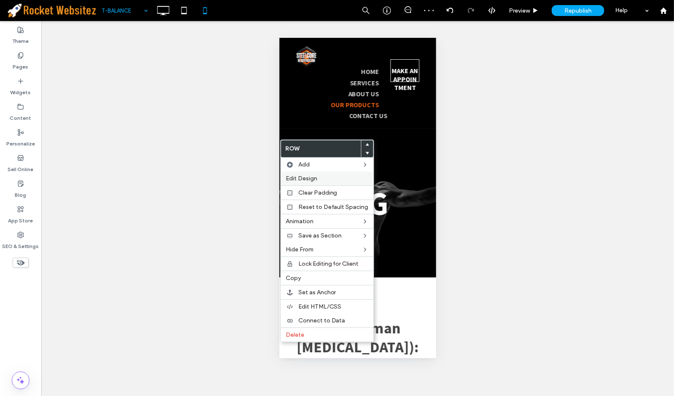
click at [329, 172] on div "Edit Design" at bounding box center [327, 179] width 93 height 14
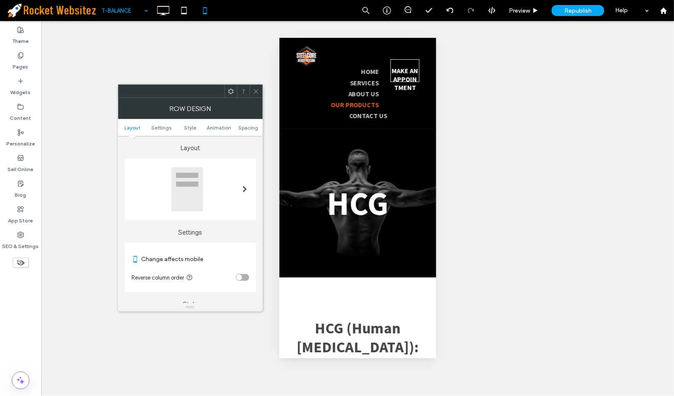
click at [249, 279] on div "Change affects mobile Reverse column order" at bounding box center [190, 267] width 131 height 49
click at [246, 276] on div "toggle" at bounding box center [242, 277] width 13 height 7
click at [255, 92] on use at bounding box center [256, 91] width 4 height 4
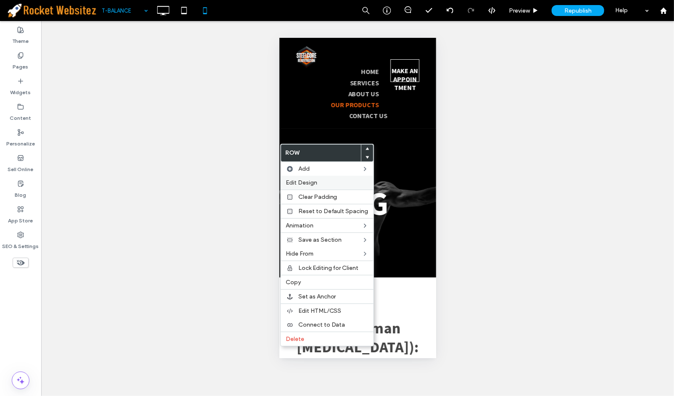
click at [304, 185] on span "Edit Design" at bounding box center [302, 182] width 32 height 7
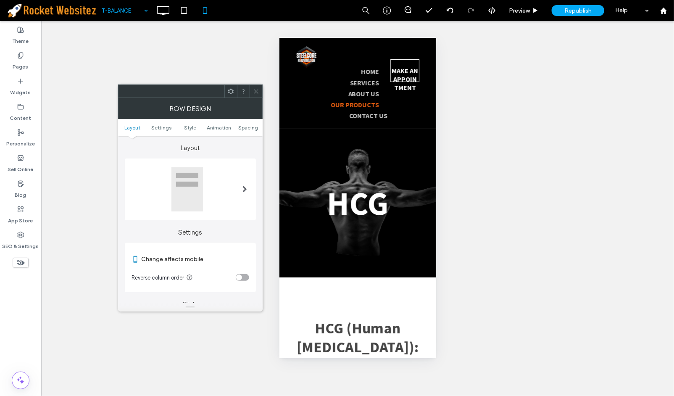
click at [247, 276] on div "toggle" at bounding box center [242, 277] width 13 height 7
click at [255, 95] on span at bounding box center [256, 91] width 6 height 13
click at [255, 98] on div "Row Design" at bounding box center [190, 108] width 145 height 21
click at [255, 93] on icon at bounding box center [256, 91] width 6 height 6
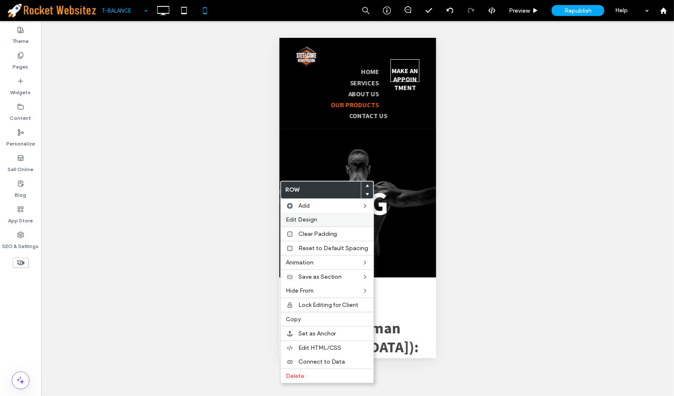
click at [319, 215] on div "Edit Design" at bounding box center [327, 220] width 93 height 14
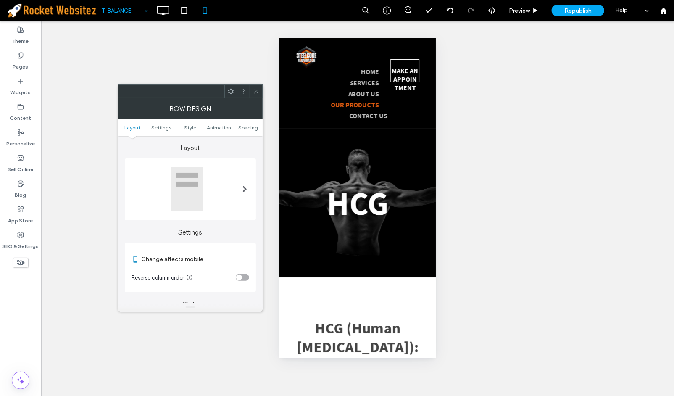
click at [241, 269] on section "Reverse column order" at bounding box center [191, 277] width 118 height 21
click at [244, 274] on div "toggle" at bounding box center [242, 277] width 13 height 7
click at [255, 93] on icon at bounding box center [256, 91] width 6 height 6
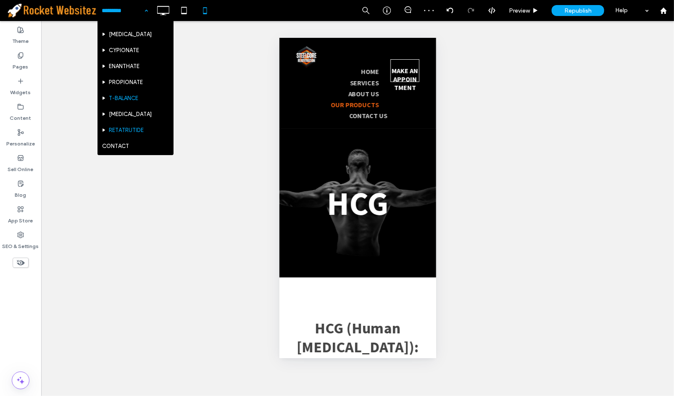
scroll to position [187, 0]
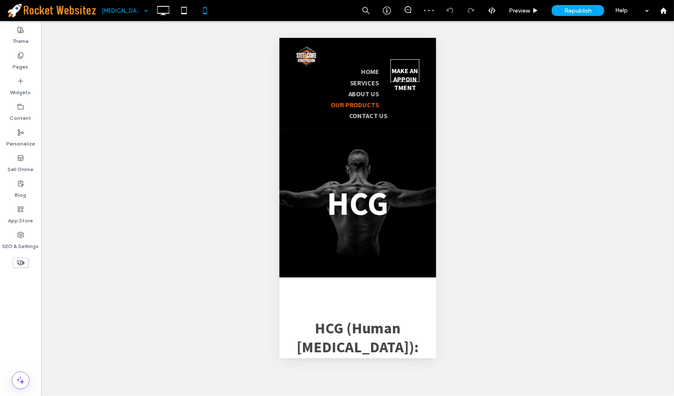
click at [129, 18] on input at bounding box center [123, 10] width 42 height 21
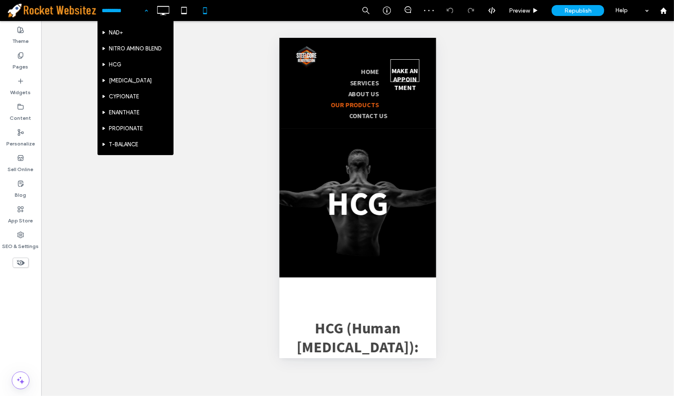
scroll to position [187, 0]
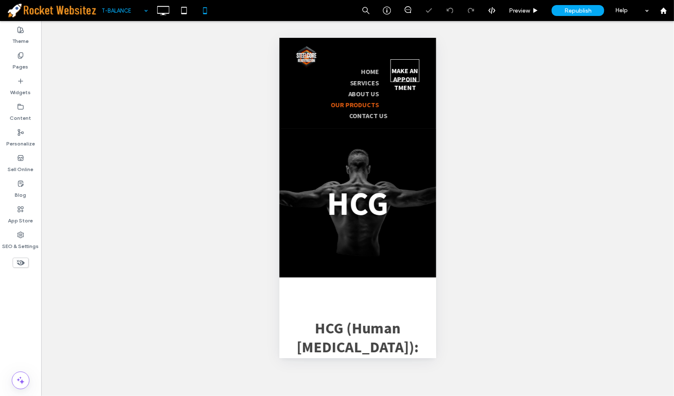
click at [180, 24] on div "Unhide? Yes Unhide? Yes Unhide? Yes Unhide? Yes Unhide? Yes Unhide? Yes Unhide?…" at bounding box center [357, 208] width 633 height 375
click at [183, 18] on icon at bounding box center [184, 10] width 17 height 17
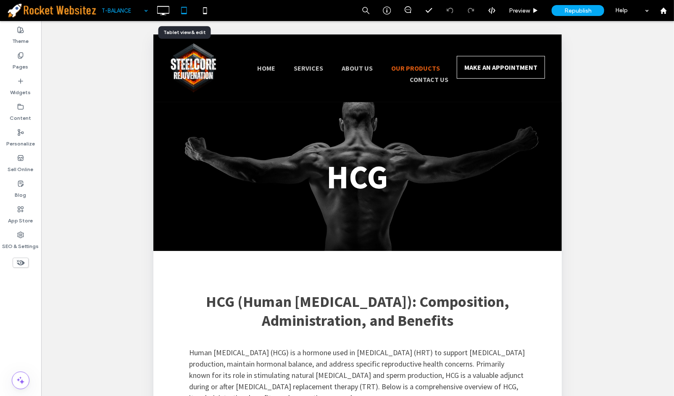
click at [174, 10] on div at bounding box center [184, 10] width 21 height 17
click at [167, 14] on icon at bounding box center [163, 10] width 17 height 17
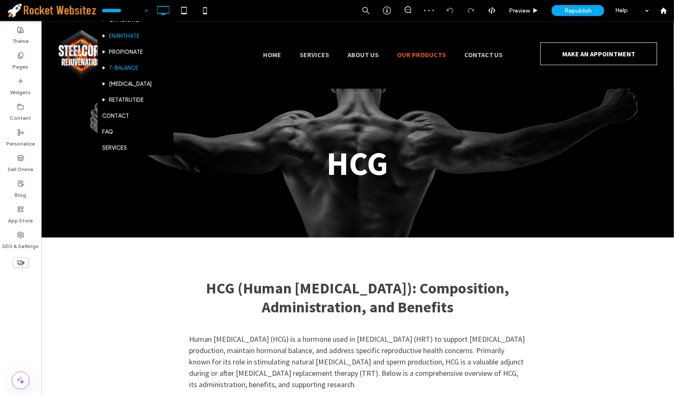
scroll to position [222, 0]
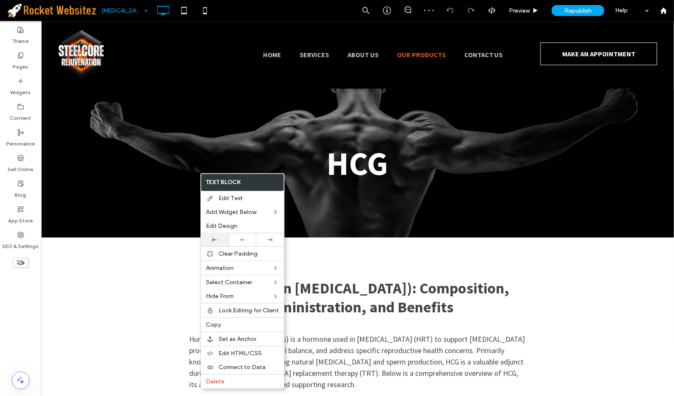
click at [219, 238] on div at bounding box center [214, 240] width 19 height 5
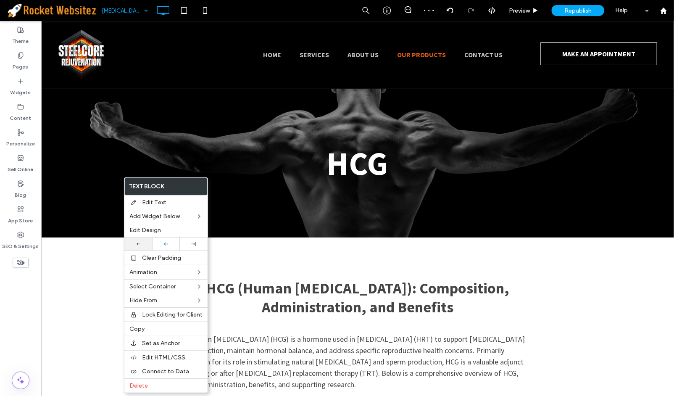
click at [138, 242] on icon at bounding box center [138, 244] width 5 height 5
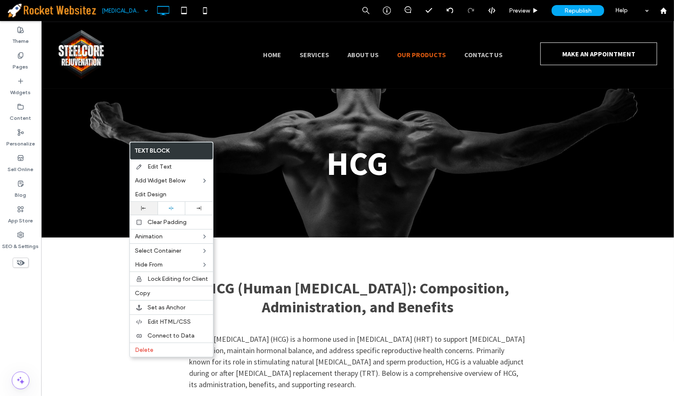
click at [152, 210] on div at bounding box center [143, 208] width 19 height 5
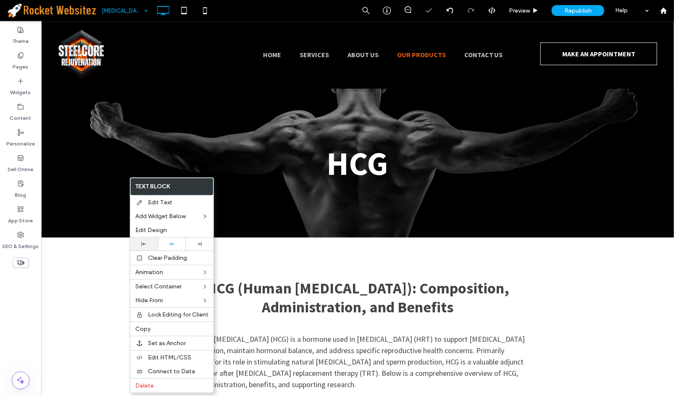
click at [149, 248] on div at bounding box center [144, 244] width 28 height 13
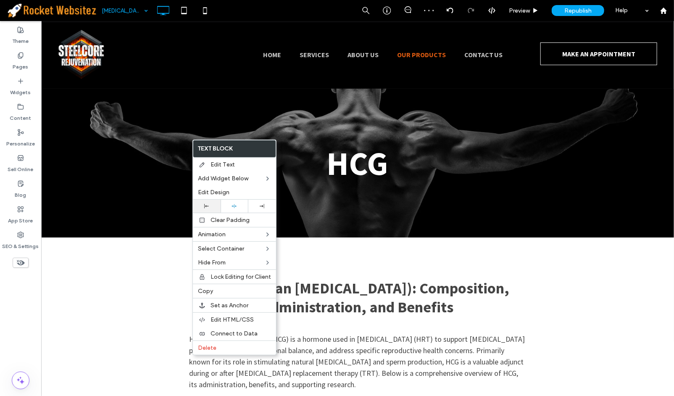
click at [211, 201] on div at bounding box center [207, 206] width 28 height 13
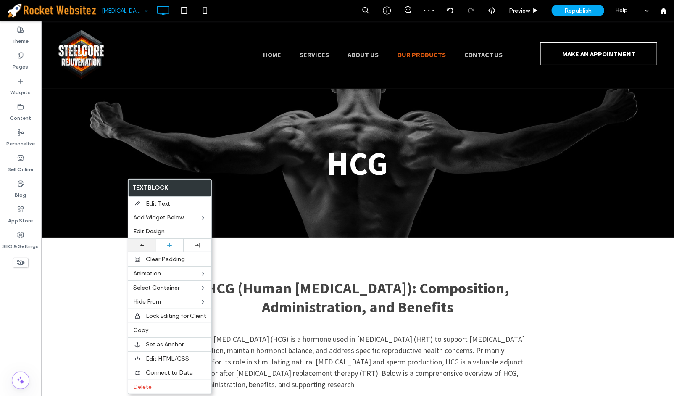
click at [145, 246] on div at bounding box center [141, 245] width 19 height 5
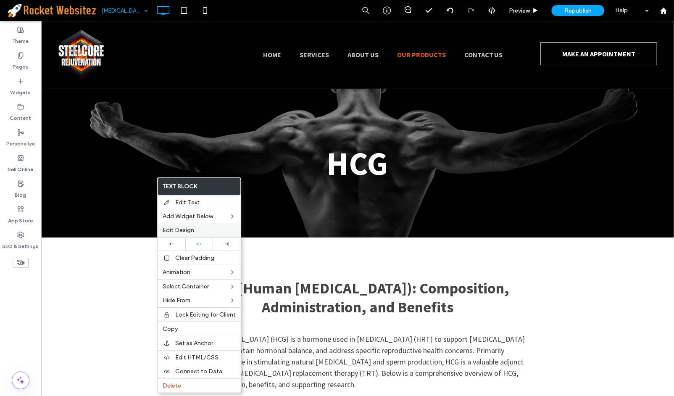
click at [178, 237] on div "Edit Design" at bounding box center [199, 230] width 83 height 14
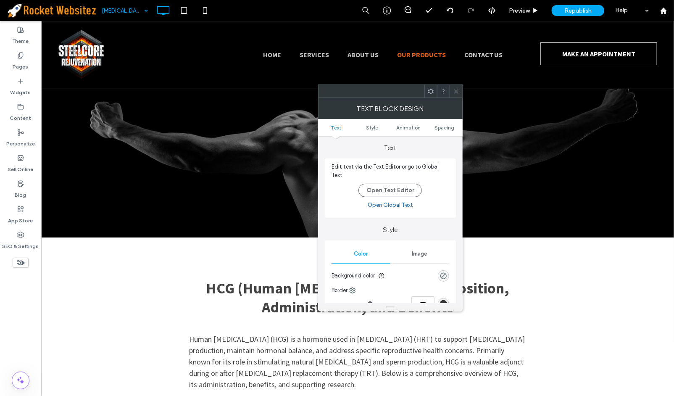
click at [455, 90] on icon at bounding box center [456, 91] width 6 height 6
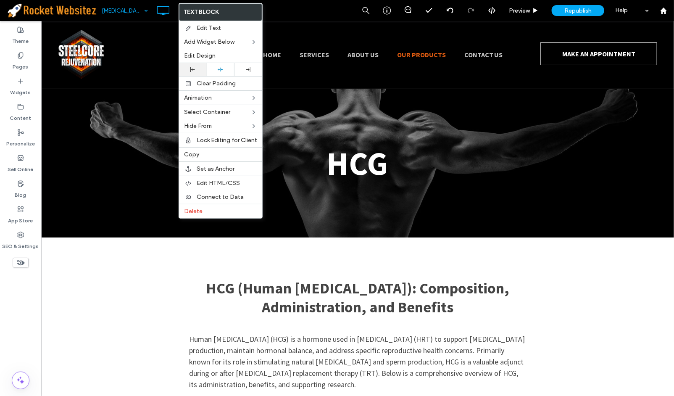
click at [201, 70] on div at bounding box center [192, 69] width 19 height 5
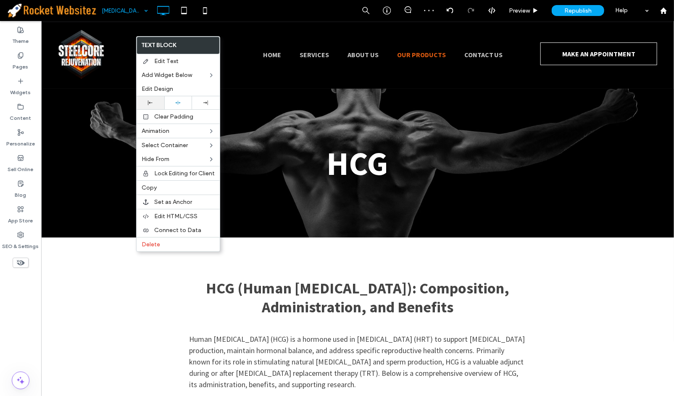
click at [153, 102] on div at bounding box center [150, 102] width 19 height 5
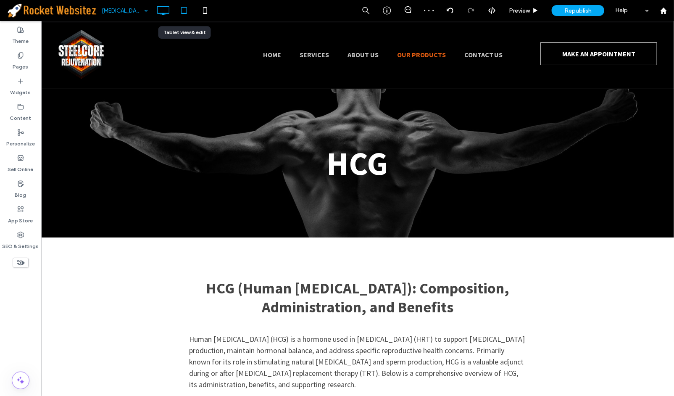
click at [182, 9] on icon at bounding box center [184, 10] width 17 height 17
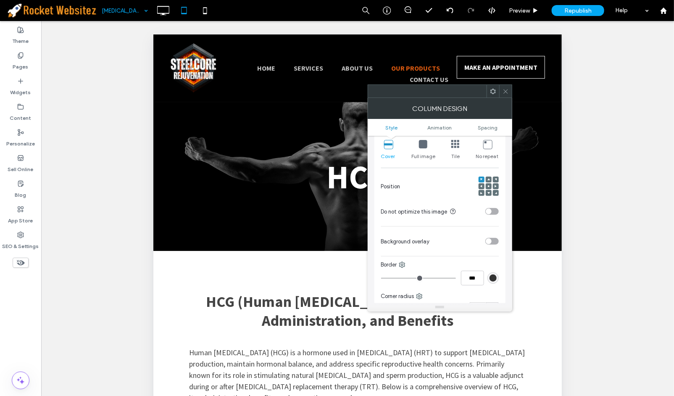
scroll to position [93, 0]
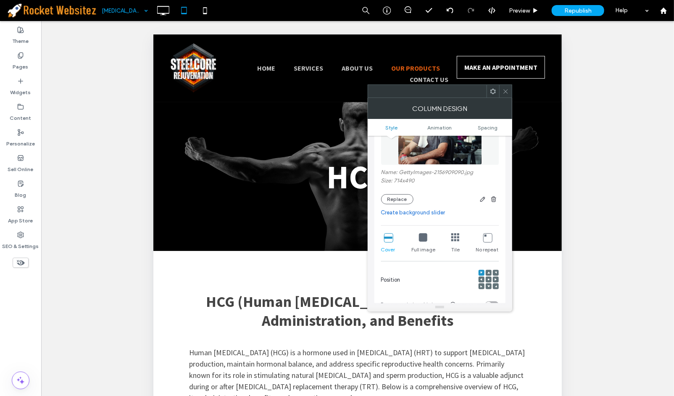
click at [488, 278] on span at bounding box center [489, 280] width 3 height 6
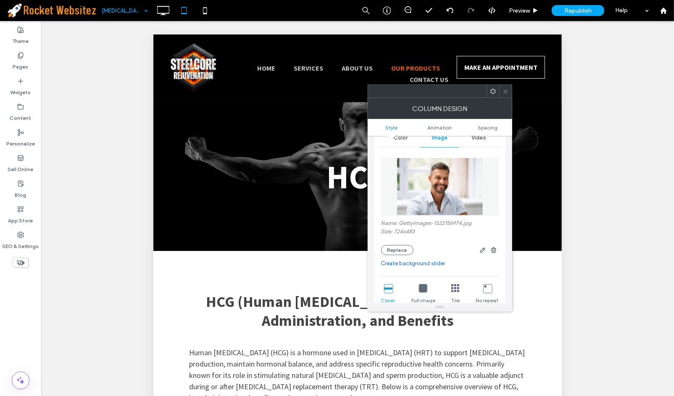
scroll to position [187, 0]
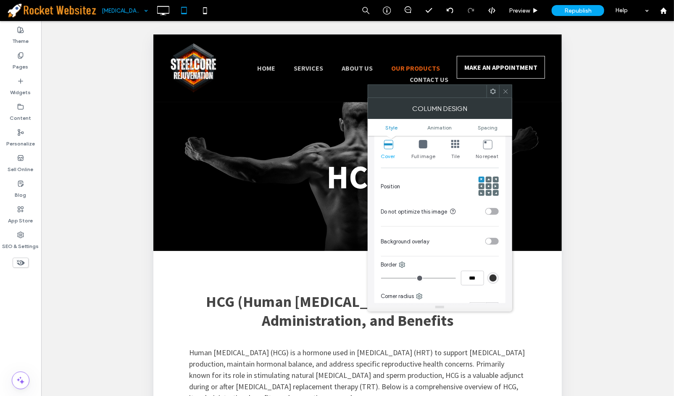
click at [489, 186] on use at bounding box center [489, 186] width 2 height 2
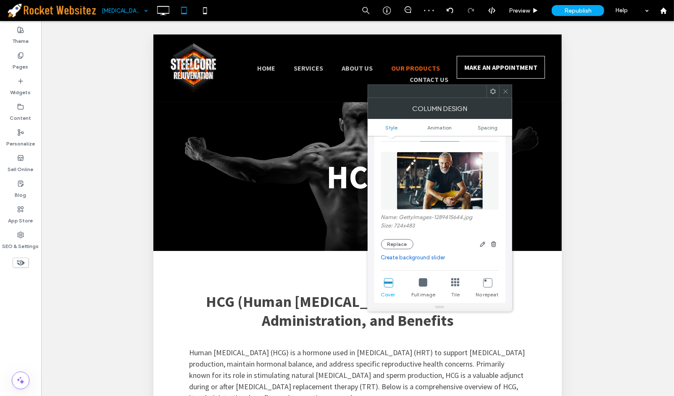
scroll to position [140, 0]
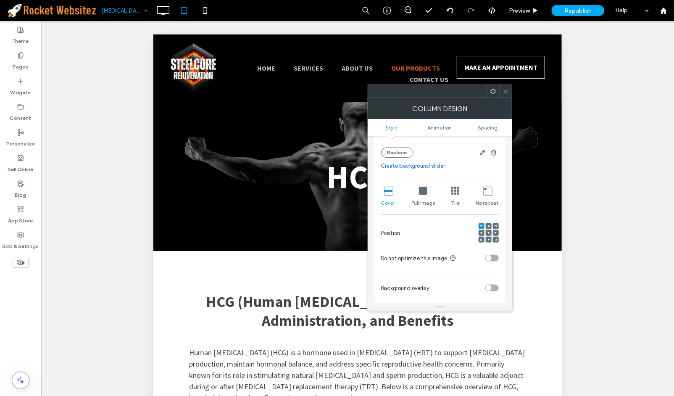
click at [488, 234] on use at bounding box center [489, 233] width 2 height 2
click at [486, 233] on div at bounding box center [489, 233] width 6 height 6
click at [490, 232] on span at bounding box center [489, 233] width 3 height 6
click at [506, 92] on icon at bounding box center [506, 91] width 6 height 6
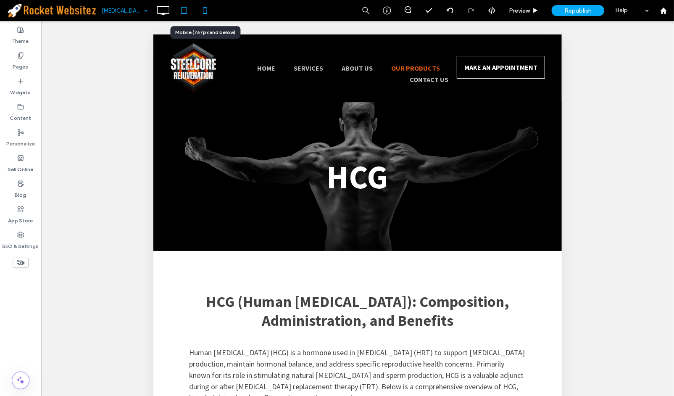
click at [204, 13] on use at bounding box center [205, 10] width 4 height 7
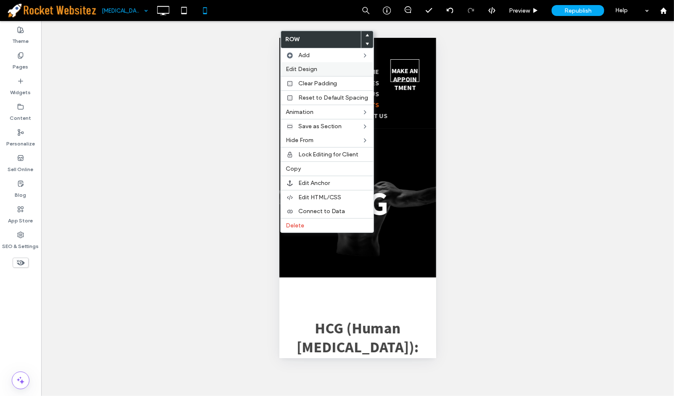
click at [305, 68] on span "Edit Design" at bounding box center [302, 69] width 32 height 7
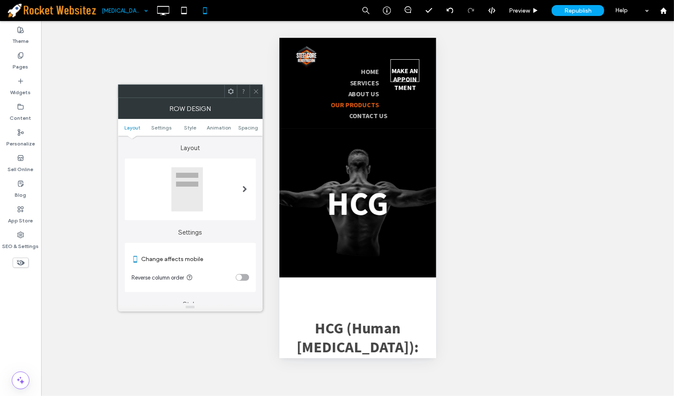
click at [247, 276] on div "toggle" at bounding box center [242, 277] width 13 height 7
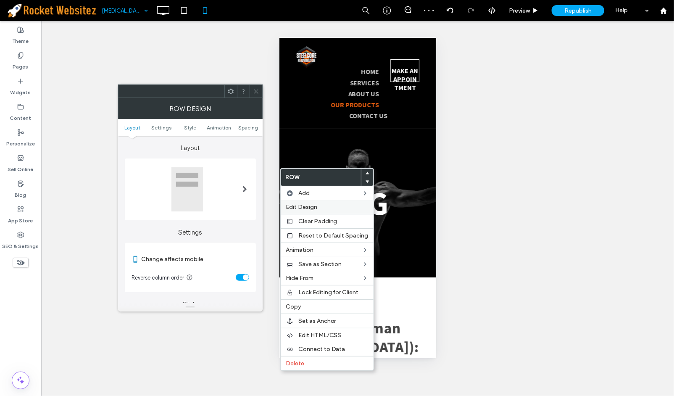
click at [326, 209] on label "Edit Design" at bounding box center [327, 206] width 83 height 7
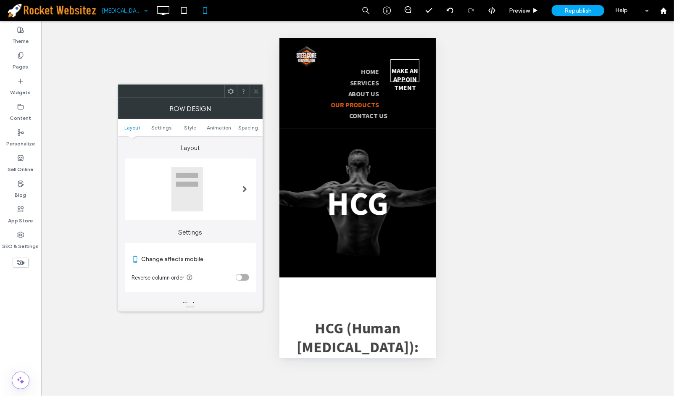
click at [240, 280] on section "Reverse column order" at bounding box center [191, 277] width 118 height 21
click at [241, 277] on div "toggle" at bounding box center [239, 278] width 6 height 6
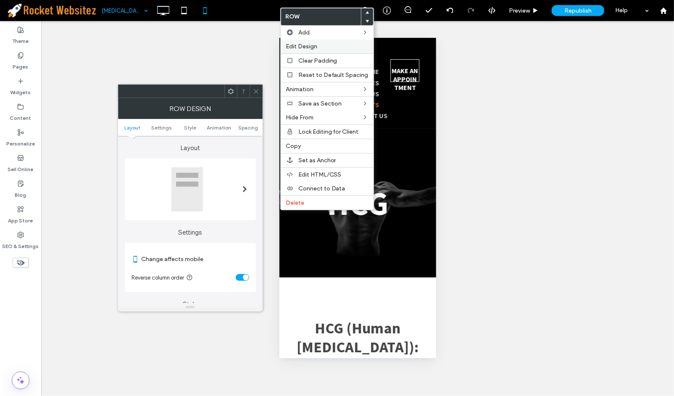
click at [303, 51] on div "Edit Design" at bounding box center [327, 47] width 93 height 14
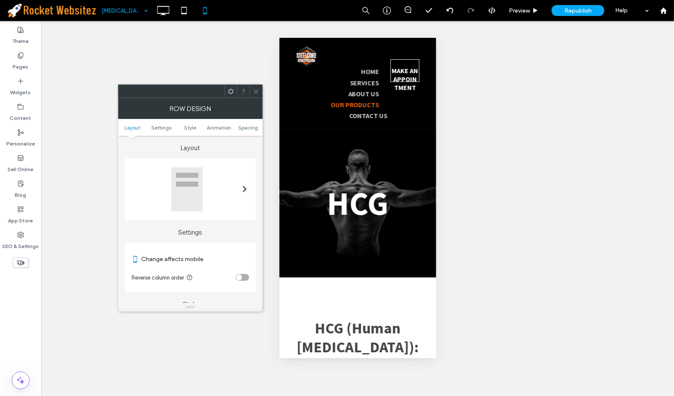
click at [245, 275] on div "toggle" at bounding box center [242, 277] width 13 height 7
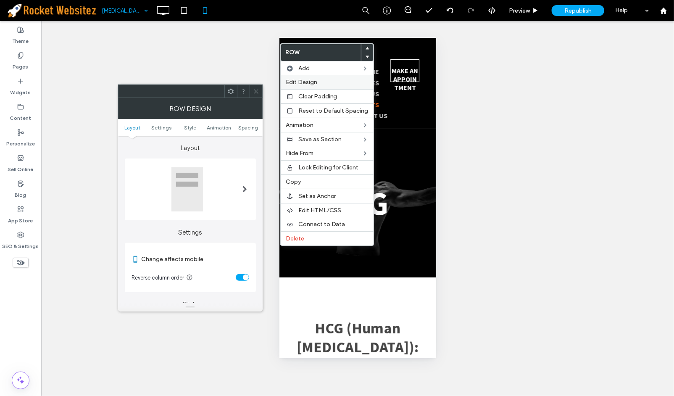
click at [341, 84] on label "Edit Design" at bounding box center [327, 82] width 83 height 7
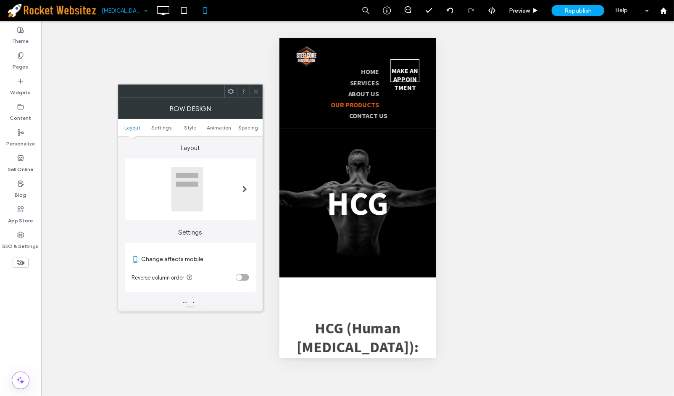
click at [243, 276] on div "toggle" at bounding box center [242, 277] width 13 height 7
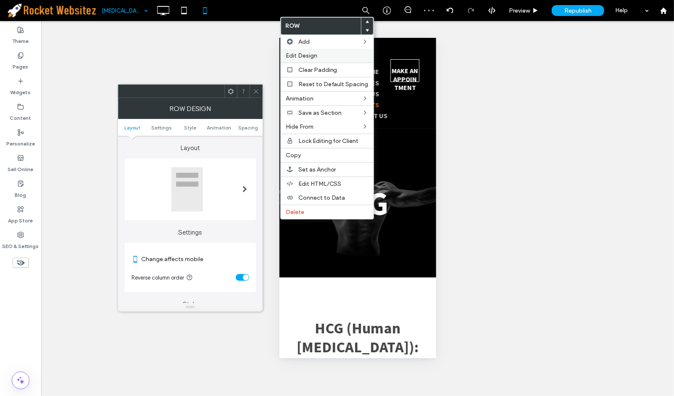
click at [317, 55] on span "Edit Design" at bounding box center [302, 55] width 32 height 7
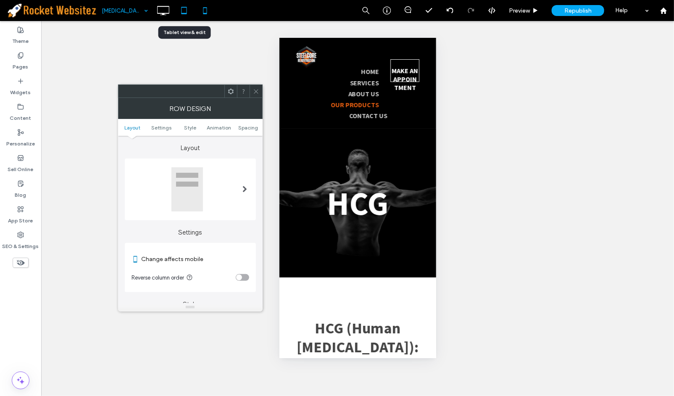
click at [187, 13] on icon at bounding box center [184, 10] width 17 height 17
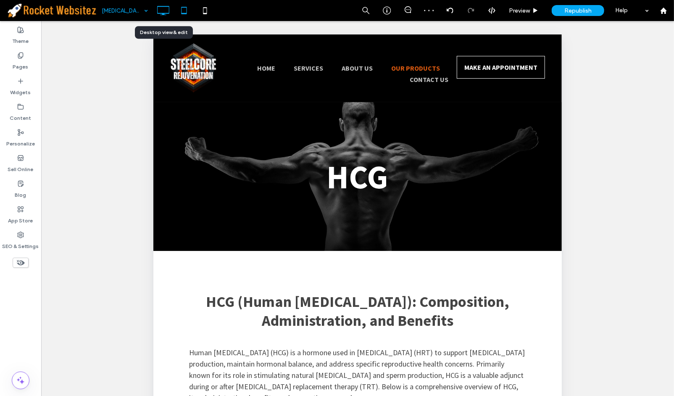
click at [169, 11] on icon at bounding box center [163, 10] width 17 height 17
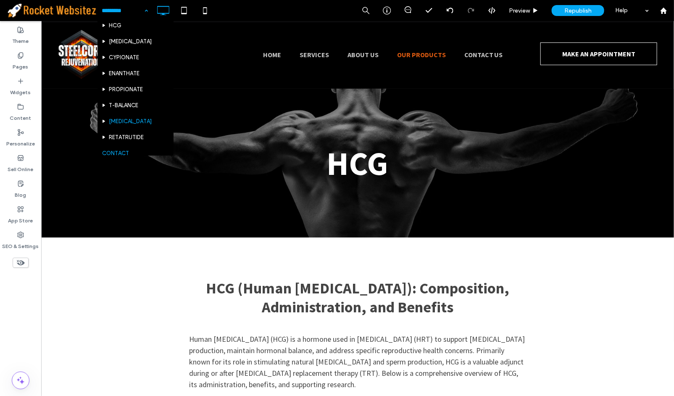
scroll to position [222, 0]
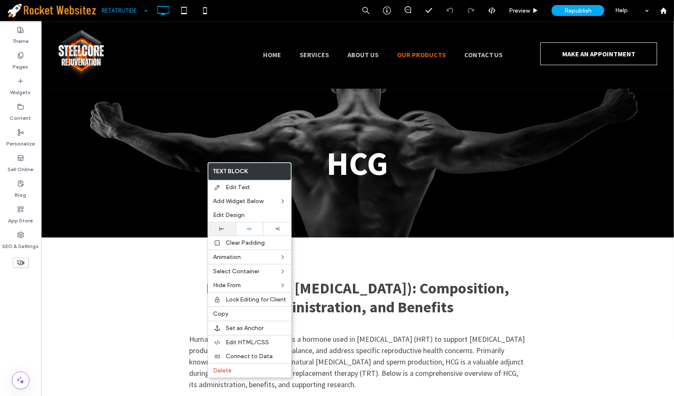
click at [225, 227] on div at bounding box center [221, 229] width 19 height 5
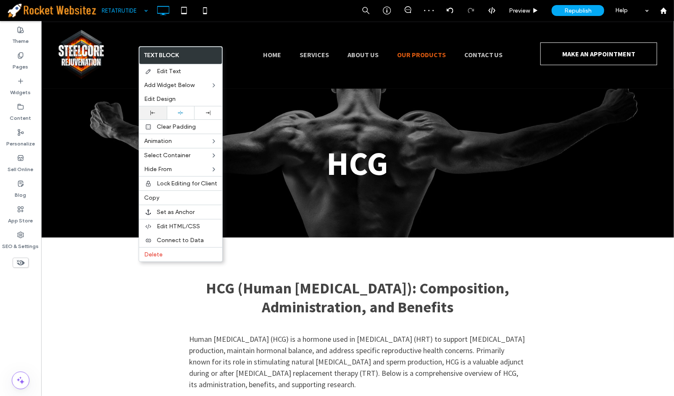
click at [156, 111] on div at bounding box center [152, 113] width 19 height 5
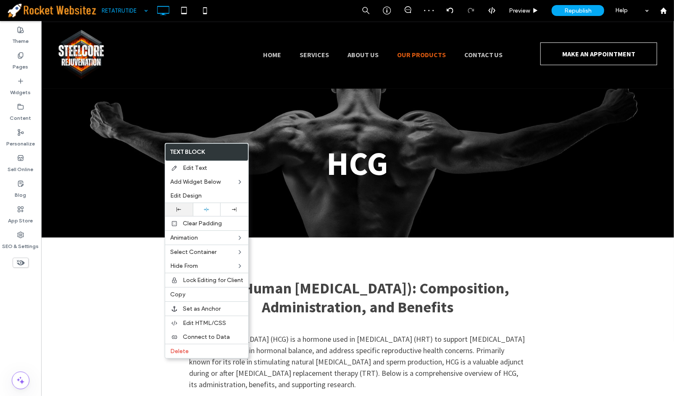
click at [183, 203] on div at bounding box center [179, 209] width 28 height 13
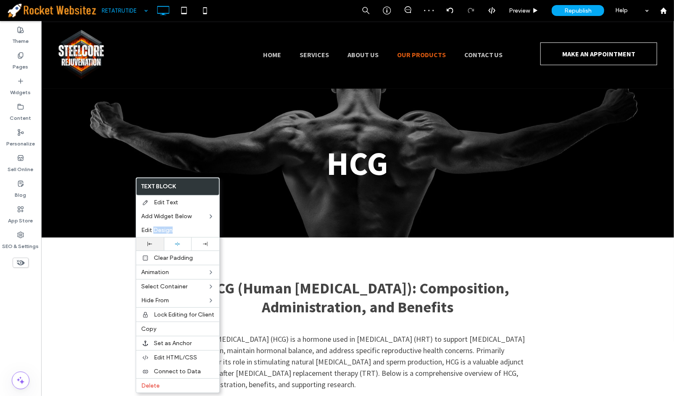
drag, startPoint x: 154, startPoint y: 234, endPoint x: 154, endPoint y: 241, distance: 7.1
click at [154, 241] on div "Text Block Edit Text Add Widget Below Edit Design Clear Padding Animation Selec…" at bounding box center [178, 285] width 84 height 216
click at [153, 242] on div at bounding box center [149, 244] width 19 height 5
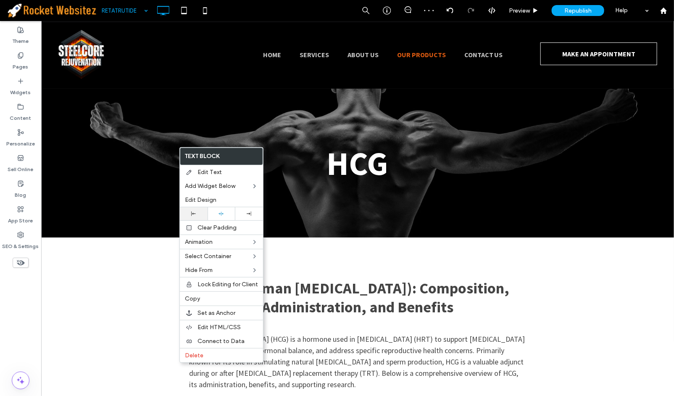
click at [200, 215] on div at bounding box center [193, 213] width 19 height 5
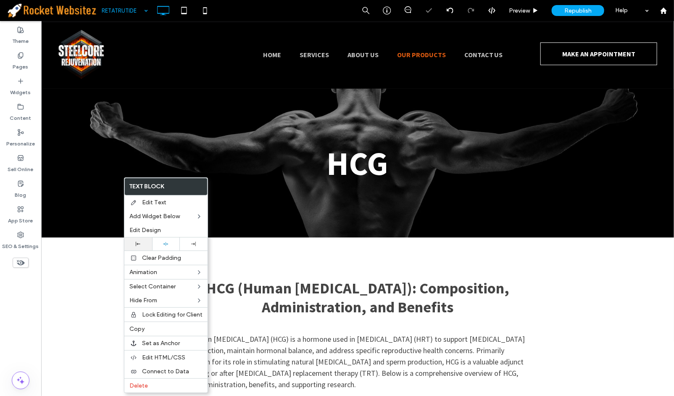
click at [143, 238] on div at bounding box center [138, 244] width 28 height 13
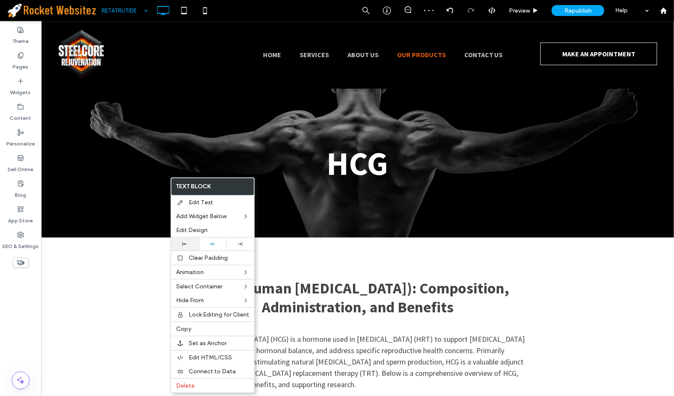
click at [193, 249] on div at bounding box center [185, 244] width 28 height 13
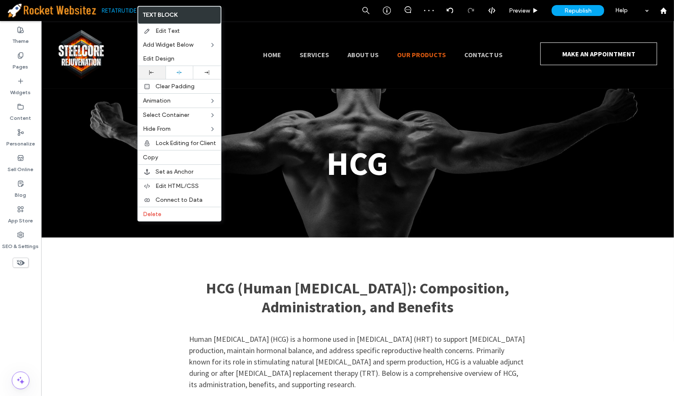
click at [148, 75] on div at bounding box center [152, 72] width 28 height 13
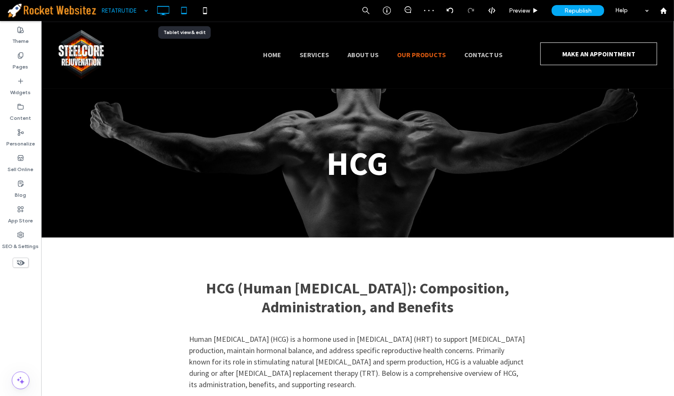
click at [180, 11] on icon at bounding box center [184, 10] width 17 height 17
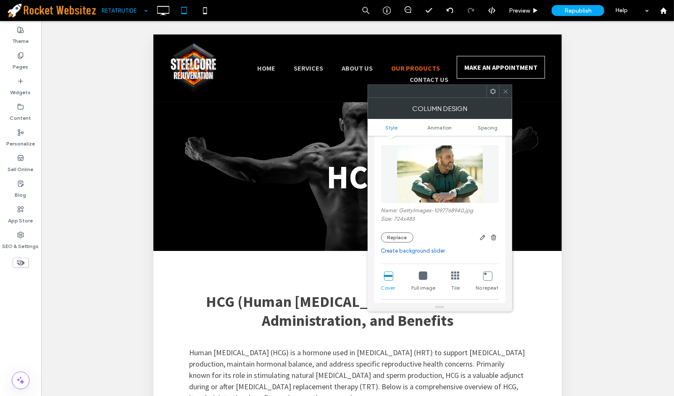
scroll to position [140, 0]
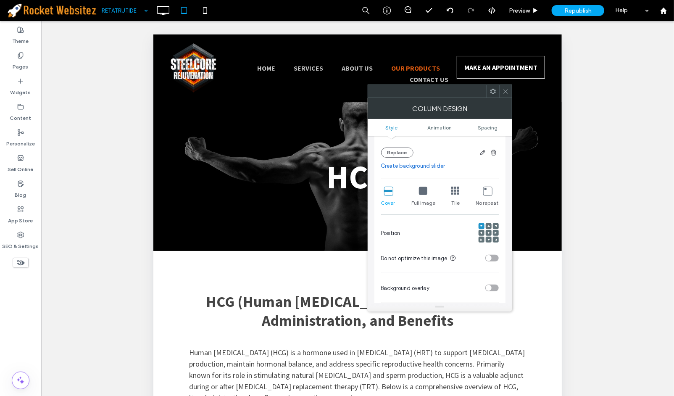
click at [489, 233] on use at bounding box center [489, 233] width 2 height 2
click at [488, 234] on icon at bounding box center [489, 233] width 3 height 3
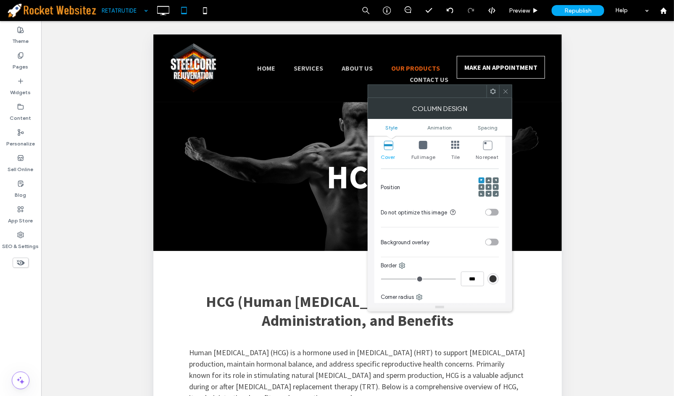
scroll to position [187, 0]
click at [488, 184] on span at bounding box center [489, 186] width 3 height 6
click at [486, 188] on div at bounding box center [489, 186] width 6 height 6
click at [486, 187] on div at bounding box center [489, 186] width 6 height 6
click at [488, 187] on use at bounding box center [489, 186] width 2 height 2
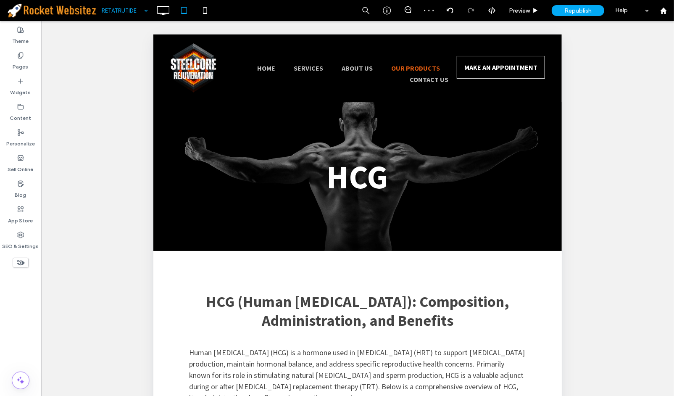
type input "**********"
type input "**"
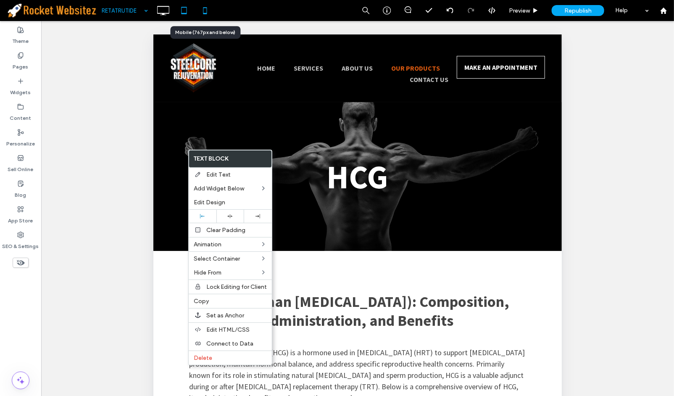
click at [211, 19] on div at bounding box center [205, 10] width 21 height 21
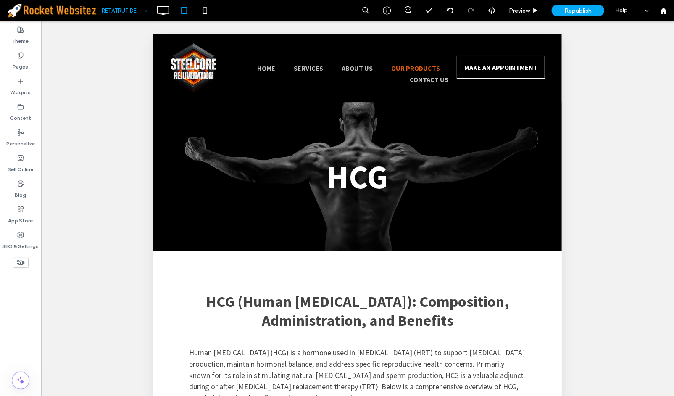
click at [205, 22] on div "Unhide? Yes Unhide? Yes Unhide? Yes Unhide? Yes Unhide? Yes Unhide? Yes Unhide?…" at bounding box center [357, 219] width 633 height 396
click at [205, 20] on div at bounding box center [205, 10] width 21 height 21
click at [203, 12] on icon at bounding box center [205, 10] width 17 height 17
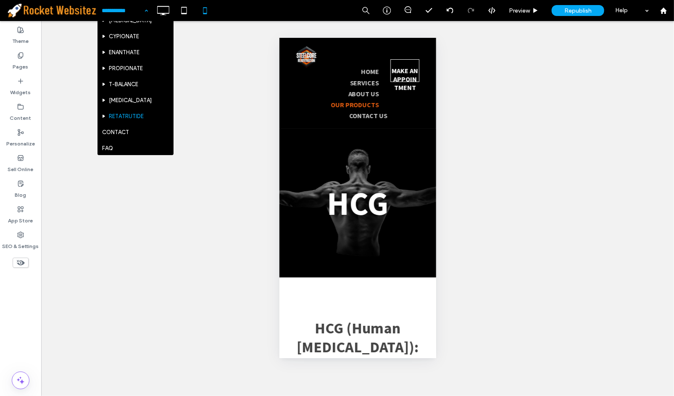
scroll to position [222, 0]
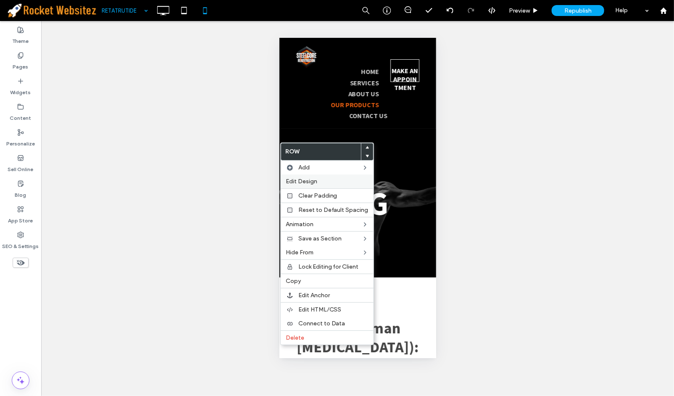
click at [335, 184] on label "Edit Design" at bounding box center [327, 181] width 83 height 7
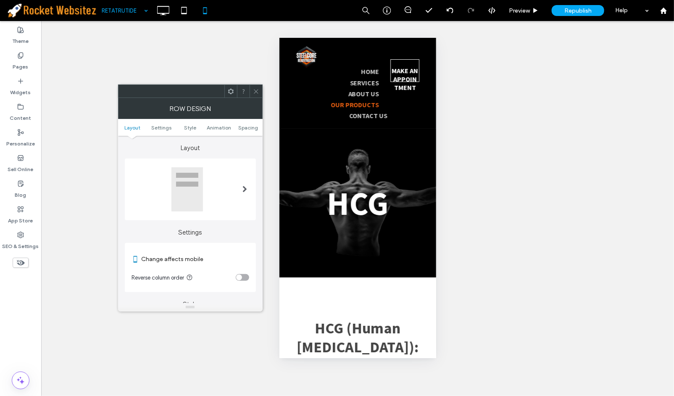
click at [240, 276] on div "toggle" at bounding box center [239, 278] width 6 height 6
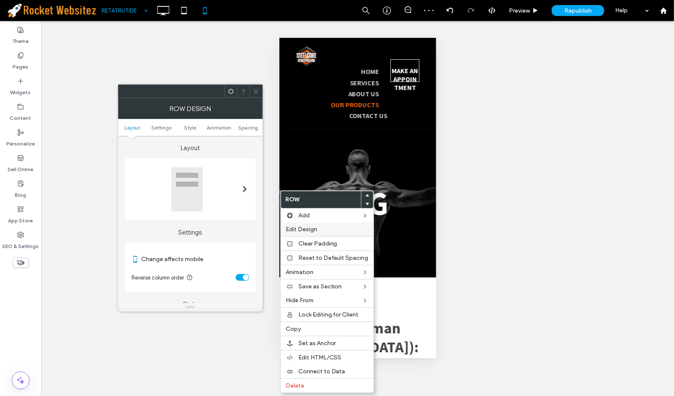
click at [296, 228] on span "Edit Design" at bounding box center [302, 229] width 32 height 7
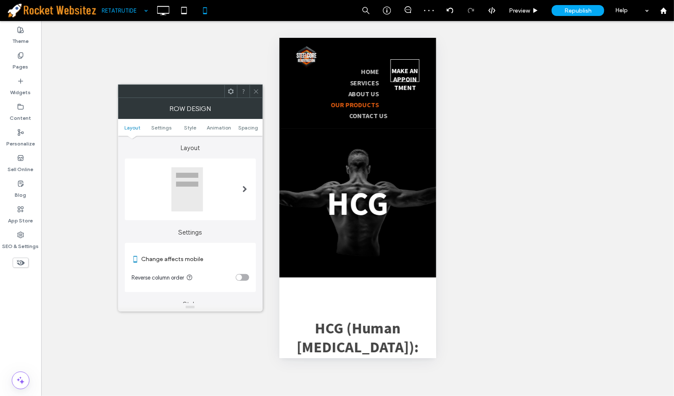
click at [240, 271] on section "Reverse column order" at bounding box center [191, 277] width 118 height 21
click at [240, 272] on section "Reverse column order" at bounding box center [191, 277] width 118 height 21
click at [240, 276] on div "toggle" at bounding box center [239, 278] width 6 height 6
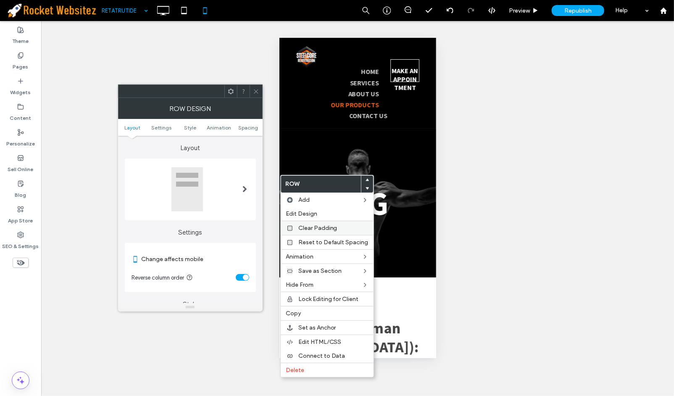
click at [306, 221] on div "Clear Padding" at bounding box center [327, 228] width 93 height 14
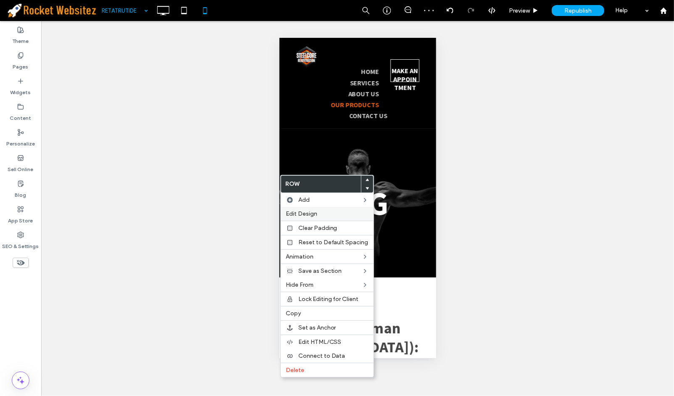
click at [308, 212] on span "Edit Design" at bounding box center [302, 213] width 32 height 7
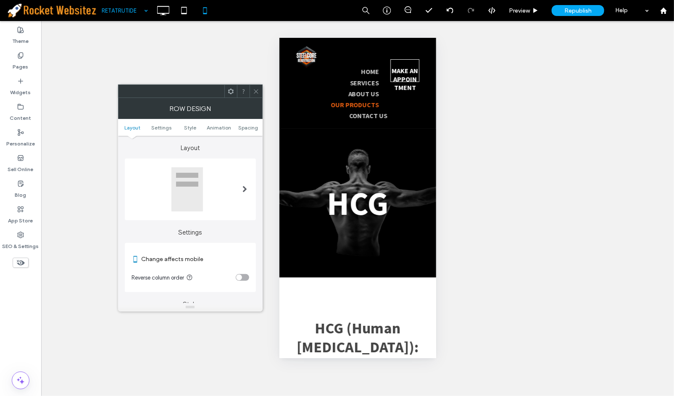
click at [243, 275] on div "toggle" at bounding box center [242, 277] width 13 height 7
click at [243, 128] on span "Spacing" at bounding box center [248, 127] width 20 height 6
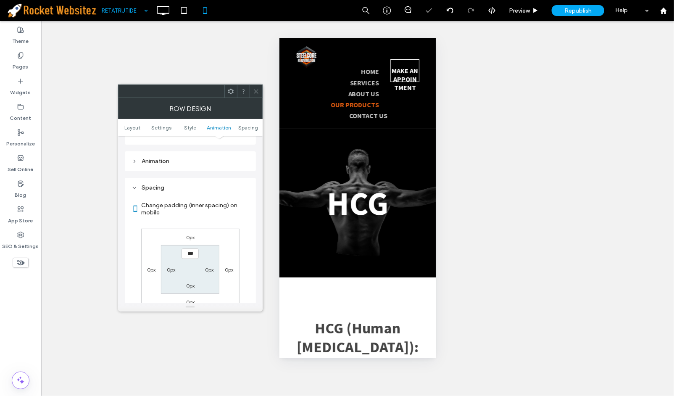
scroll to position [322, 0]
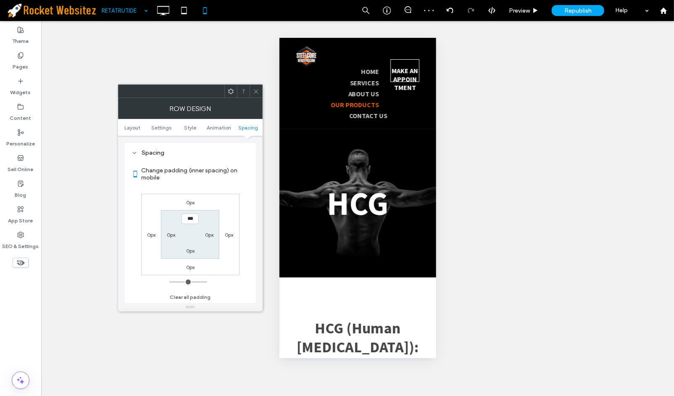
click at [250, 95] on div at bounding box center [256, 91] width 13 height 13
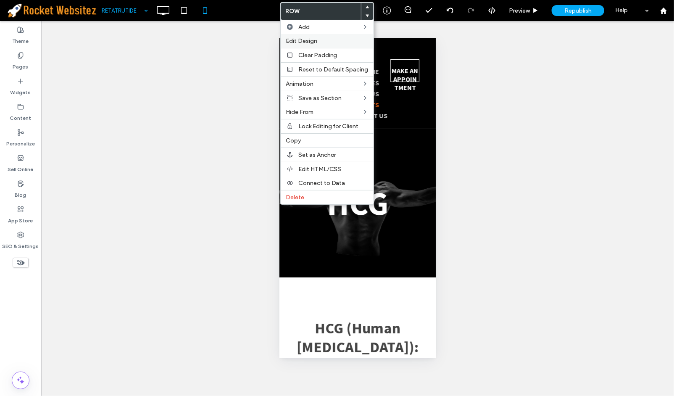
click at [305, 36] on div "Edit Design" at bounding box center [327, 41] width 93 height 14
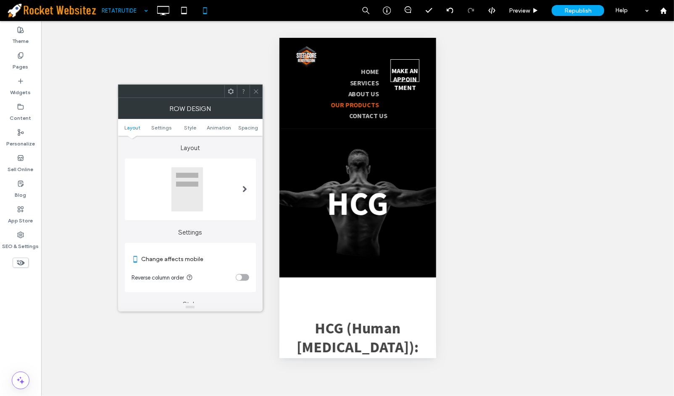
click at [253, 131] on ul "Layout Settings Style Animation Spacing" at bounding box center [190, 127] width 145 height 17
click at [250, 128] on span "Spacing" at bounding box center [248, 127] width 20 height 6
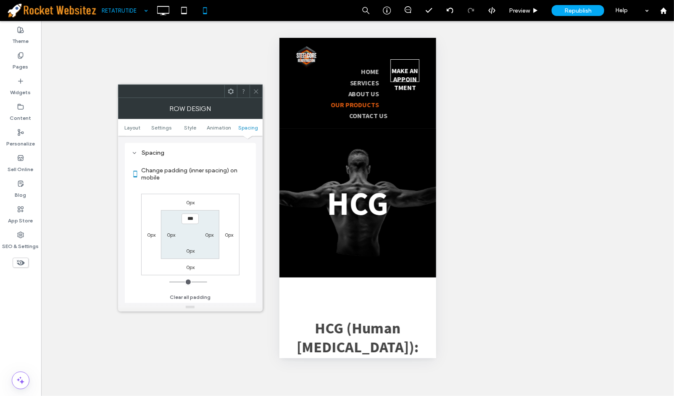
click at [253, 97] on span at bounding box center [256, 91] width 6 height 13
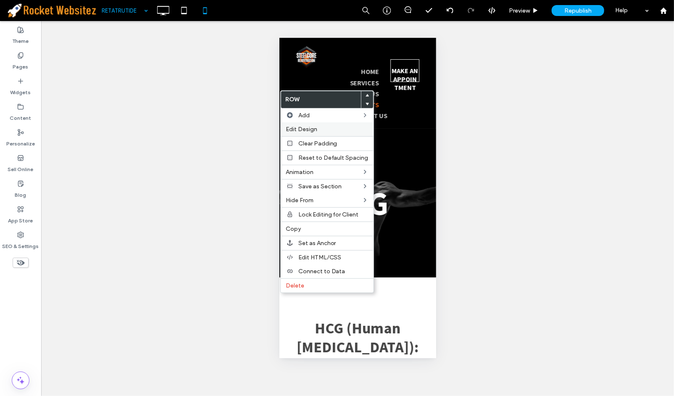
click at [301, 131] on span "Edit Design" at bounding box center [302, 129] width 32 height 7
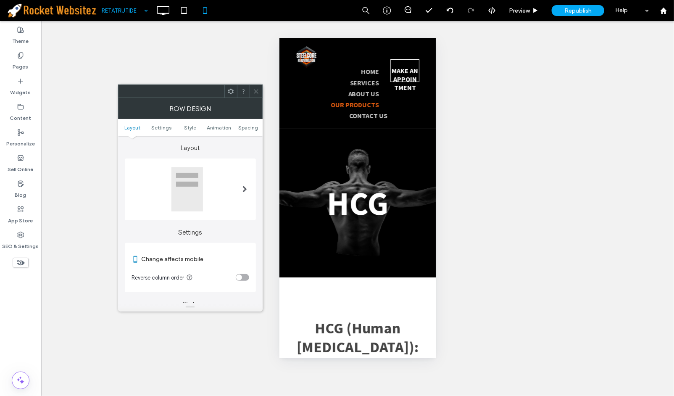
click at [238, 276] on div "toggle" at bounding box center [239, 278] width 6 height 6
click at [259, 91] on icon at bounding box center [256, 91] width 6 height 6
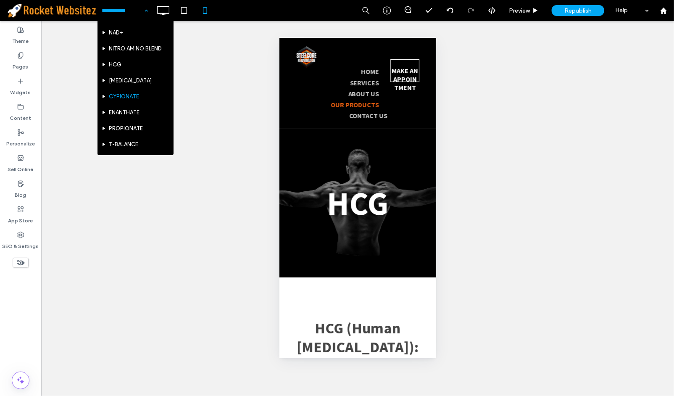
scroll to position [222, 0]
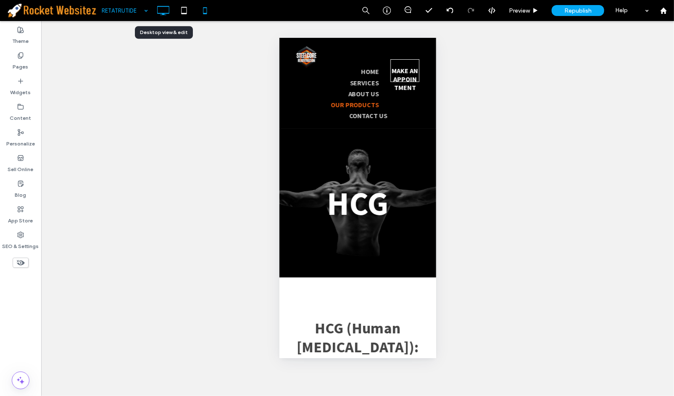
click at [165, 14] on icon at bounding box center [163, 10] width 17 height 17
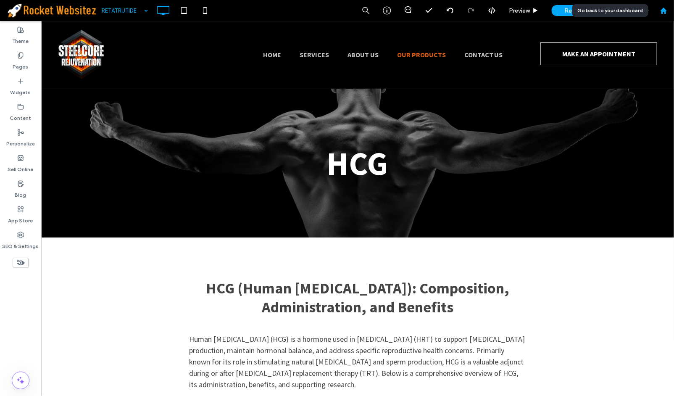
click at [623, 11] on div at bounding box center [664, 10] width 20 height 7
